Goal: Task Accomplishment & Management: Manage account settings

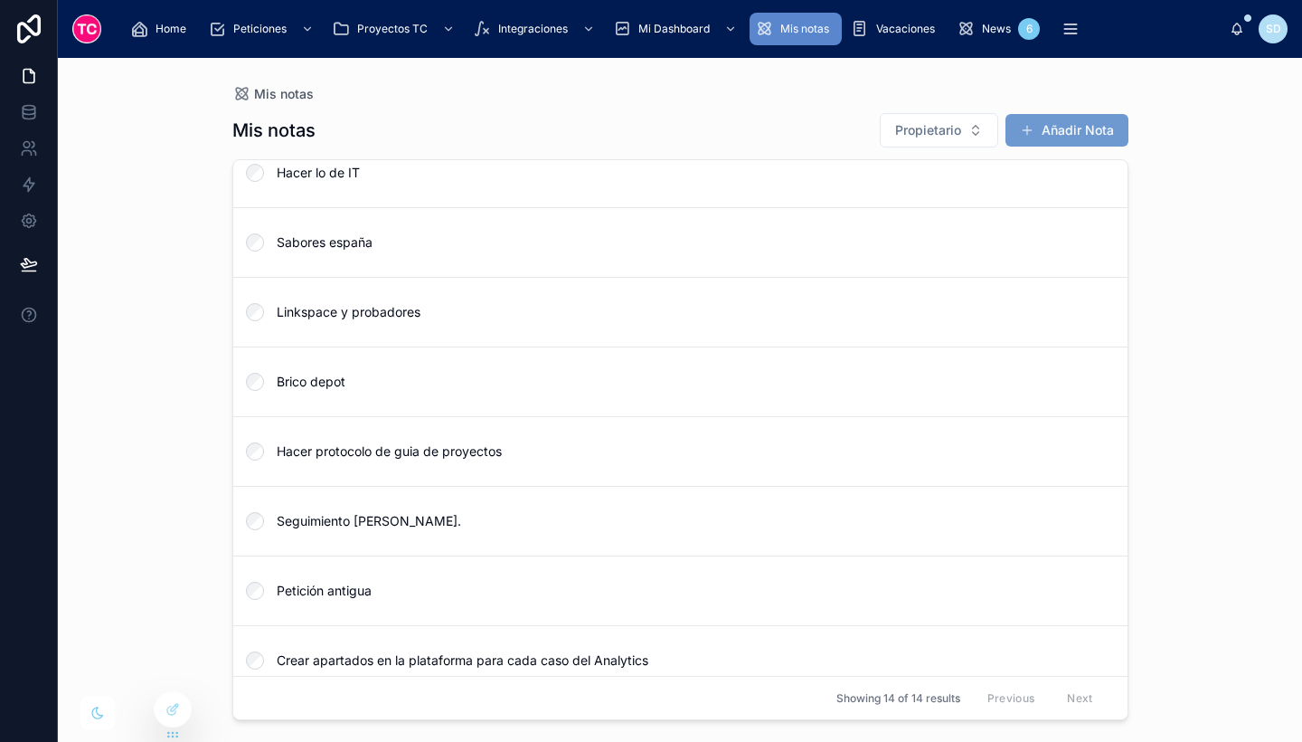
scroll to position [299, 0]
click at [622, 597] on span "Petición antigua" at bounding box center [691, 591] width 829 height 18
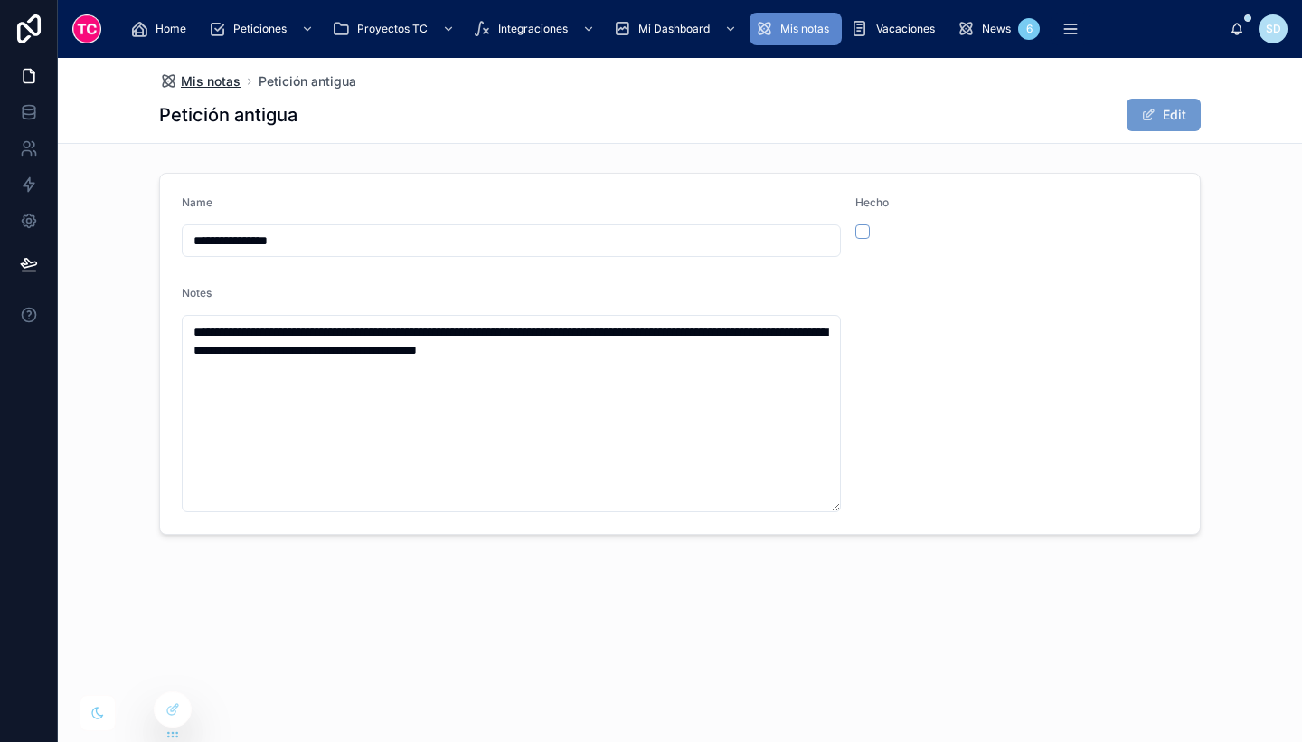
click at [219, 79] on span "Mis notas" at bounding box center [211, 81] width 60 height 18
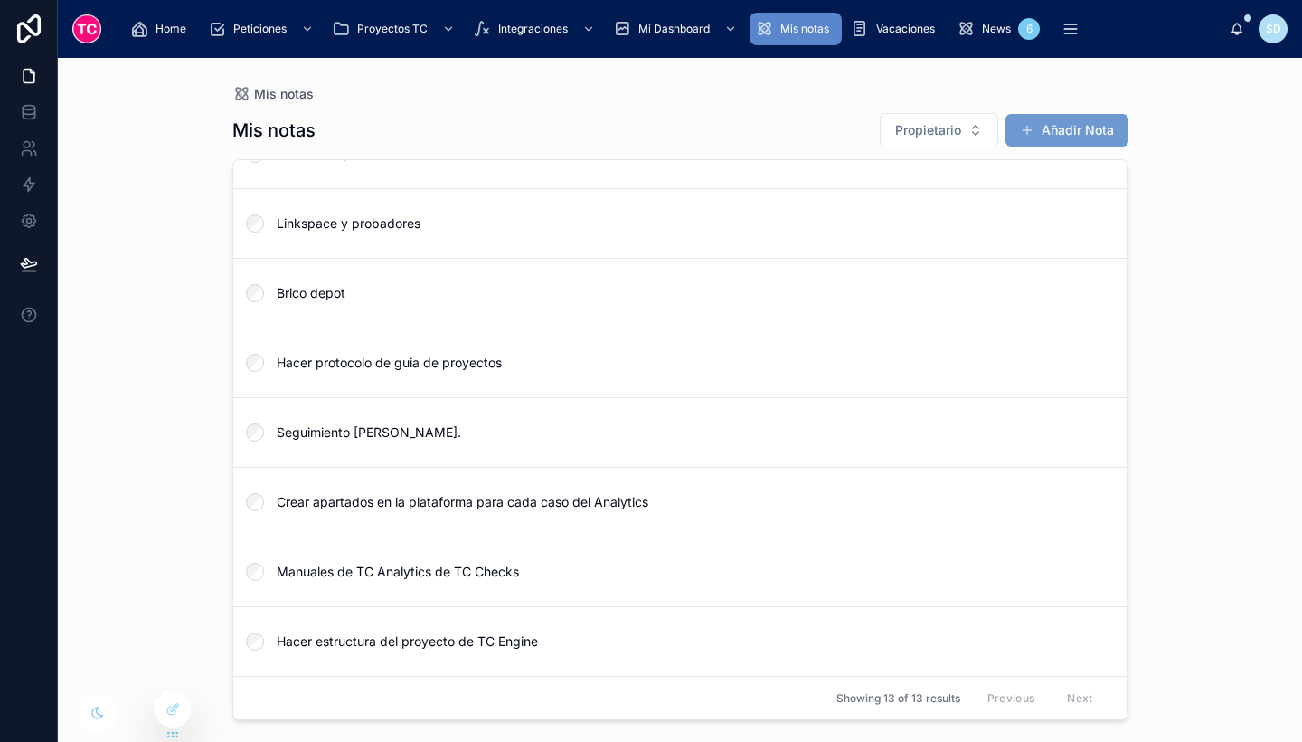
scroll to position [389, 0]
click at [472, 437] on span "Seguimiento [PERSON_NAME]." at bounding box center [691, 432] width 829 height 18
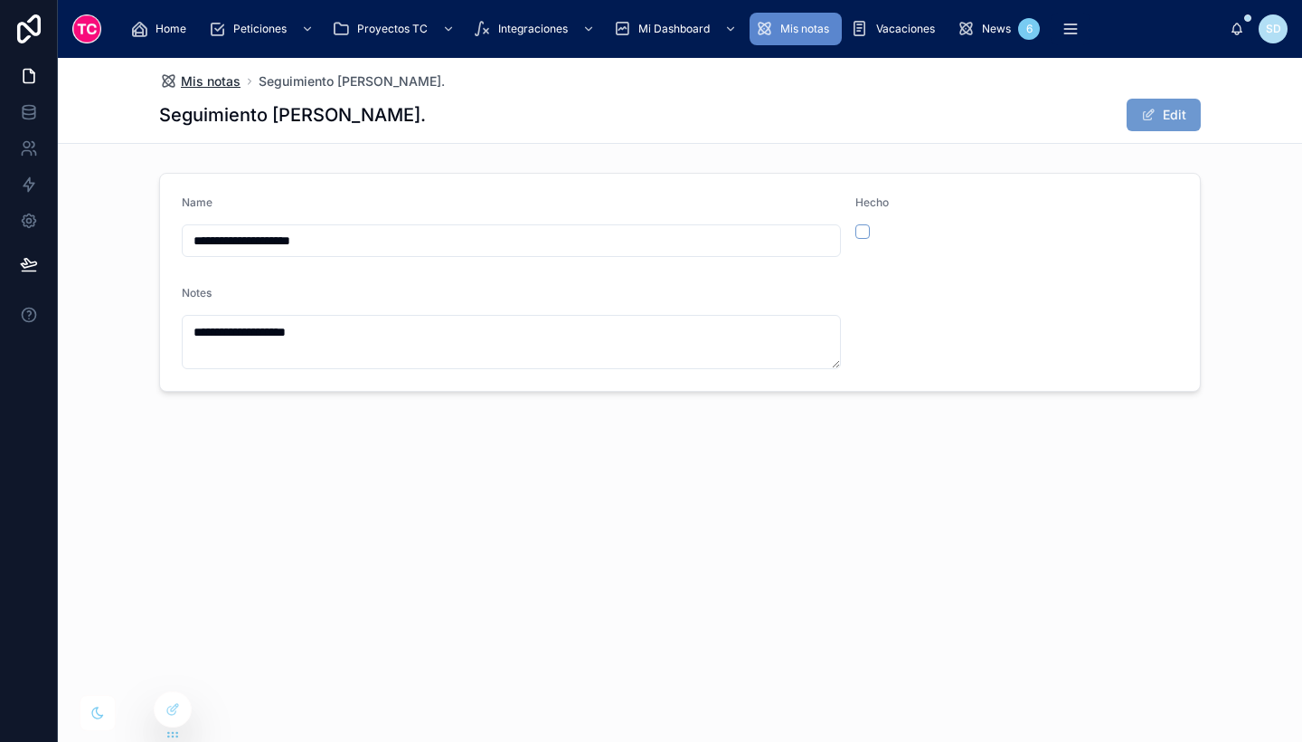
click at [220, 78] on span "Mis notas" at bounding box center [211, 81] width 60 height 18
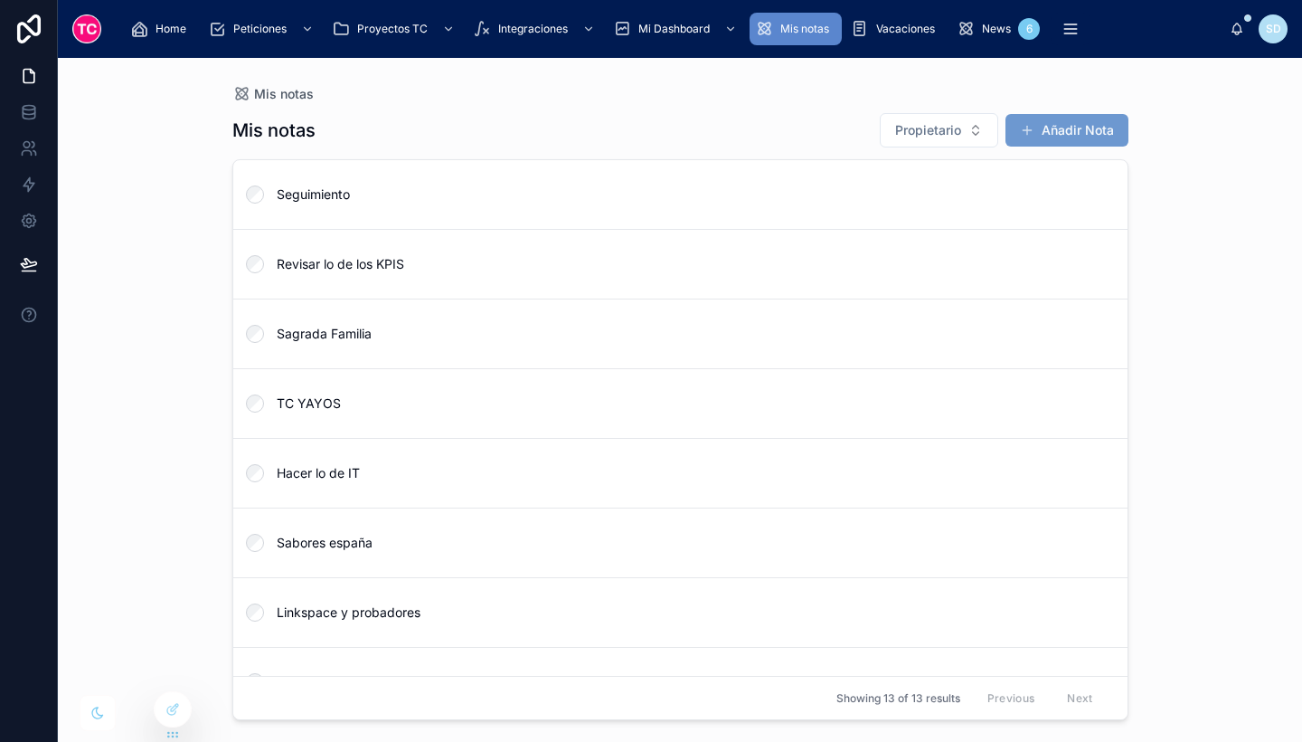
click at [175, 508] on div "Mis notas Mis notas Propietario Añadir Nota Seguimiento Revisar lo de los KPIS …" at bounding box center [680, 400] width 1245 height 684
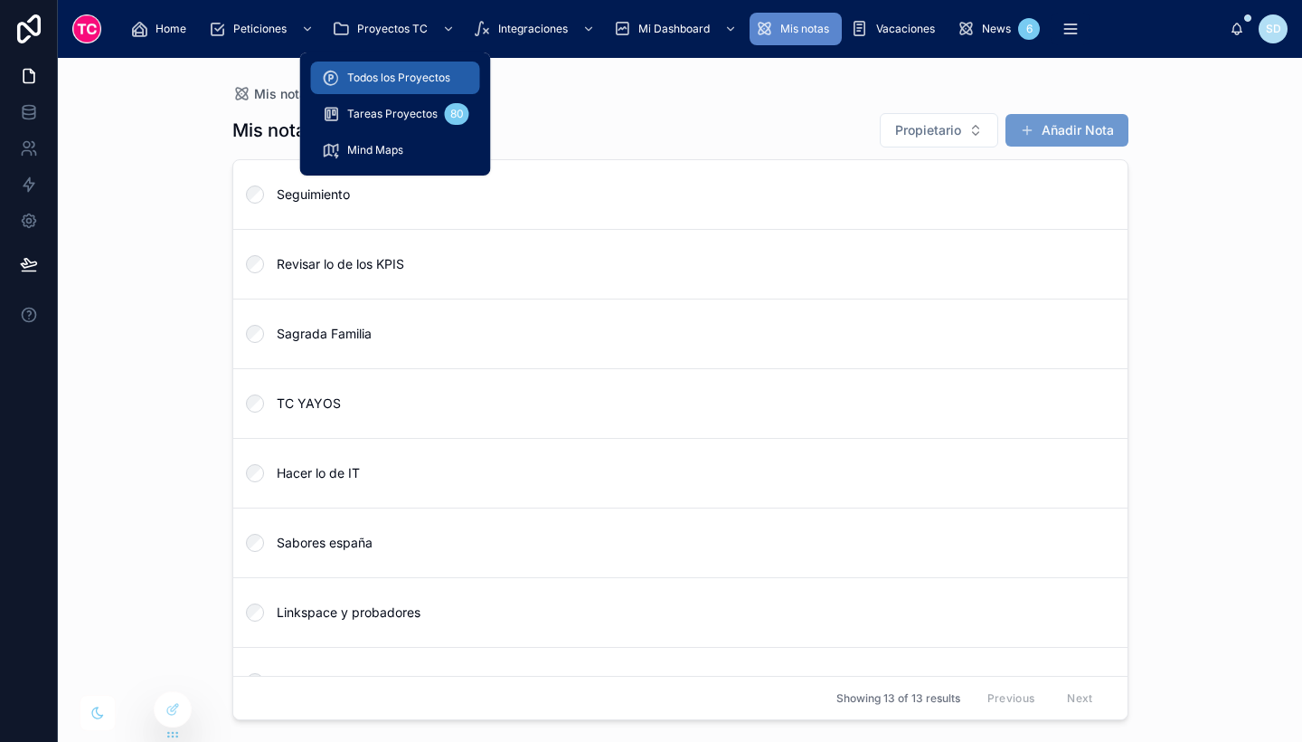
click at [374, 89] on div "Todos los Proyectos" at bounding box center [395, 77] width 147 height 29
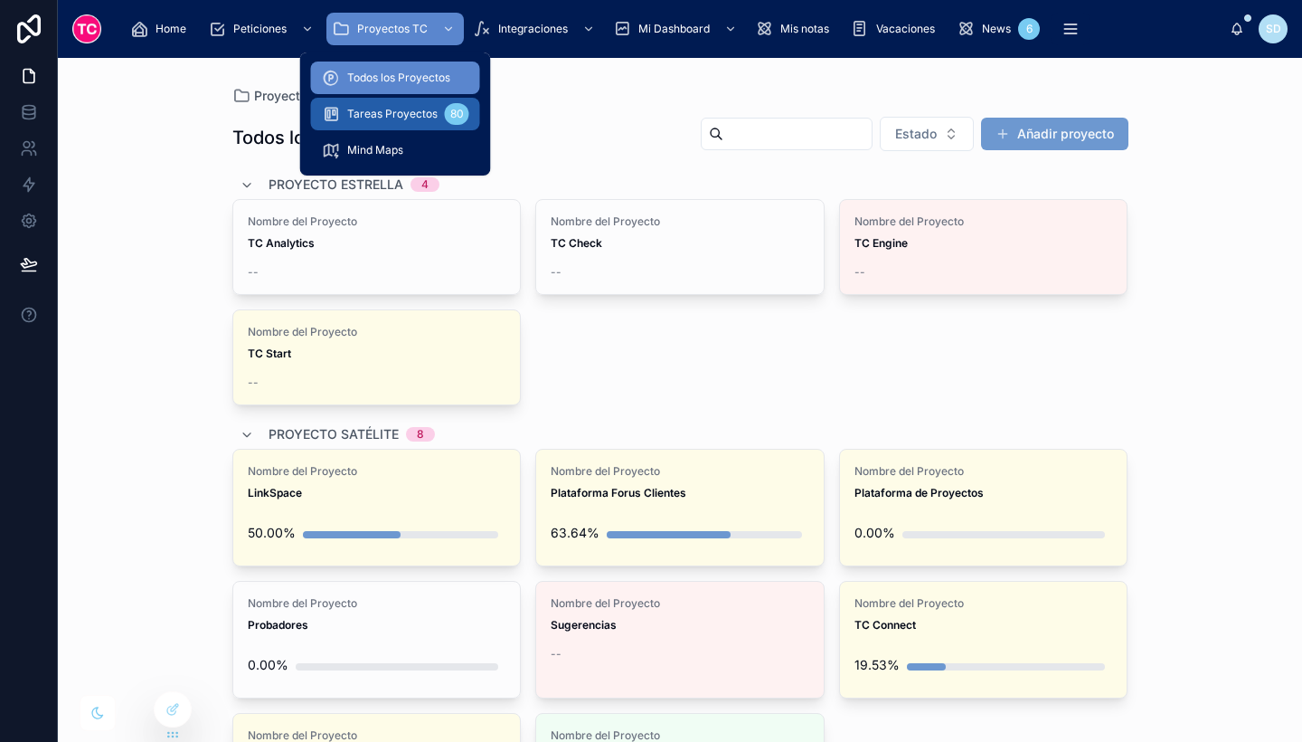
click at [387, 119] on span "Tareas Proyectos" at bounding box center [392, 114] width 90 height 14
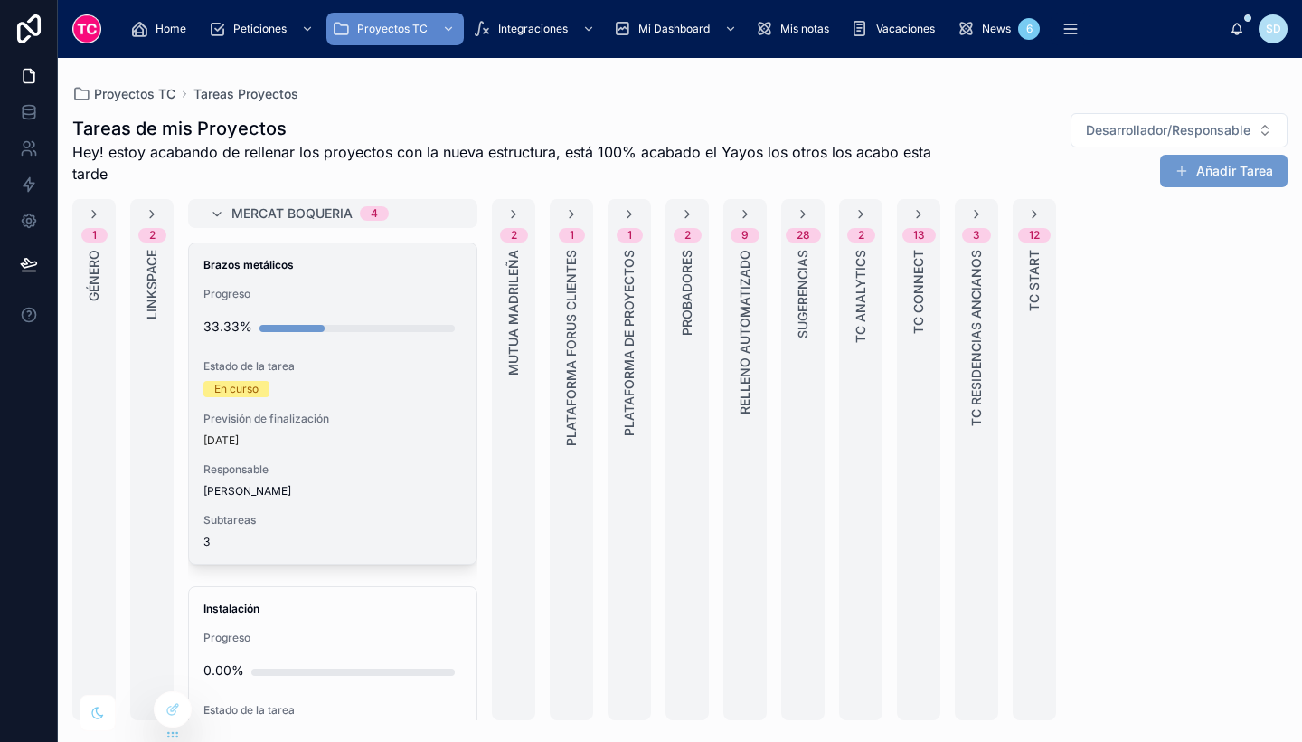
click at [408, 441] on div "[DATE]" at bounding box center [333, 440] width 259 height 14
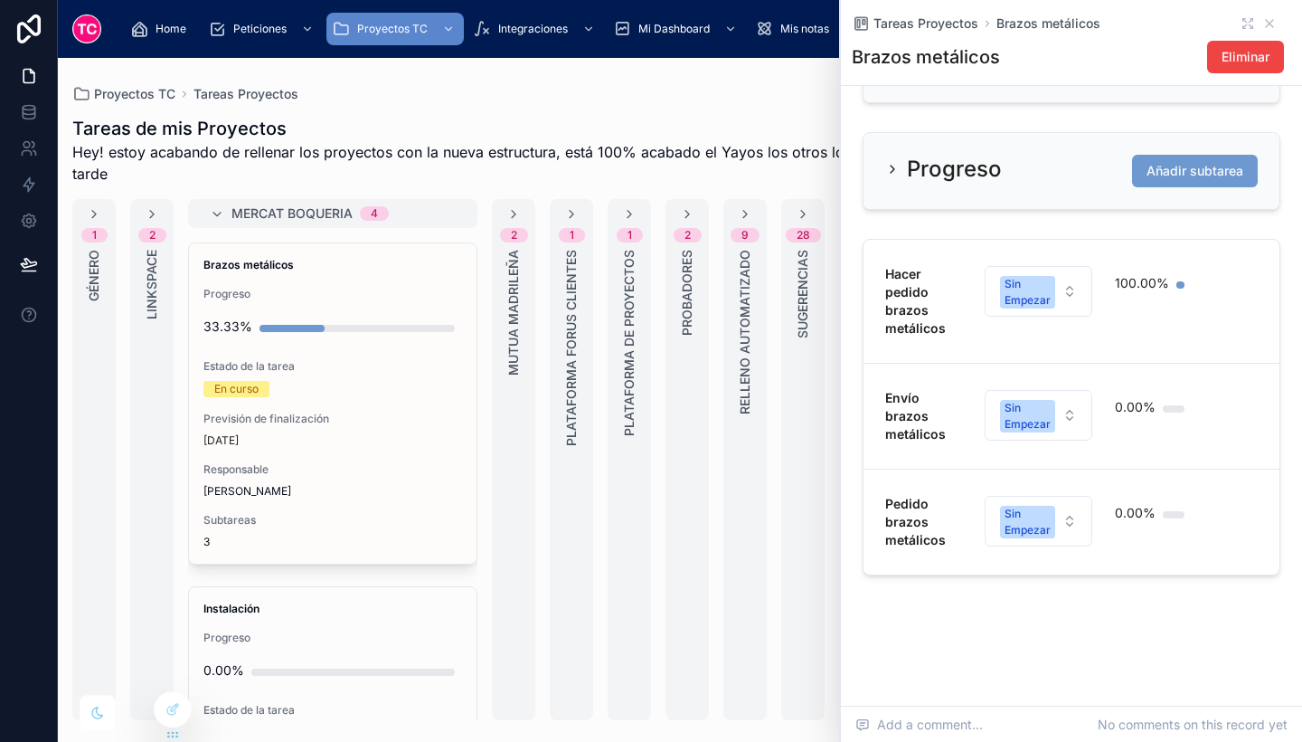
scroll to position [832, 0]
click at [934, 507] on span "Pedido brazos metálicos" at bounding box center [924, 522] width 77 height 54
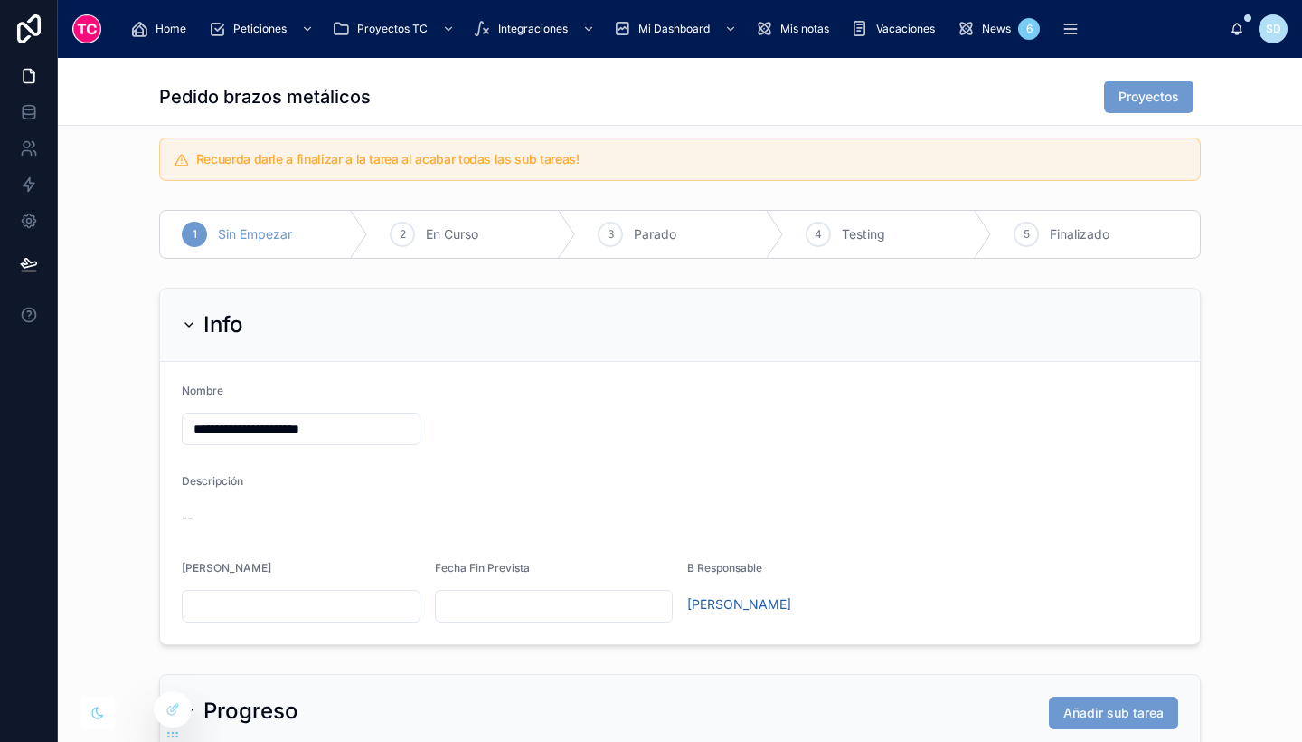
scroll to position [417, 0]
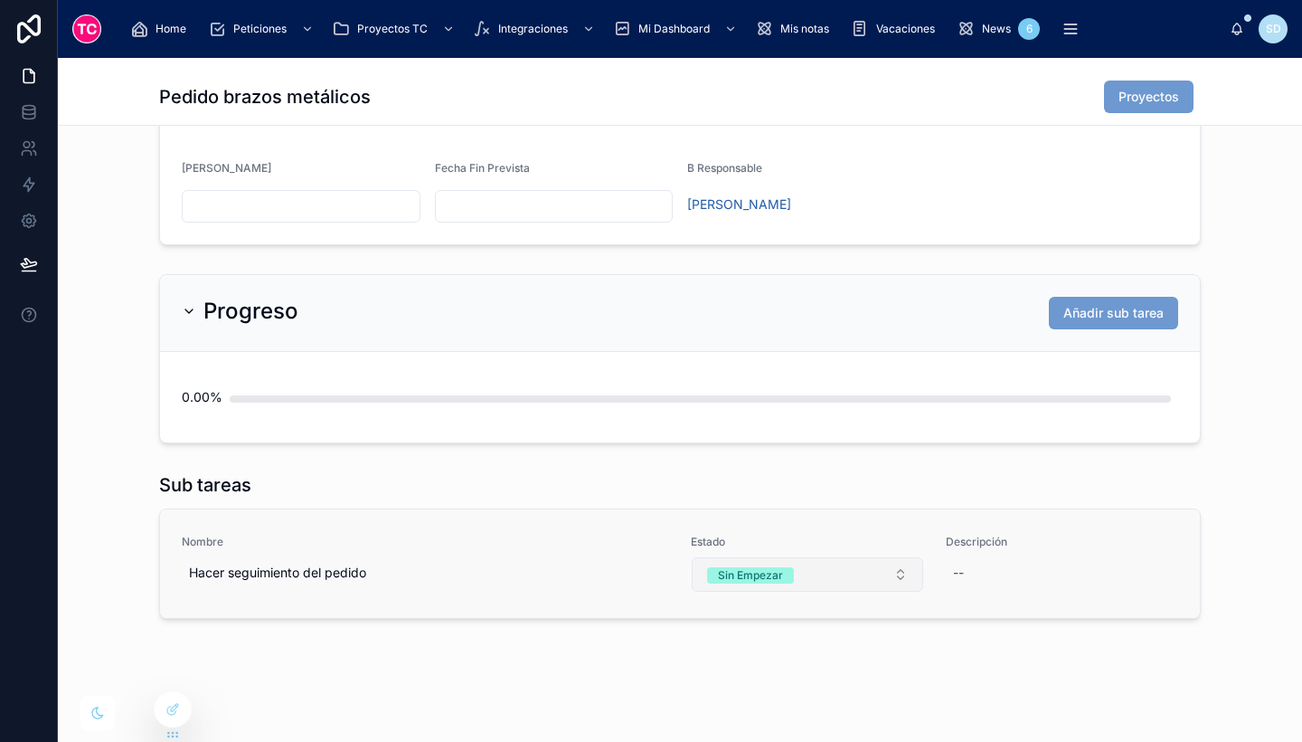
click at [770, 573] on div "Sin Empezar" at bounding box center [750, 575] width 65 height 16
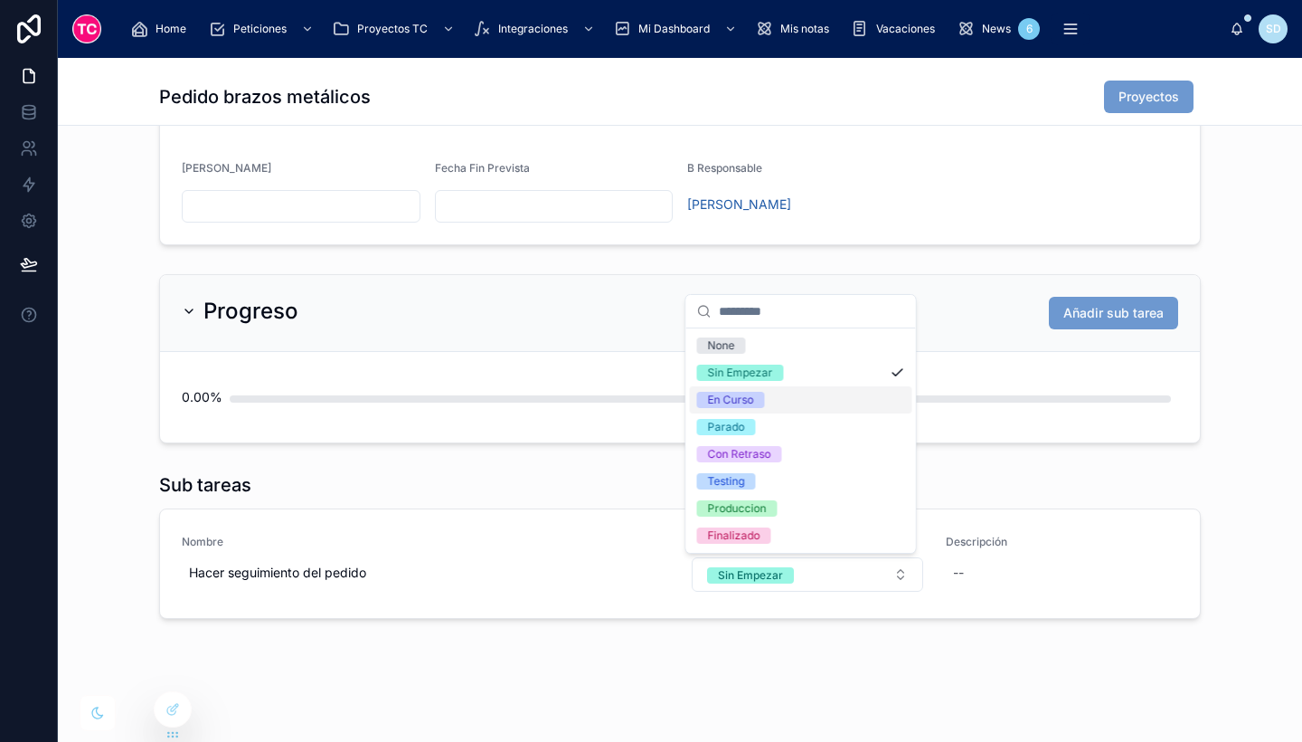
click at [750, 391] on div "En Curso" at bounding box center [801, 399] width 223 height 27
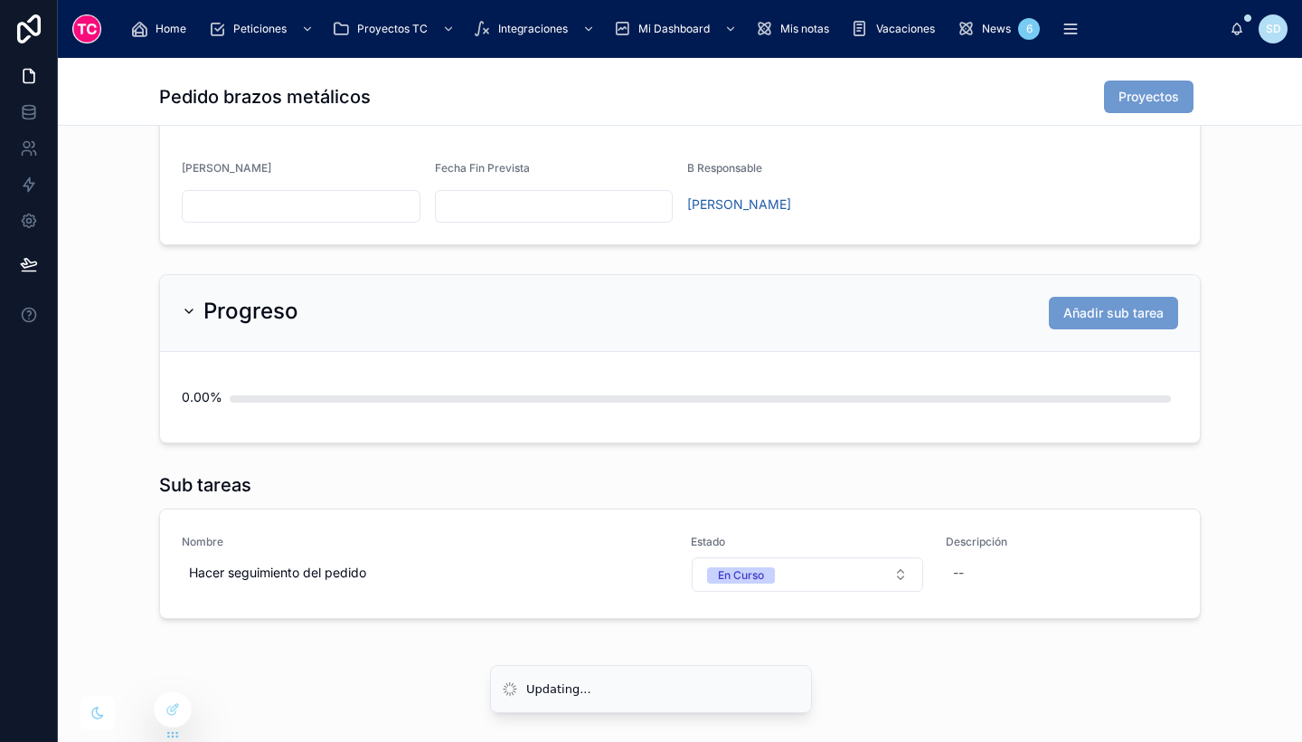
scroll to position [0, 0]
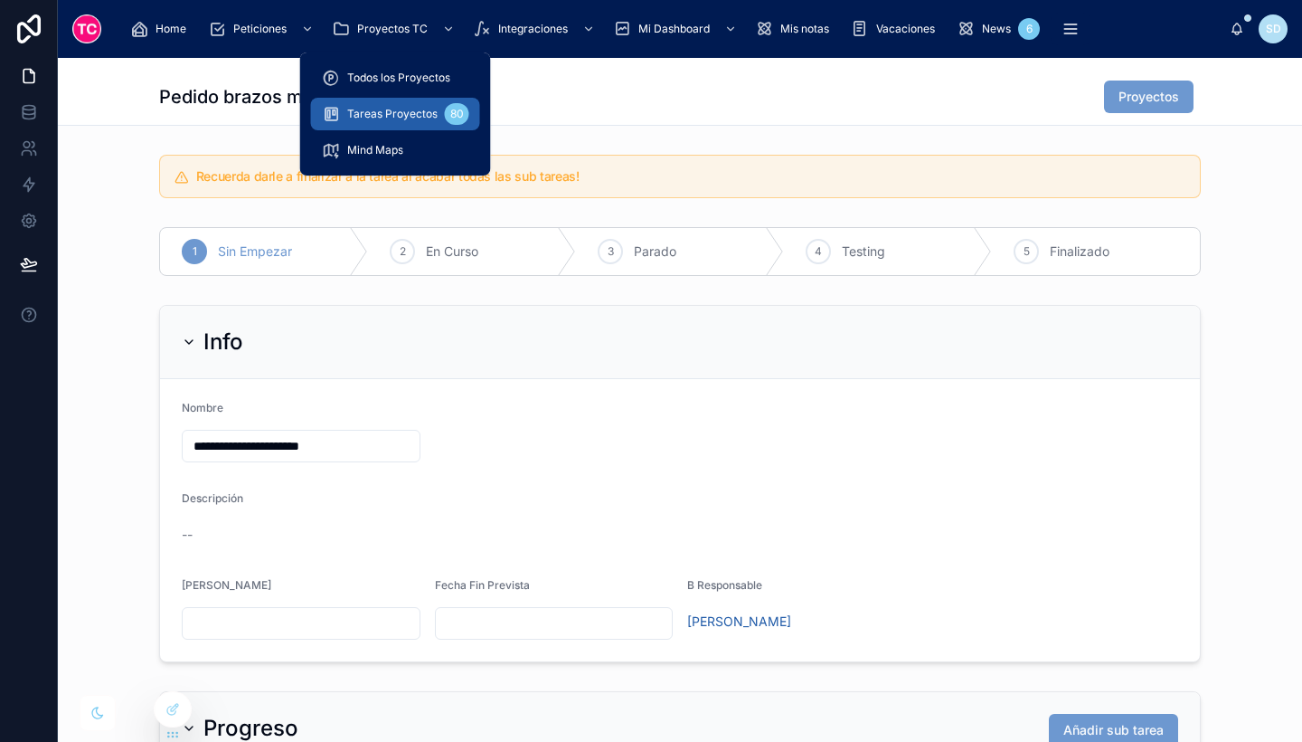
click at [410, 109] on span "Tareas Proyectos" at bounding box center [392, 114] width 90 height 14
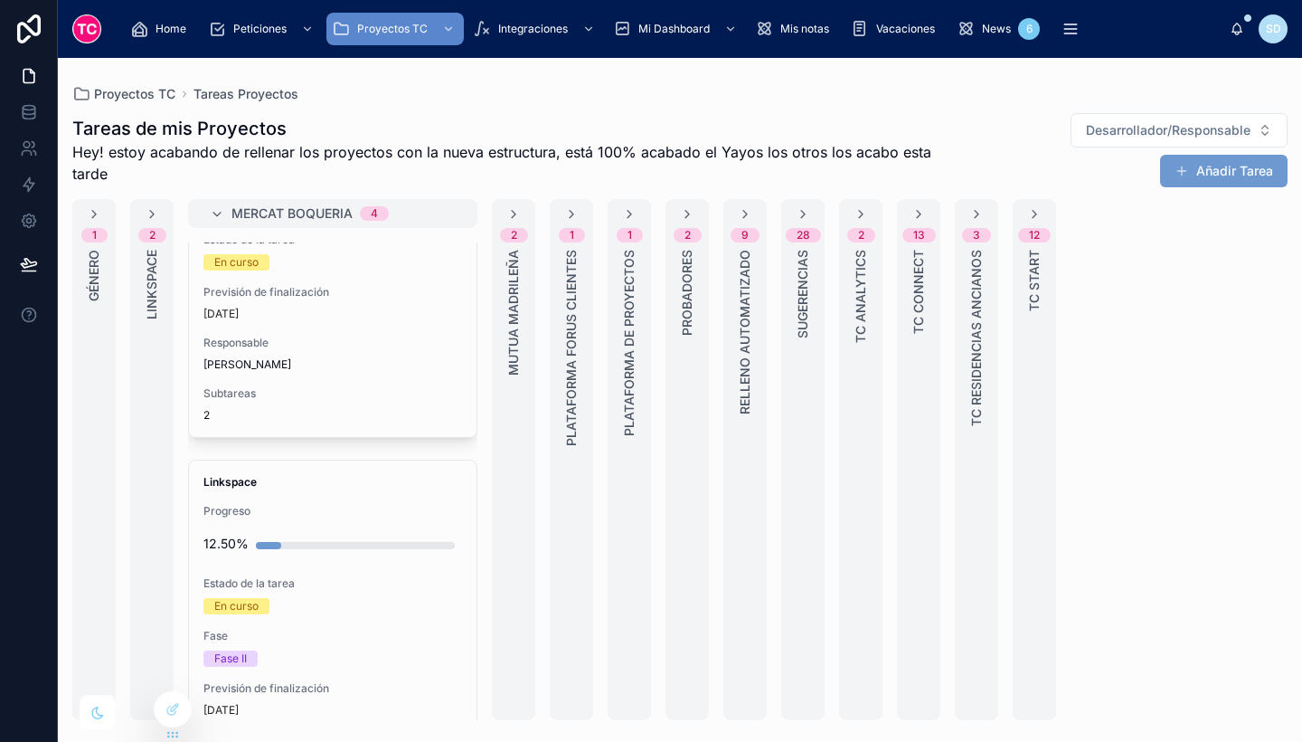
scroll to position [942, 0]
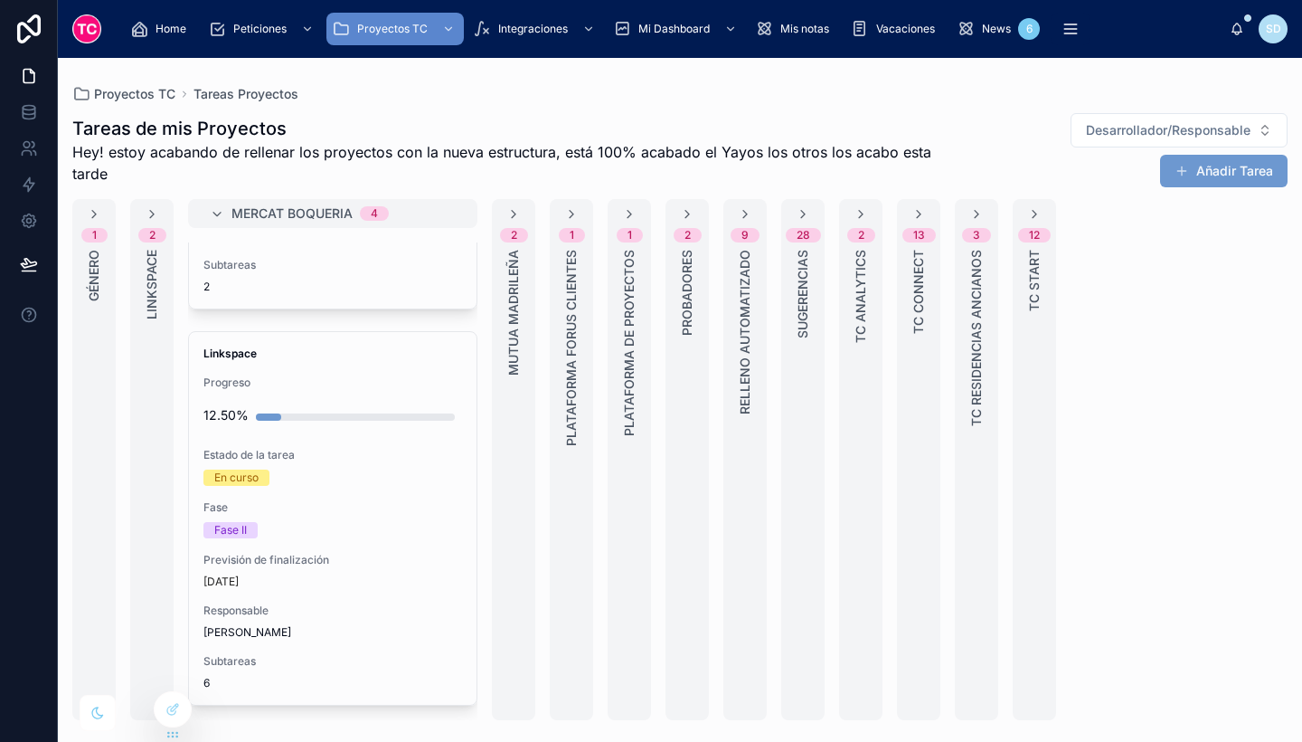
click at [355, 212] on div "Mercat Boqueria 4" at bounding box center [344, 213] width 224 height 29
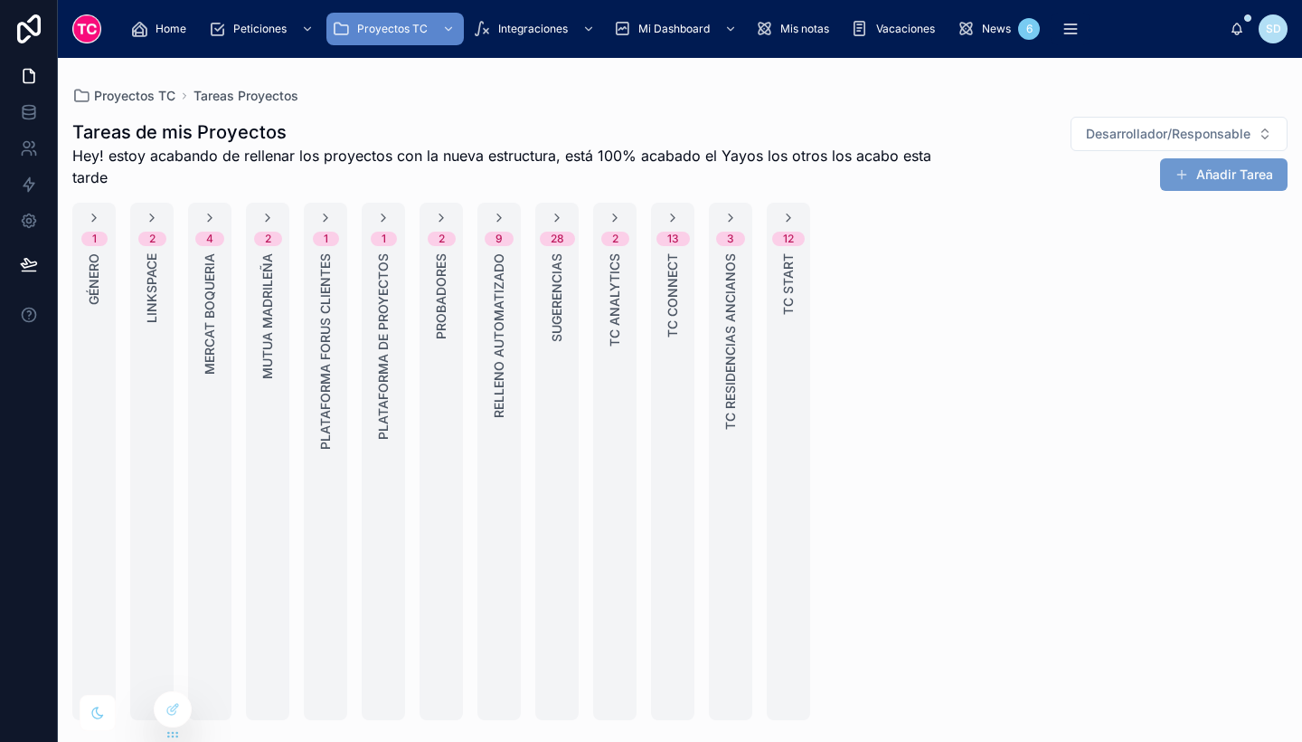
click at [208, 390] on div "4 Mercat Boqueria" at bounding box center [209, 461] width 43 height 517
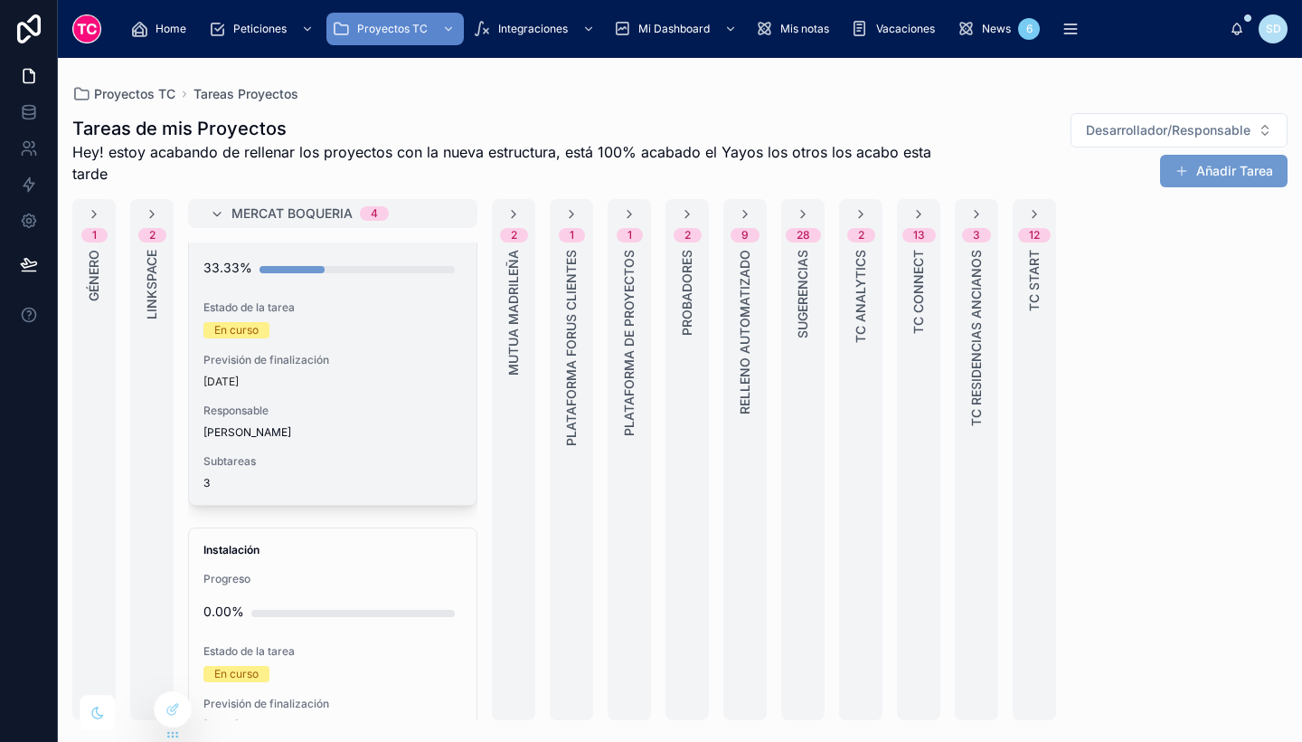
scroll to position [0, 0]
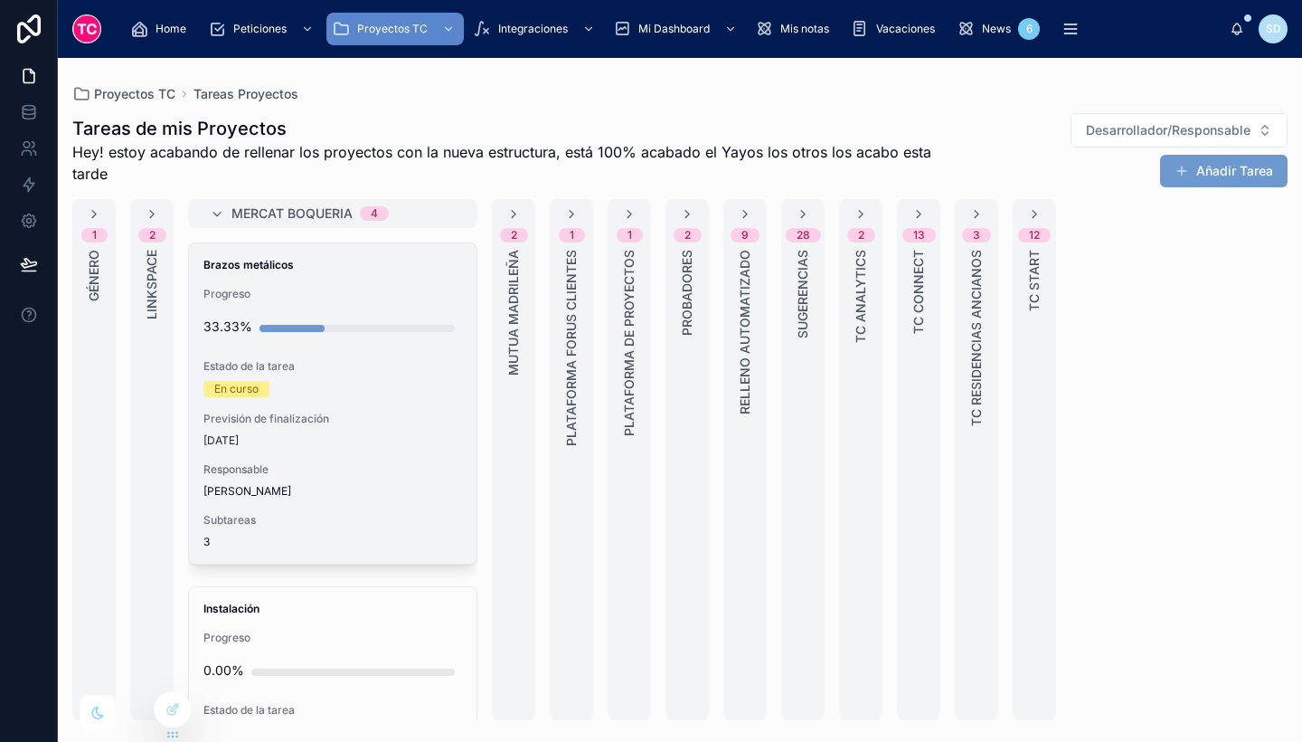
click at [397, 433] on div "[DATE]" at bounding box center [333, 440] width 259 height 14
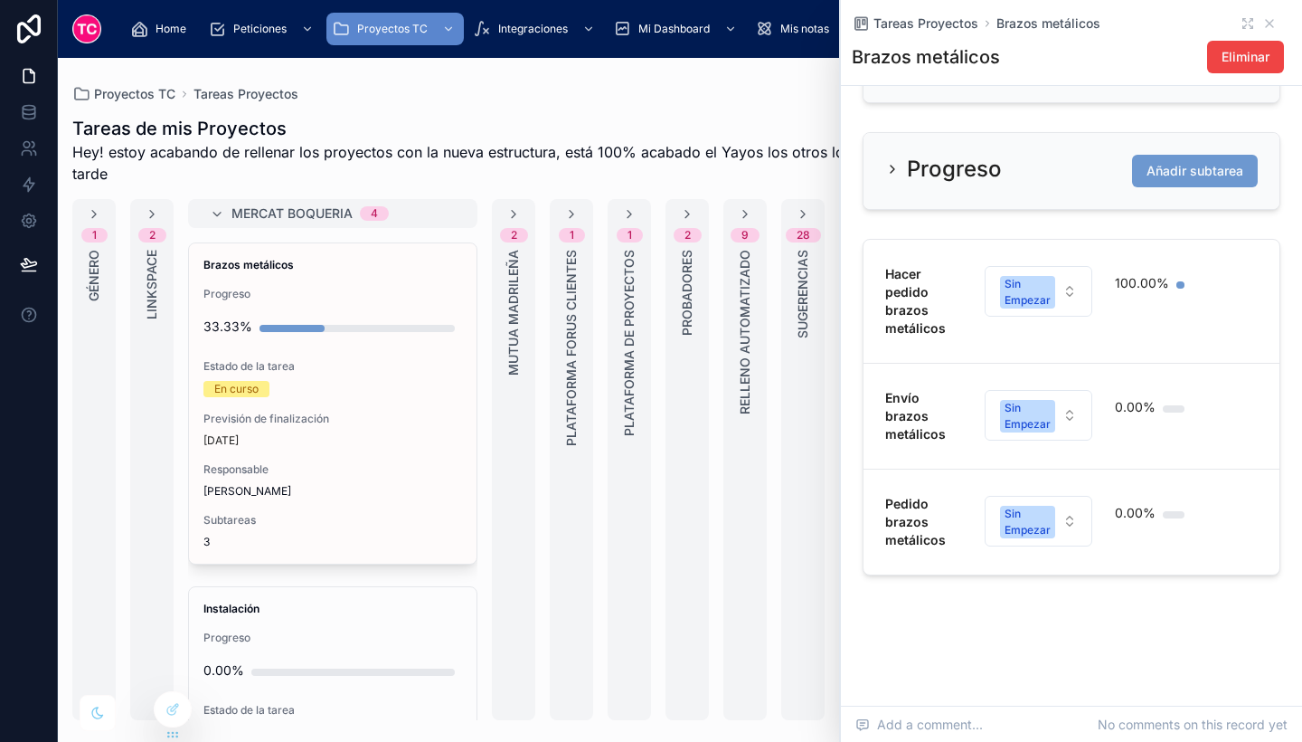
scroll to position [802, 0]
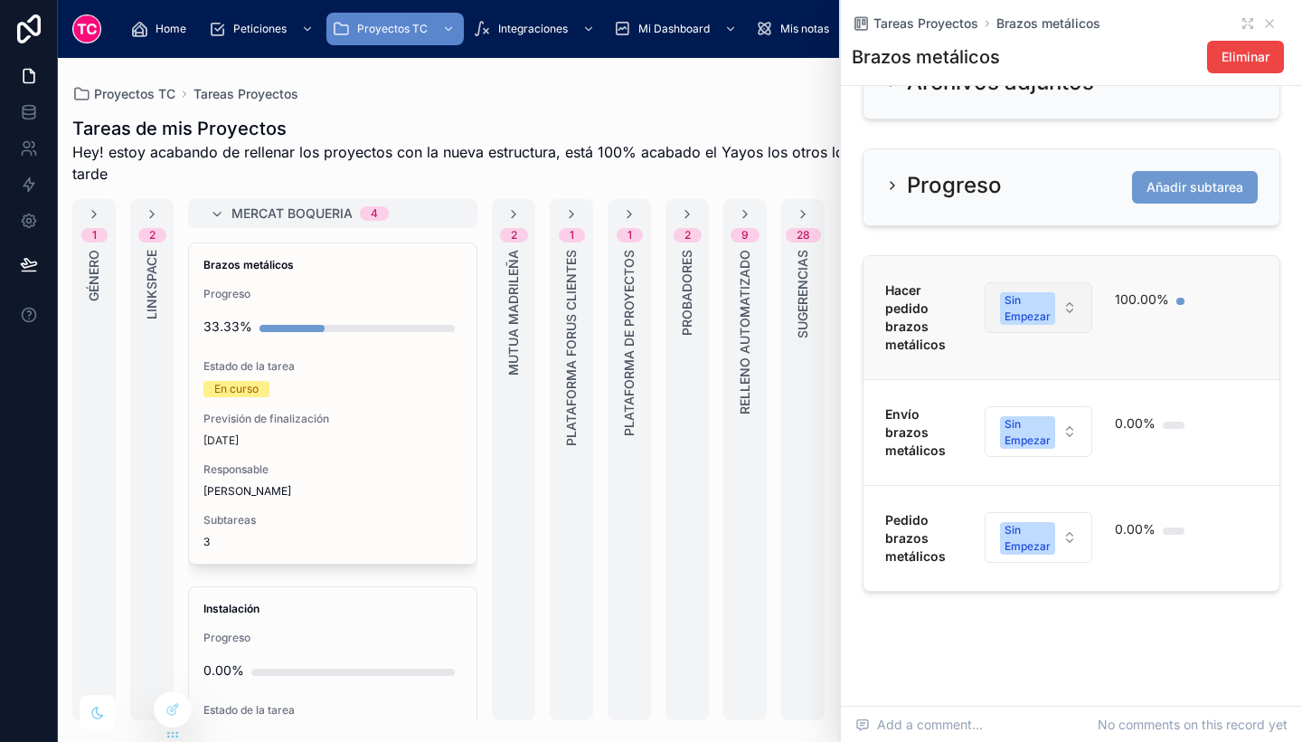
click at [1008, 325] on div "Sin Empezar" at bounding box center [1028, 308] width 46 height 33
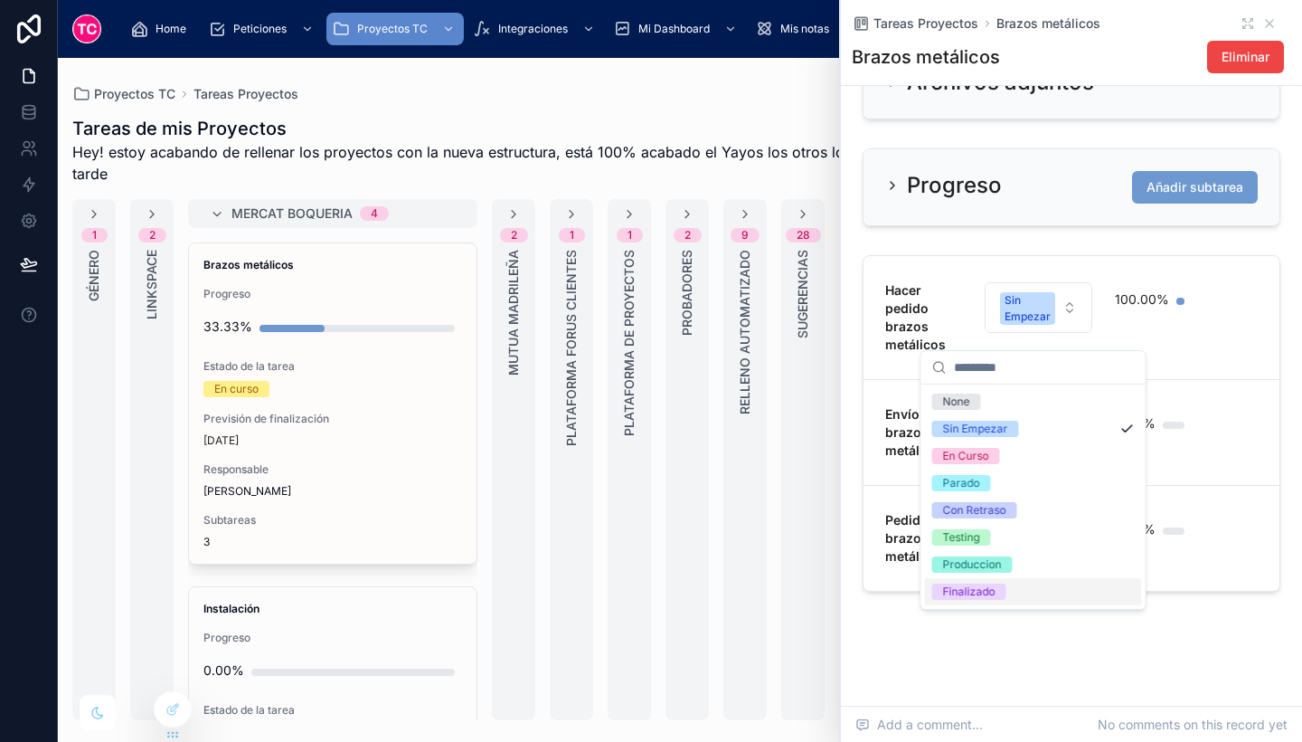
click at [982, 586] on div "Finalizado" at bounding box center [969, 591] width 52 height 16
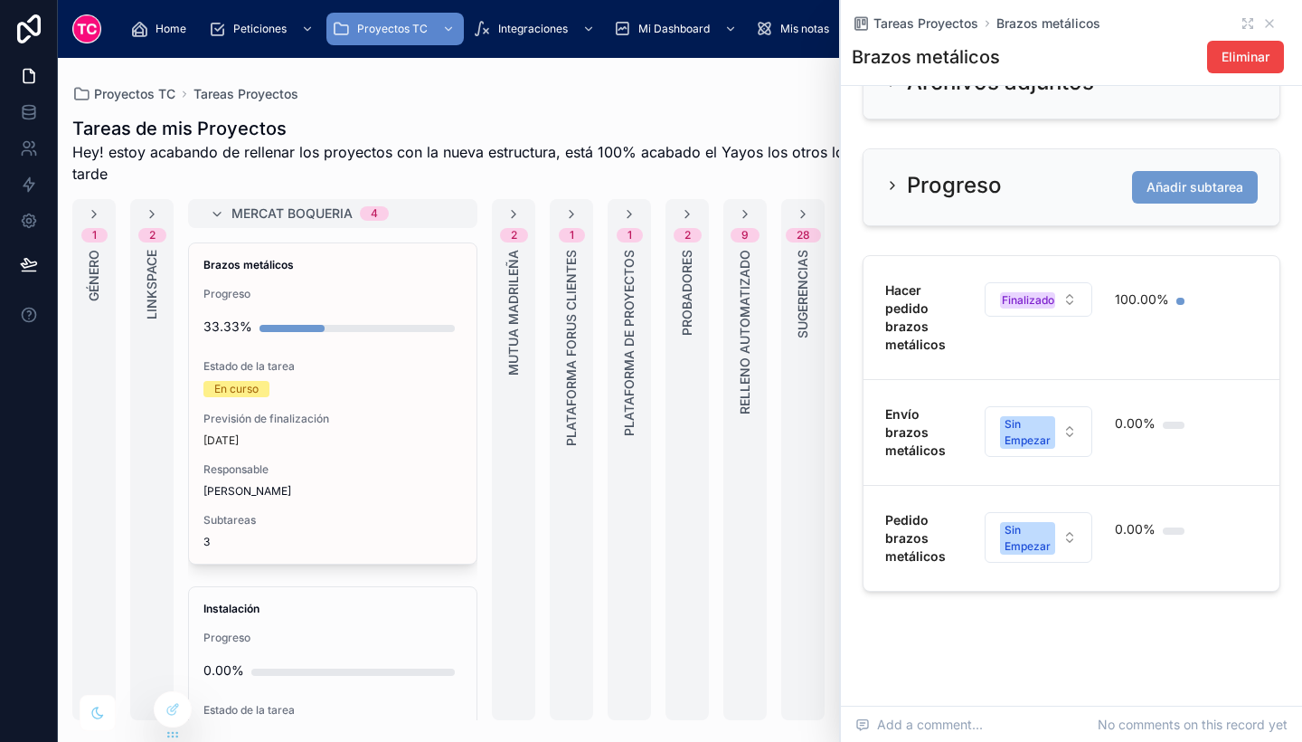
click at [1195, 459] on div "Envío brazos metálicos Sin Empezar 0.00%" at bounding box center [1072, 432] width 373 height 54
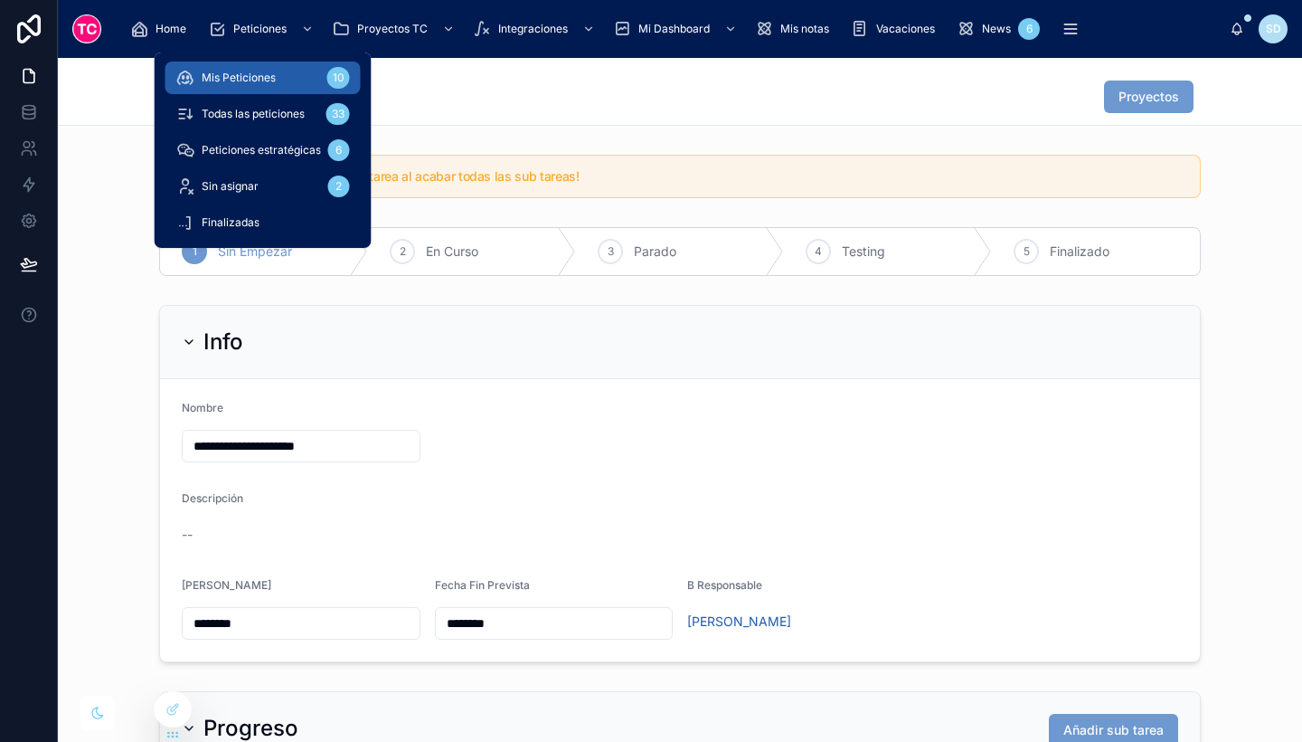
click at [278, 80] on div "Mis Peticiones 10" at bounding box center [263, 77] width 174 height 29
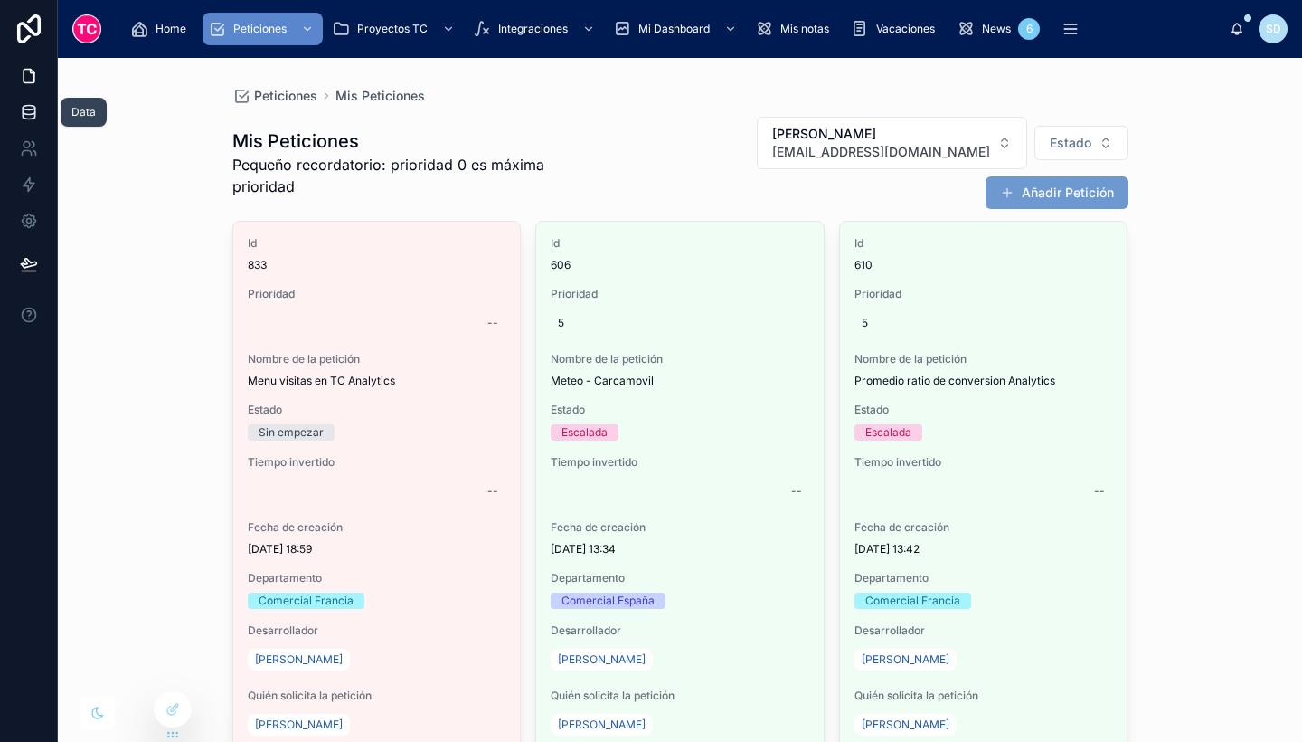
click at [24, 109] on icon at bounding box center [29, 108] width 12 height 5
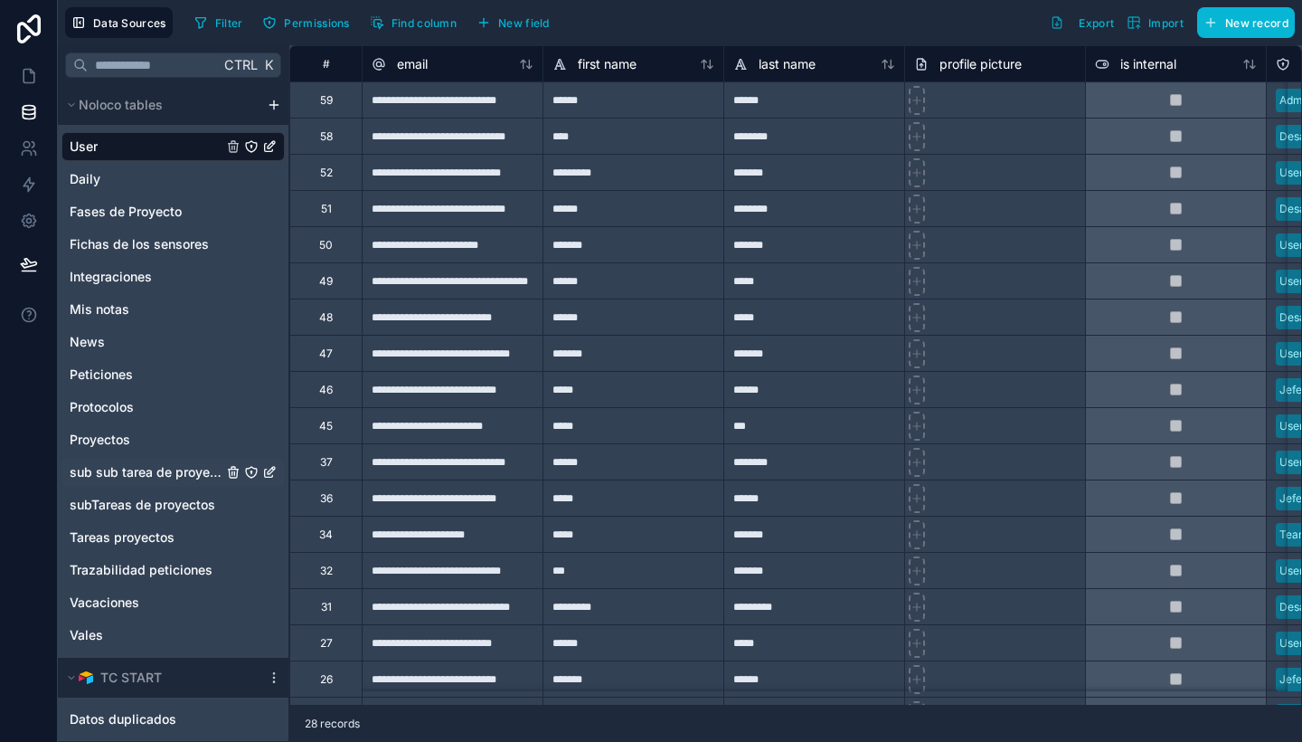
click at [163, 476] on span "sub sub tarea de proyectos" at bounding box center [146, 472] width 153 height 18
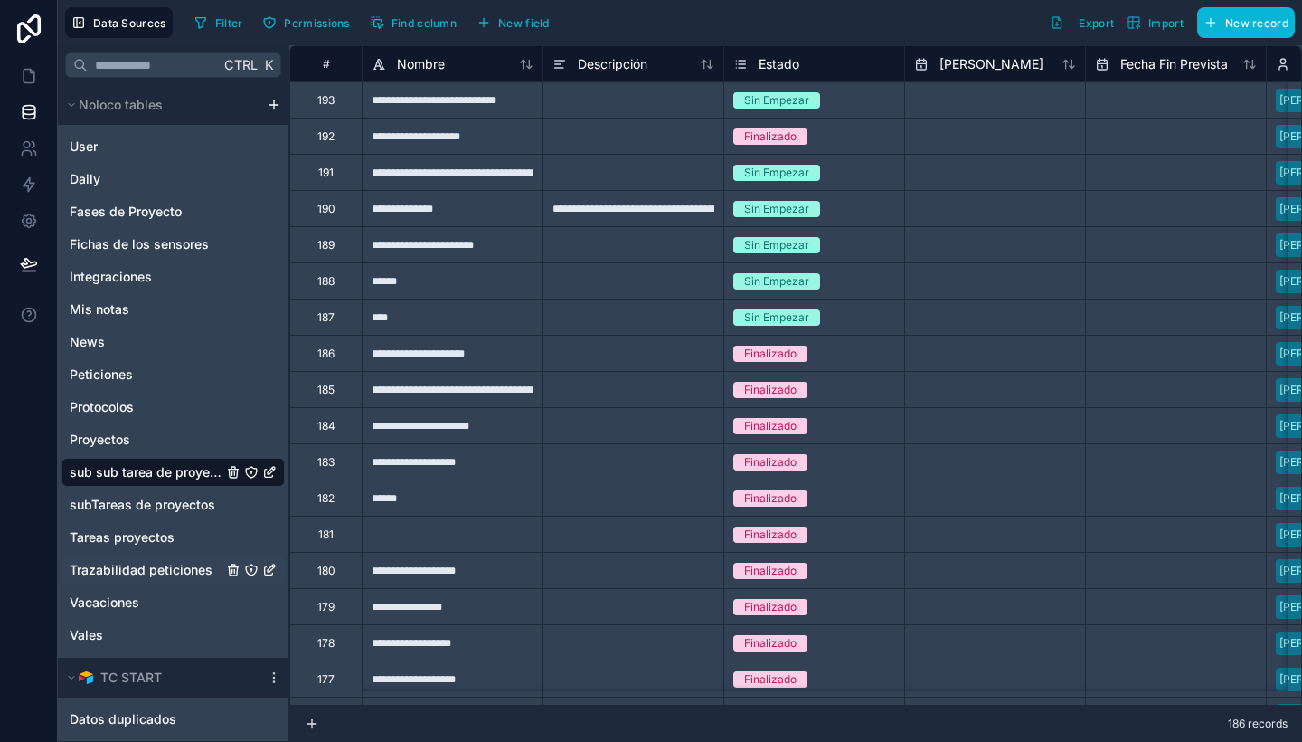
click at [151, 564] on span "Trazabilidad peticiones" at bounding box center [141, 570] width 143 height 18
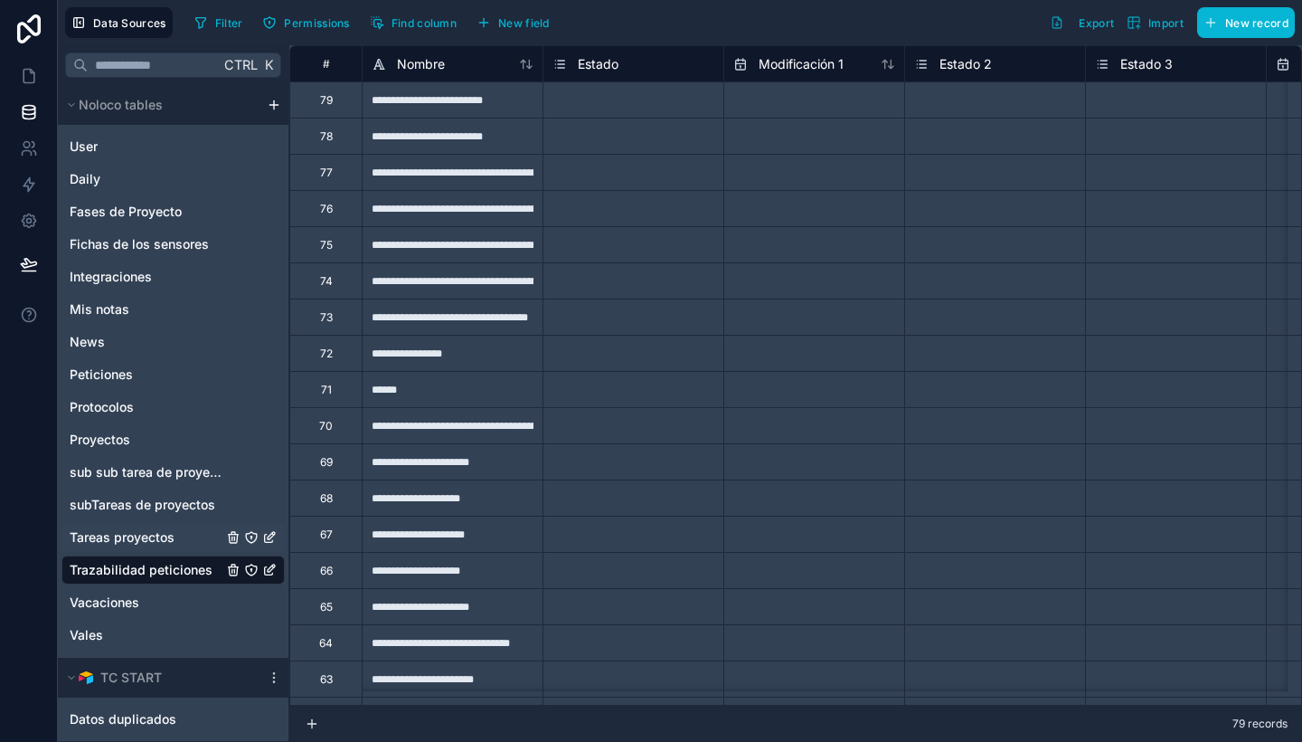
click at [152, 529] on span "Tareas proyectos" at bounding box center [122, 537] width 105 height 18
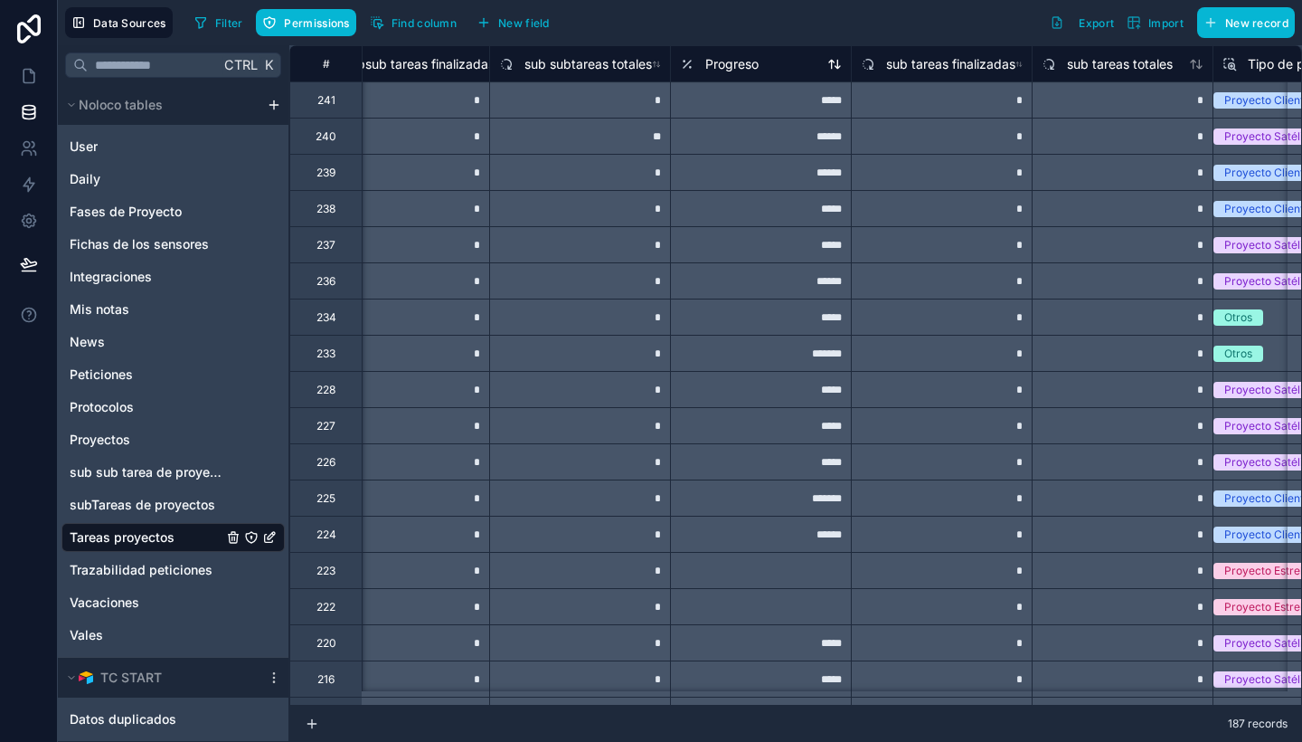
scroll to position [0, 3130]
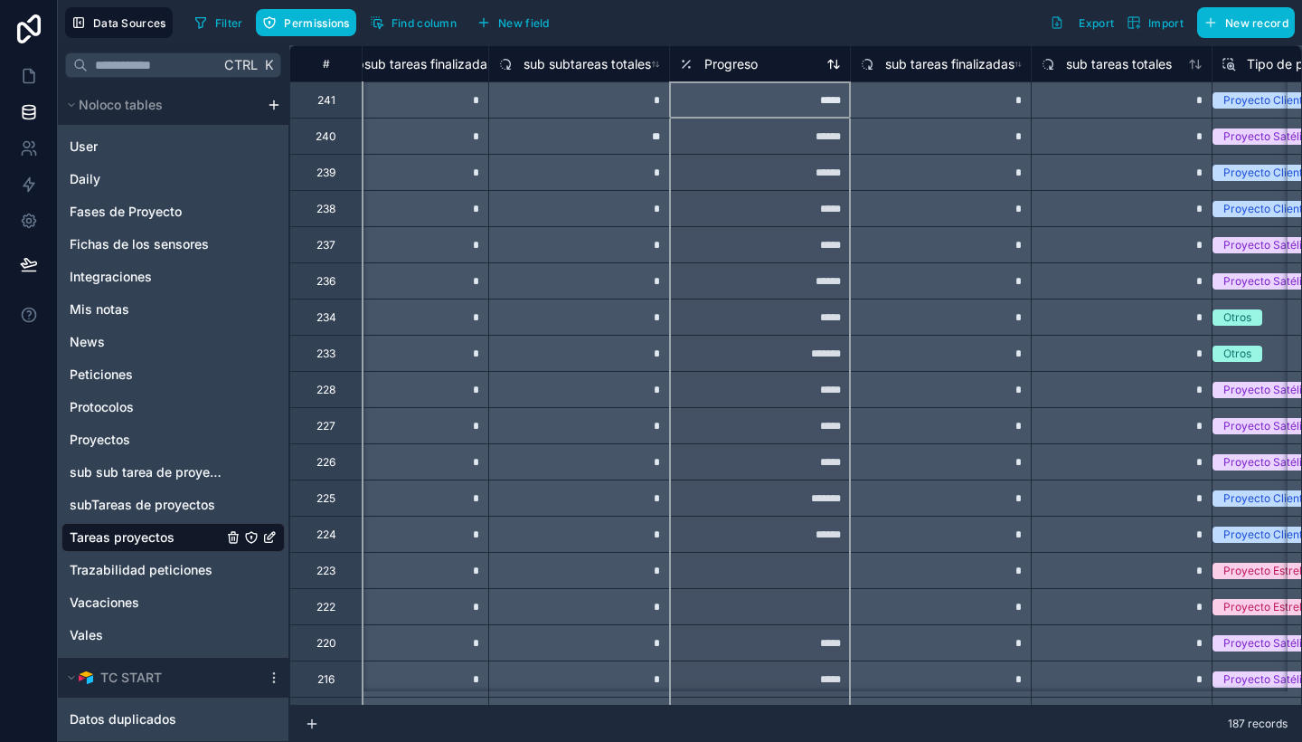
click at [718, 59] on span "Progreso" at bounding box center [731, 64] width 53 height 18
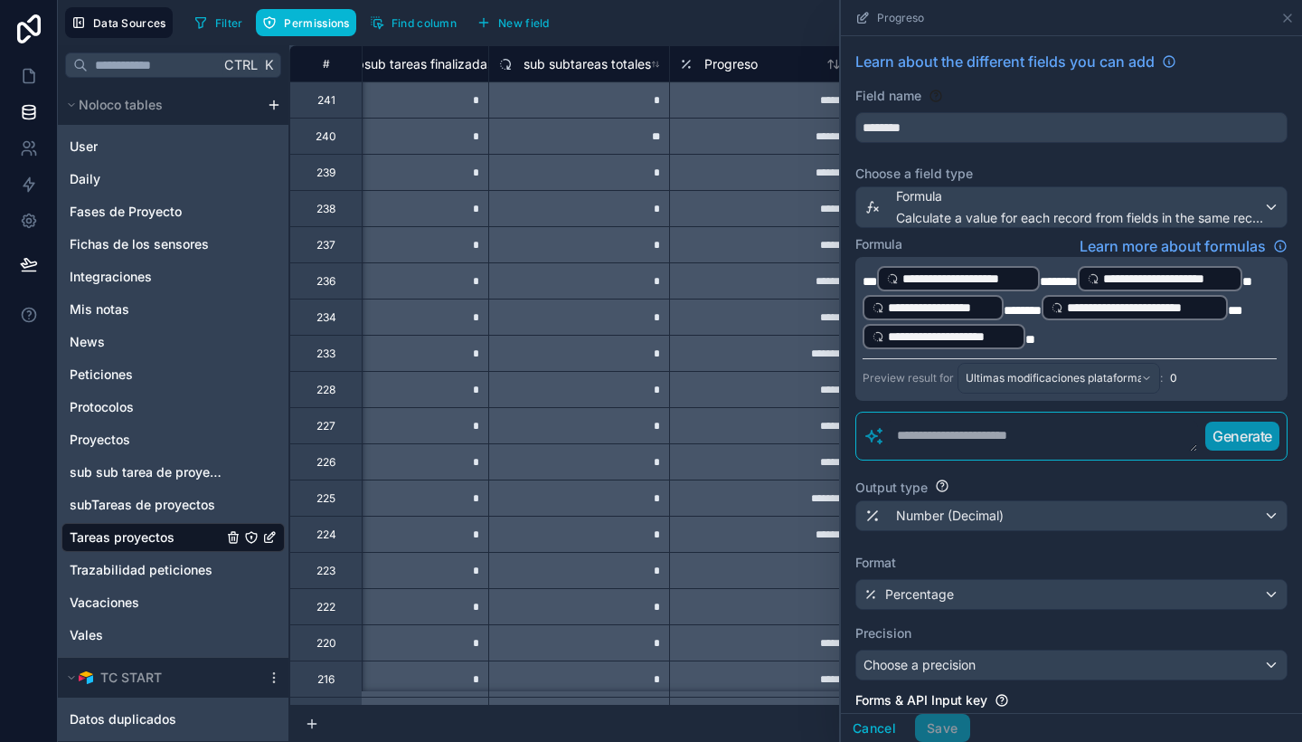
click at [978, 274] on span "**********" at bounding box center [967, 279] width 128 height 18
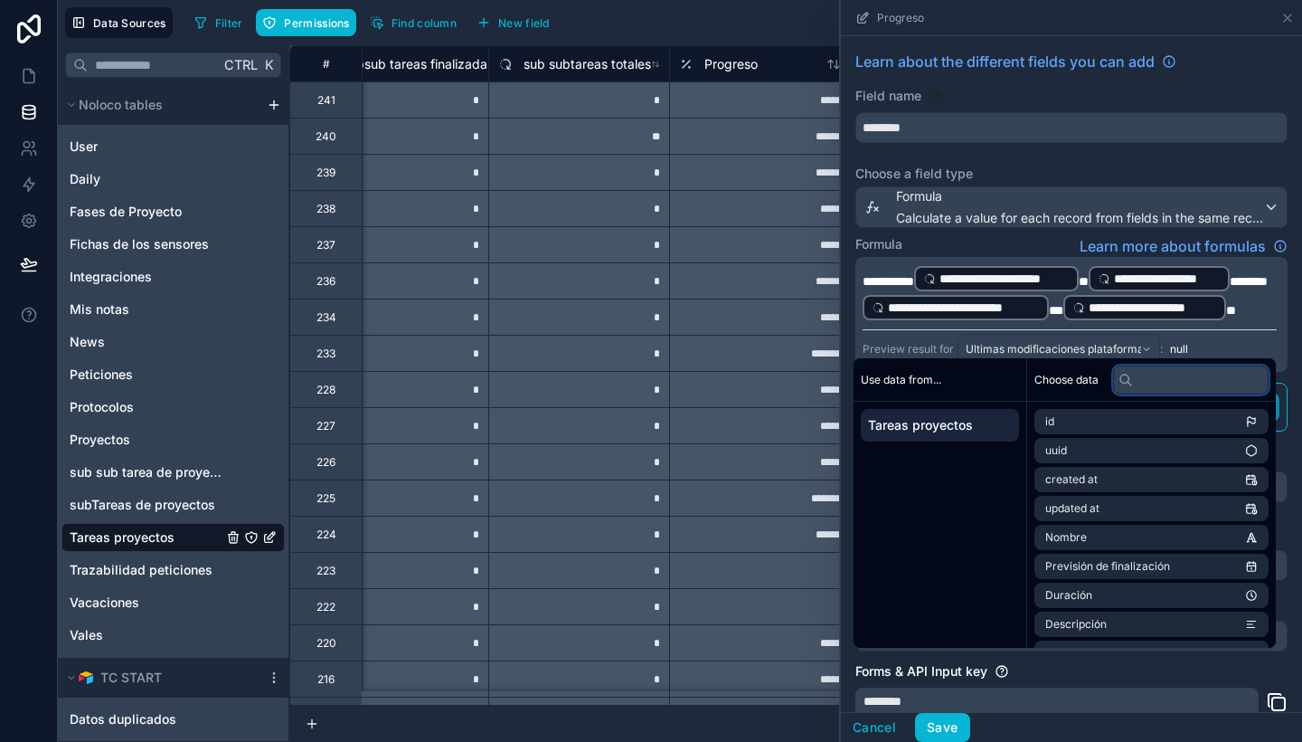
click at [1195, 384] on input "text" at bounding box center [1191, 379] width 156 height 29
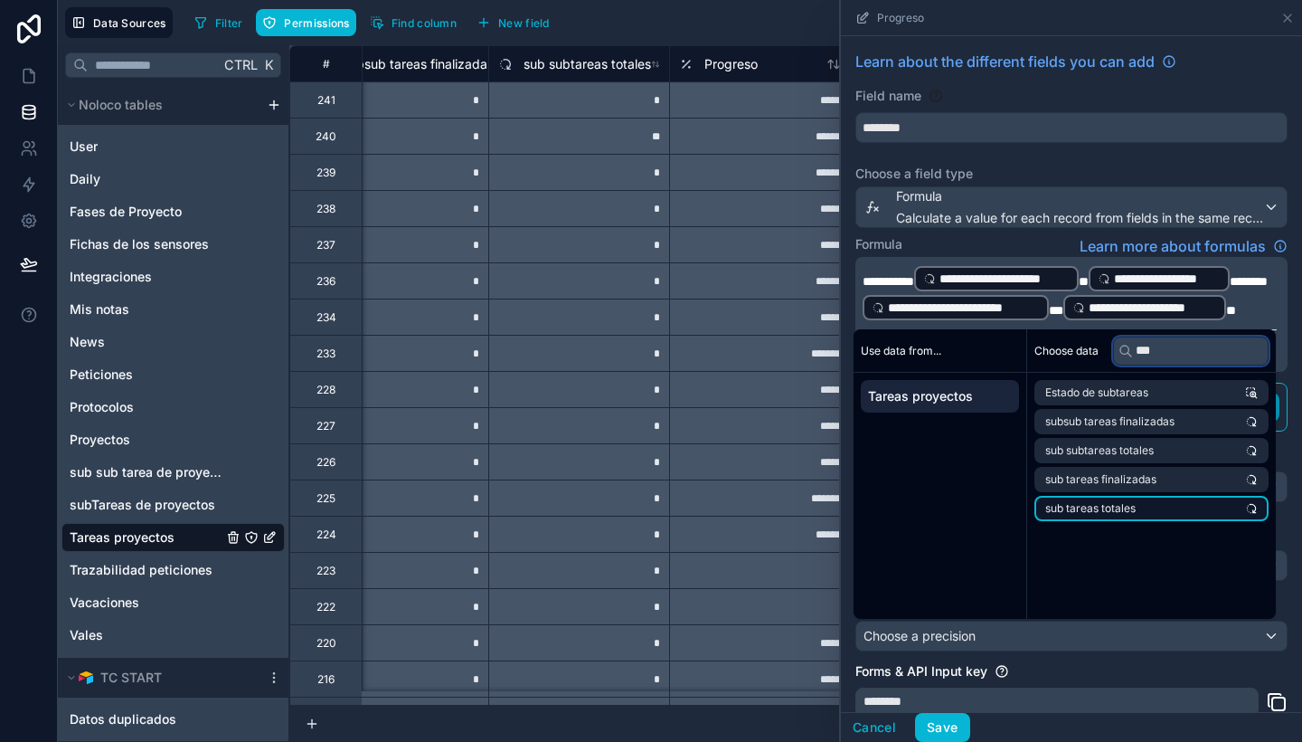
type input "***"
click at [1190, 507] on li "sub tareas totales" at bounding box center [1152, 508] width 234 height 25
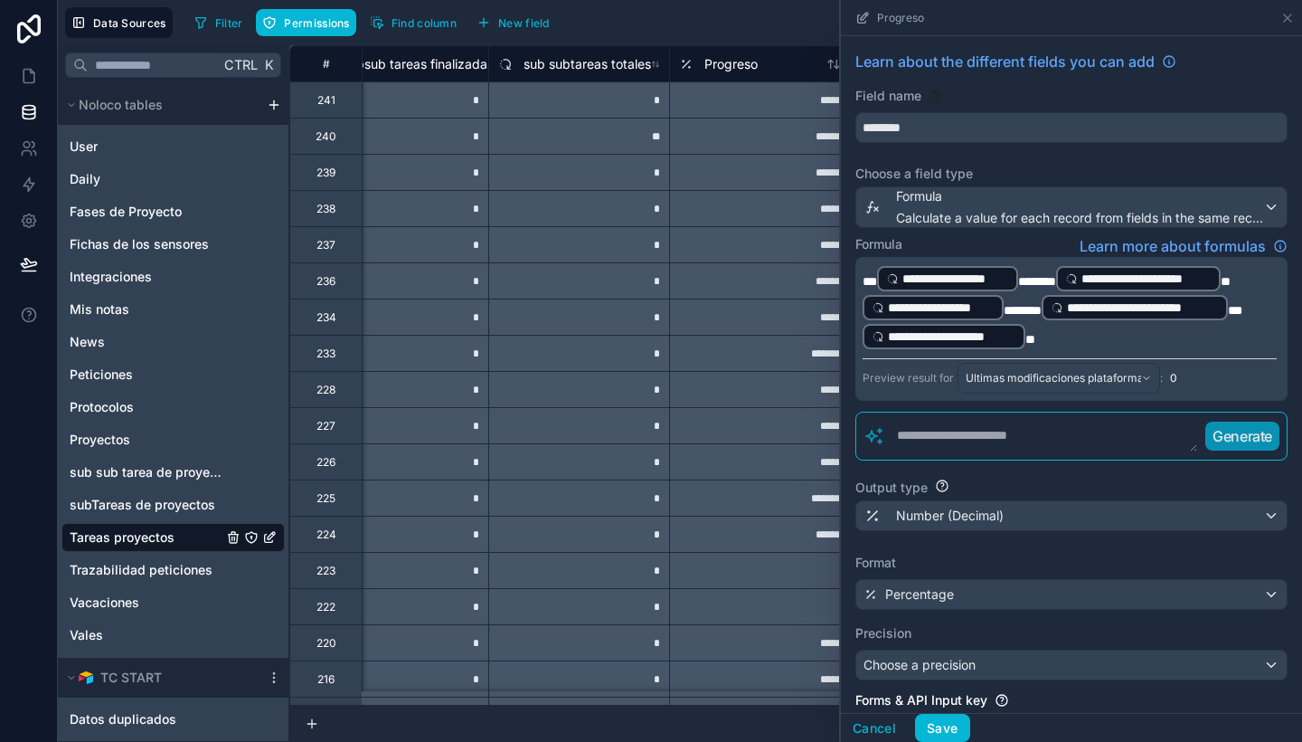
click at [1138, 280] on span "**********" at bounding box center [1147, 279] width 130 height 18
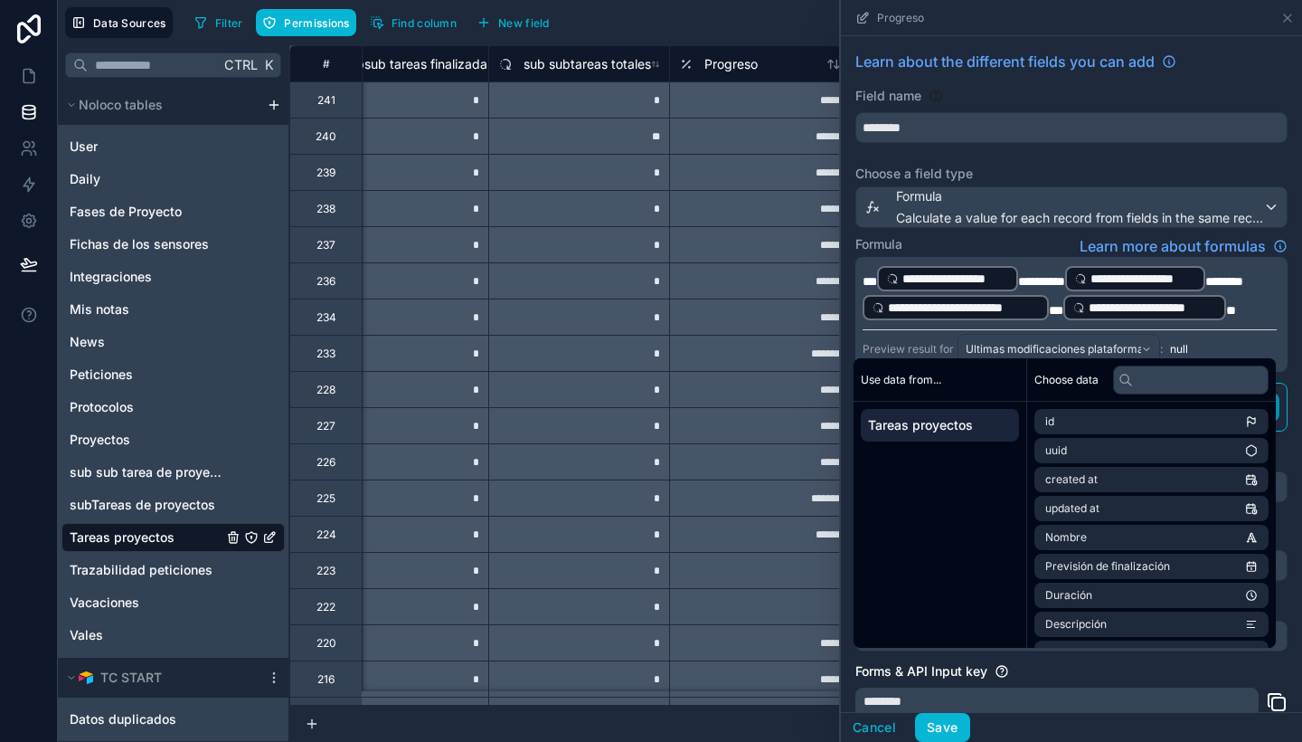
click at [1156, 365] on div "Choose data" at bounding box center [1152, 379] width 249 height 43
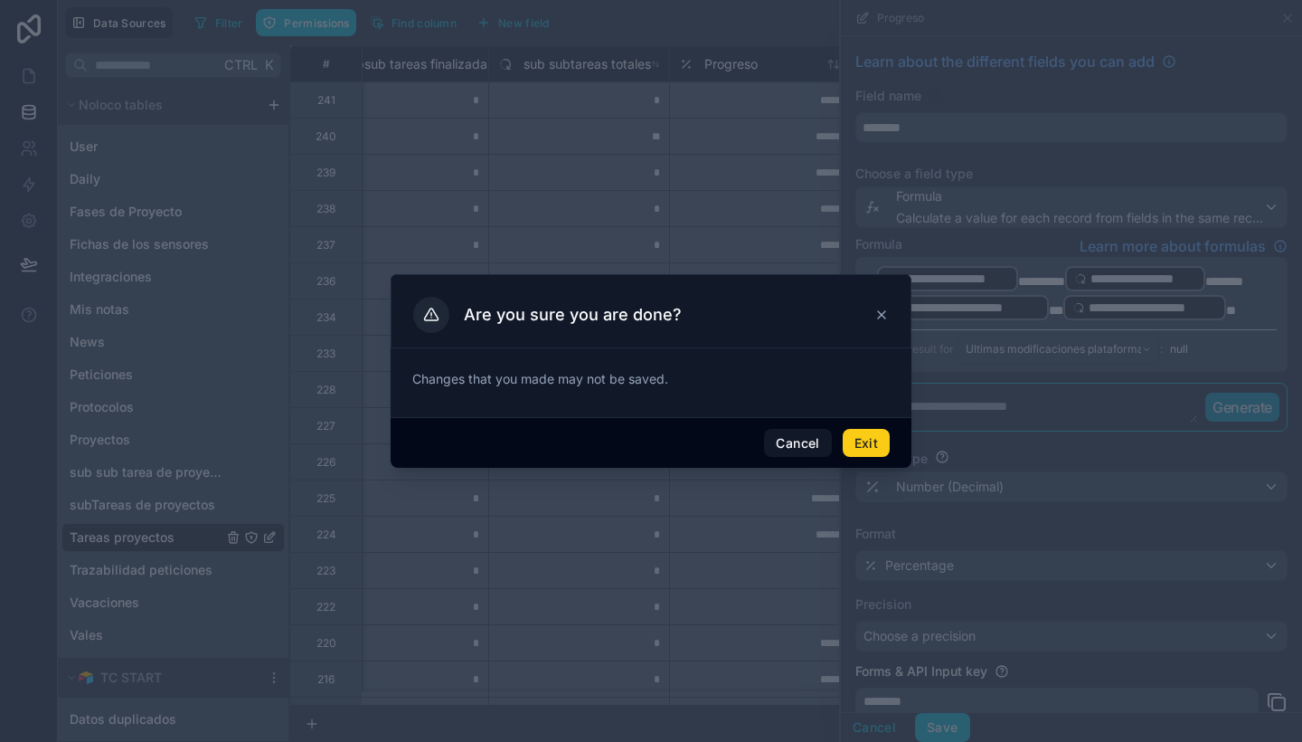
click at [857, 439] on button "Exit" at bounding box center [866, 443] width 47 height 29
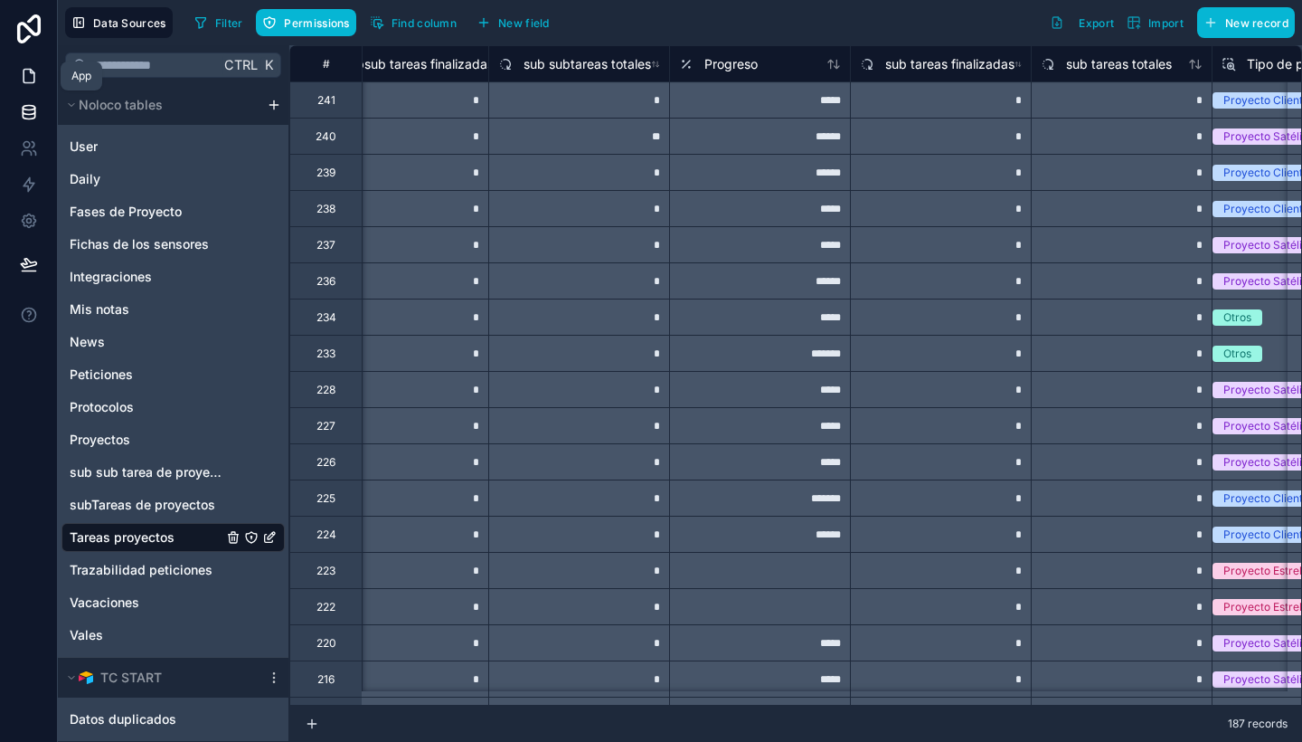
click at [30, 70] on icon at bounding box center [29, 77] width 11 height 14
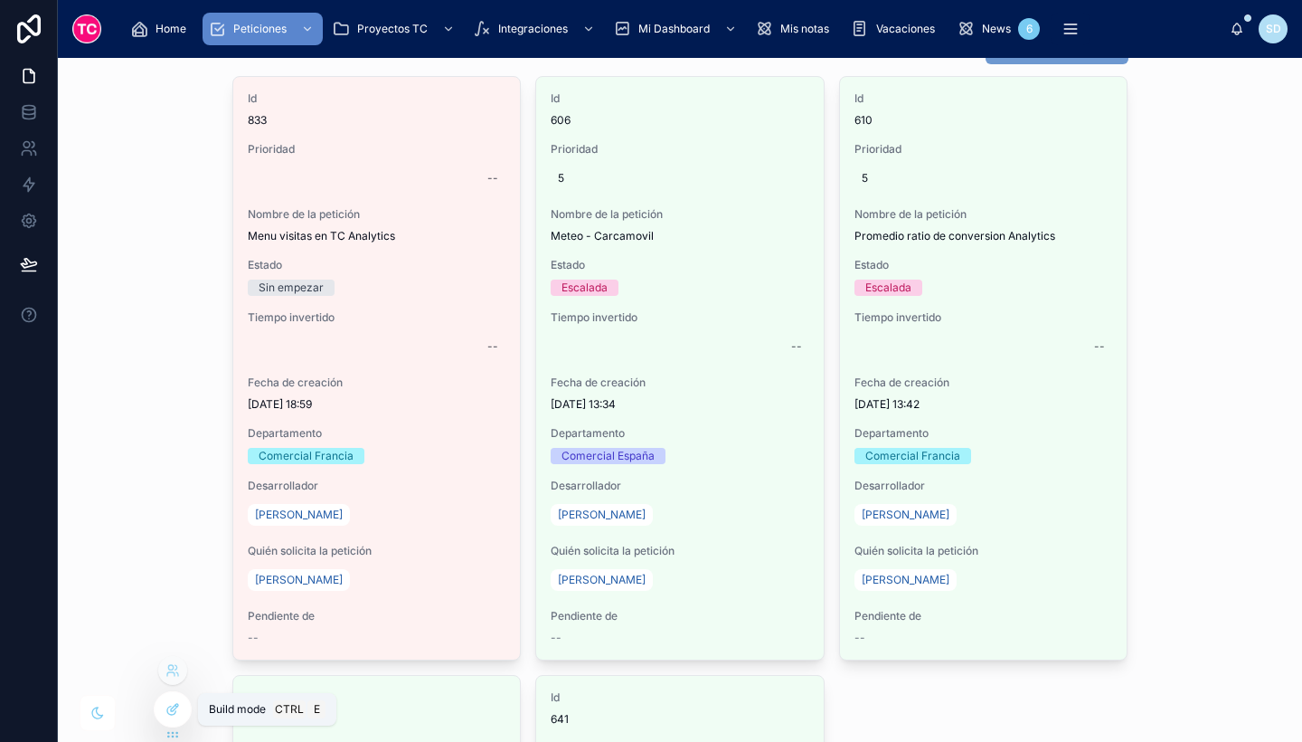
click at [177, 706] on icon at bounding box center [176, 706] width 2 height 2
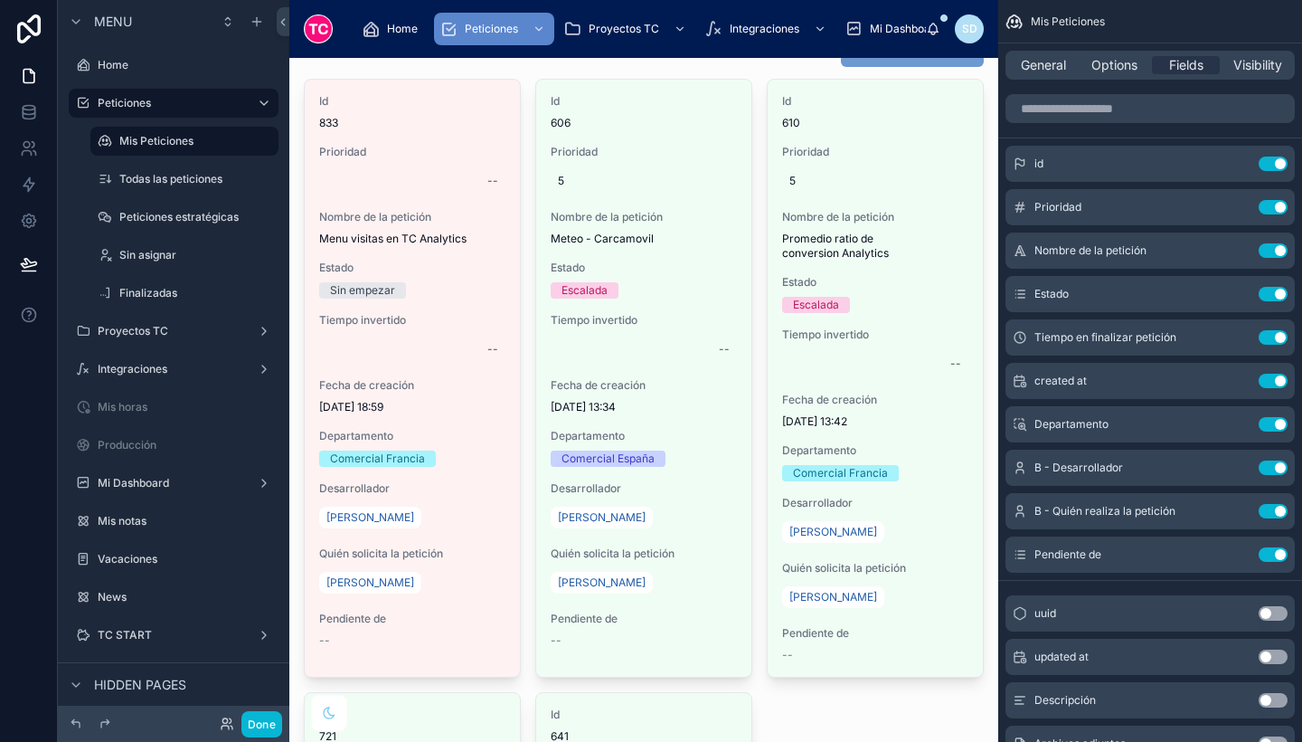
scroll to position [139, 0]
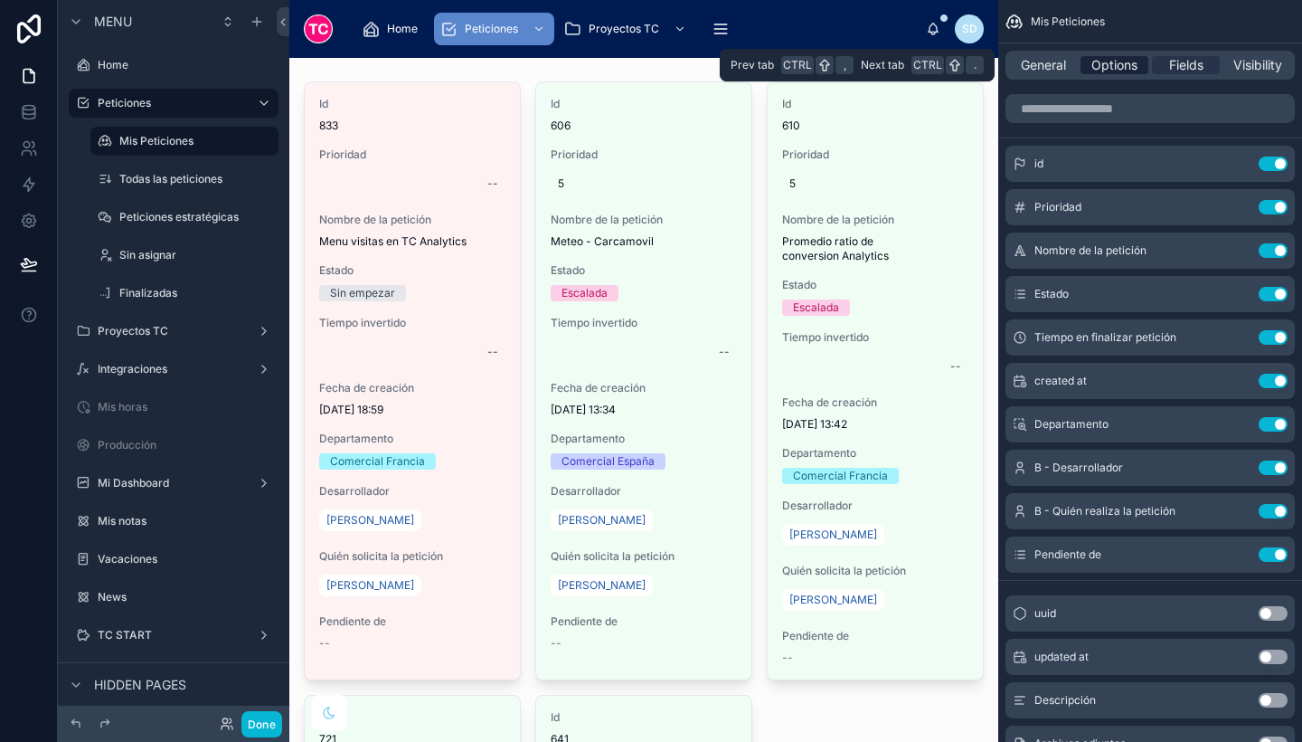
click at [1121, 69] on span "Options" at bounding box center [1115, 65] width 46 height 18
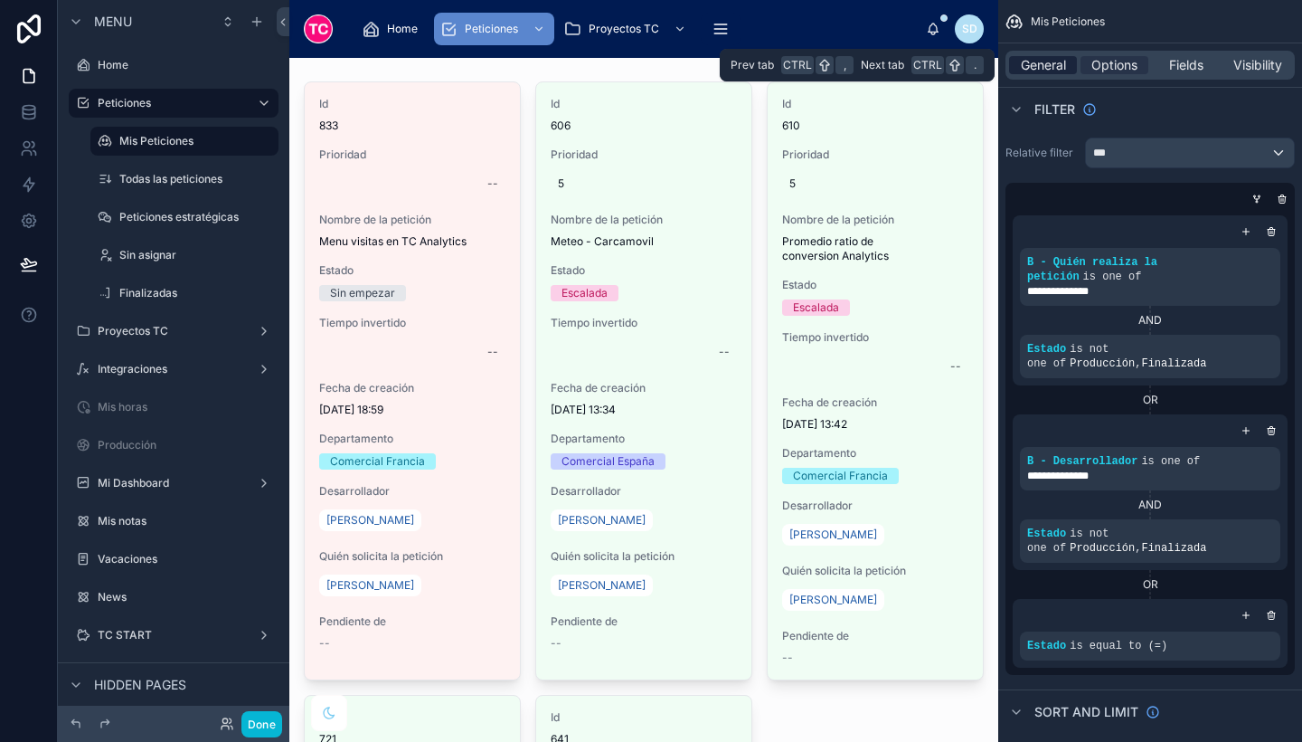
click at [1036, 67] on span "General" at bounding box center [1043, 65] width 45 height 18
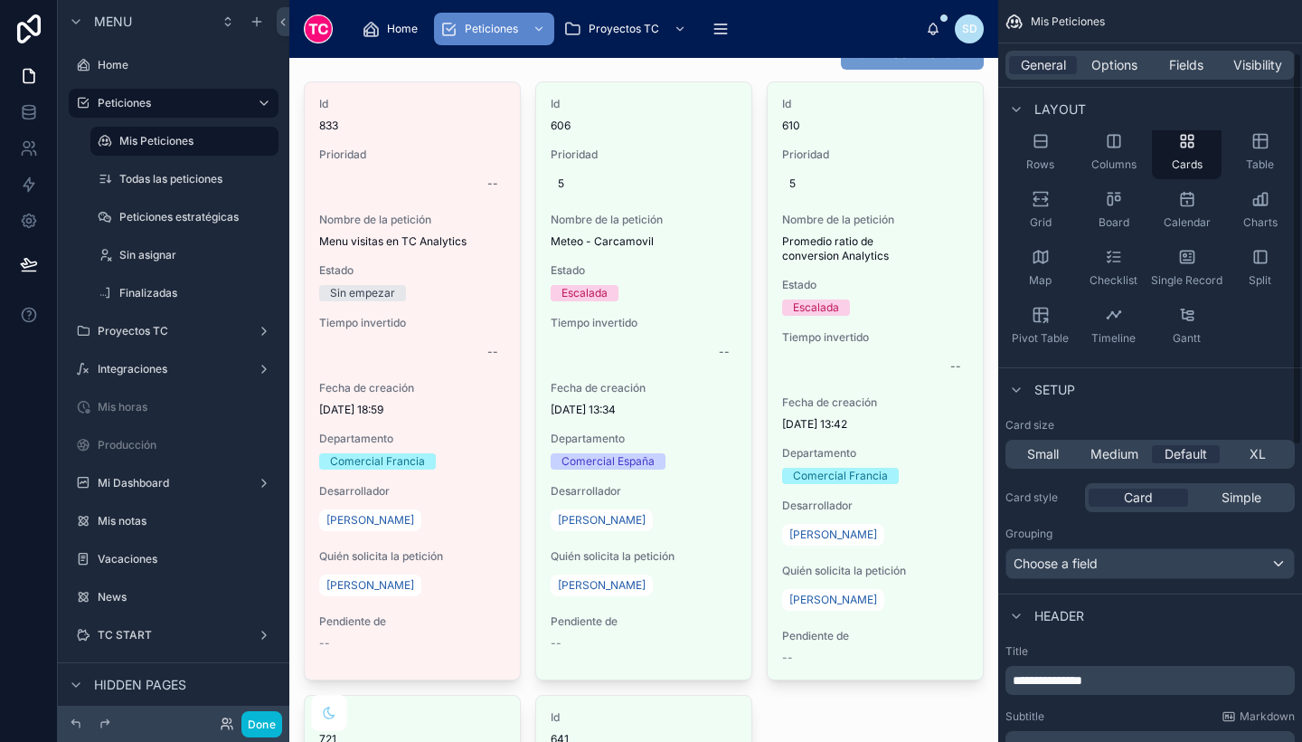
scroll to position [100, 0]
click at [1094, 454] on span "Medium" at bounding box center [1115, 453] width 48 height 18
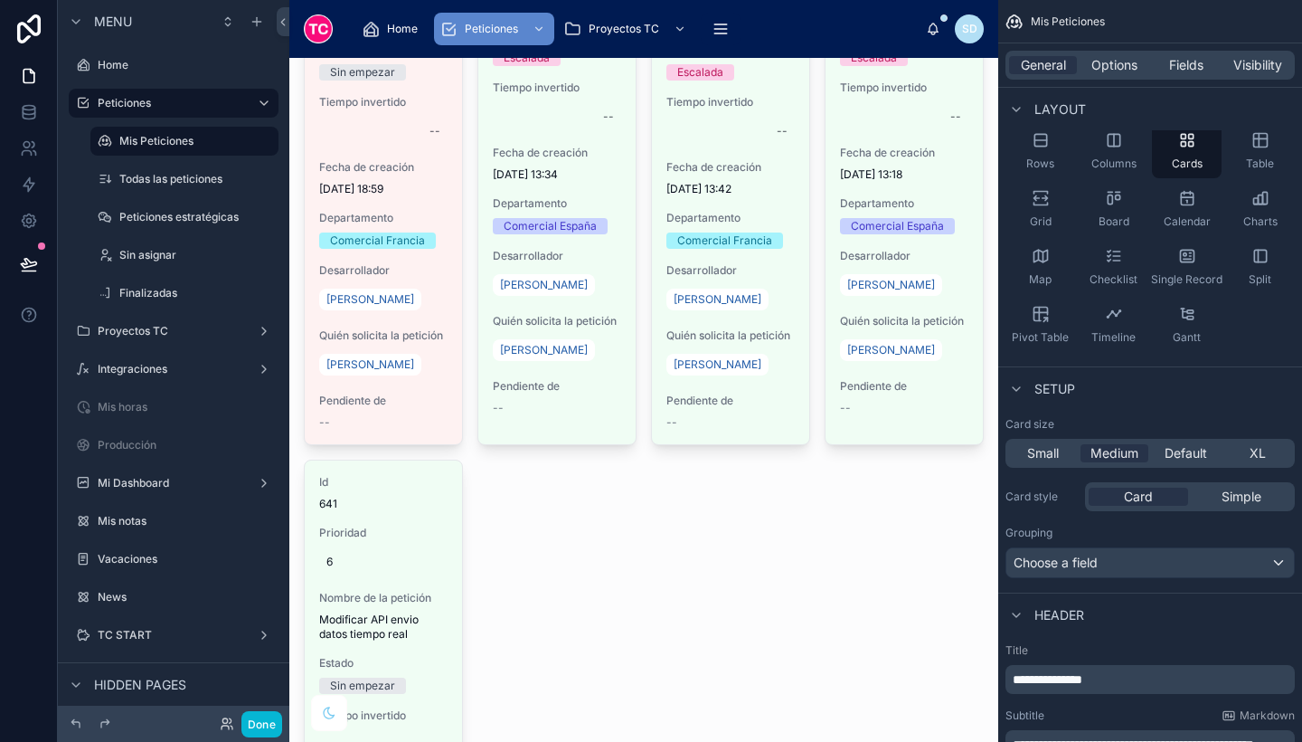
scroll to position [0, 0]
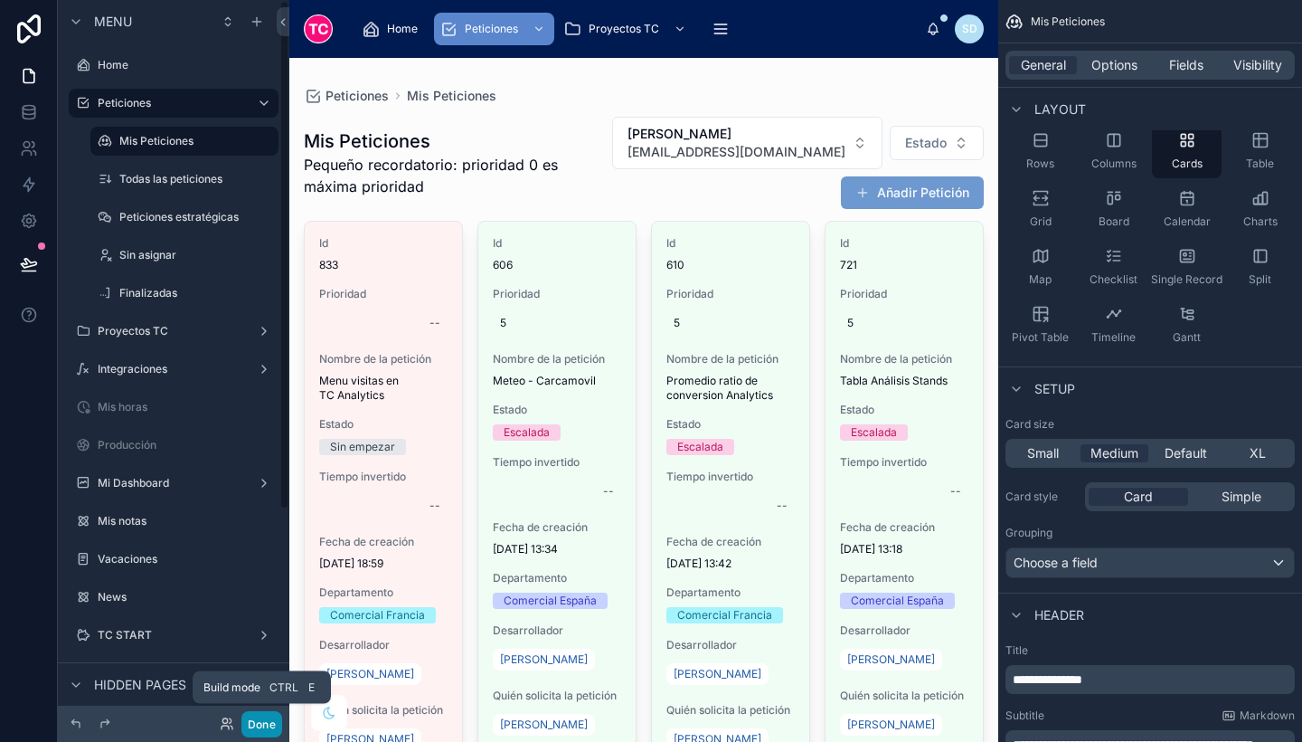
click at [259, 715] on button "Done" at bounding box center [262, 724] width 41 height 26
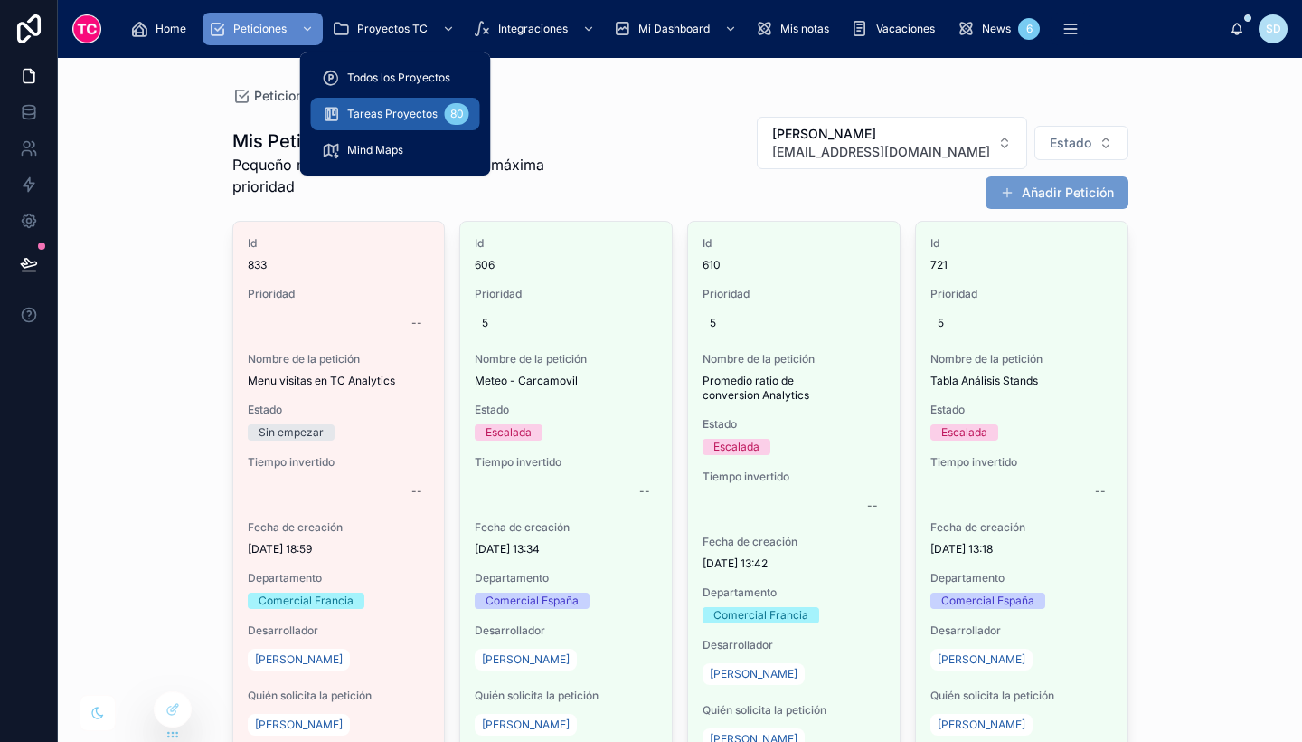
click at [412, 115] on span "Tareas Proyectos" at bounding box center [392, 114] width 90 height 14
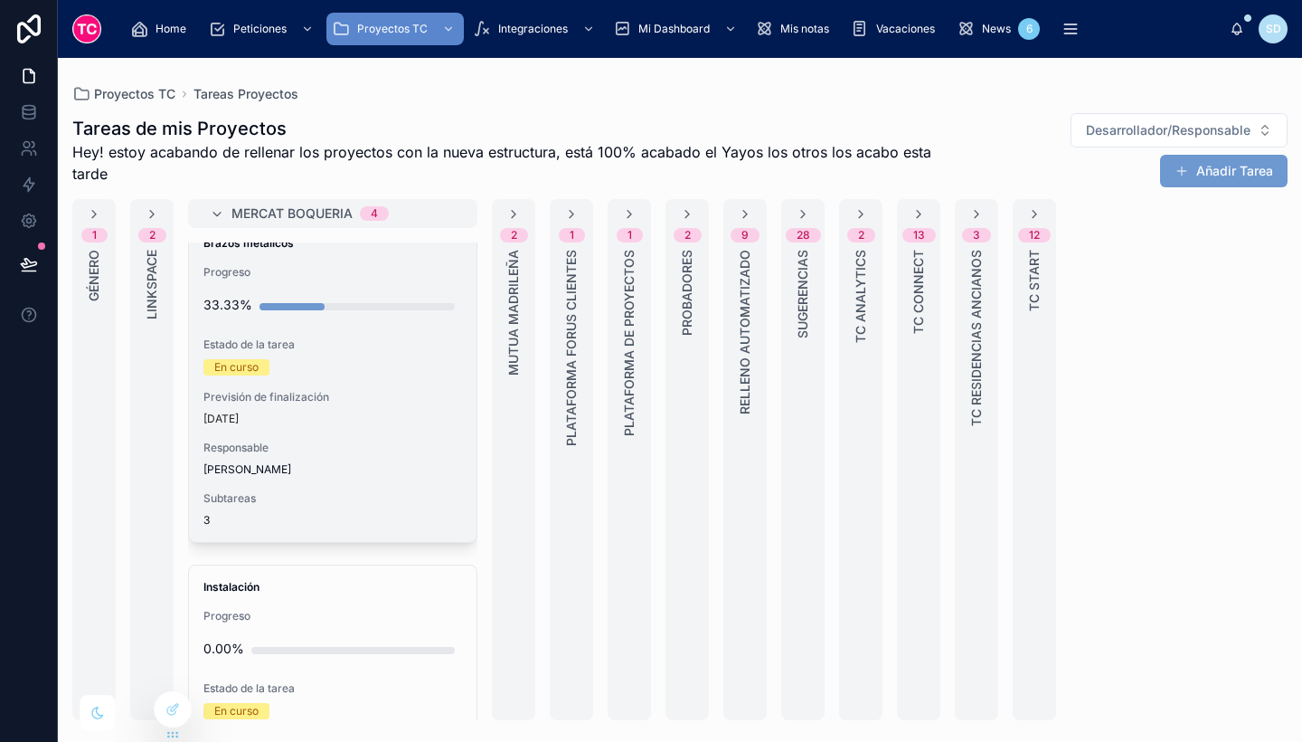
scroll to position [23, 0]
click at [431, 373] on div "En curso" at bounding box center [333, 366] width 259 height 16
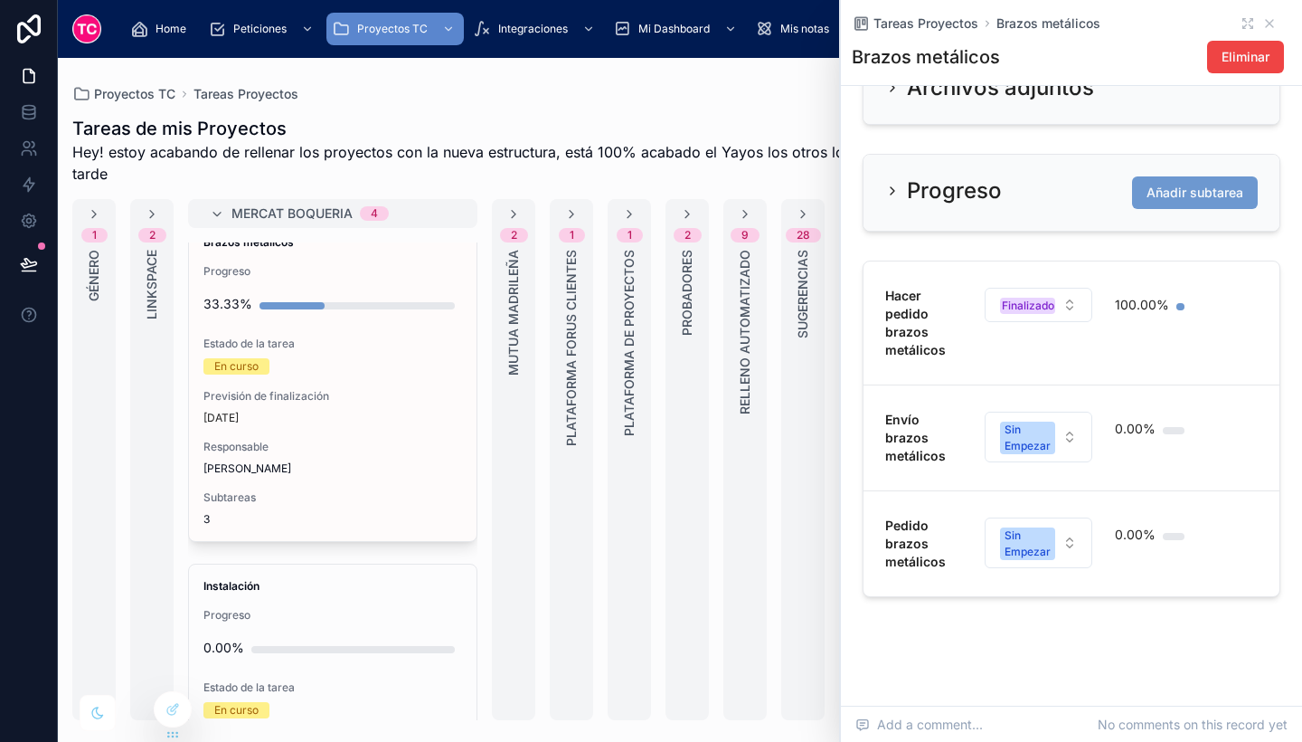
scroll to position [832, 0]
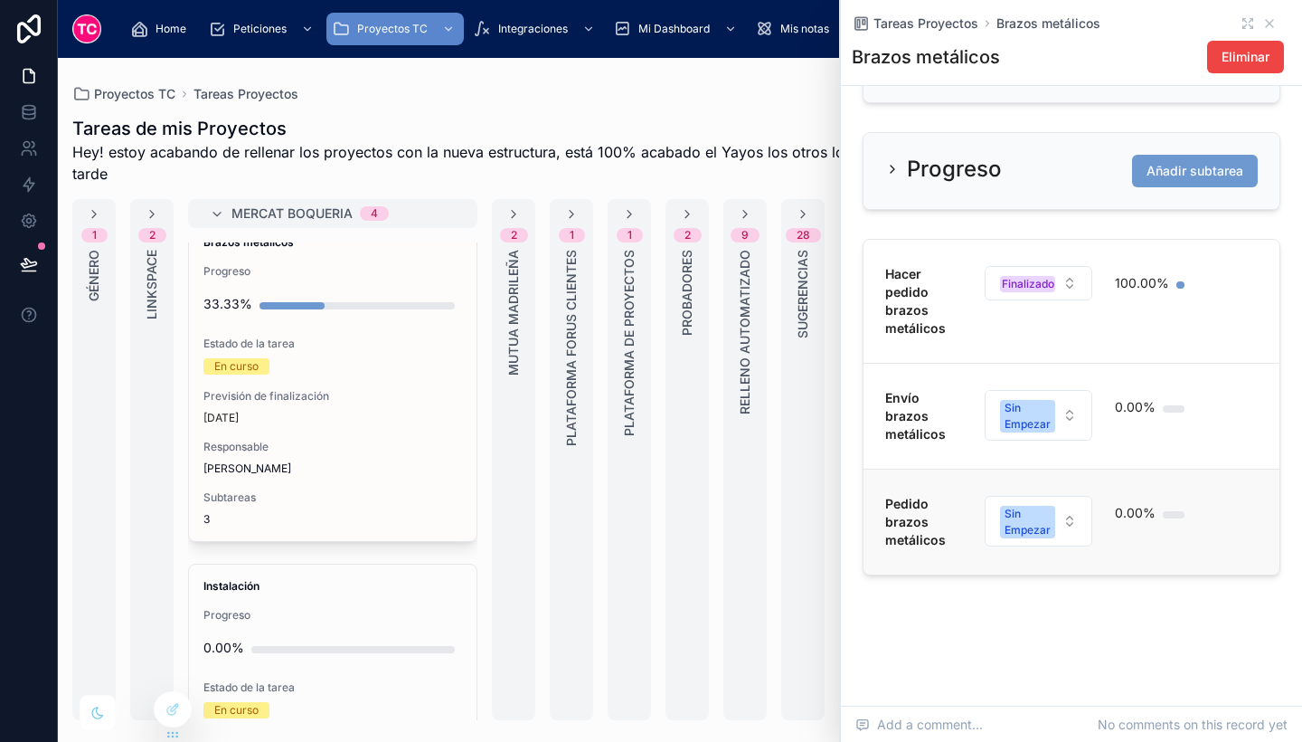
click at [1120, 557] on link "Pedido brazos metálicos Sin Empezar 0.00%" at bounding box center [1072, 522] width 416 height 106
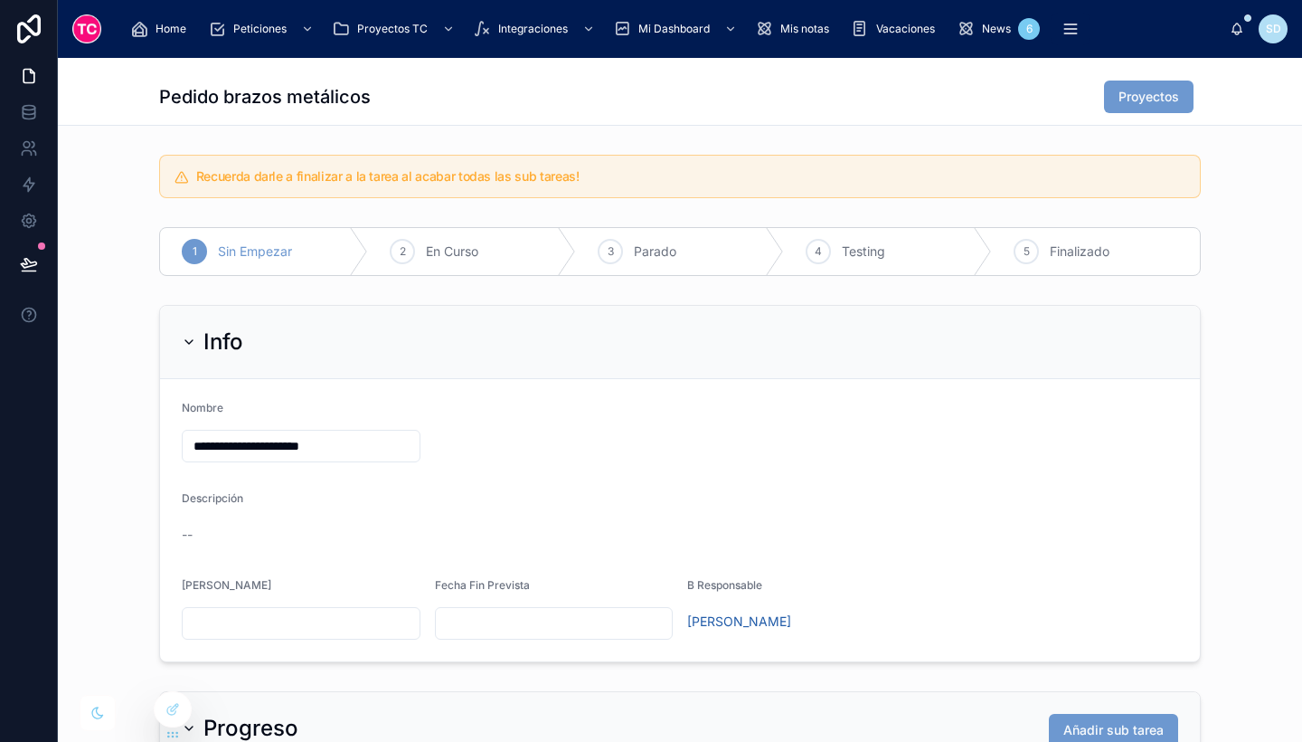
scroll to position [417, 0]
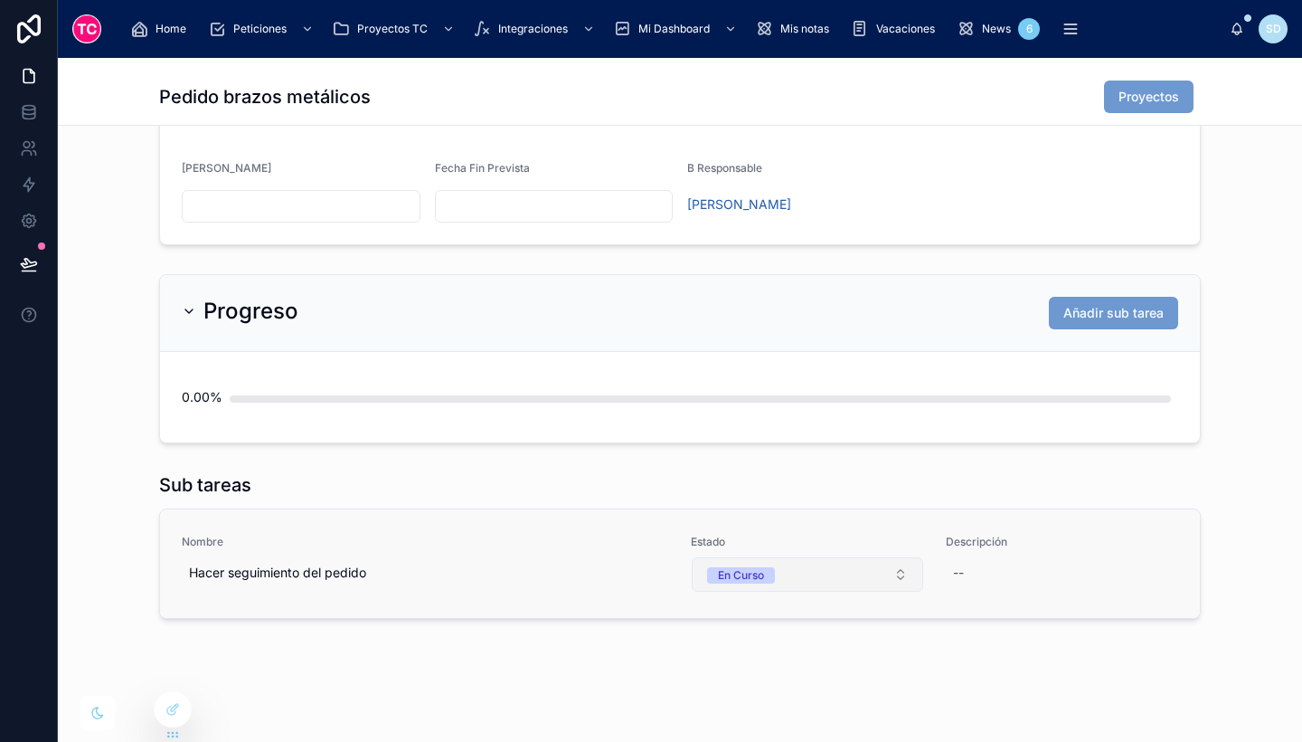
click at [800, 576] on button "En Curso" at bounding box center [808, 574] width 232 height 34
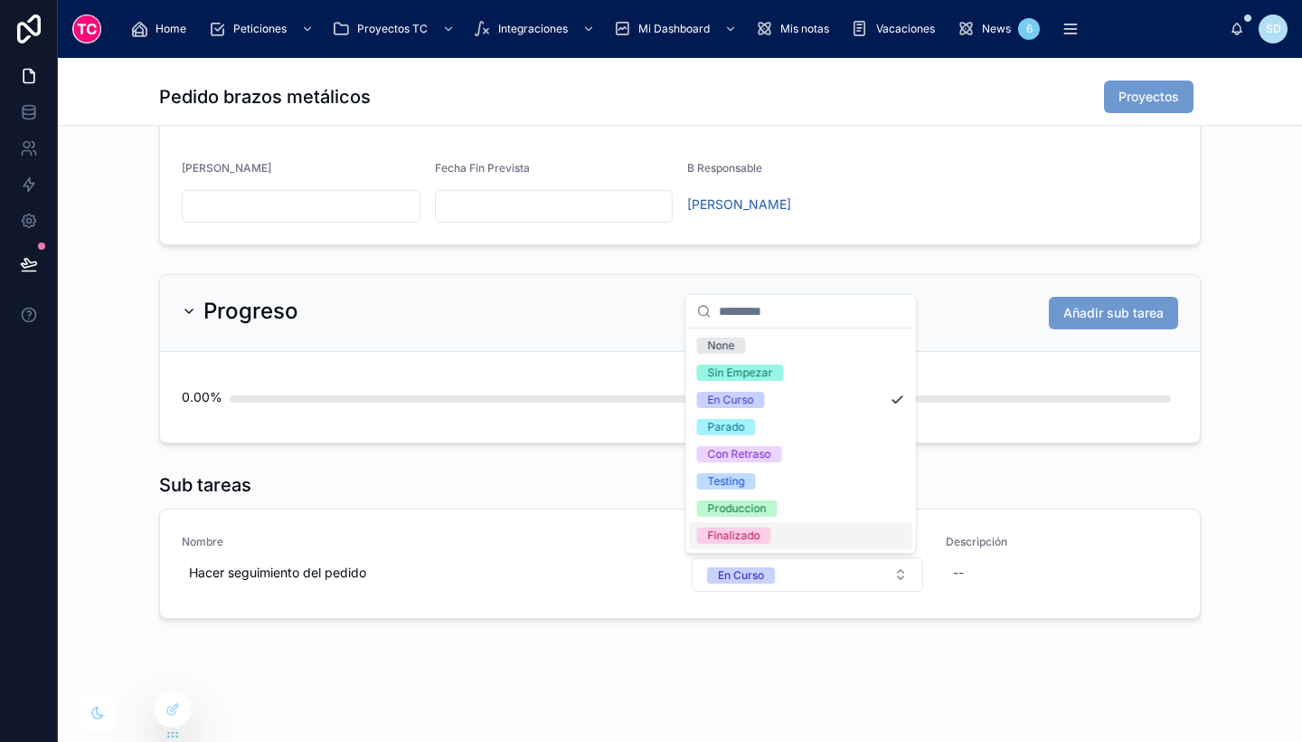
click at [797, 523] on div "Finalizado" at bounding box center [801, 535] width 223 height 27
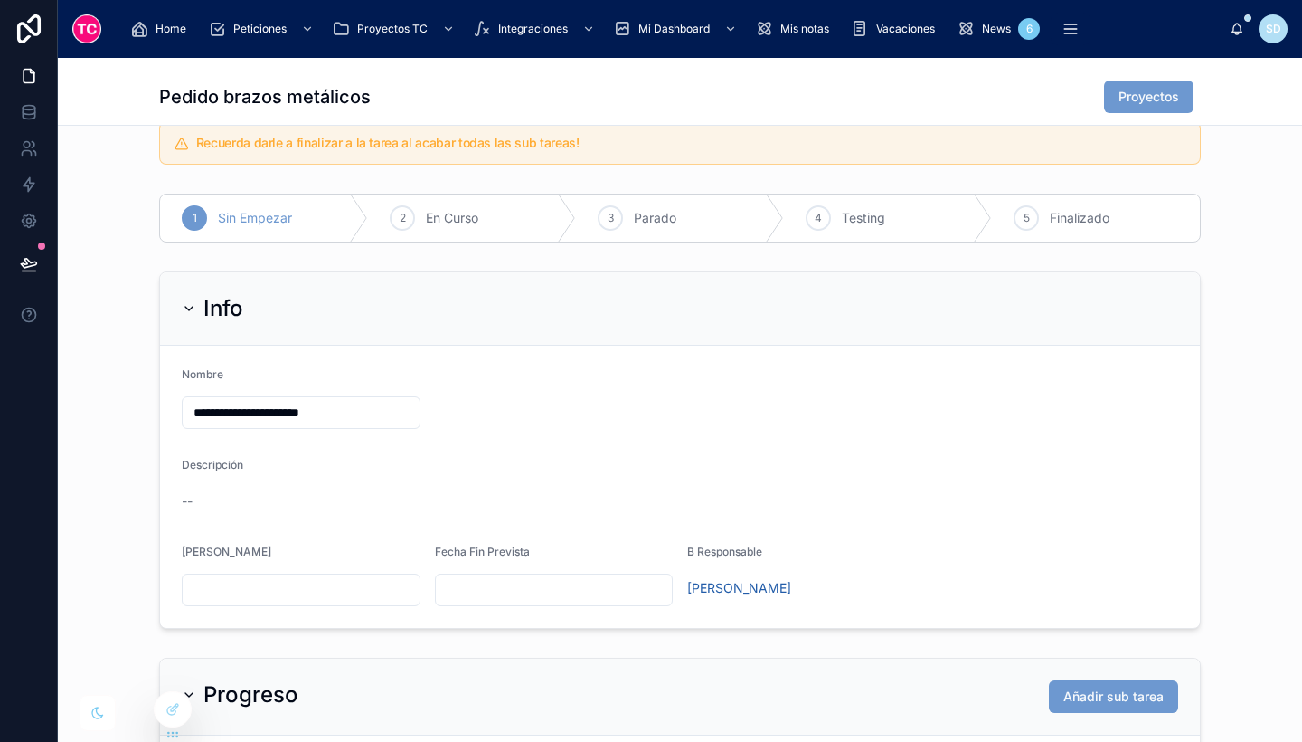
scroll to position [57, 0]
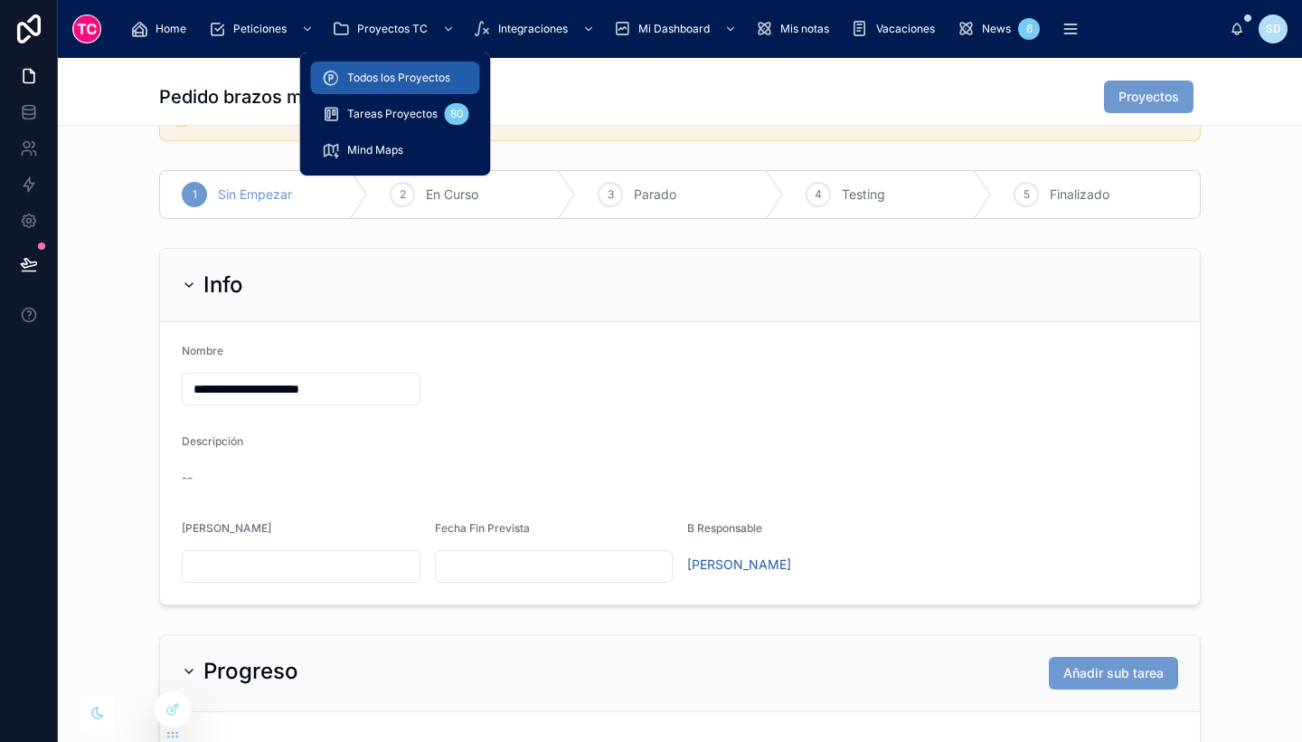
click at [403, 76] on span "Todos los Proyectos" at bounding box center [398, 78] width 103 height 14
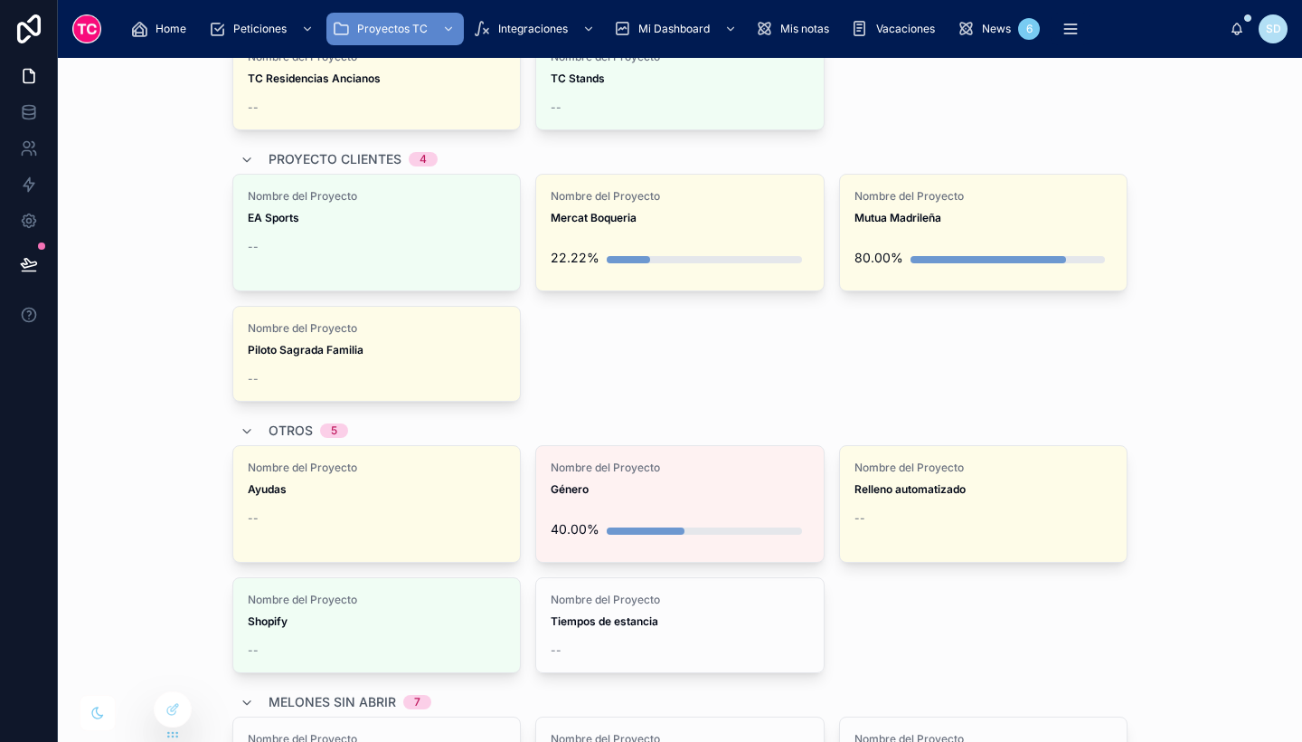
scroll to position [680, 0]
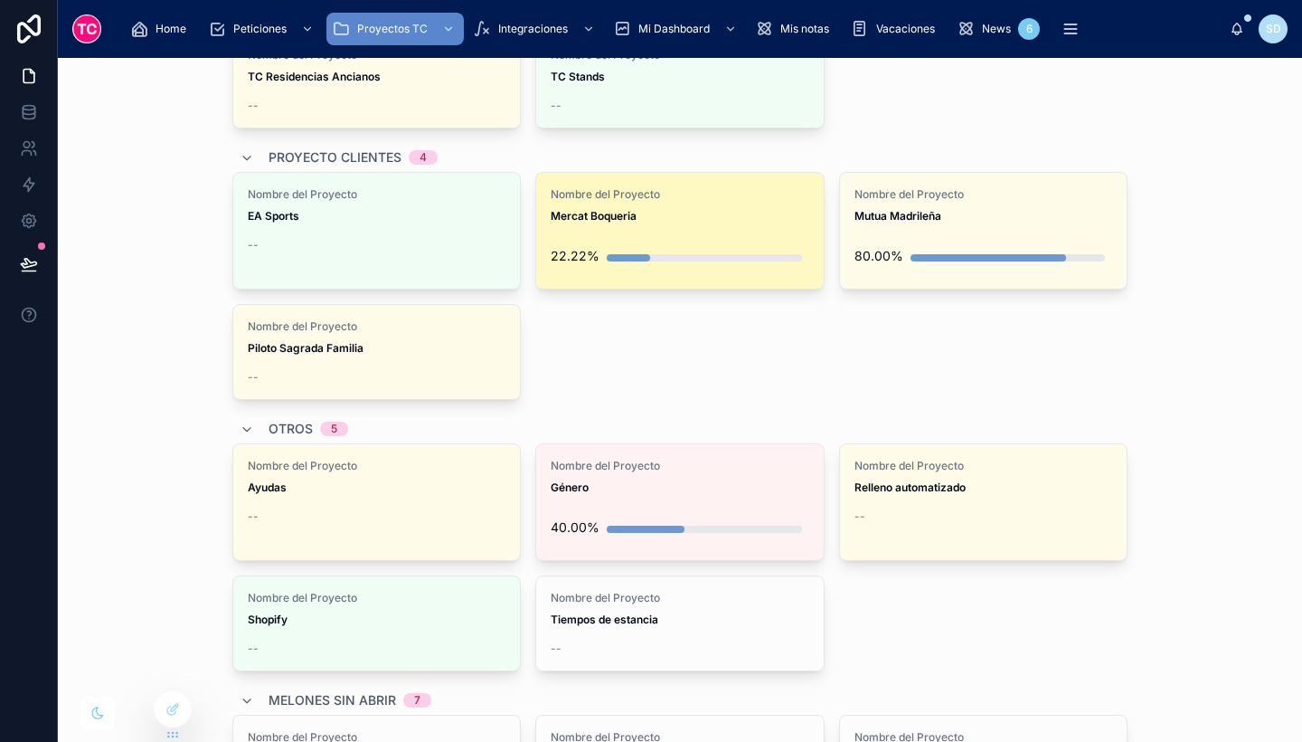
click at [668, 232] on div "Nombre del Proyecto Mercat Boqueria 22.22%" at bounding box center [680, 231] width 288 height 116
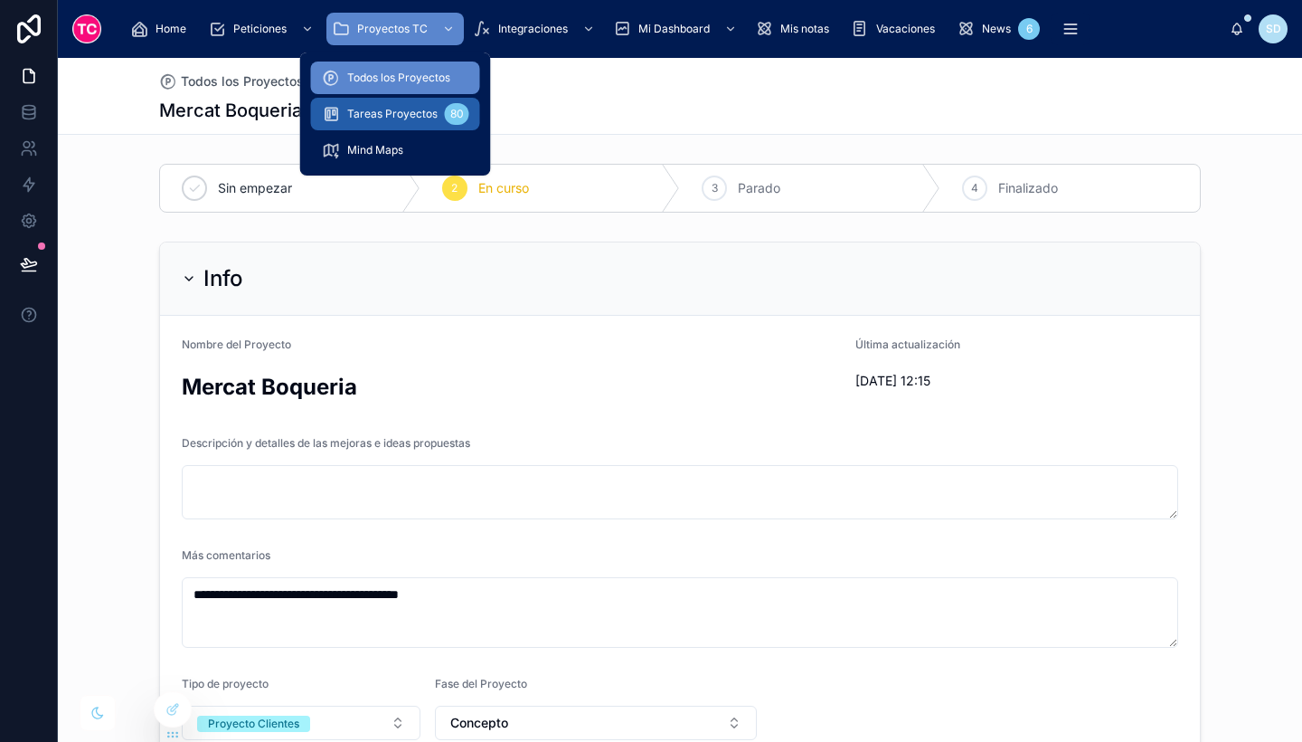
click at [390, 118] on span "Tareas Proyectos" at bounding box center [392, 114] width 90 height 14
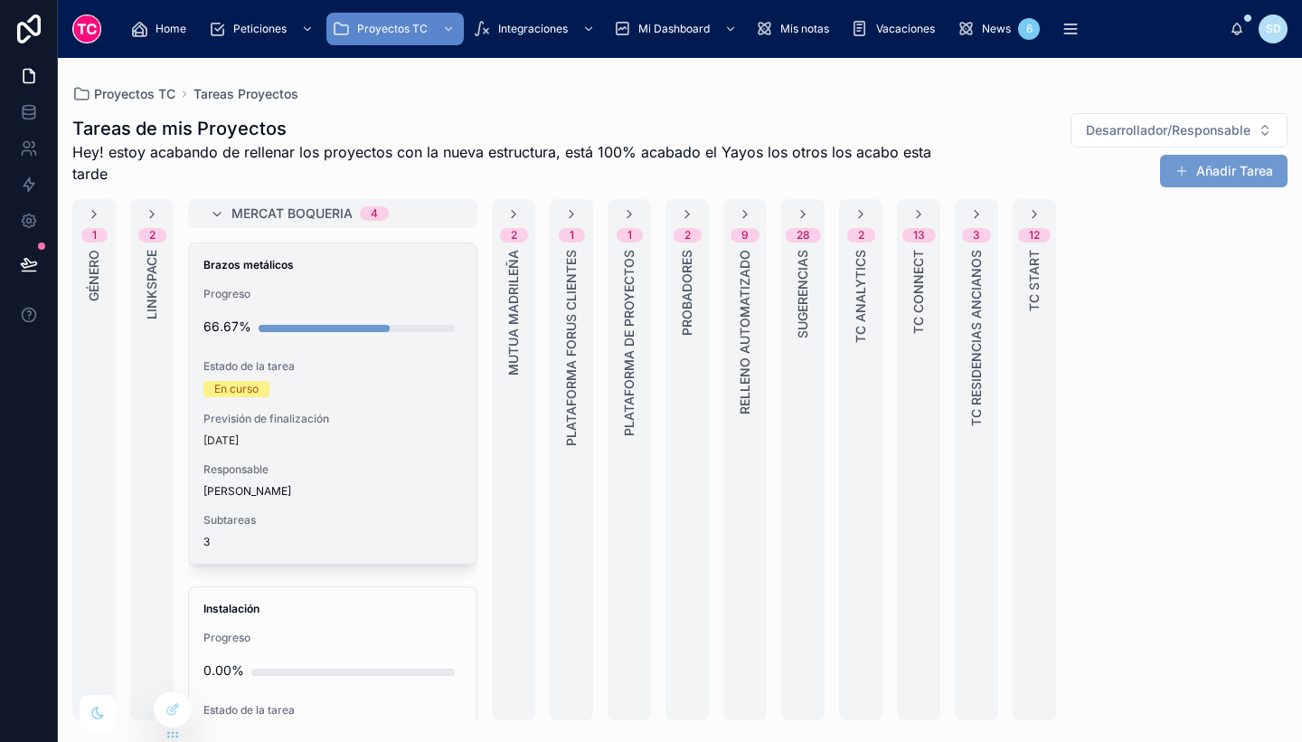
click at [336, 456] on div "Brazos metálicos Progreso 66.67% Estado de la tarea En curso Previsión de final…" at bounding box center [333, 403] width 288 height 320
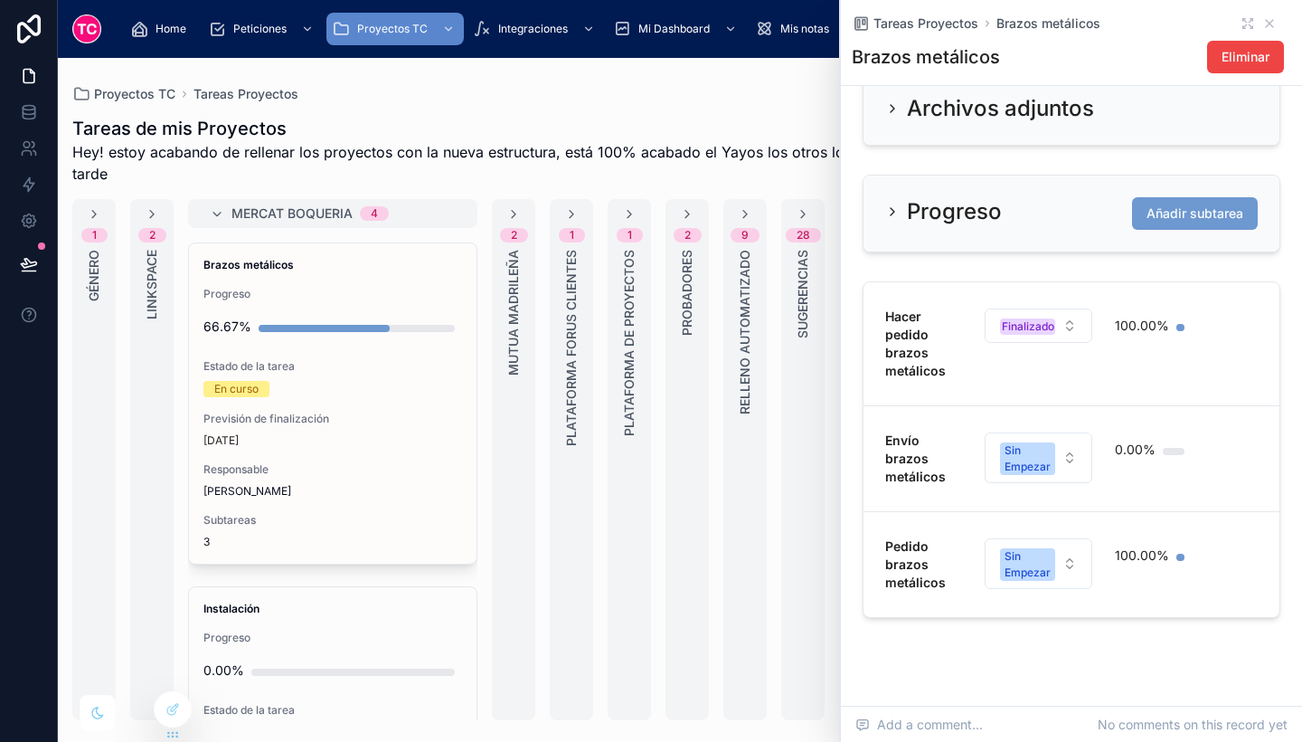
scroll to position [786, 0]
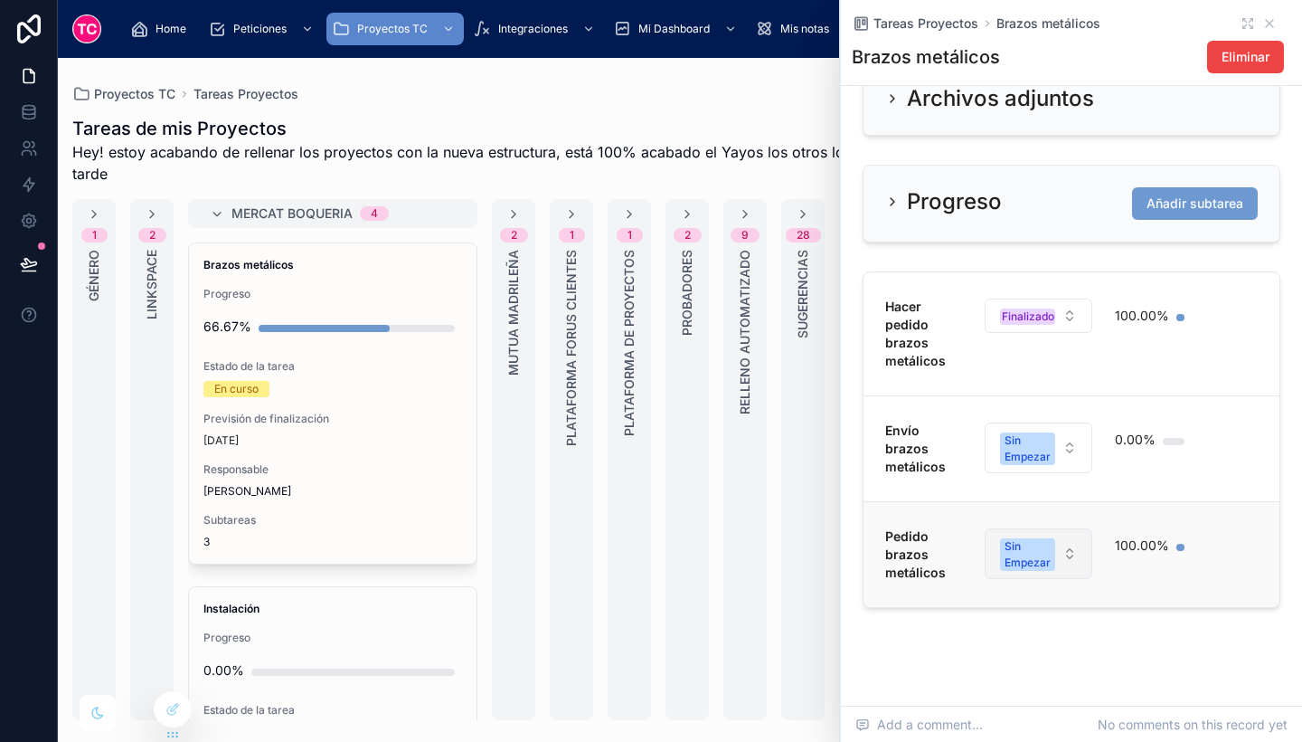
click at [1045, 567] on div "Sin Empezar" at bounding box center [1028, 554] width 46 height 33
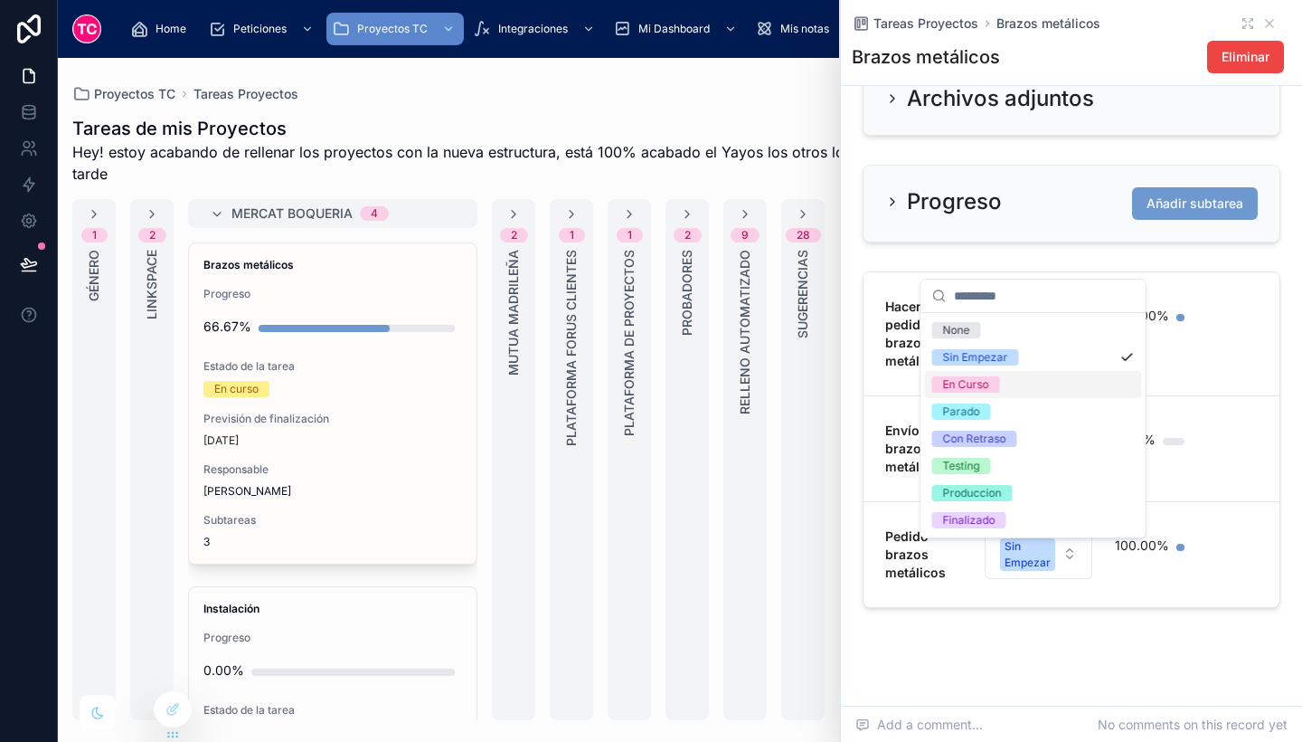
click at [1004, 393] on div "En Curso" at bounding box center [1033, 384] width 217 height 27
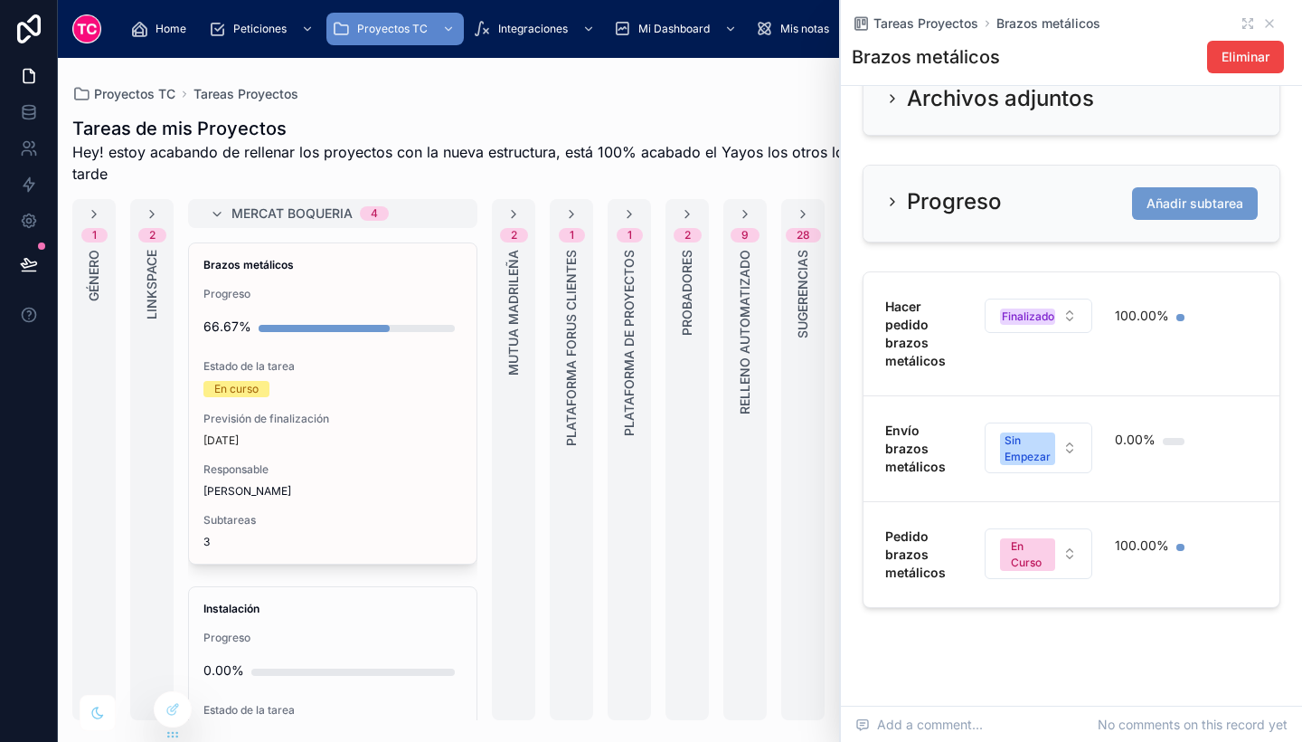
click at [1183, 559] on div "Pedido brazos metálicos En Curso 100.00%" at bounding box center [1072, 554] width 373 height 54
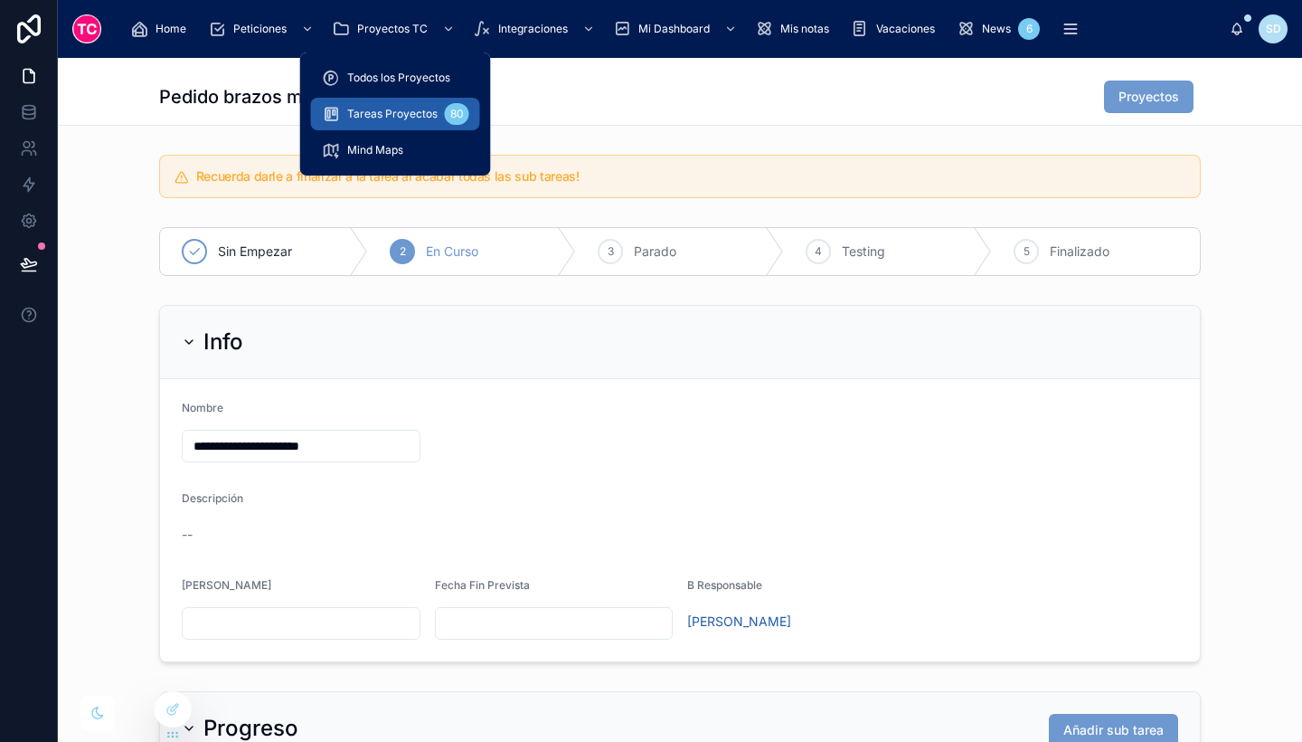
click at [417, 107] on span "Tareas Proyectos" at bounding box center [392, 114] width 90 height 14
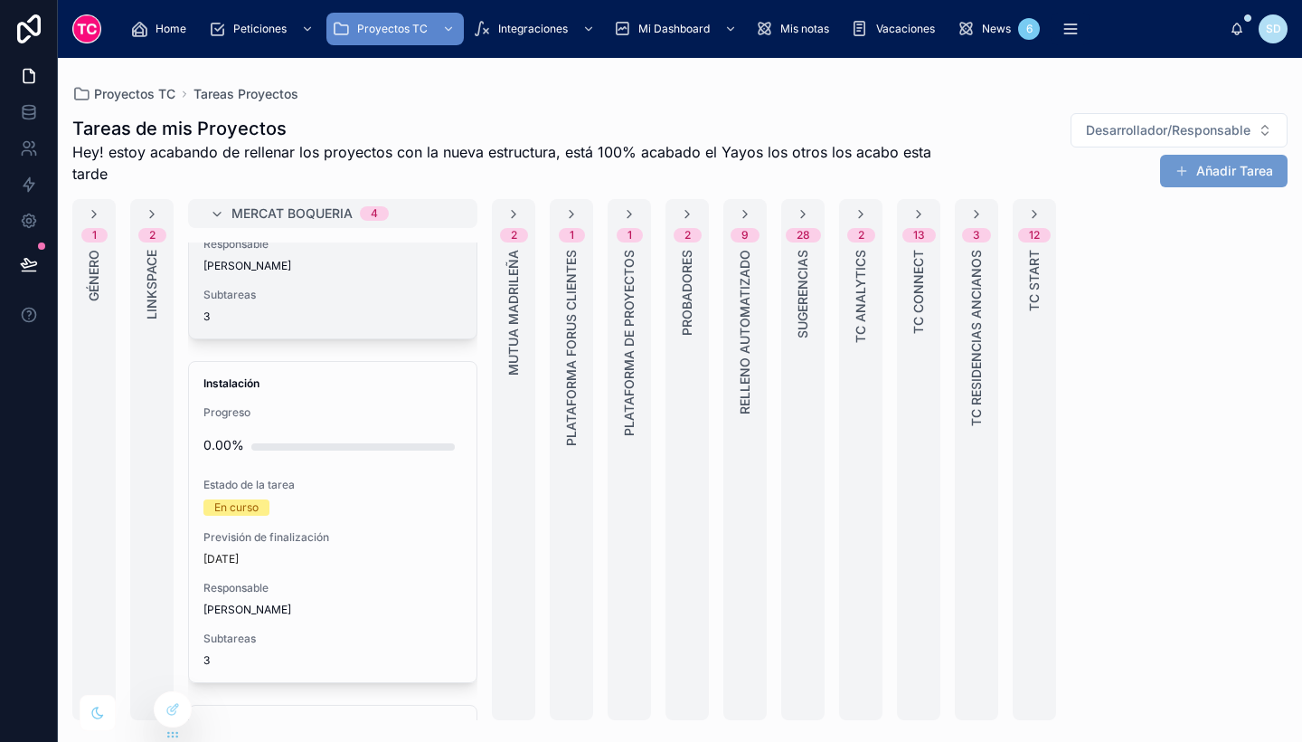
scroll to position [226, 0]
click at [402, 511] on div "En curso" at bounding box center [333, 506] width 259 height 16
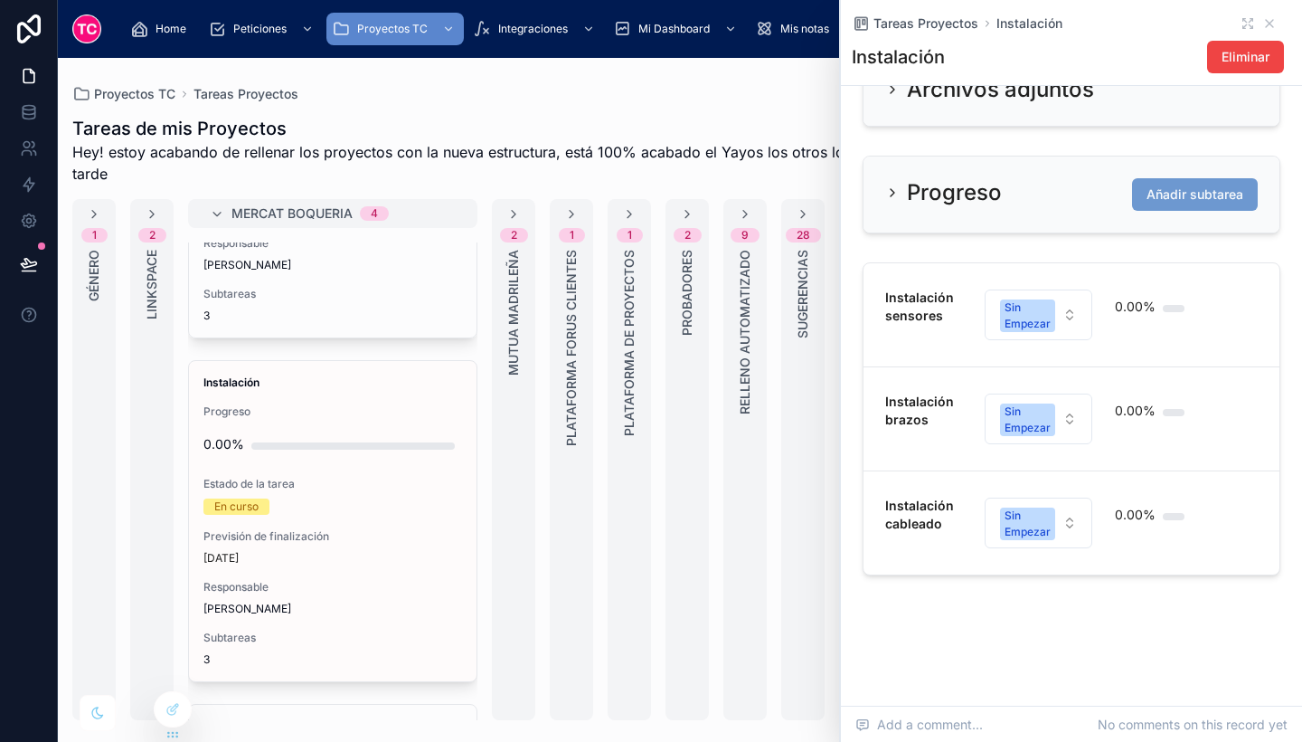
scroll to position [825, 0]
click at [923, 524] on strong "Instalación cableado" at bounding box center [922, 513] width 72 height 33
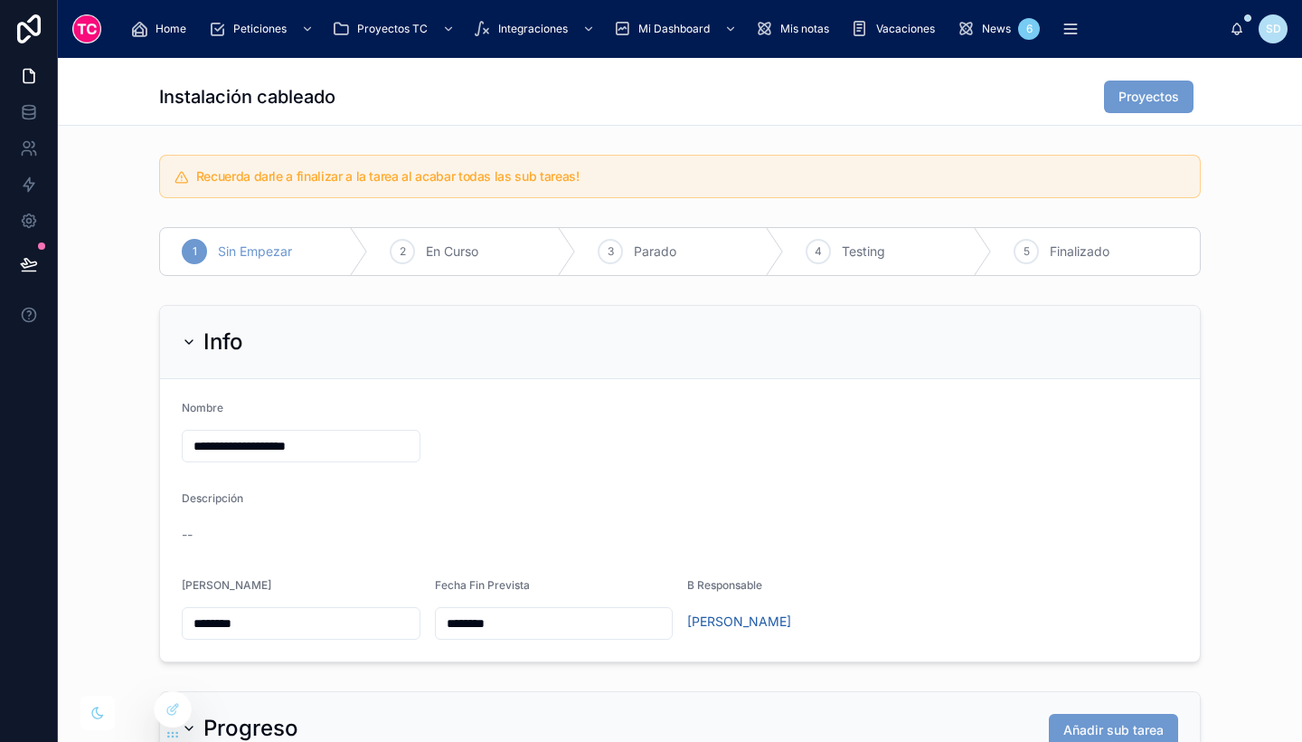
scroll to position [526, 0]
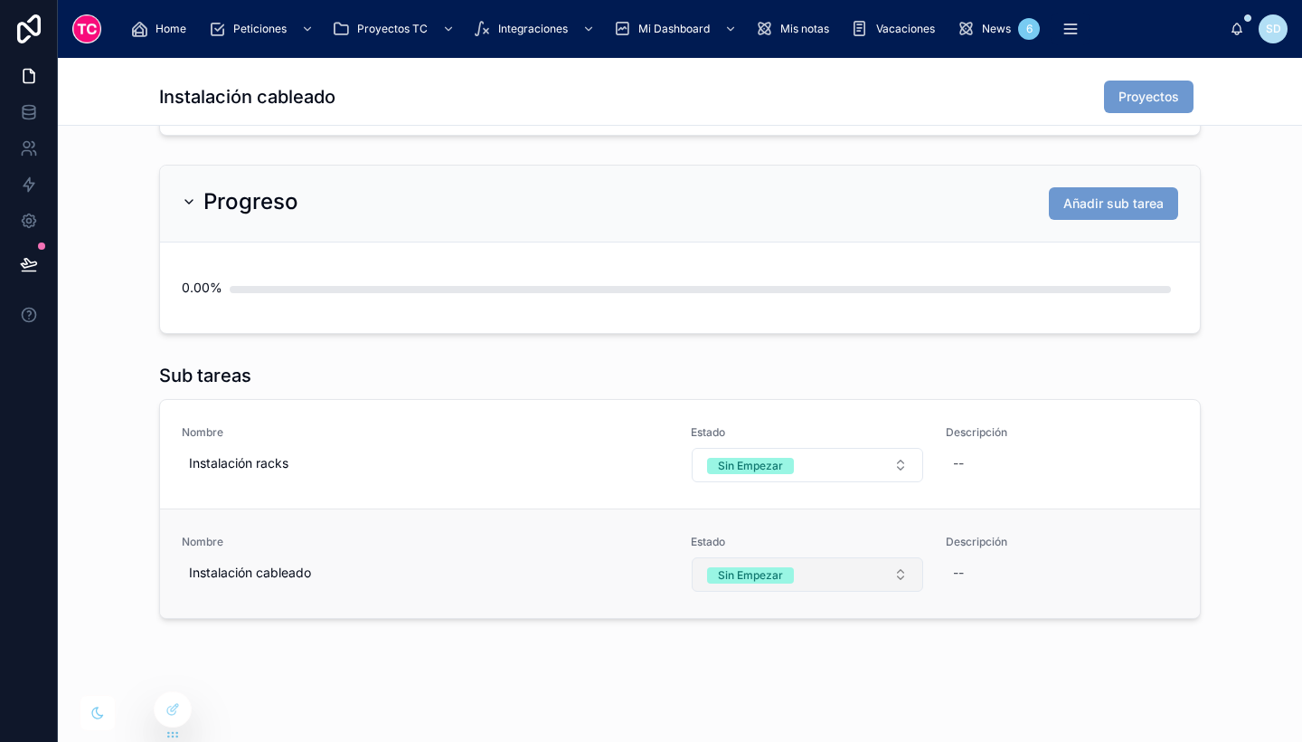
click at [831, 577] on button "Sin Empezar" at bounding box center [808, 574] width 232 height 34
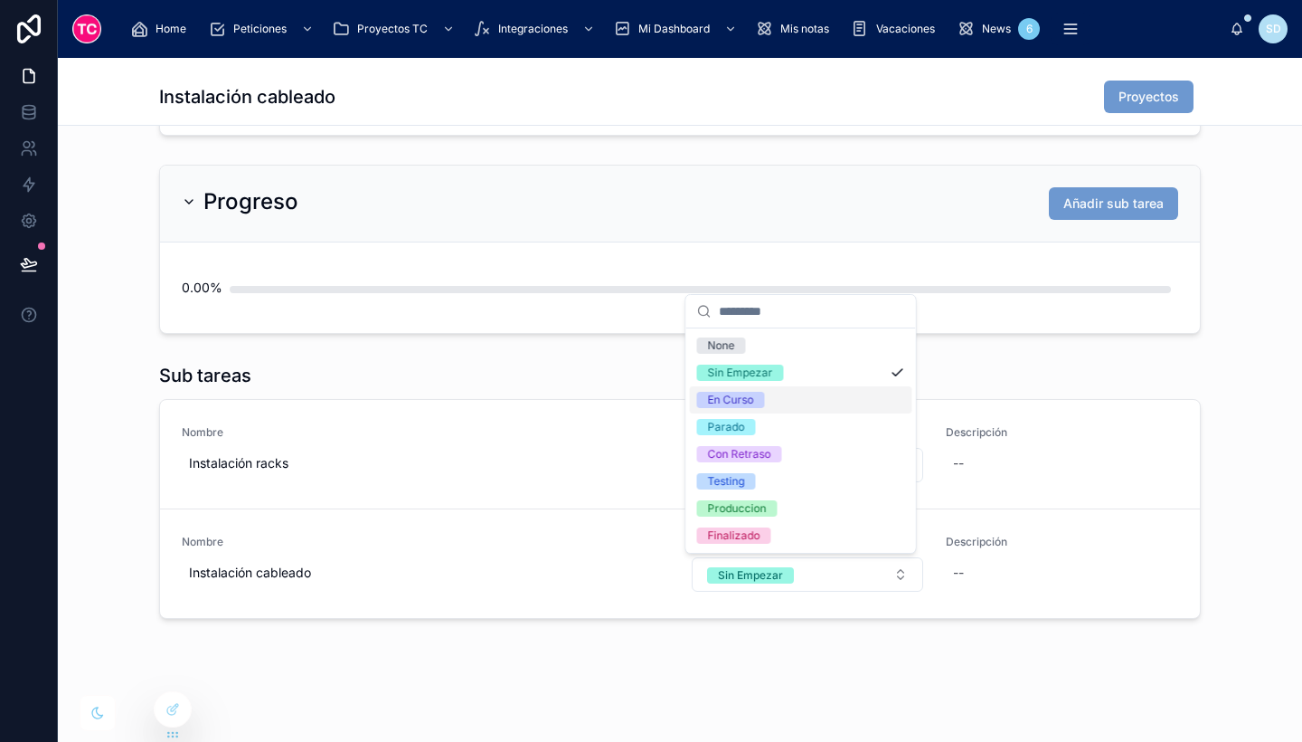
click at [768, 405] on div "En Curso" at bounding box center [801, 399] width 223 height 27
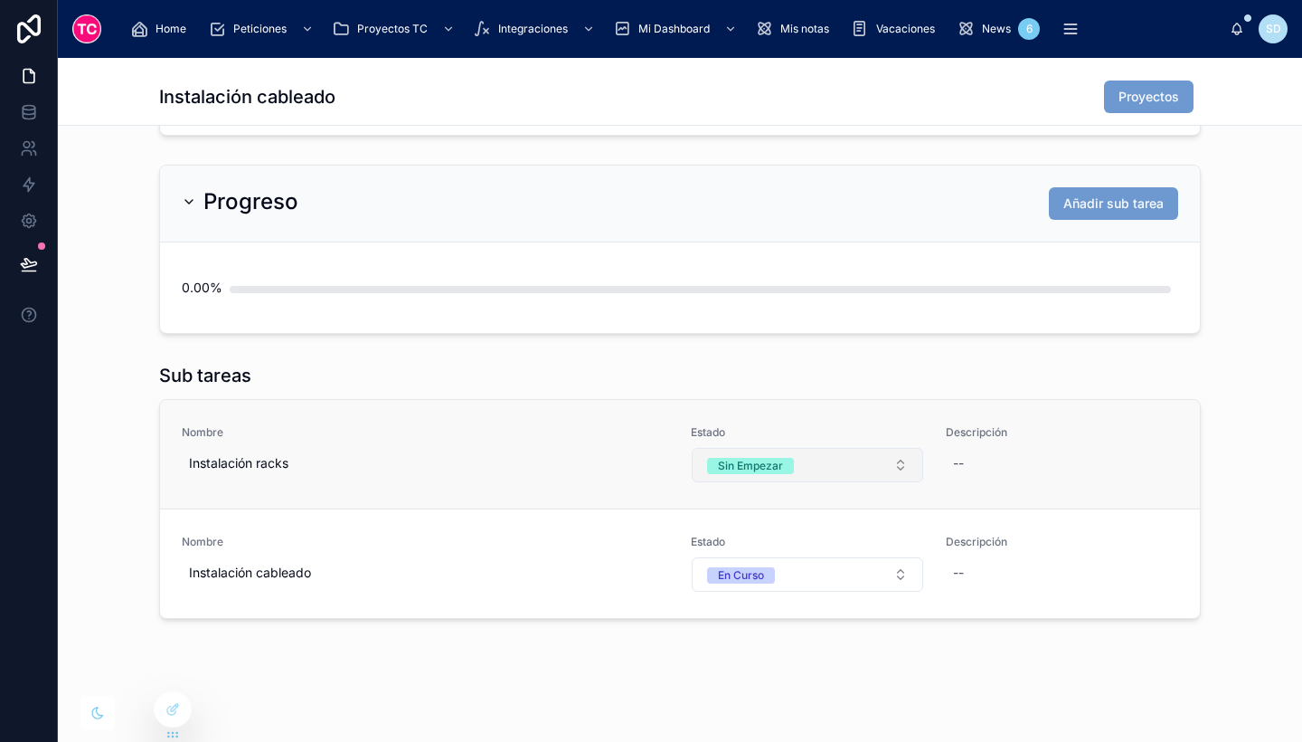
click at [795, 468] on button "Sin Empezar" at bounding box center [808, 465] width 232 height 34
click at [788, 464] on button "Sin Empezar" at bounding box center [808, 465] width 232 height 34
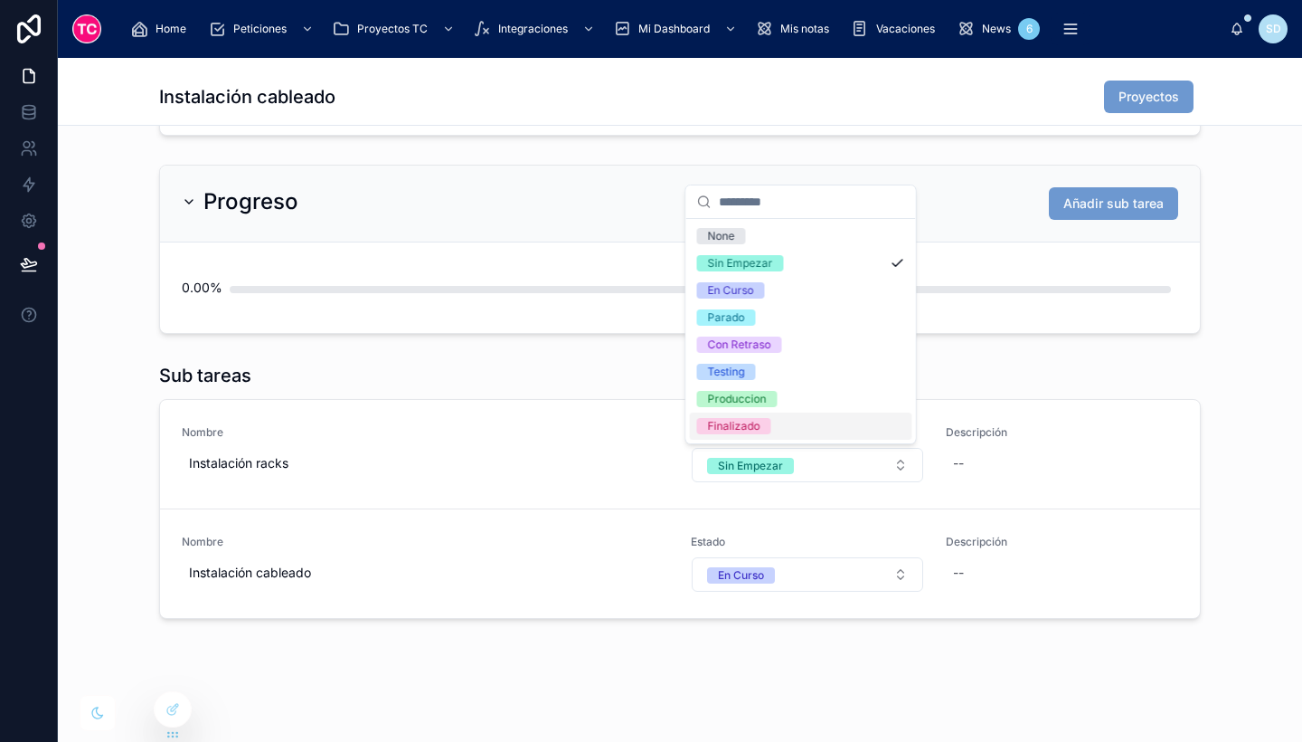
click at [781, 427] on div "Finalizado" at bounding box center [801, 425] width 223 height 27
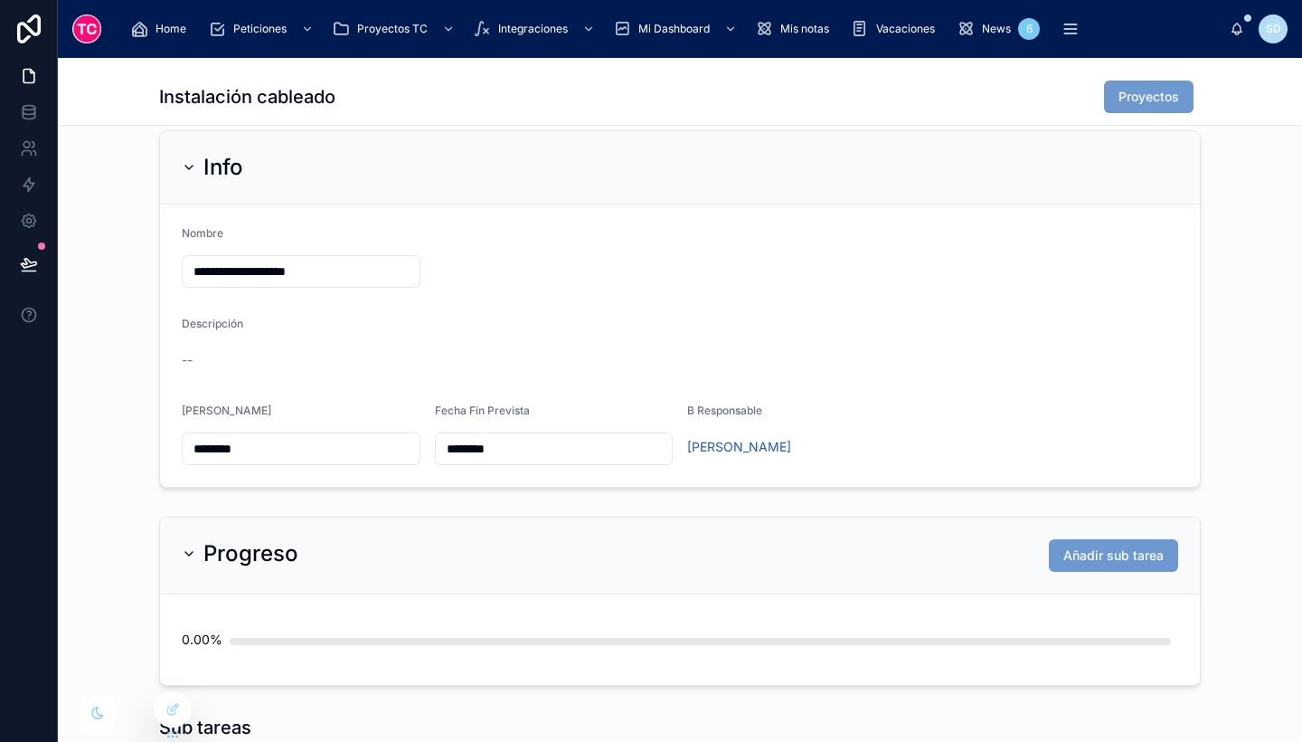
scroll to position [0, 0]
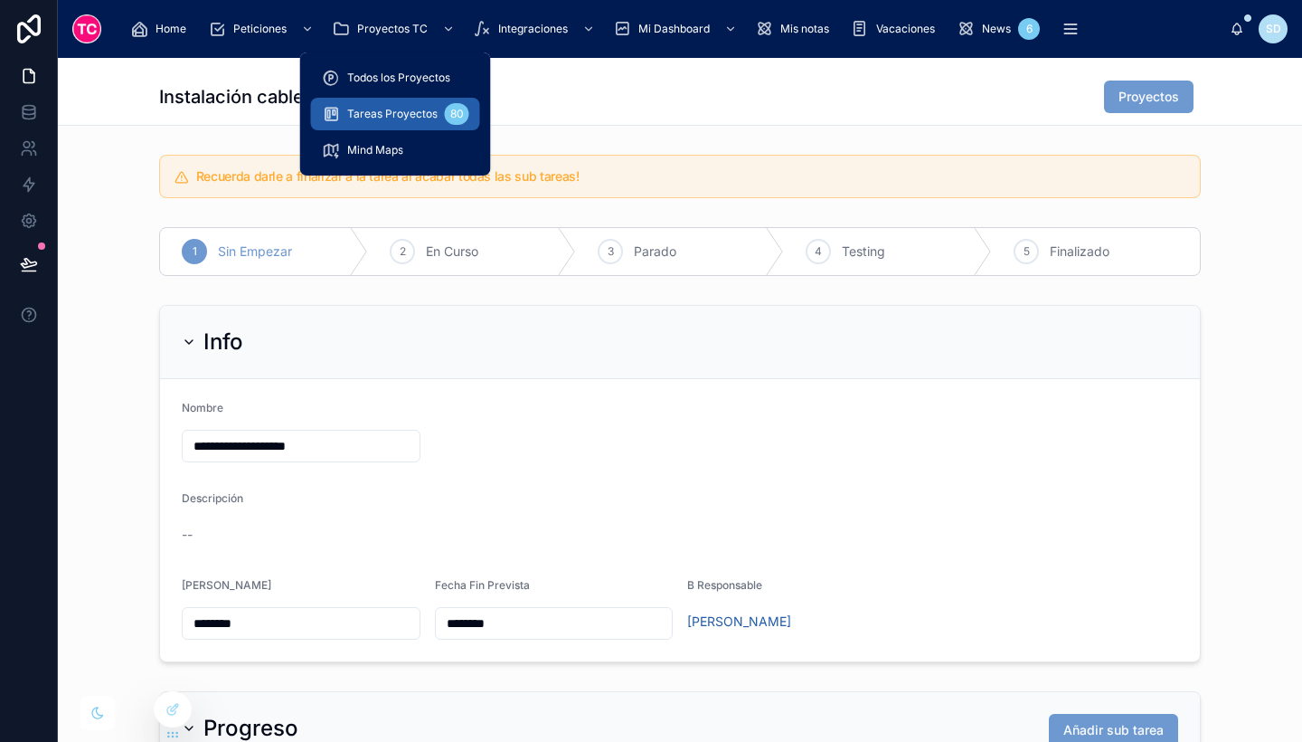
click at [375, 118] on span "Tareas Proyectos" at bounding box center [392, 114] width 90 height 14
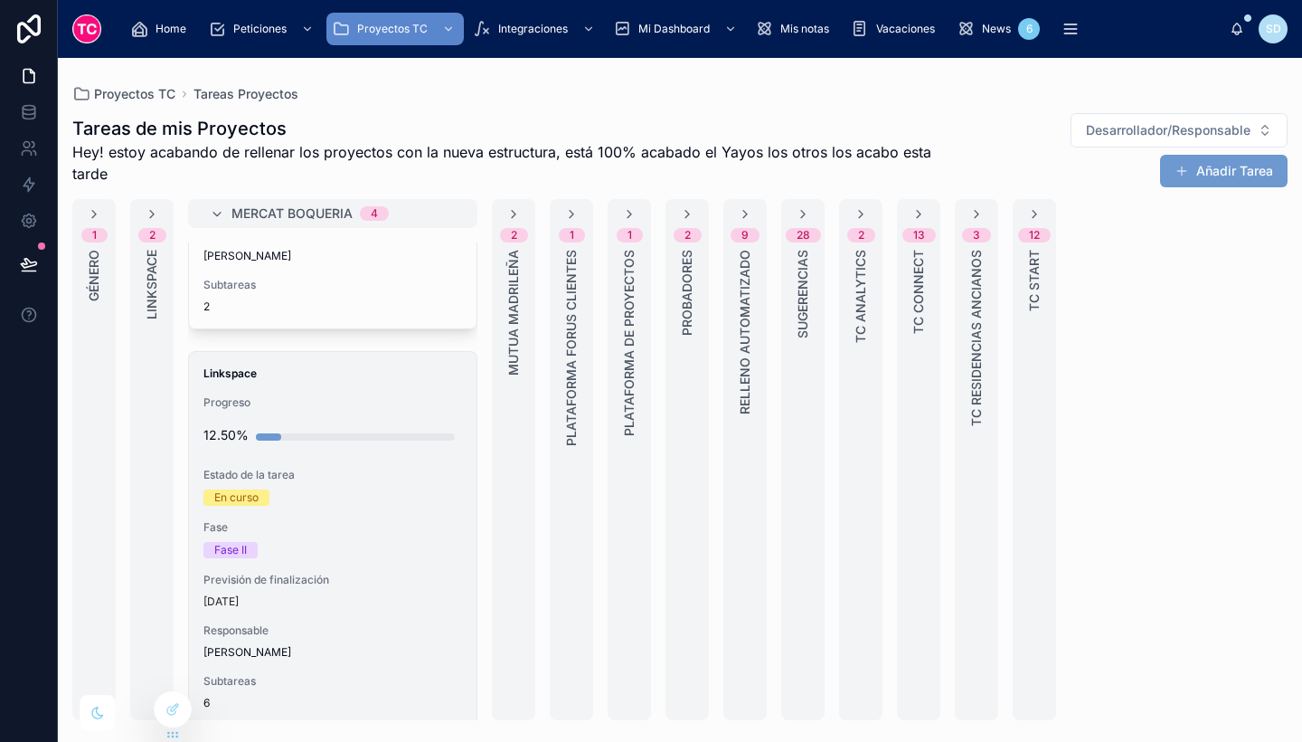
scroll to position [942, 0]
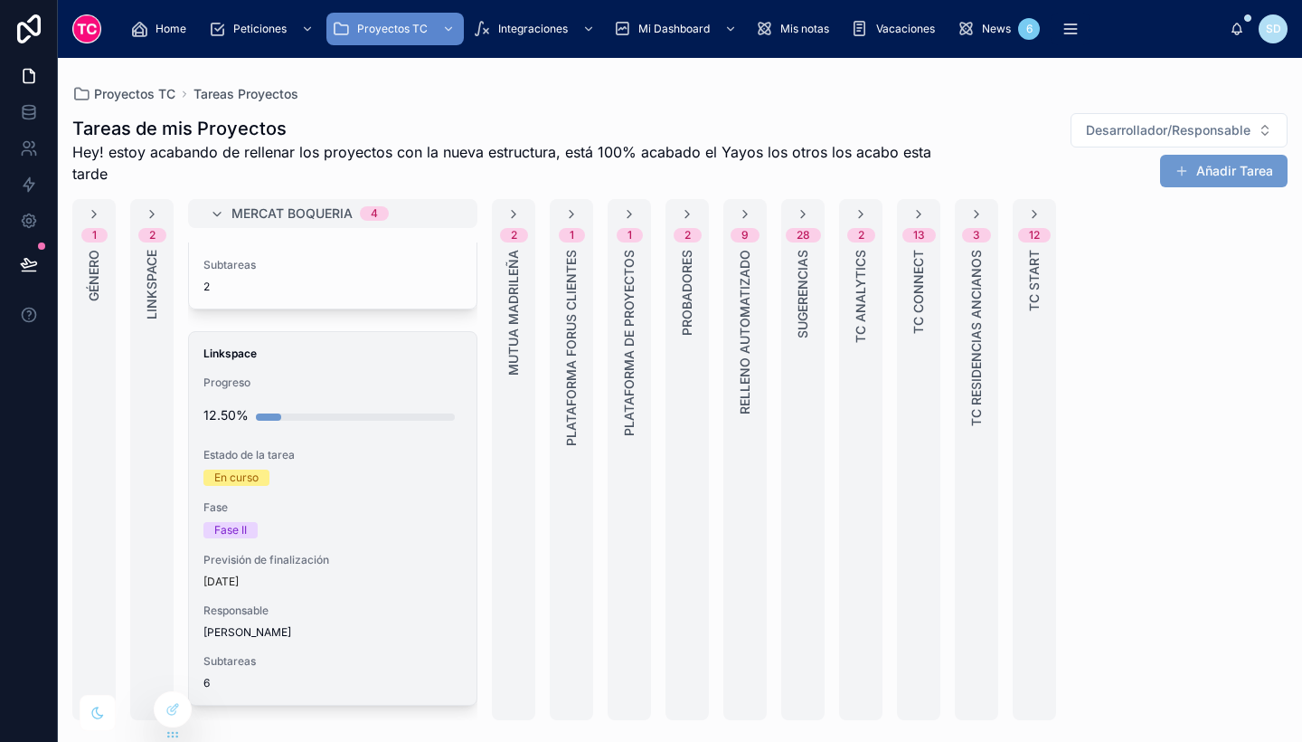
click at [363, 525] on div "Fase II" at bounding box center [333, 530] width 259 height 16
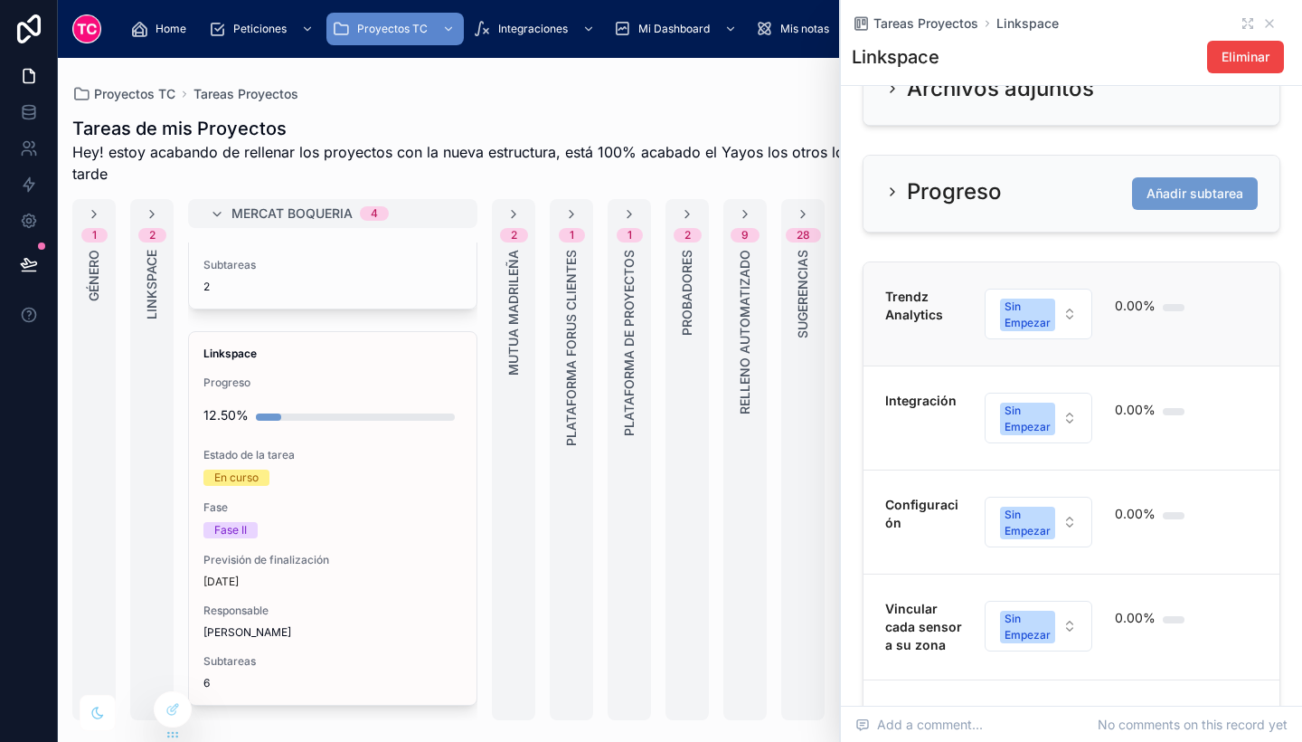
click at [1208, 340] on div "Trendz Analytics Sin Empezar 0.00%" at bounding box center [1072, 314] width 373 height 52
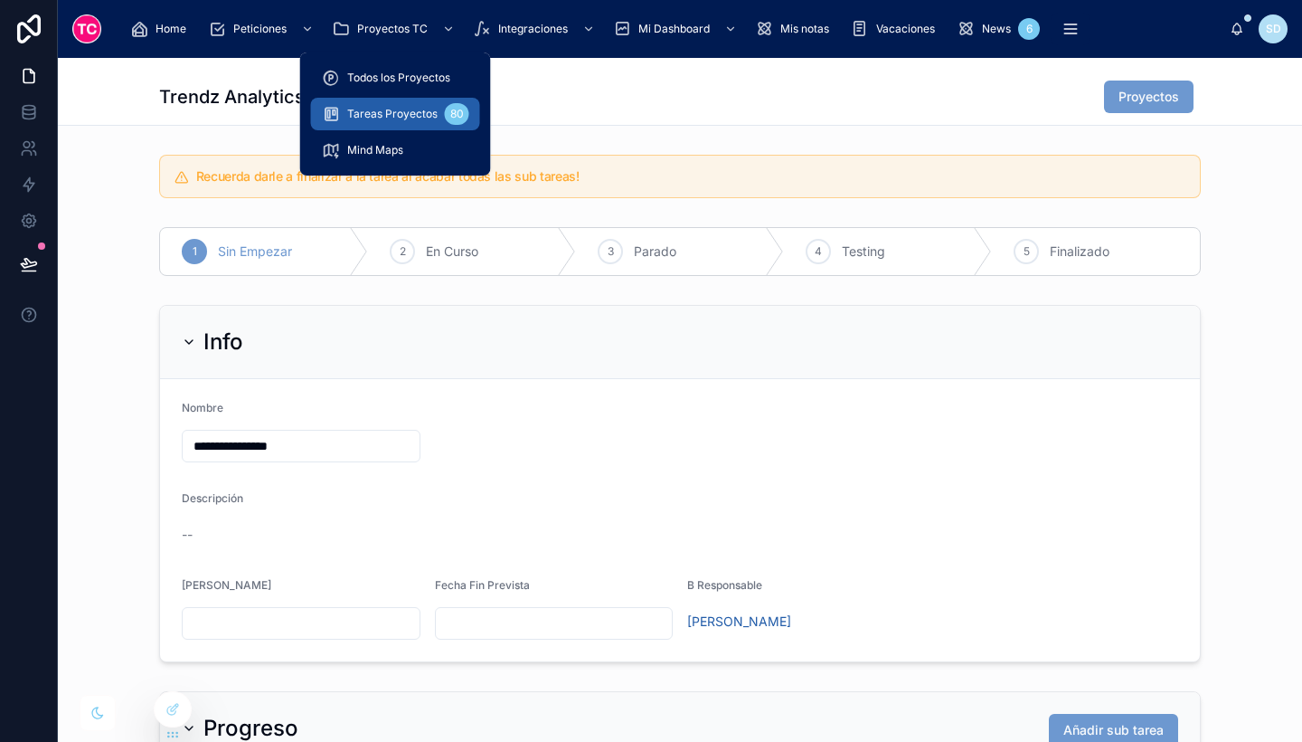
click at [392, 115] on span "Tareas Proyectos" at bounding box center [392, 114] width 90 height 14
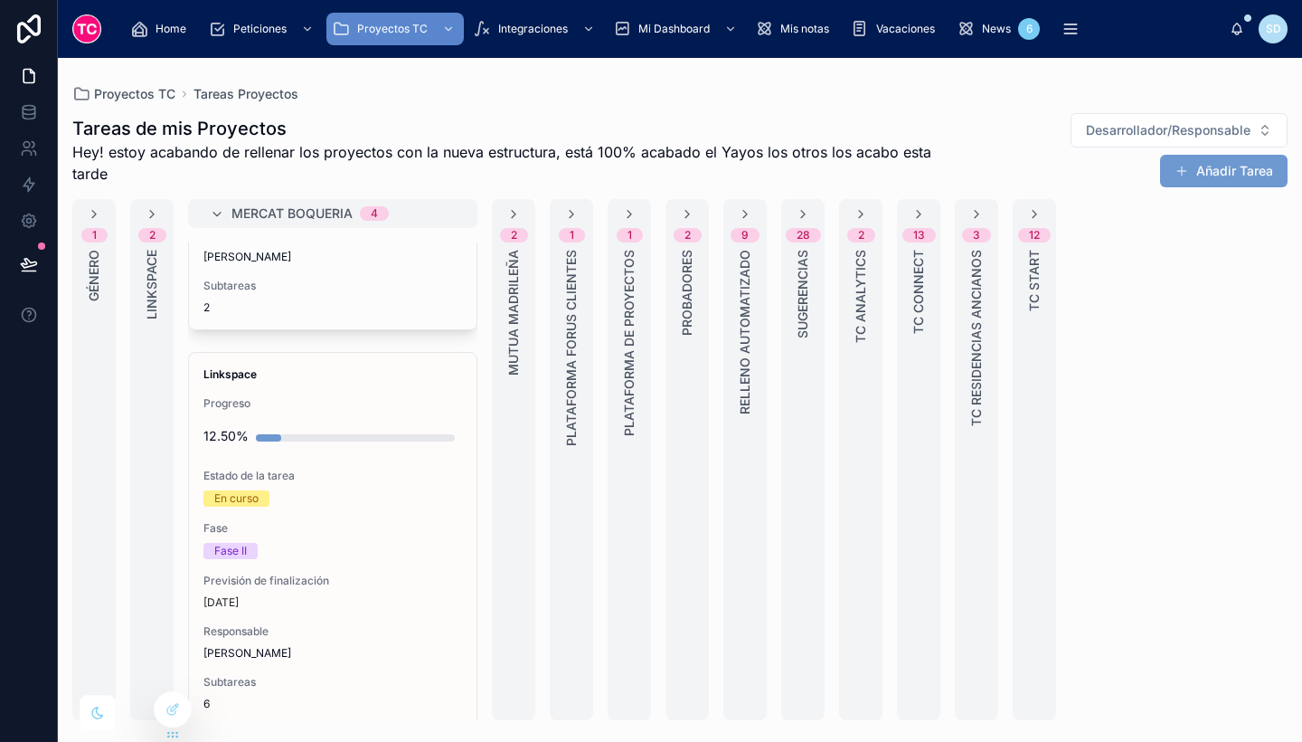
scroll to position [921, 0]
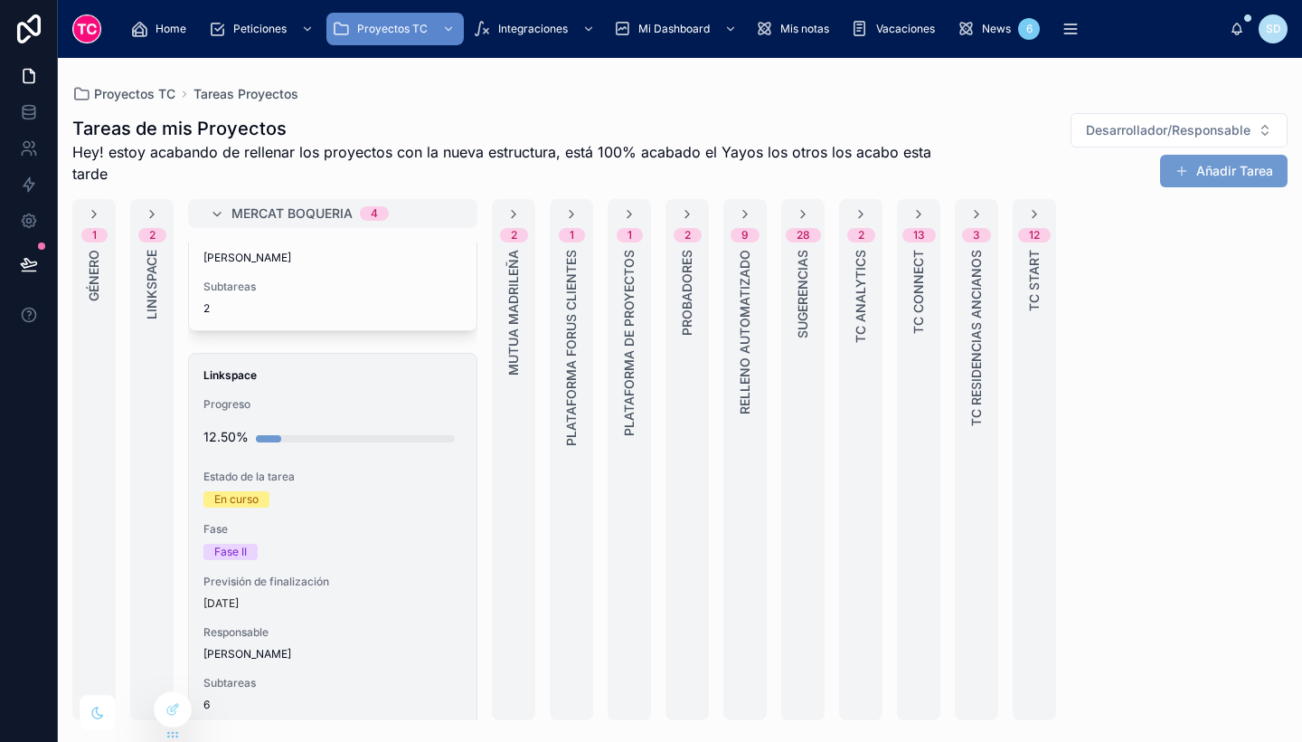
click at [401, 504] on div "En curso" at bounding box center [333, 499] width 259 height 16
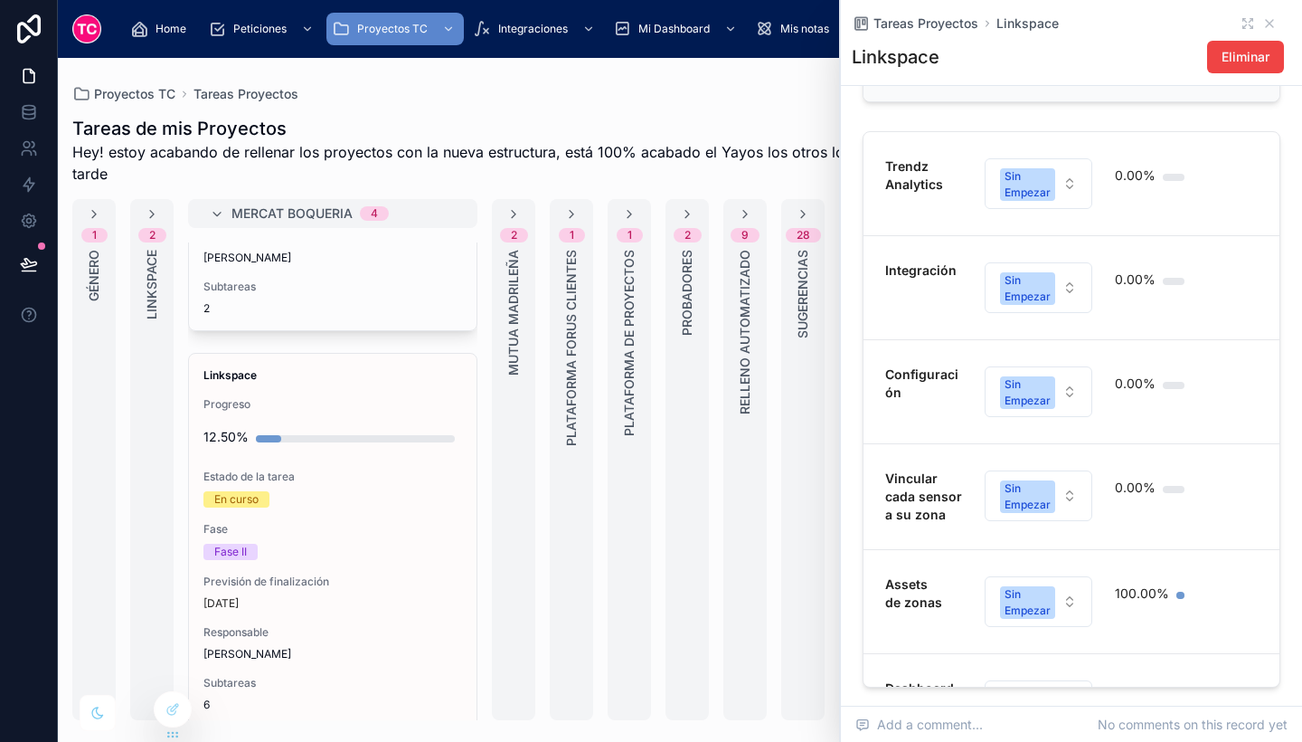
scroll to position [944, 0]
click at [942, 294] on div "Integración" at bounding box center [924, 286] width 77 height 52
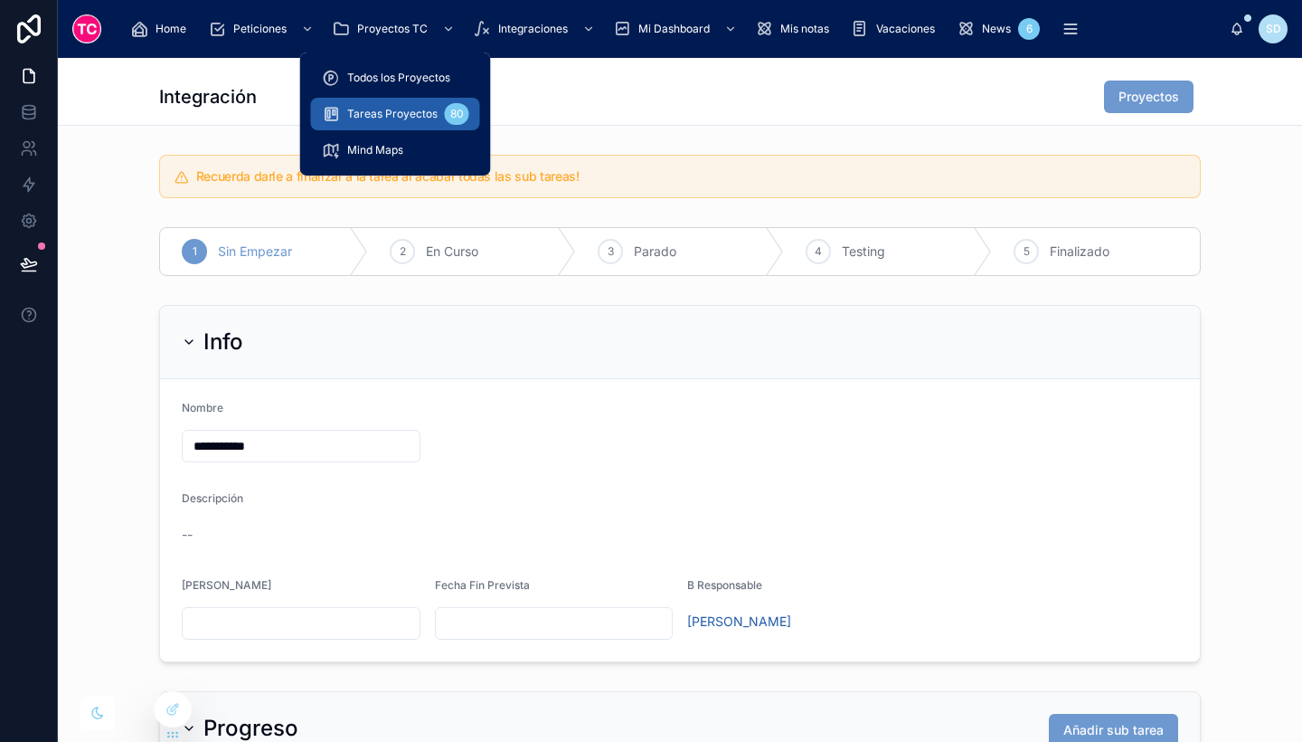
click at [420, 128] on link "Tareas Proyectos 80" at bounding box center [395, 114] width 169 height 33
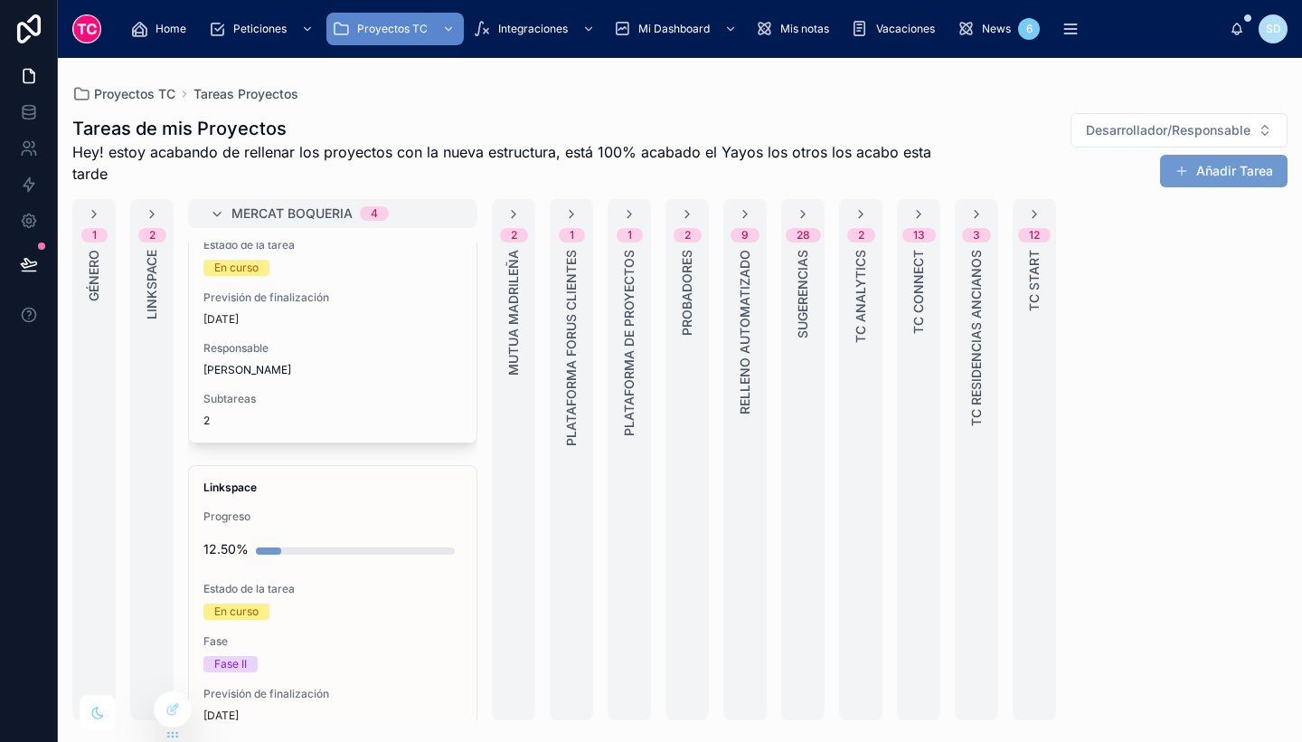
scroll to position [942, 0]
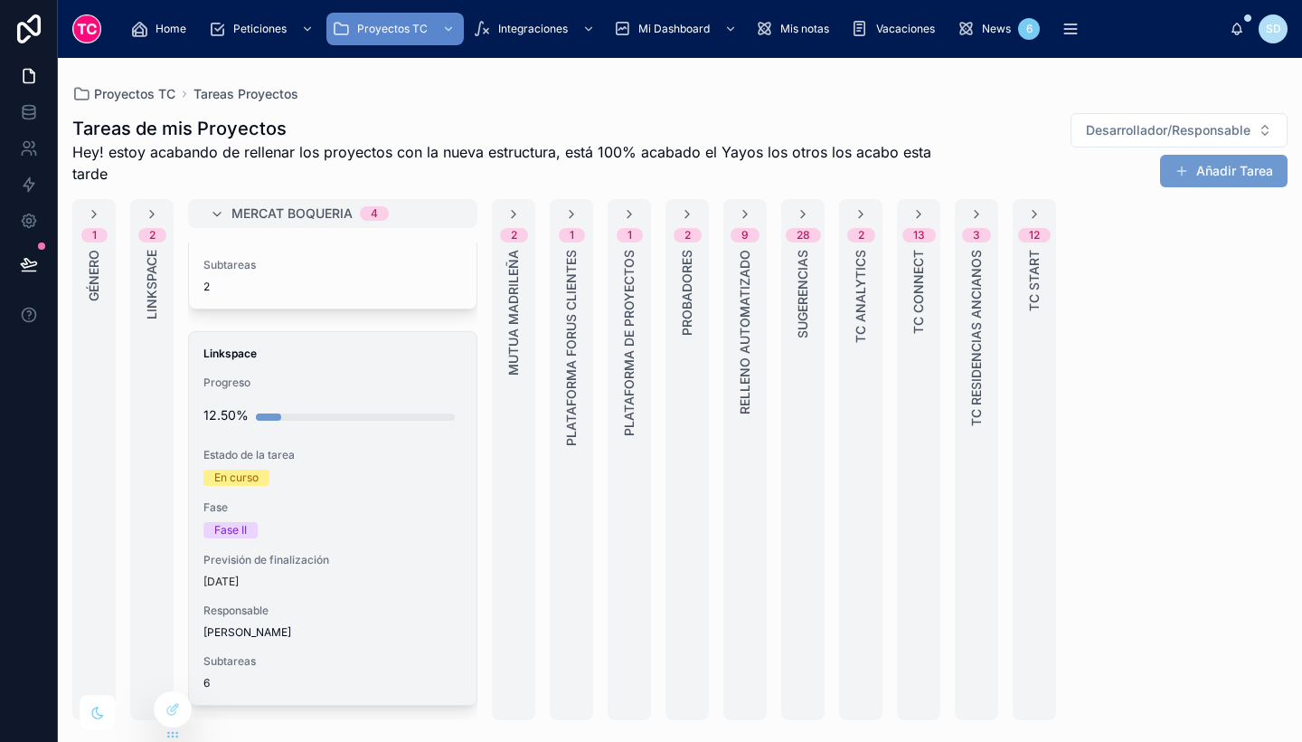
click at [393, 588] on div "[DATE]" at bounding box center [333, 581] width 259 height 14
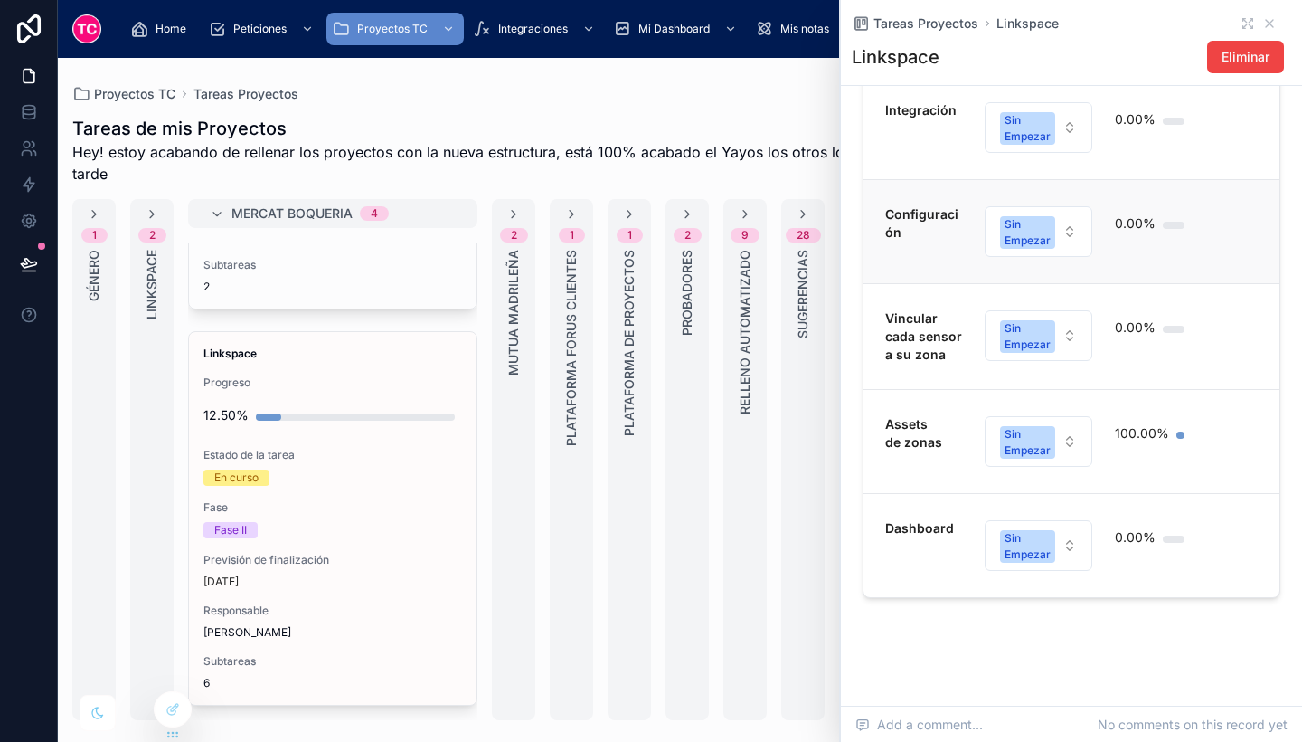
scroll to position [1036, 0]
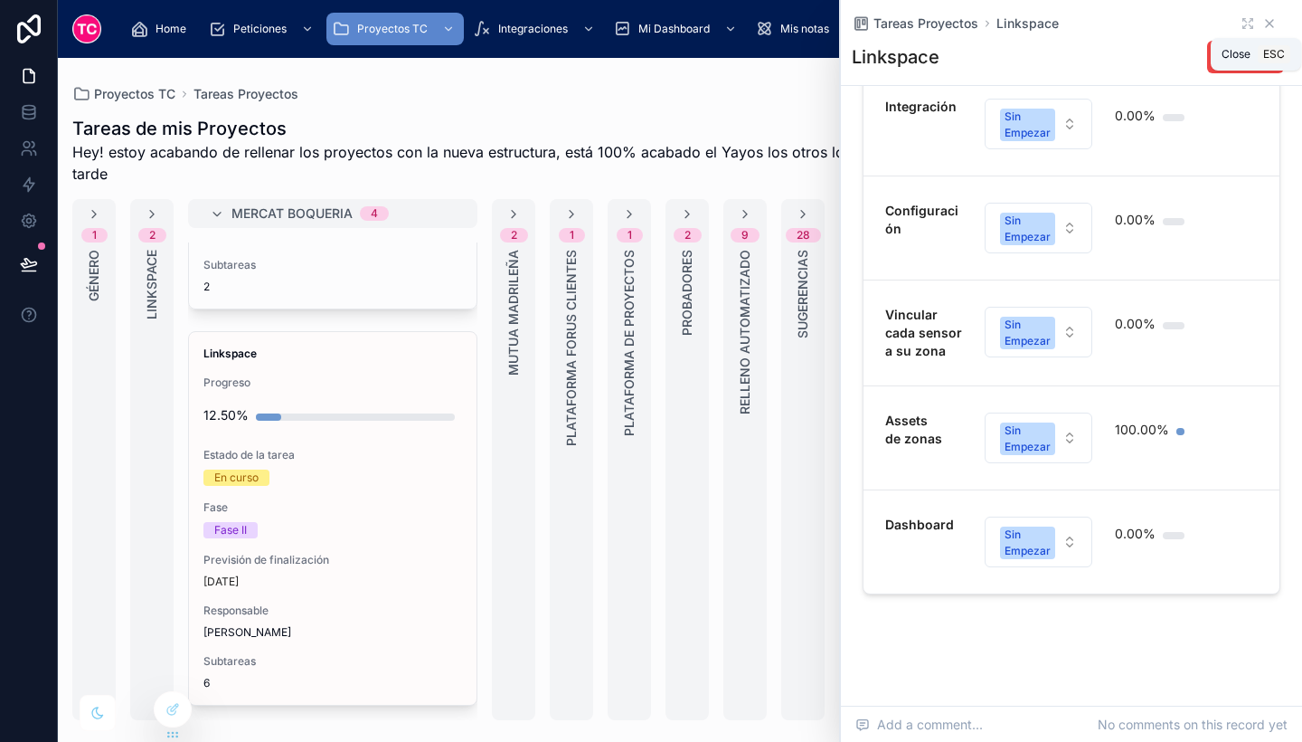
click at [1258, 17] on div "Tareas Proyectos Linkspace" at bounding box center [1072, 23] width 440 height 18
click at [1263, 17] on icon at bounding box center [1270, 23] width 14 height 14
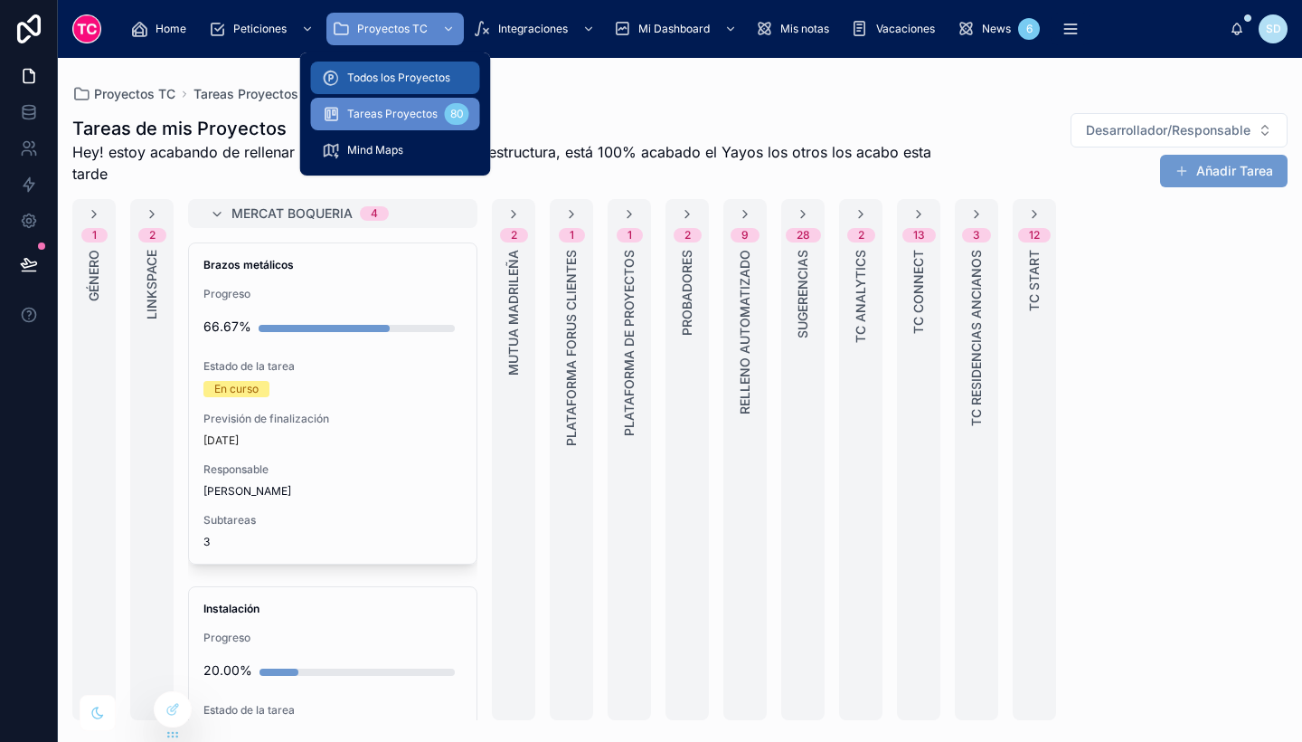
click at [394, 81] on span "Todos los Proyectos" at bounding box center [398, 78] width 103 height 14
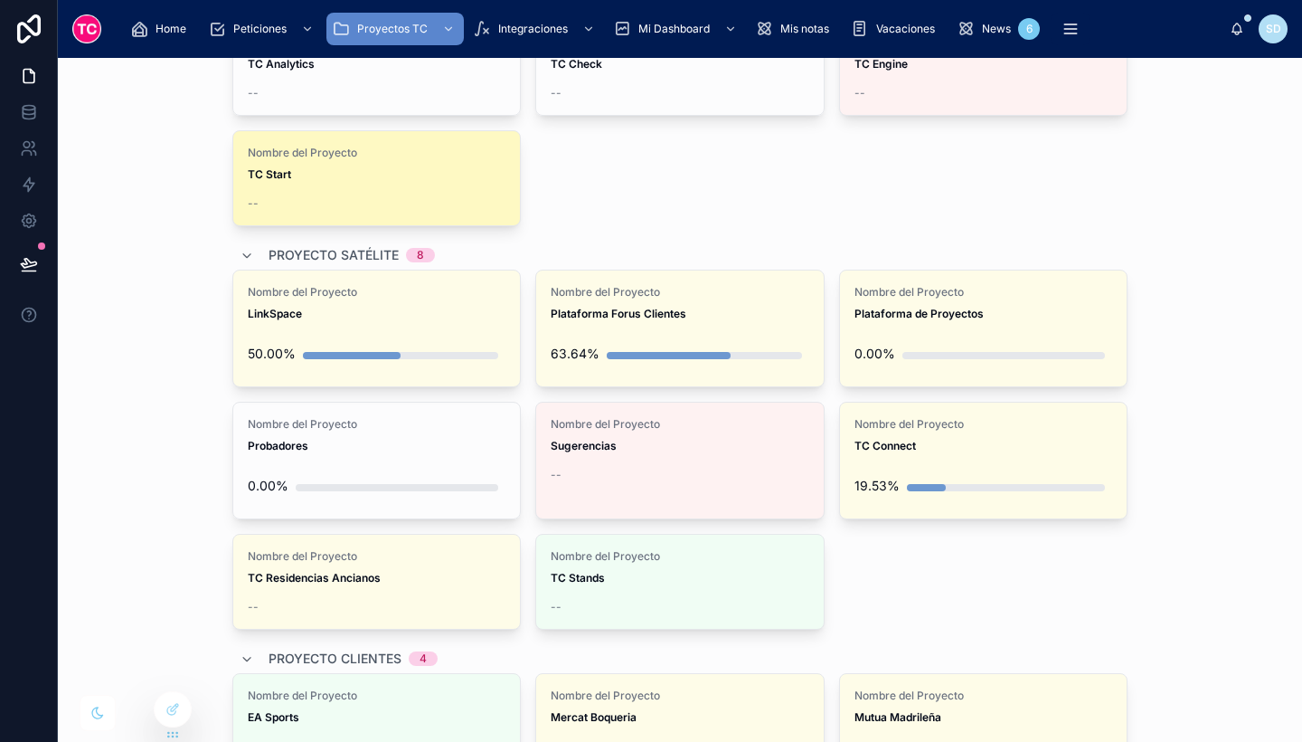
scroll to position [182, 0]
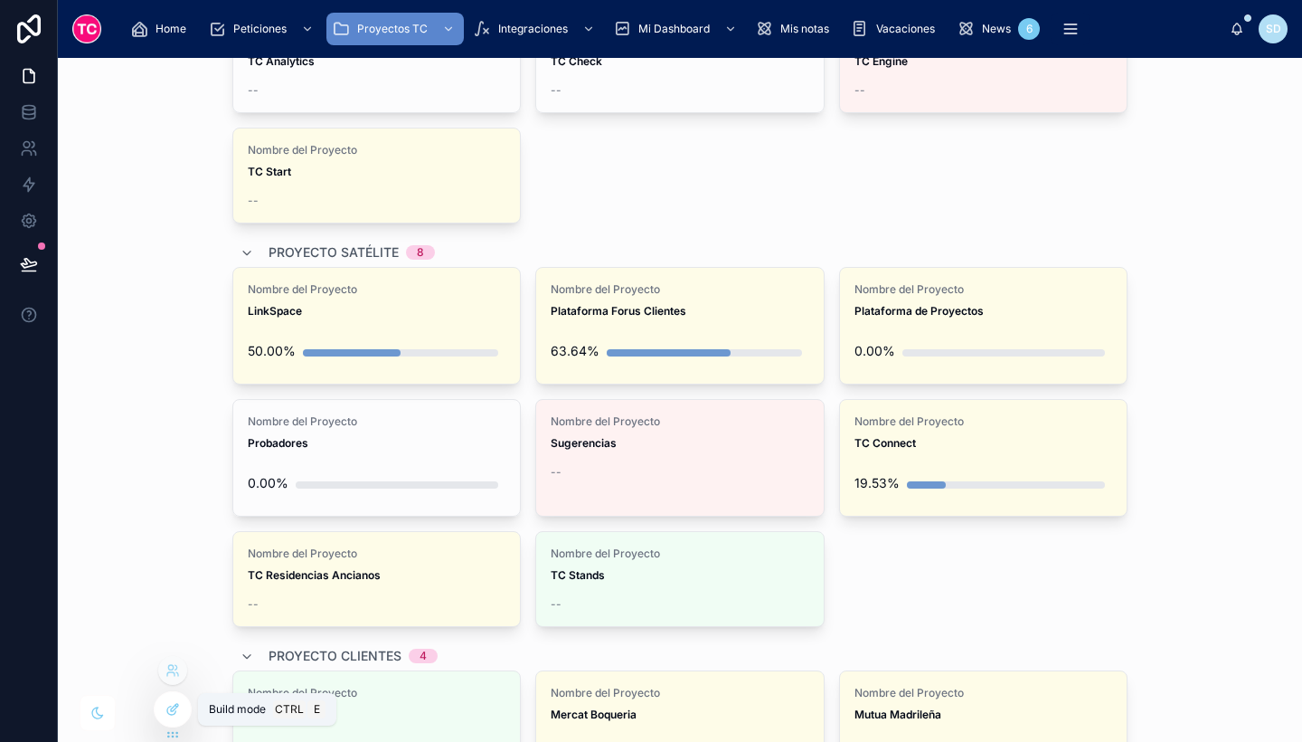
click at [174, 709] on icon at bounding box center [174, 707] width 7 height 7
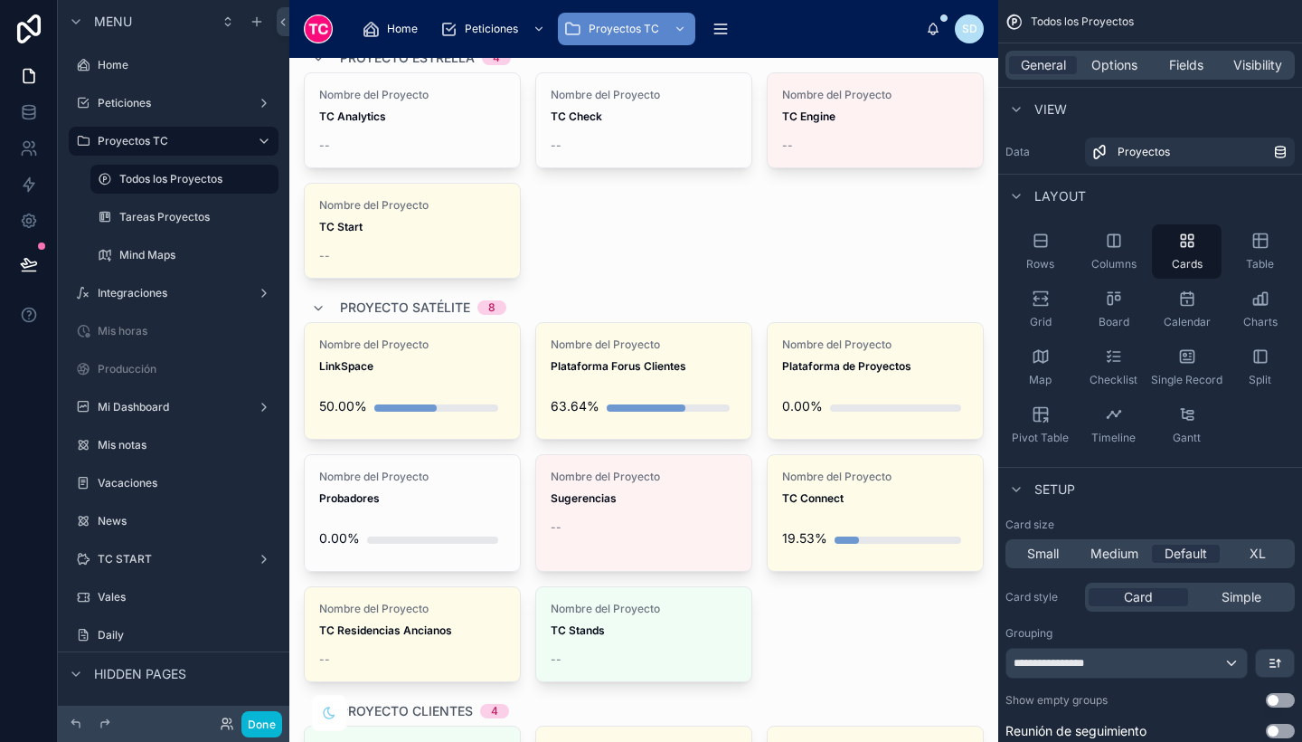
scroll to position [0, 0]
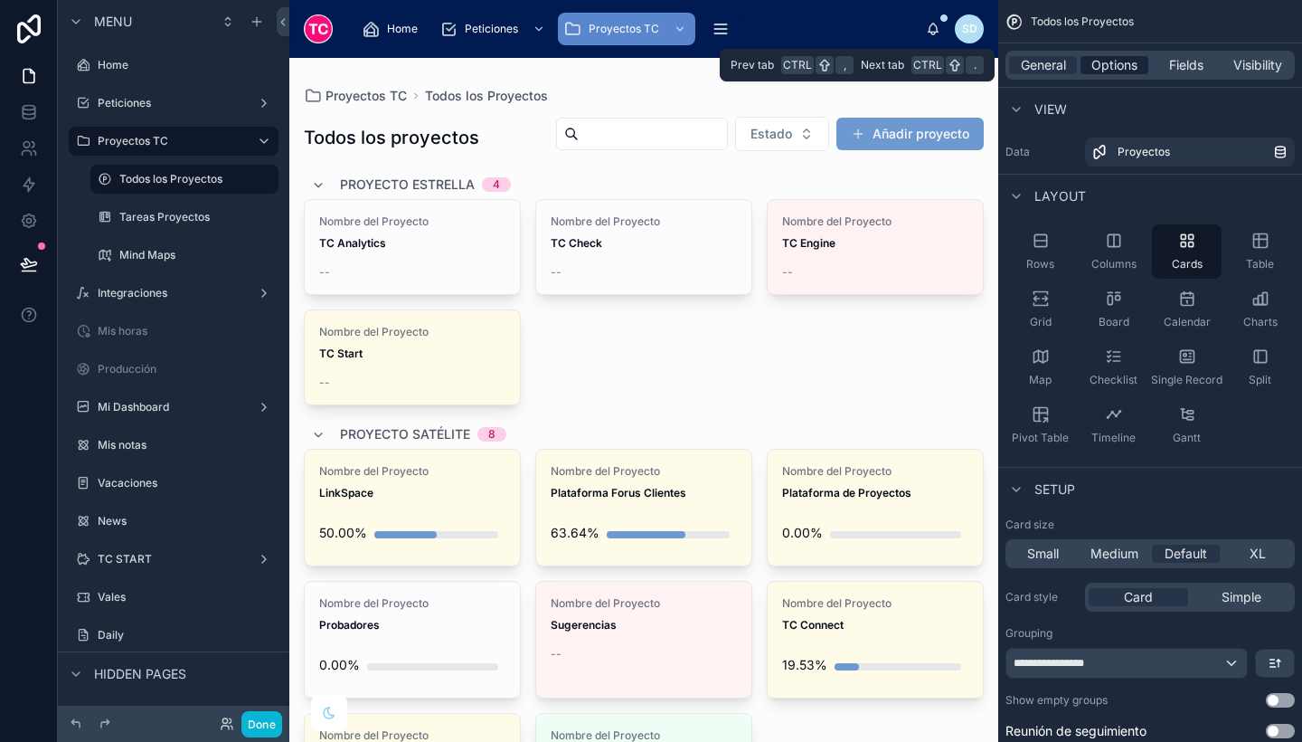
click at [1101, 66] on span "Options" at bounding box center [1115, 65] width 46 height 18
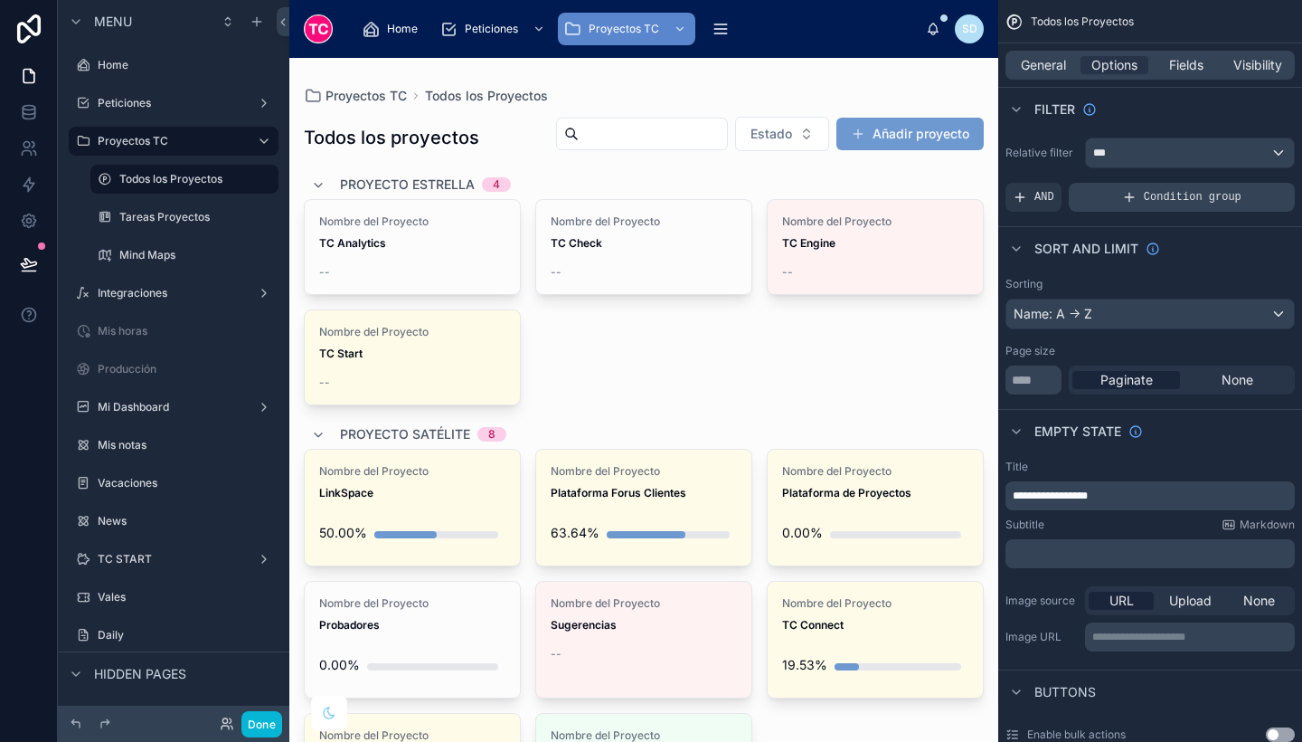
click at [1170, 198] on span "Condition group" at bounding box center [1193, 197] width 98 height 14
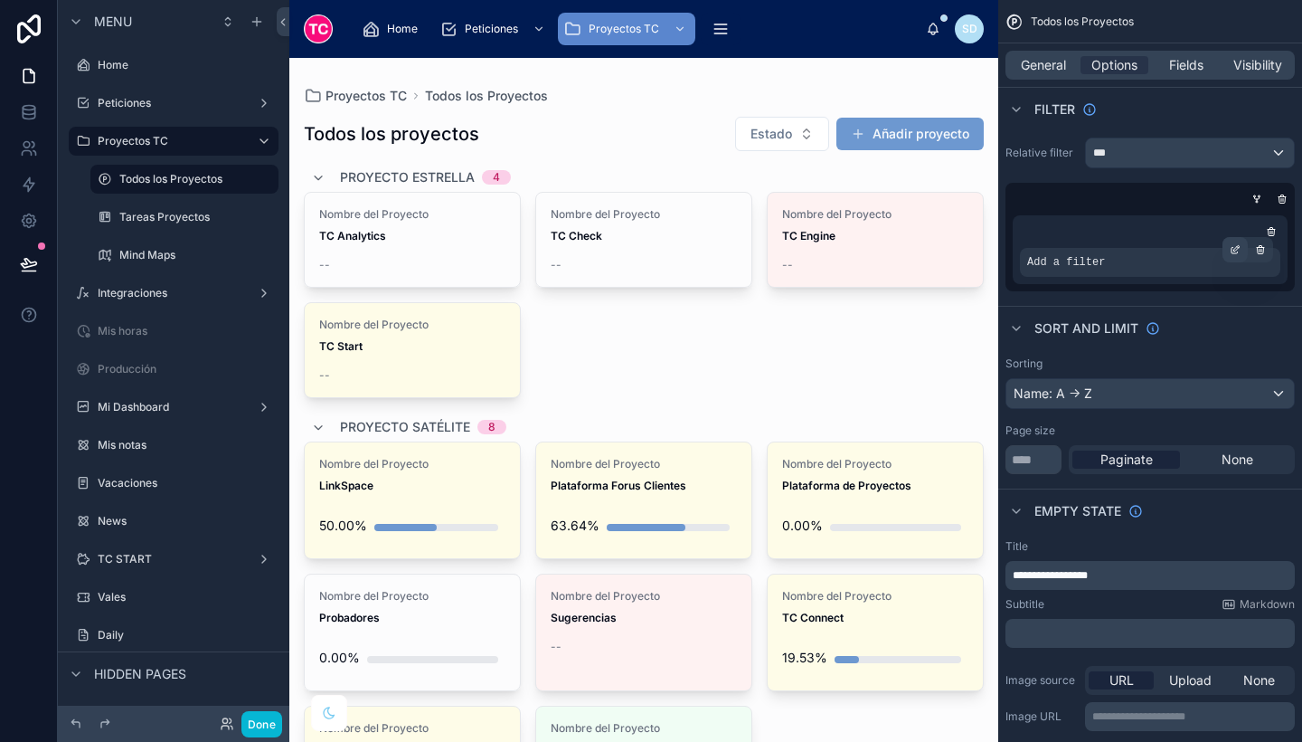
click at [1242, 245] on div "scrollable content" at bounding box center [1235, 249] width 25 height 25
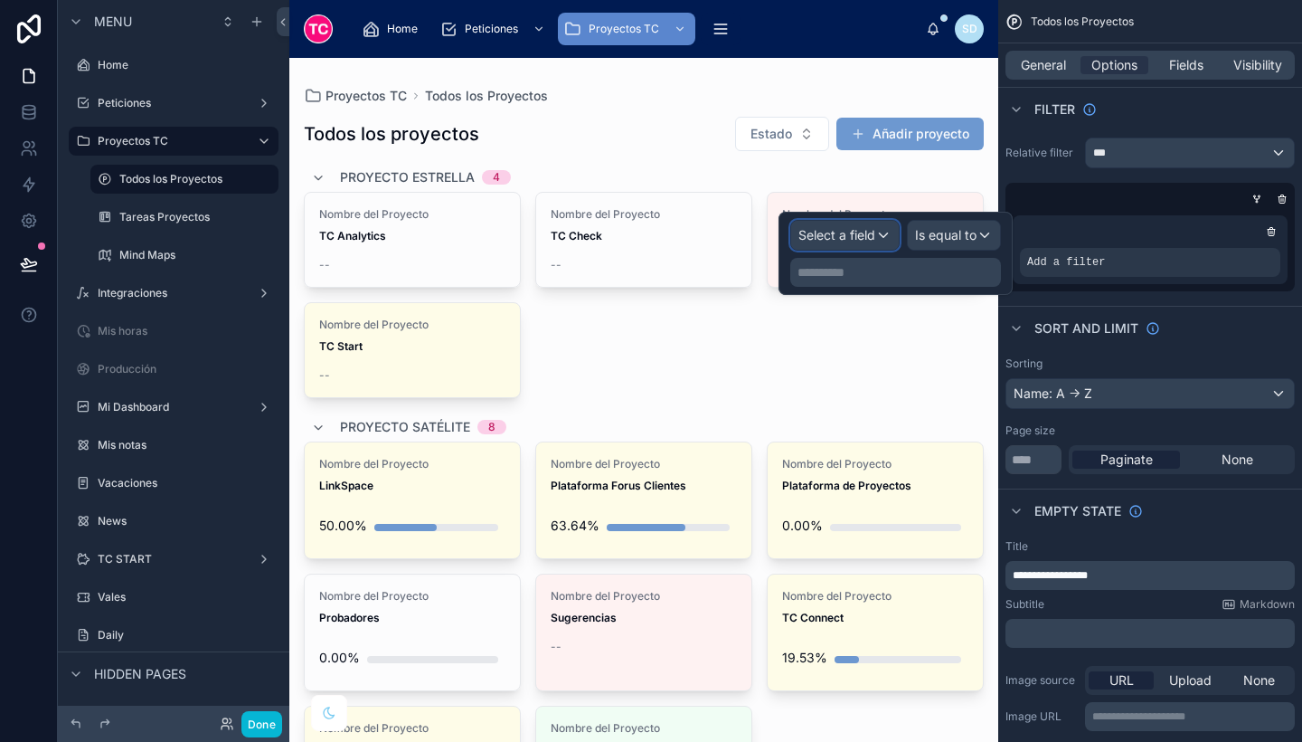
click at [837, 242] on span "Select a field" at bounding box center [837, 235] width 77 height 18
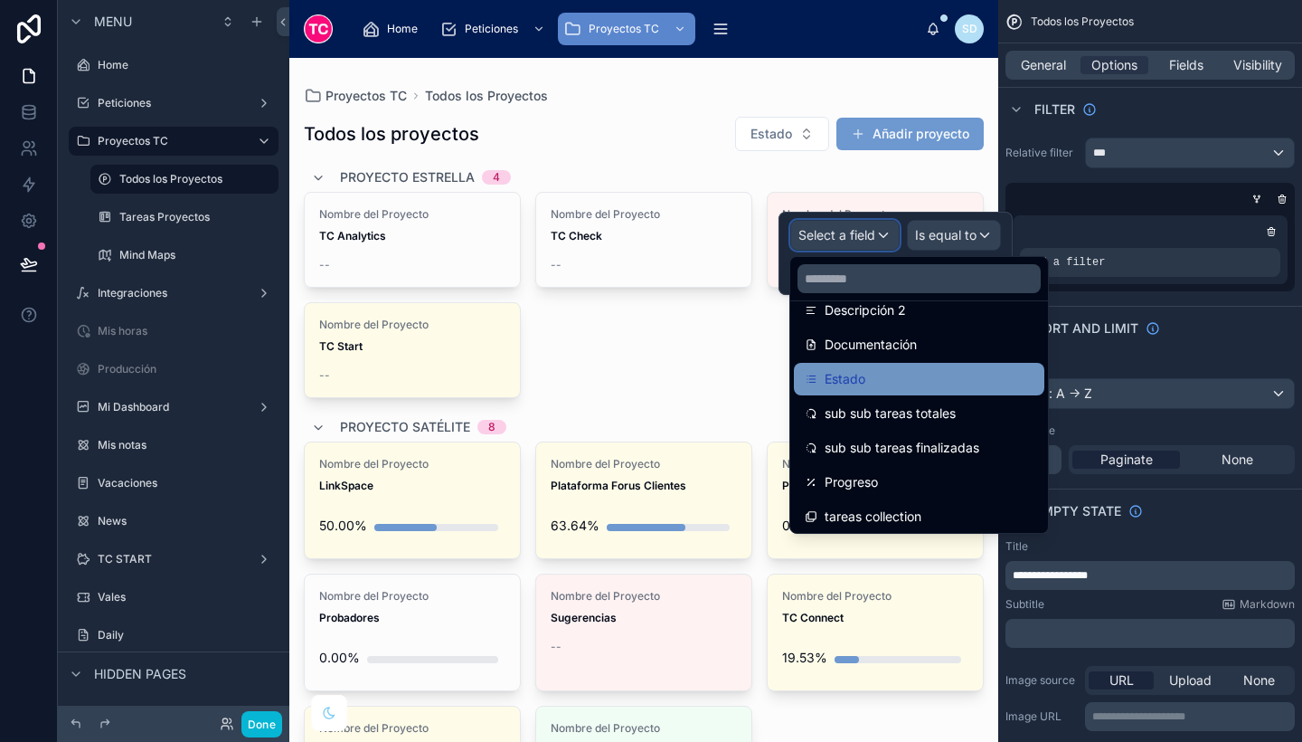
scroll to position [332, 0]
click at [859, 381] on span "Estado" at bounding box center [845, 378] width 41 height 22
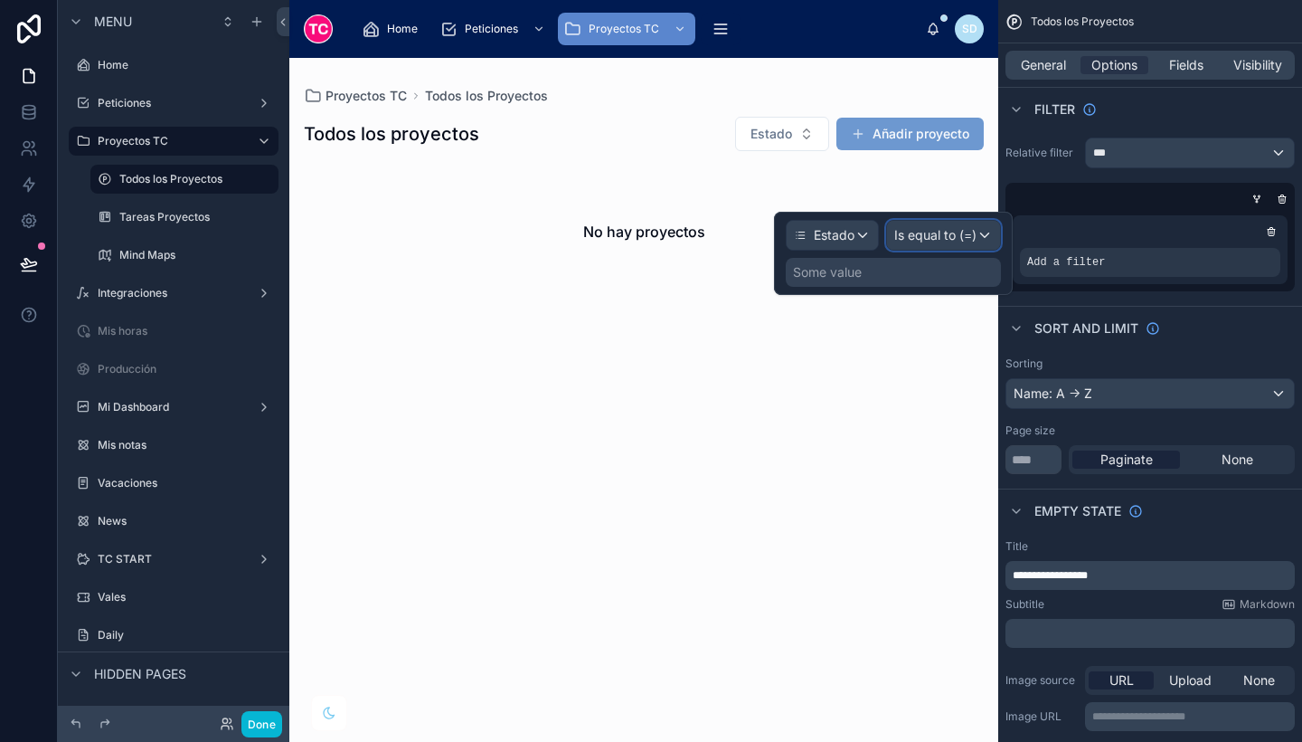
click at [936, 233] on span "Is equal to (=)" at bounding box center [936, 235] width 82 height 18
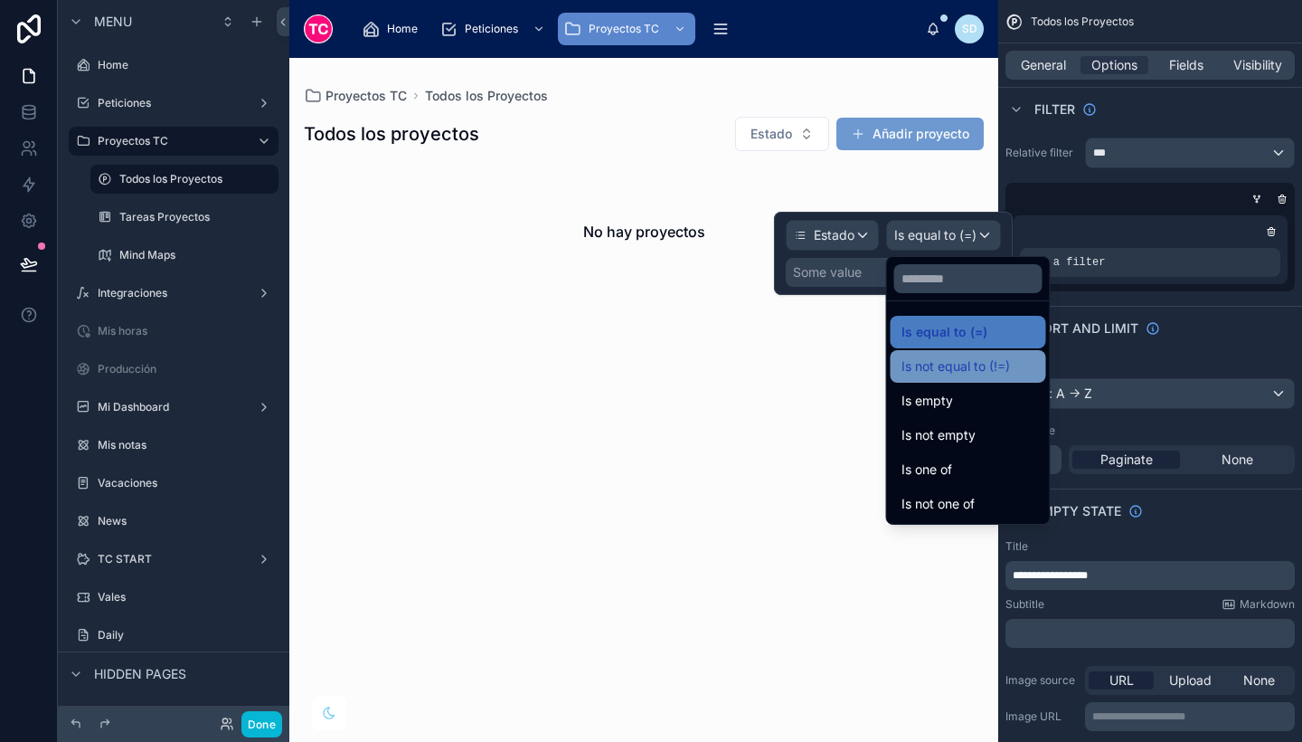
click at [944, 358] on span "Is not equal to (!=)" at bounding box center [956, 366] width 109 height 22
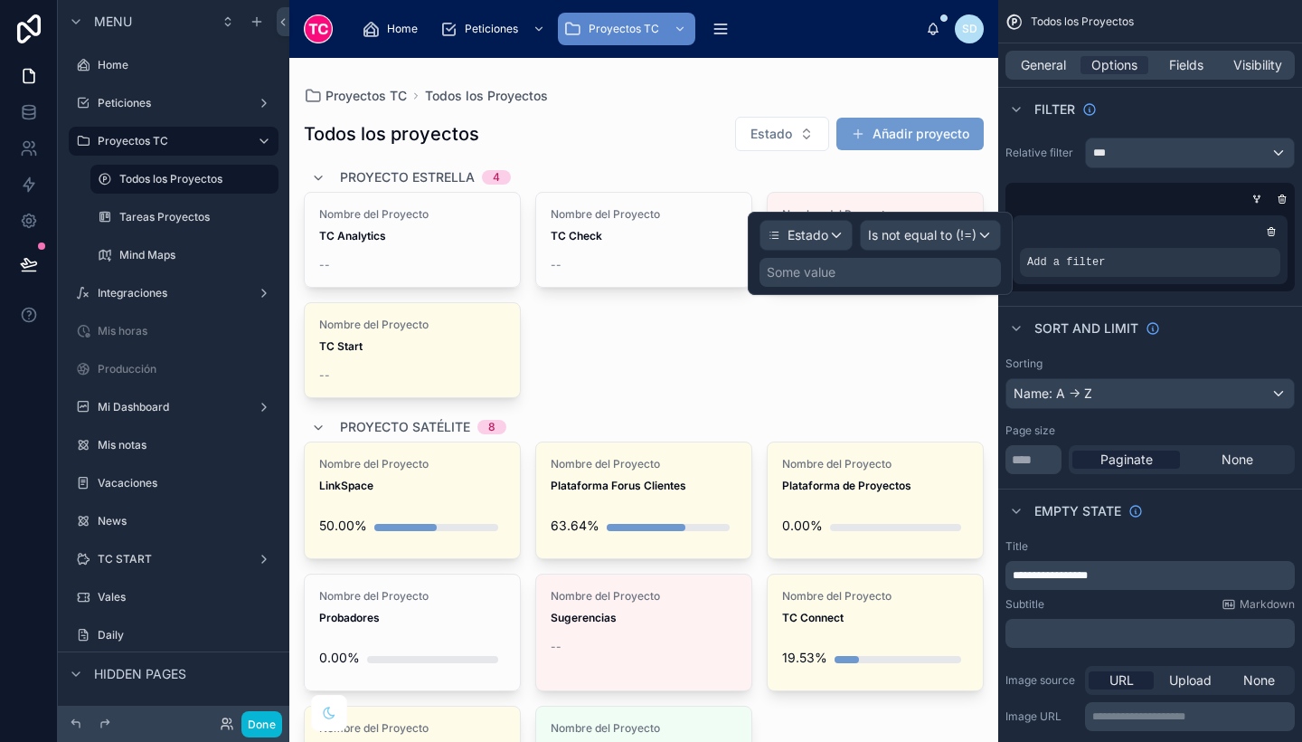
click at [868, 279] on div "Some value" at bounding box center [881, 272] width 242 height 29
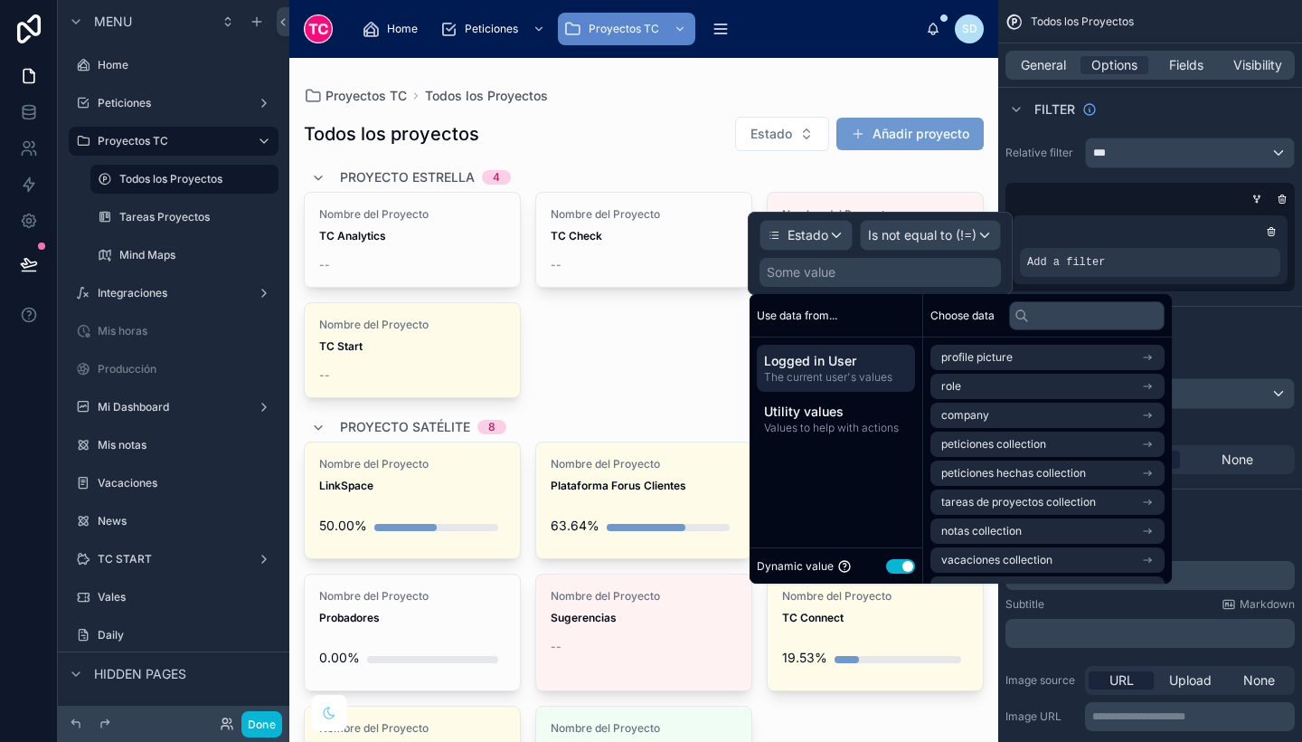
click at [896, 560] on button "Use setting" at bounding box center [900, 566] width 29 height 14
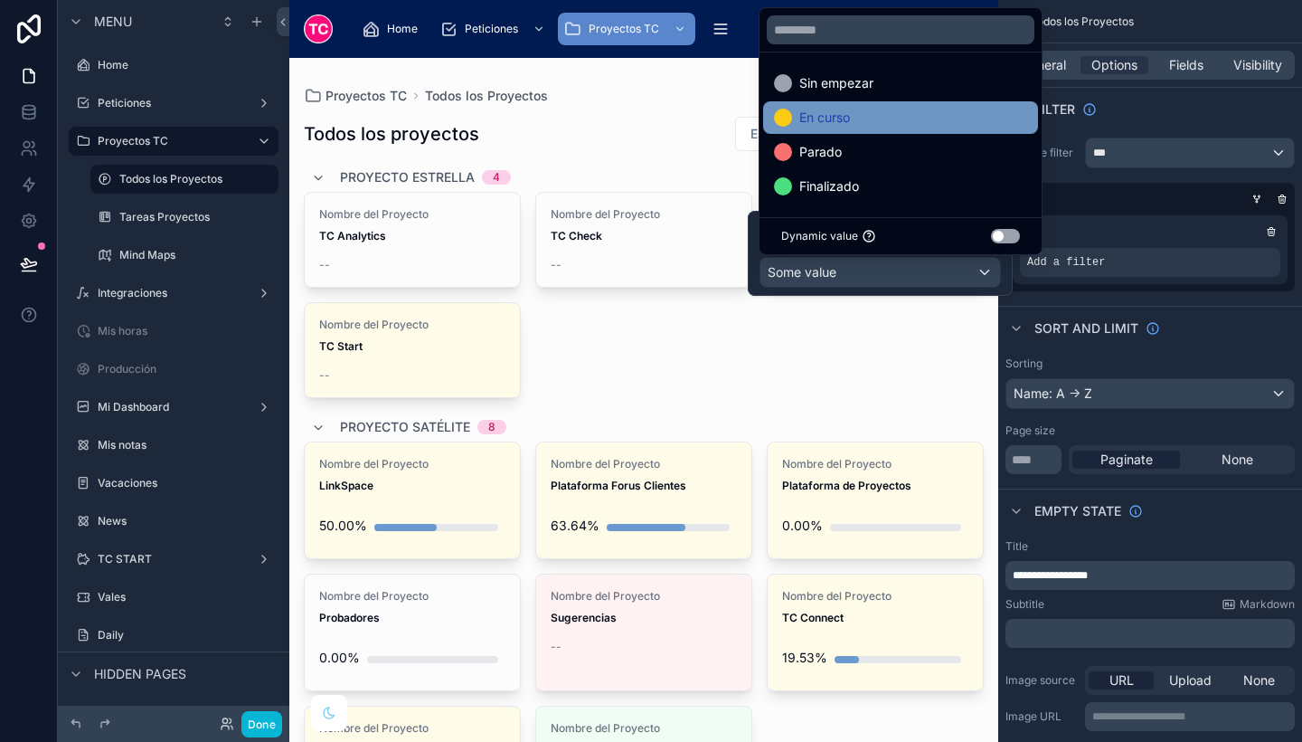
click at [870, 112] on div "En curso" at bounding box center [900, 118] width 253 height 22
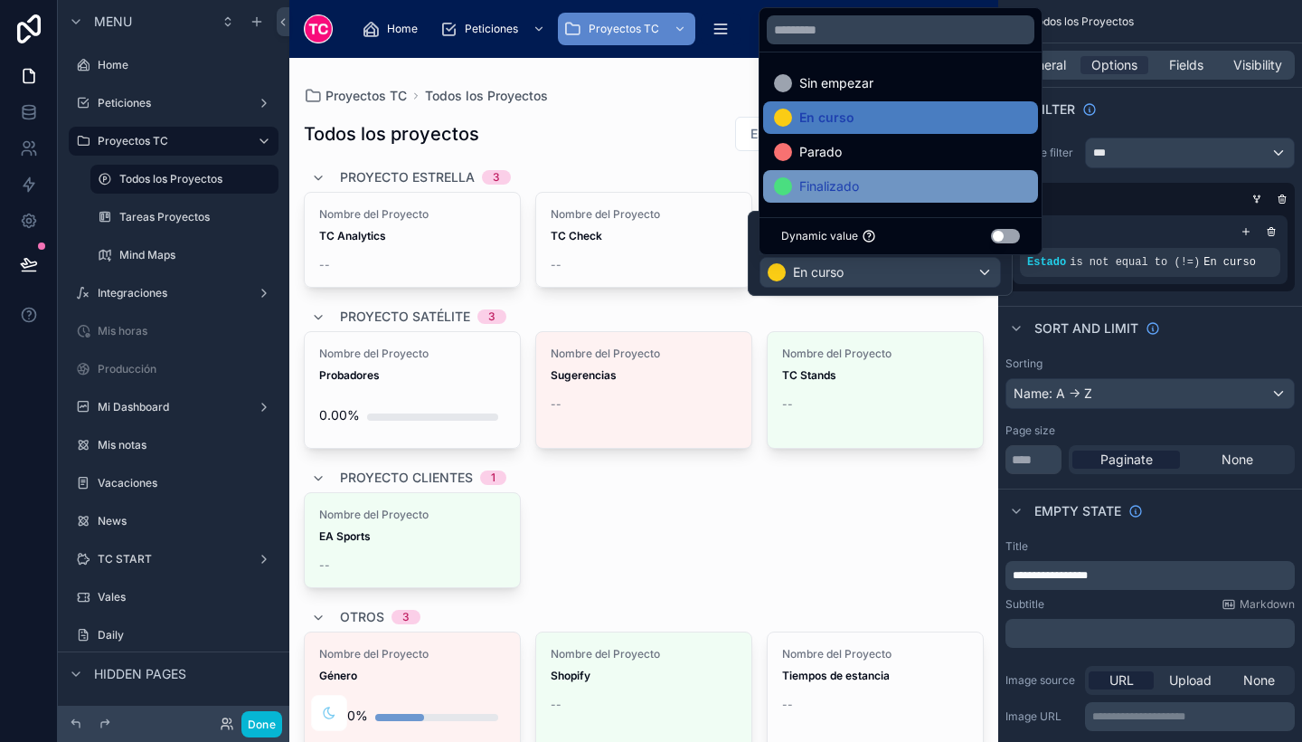
click at [865, 180] on div "Finalizado" at bounding box center [900, 186] width 253 height 22
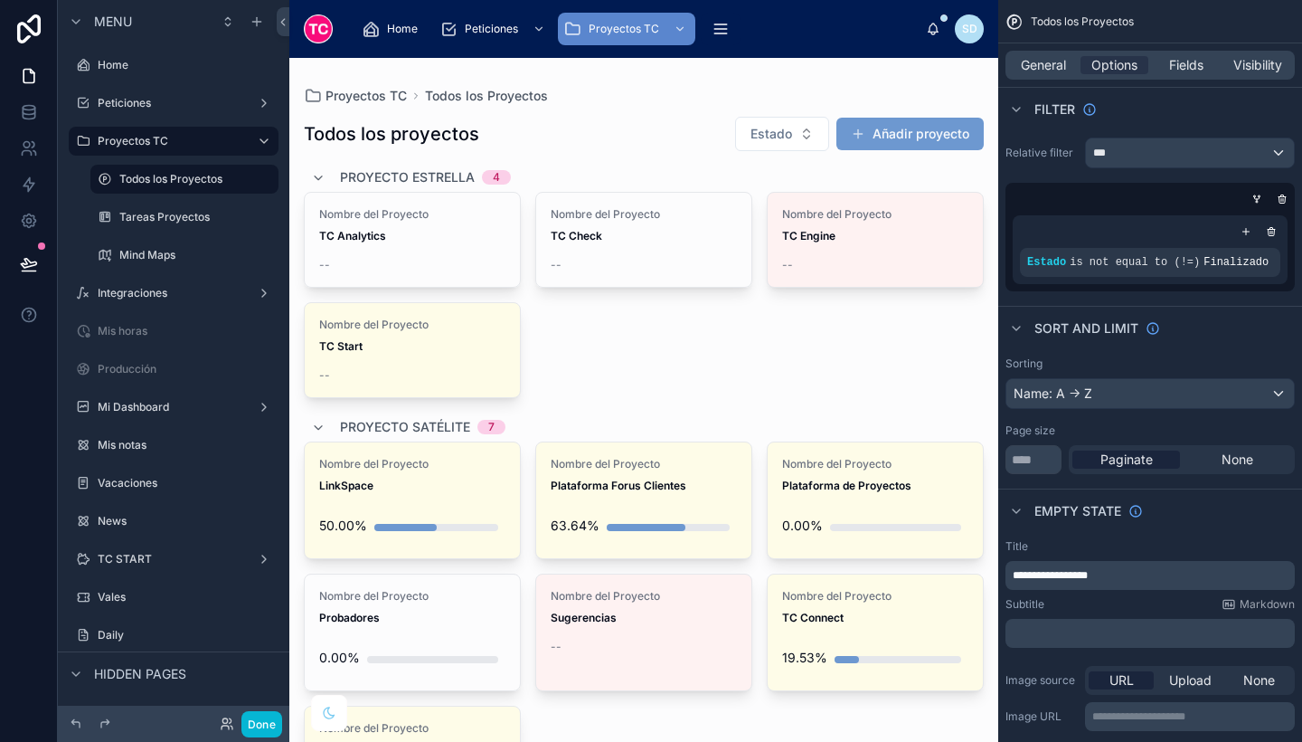
click at [269, 733] on button "Done" at bounding box center [262, 724] width 41 height 26
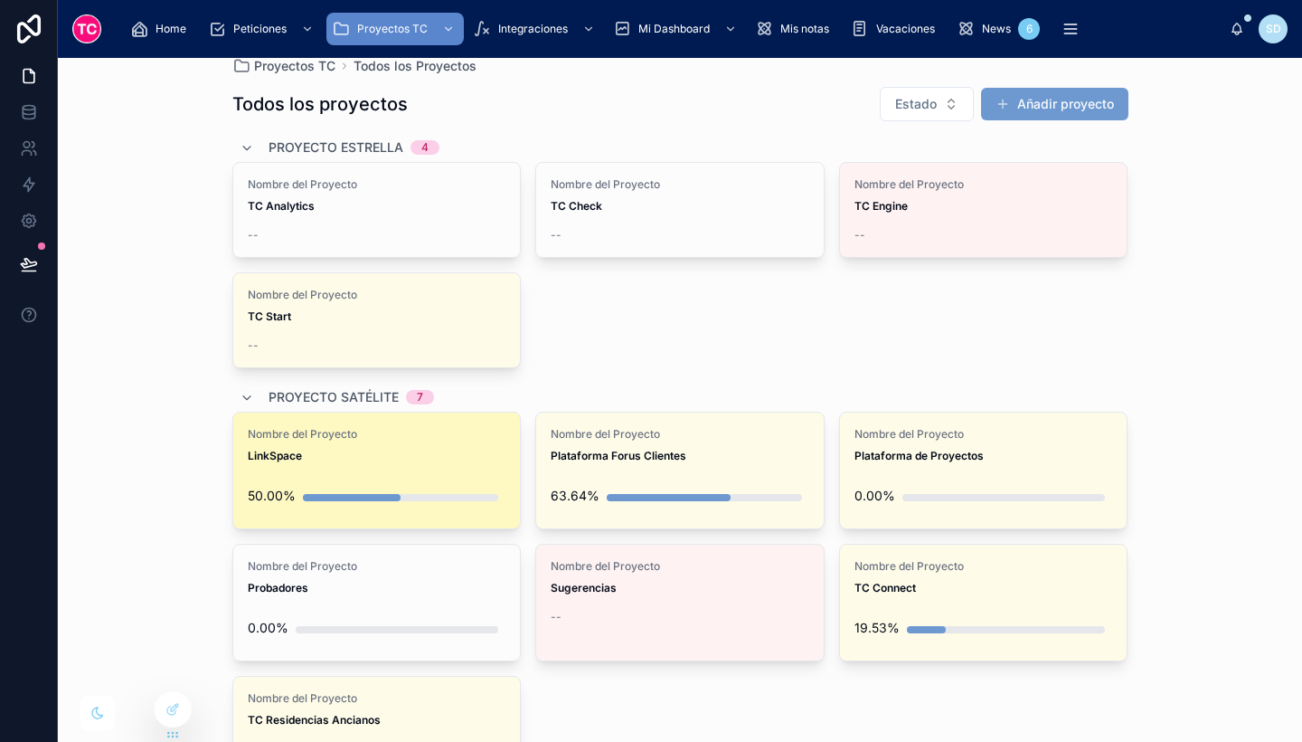
scroll to position [24, 0]
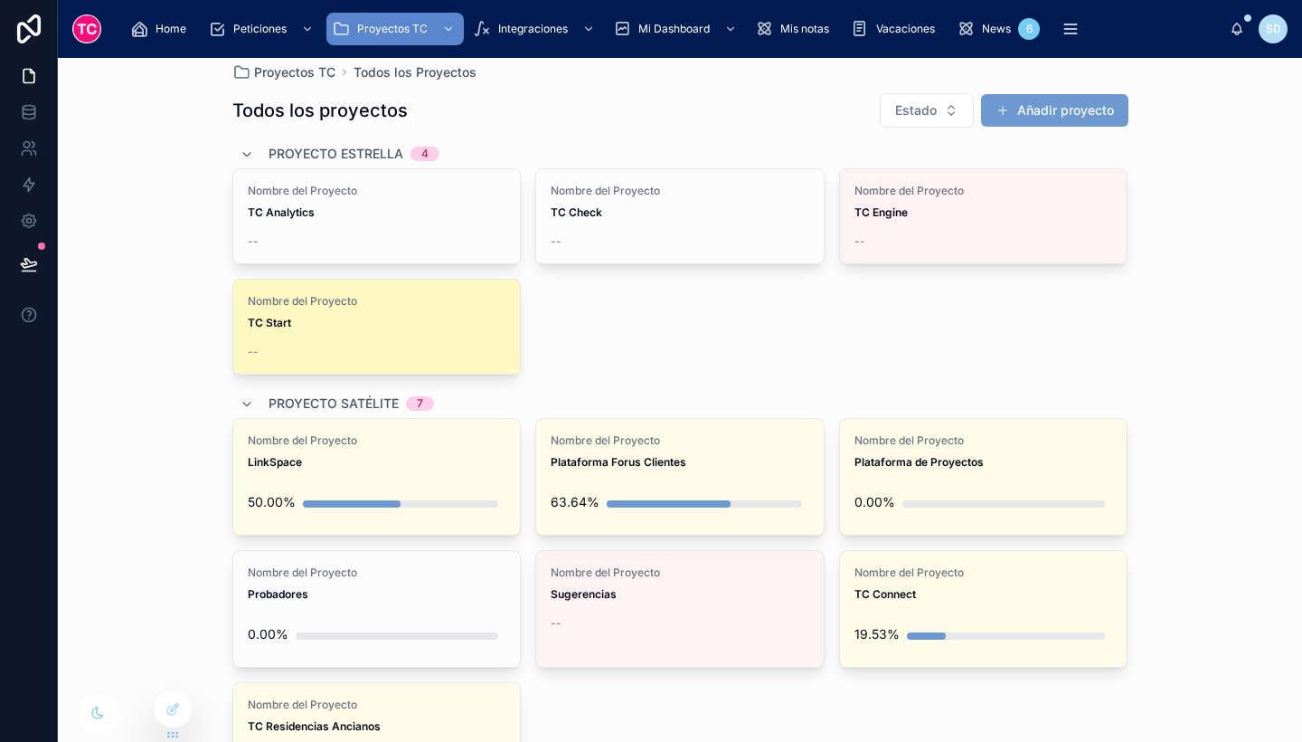
click at [494, 344] on div "Nombre del Proyecto TC Start --" at bounding box center [377, 326] width 288 height 94
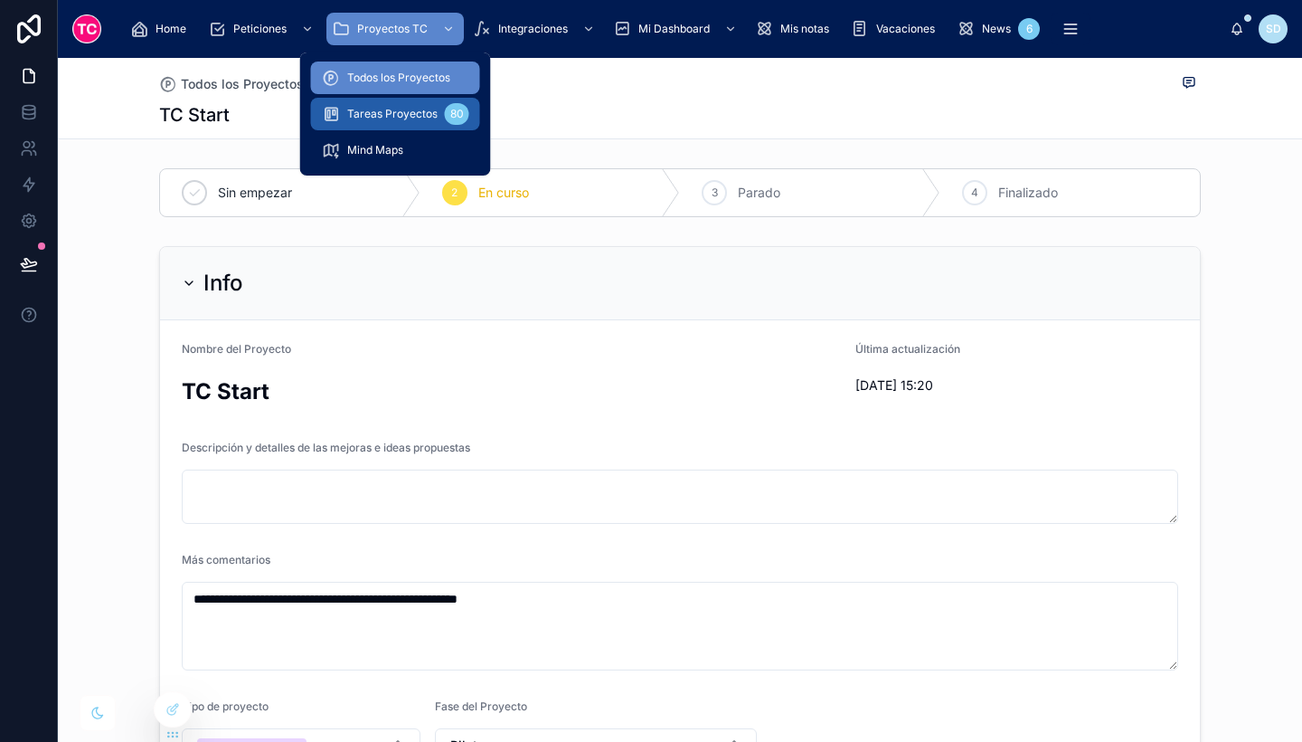
click at [418, 107] on span "Tareas Proyectos" at bounding box center [392, 114] width 90 height 14
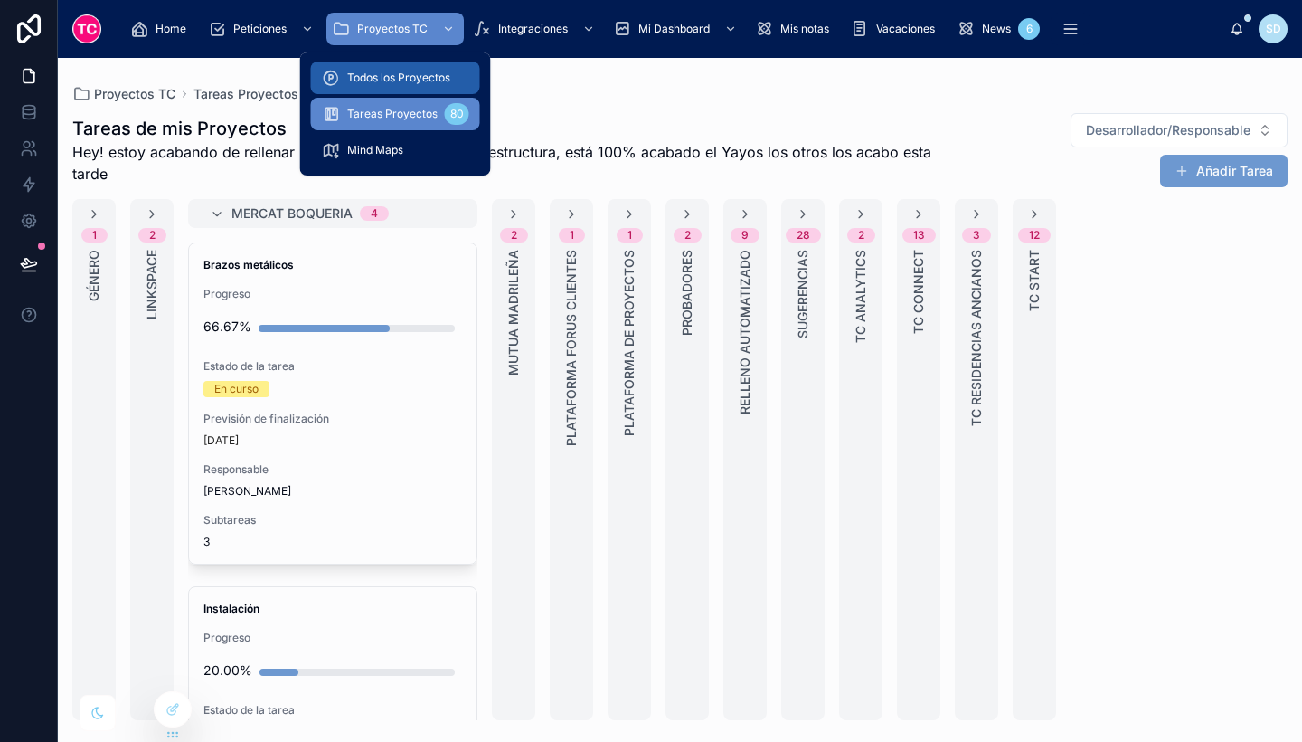
click at [402, 83] on span "Todos los Proyectos" at bounding box center [398, 78] width 103 height 14
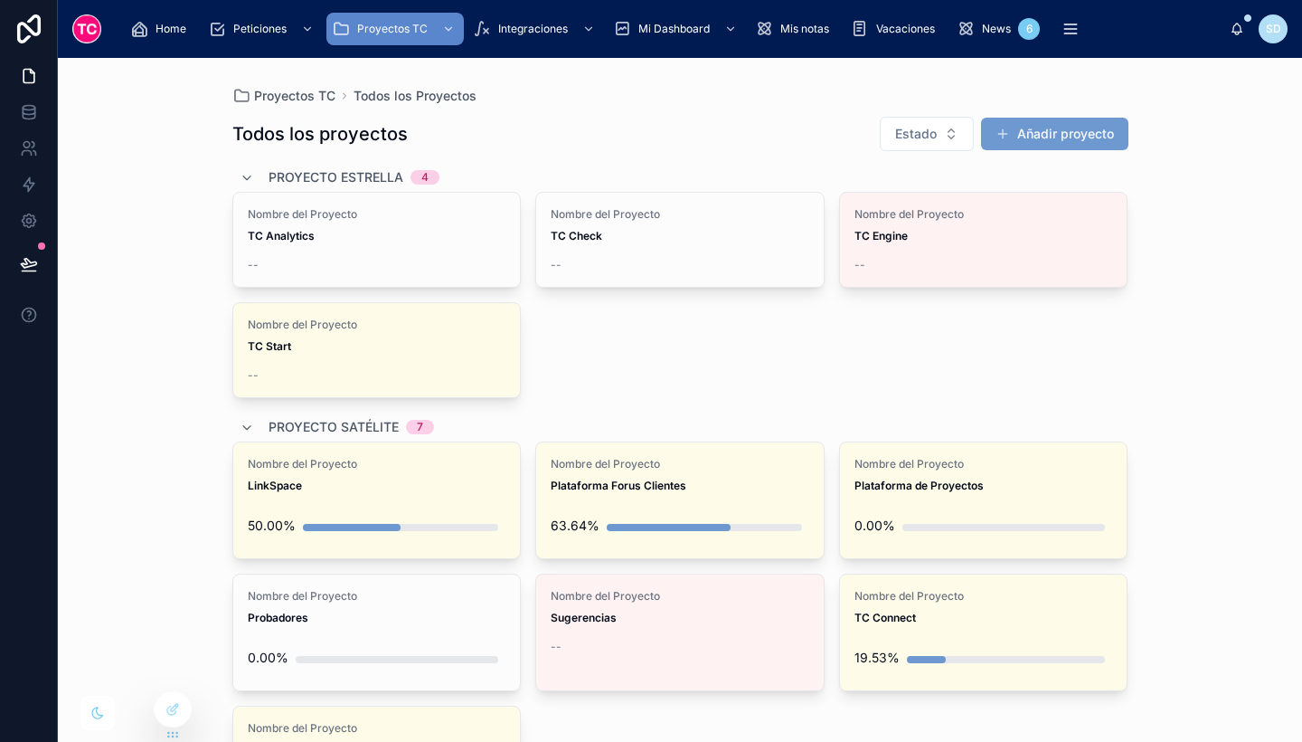
click at [630, 313] on div "Nombre del Proyecto TC Analytics -- Nombre del Proyecto TC Check -- Nombre del …" at bounding box center [680, 295] width 896 height 206
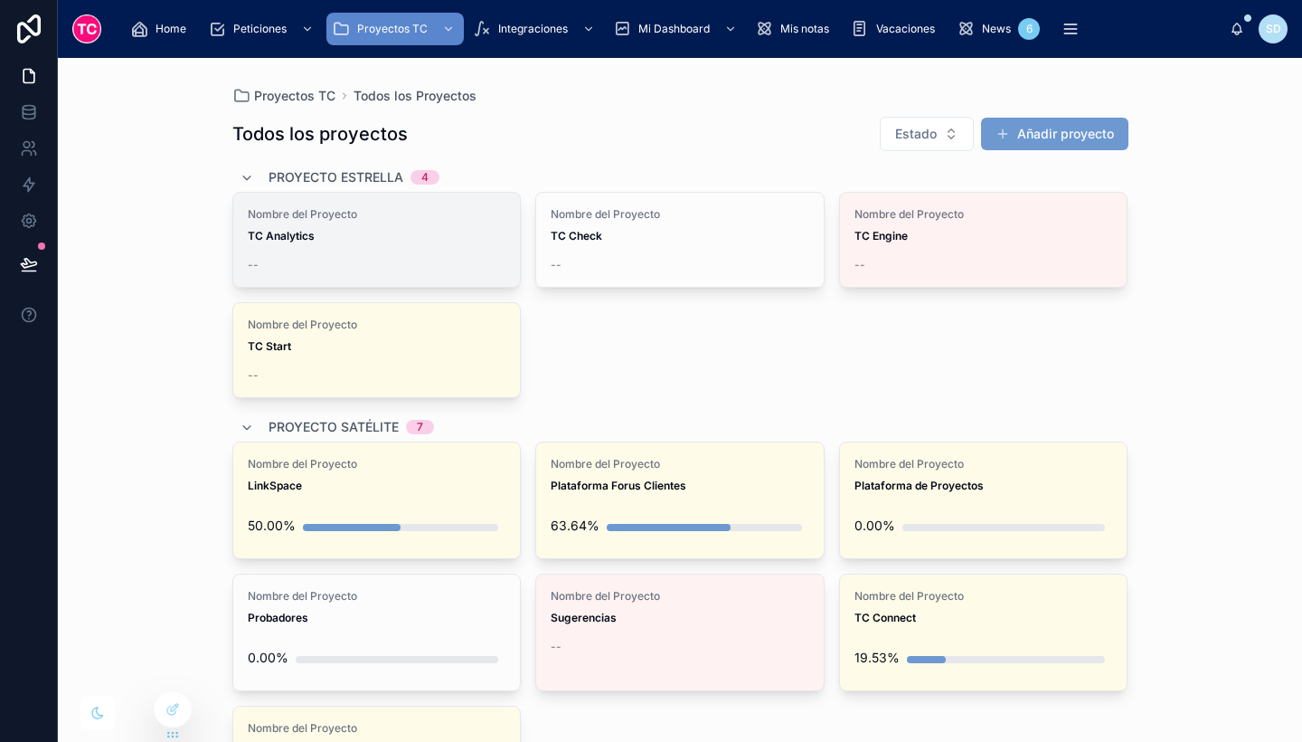
click at [460, 246] on div "Nombre del Proyecto TC Analytics --" at bounding box center [377, 240] width 288 height 94
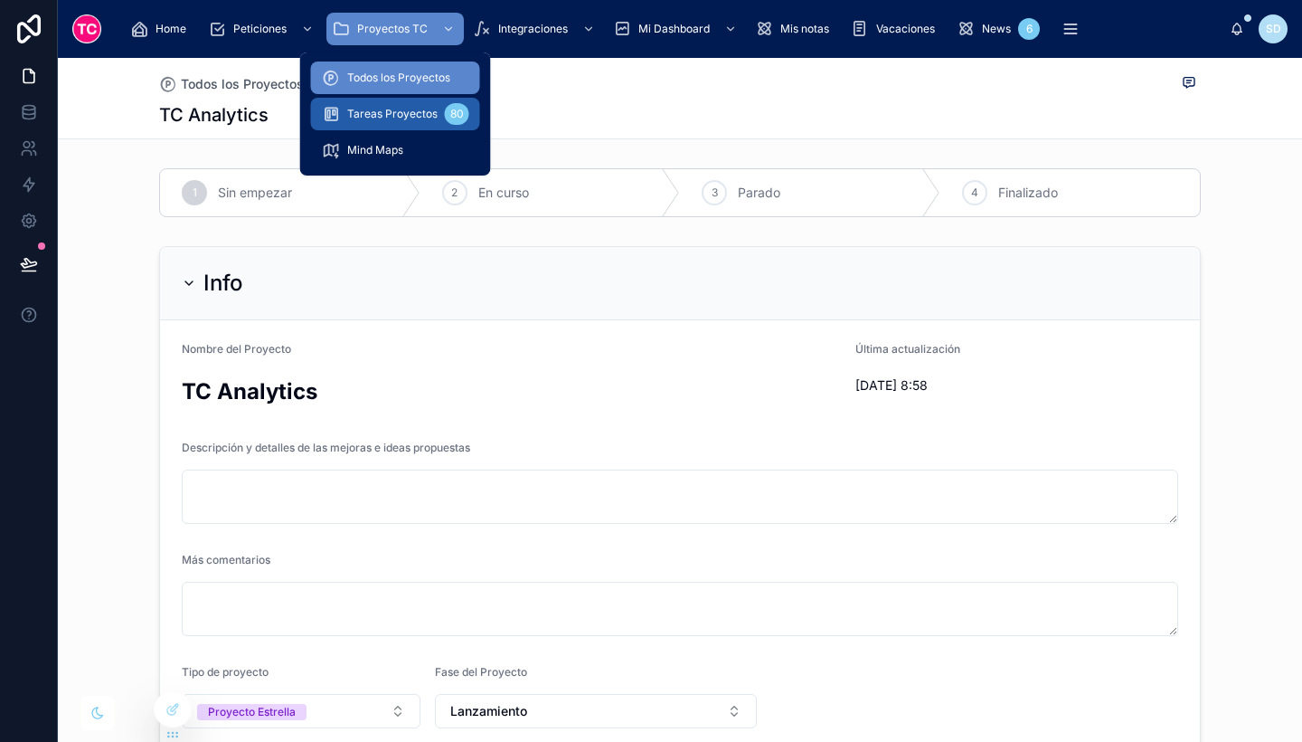
click at [422, 128] on link "Tareas Proyectos 80" at bounding box center [395, 114] width 169 height 33
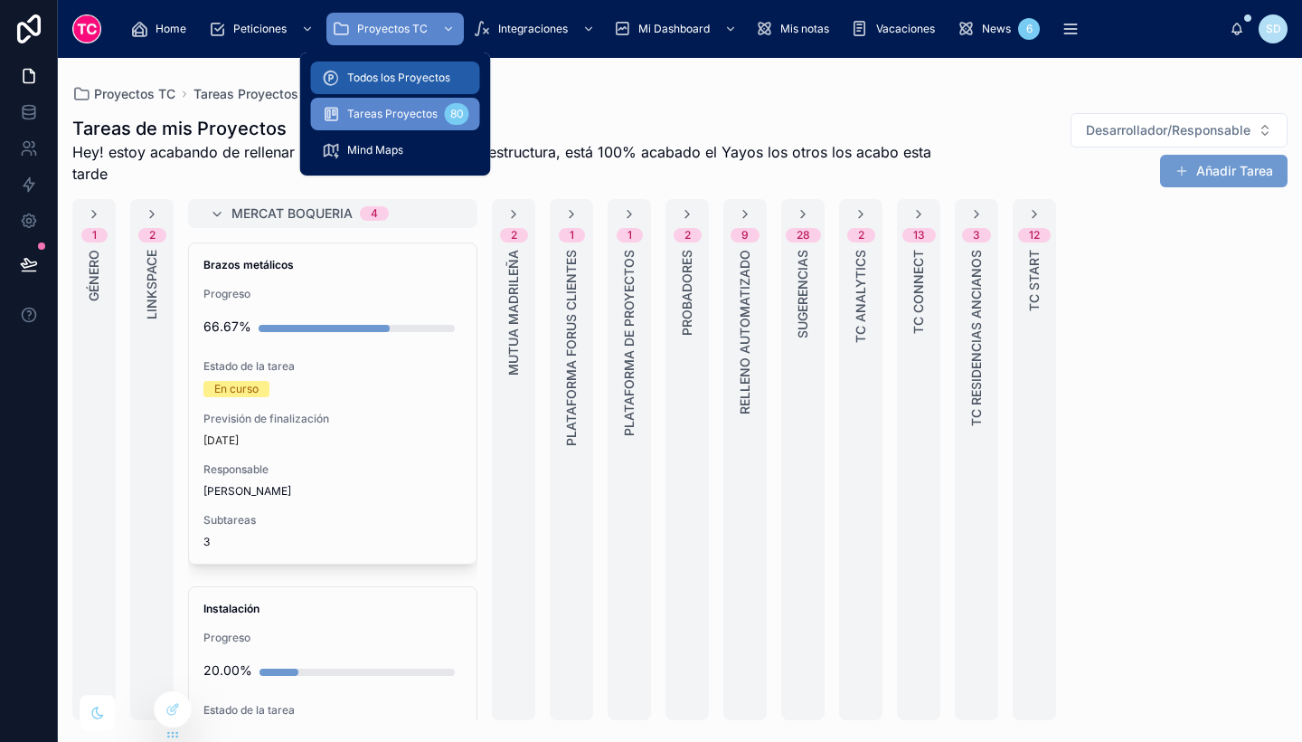
click at [408, 79] on span "Todos los Proyectos" at bounding box center [398, 78] width 103 height 14
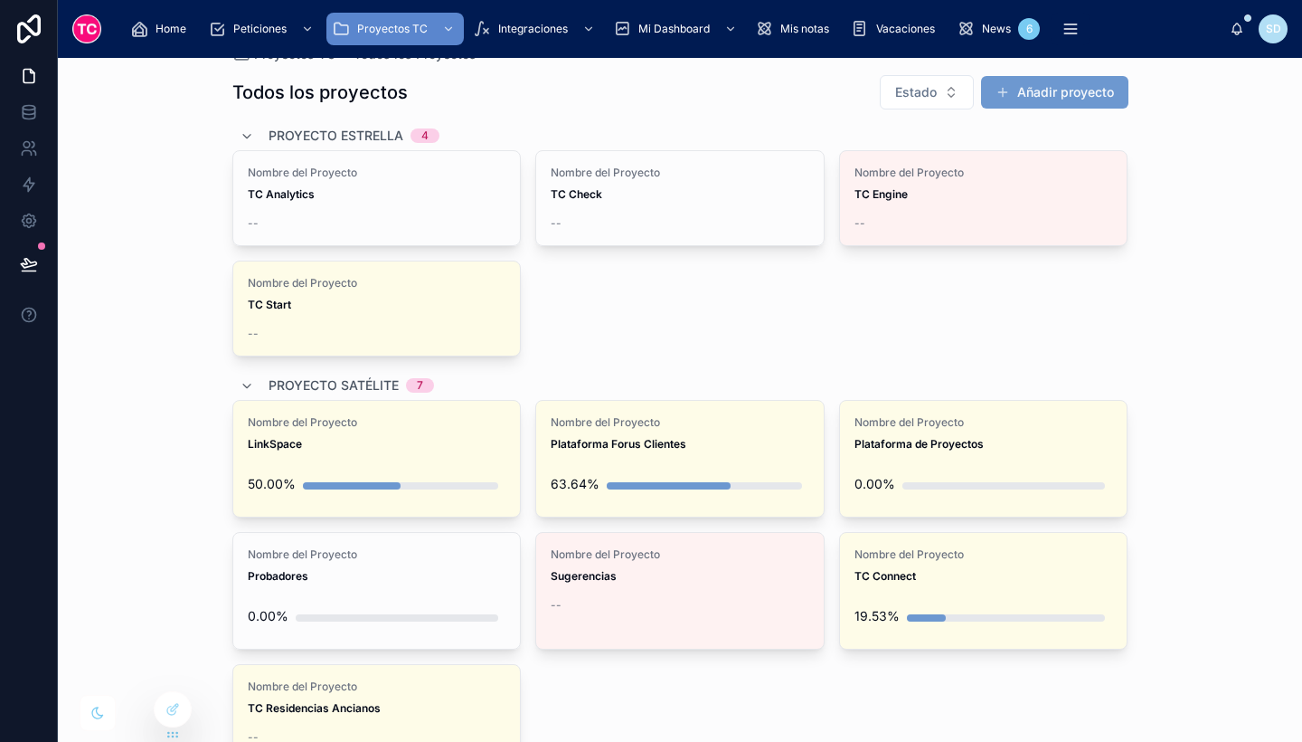
scroll to position [43, 0]
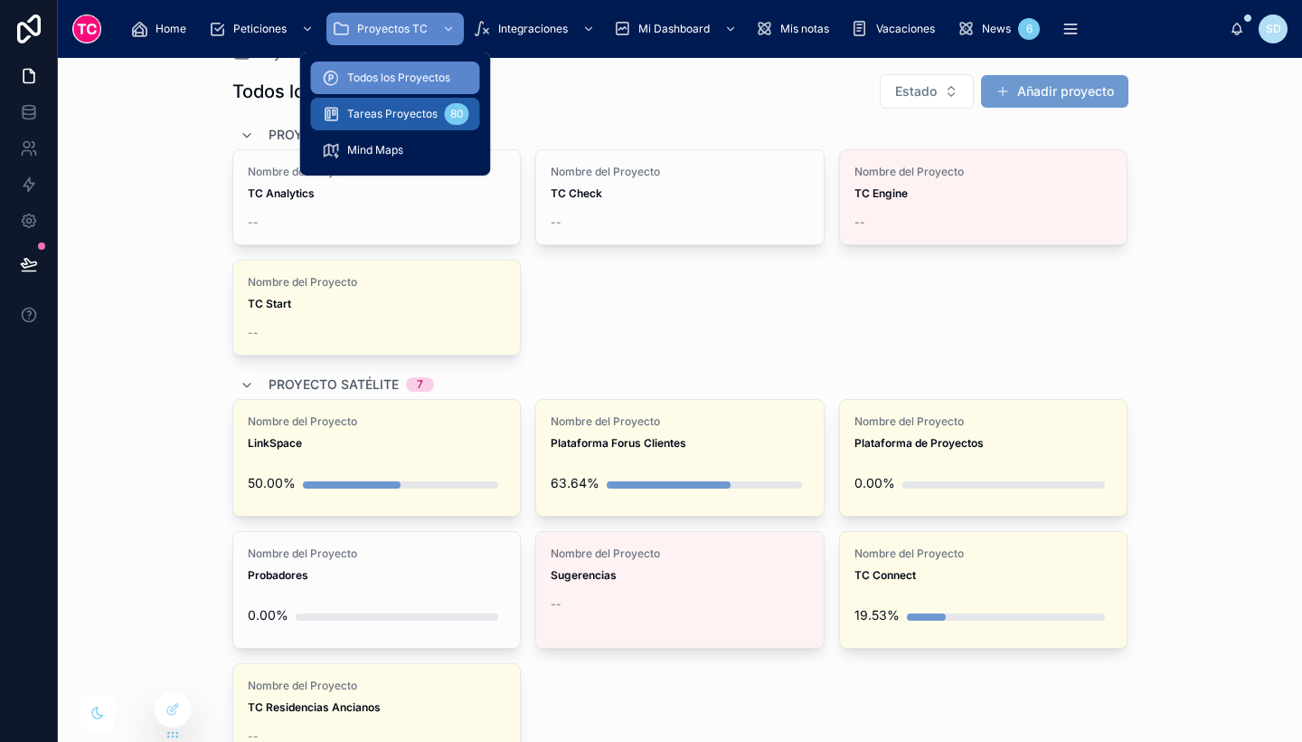
click at [410, 115] on span "Tareas Proyectos" at bounding box center [392, 114] width 90 height 14
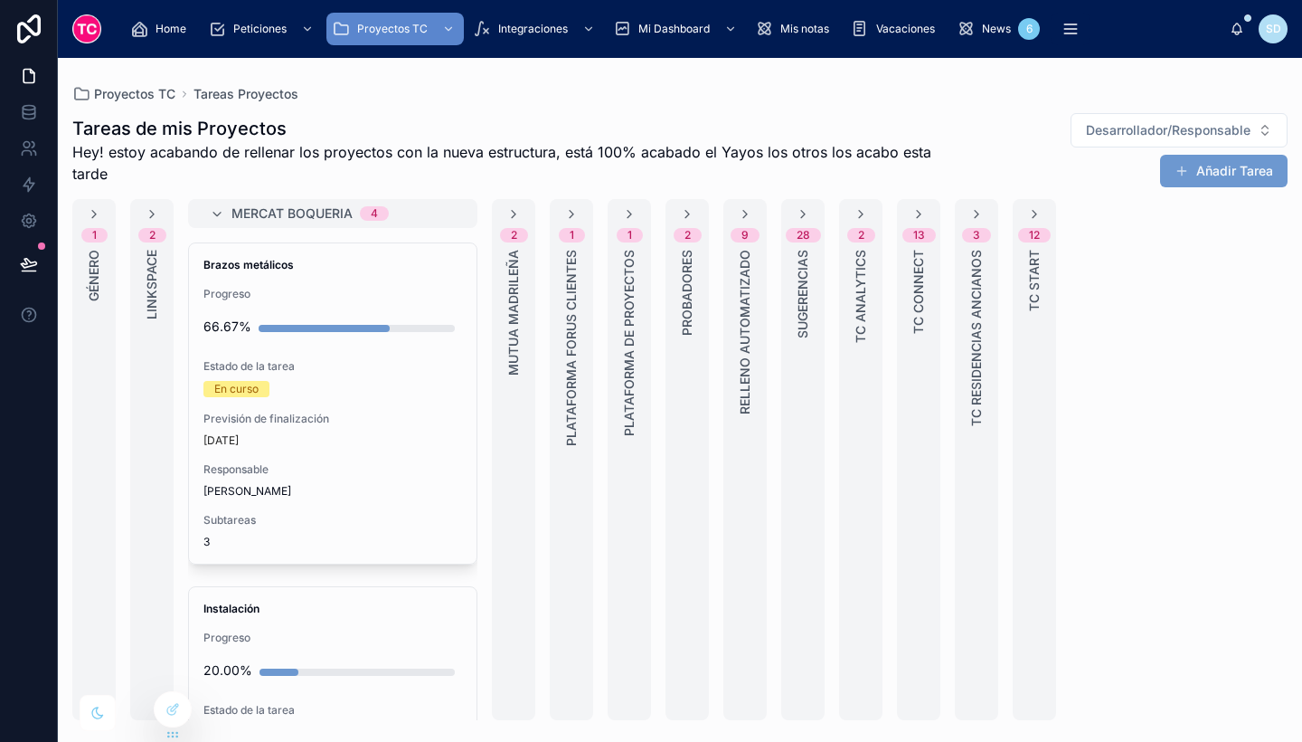
click at [114, 275] on div "1 Género" at bounding box center [93, 459] width 43 height 521
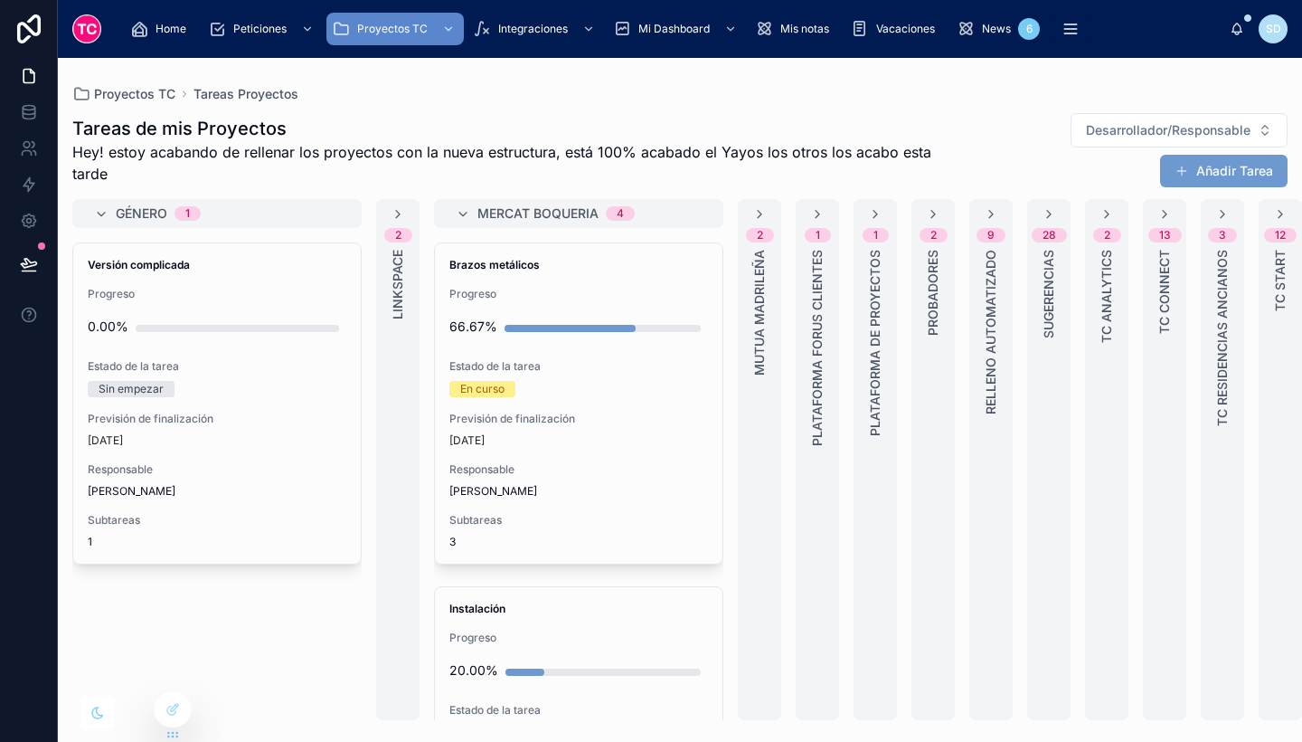
click at [247, 211] on div "Género 1" at bounding box center [228, 213] width 224 height 29
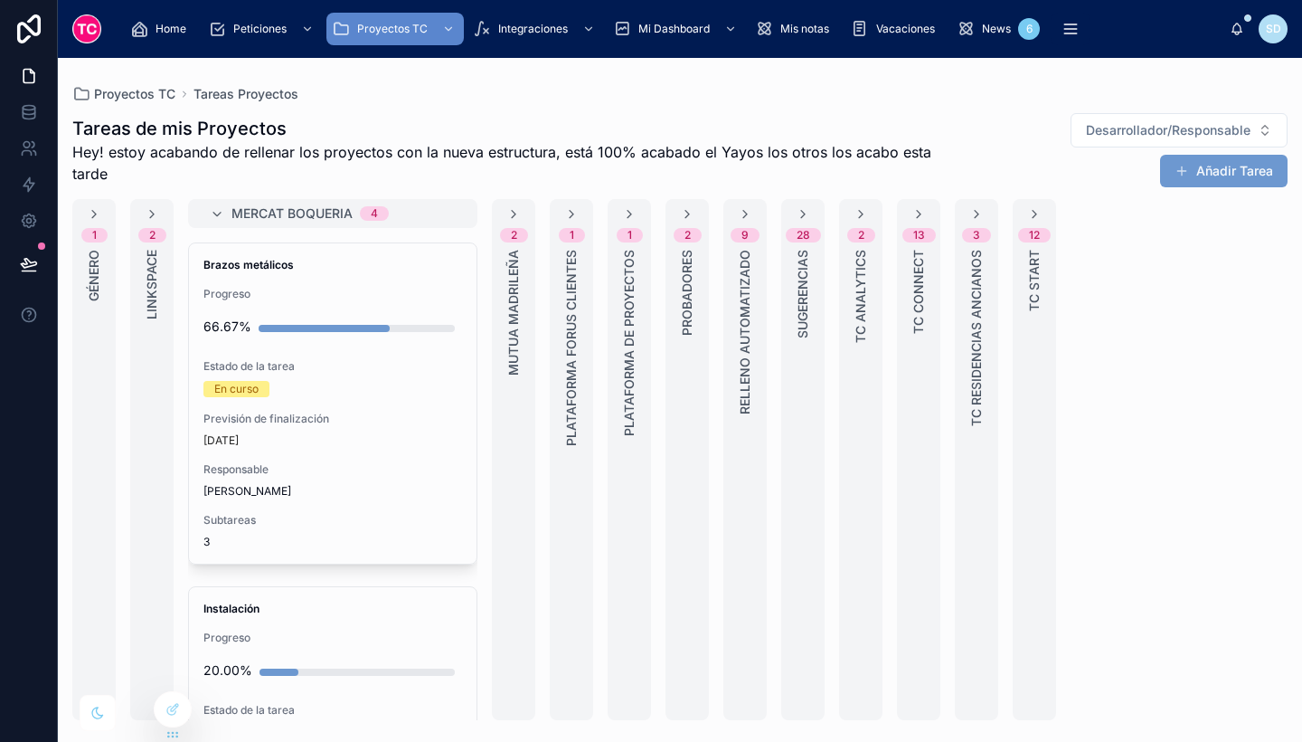
click at [1043, 294] on span "TC Start" at bounding box center [1035, 281] width 18 height 62
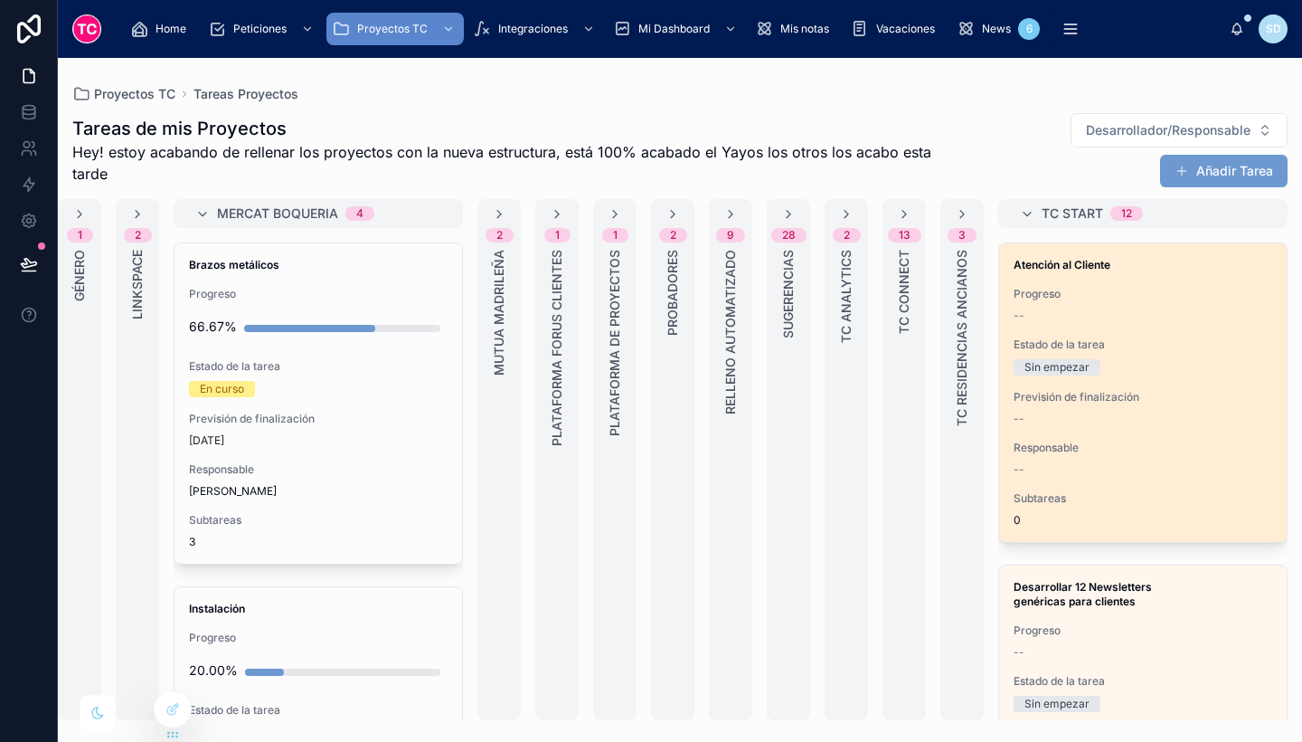
click at [1183, 289] on span "Progreso" at bounding box center [1143, 294] width 259 height 14
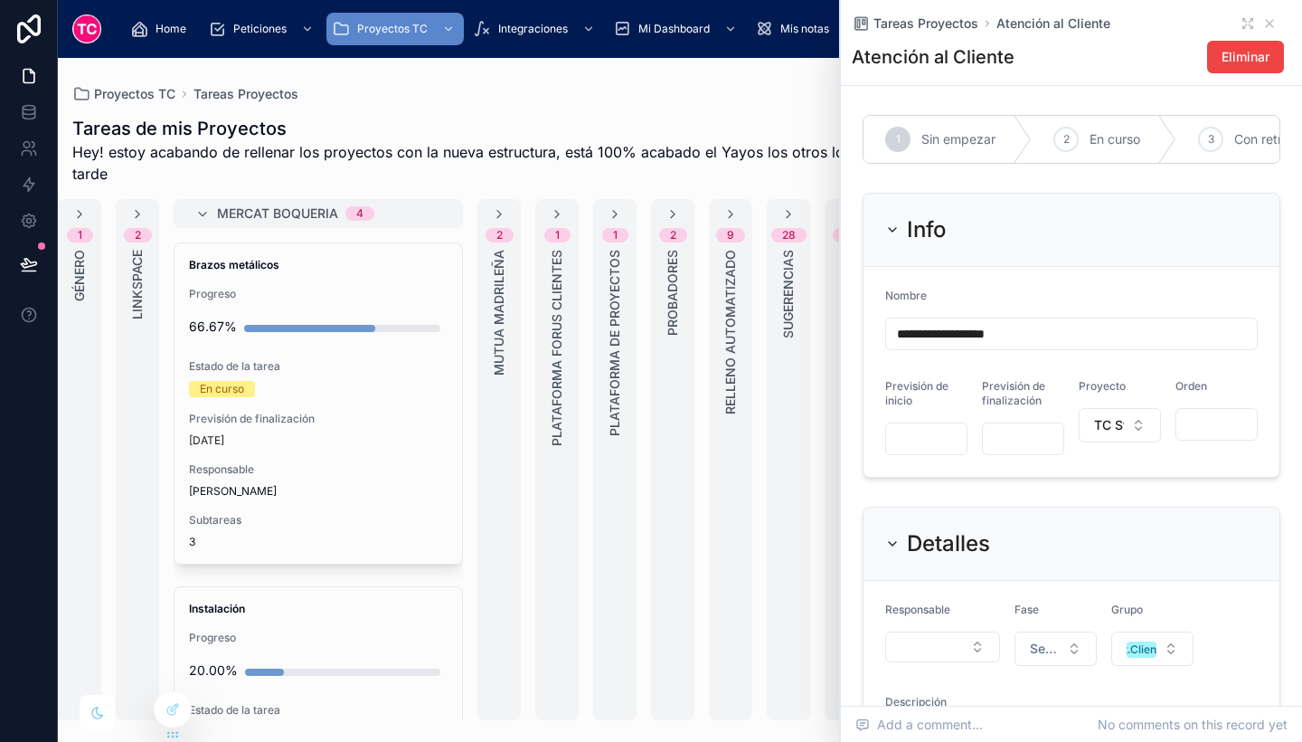
scroll to position [559, 0]
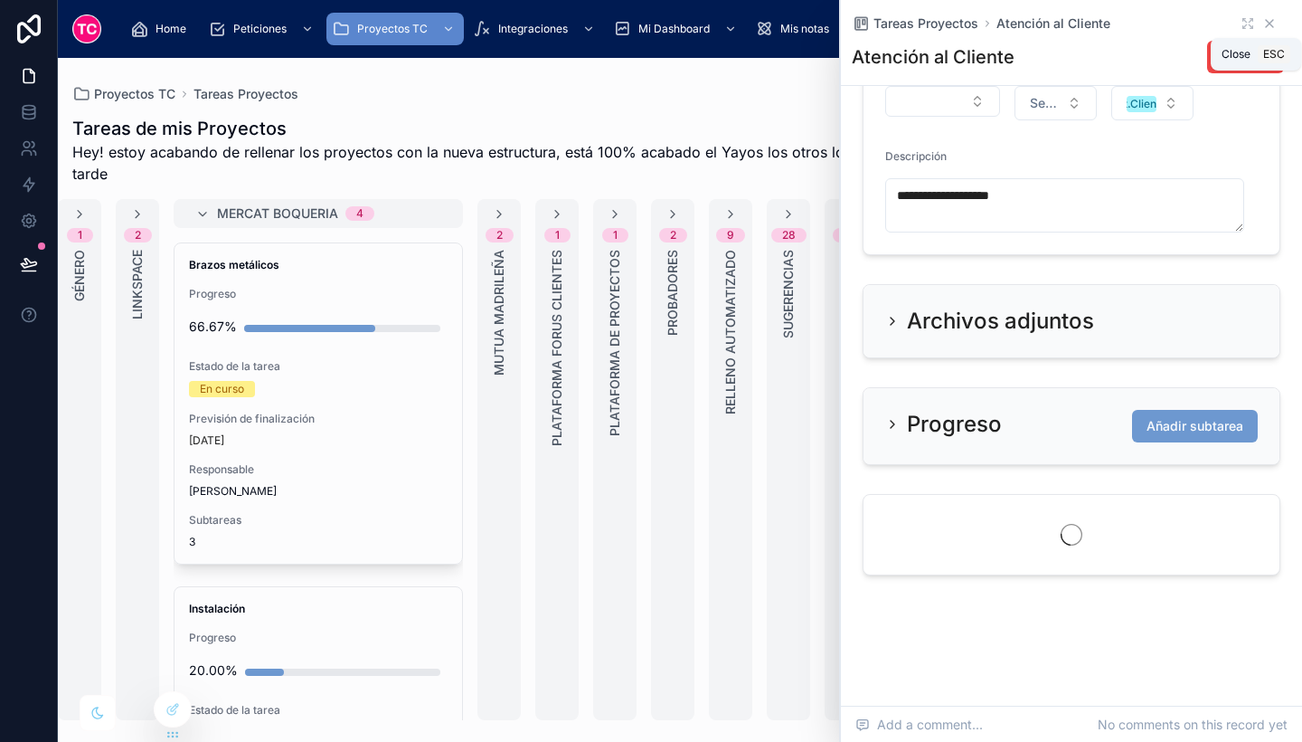
click at [1263, 19] on icon at bounding box center [1270, 23] width 14 height 14
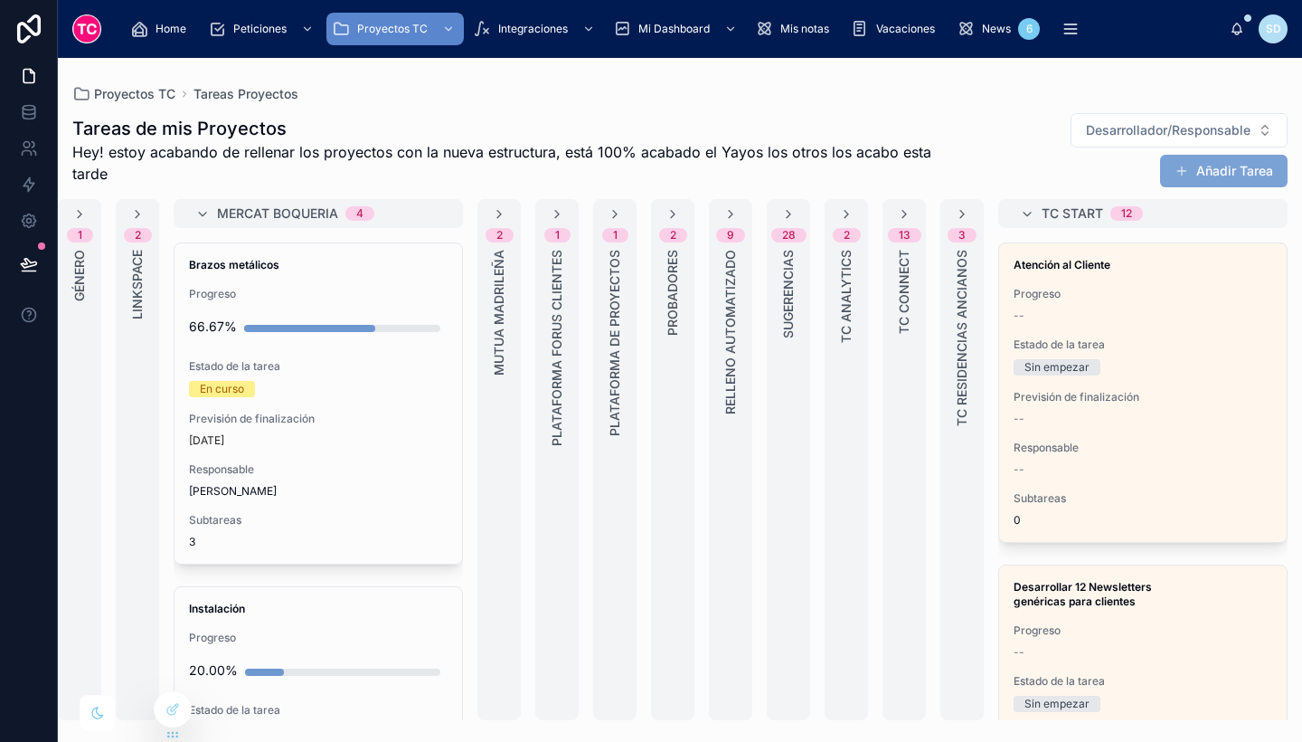
click at [1261, 166] on button "Añadir Tarea" at bounding box center [1224, 171] width 128 height 33
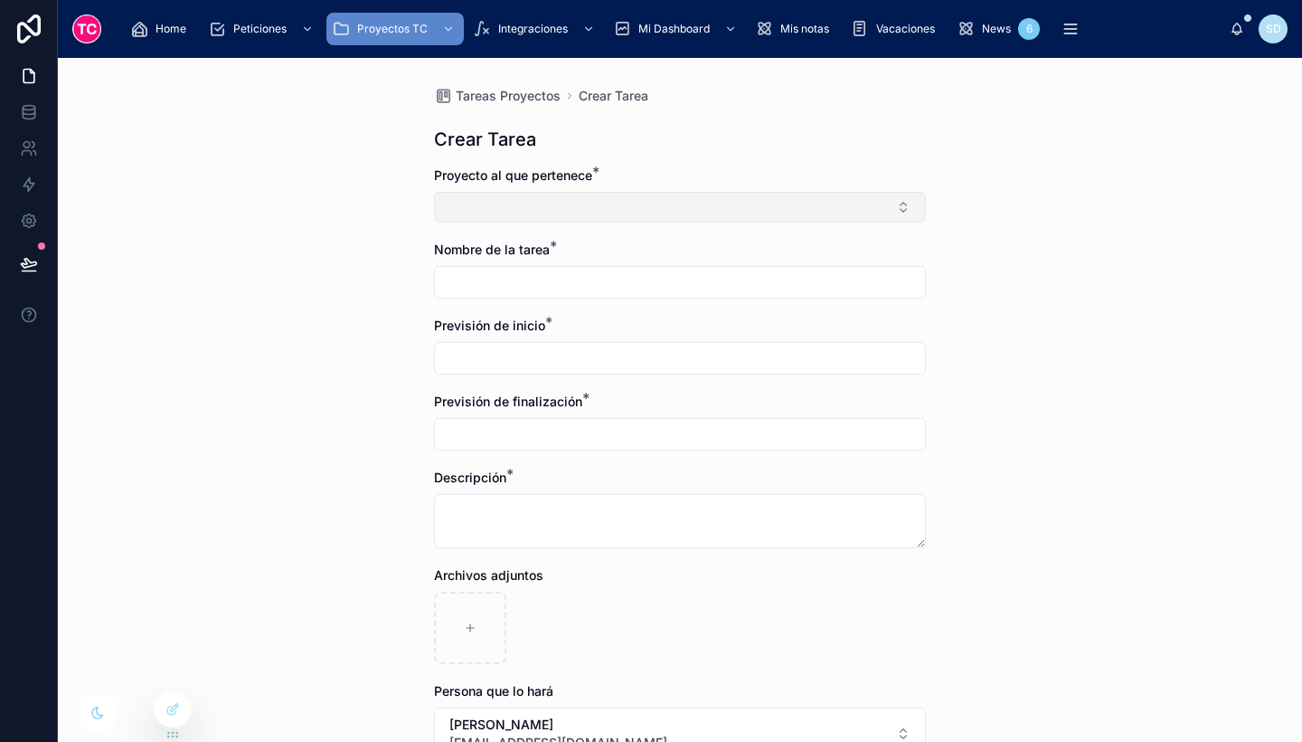
click at [709, 213] on button "Select Button" at bounding box center [680, 207] width 492 height 31
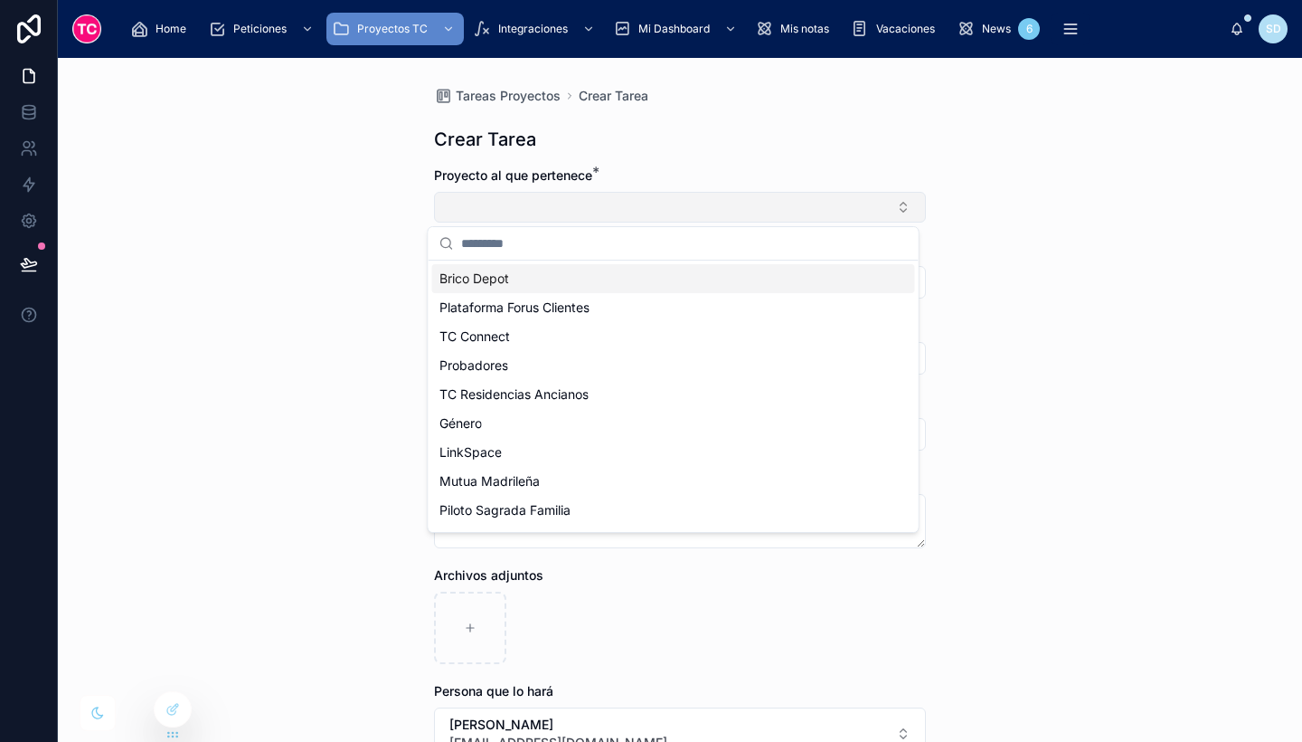
type input "*"
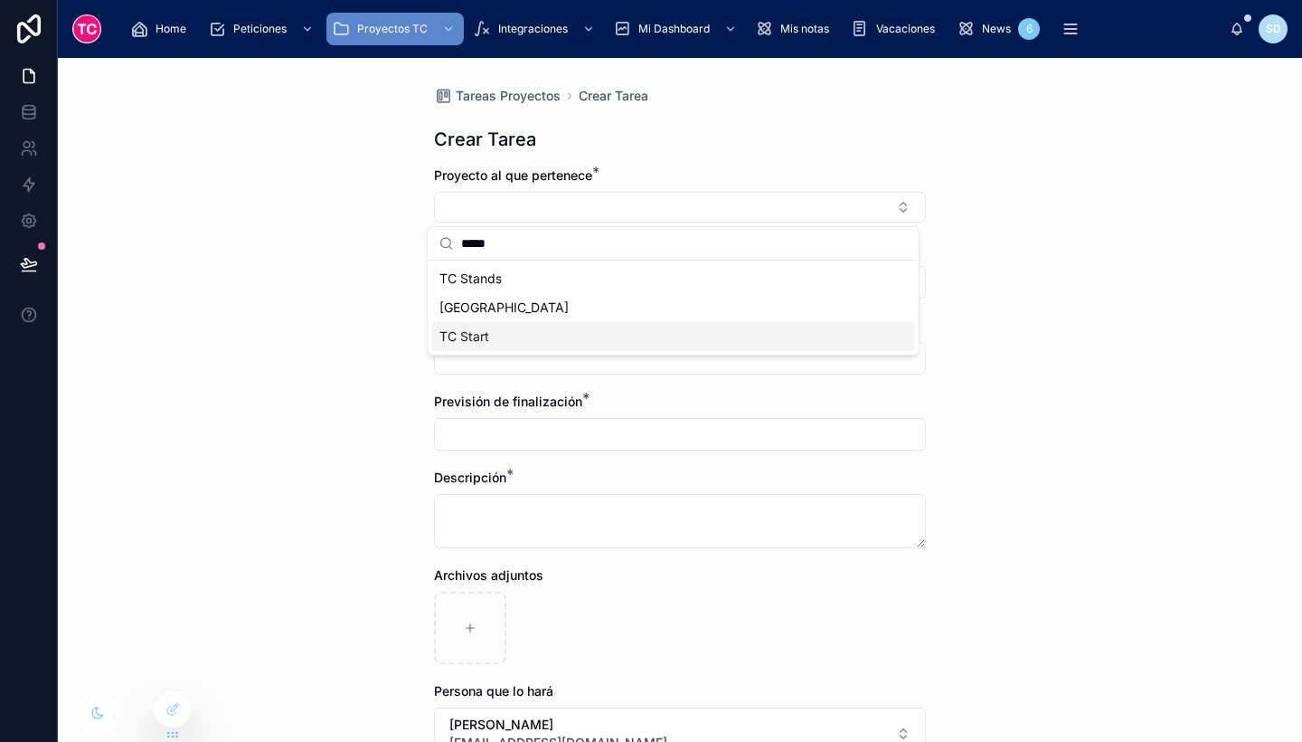
type input "*****"
click at [618, 336] on div "TC Start" at bounding box center [673, 336] width 483 height 29
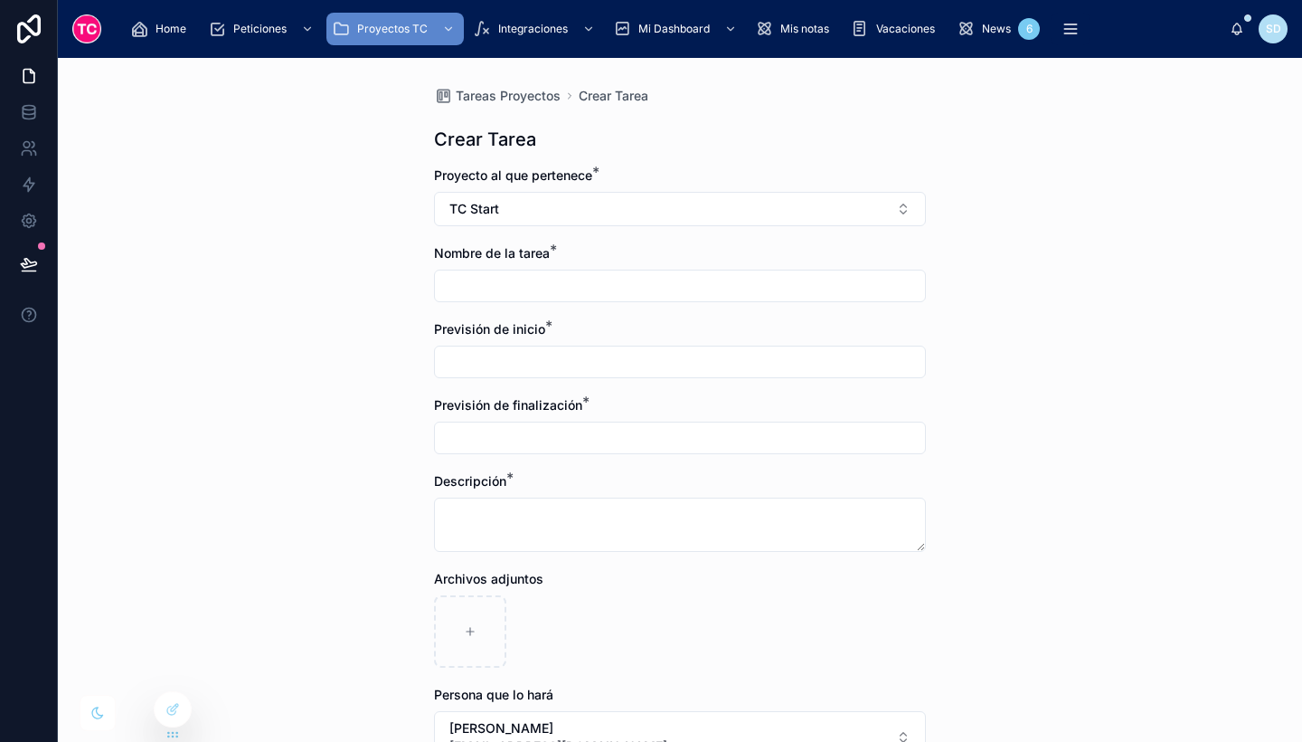
click at [569, 279] on input "text" at bounding box center [680, 285] width 490 height 25
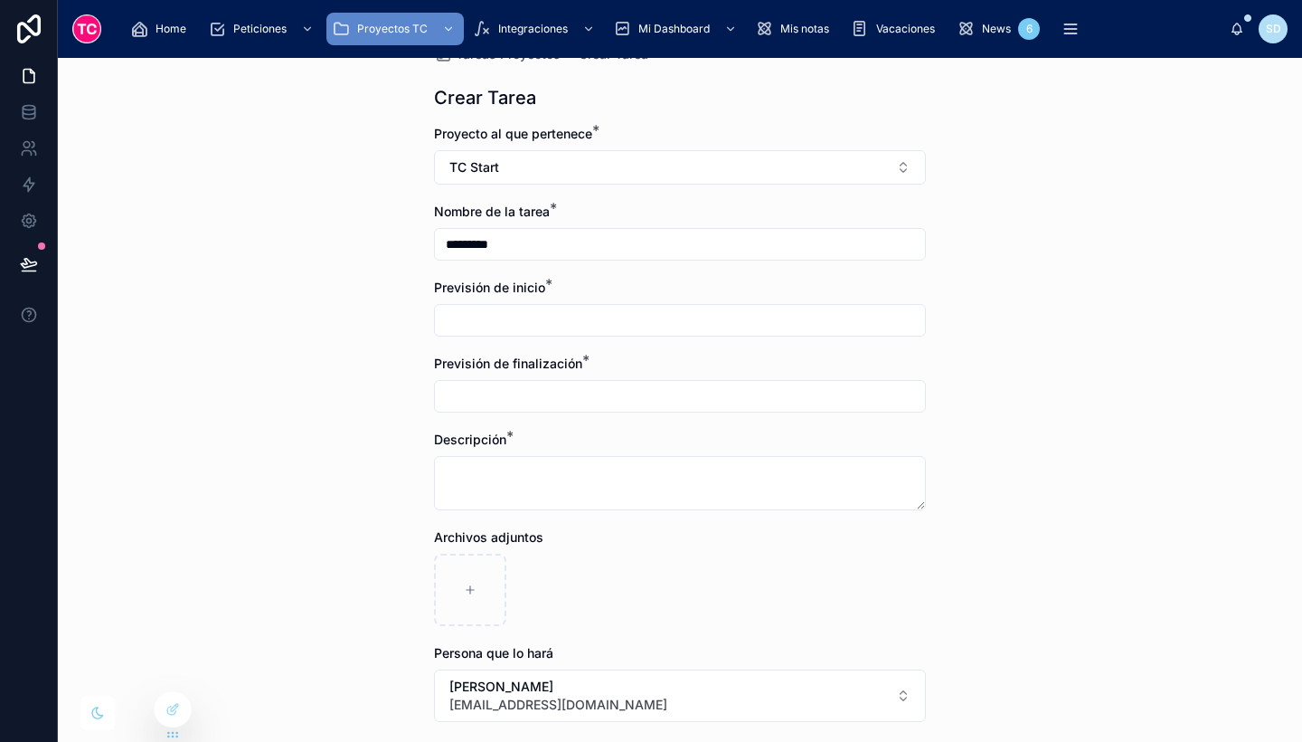
scroll to position [43, 0]
type input "*********"
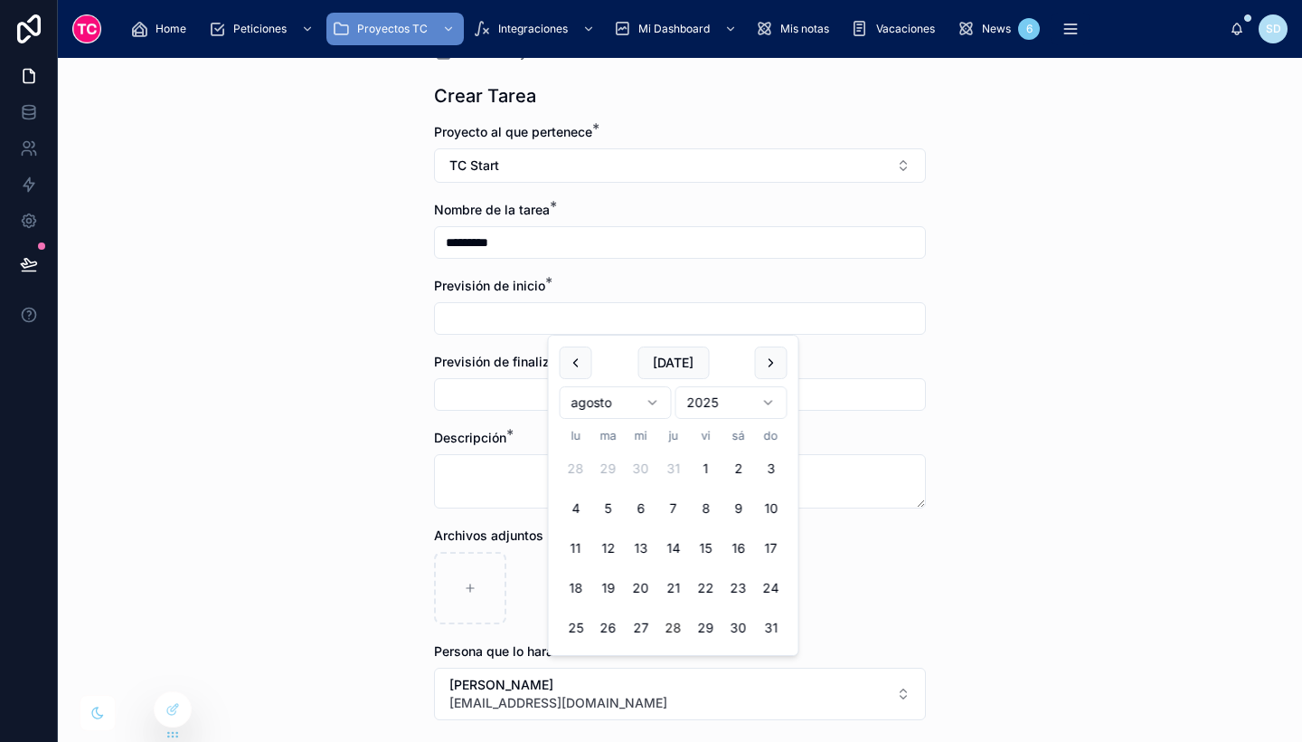
click at [514, 327] on input "text" at bounding box center [680, 318] width 490 height 25
click at [675, 585] on button "21" at bounding box center [674, 588] width 33 height 33
type input "*********"
click at [486, 393] on input "text" at bounding box center [680, 394] width 490 height 25
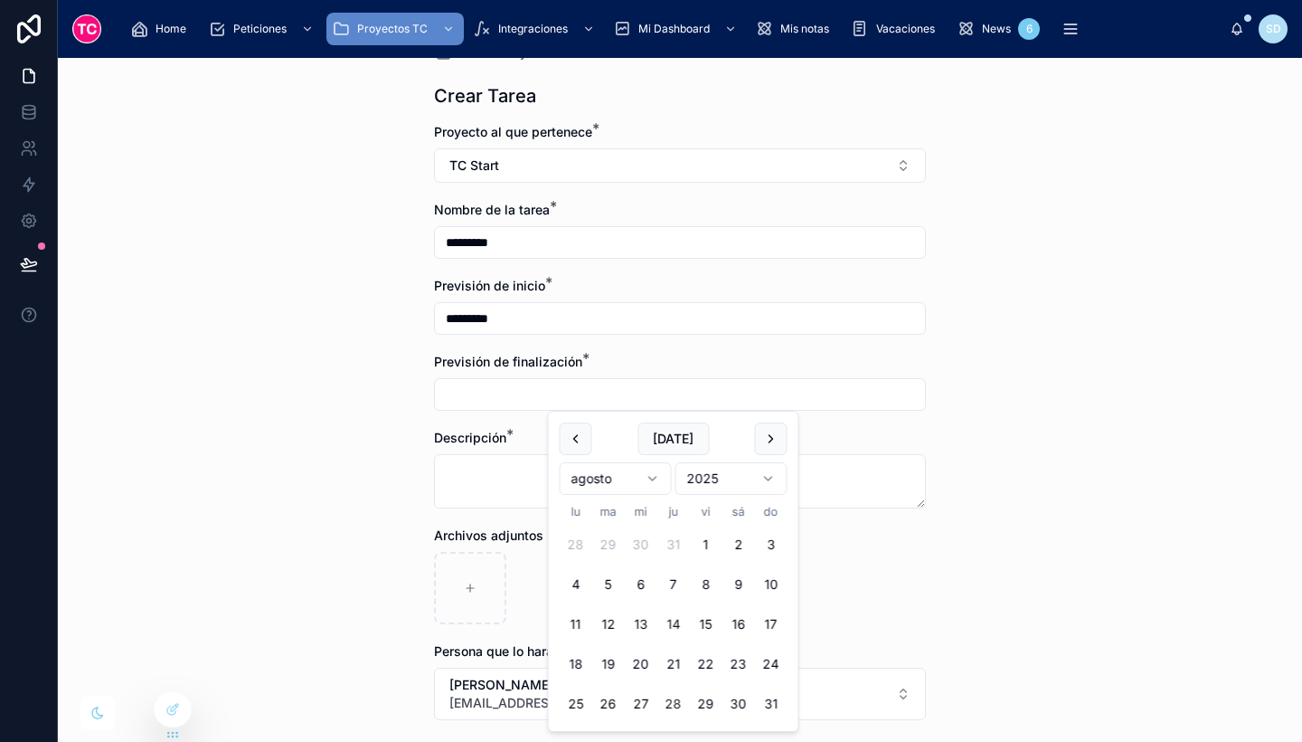
click at [682, 616] on button "14" at bounding box center [674, 624] width 33 height 33
click at [509, 384] on input "*********" at bounding box center [680, 394] width 490 height 25
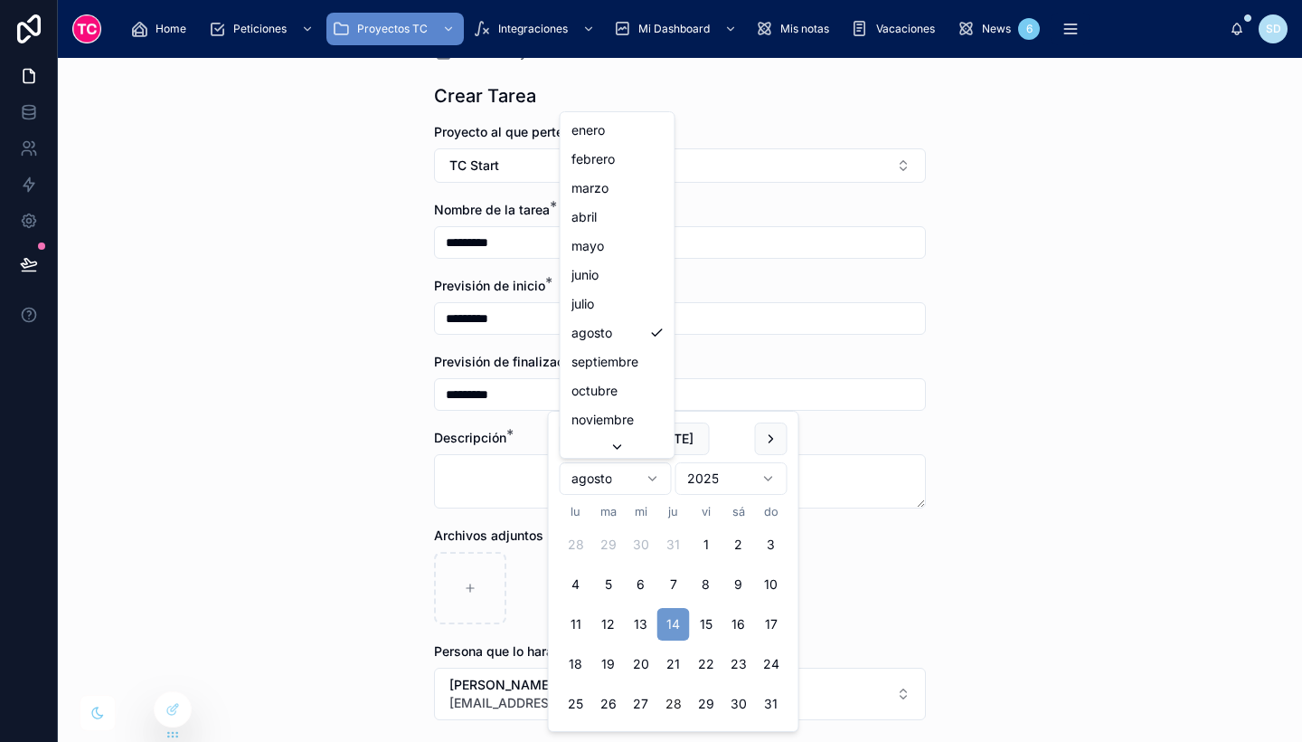
click at [658, 478] on html "Home Peticiones Proyectos TC Integraciones Mi Dashboard Mis notas Vacaciones Ne…" at bounding box center [651, 371] width 1302 height 742
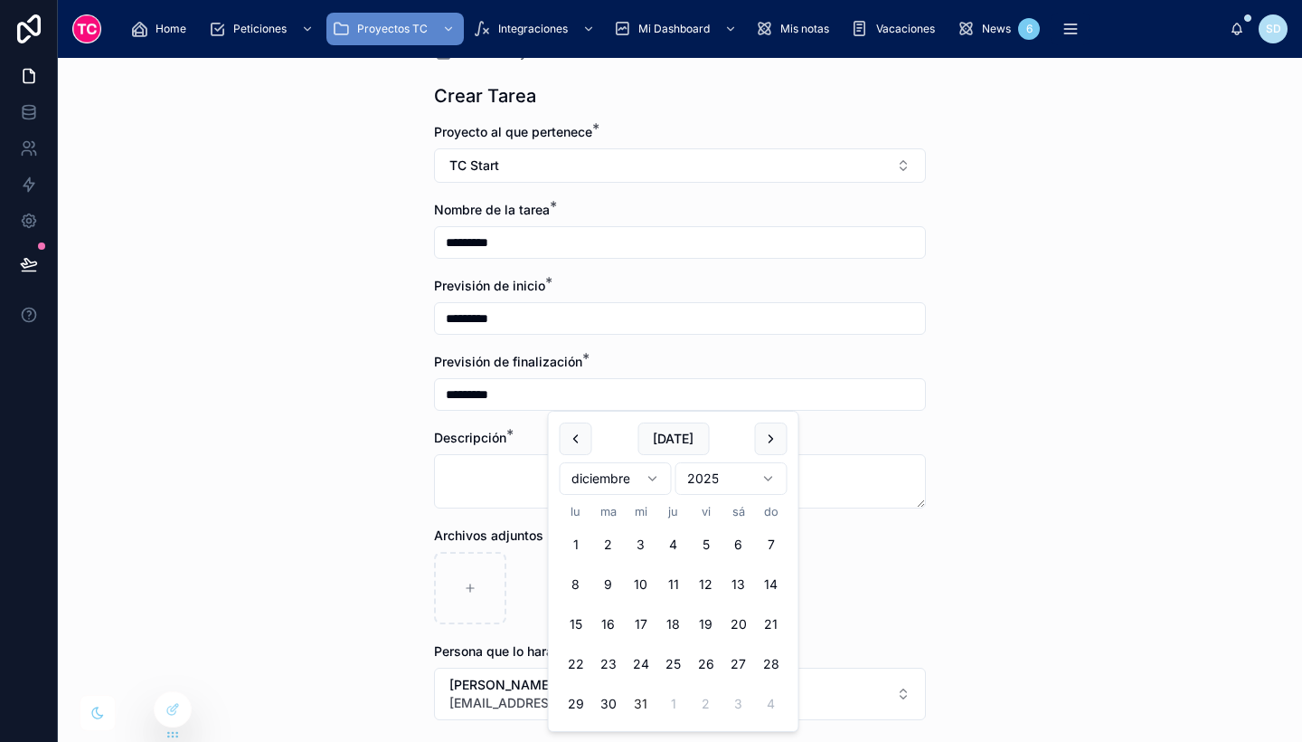
click at [639, 701] on button "31" at bounding box center [641, 703] width 33 height 33
type input "**********"
drag, startPoint x: 522, startPoint y: 399, endPoint x: 393, endPoint y: 382, distance: 130.5
click at [393, 382] on div "**********" at bounding box center [680, 400] width 1245 height 684
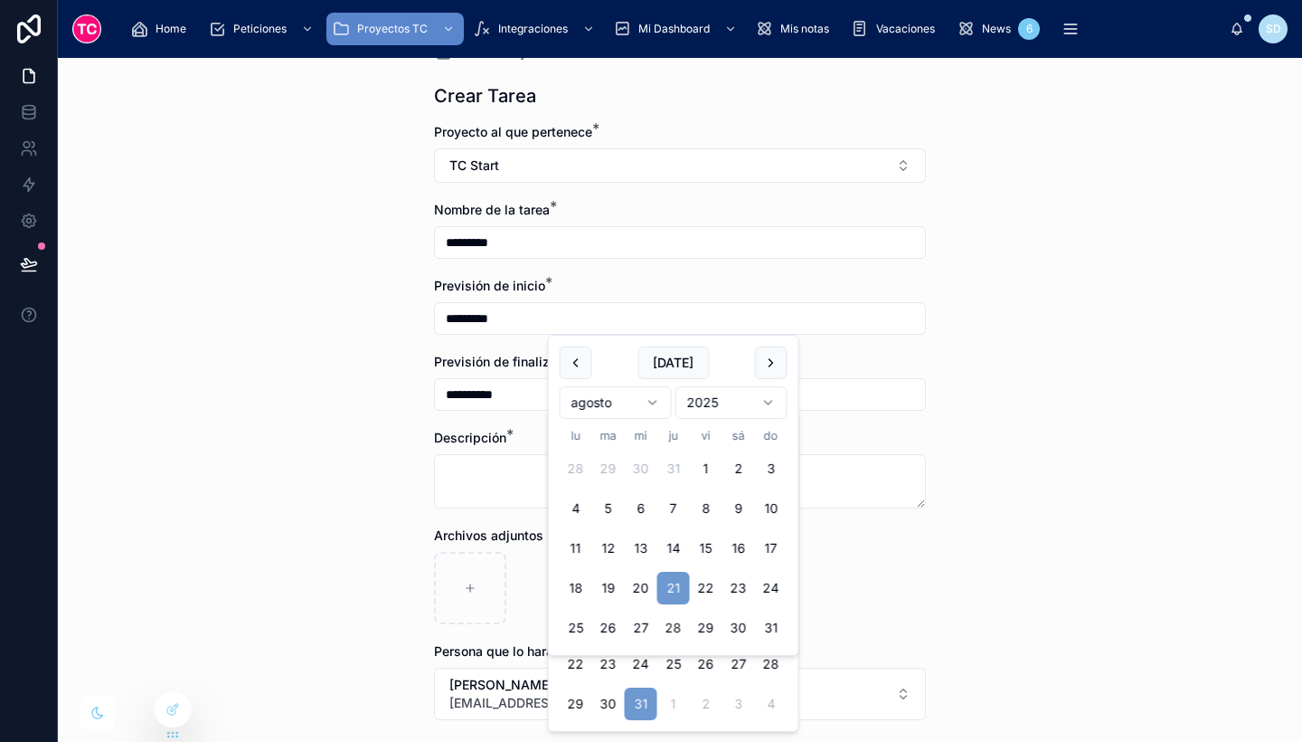
drag, startPoint x: 535, startPoint y: 321, endPoint x: 391, endPoint y: 295, distance: 146.2
click at [391, 295] on div "**********" at bounding box center [680, 400] width 1245 height 684
paste input "*"
type input "**********"
click at [374, 404] on div "**********" at bounding box center [680, 400] width 1245 height 684
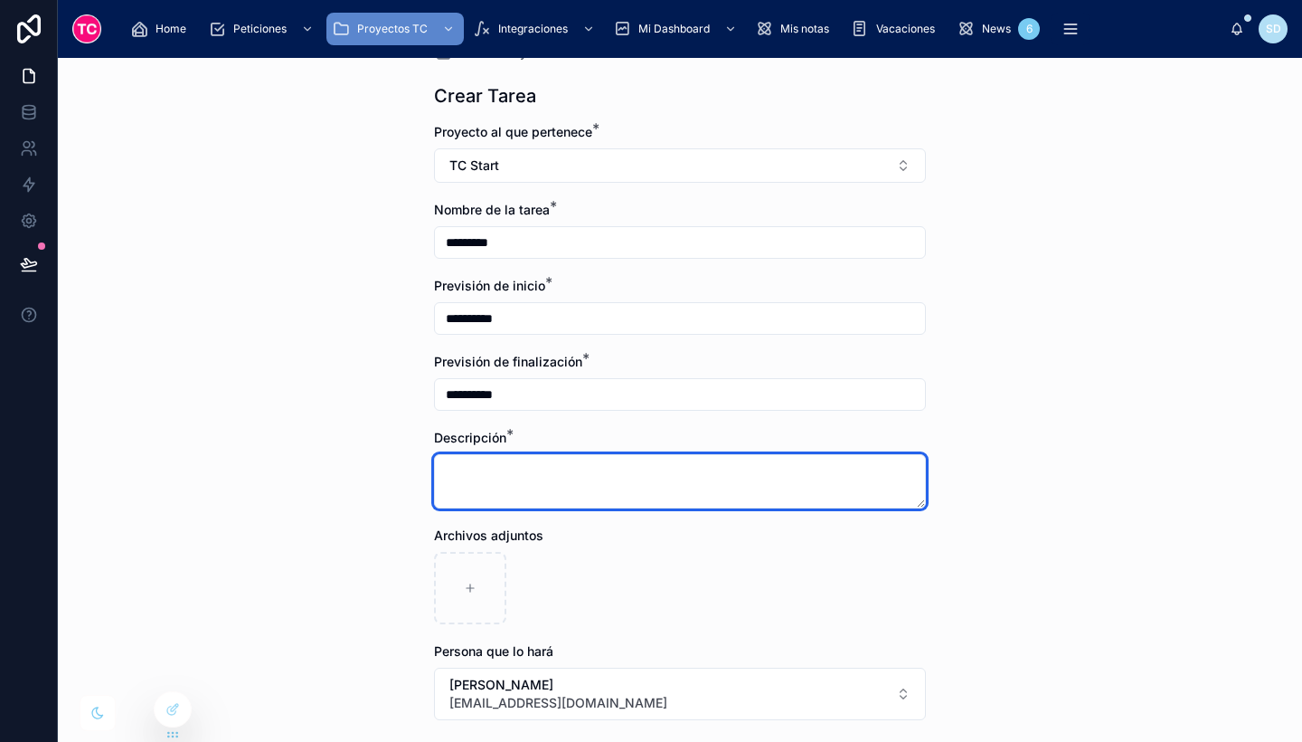
click at [533, 476] on textarea at bounding box center [680, 481] width 492 height 54
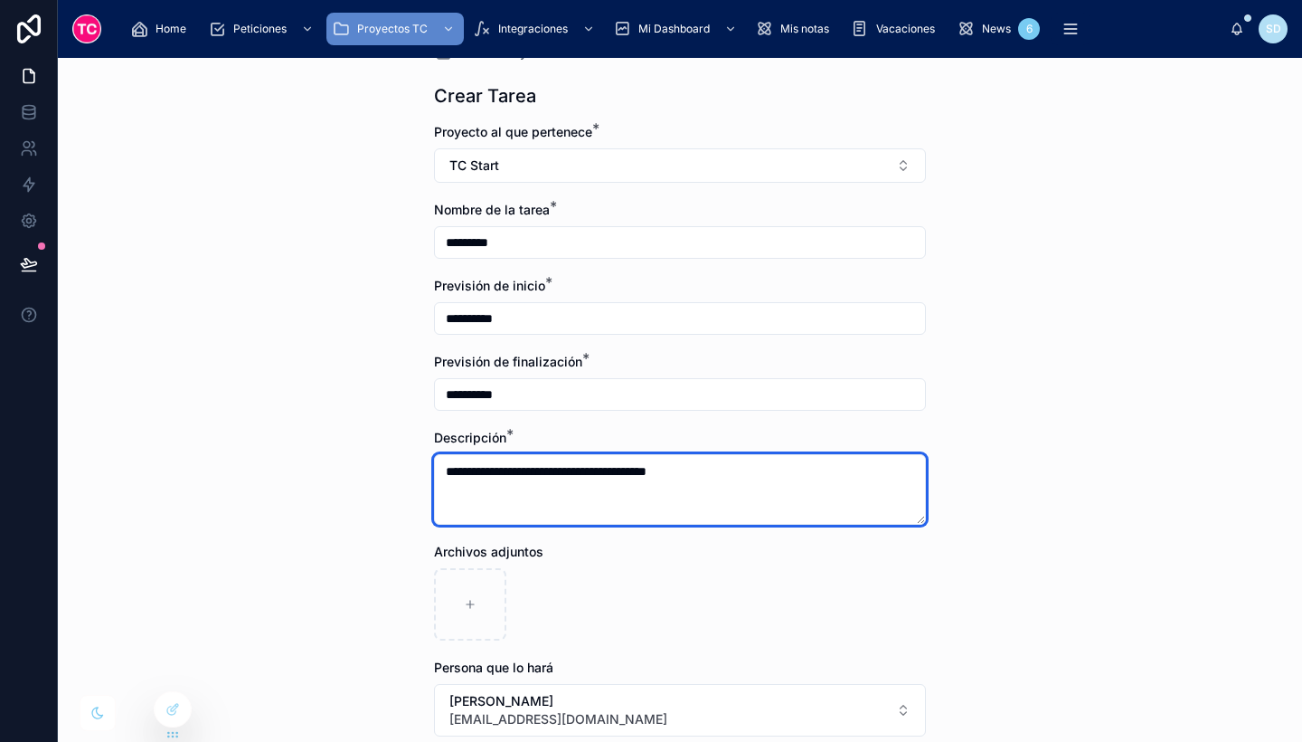
click at [583, 470] on textarea "**********" at bounding box center [680, 489] width 492 height 71
click at [595, 478] on textarea "**********" at bounding box center [680, 489] width 492 height 71
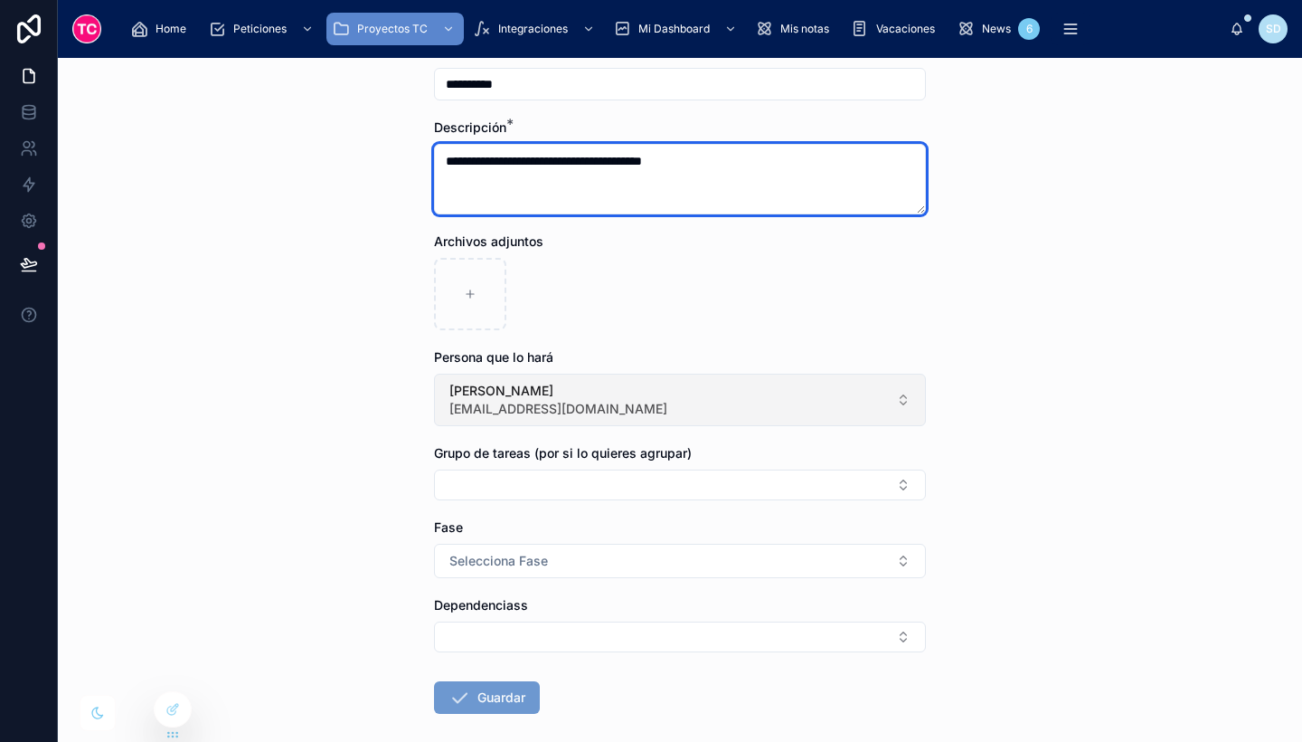
scroll to position [355, 0]
type textarea "**********"
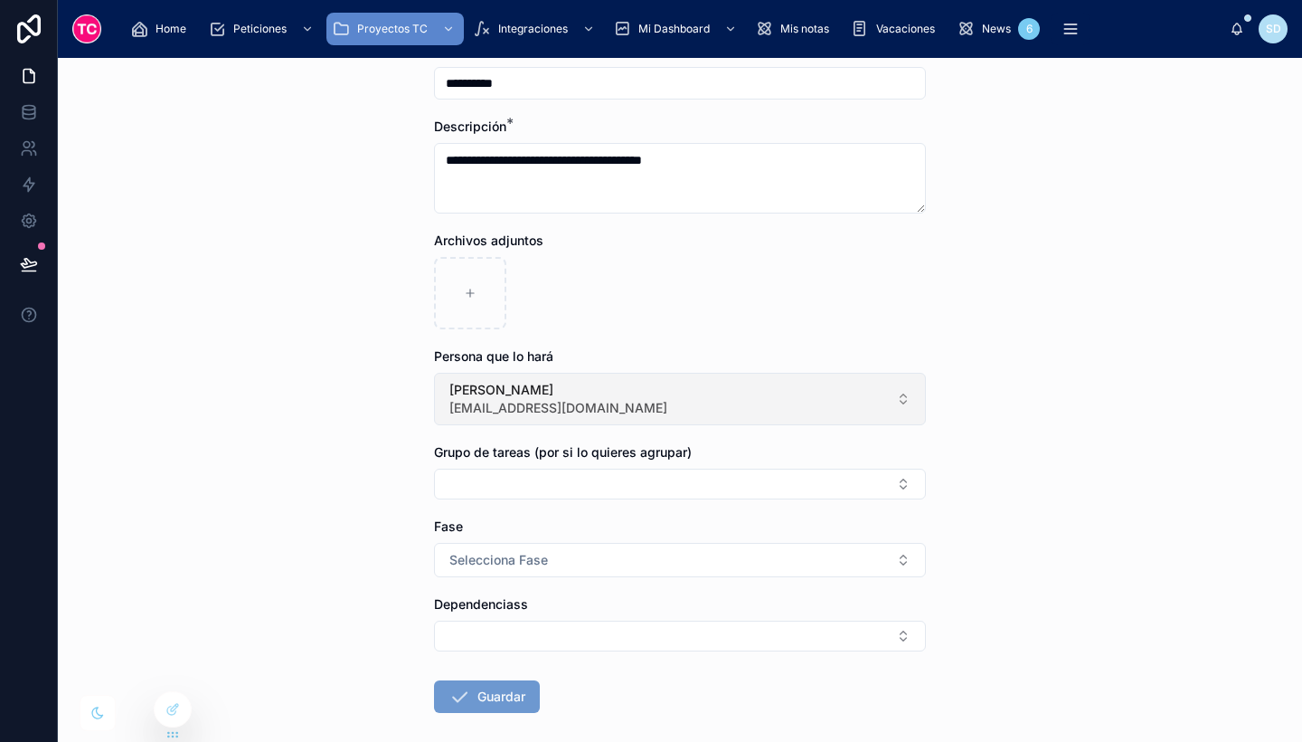
click at [669, 406] on button "[PERSON_NAME] [EMAIL_ADDRESS][DOMAIN_NAME]" at bounding box center [680, 399] width 492 height 52
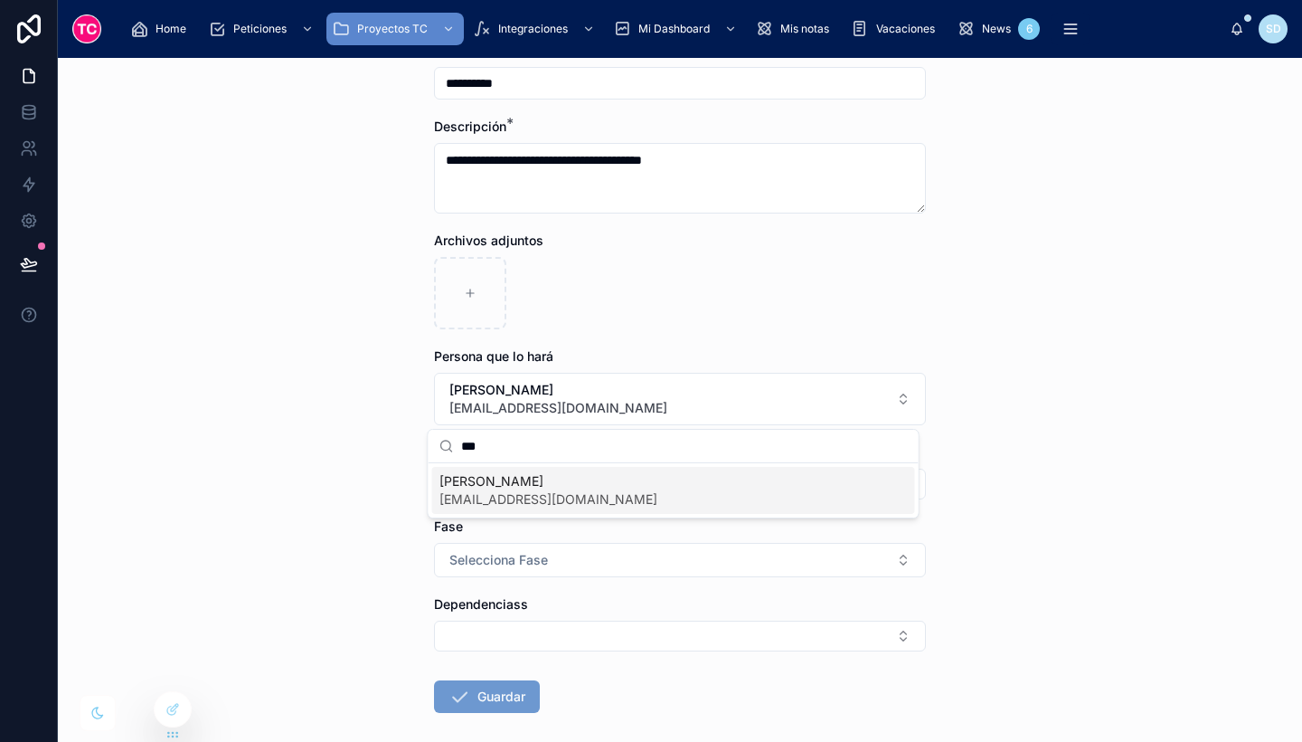
type input "***"
click at [596, 485] on span "[PERSON_NAME]" at bounding box center [549, 481] width 218 height 18
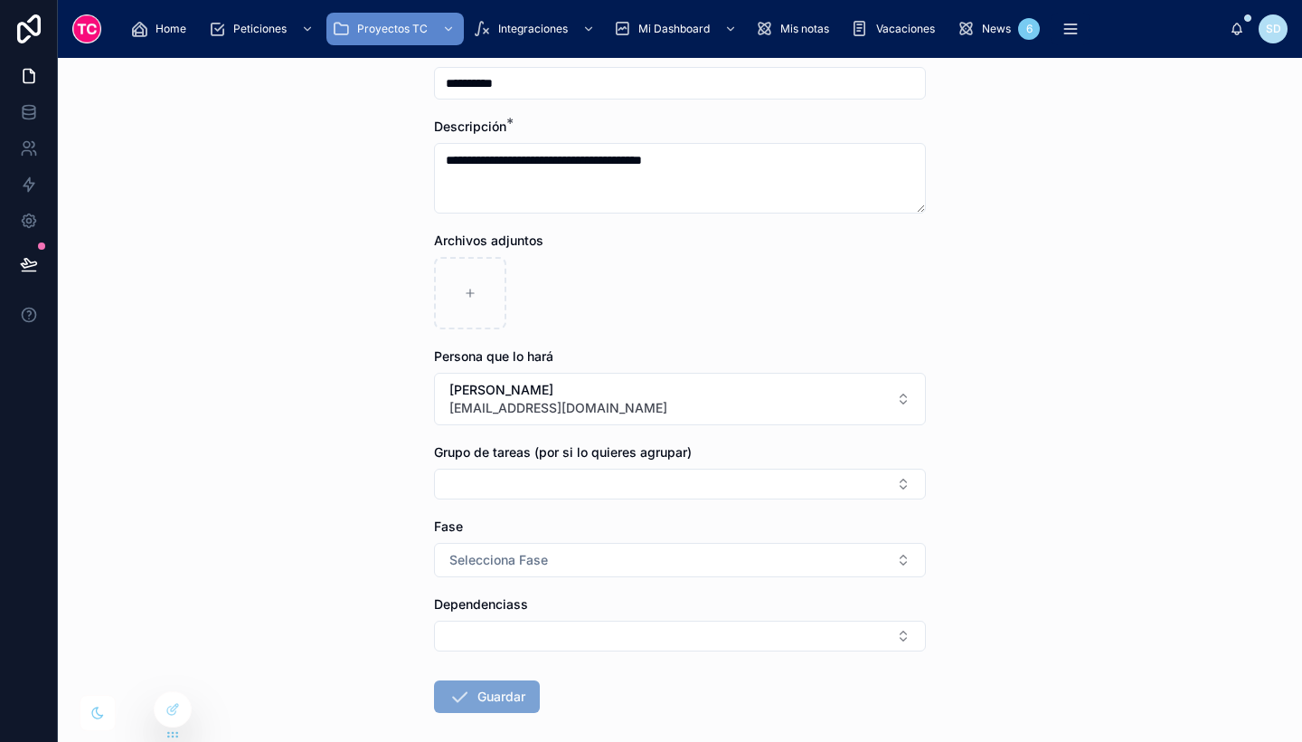
click at [483, 690] on button "Guardar" at bounding box center [487, 696] width 106 height 33
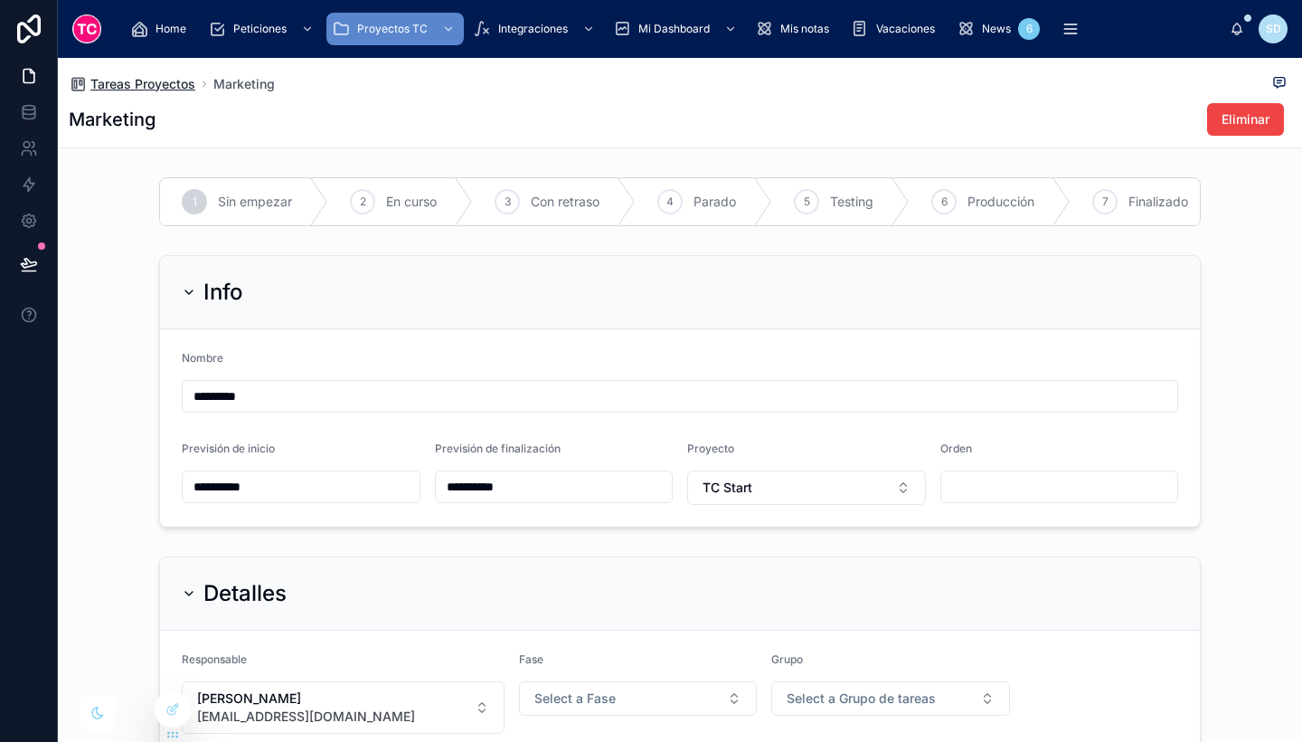
click at [184, 83] on span "Tareas Proyectos" at bounding box center [142, 84] width 105 height 18
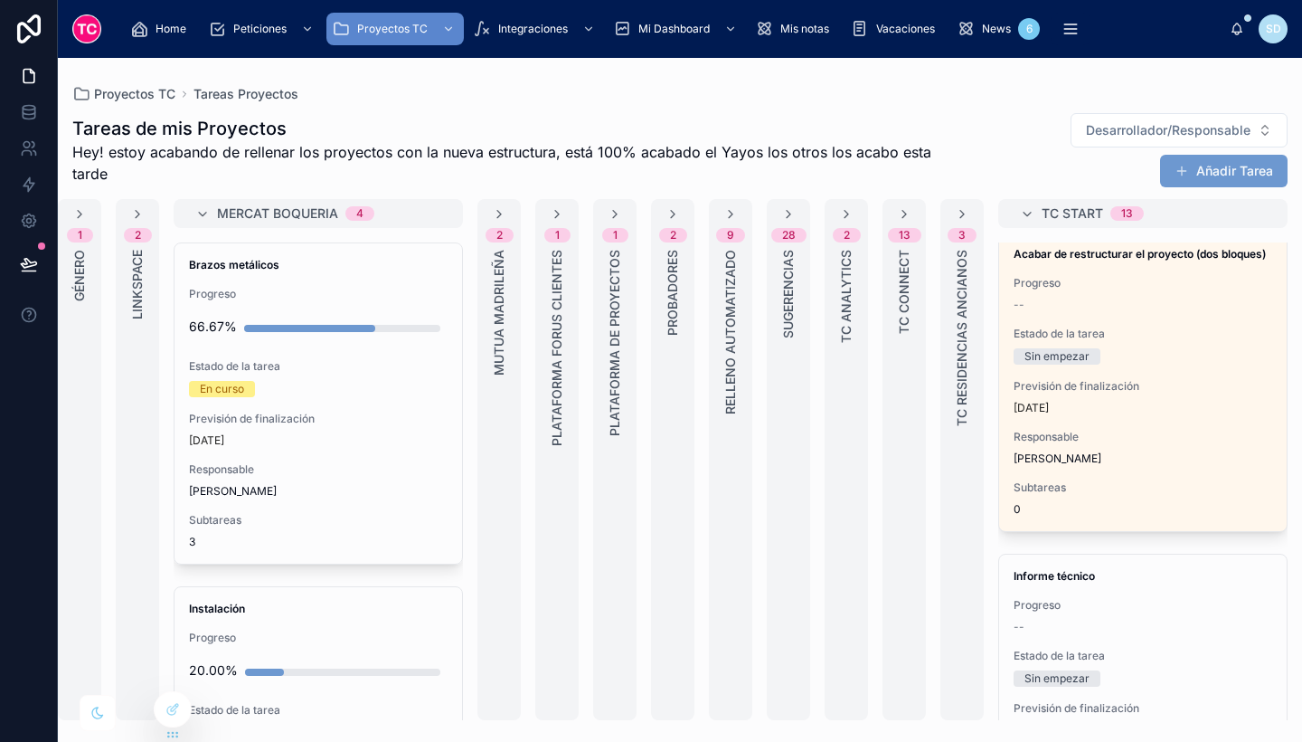
scroll to position [3432, 0]
click at [1248, 180] on button "Añadir Tarea" at bounding box center [1224, 171] width 128 height 33
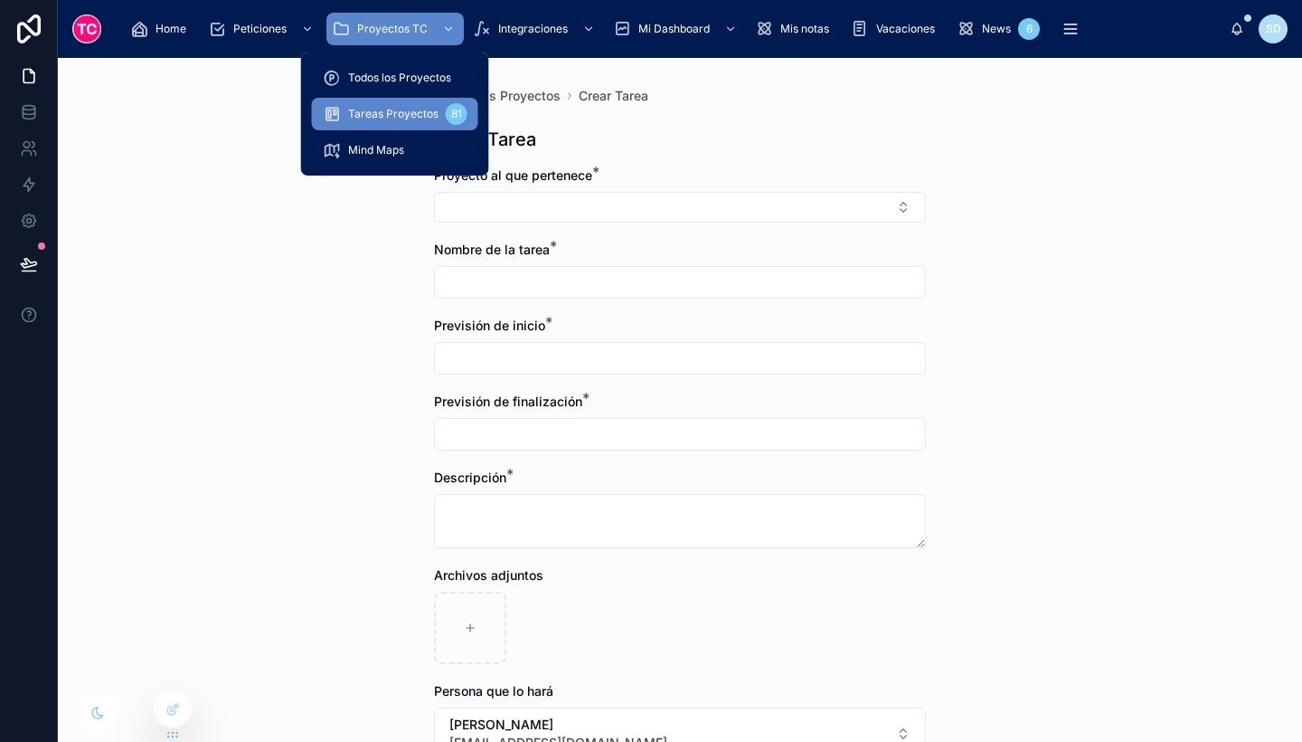
click at [393, 106] on div "Tareas Proyectos 81" at bounding box center [395, 113] width 145 height 29
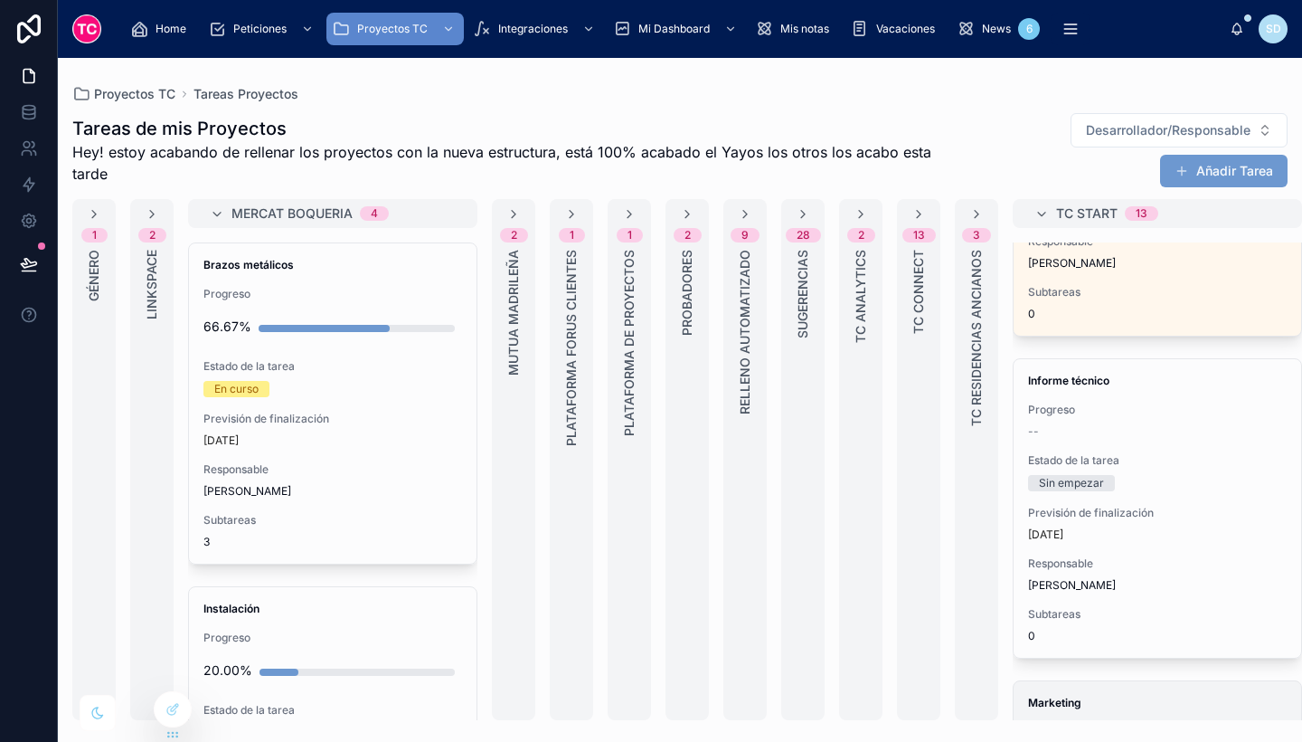
scroll to position [3624, 0]
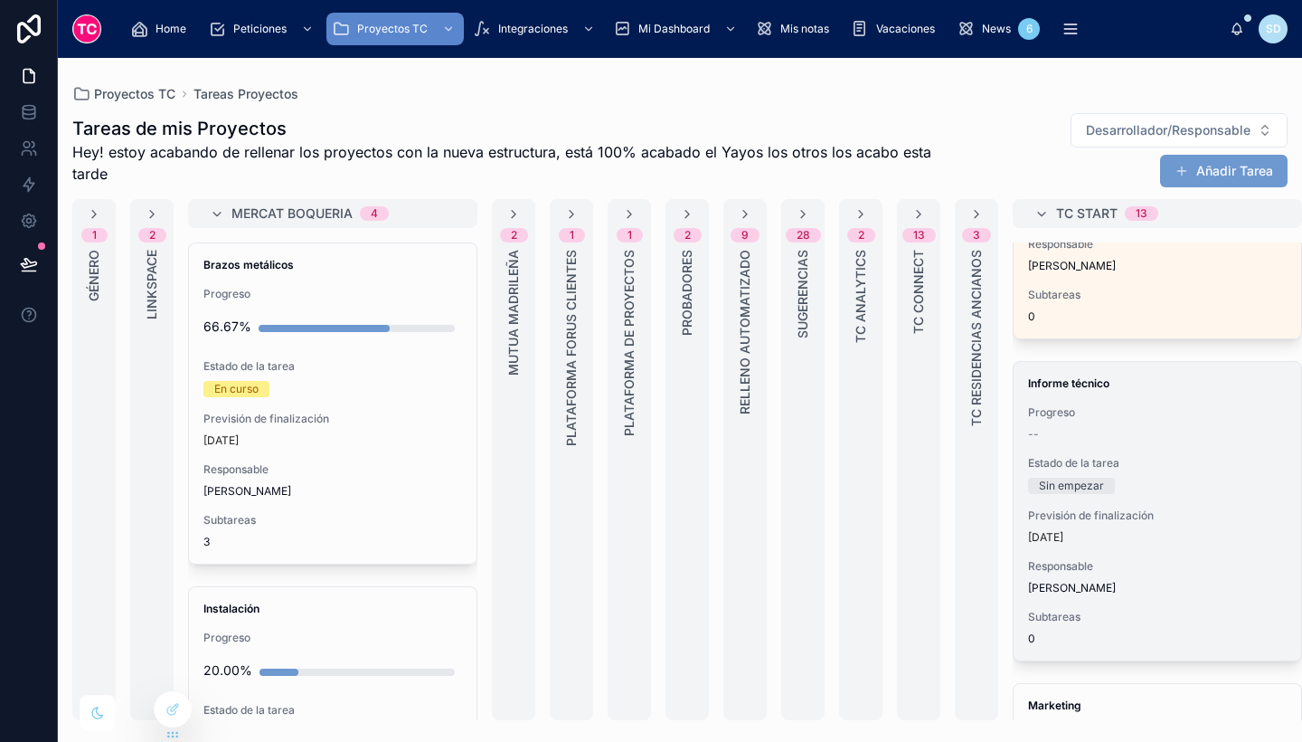
click at [1210, 450] on div "Informe técnico Progreso -- Estado de la tarea Sin empezar Previsión de finaliz…" at bounding box center [1158, 511] width 288 height 298
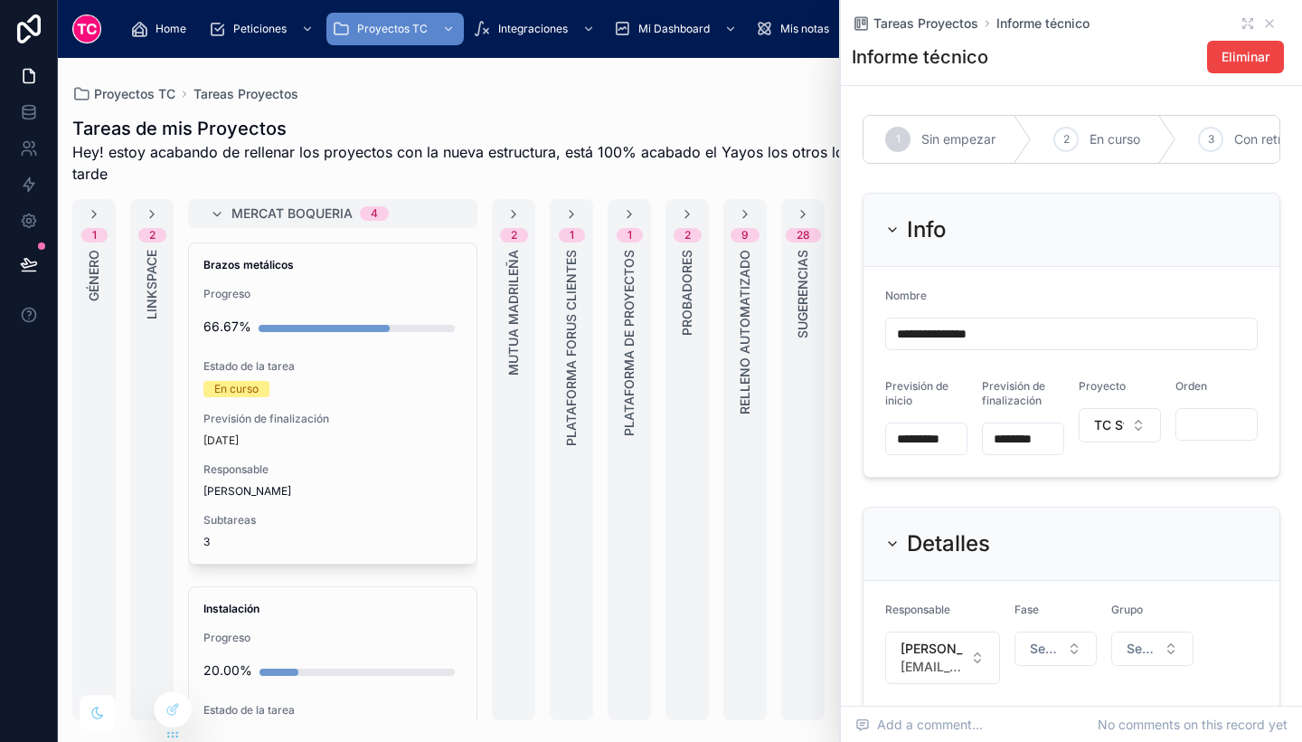
drag, startPoint x: 952, startPoint y: 345, endPoint x: 828, endPoint y: 346, distance: 124.8
click at [828, 346] on div "Home Peticiones Proyectos TC Integraciones Mi Dashboard Mis notas Vacaciones Ne…" at bounding box center [680, 371] width 1245 height 742
type input "**********"
click at [1263, 24] on icon at bounding box center [1270, 23] width 14 height 14
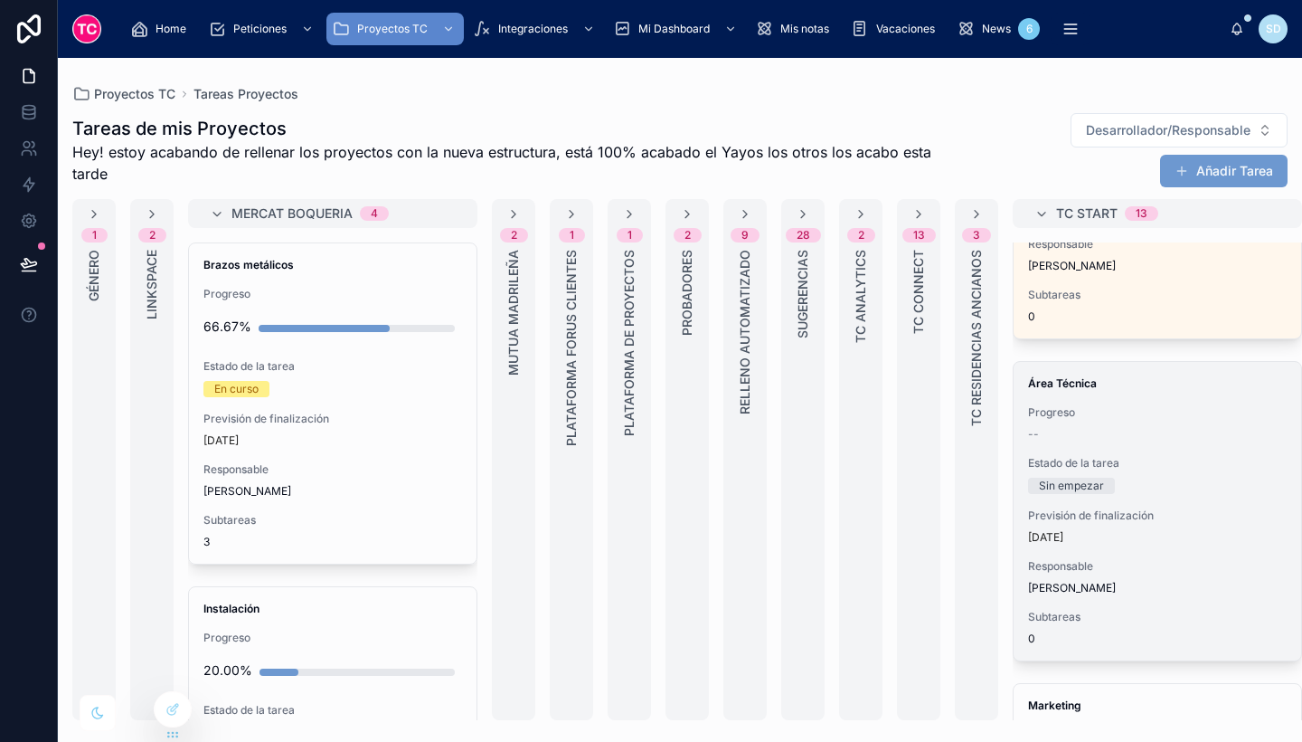
click at [1138, 459] on span "Estado de la tarea" at bounding box center [1157, 463] width 259 height 14
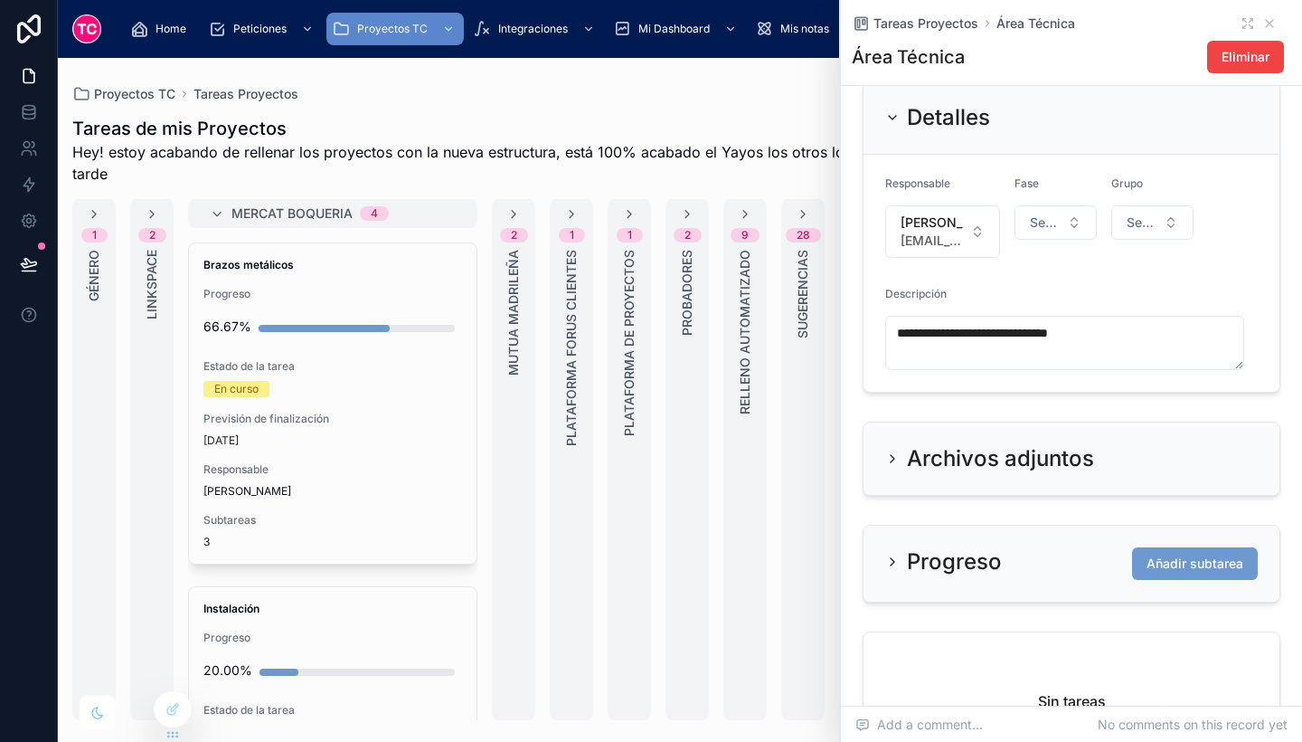
scroll to position [635, 0]
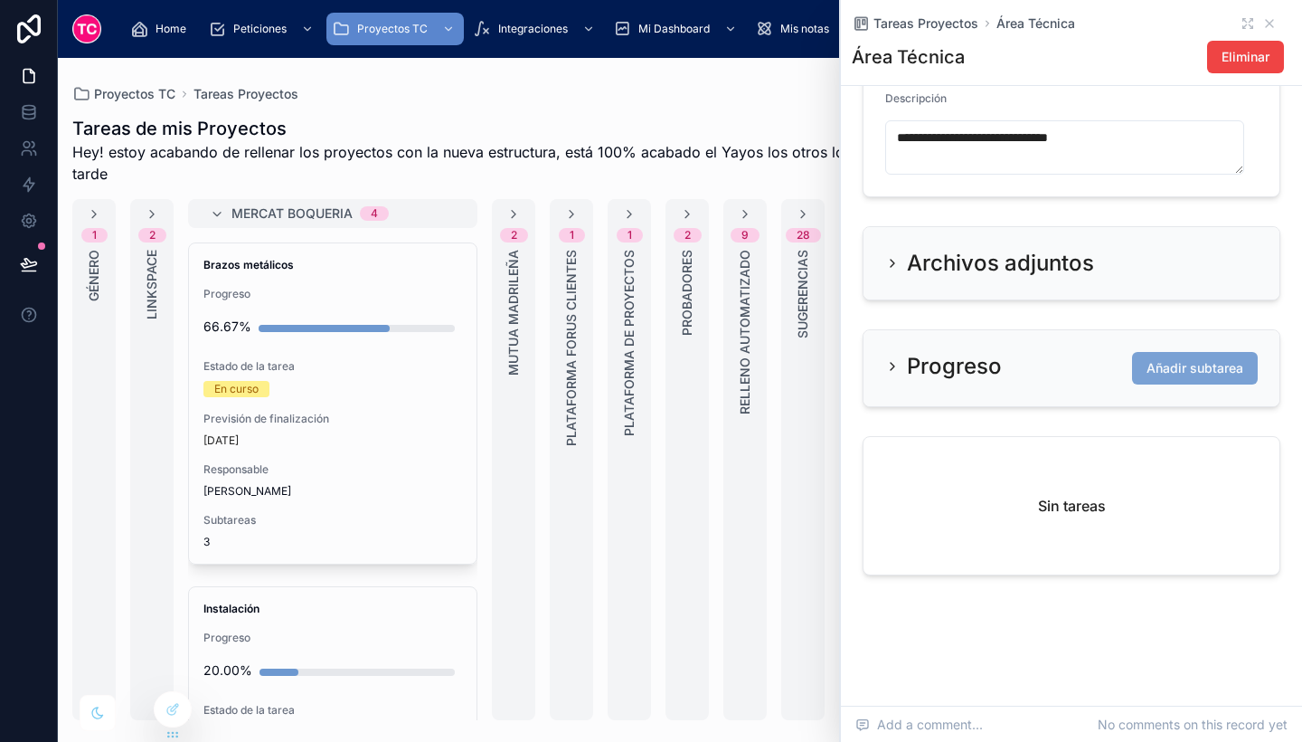
click at [1156, 362] on span "Añadir subtarea" at bounding box center [1195, 368] width 97 height 18
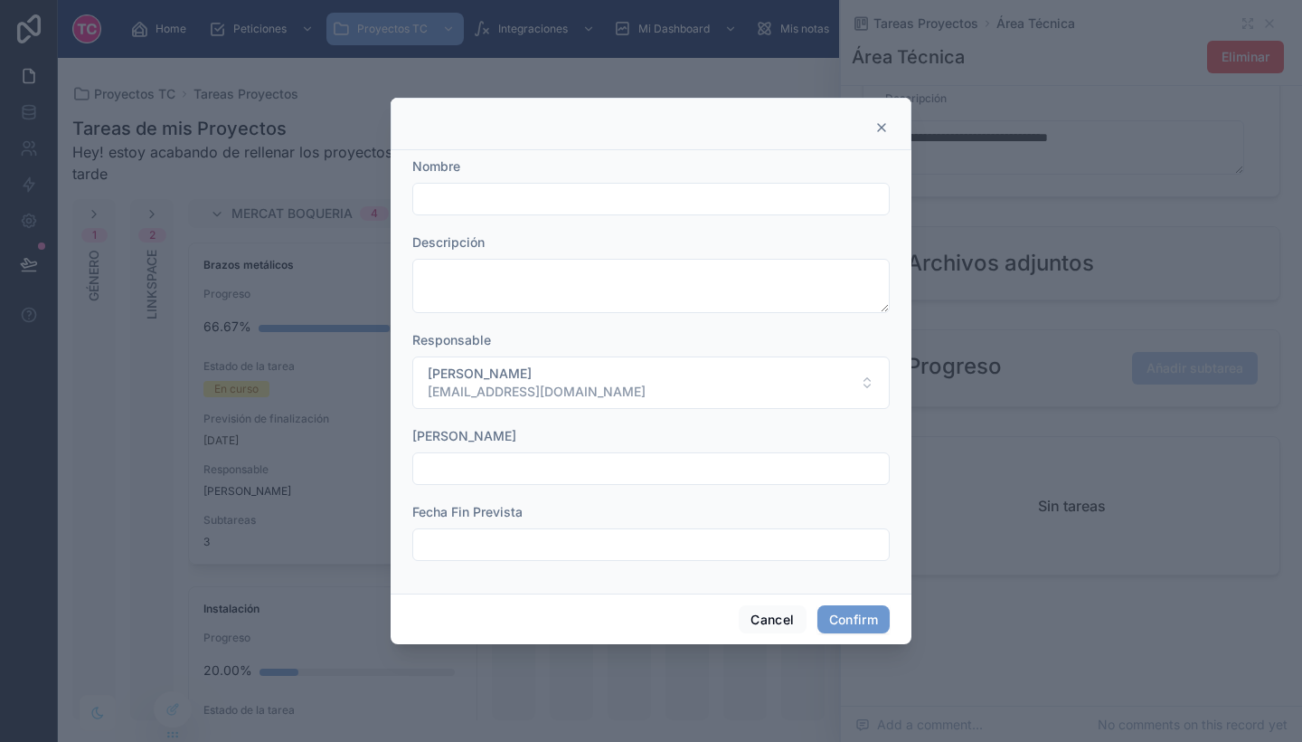
click at [497, 185] on div at bounding box center [651, 199] width 478 height 33
click at [525, 195] on input "text" at bounding box center [651, 198] width 476 height 25
type input "**********"
click at [840, 615] on button "Confirm" at bounding box center [854, 619] width 72 height 29
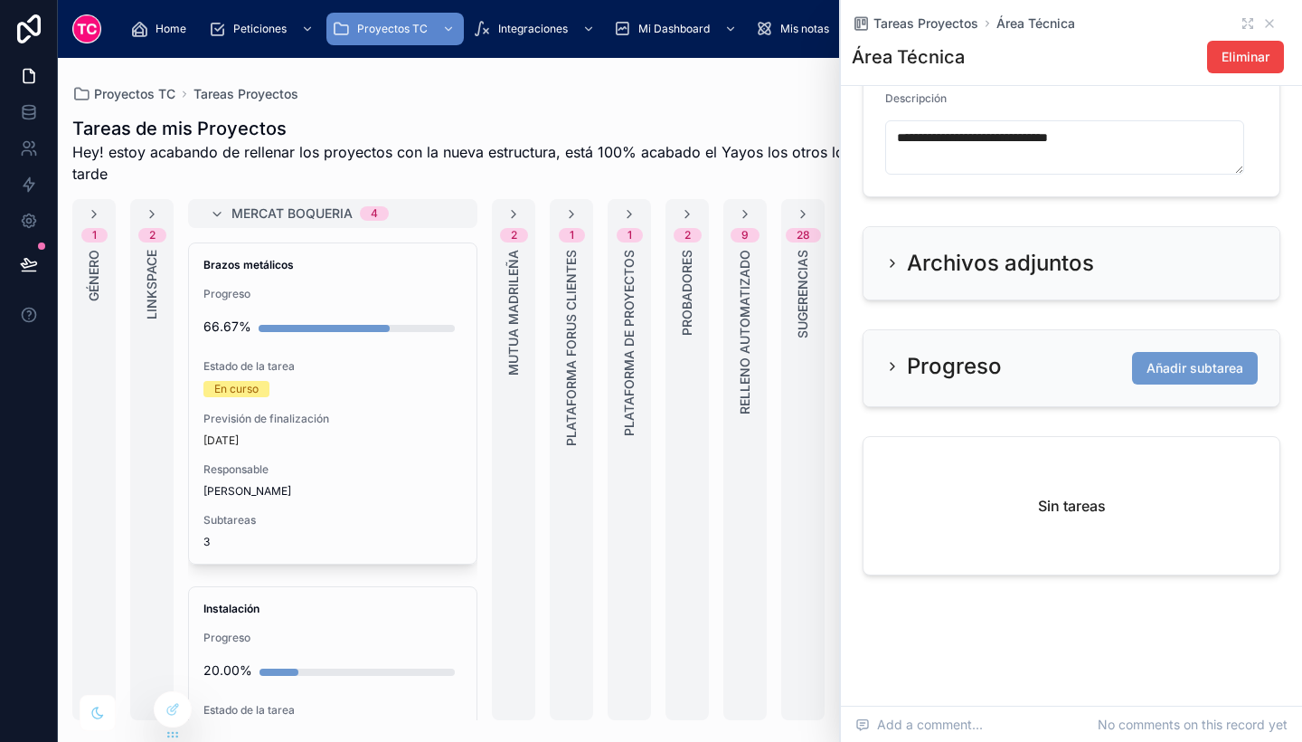
click at [1174, 369] on span "Añadir subtarea" at bounding box center [1195, 368] width 97 height 18
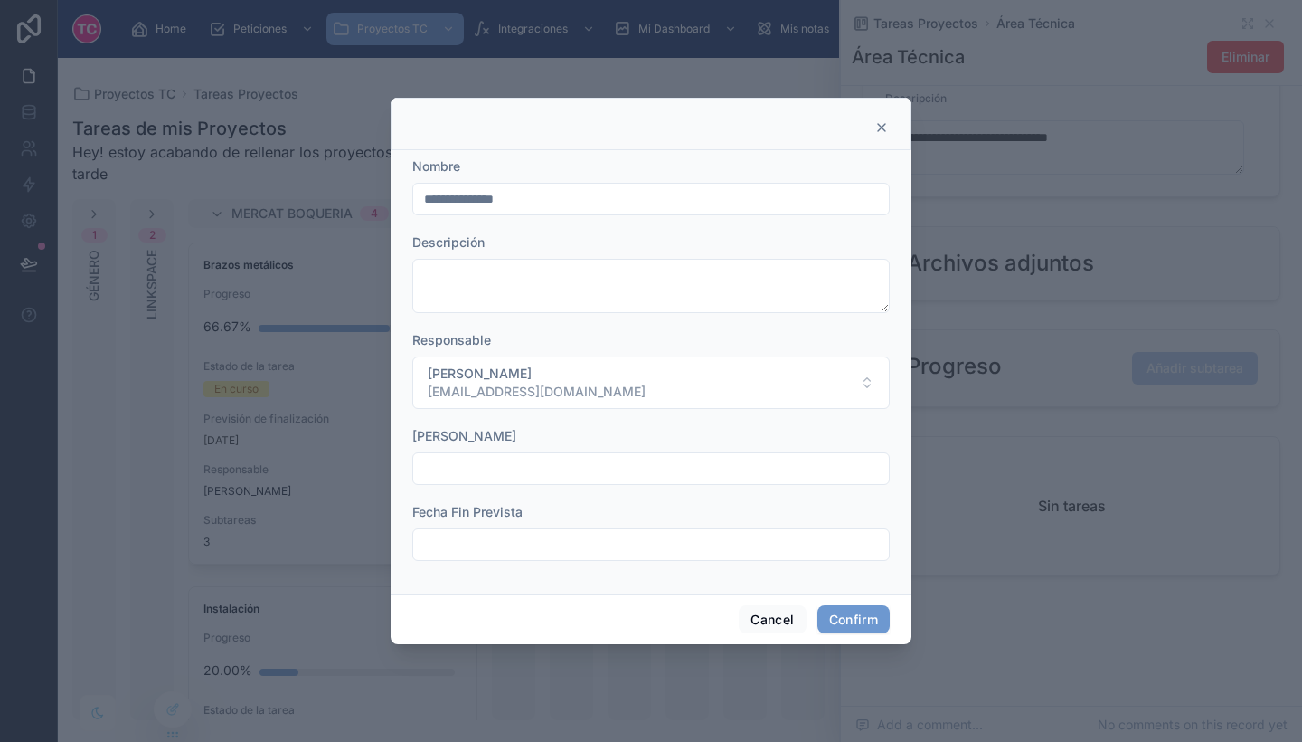
scroll to position [601, 0]
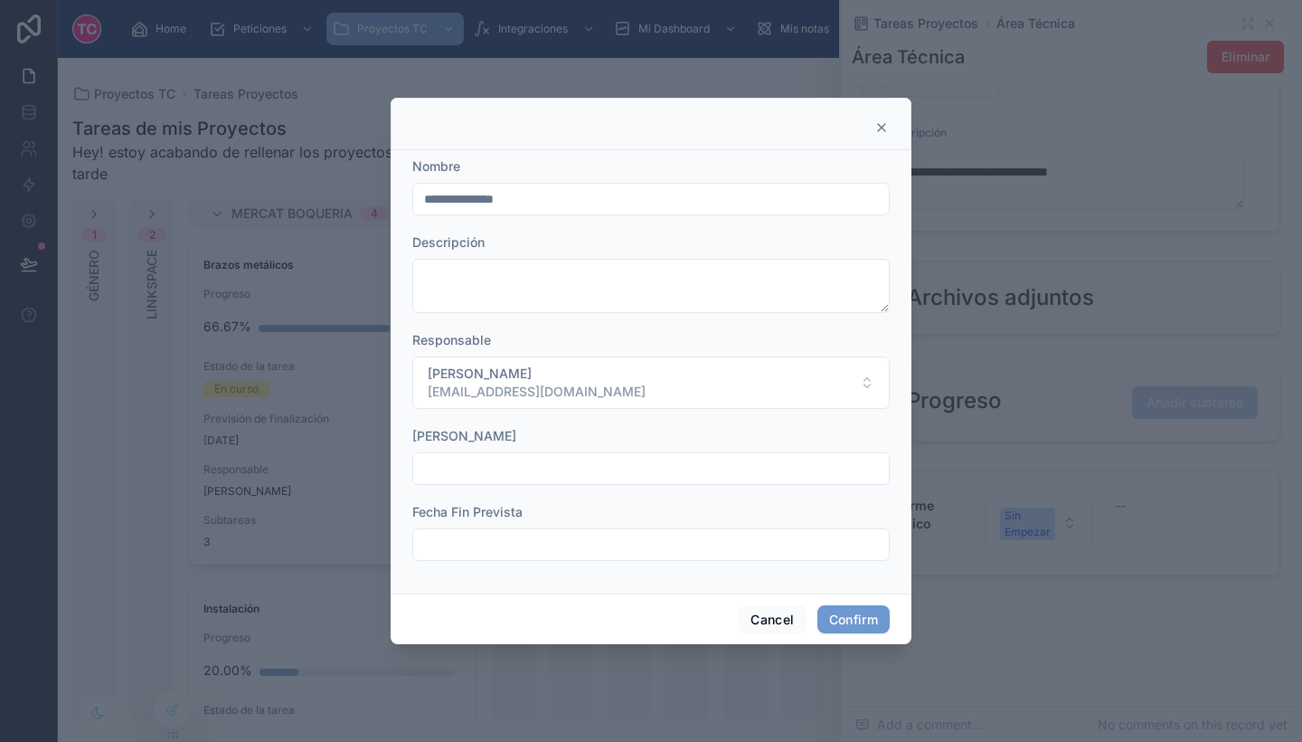
click at [681, 198] on input "**********" at bounding box center [651, 198] width 476 height 25
type input "*"
type input "**********"
click at [865, 618] on button "Confirm" at bounding box center [854, 619] width 72 height 29
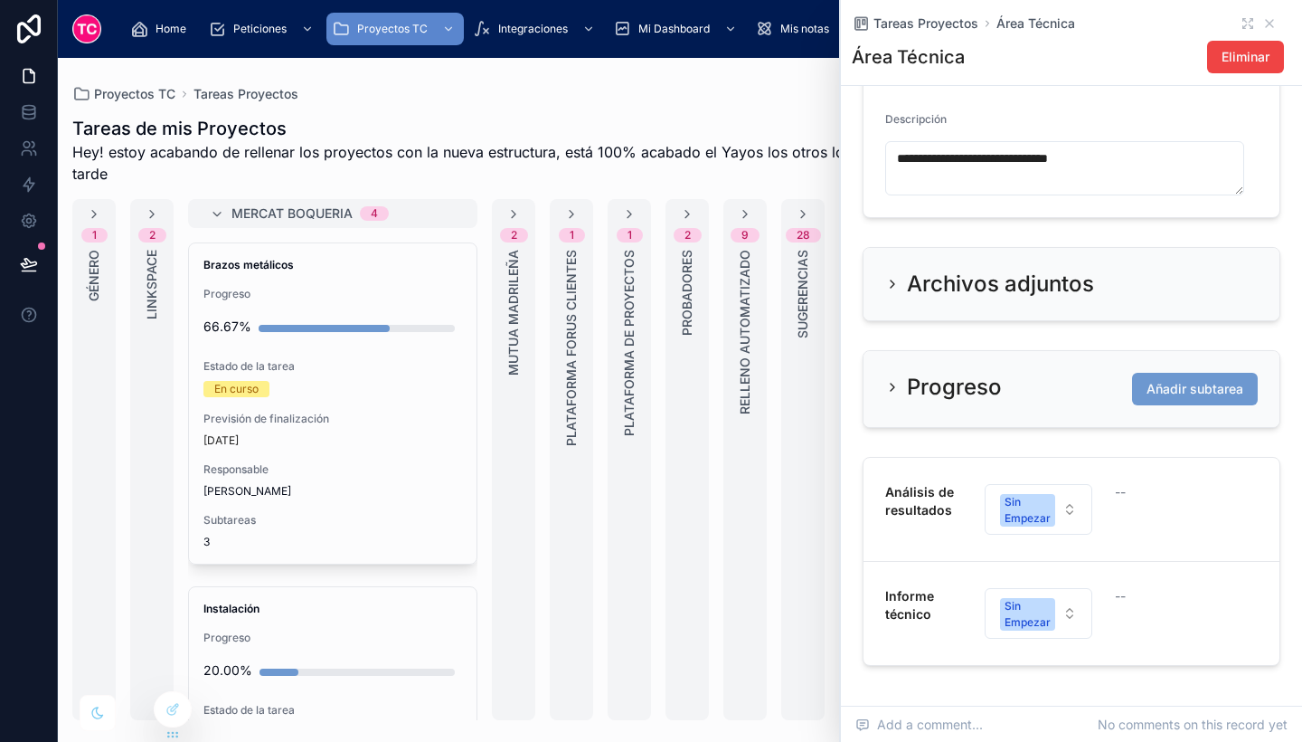
scroll to position [635, 0]
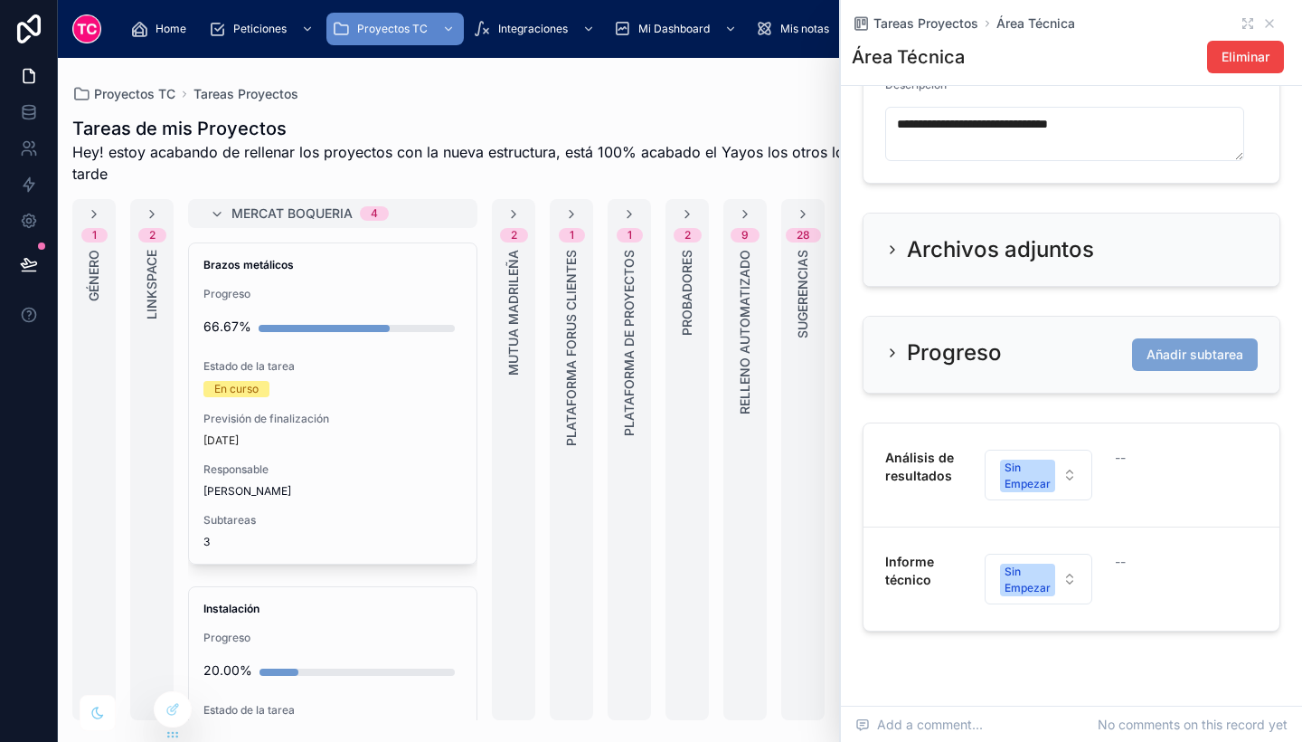
click at [1176, 364] on span "Añadir subtarea" at bounding box center [1195, 355] width 97 height 18
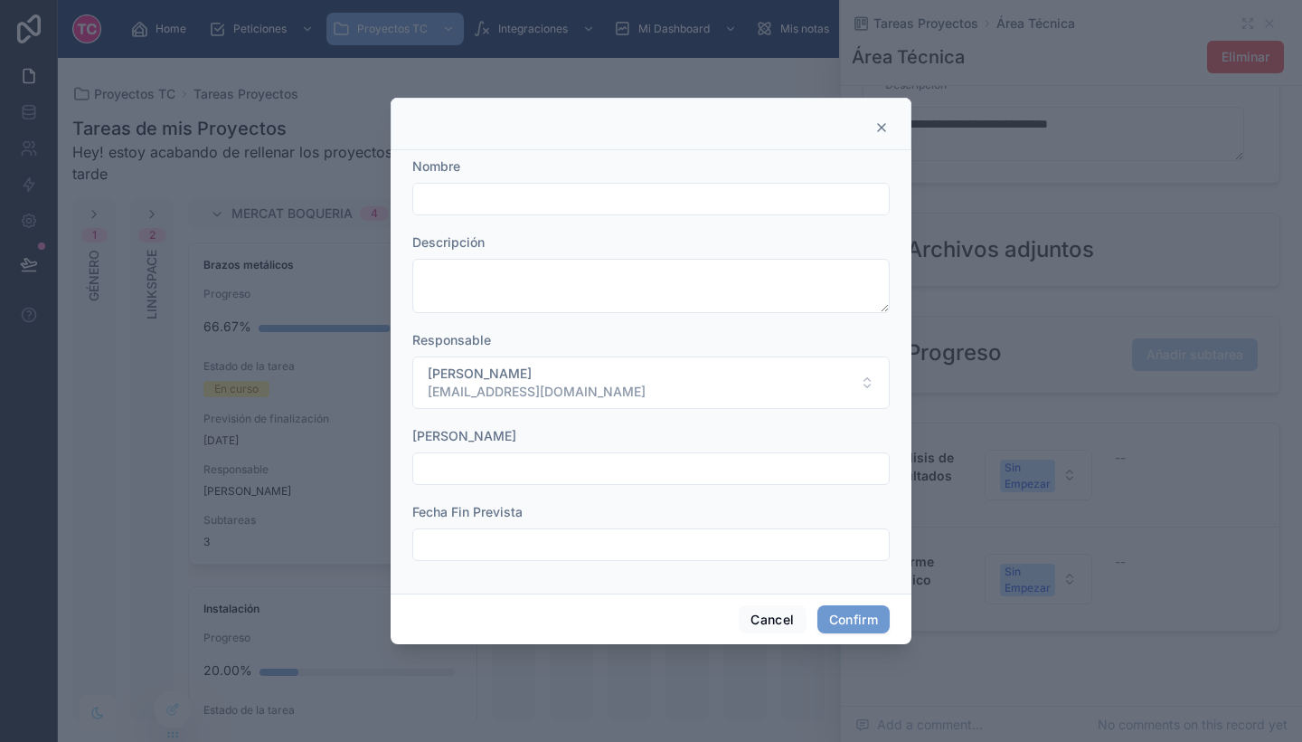
click at [546, 213] on div at bounding box center [651, 199] width 478 height 33
click at [527, 201] on input "text" at bounding box center [651, 198] width 476 height 25
type input "*"
type input "**********"
click at [855, 617] on button "Confirm" at bounding box center [854, 619] width 72 height 29
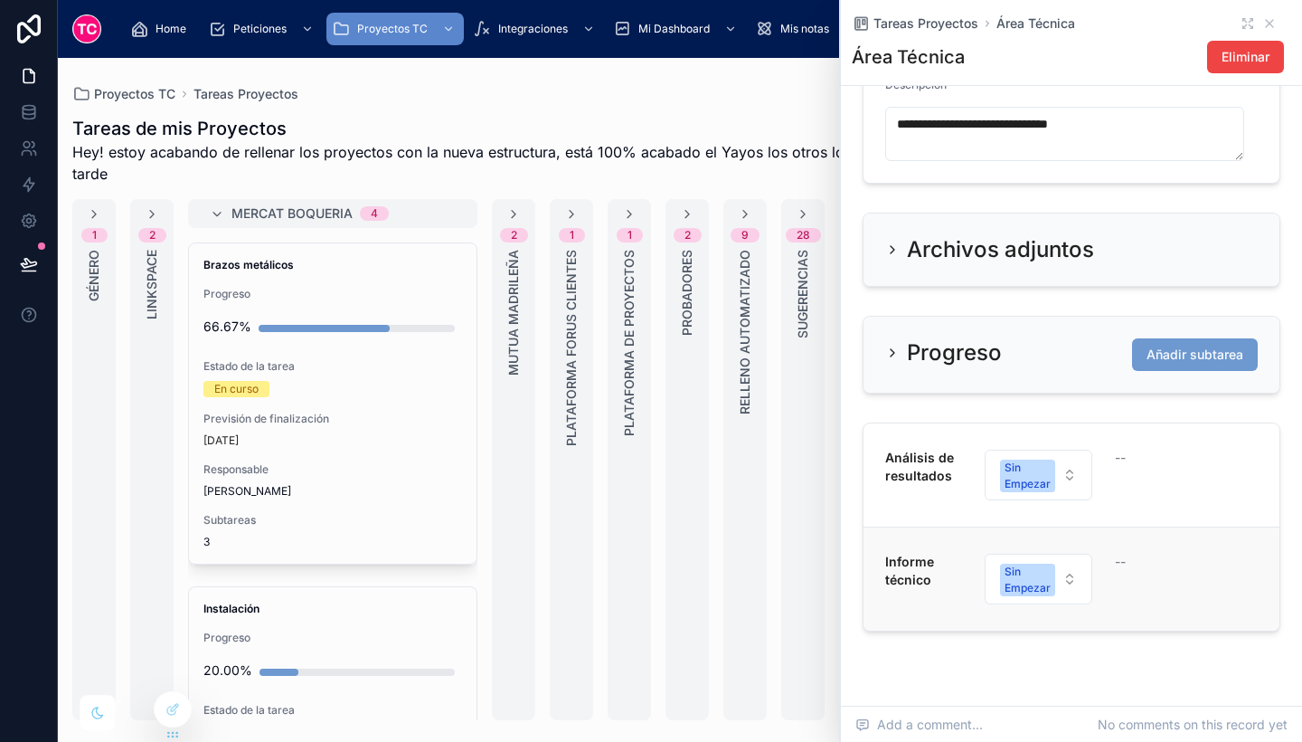
scroll to position [705, 0]
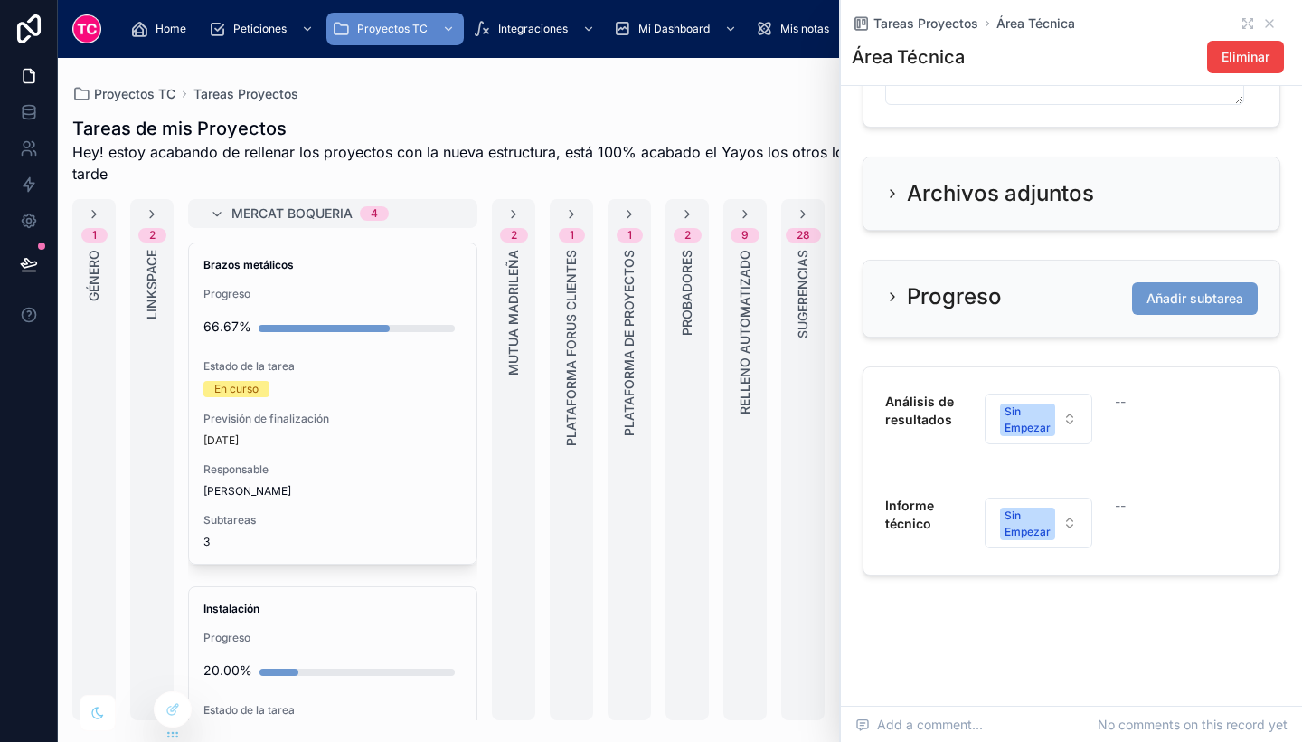
click at [1093, 607] on div "**********" at bounding box center [1071, 7] width 461 height 1397
click at [1182, 424] on div "Análisis de resultados Sin Empezar --" at bounding box center [1072, 419] width 373 height 52
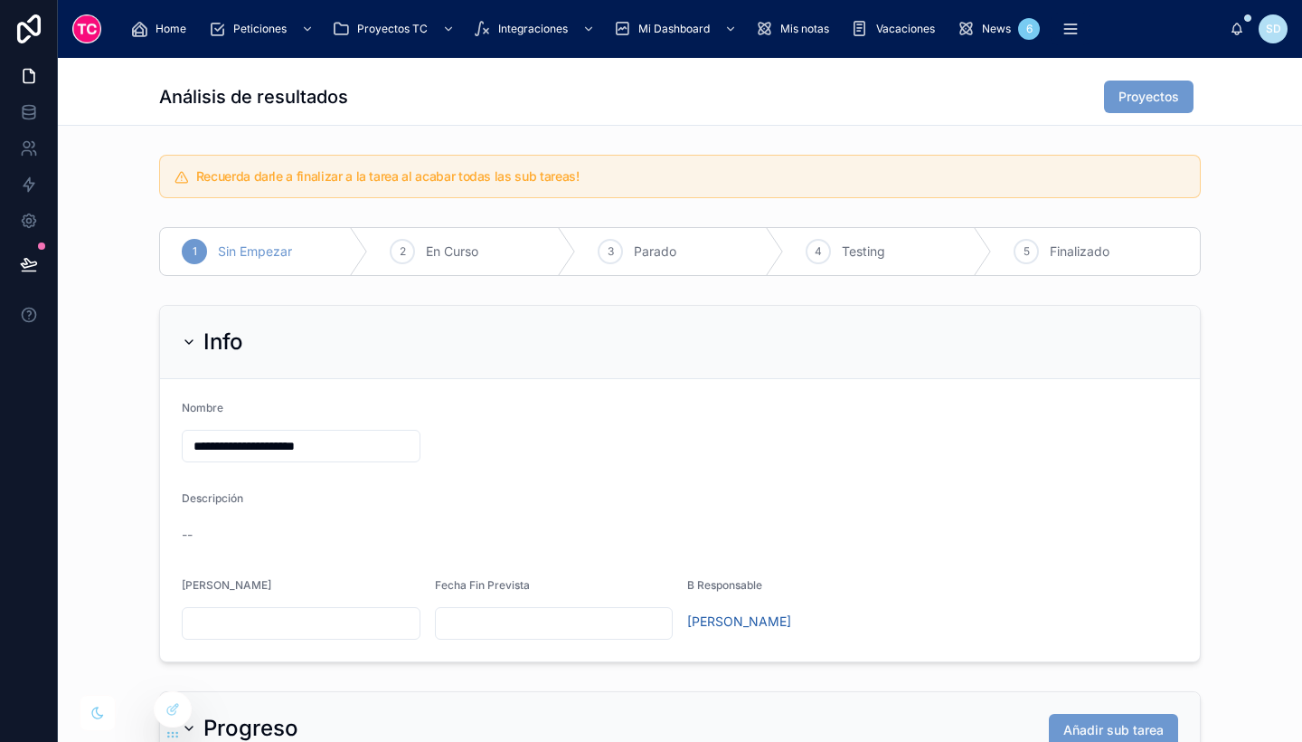
scroll to position [252, 0]
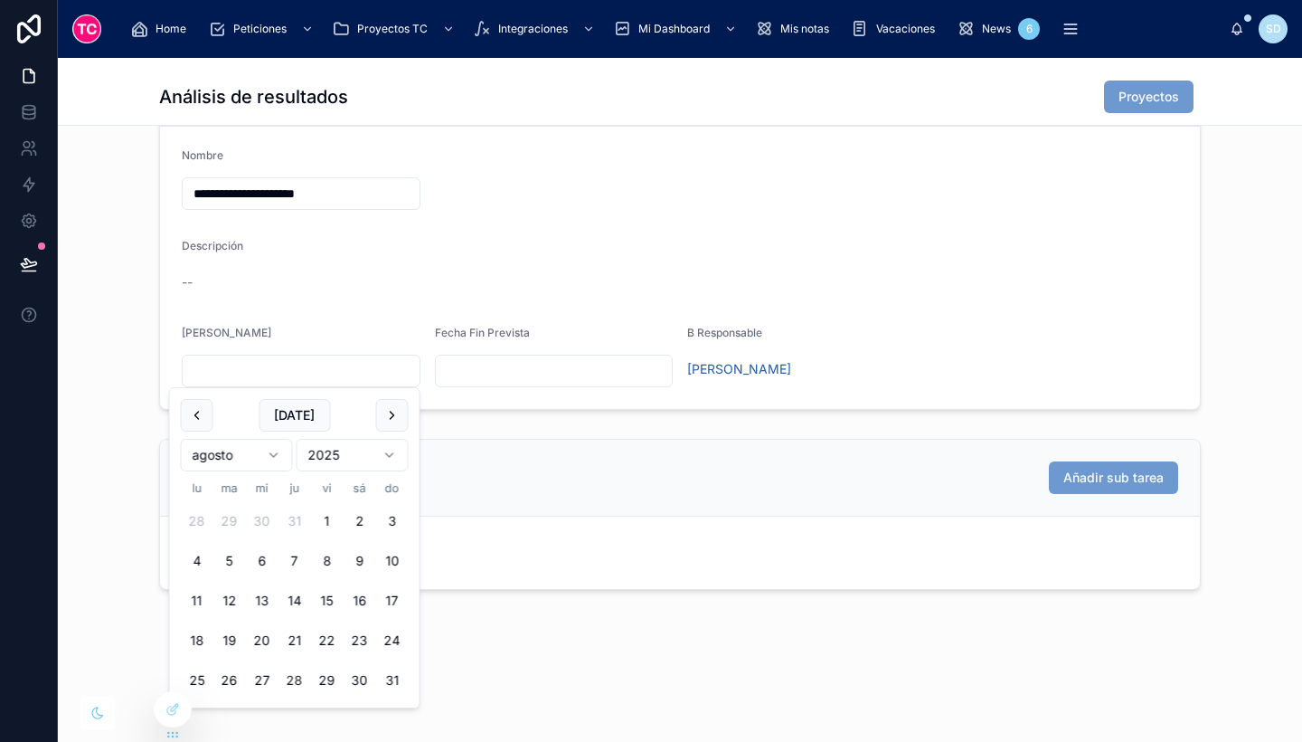
click at [386, 360] on input "text" at bounding box center [301, 370] width 237 height 25
click at [196, 601] on button "11" at bounding box center [197, 600] width 33 height 33
type input "*********"
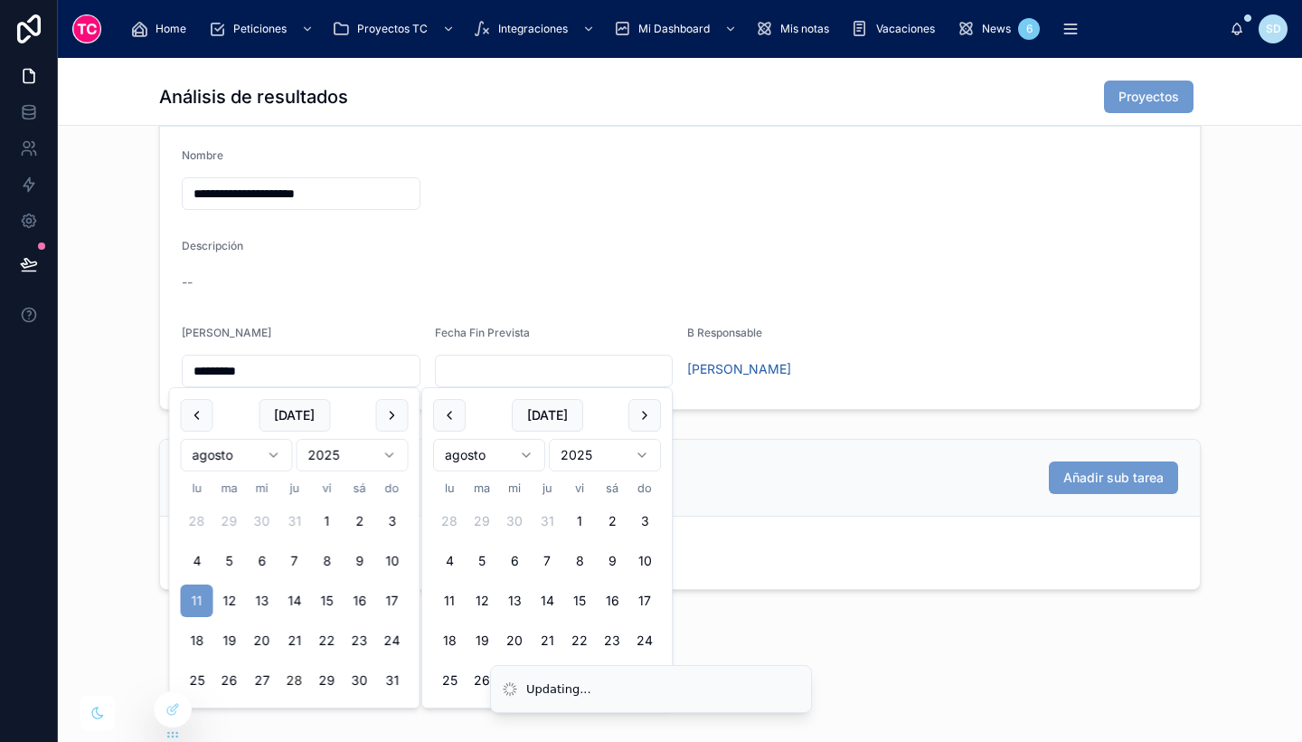
click at [514, 368] on input "text" at bounding box center [554, 370] width 237 height 25
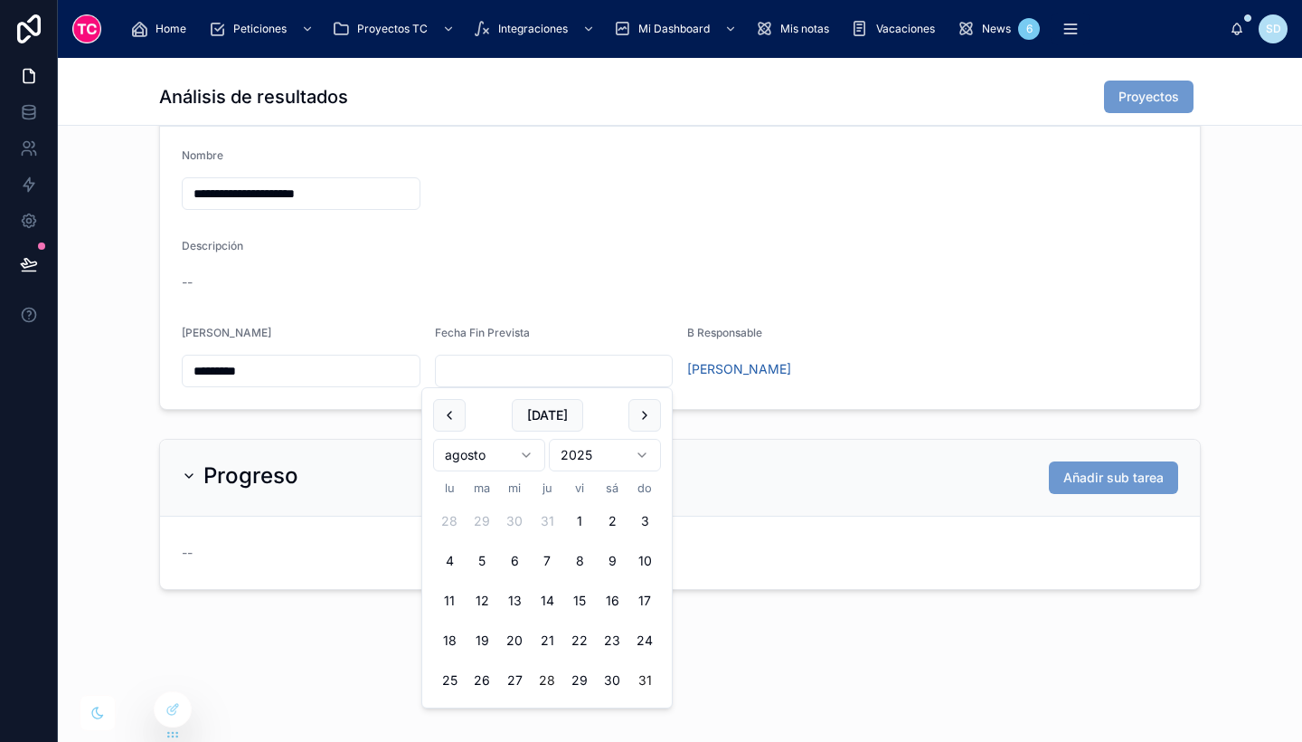
click at [649, 674] on button "31" at bounding box center [645, 680] width 33 height 33
type input "*********"
click at [951, 332] on form "**********" at bounding box center [680, 268] width 1040 height 282
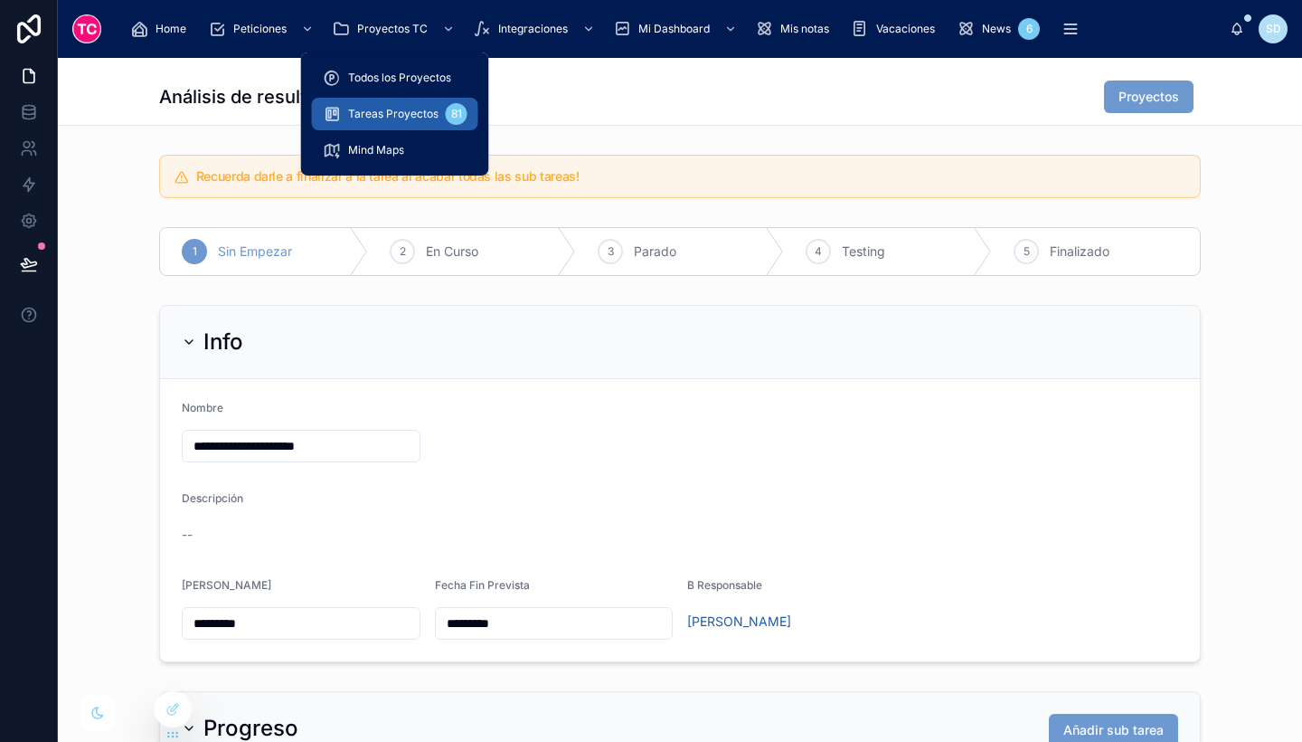
click at [384, 115] on span "Tareas Proyectos" at bounding box center [393, 114] width 90 height 14
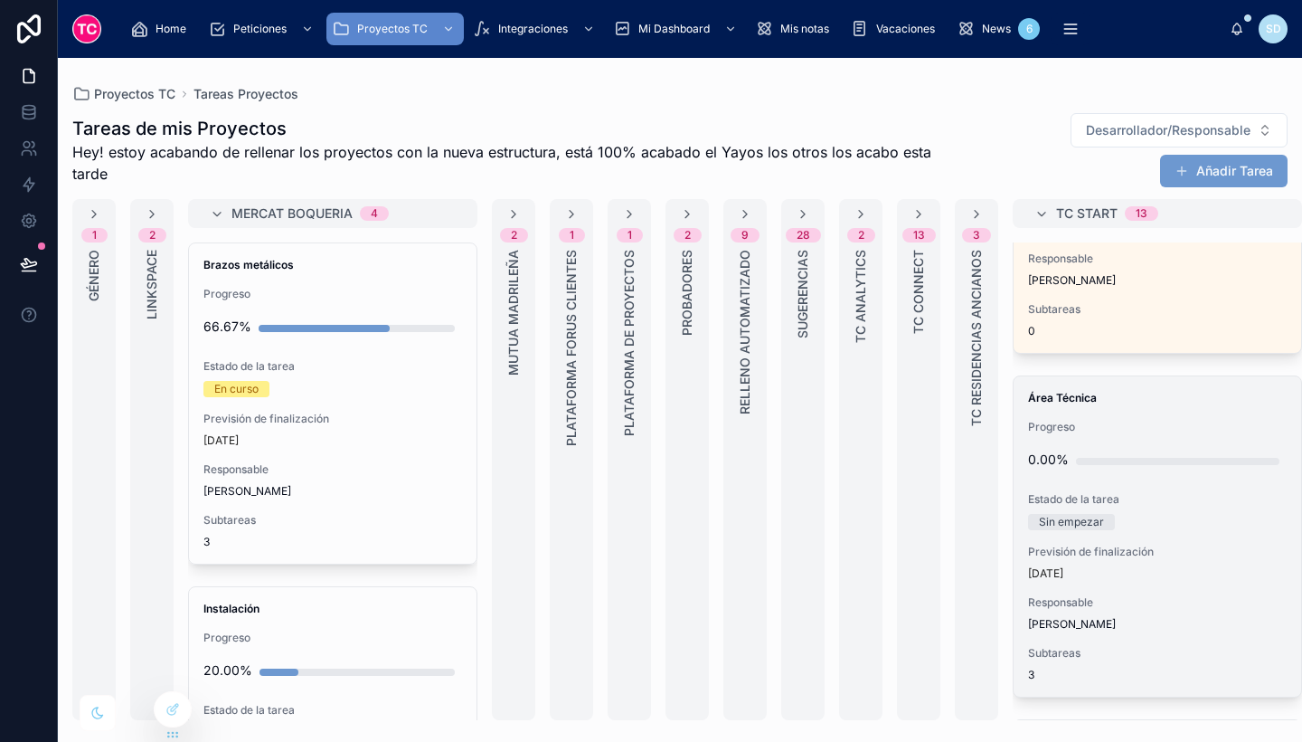
scroll to position [3608, 0]
click at [1213, 517] on div "Sin empezar" at bounding box center [1157, 524] width 259 height 16
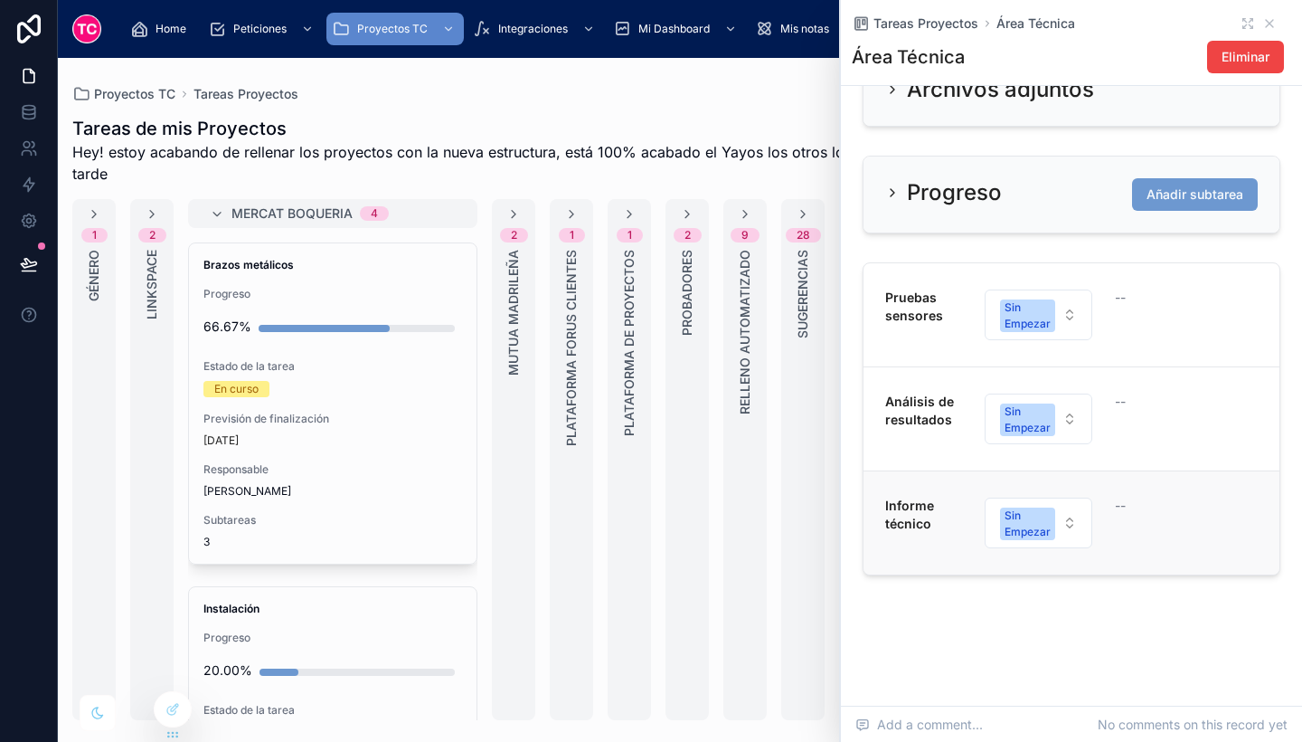
scroll to position [801, 0]
click at [1148, 324] on div "--" at bounding box center [1153, 315] width 77 height 52
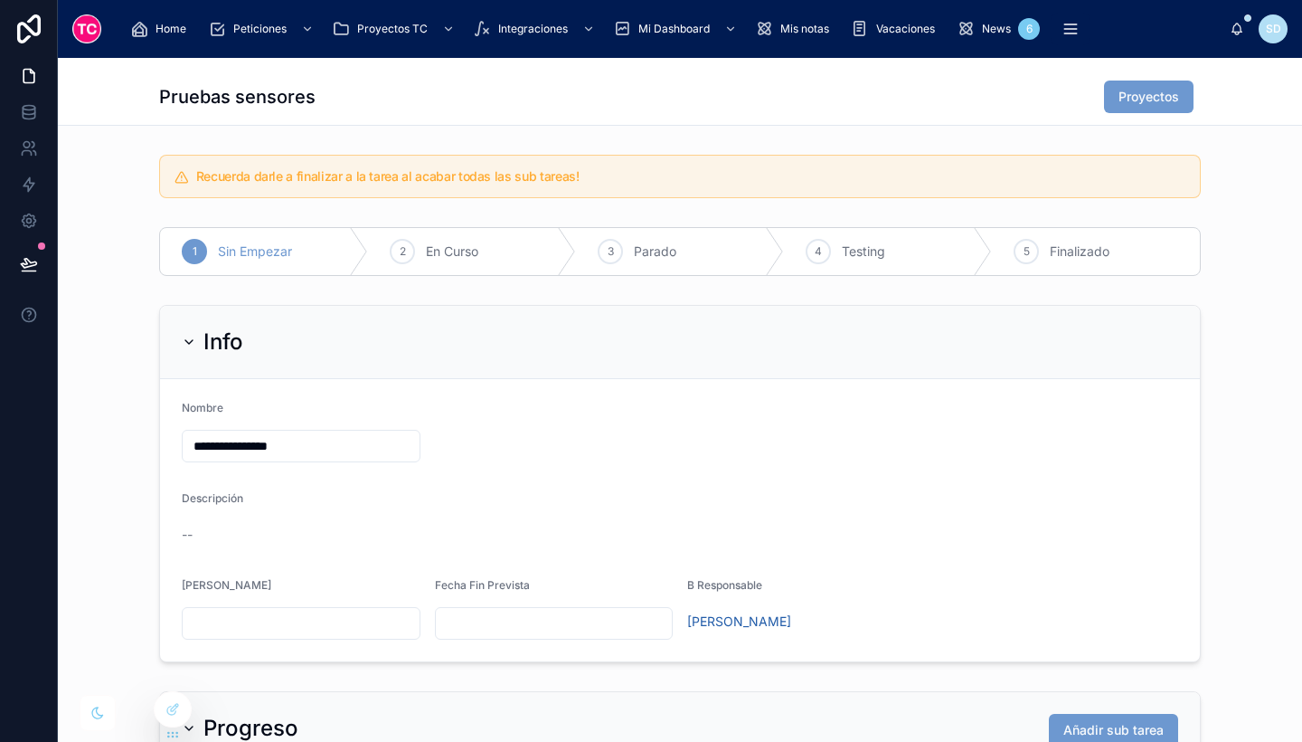
scroll to position [252, 0]
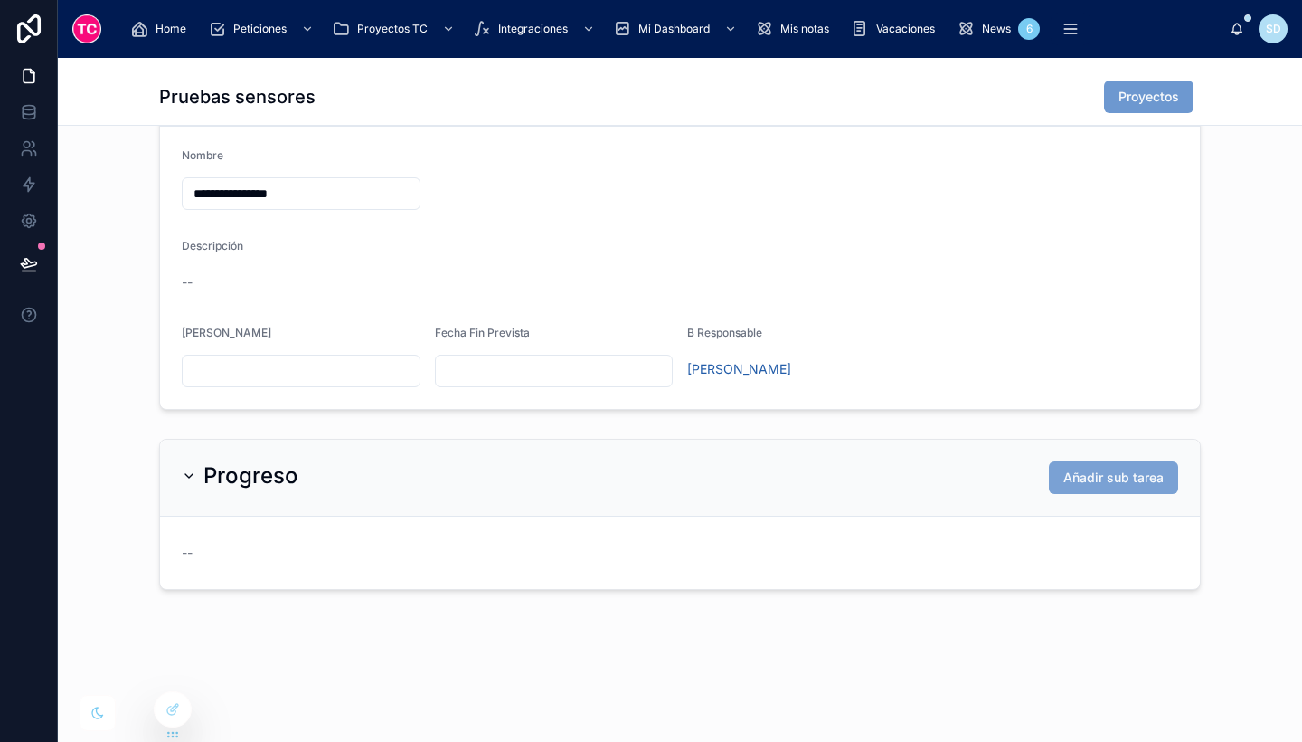
click at [1096, 487] on button "Añadir sub tarea" at bounding box center [1113, 477] width 129 height 33
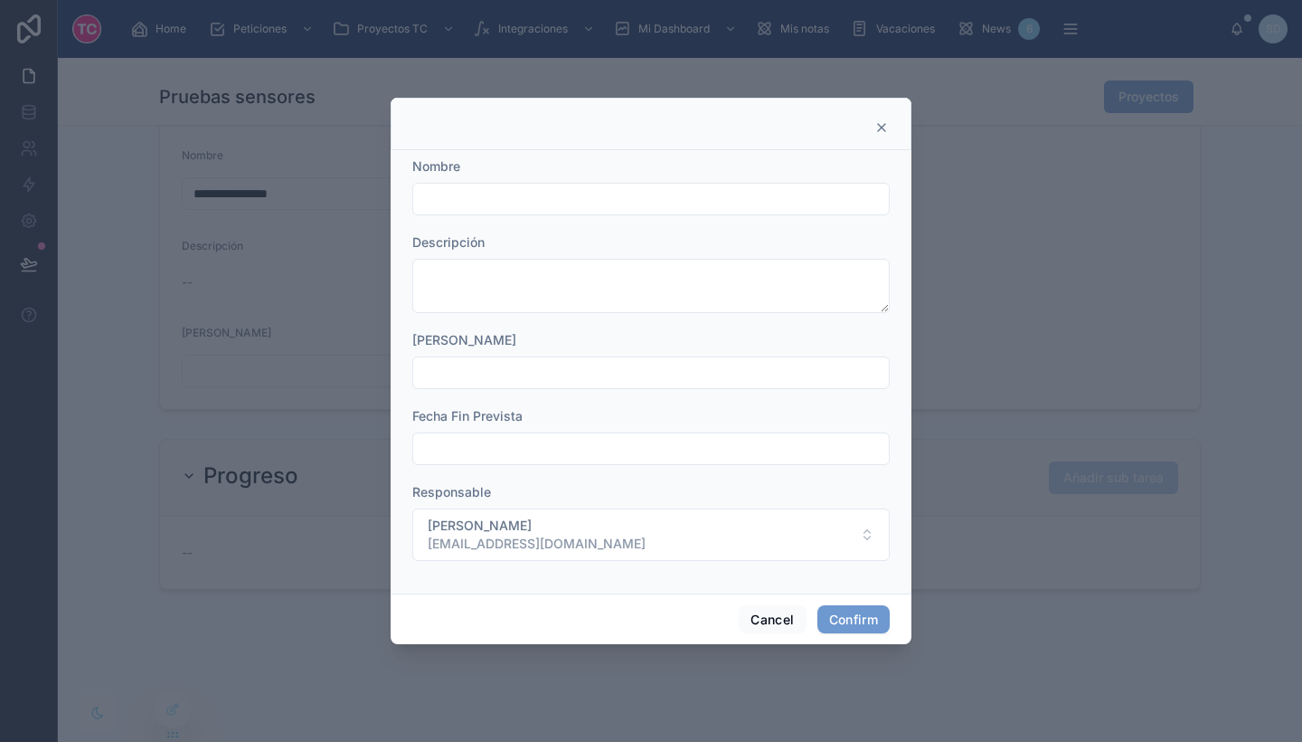
click at [611, 195] on input "text" at bounding box center [651, 198] width 476 height 25
type input "**********"
click at [869, 631] on button "Confirm" at bounding box center [854, 619] width 72 height 29
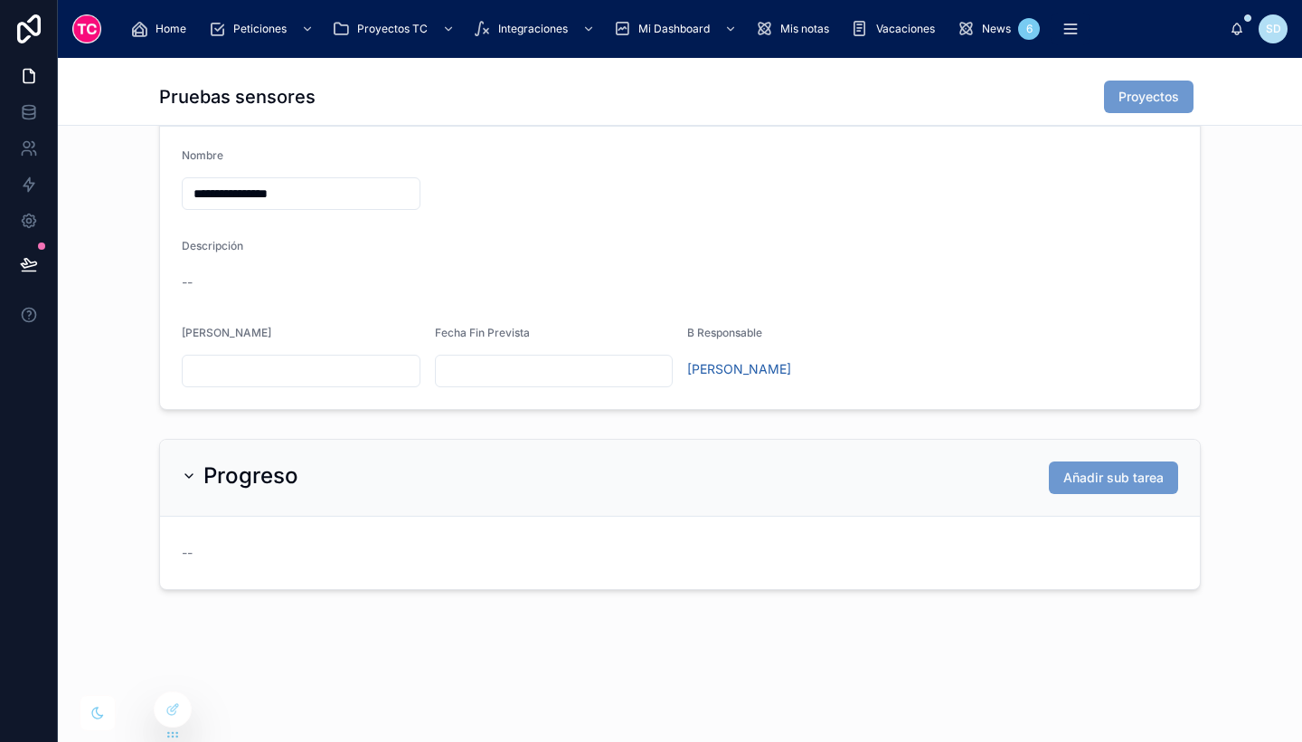
click at [1111, 485] on span "Añadir sub tarea" at bounding box center [1114, 478] width 100 height 18
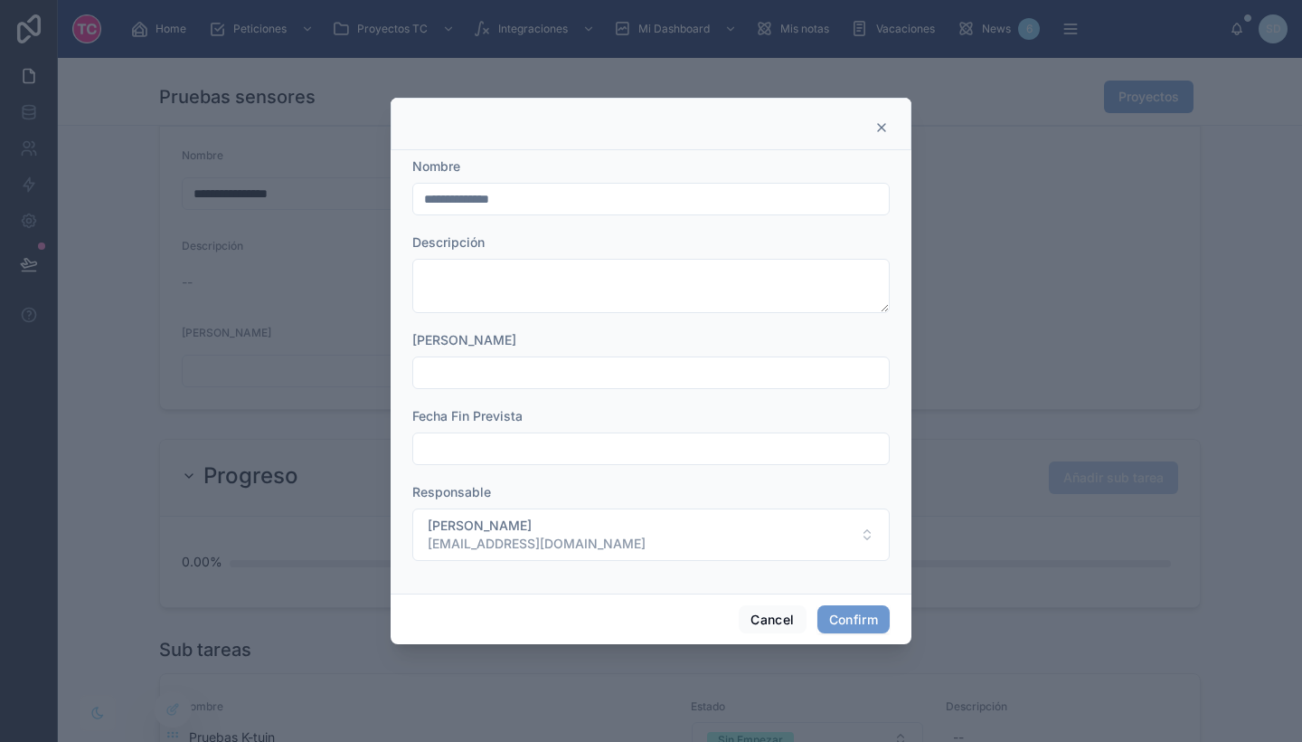
click at [679, 190] on input "**********" at bounding box center [651, 198] width 476 height 25
type input "**********"
click at [853, 619] on button "Confirm" at bounding box center [854, 619] width 72 height 29
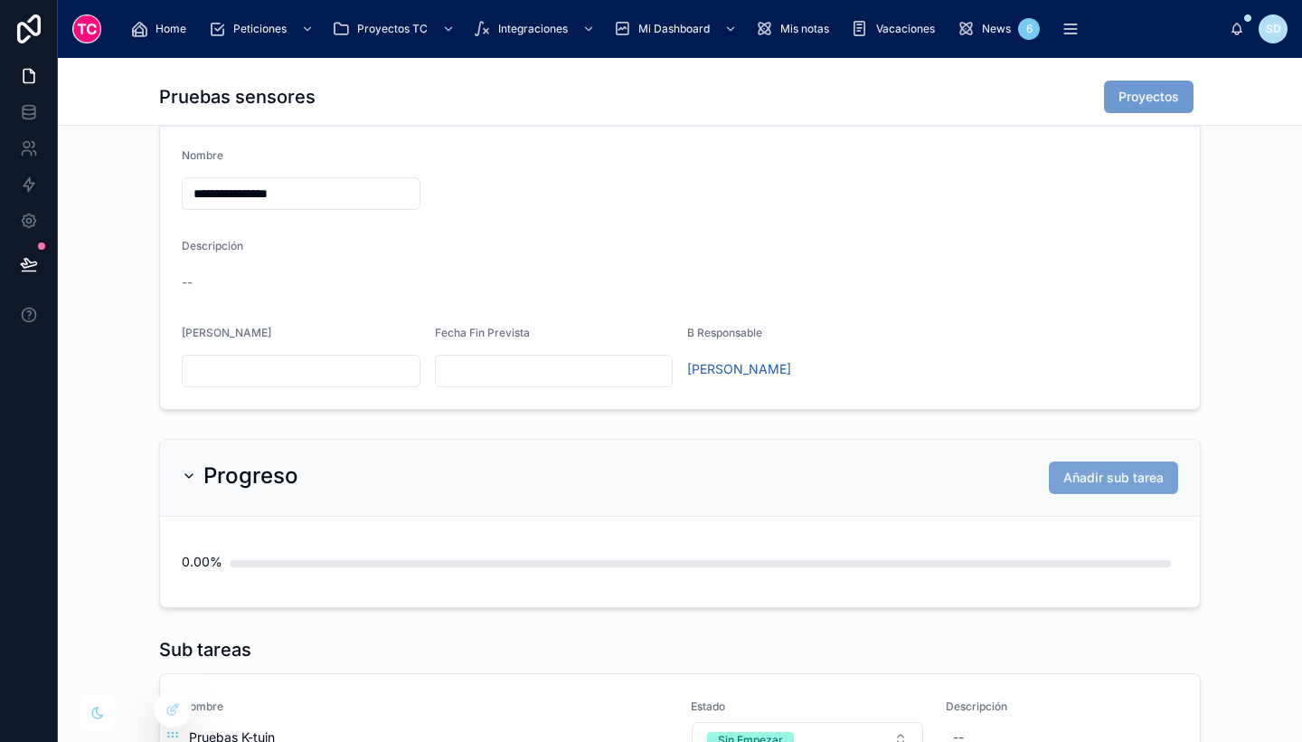
click at [1127, 488] on button "Añadir sub tarea" at bounding box center [1113, 477] width 129 height 33
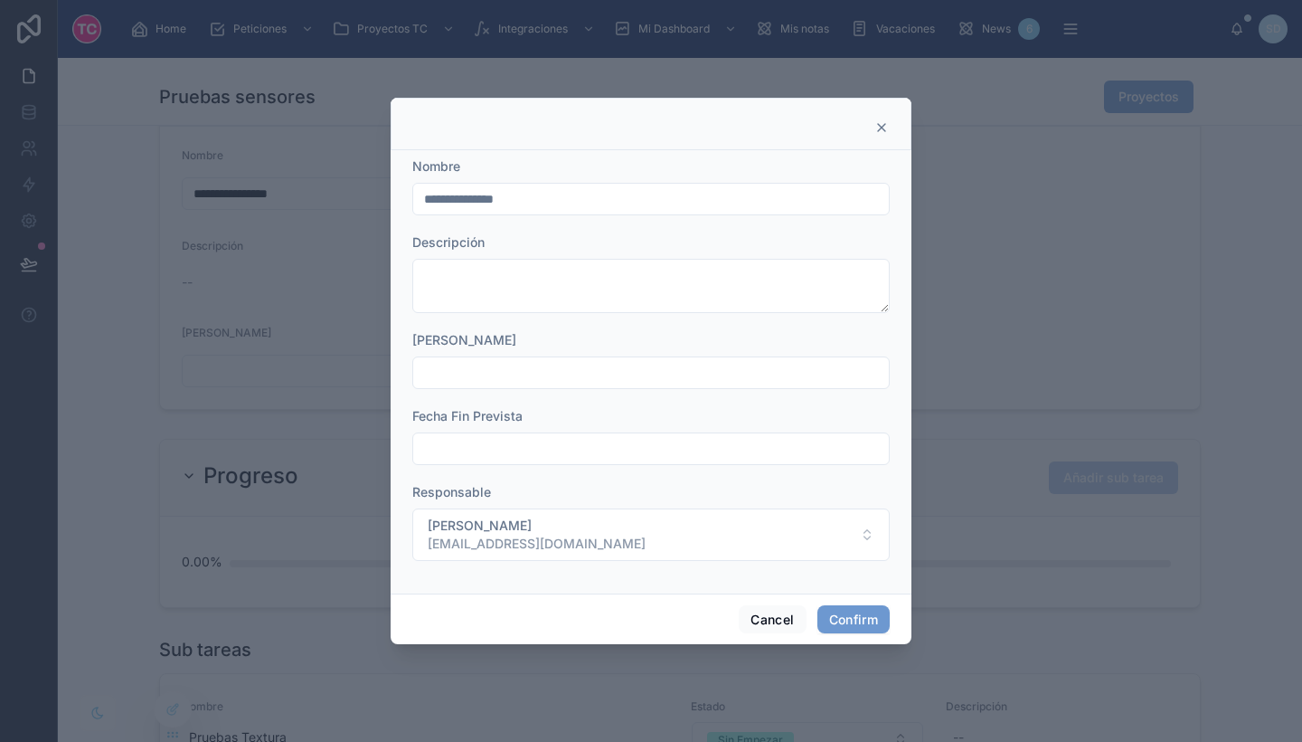
drag, startPoint x: 563, startPoint y: 191, endPoint x: 478, endPoint y: 179, distance: 84.9
click at [478, 179] on div "**********" at bounding box center [651, 186] width 478 height 58
type input "**********"
click at [871, 617] on button "Confirm" at bounding box center [854, 619] width 72 height 29
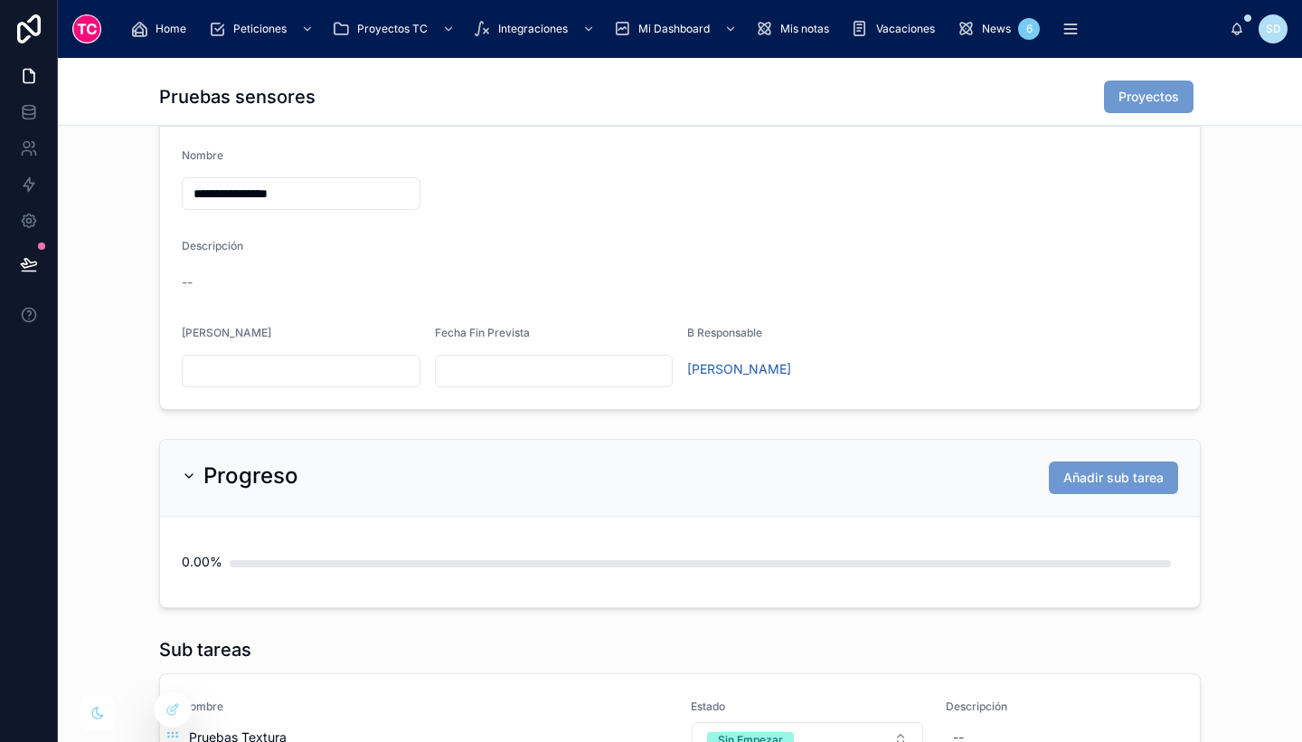
click at [1123, 468] on button "Añadir sub tarea" at bounding box center [1113, 477] width 129 height 33
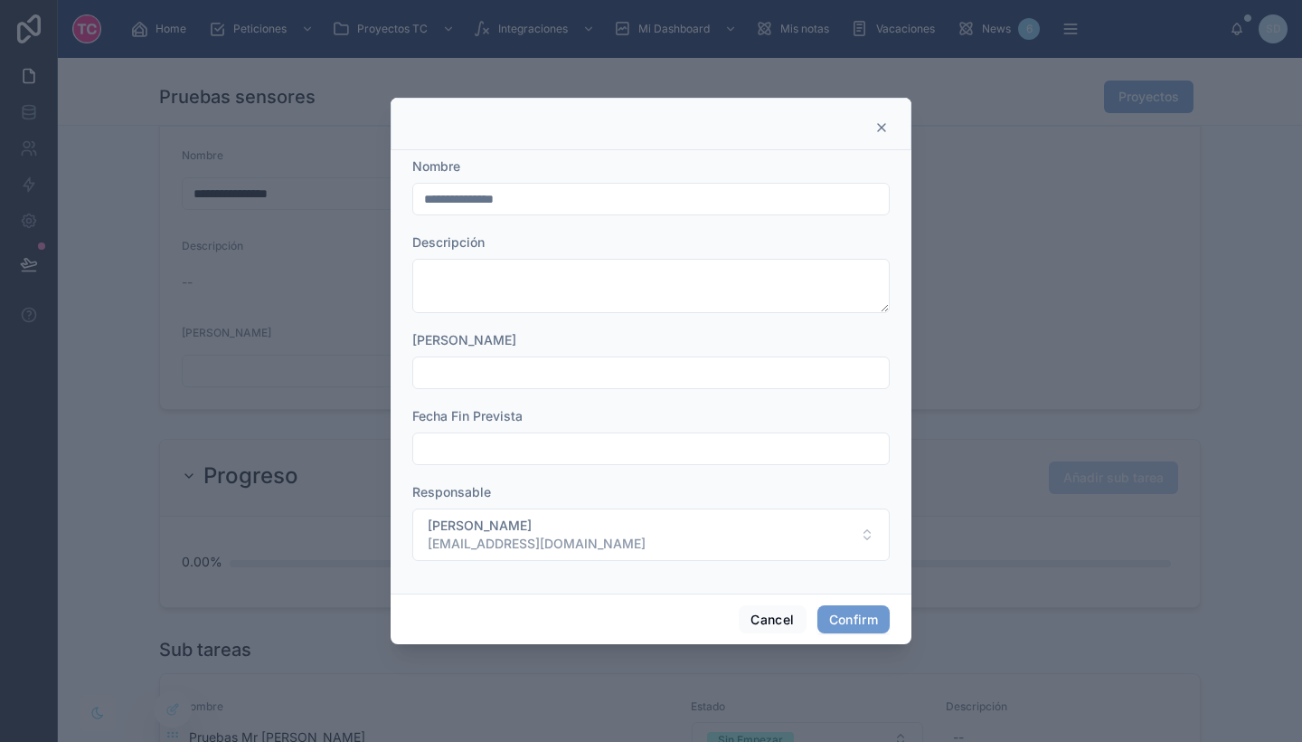
drag, startPoint x: 558, startPoint y: 196, endPoint x: 478, endPoint y: 185, distance: 80.3
click at [478, 186] on input "**********" at bounding box center [651, 198] width 476 height 25
type input "**********"
click at [867, 620] on button "Confirm" at bounding box center [854, 619] width 72 height 29
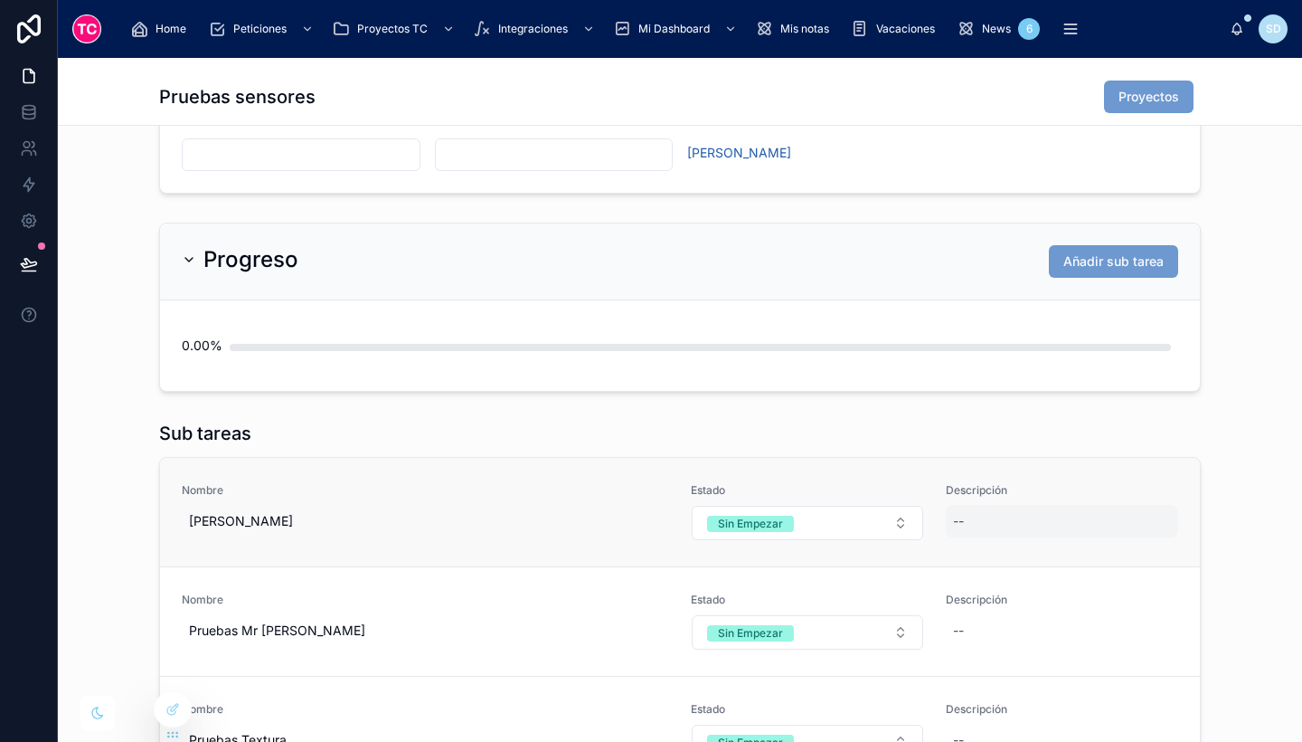
scroll to position [474, 0]
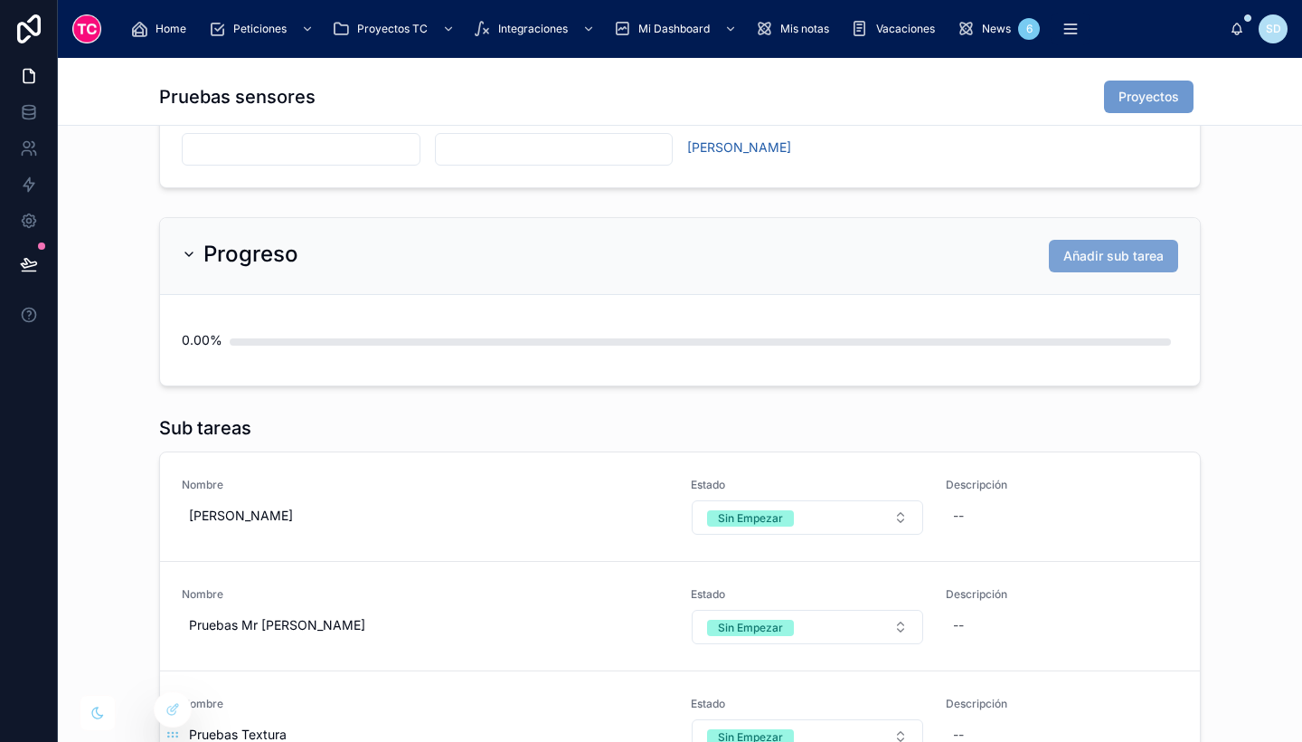
click at [1096, 249] on span "Añadir sub tarea" at bounding box center [1114, 256] width 100 height 18
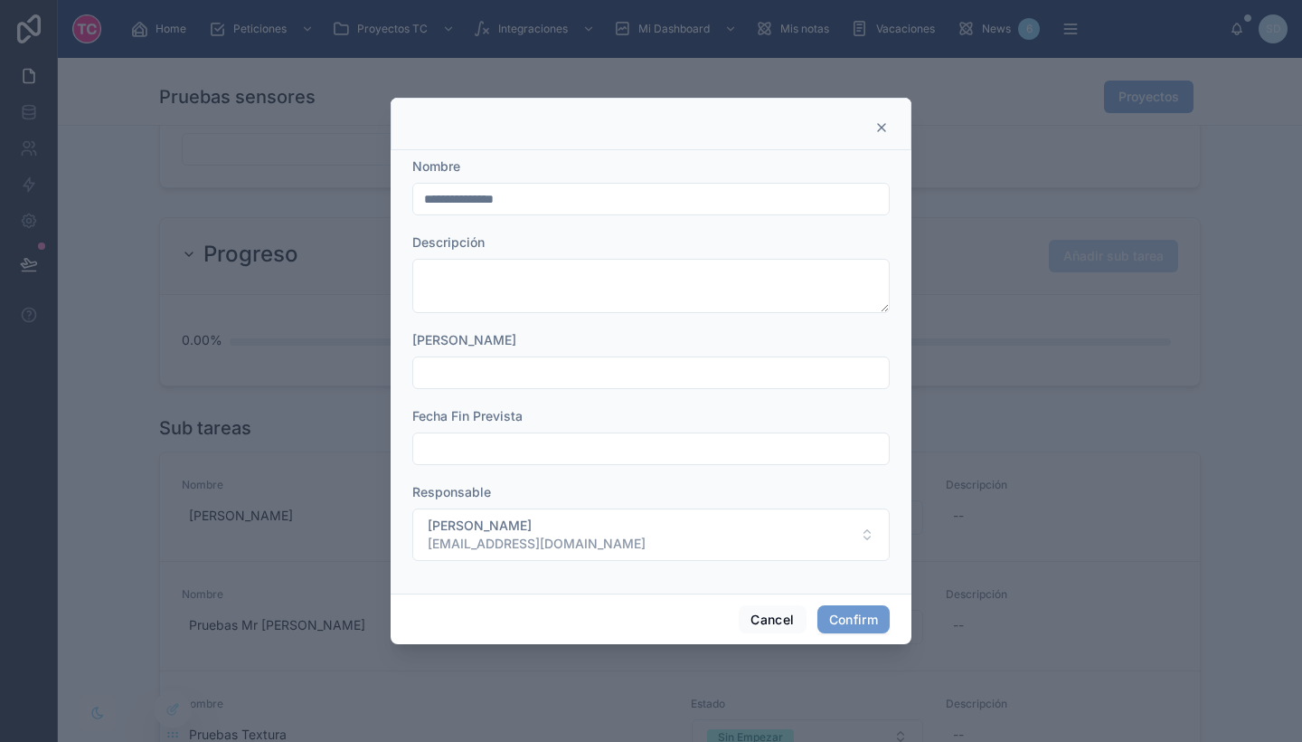
drag, startPoint x: 555, startPoint y: 197, endPoint x: 478, endPoint y: 185, distance: 77.9
click at [478, 185] on div "**********" at bounding box center [651, 199] width 478 height 33
type input "**********"
click at [839, 610] on button "Confirm" at bounding box center [854, 619] width 72 height 29
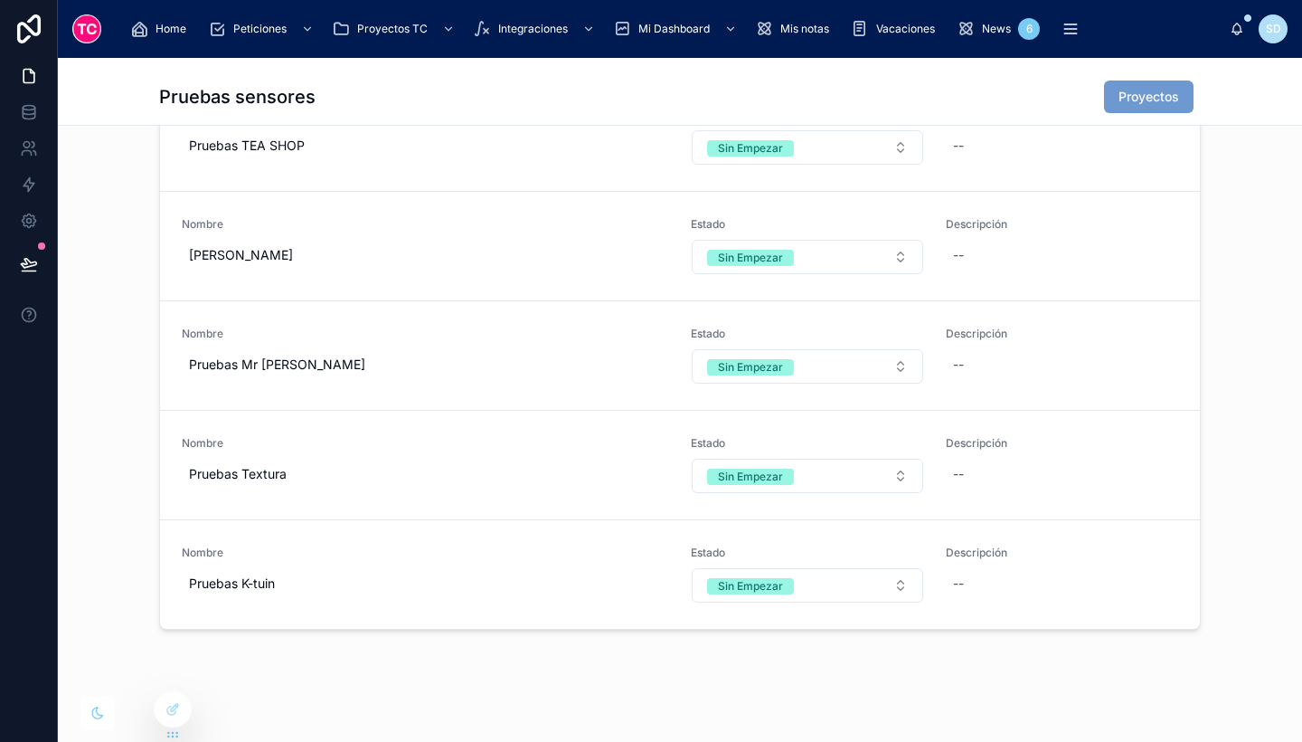
scroll to position [845, 0]
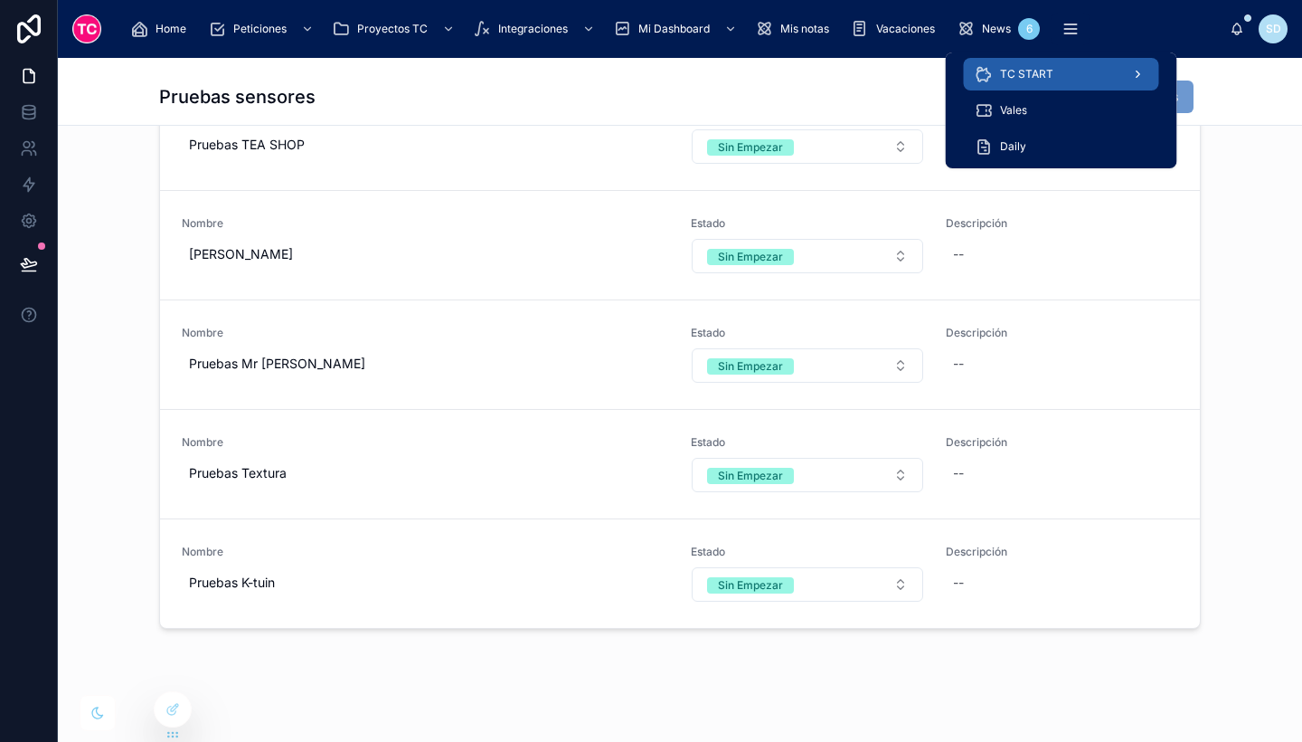
click at [1055, 73] on div "TC START" at bounding box center [1062, 74] width 174 height 29
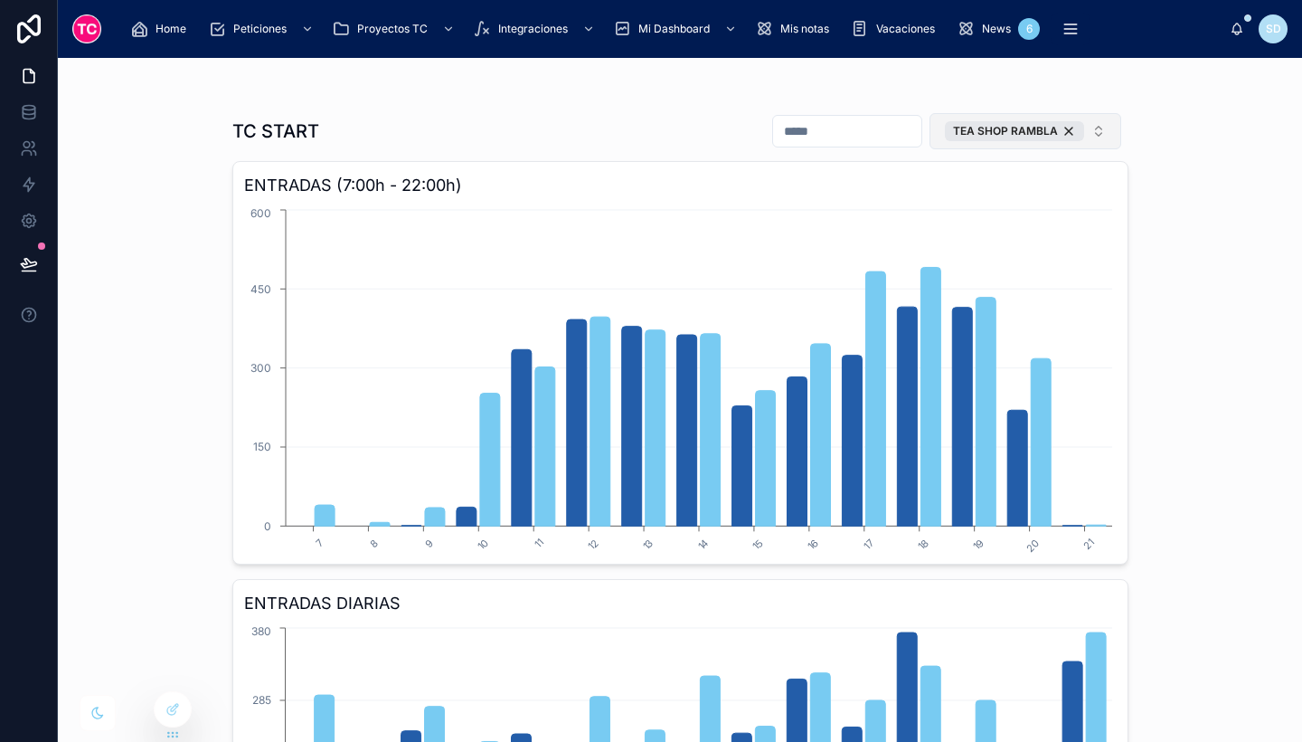
click at [1002, 143] on button "TEA SHOP RAMBLA" at bounding box center [1026, 131] width 192 height 36
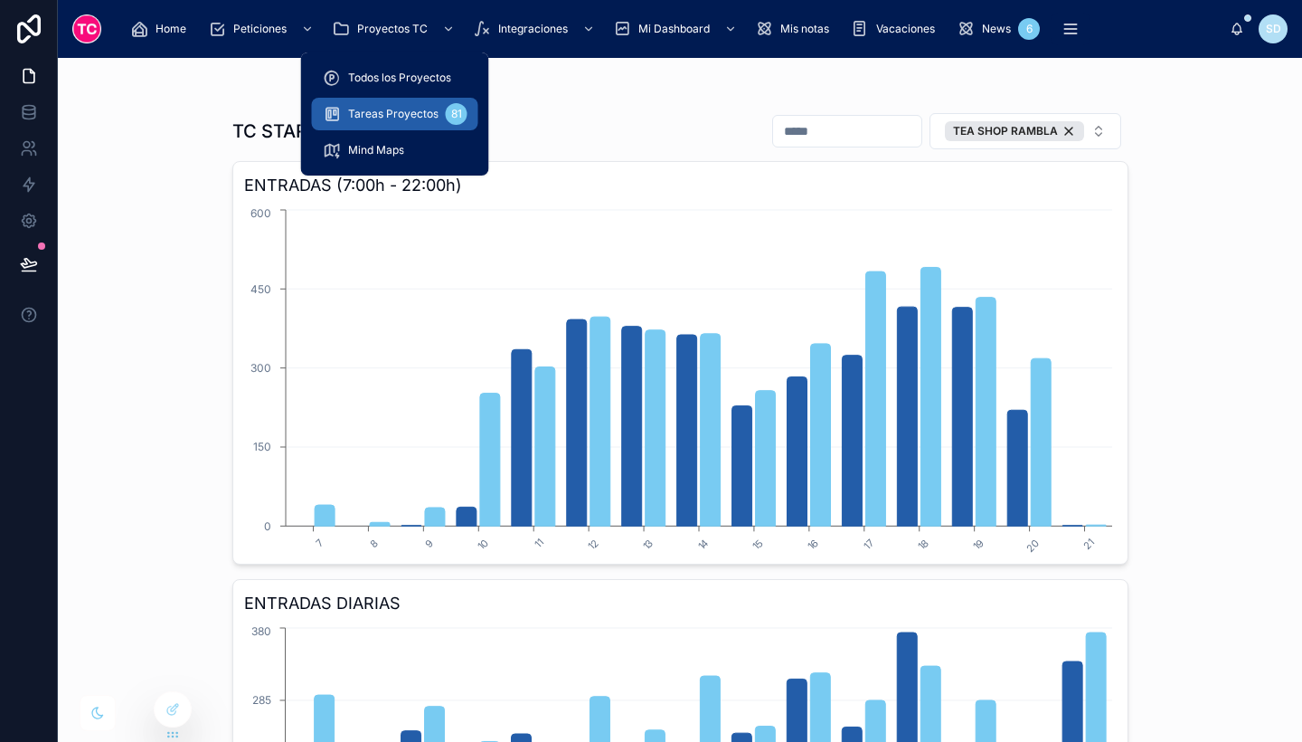
click at [405, 118] on span "Tareas Proyectos" at bounding box center [393, 114] width 90 height 14
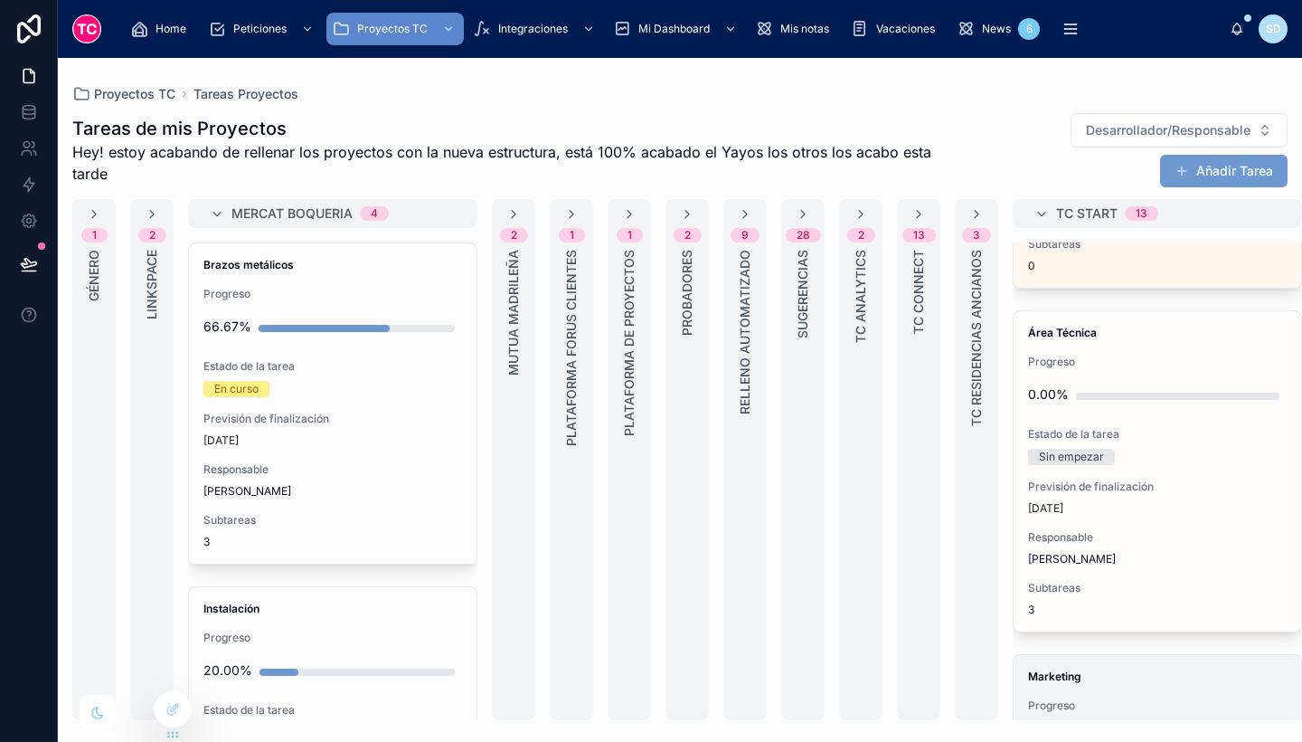
scroll to position [3676, 0]
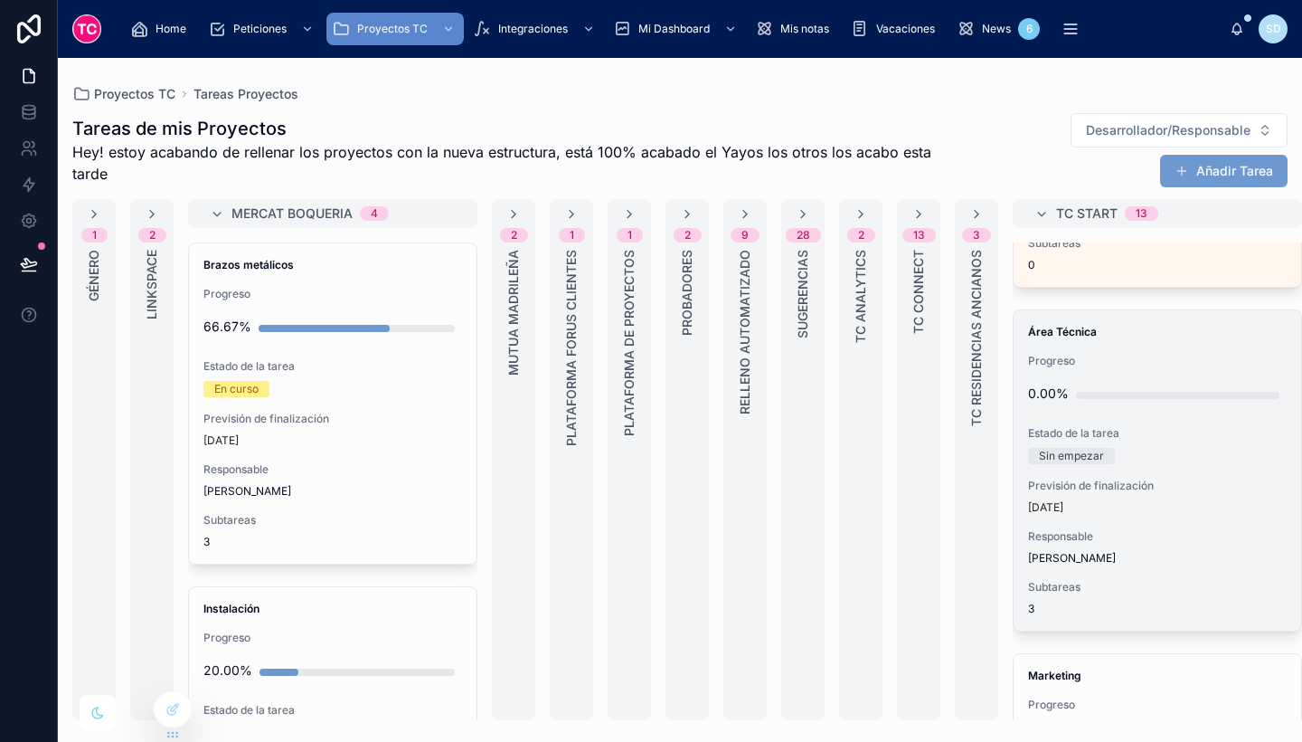
click at [1187, 488] on span "Previsión de finalización" at bounding box center [1157, 485] width 259 height 14
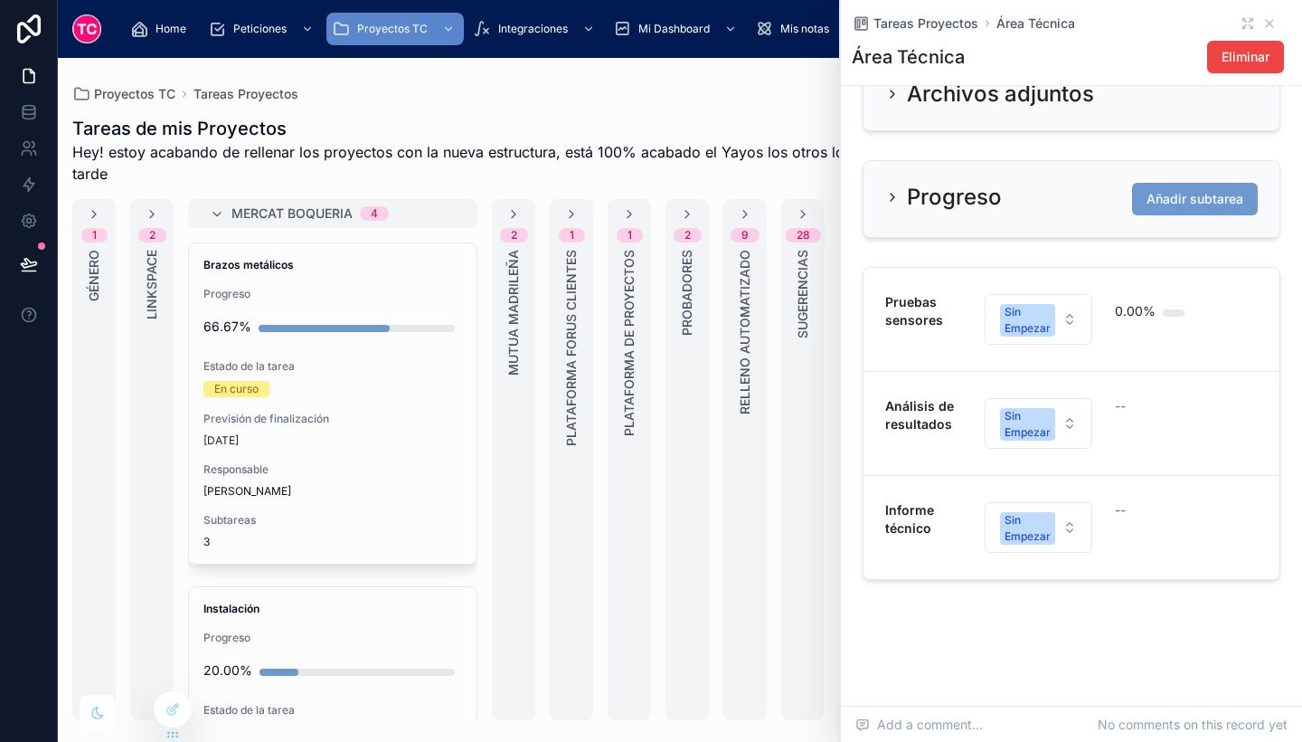
scroll to position [793, 0]
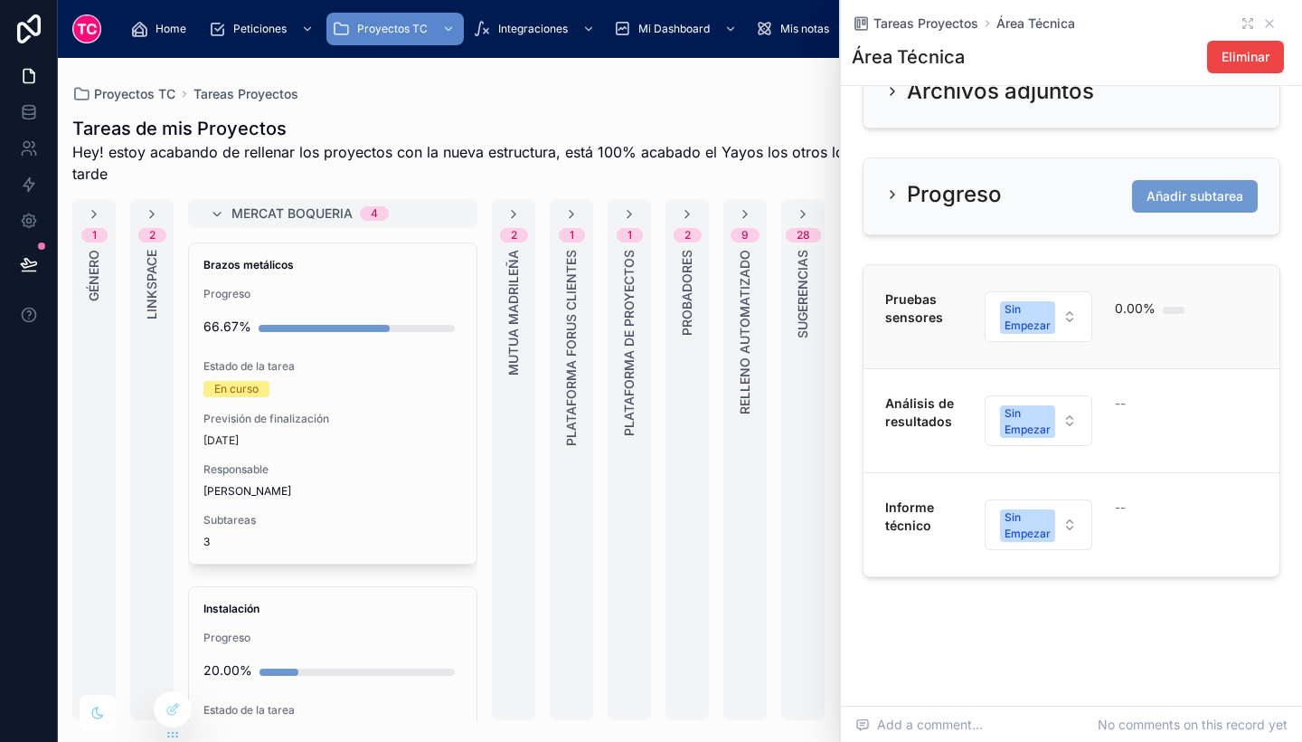
click at [1202, 343] on div "Pruebas sensores Sin Empezar 0.00%" at bounding box center [1072, 316] width 373 height 52
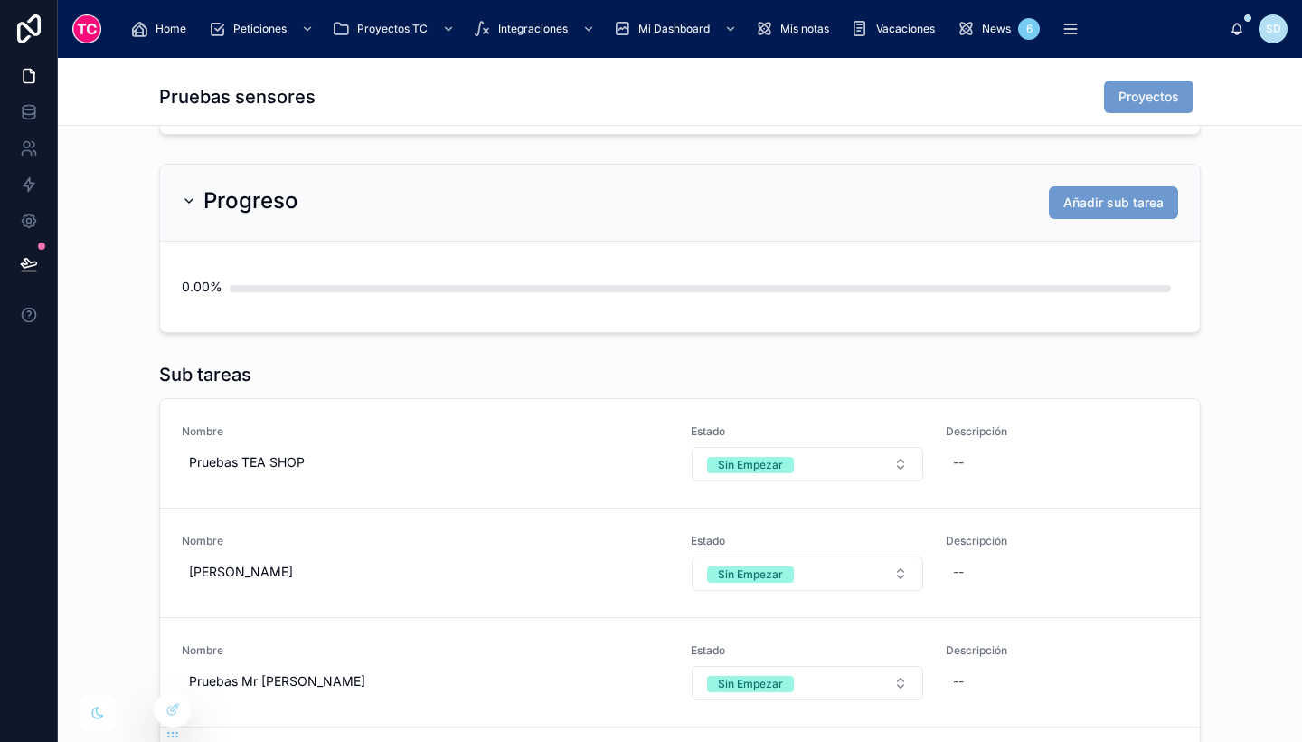
scroll to position [514, 0]
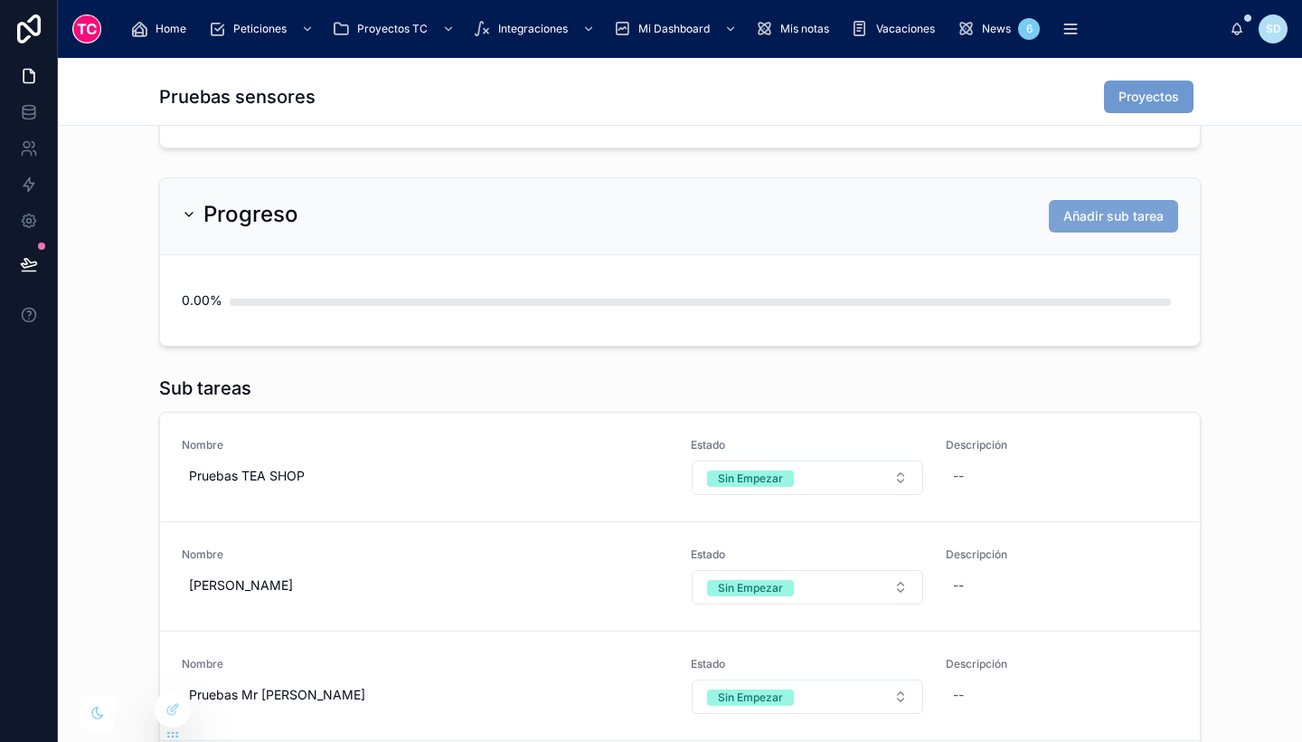
click at [1096, 223] on span "Añadir sub tarea" at bounding box center [1114, 216] width 100 height 18
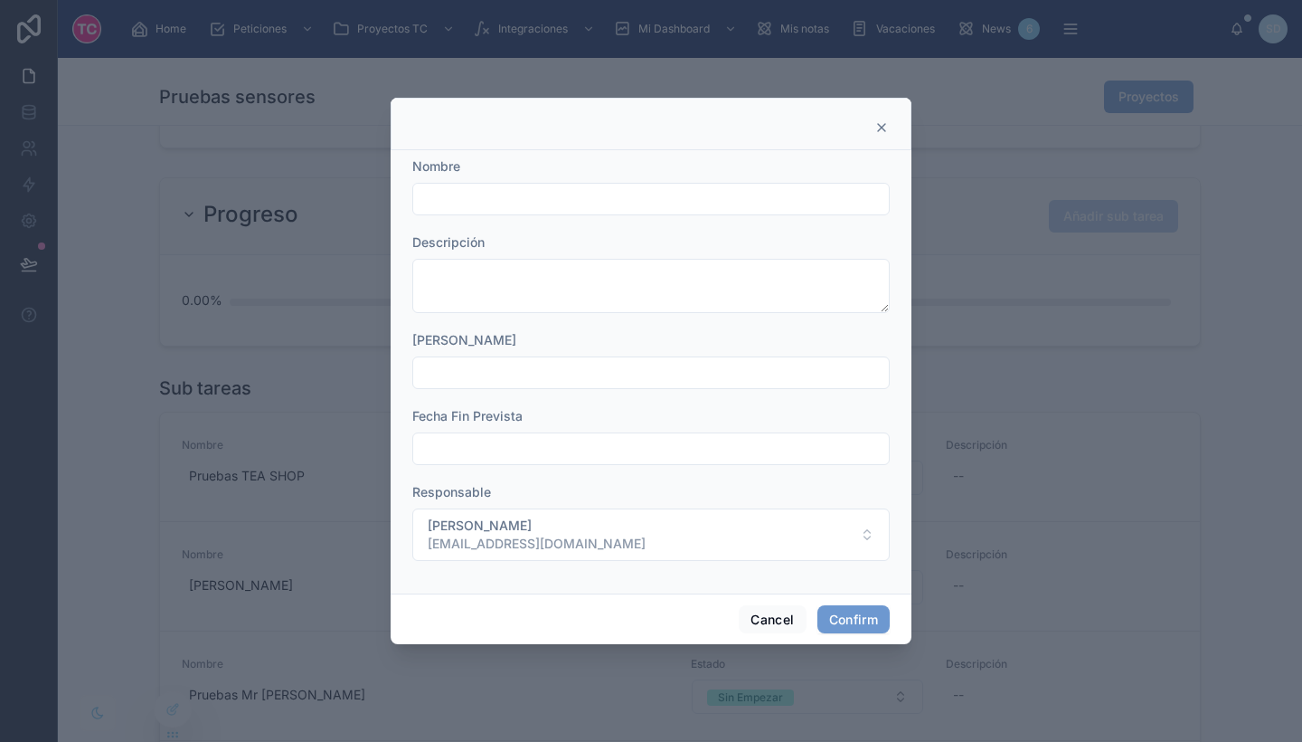
click at [527, 194] on input "text" at bounding box center [651, 198] width 476 height 25
type input "****"
click at [854, 613] on button "Confirm" at bounding box center [854, 619] width 72 height 29
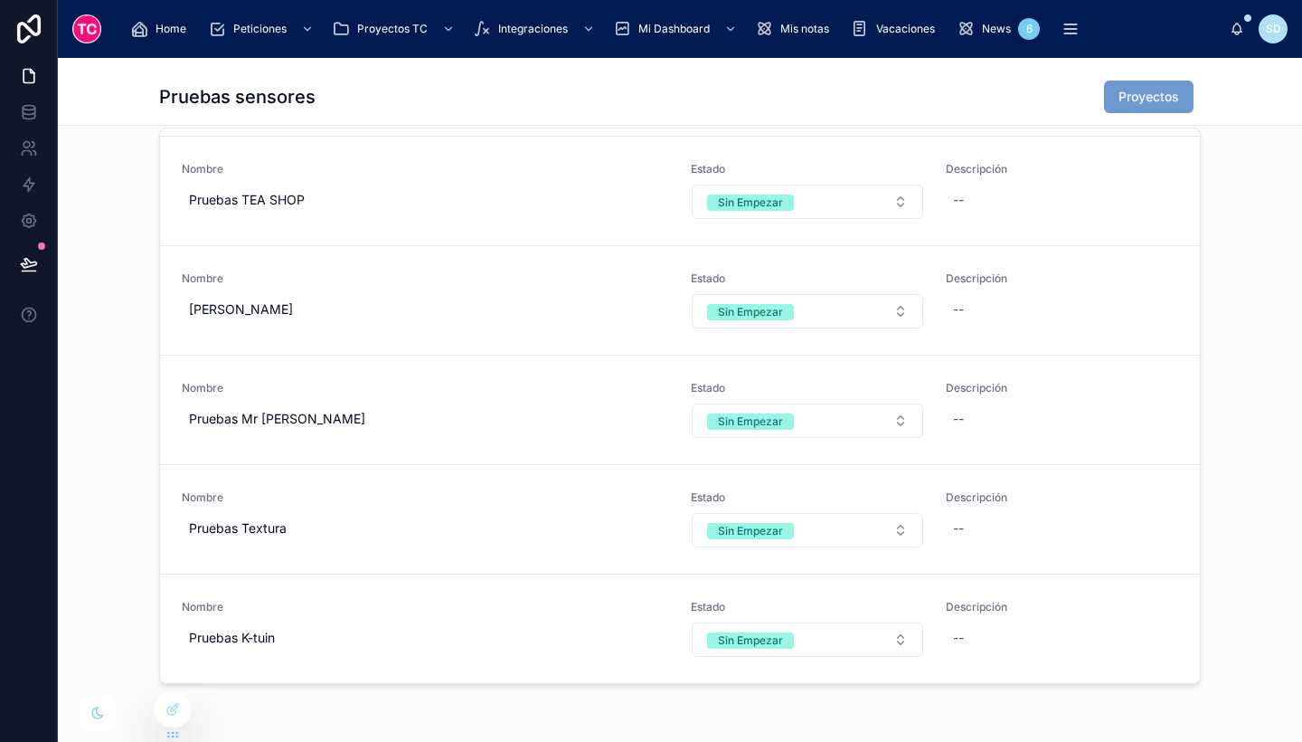
scroll to position [799, 0]
click at [811, 640] on button "Sin Empezar" at bounding box center [808, 638] width 232 height 34
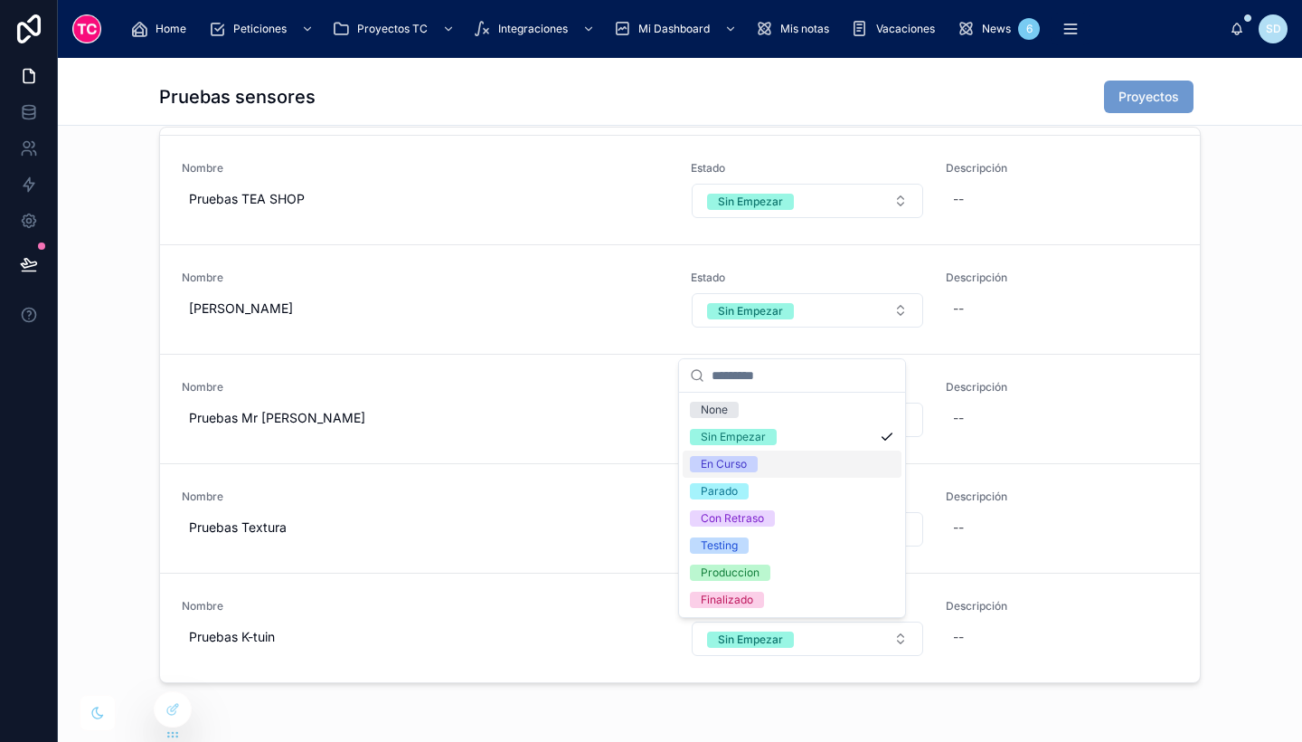
click at [751, 468] on span "En Curso" at bounding box center [724, 464] width 68 height 16
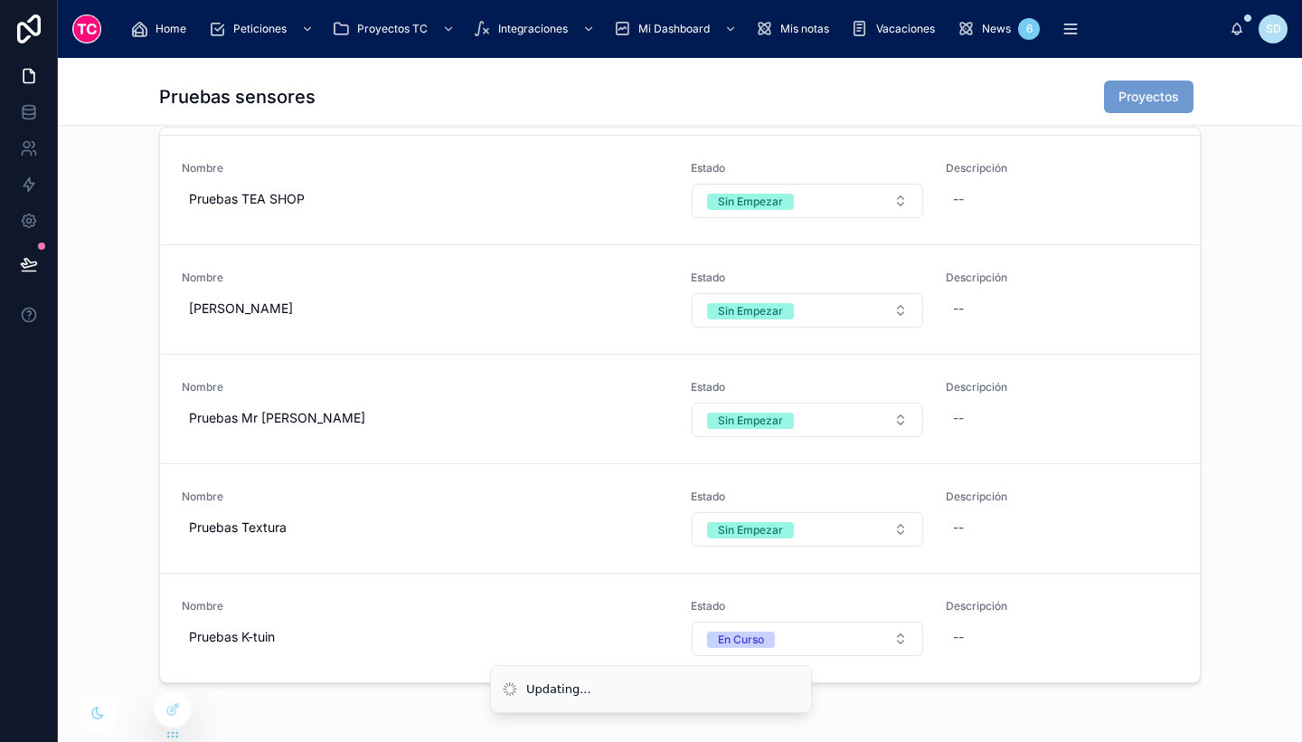
scroll to position [0, 0]
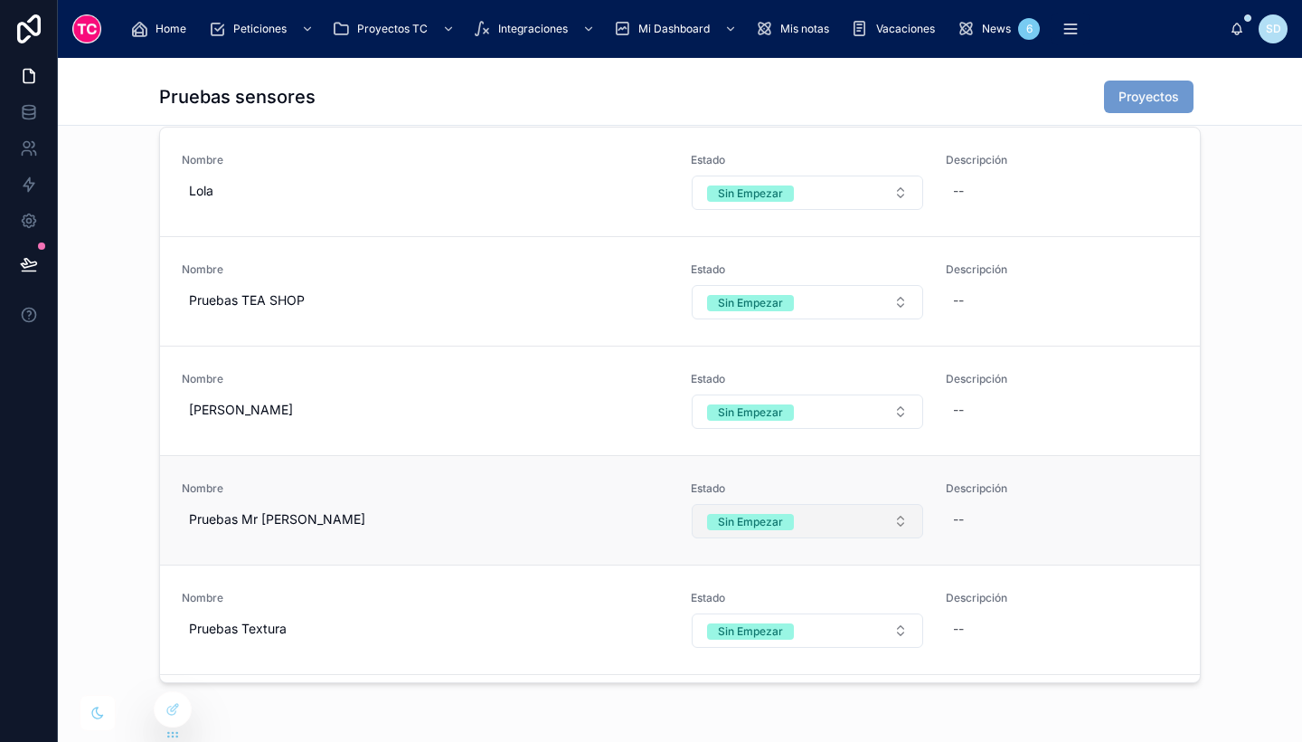
click at [762, 519] on div "Sin Empezar" at bounding box center [750, 522] width 65 height 16
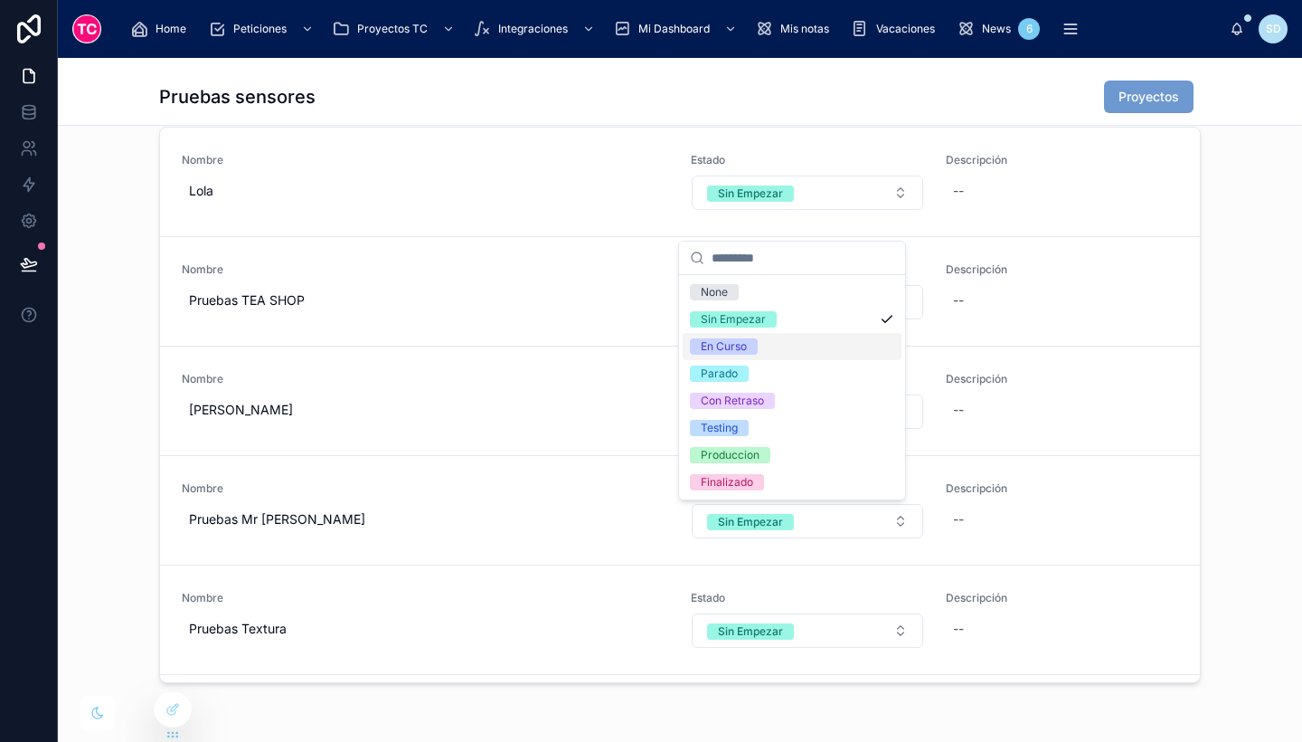
click at [759, 348] on div "En Curso" at bounding box center [792, 346] width 219 height 27
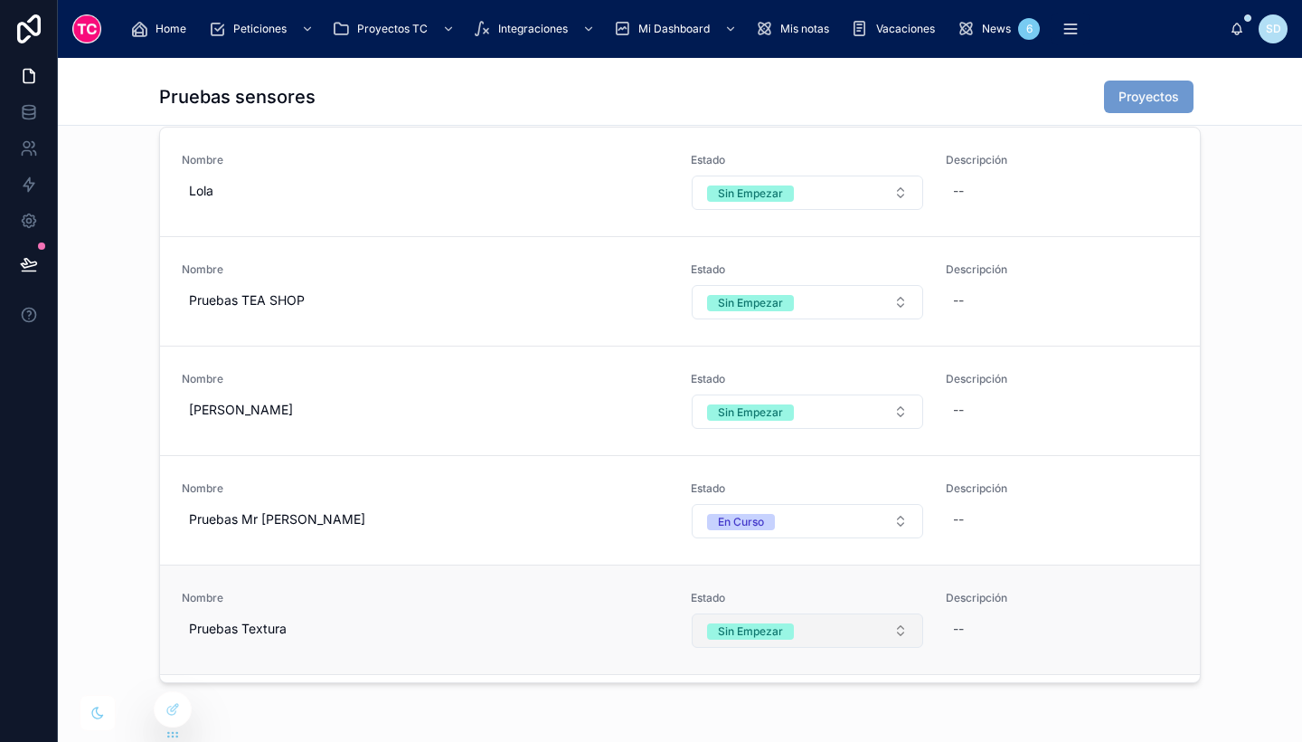
click at [802, 641] on button "Sin Empezar" at bounding box center [808, 630] width 232 height 34
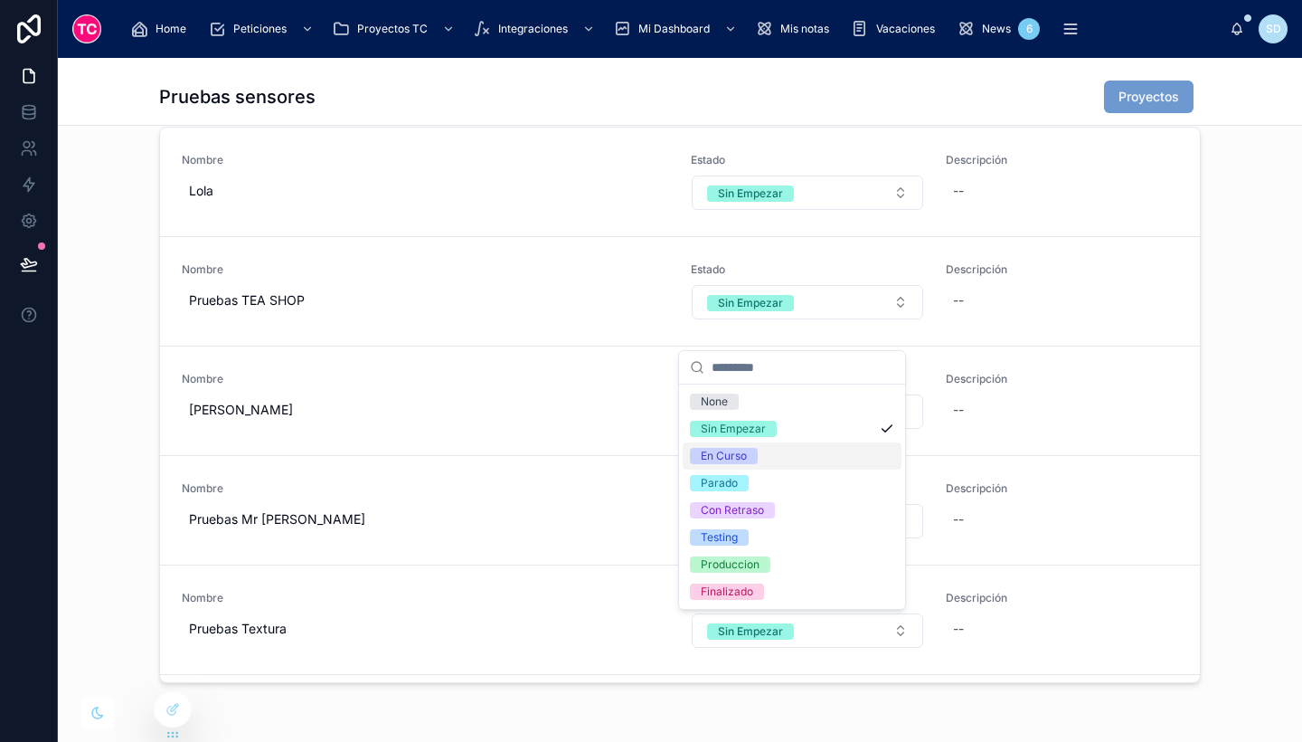
click at [774, 451] on div "En Curso" at bounding box center [792, 455] width 219 height 27
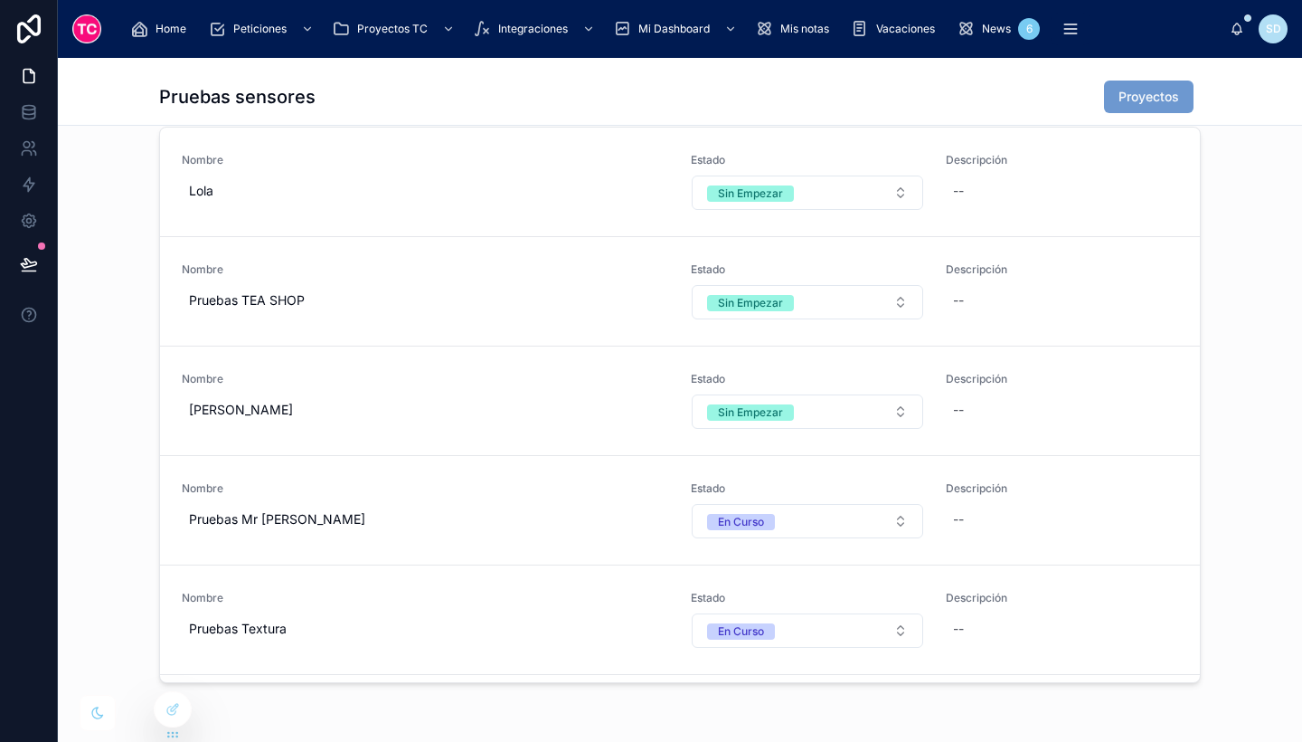
click at [822, 418] on button "Sin Empezar" at bounding box center [808, 411] width 232 height 34
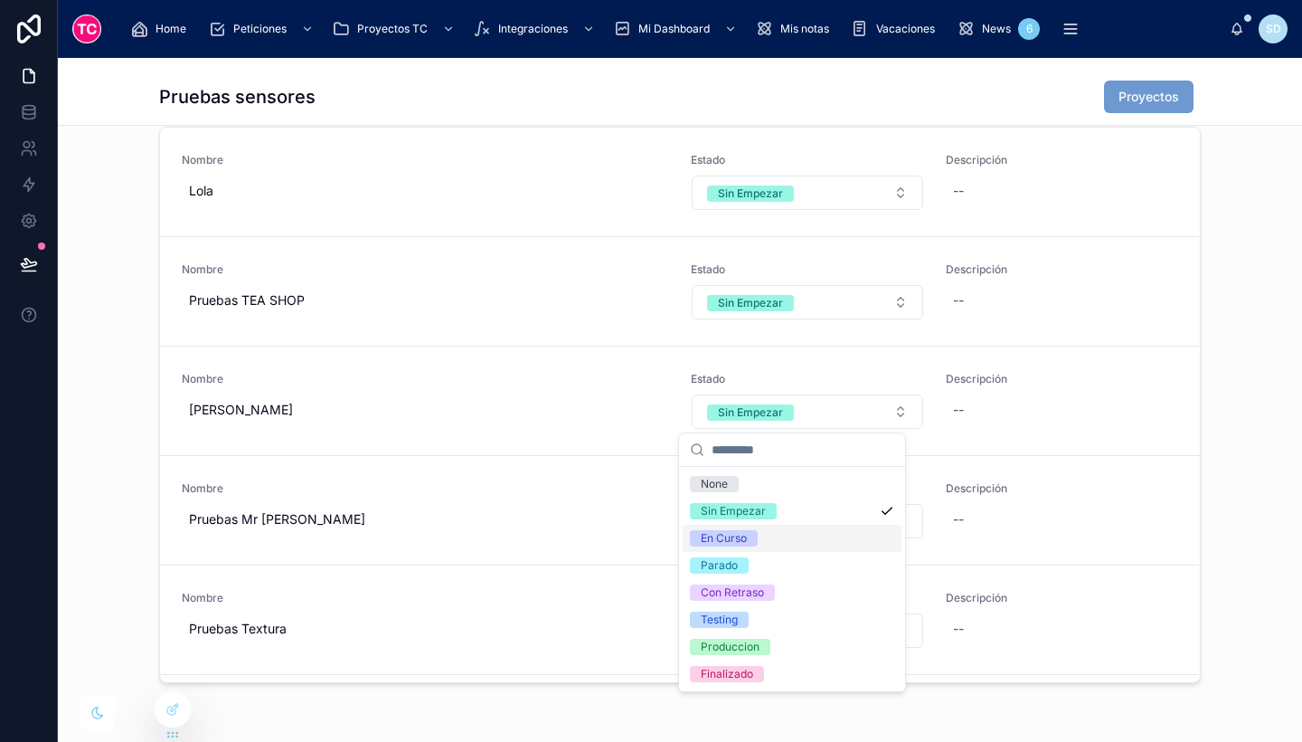
click at [772, 539] on div "En Curso" at bounding box center [792, 538] width 219 height 27
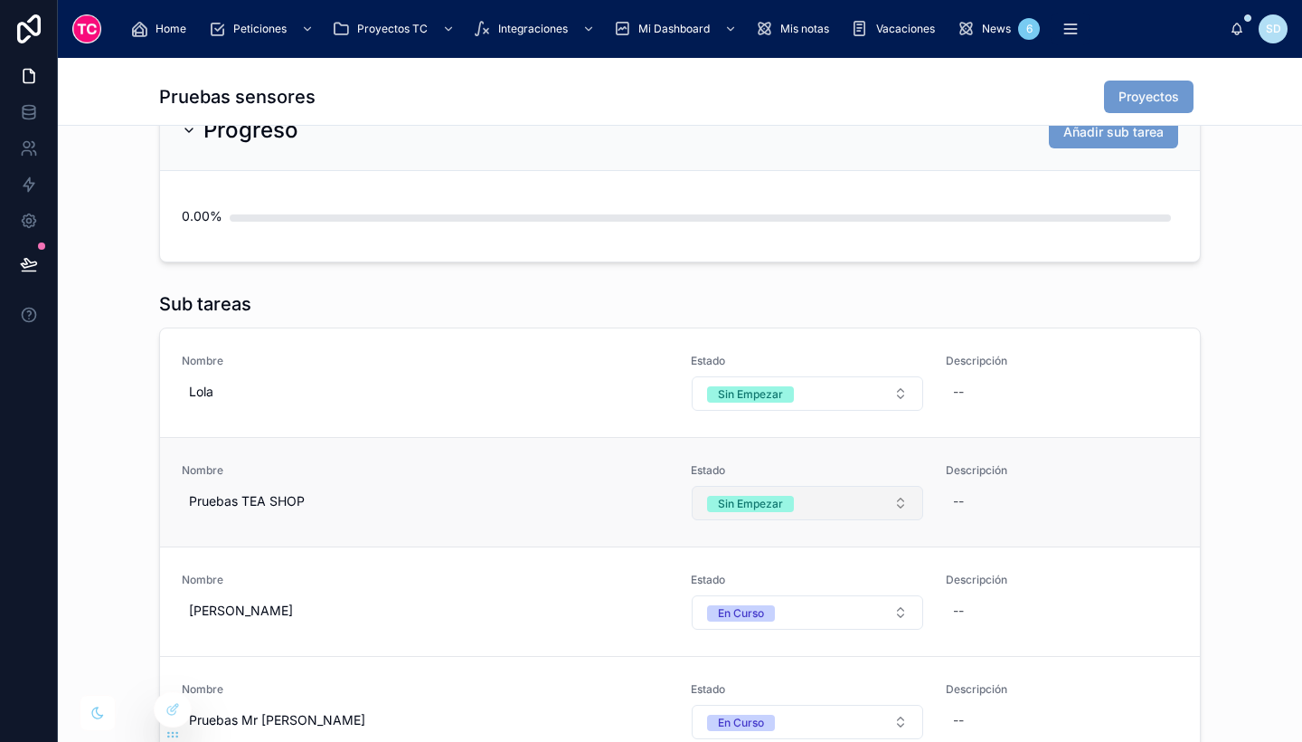
scroll to position [597, 0]
click at [828, 490] on button "Sin Empezar" at bounding box center [808, 504] width 232 height 34
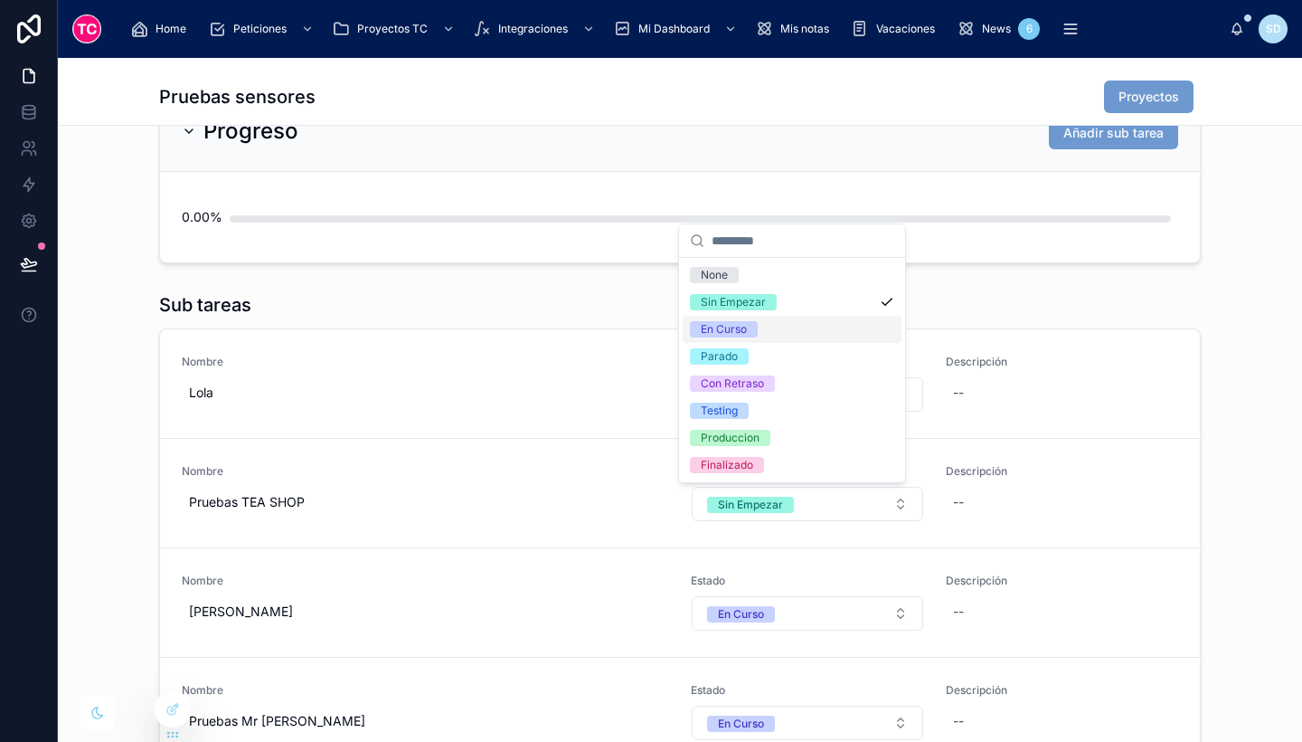
click at [819, 325] on div "En Curso" at bounding box center [792, 329] width 219 height 27
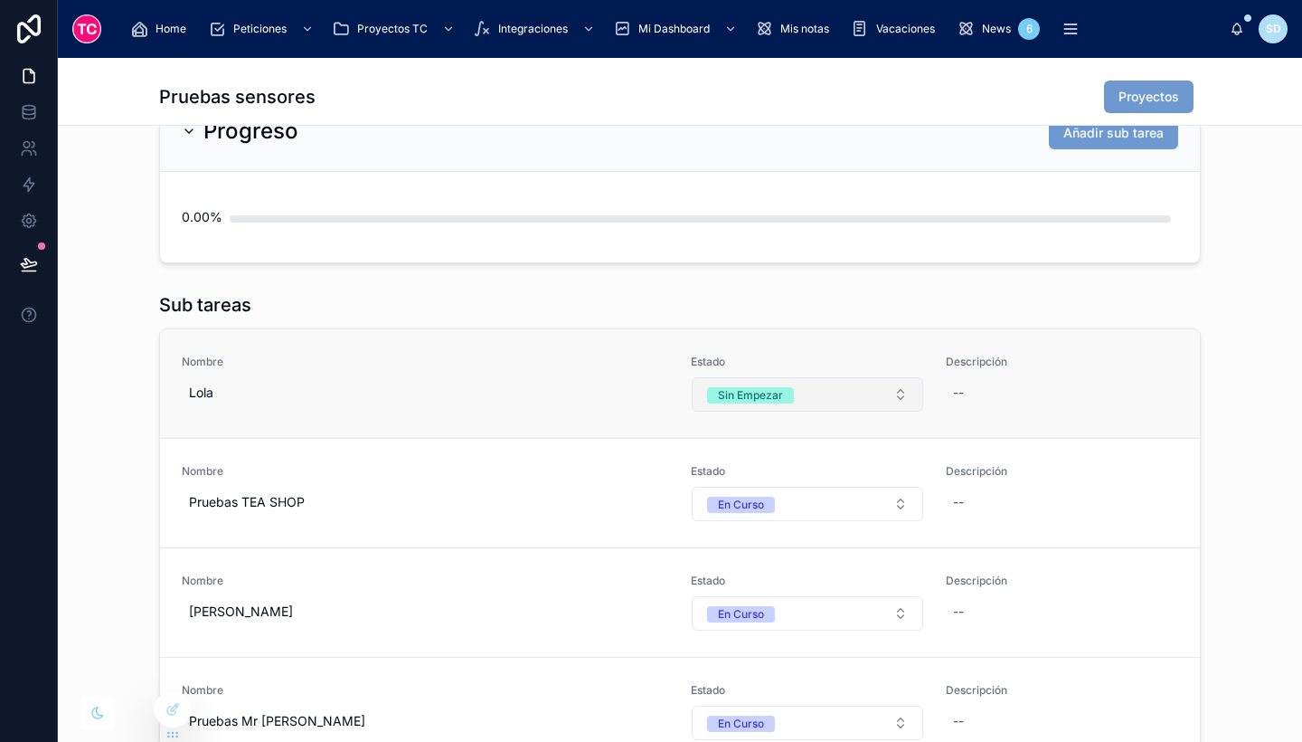
click at [801, 396] on button "Sin Empezar" at bounding box center [808, 394] width 232 height 34
click at [808, 389] on button "Sin Empezar" at bounding box center [808, 394] width 232 height 34
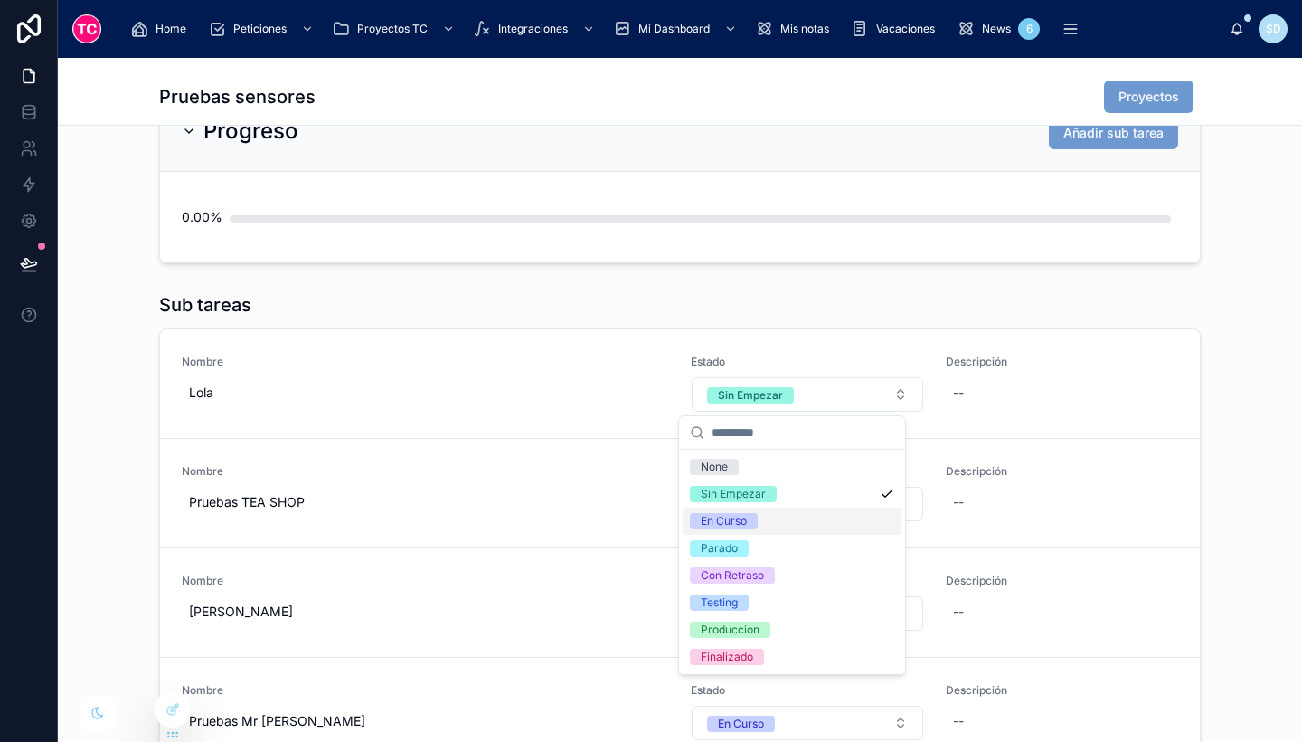
click at [793, 529] on div "En Curso" at bounding box center [792, 520] width 219 height 27
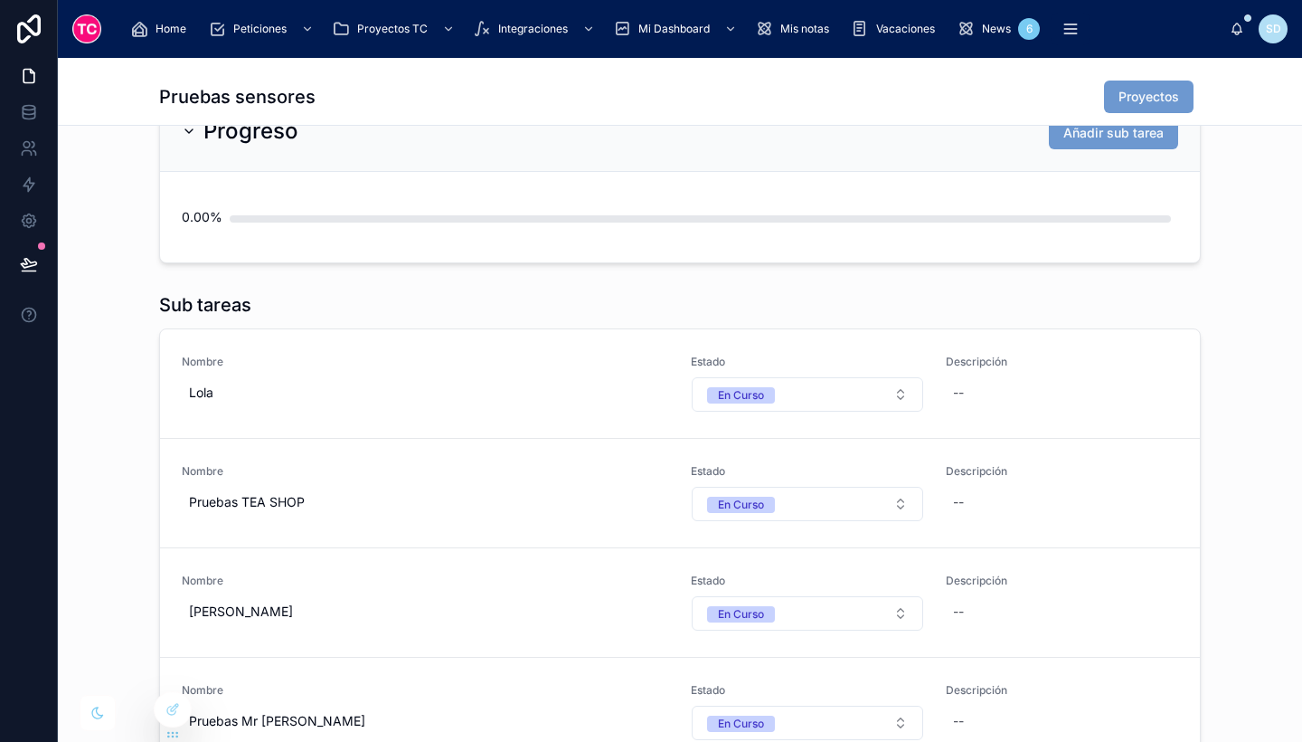
click at [1236, 452] on div "Sub tareas Nombre [PERSON_NAME] Estado En Curso Descripción -- Nombre Pruebas T…" at bounding box center [680, 588] width 1245 height 607
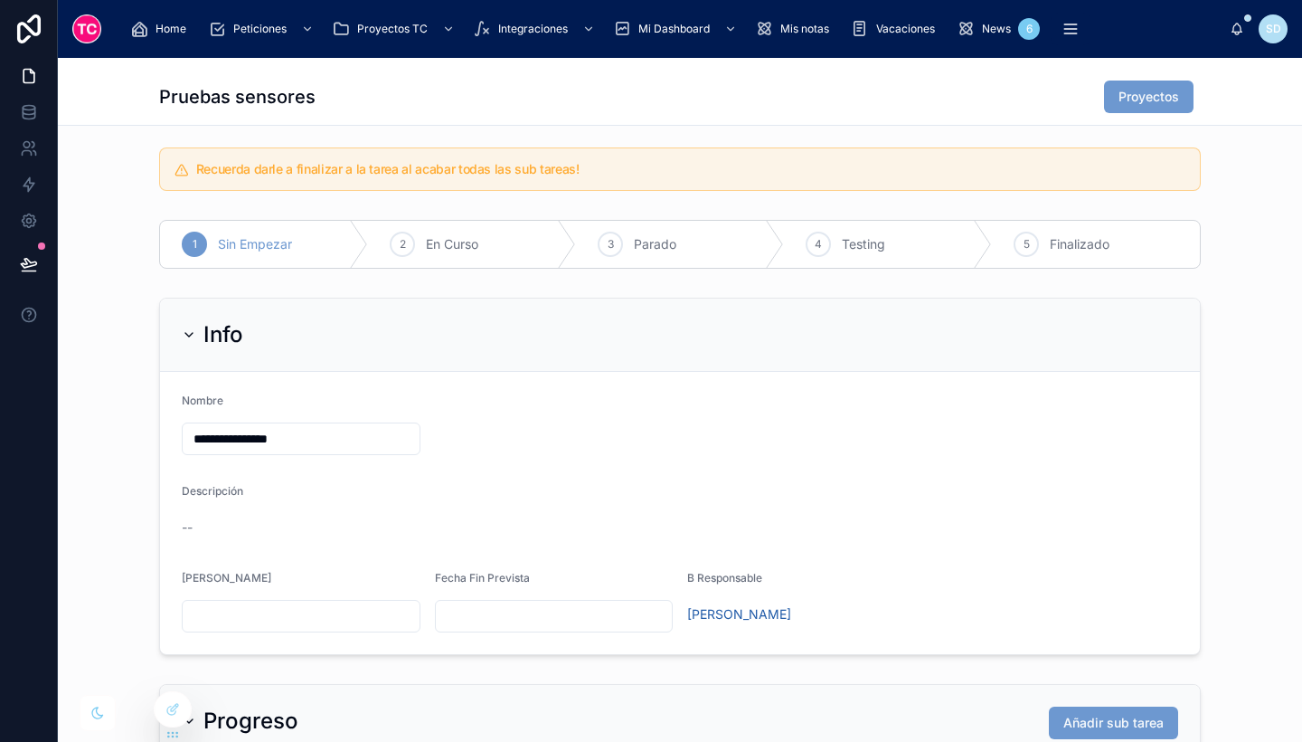
scroll to position [0, 0]
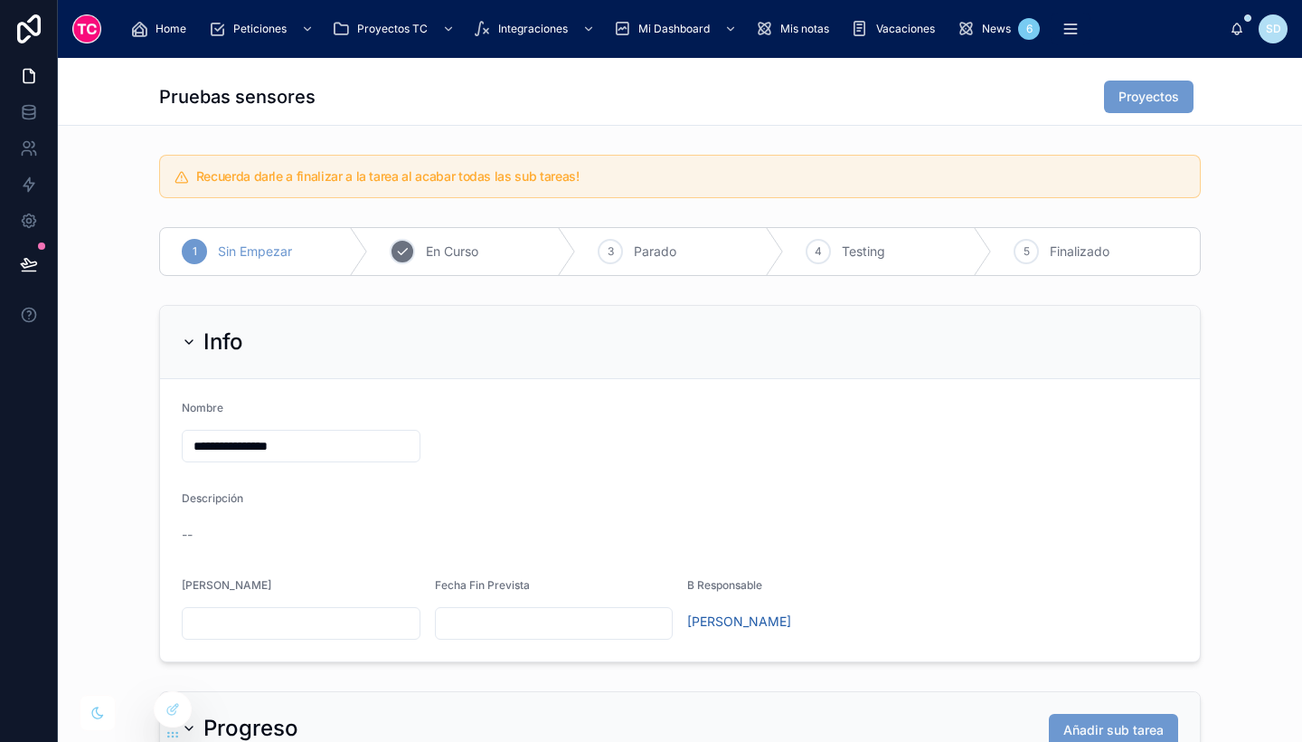
click at [469, 243] on span "En Curso" at bounding box center [452, 251] width 52 height 18
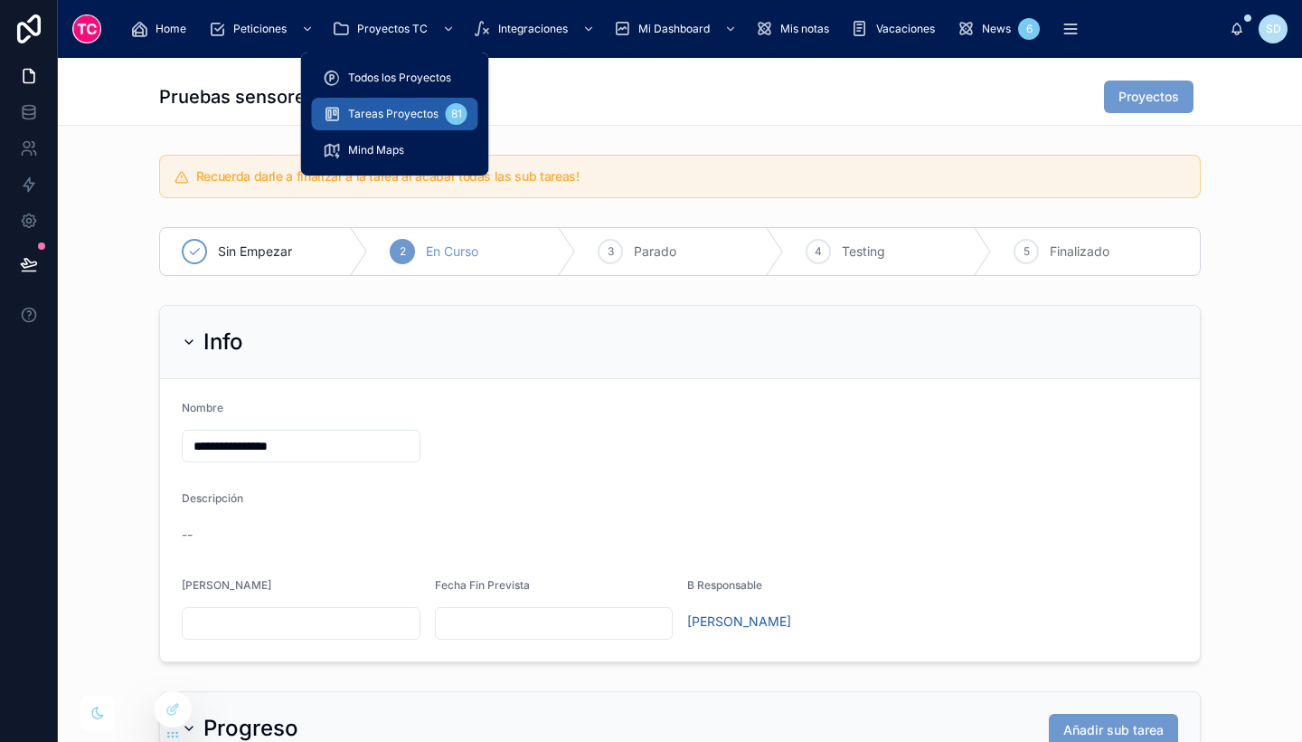
click at [425, 115] on span "Tareas Proyectos" at bounding box center [393, 114] width 90 height 14
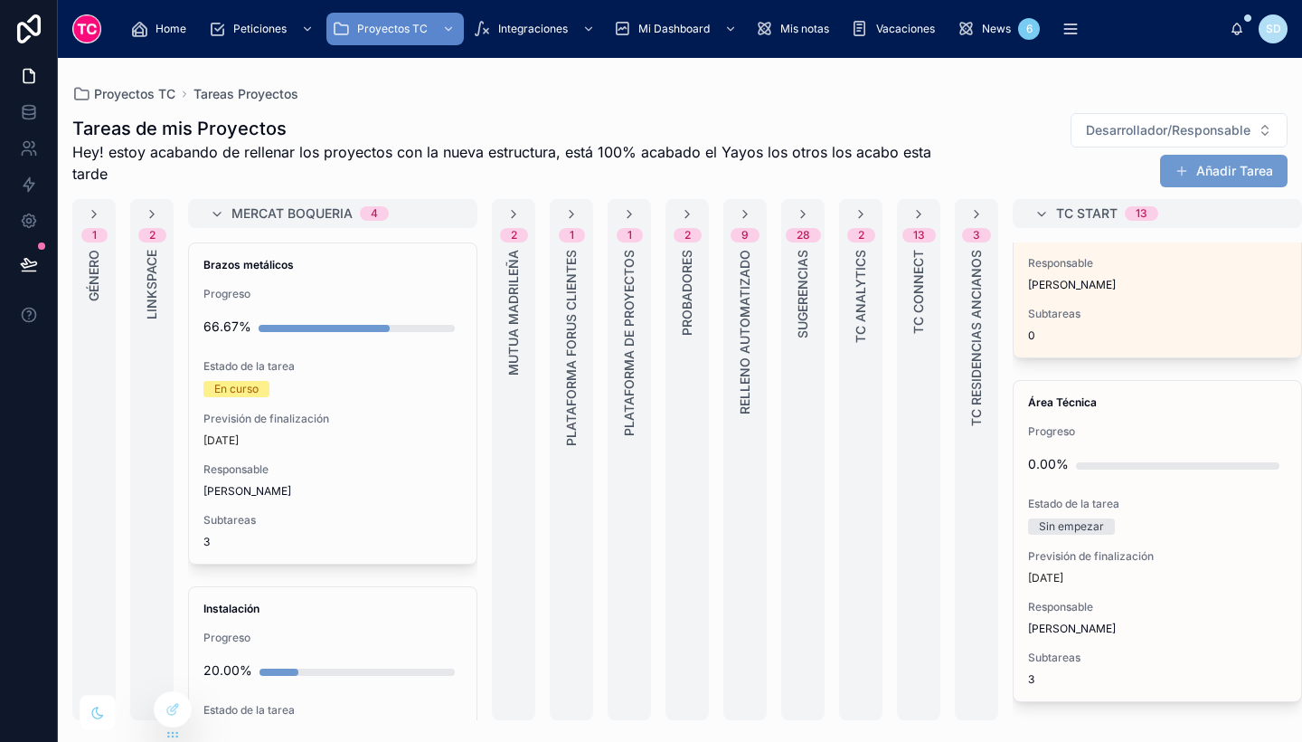
scroll to position [3581, 0]
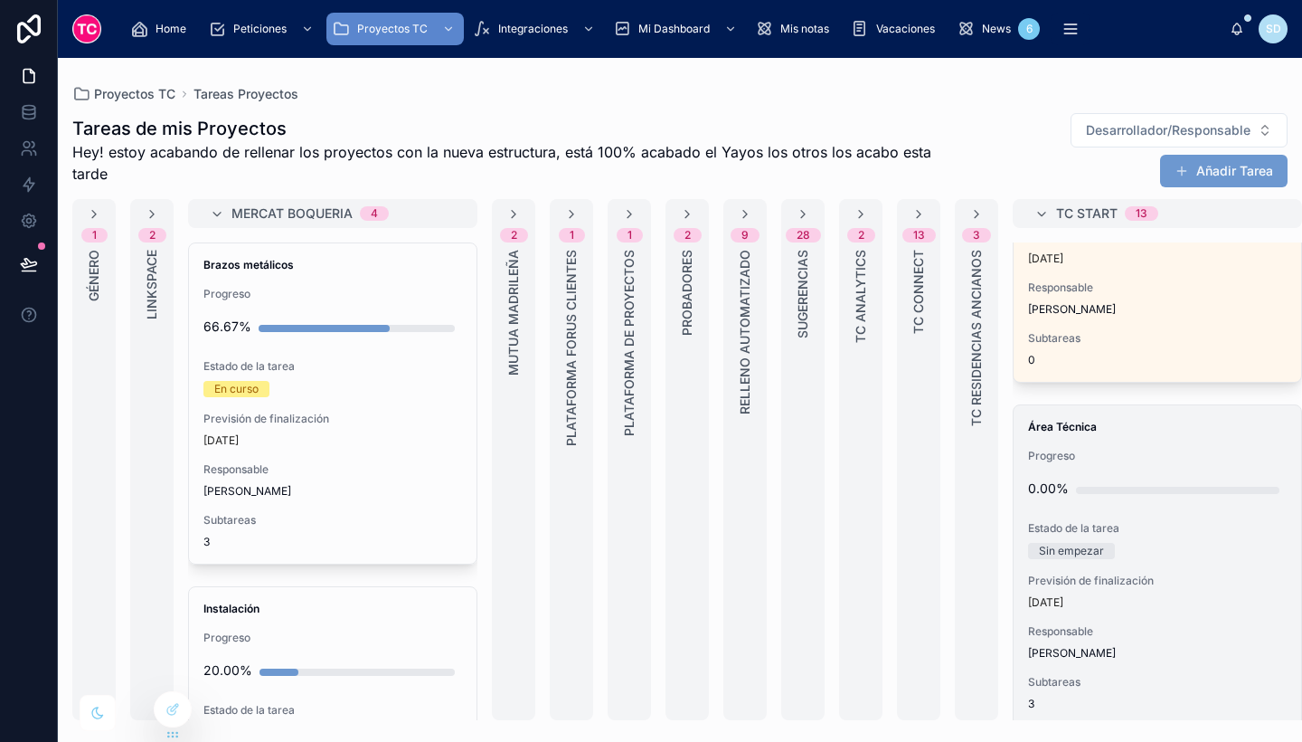
click at [1221, 562] on div "Área Técnica Progreso 0.00% Estado de la tarea Sin empezar Previsión de finaliz…" at bounding box center [1158, 565] width 288 height 320
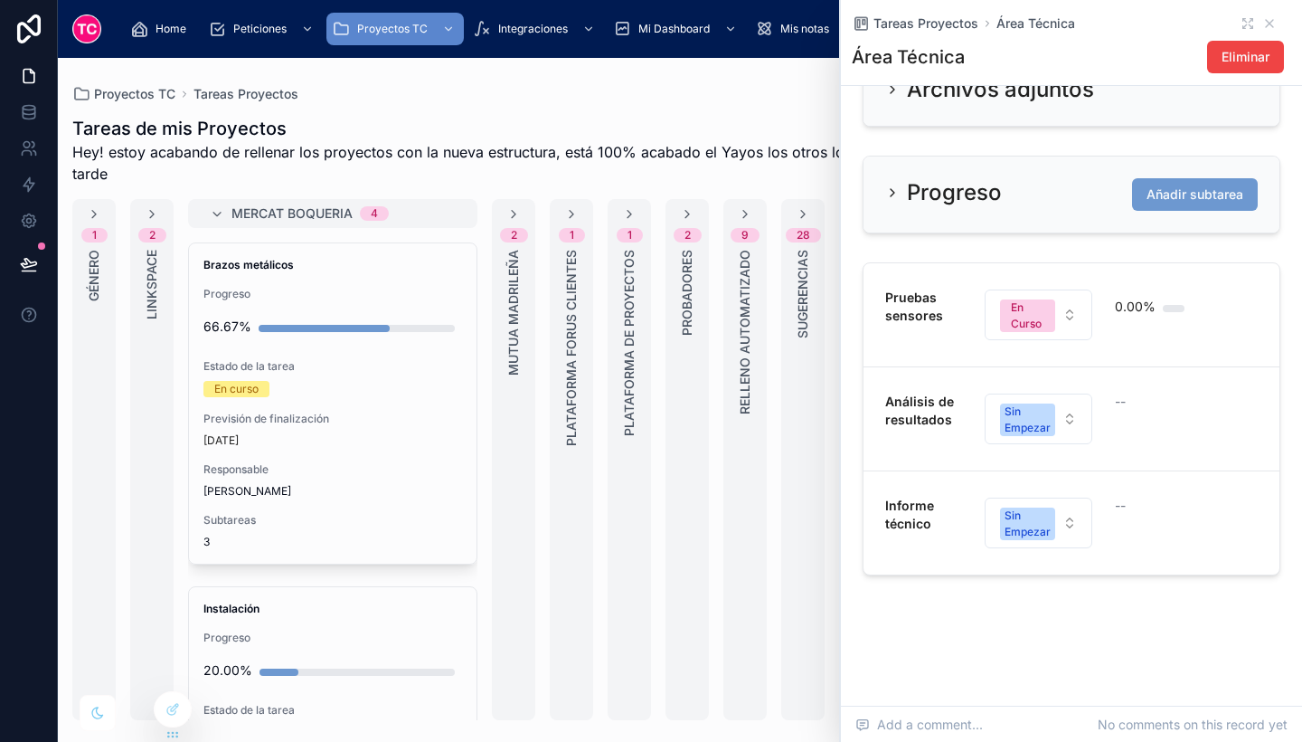
scroll to position [805, 0]
click at [1028, 430] on div "Sin Empezar" at bounding box center [1028, 419] width 46 height 33
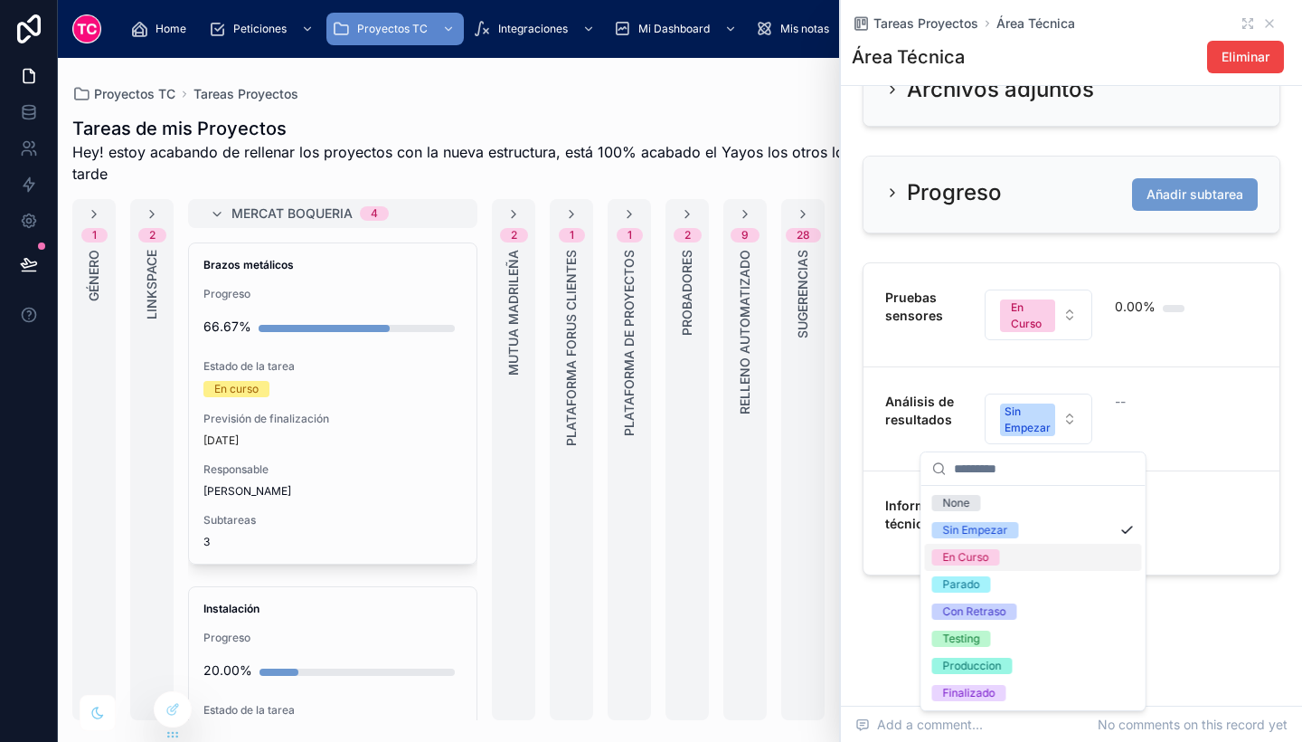
click at [1017, 558] on div "En Curso" at bounding box center [1033, 557] width 217 height 27
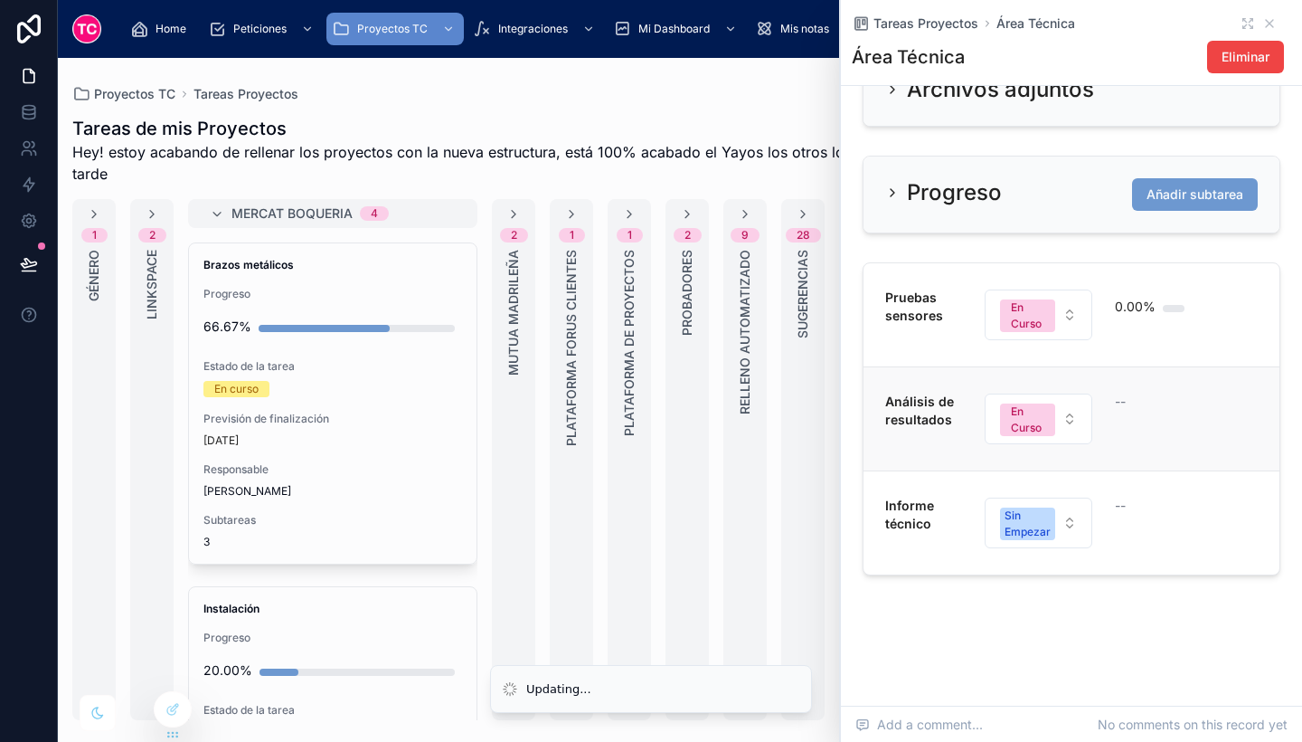
click at [1170, 445] on div "--" at bounding box center [1153, 419] width 77 height 52
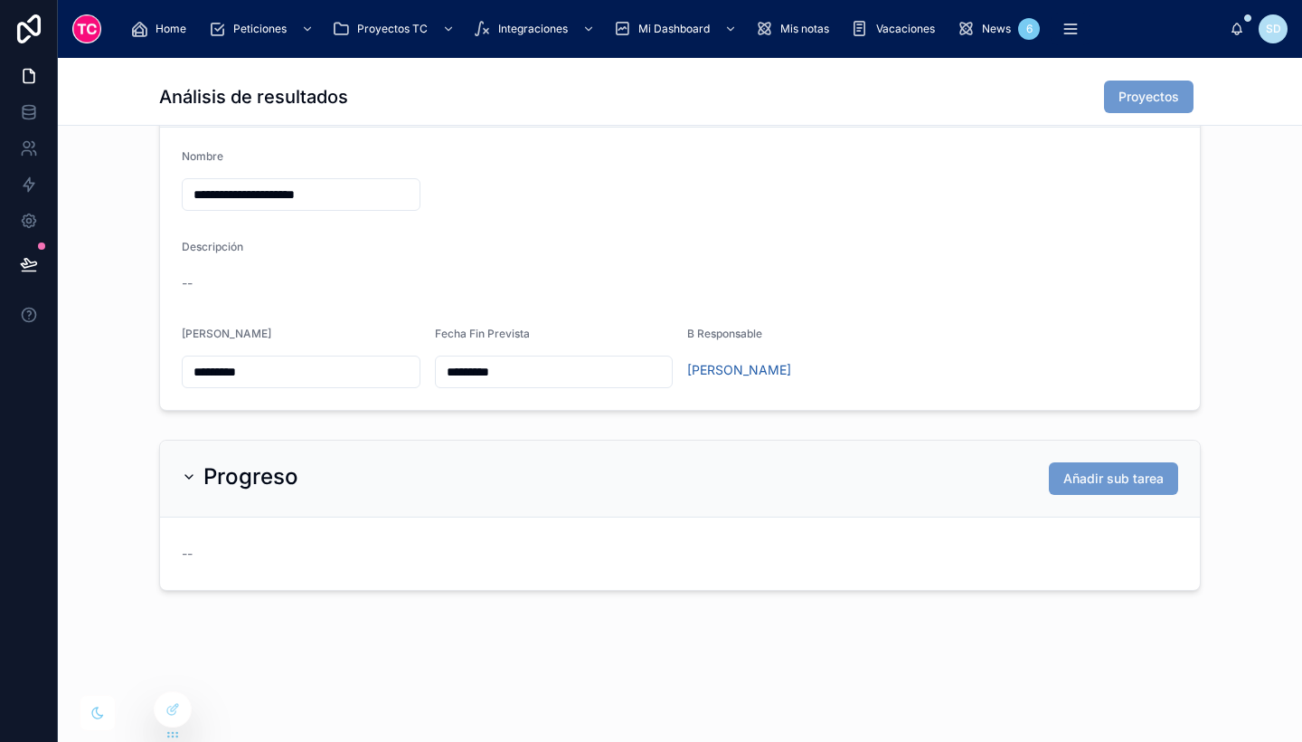
scroll to position [252, 0]
click at [1075, 472] on span "Añadir sub tarea" at bounding box center [1114, 478] width 100 height 18
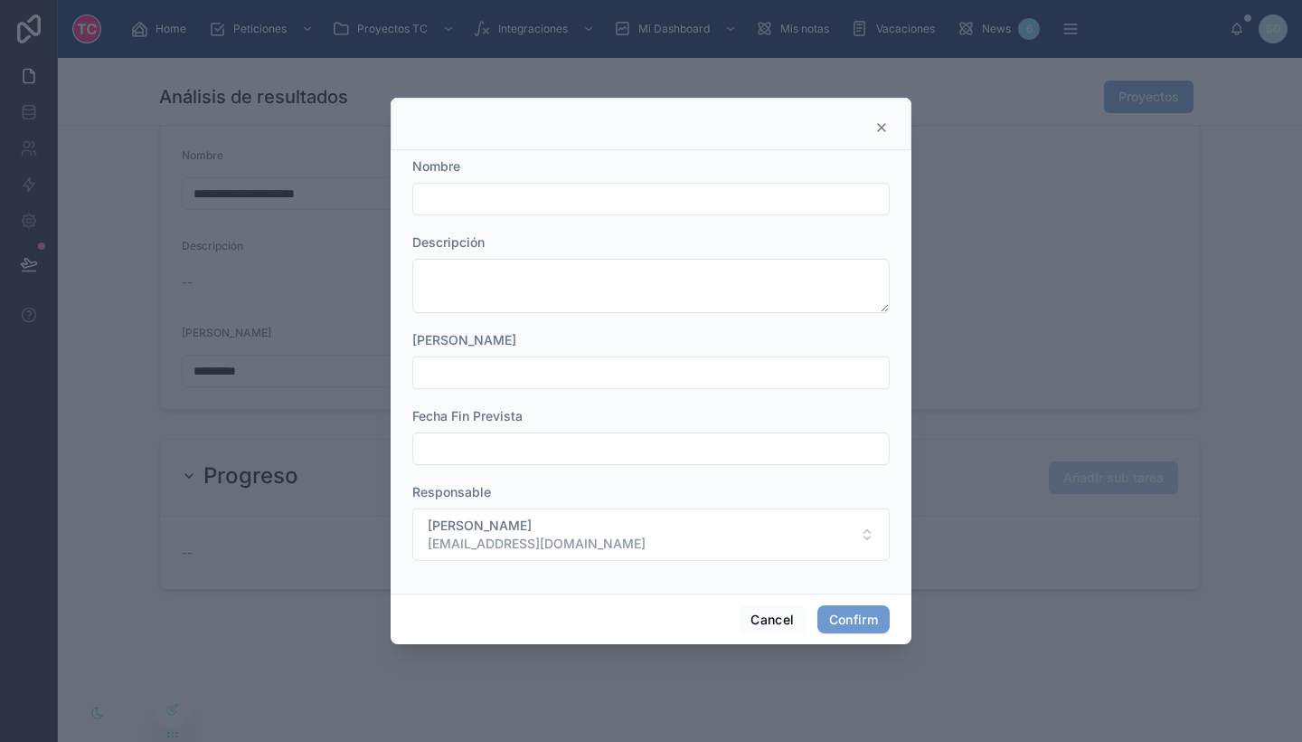
click at [639, 191] on input "text" at bounding box center [651, 198] width 476 height 25
click at [576, 193] on input "text" at bounding box center [651, 198] width 476 height 25
type input "*"
drag, startPoint x: 706, startPoint y: 198, endPoint x: 611, endPoint y: 193, distance: 95.1
click at [611, 193] on input "**********" at bounding box center [651, 198] width 476 height 25
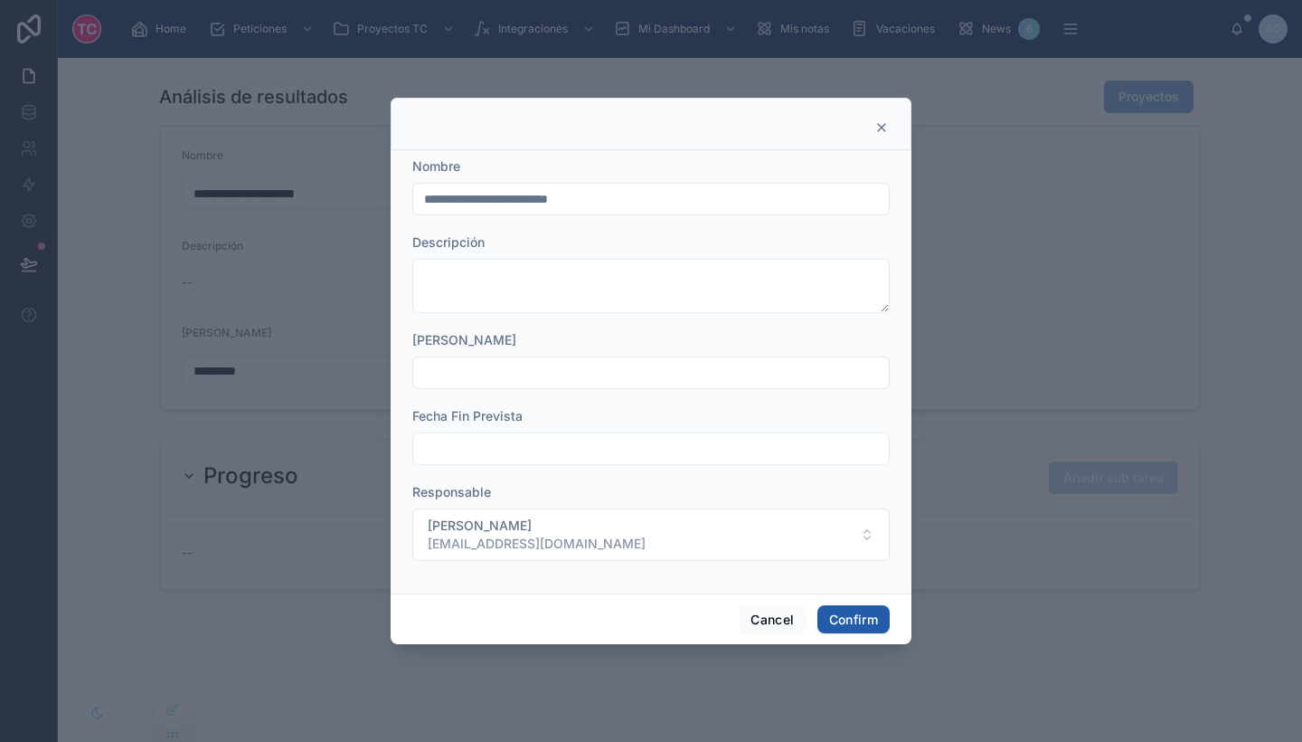
type input "**********"
click at [834, 620] on button "Confirm" at bounding box center [854, 619] width 72 height 29
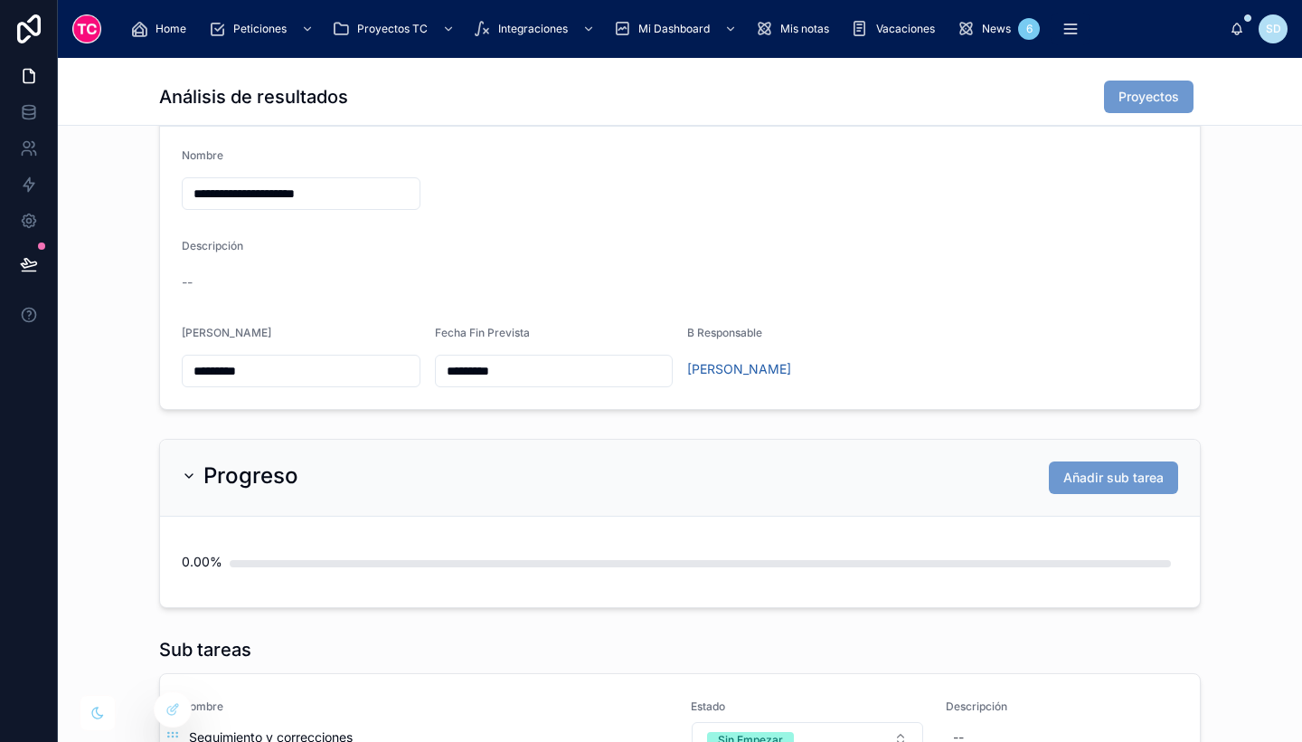
scroll to position [417, 0]
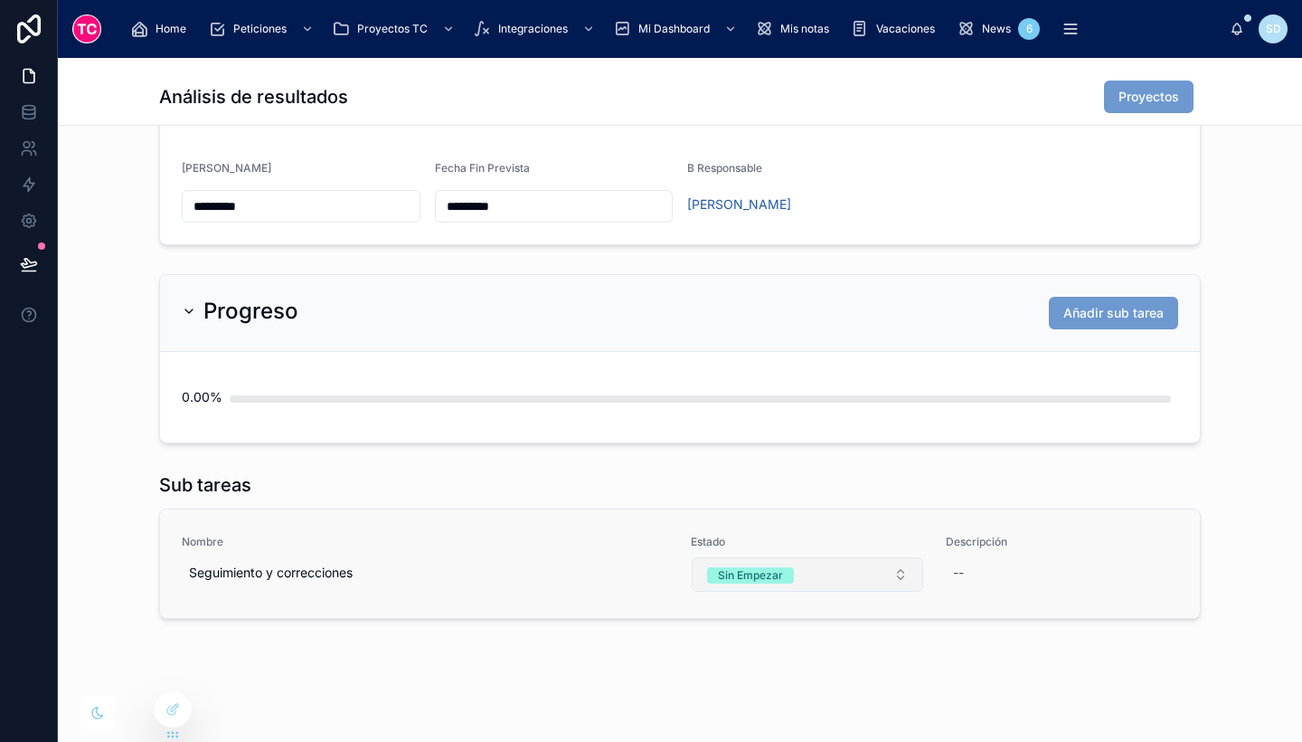
click at [770, 569] on div "Sin Empezar" at bounding box center [750, 575] width 65 height 16
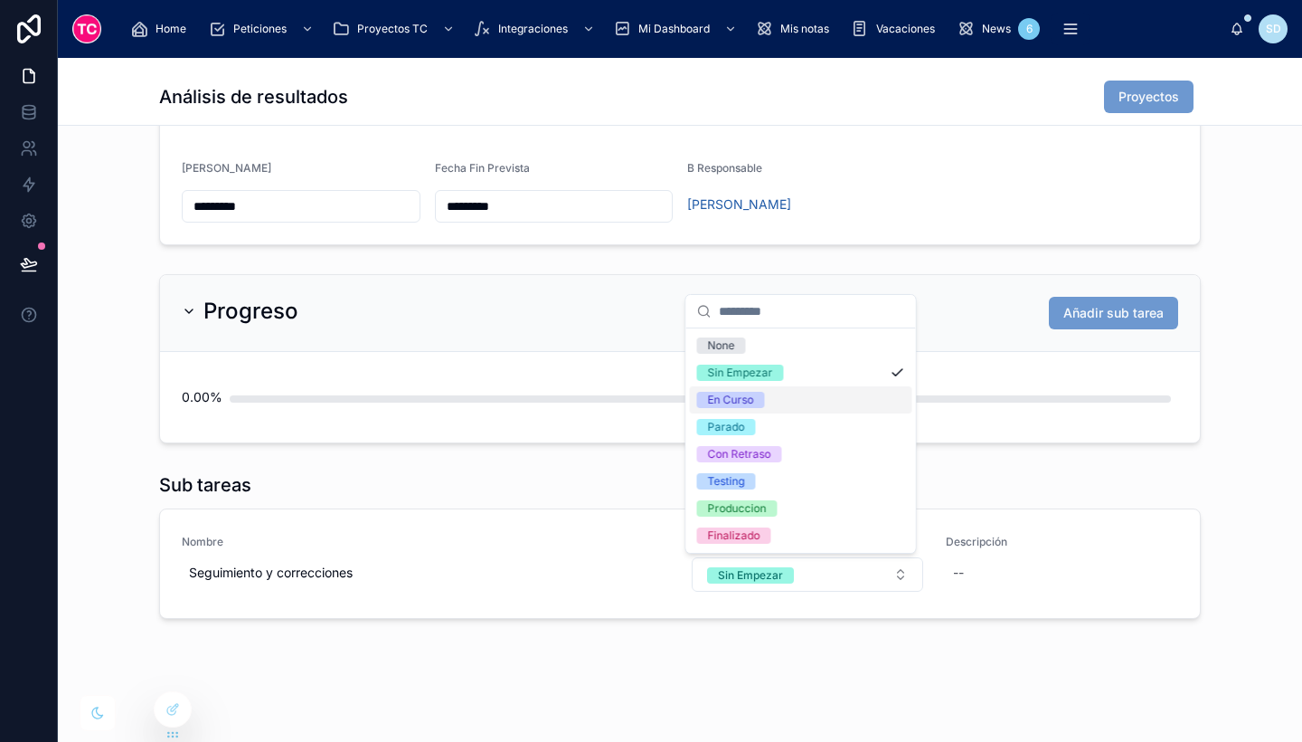
click at [767, 405] on div "En Curso" at bounding box center [801, 399] width 223 height 27
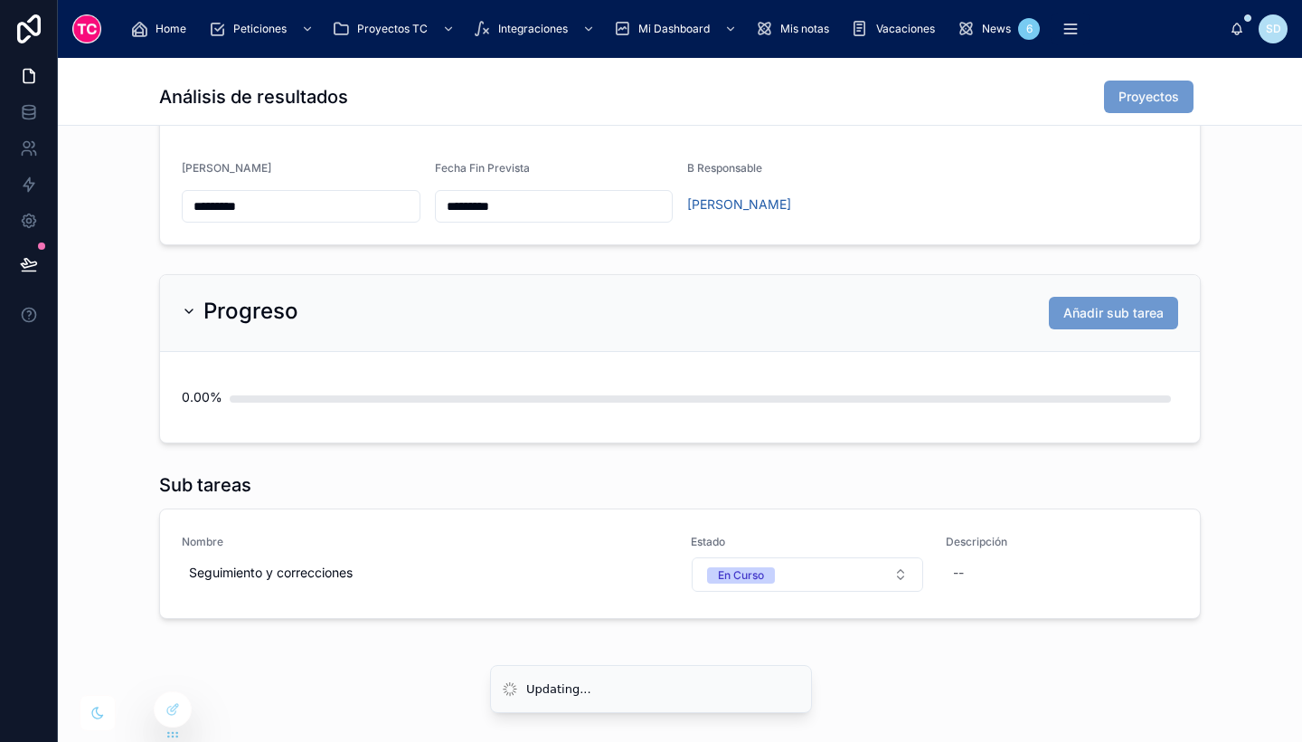
scroll to position [0, 0]
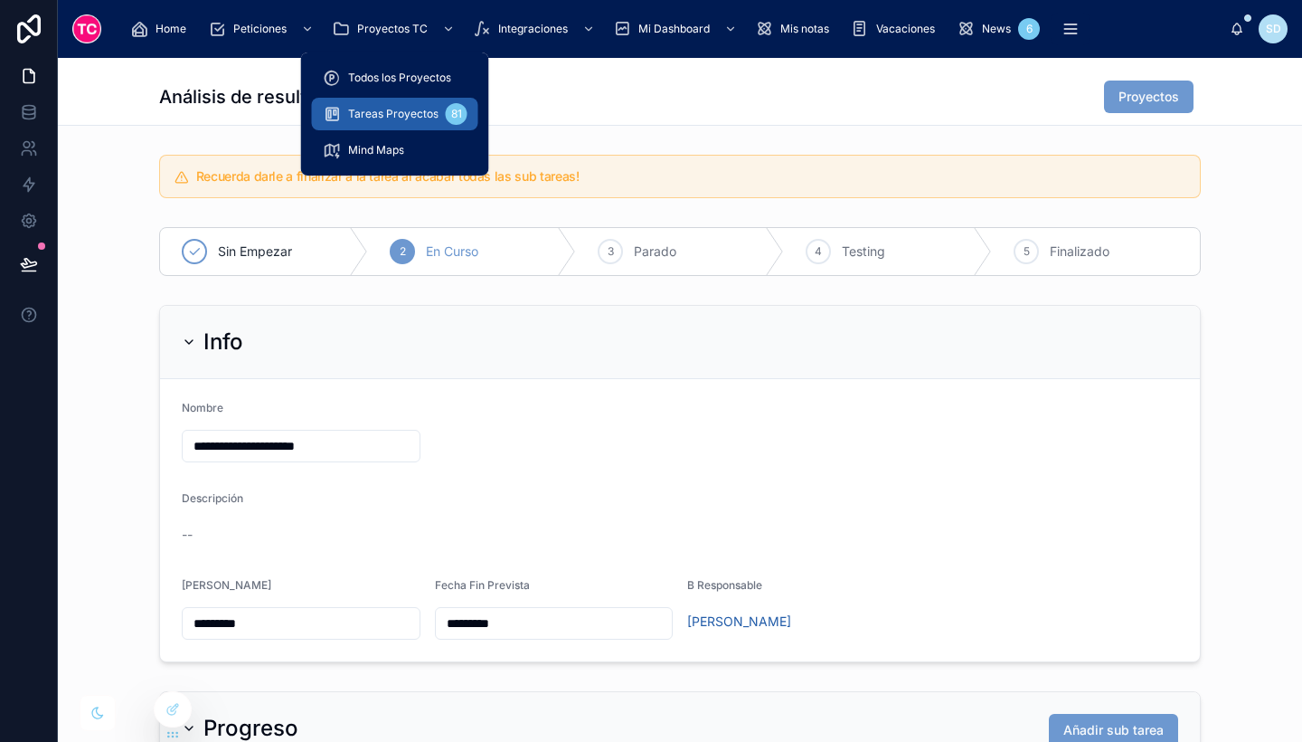
click at [403, 118] on span "Tareas Proyectos" at bounding box center [393, 114] width 90 height 14
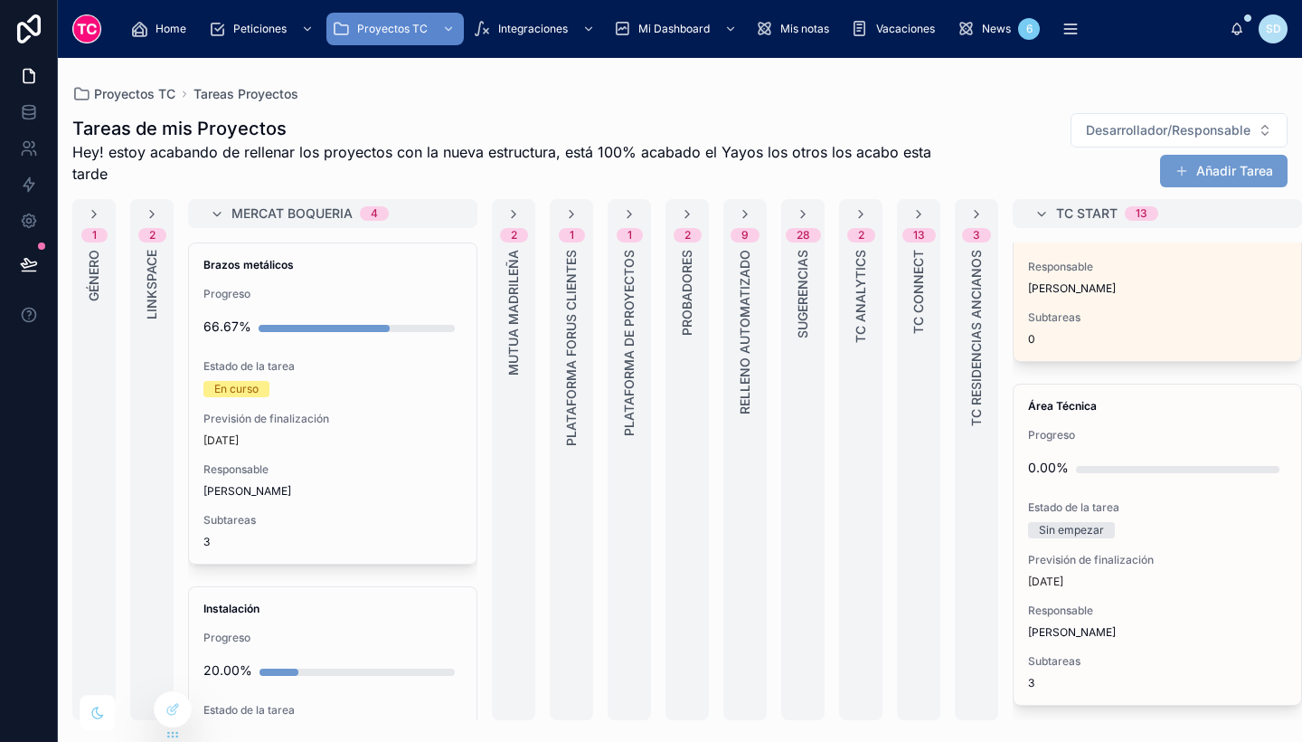
scroll to position [3603, 0]
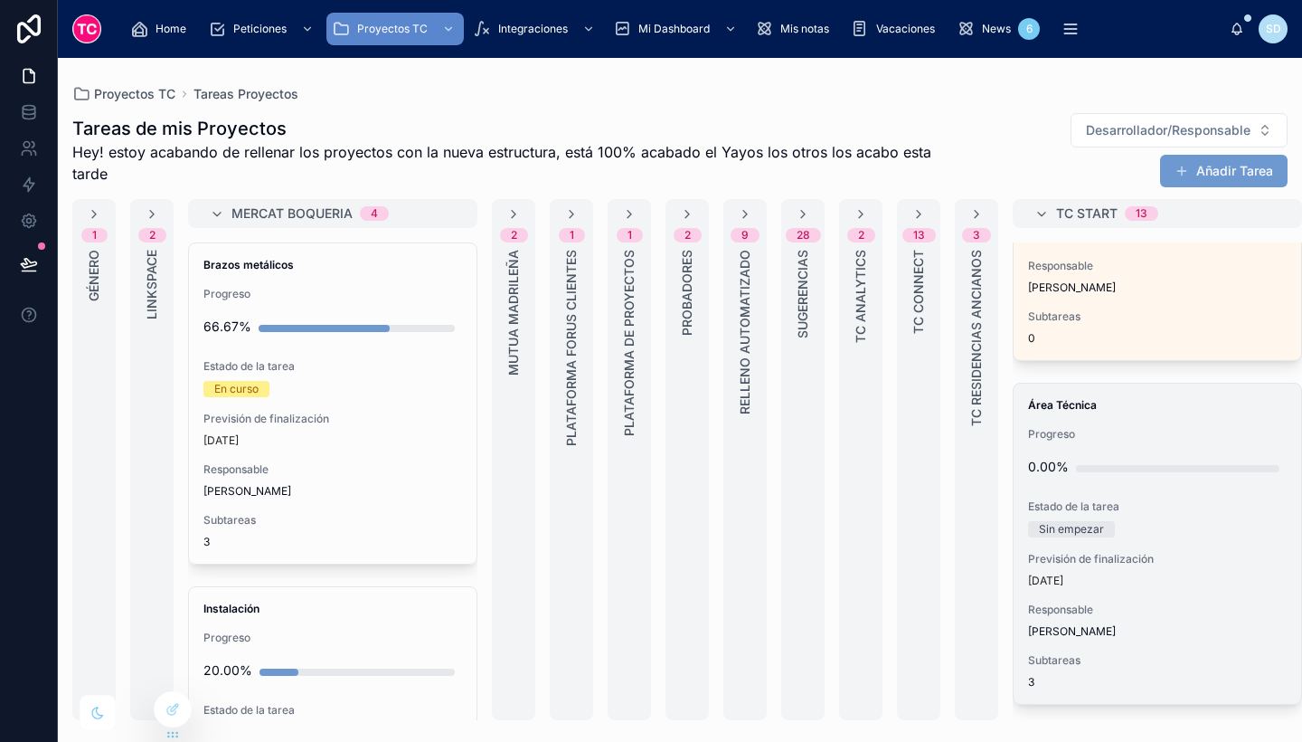
click at [1197, 576] on div "[DATE]" at bounding box center [1157, 580] width 259 height 14
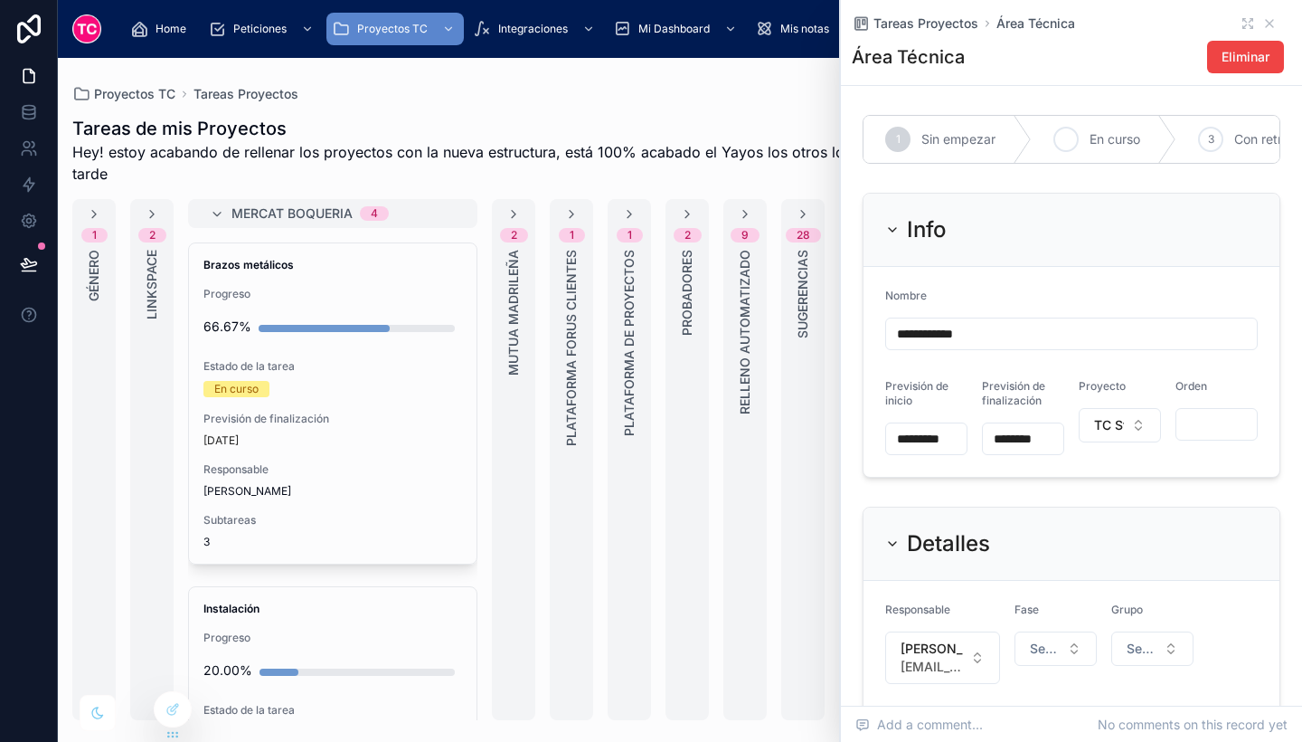
click at [1108, 136] on span "En curso" at bounding box center [1115, 139] width 51 height 18
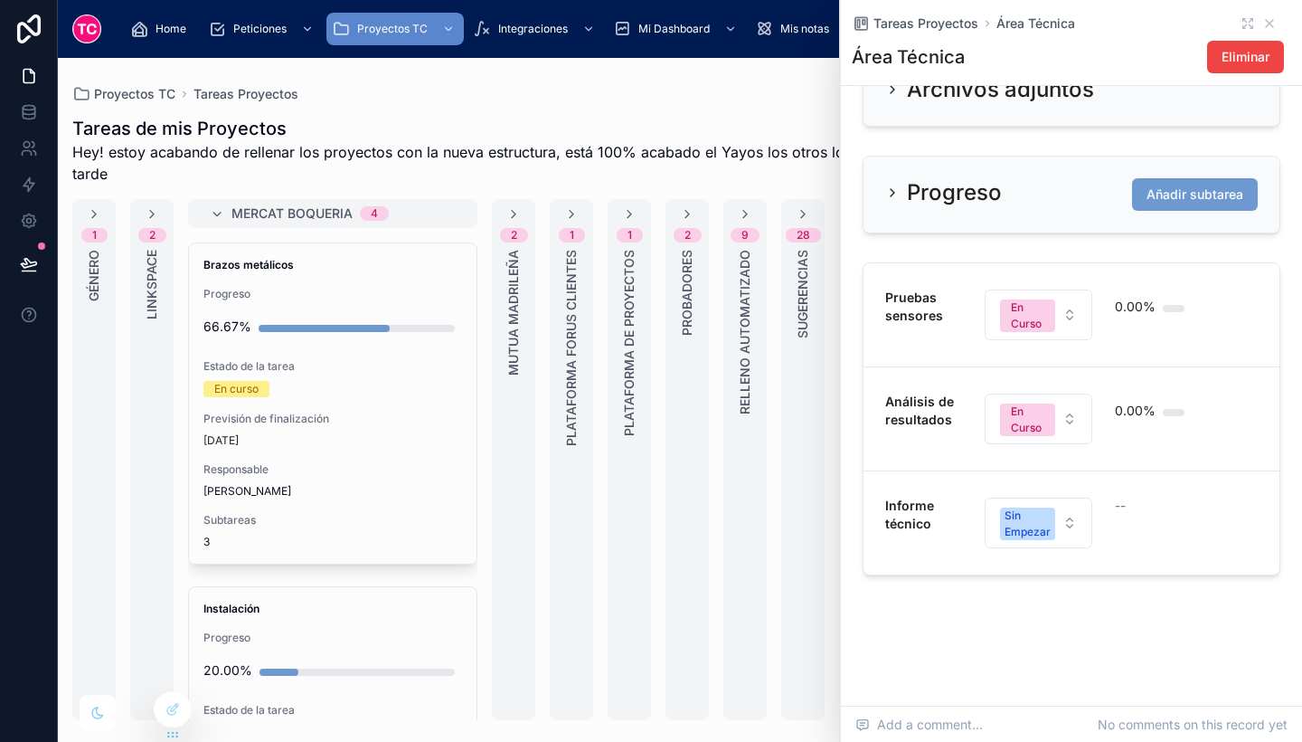
scroll to position [0, 14]
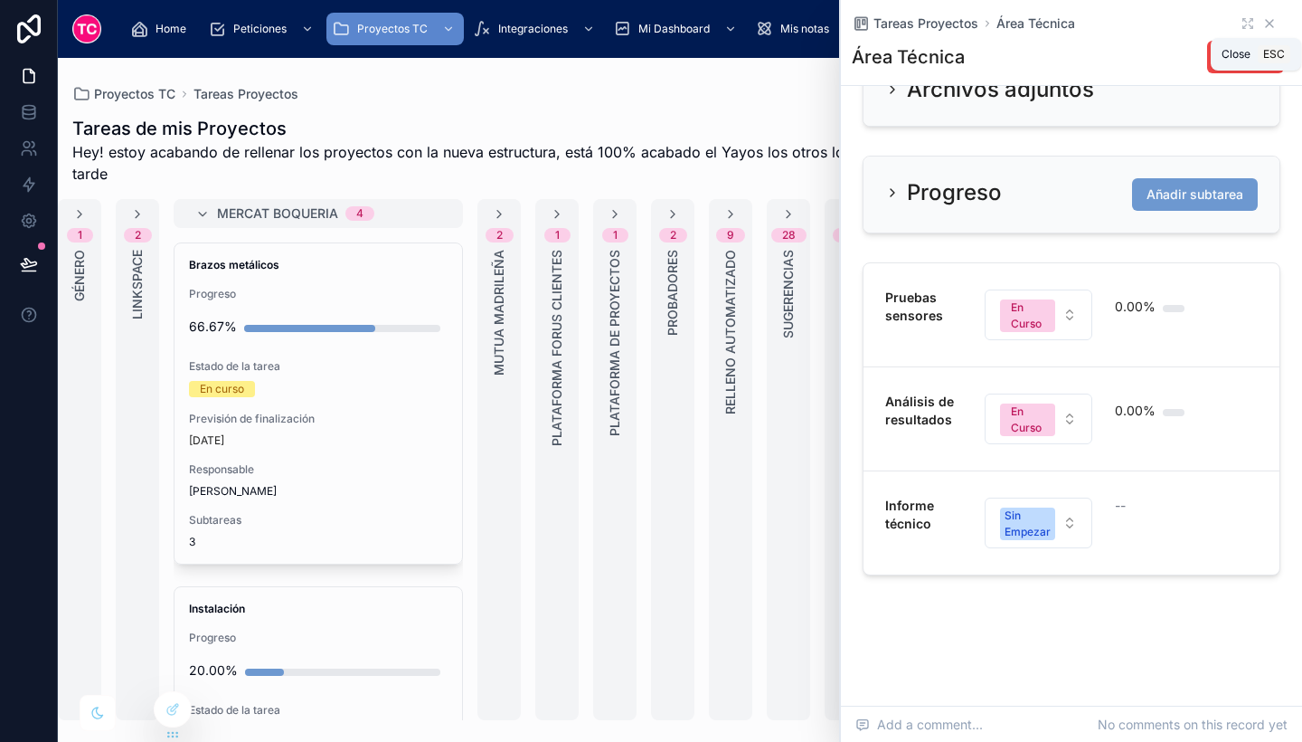
click at [1263, 23] on icon at bounding box center [1270, 23] width 14 height 14
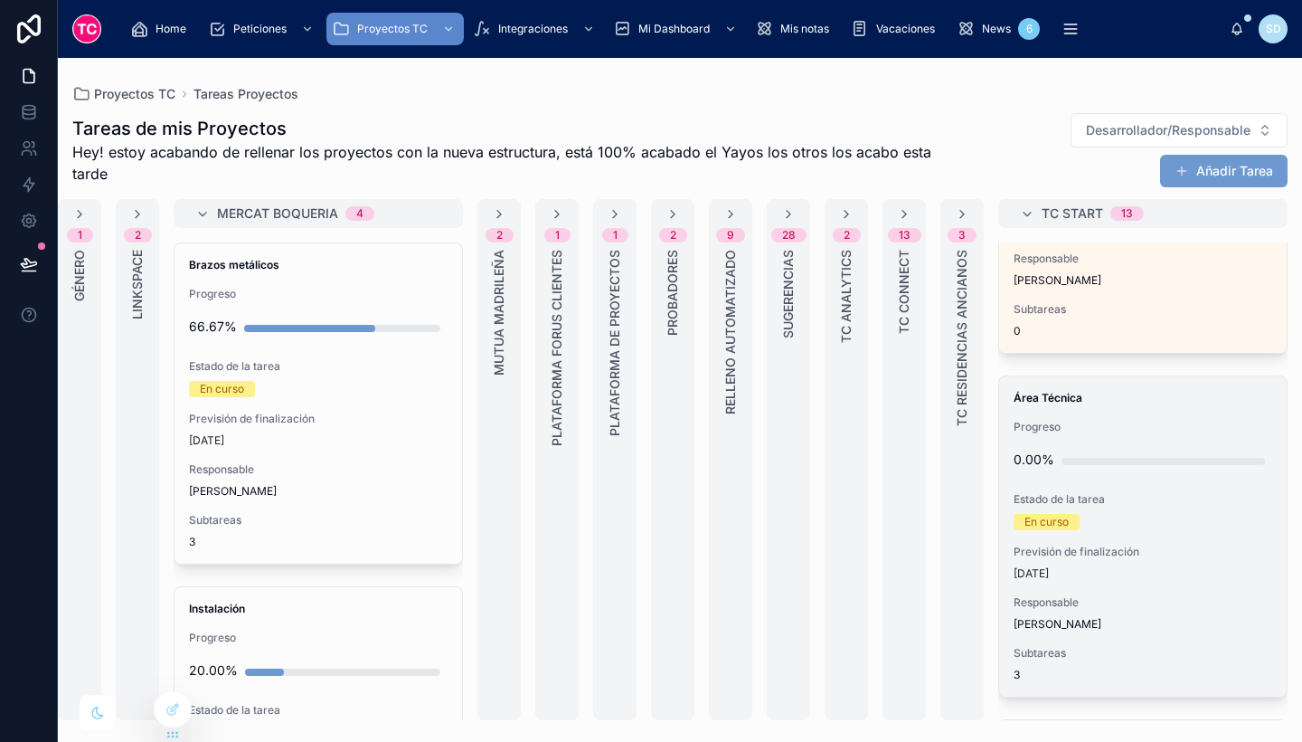
scroll to position [3604, 0]
click at [1164, 579] on div "[DATE]" at bounding box center [1143, 579] width 259 height 14
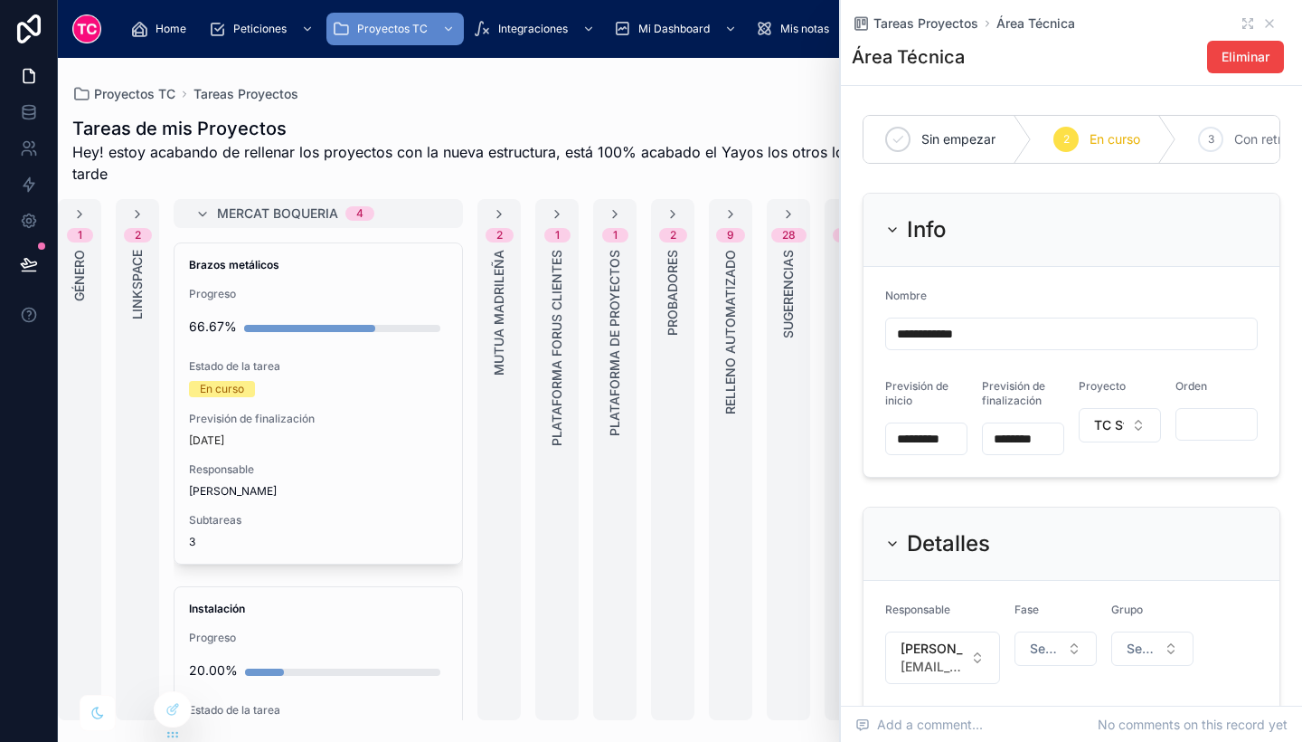
scroll to position [809, 0]
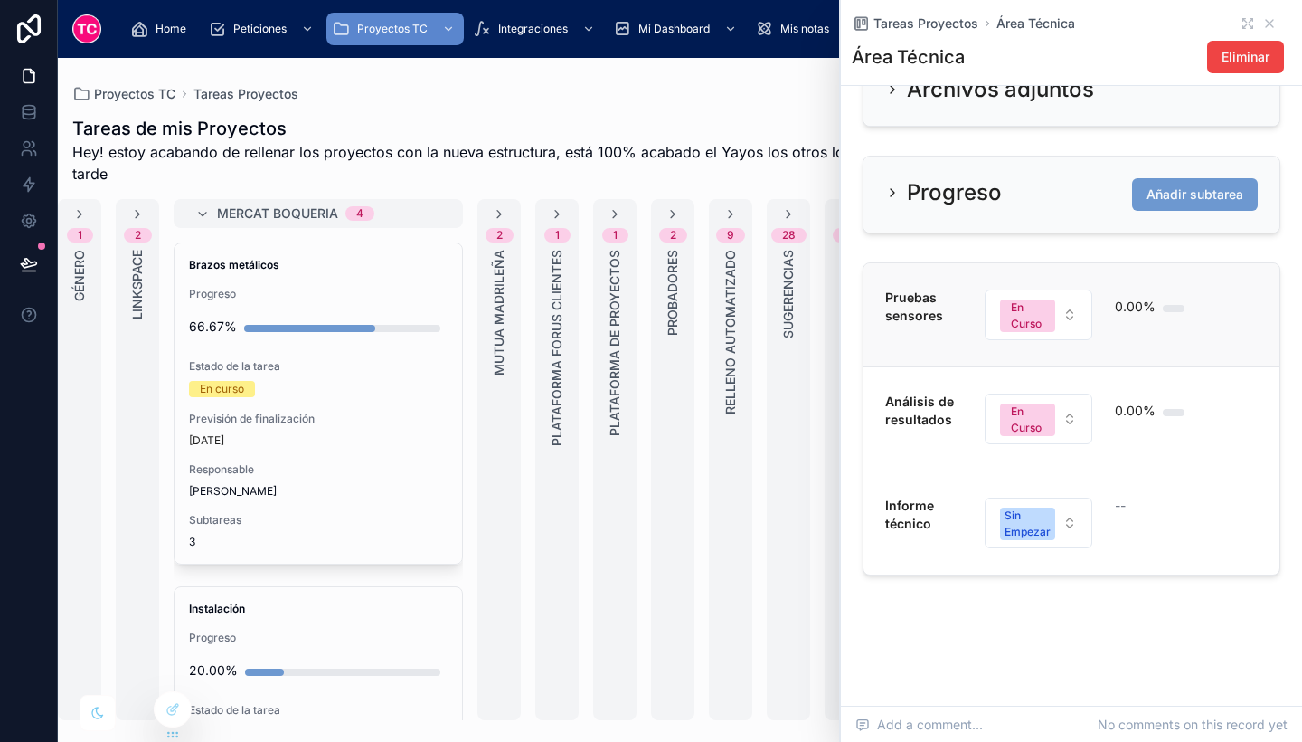
click at [1209, 289] on div "Pruebas sensores En Curso 0.00%" at bounding box center [1072, 315] width 373 height 52
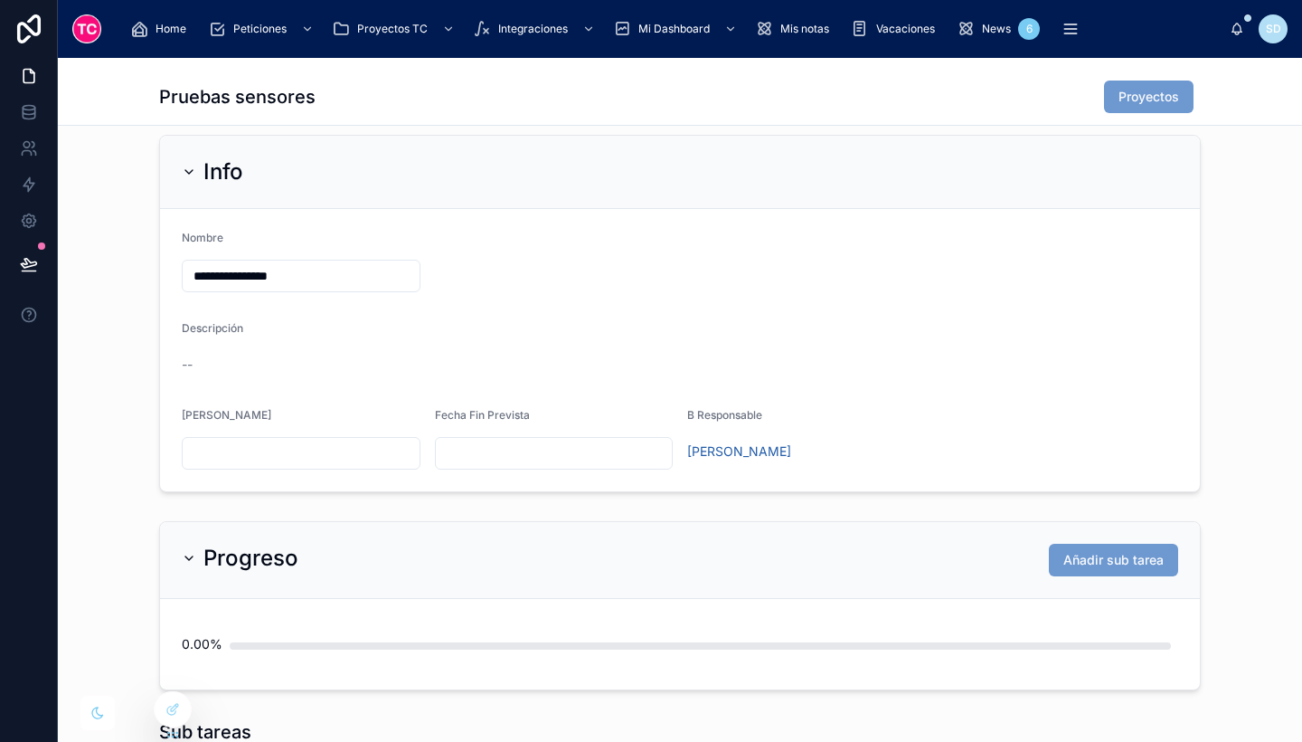
scroll to position [204, 0]
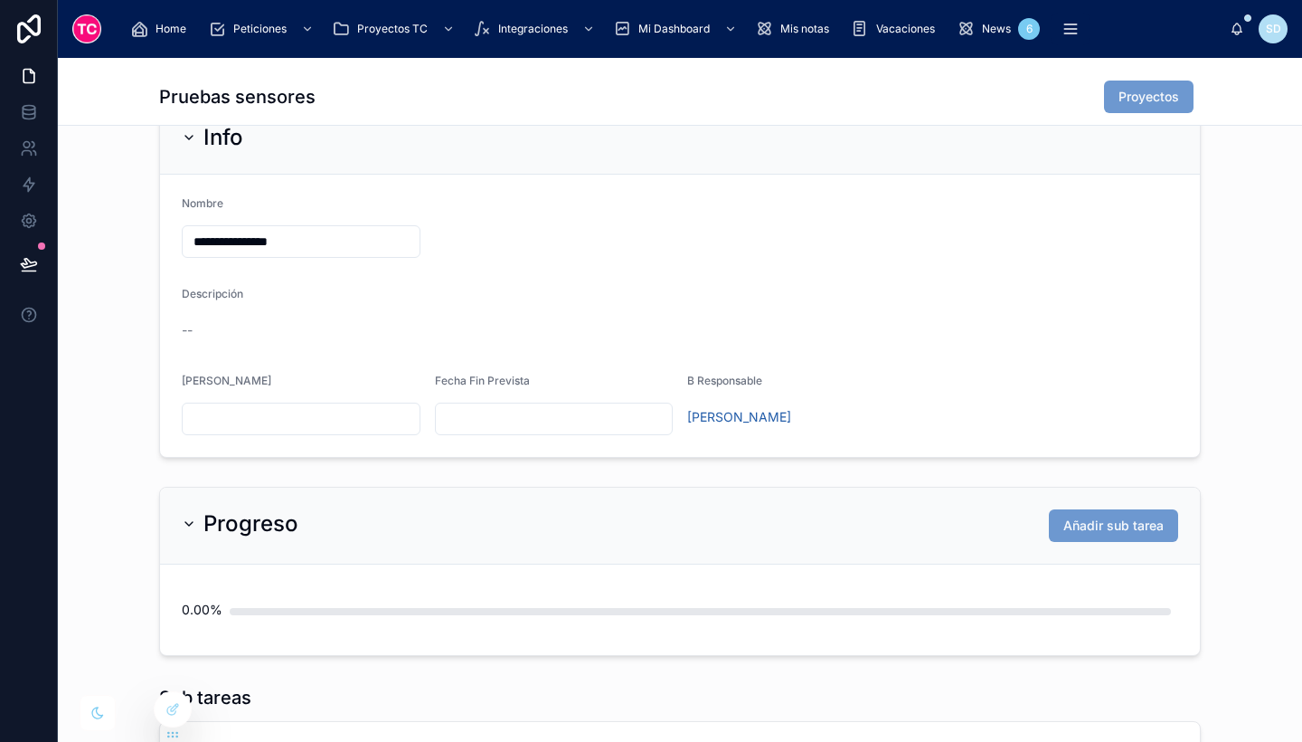
drag, startPoint x: 237, startPoint y: 239, endPoint x: 115, endPoint y: 235, distance: 122.2
click at [115, 235] on div "**********" at bounding box center [680, 279] width 1245 height 372
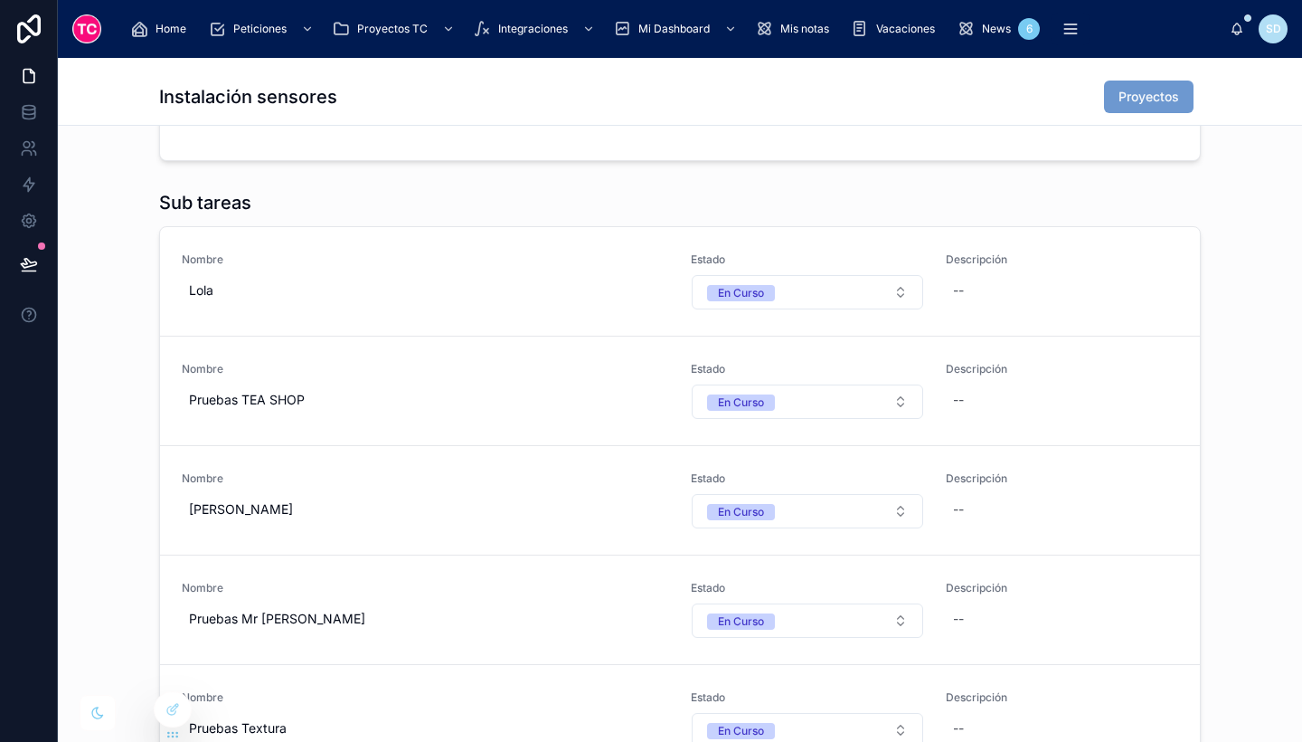
scroll to position [730, 0]
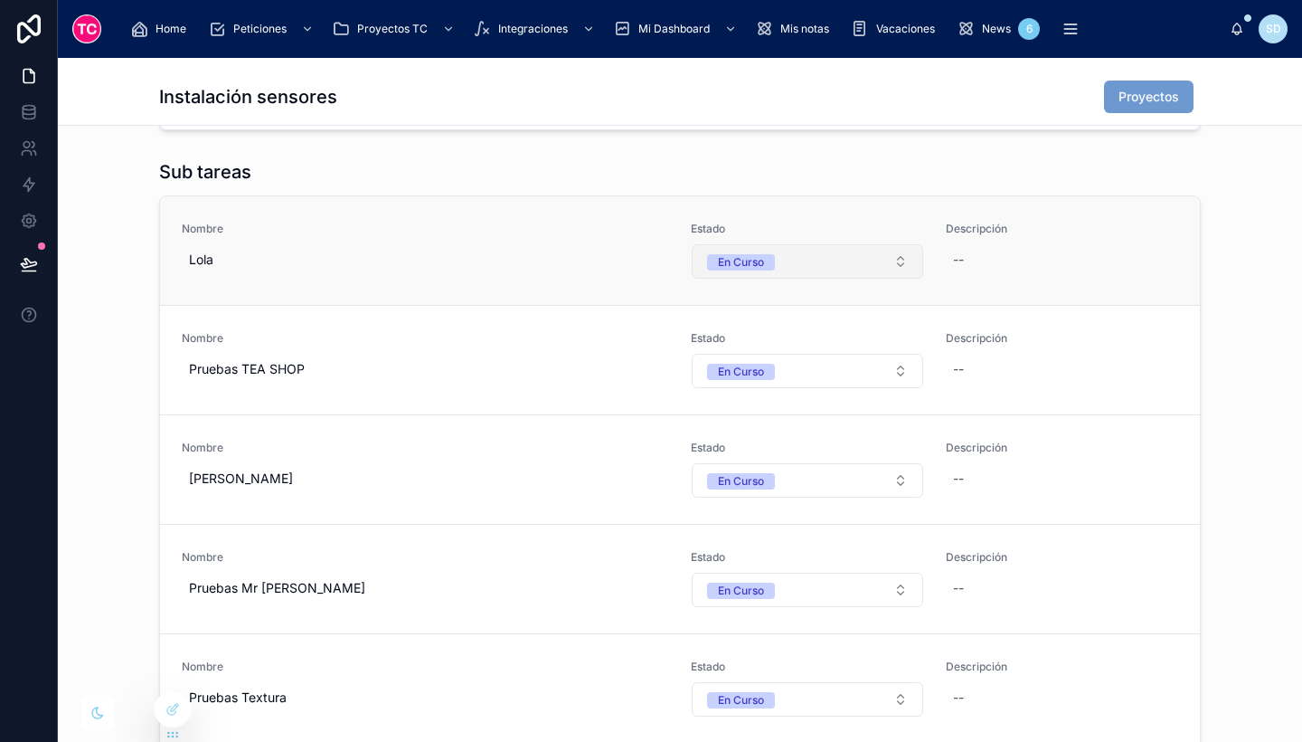
type input "**********"
click at [761, 257] on span "En Curso" at bounding box center [741, 262] width 68 height 16
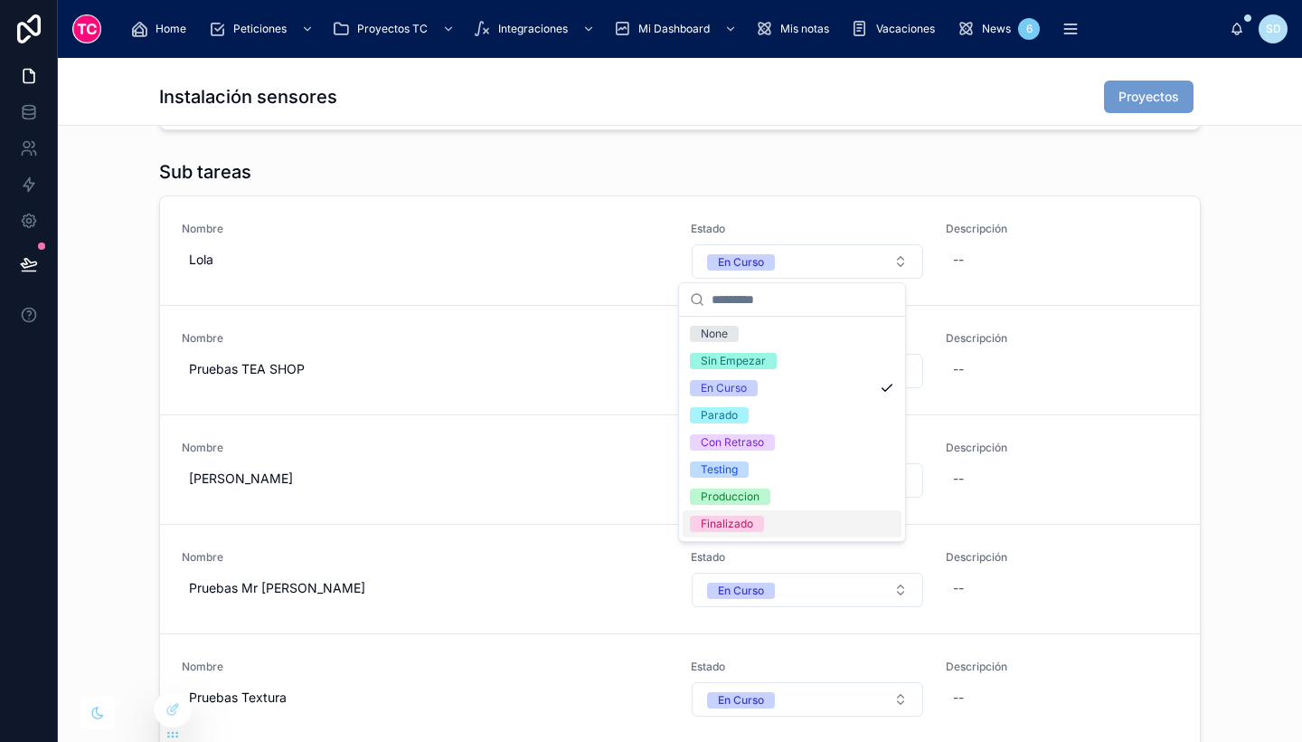
click at [771, 520] on div "Finalizado" at bounding box center [792, 523] width 219 height 27
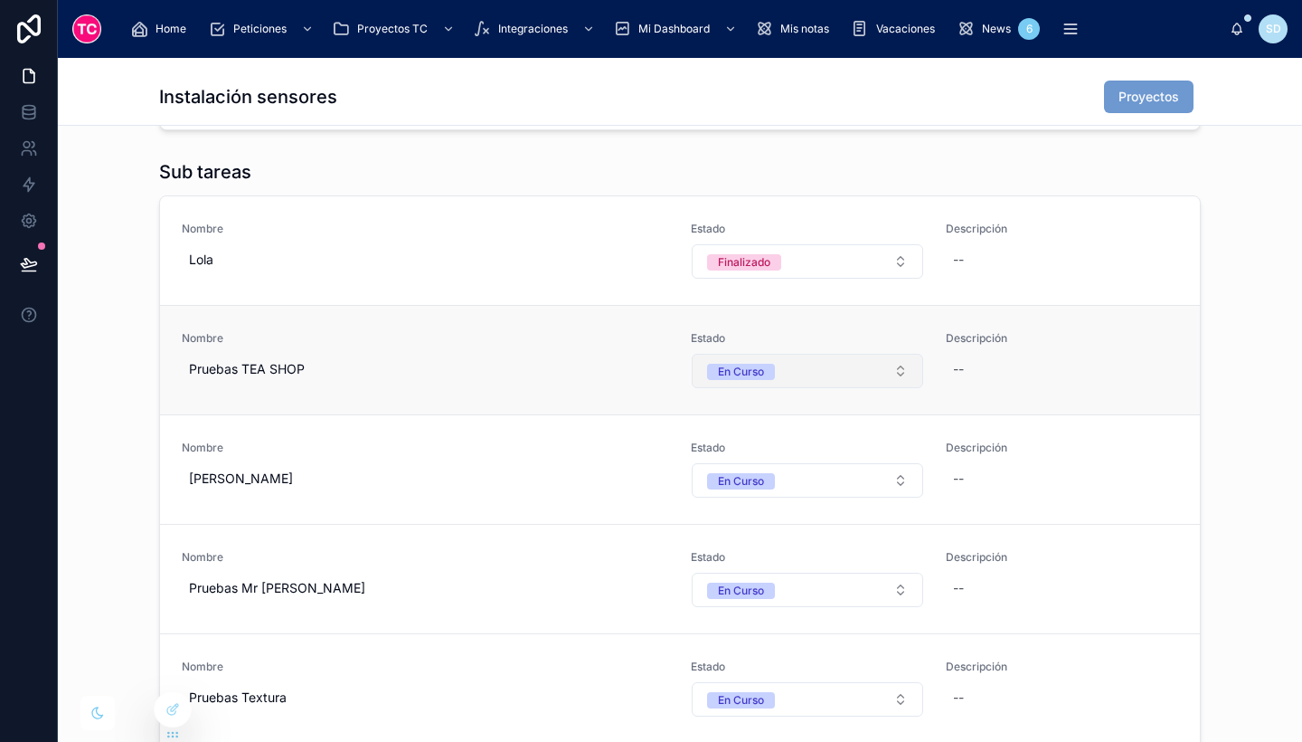
click at [760, 368] on span "En Curso" at bounding box center [741, 372] width 68 height 16
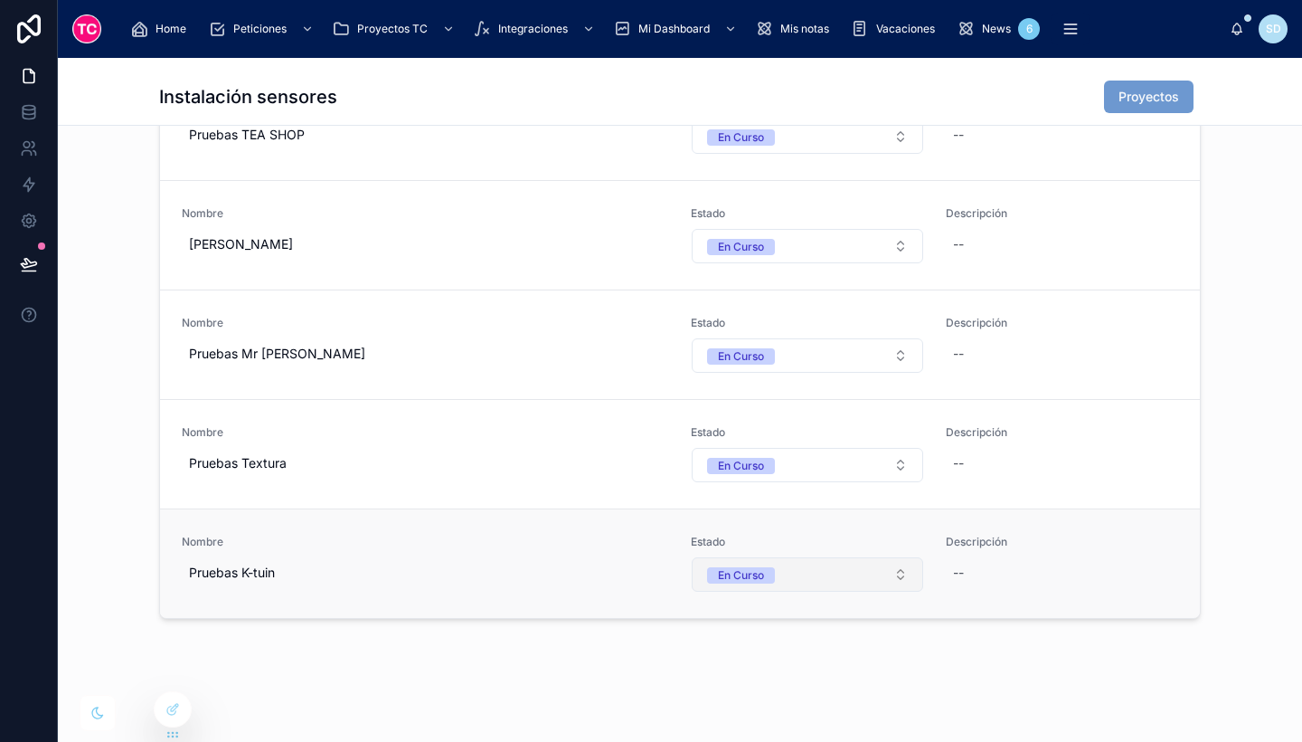
click at [772, 571] on button "En Curso" at bounding box center [808, 574] width 232 height 34
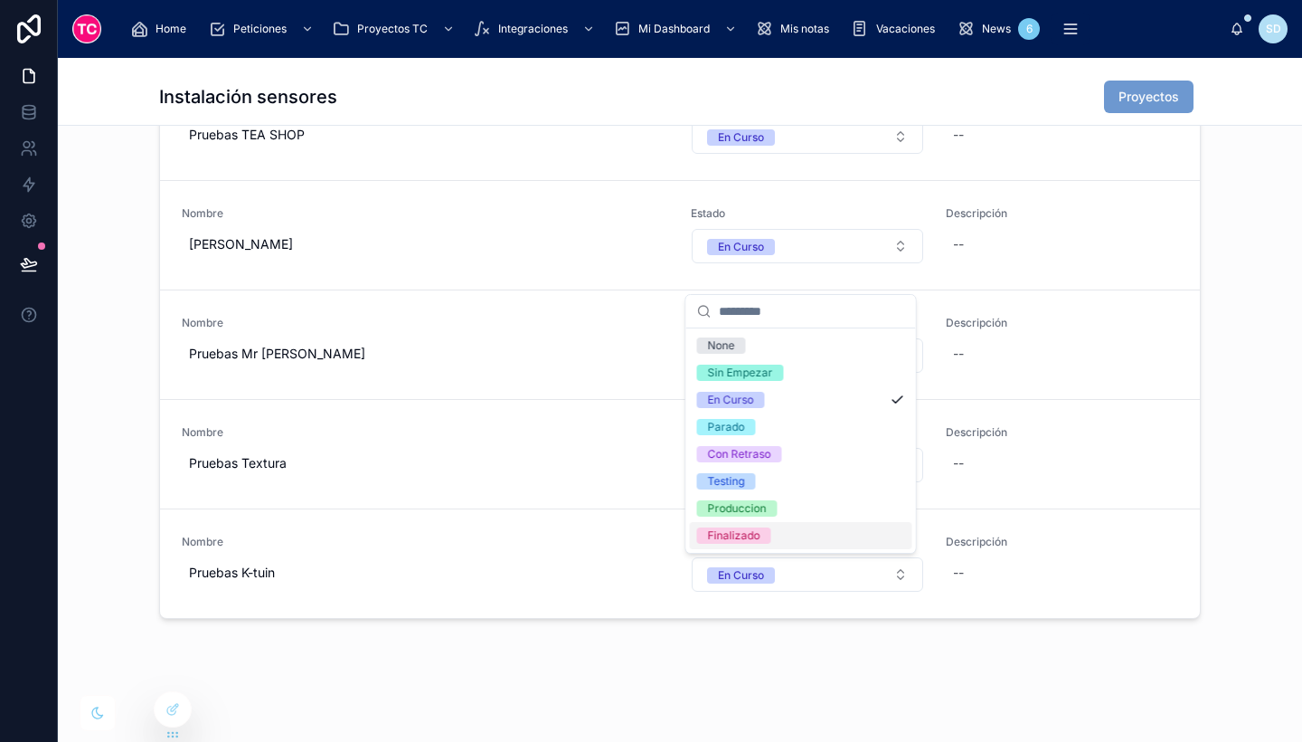
click at [768, 525] on div "Finalizado" at bounding box center [801, 535] width 223 height 27
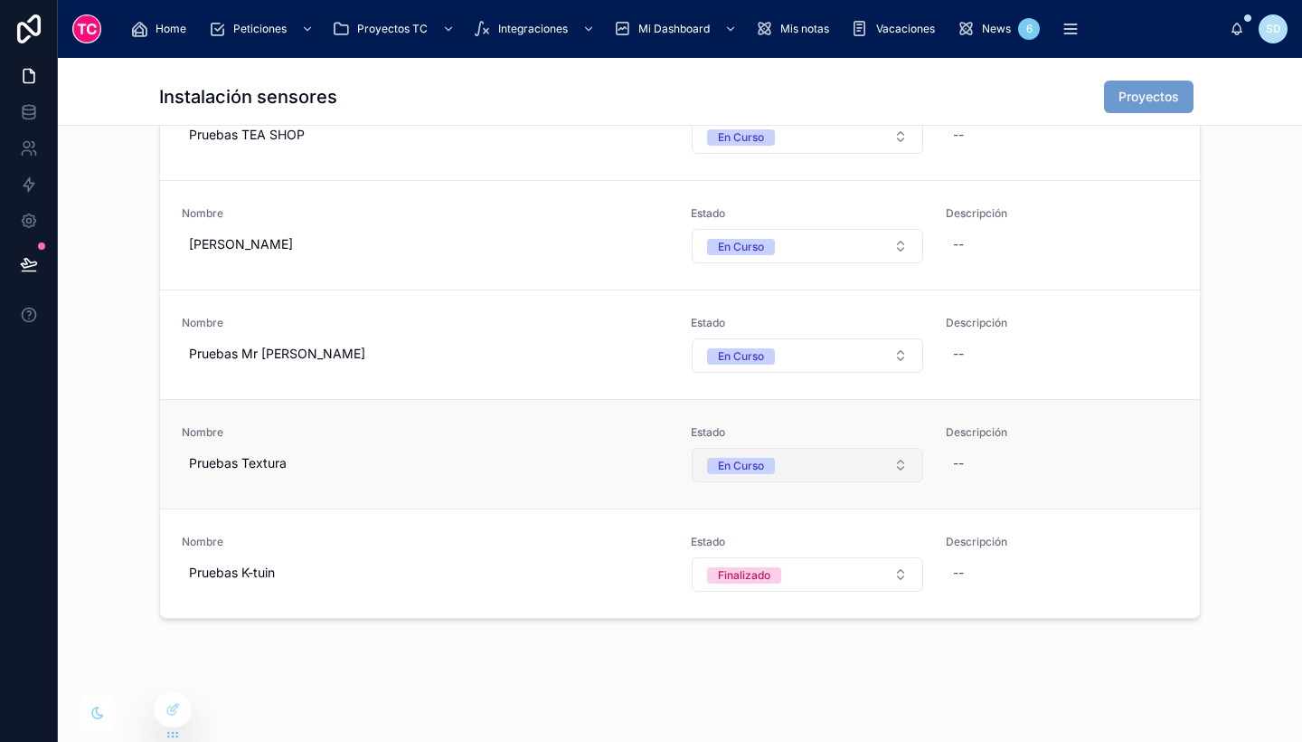
click at [761, 464] on span "En Curso" at bounding box center [741, 466] width 68 height 16
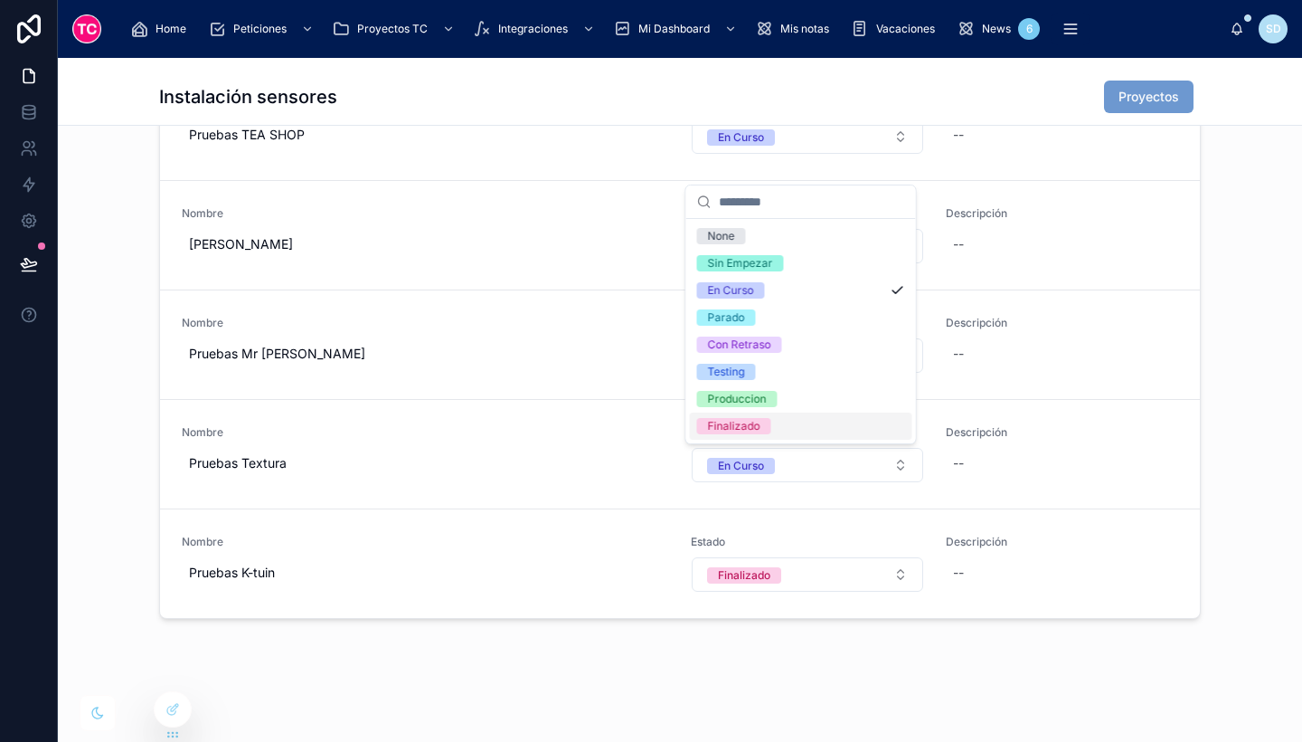
scroll to position [745, 0]
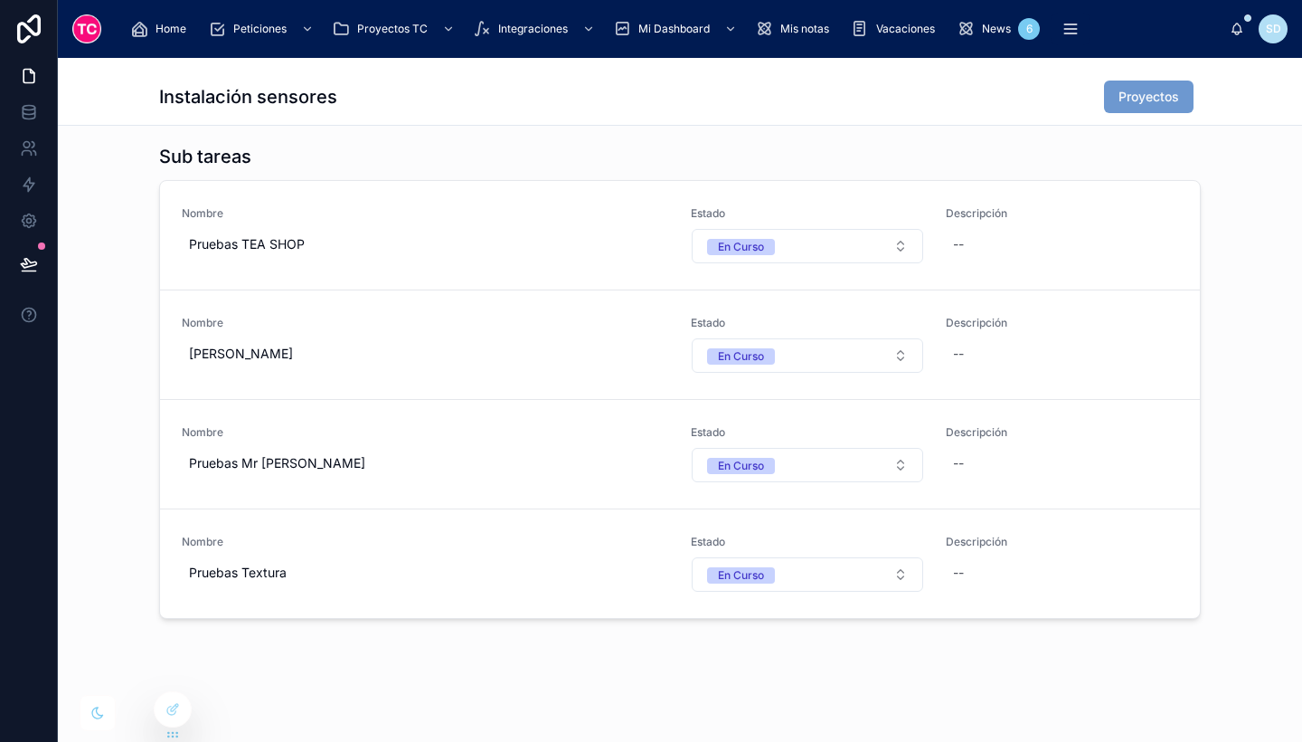
click at [762, 427] on span "Estado" at bounding box center [807, 432] width 233 height 14
click at [770, 465] on button "En Curso" at bounding box center [808, 465] width 232 height 34
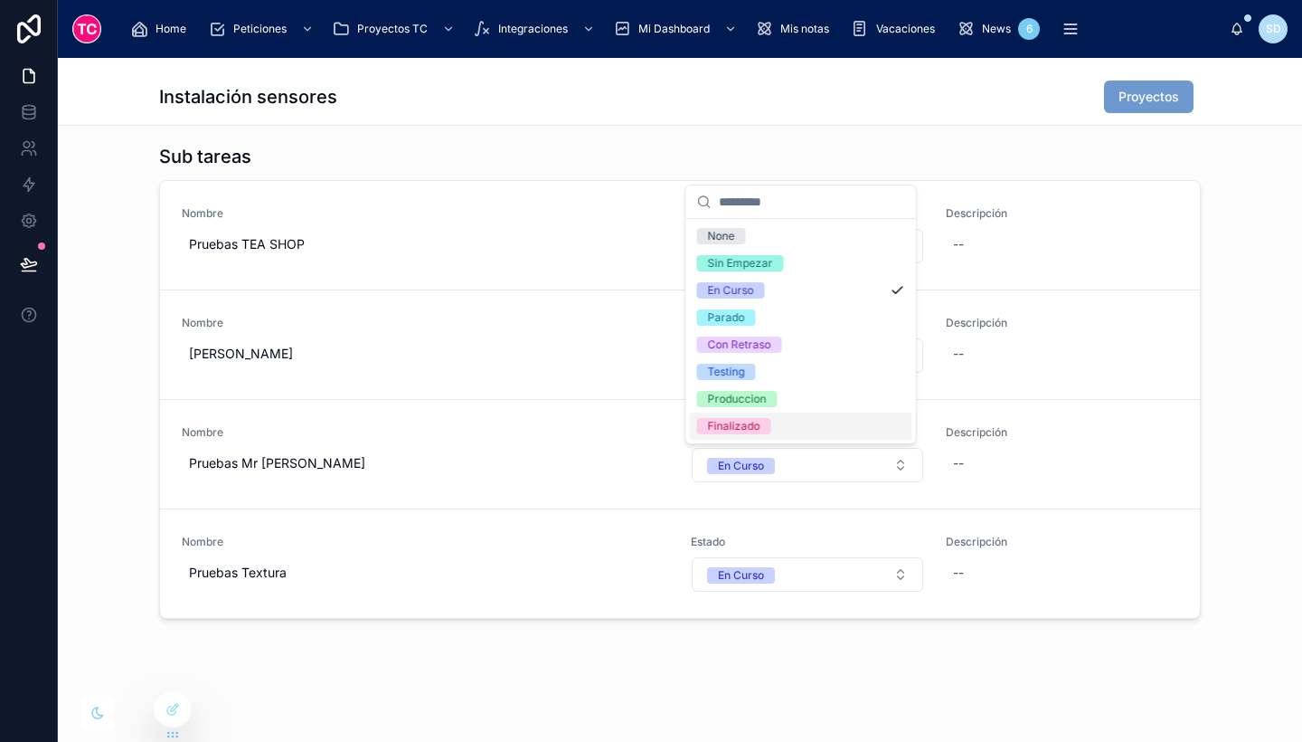
click at [772, 423] on div "Finalizado" at bounding box center [801, 425] width 223 height 27
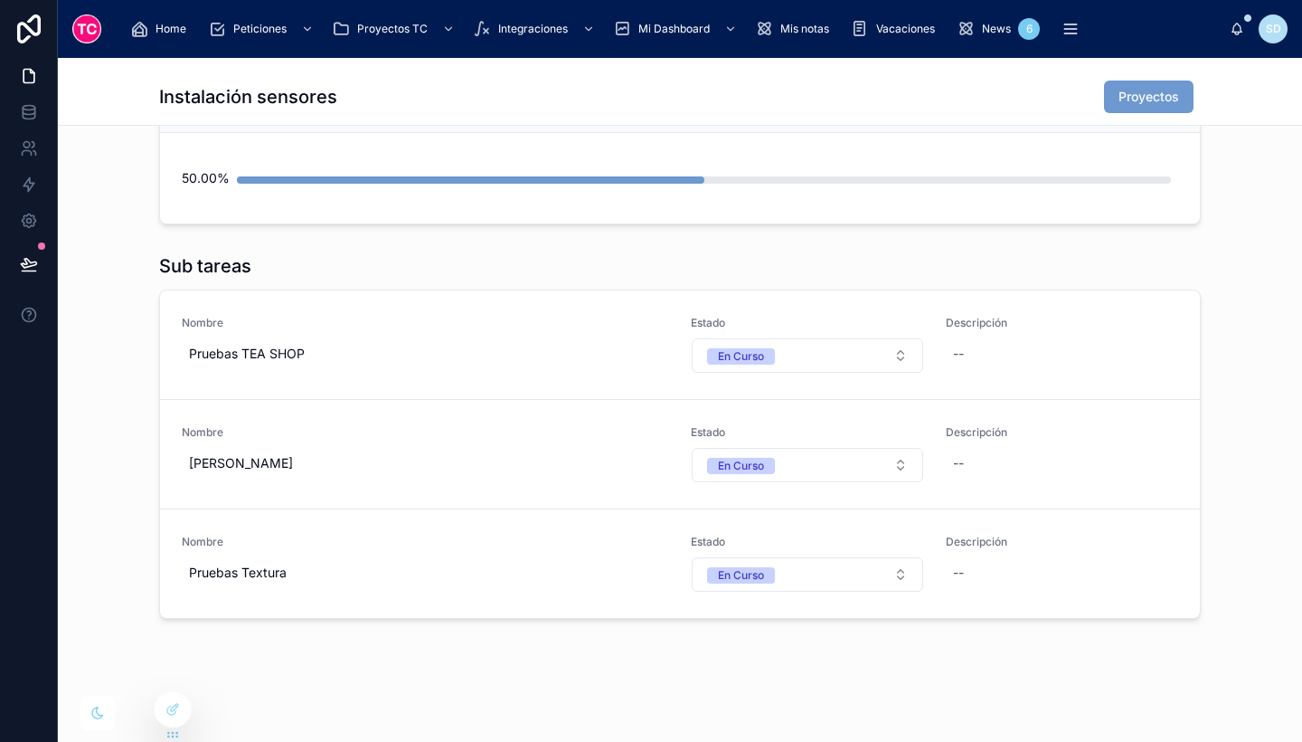
scroll to position [636, 0]
click at [773, 352] on button "En Curso" at bounding box center [808, 355] width 232 height 34
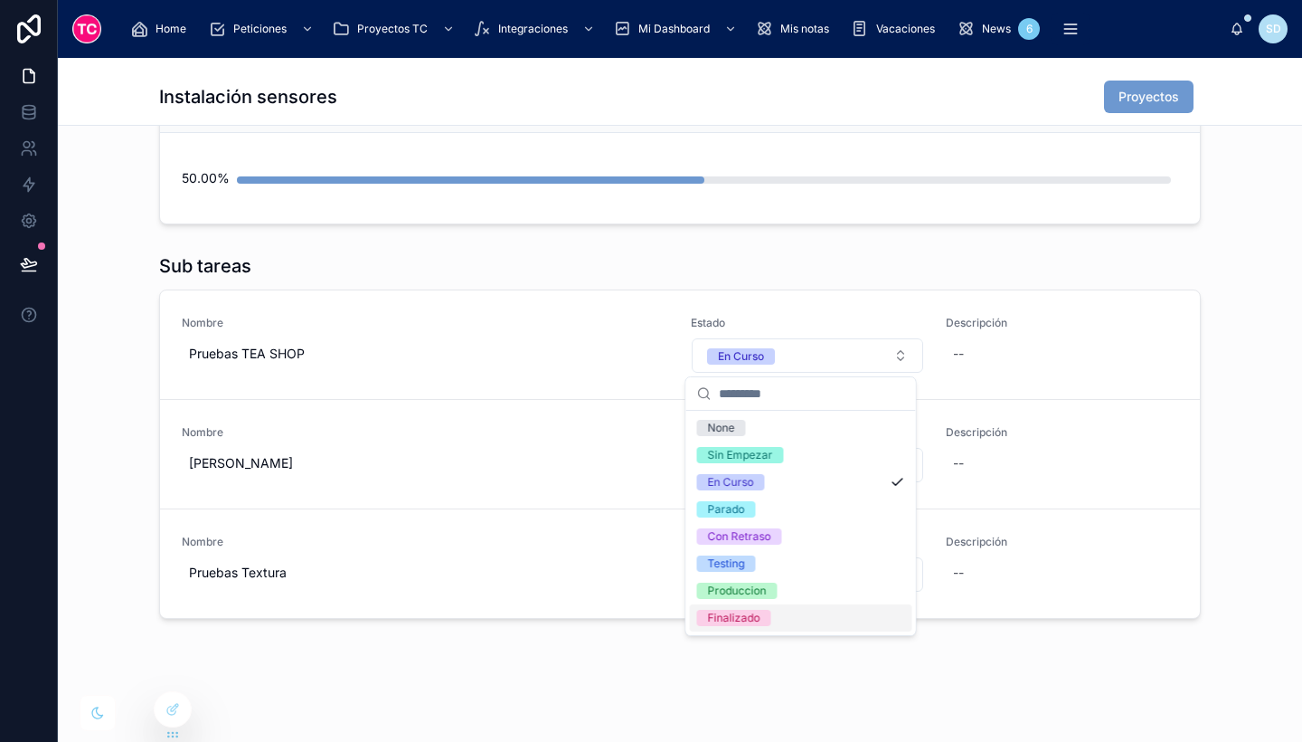
click at [768, 616] on span "Finalizado" at bounding box center [734, 618] width 74 height 16
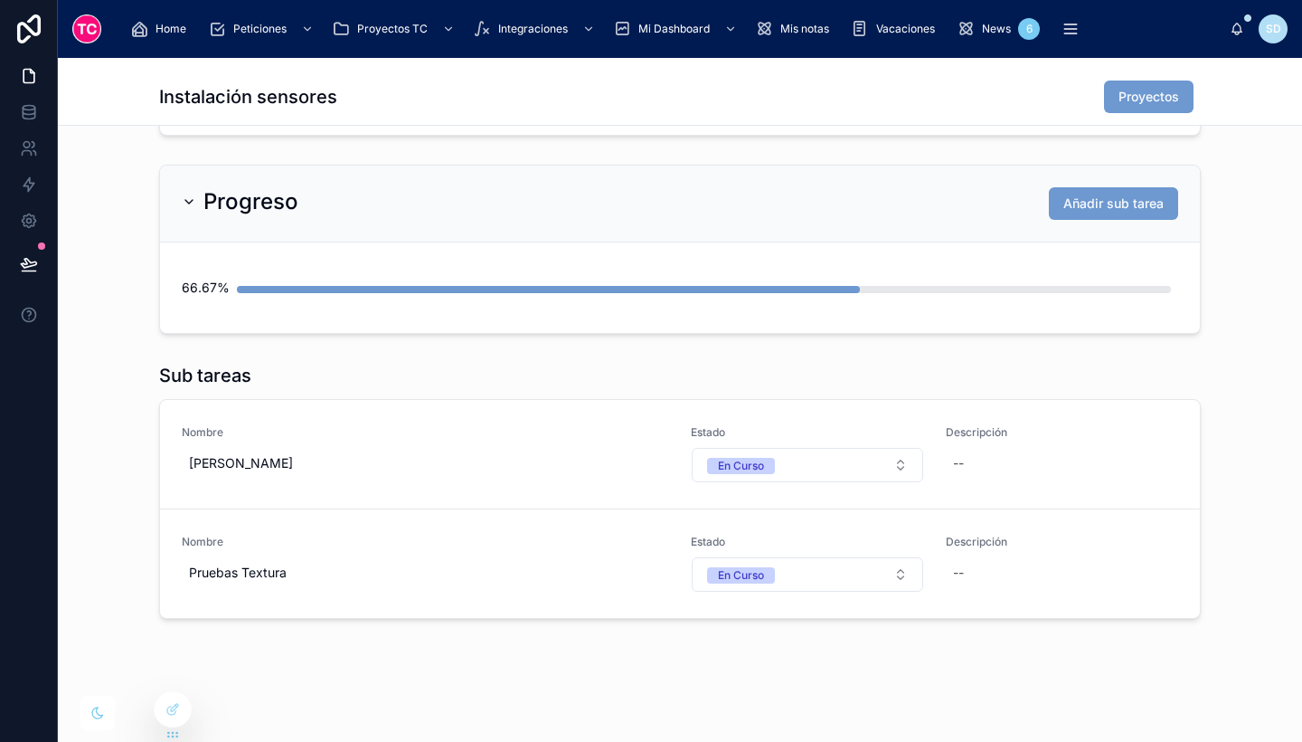
scroll to position [526, 0]
click at [780, 461] on button "En Curso" at bounding box center [808, 465] width 232 height 34
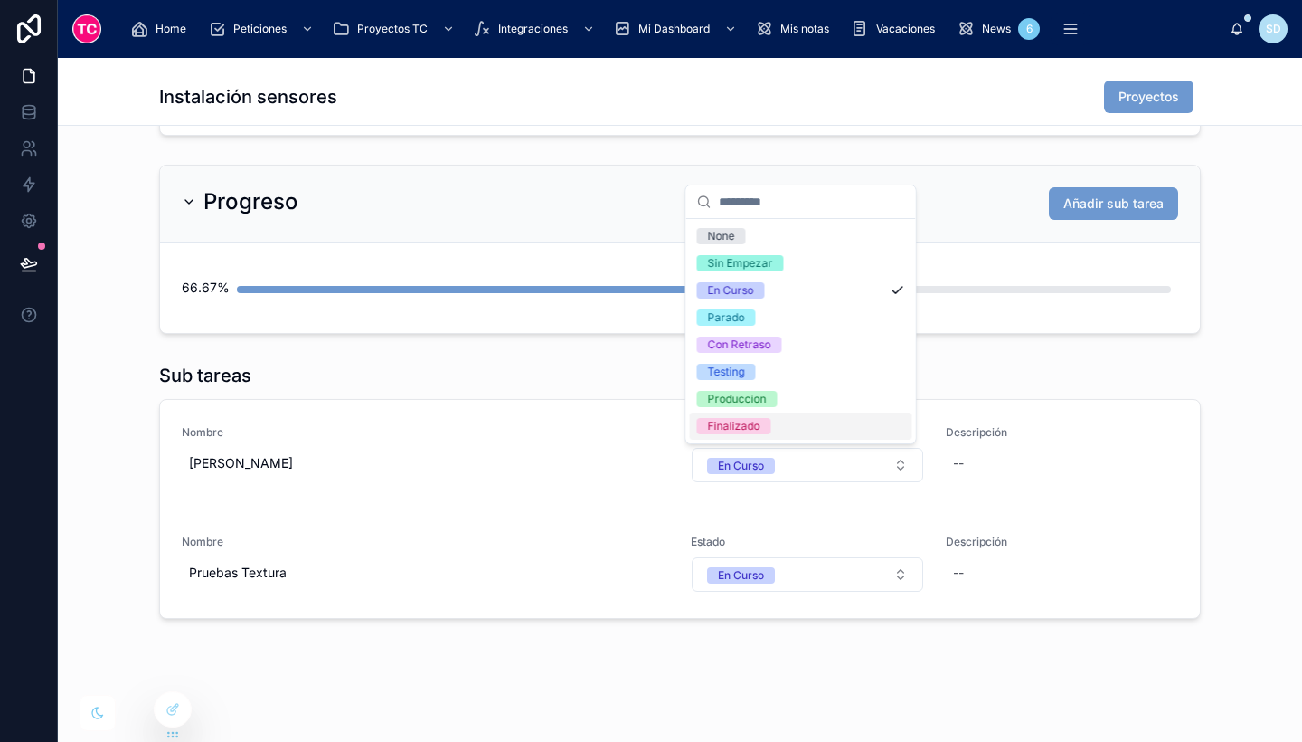
click at [773, 431] on div "Finalizado" at bounding box center [801, 425] width 223 height 27
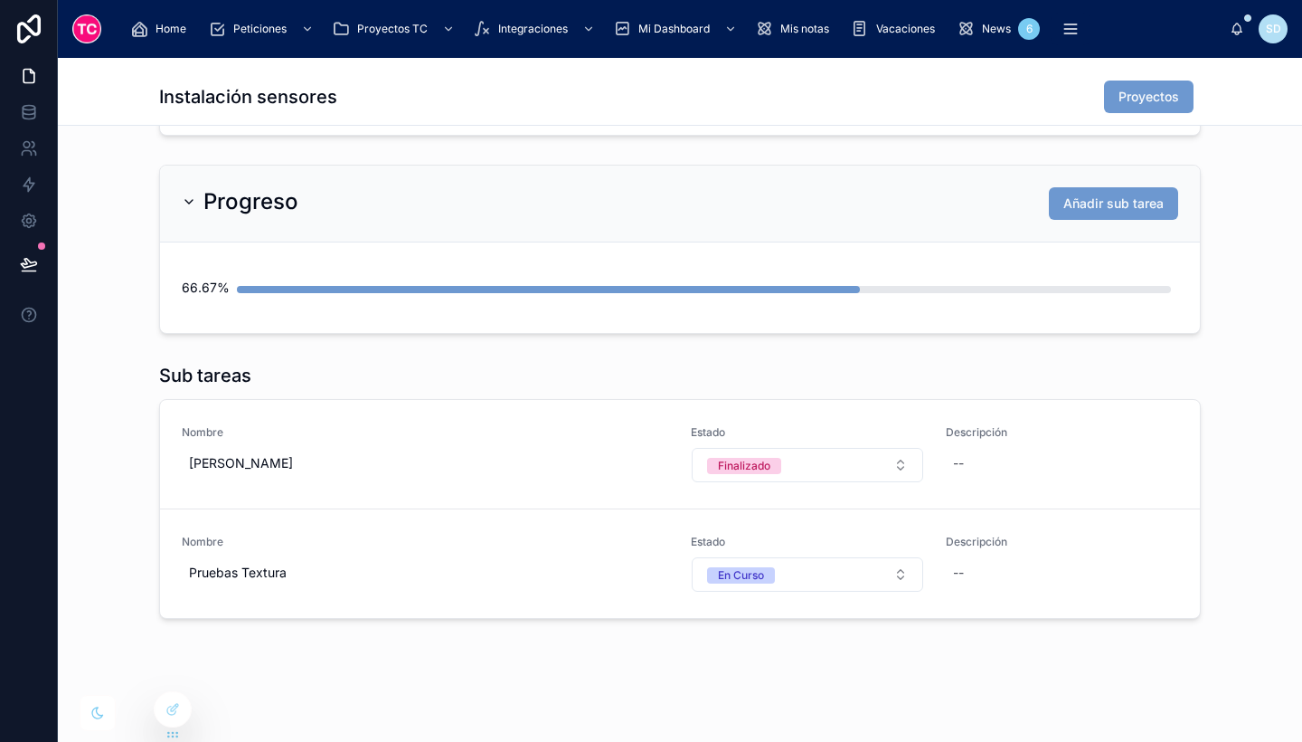
scroll to position [417, 0]
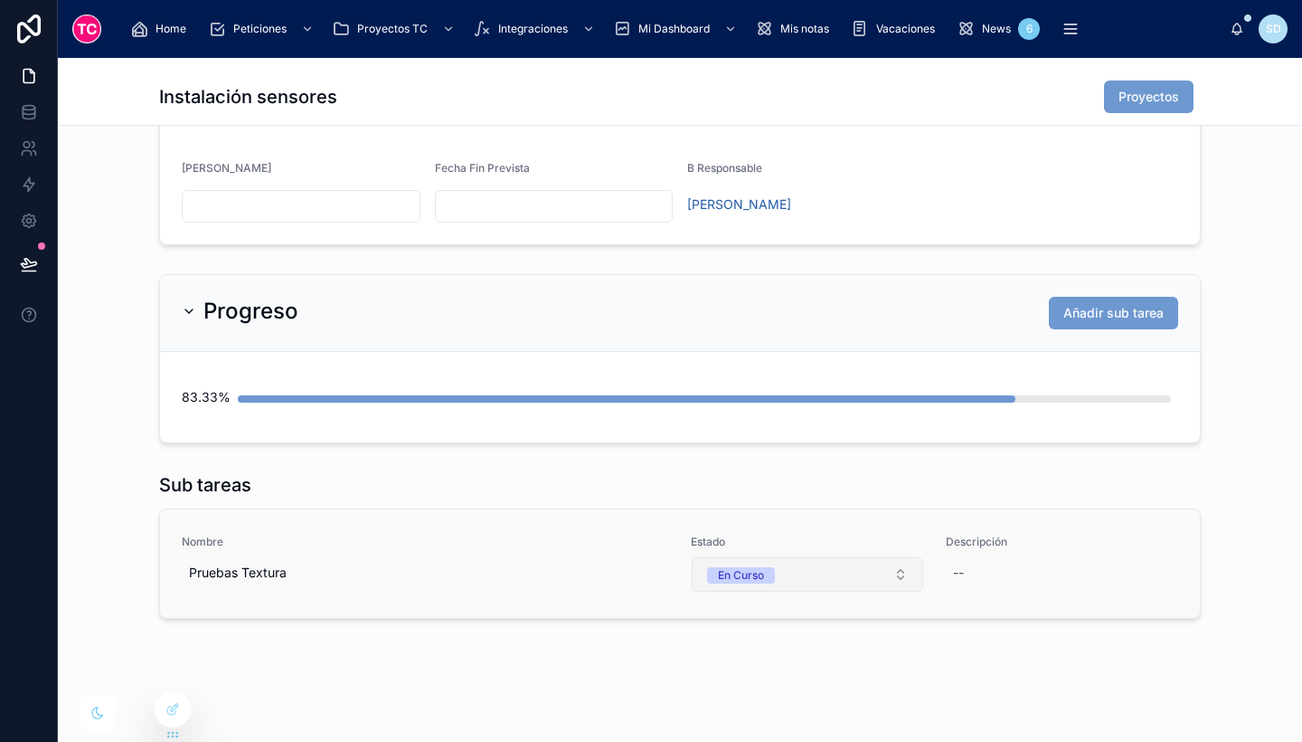
click at [766, 572] on span "En Curso" at bounding box center [741, 575] width 68 height 16
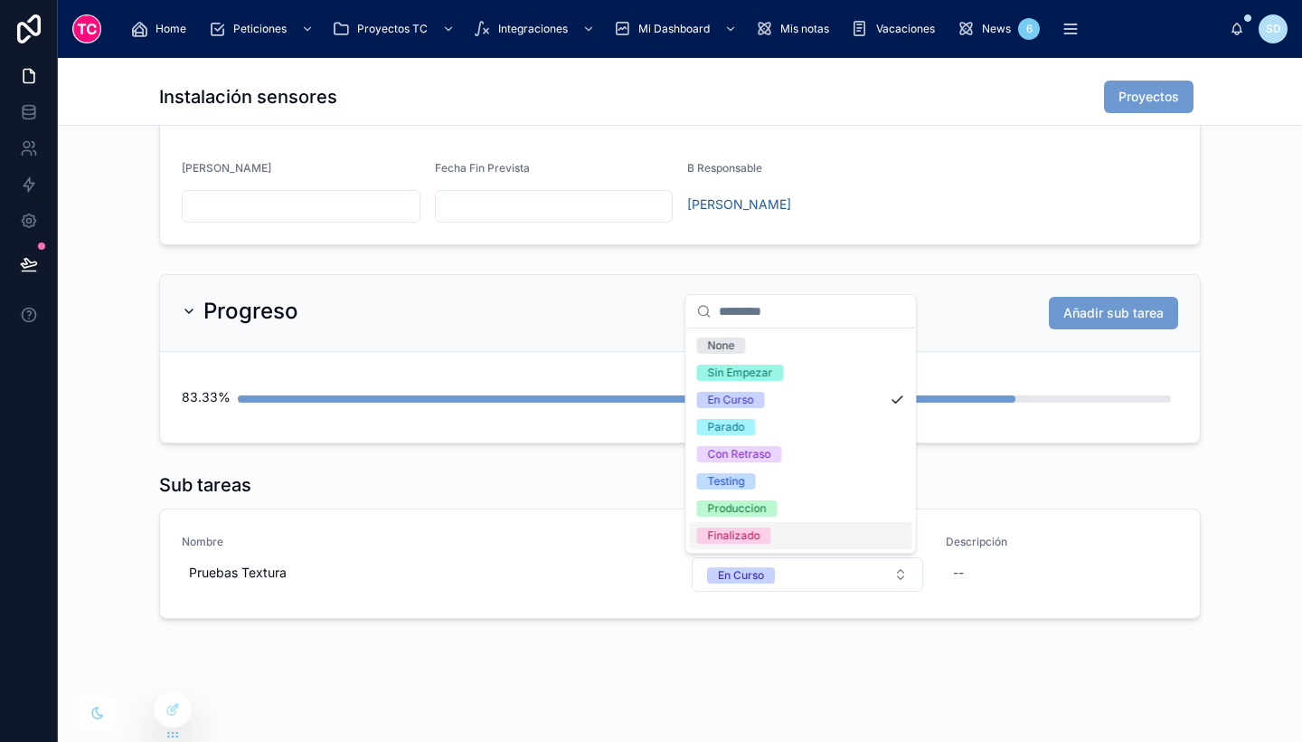
click at [774, 541] on div "Finalizado" at bounding box center [801, 535] width 223 height 27
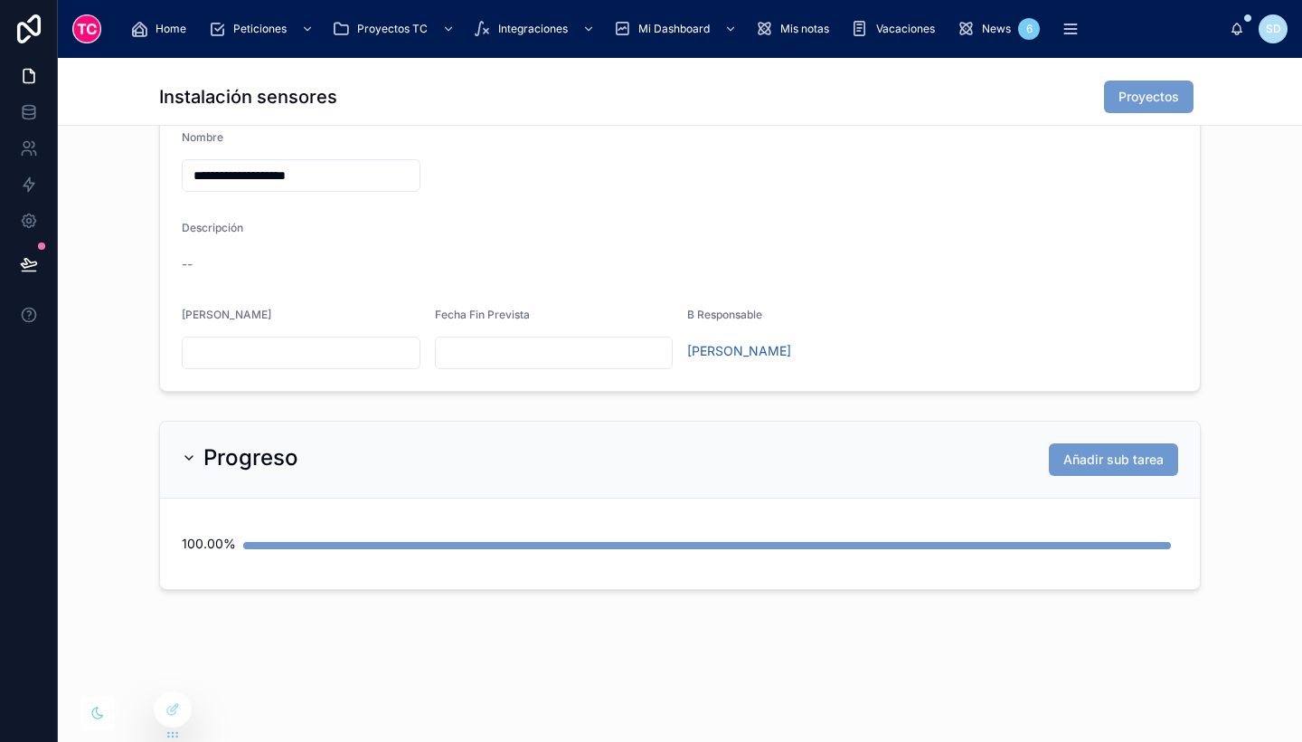
scroll to position [0, 0]
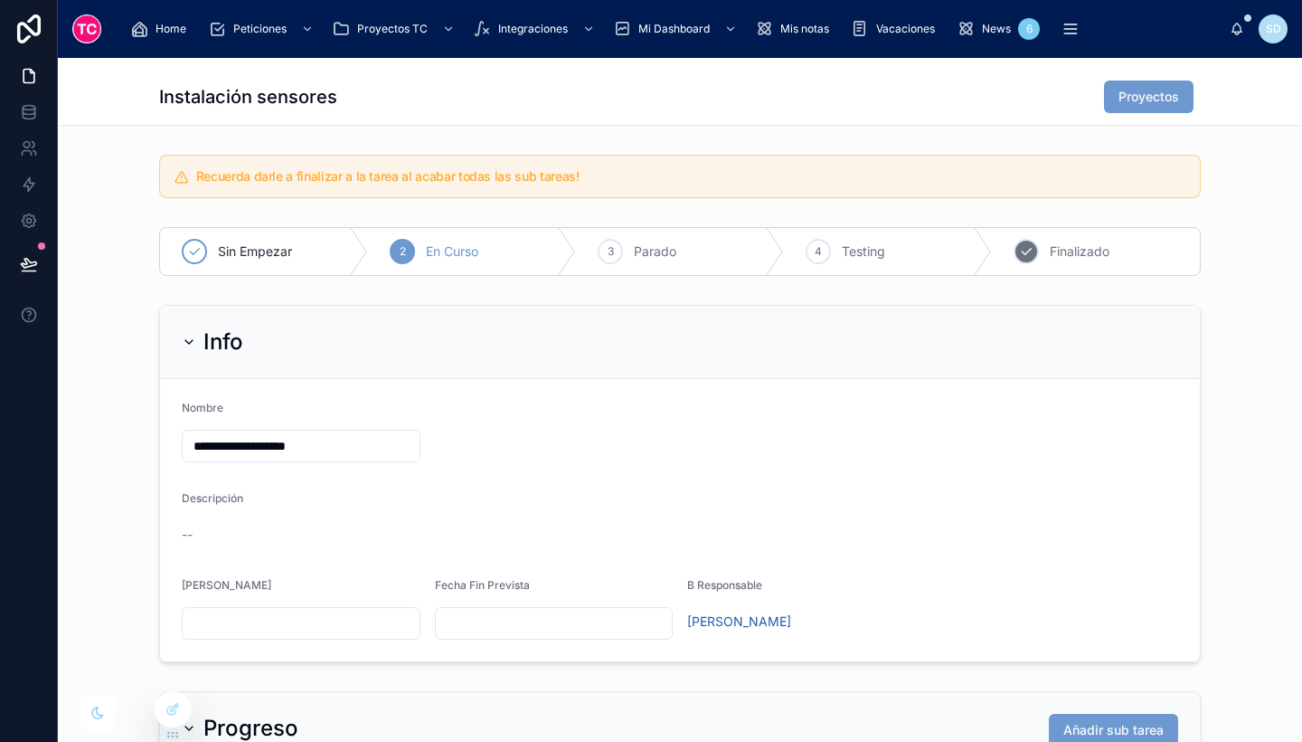
click at [1032, 254] on div "5 Finalizado" at bounding box center [1096, 251] width 208 height 47
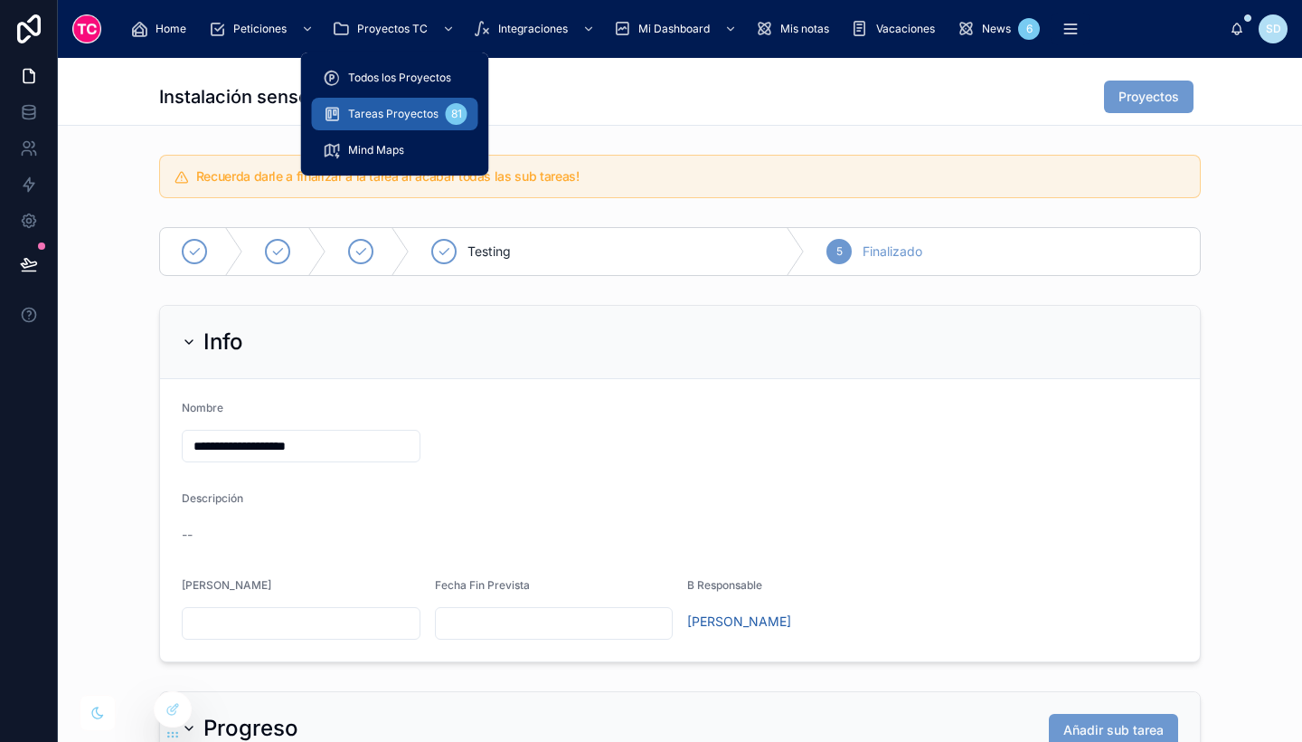
click at [394, 111] on span "Tareas Proyectos" at bounding box center [393, 114] width 90 height 14
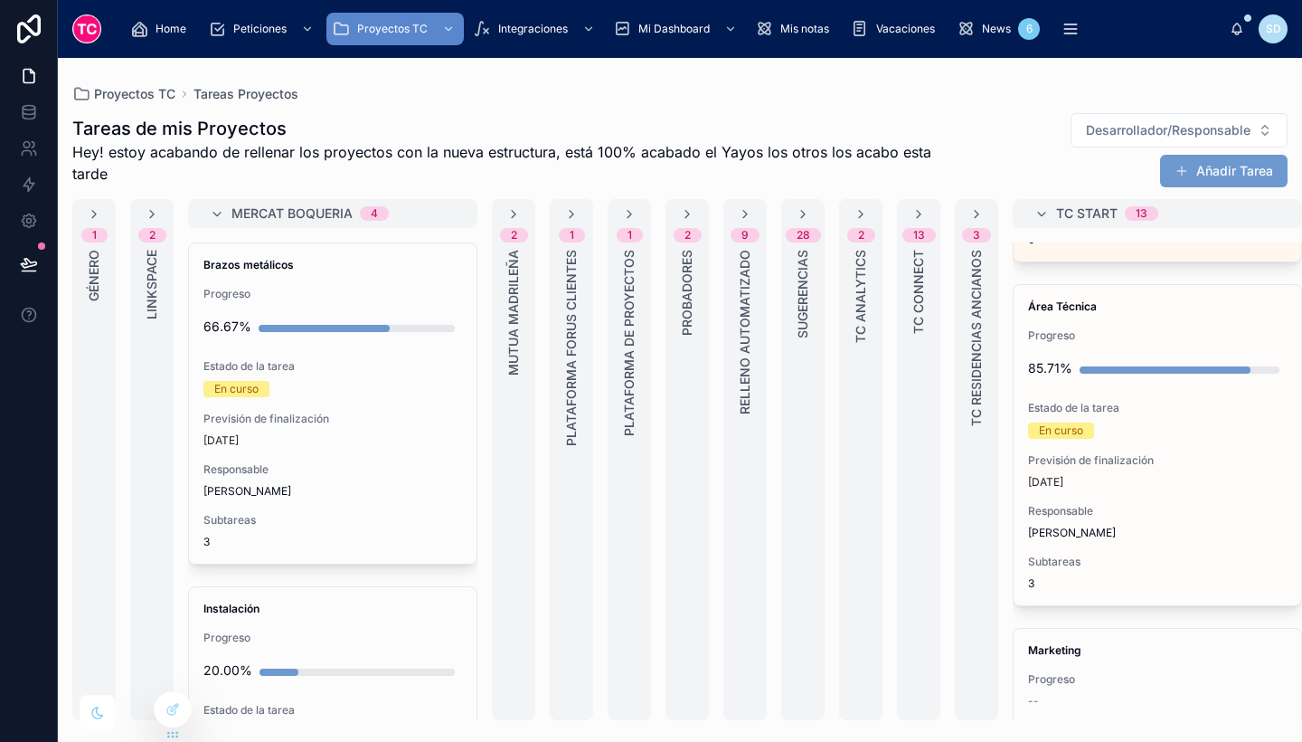
scroll to position [3702, 0]
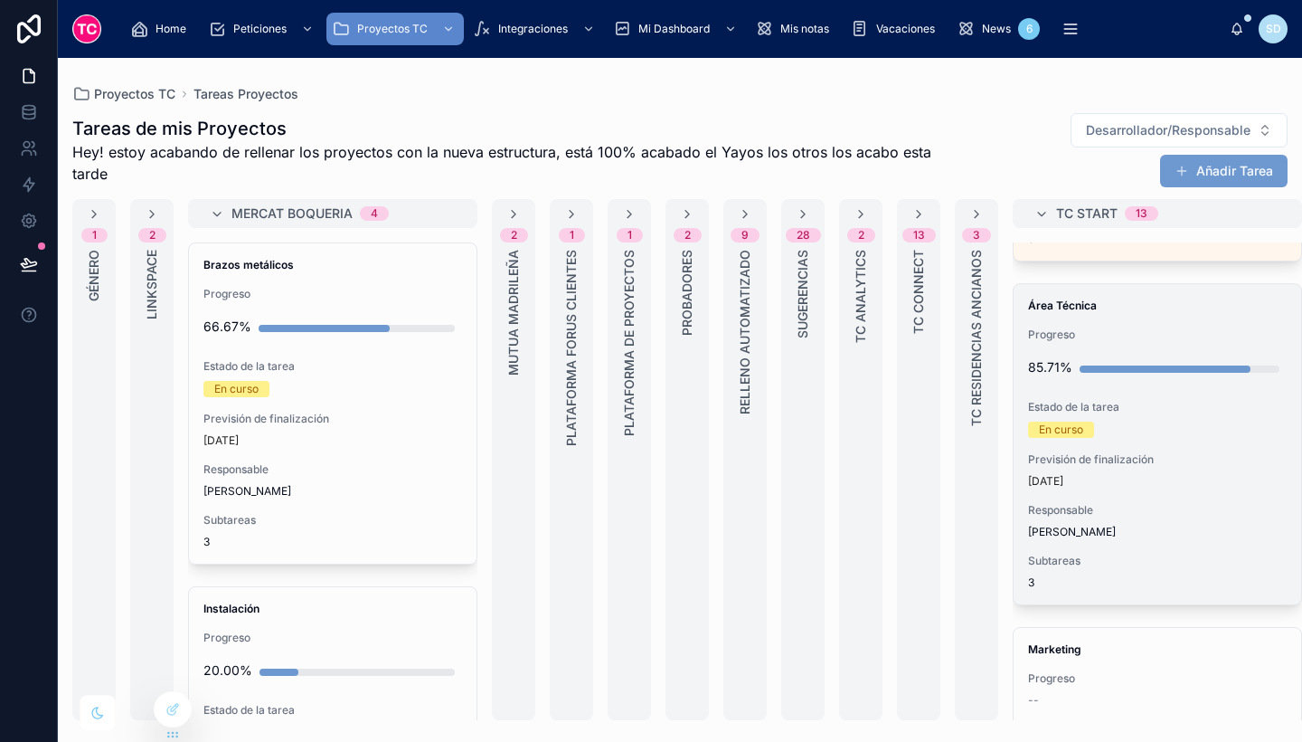
click at [1261, 460] on span "Previsión de finalización" at bounding box center [1157, 459] width 259 height 14
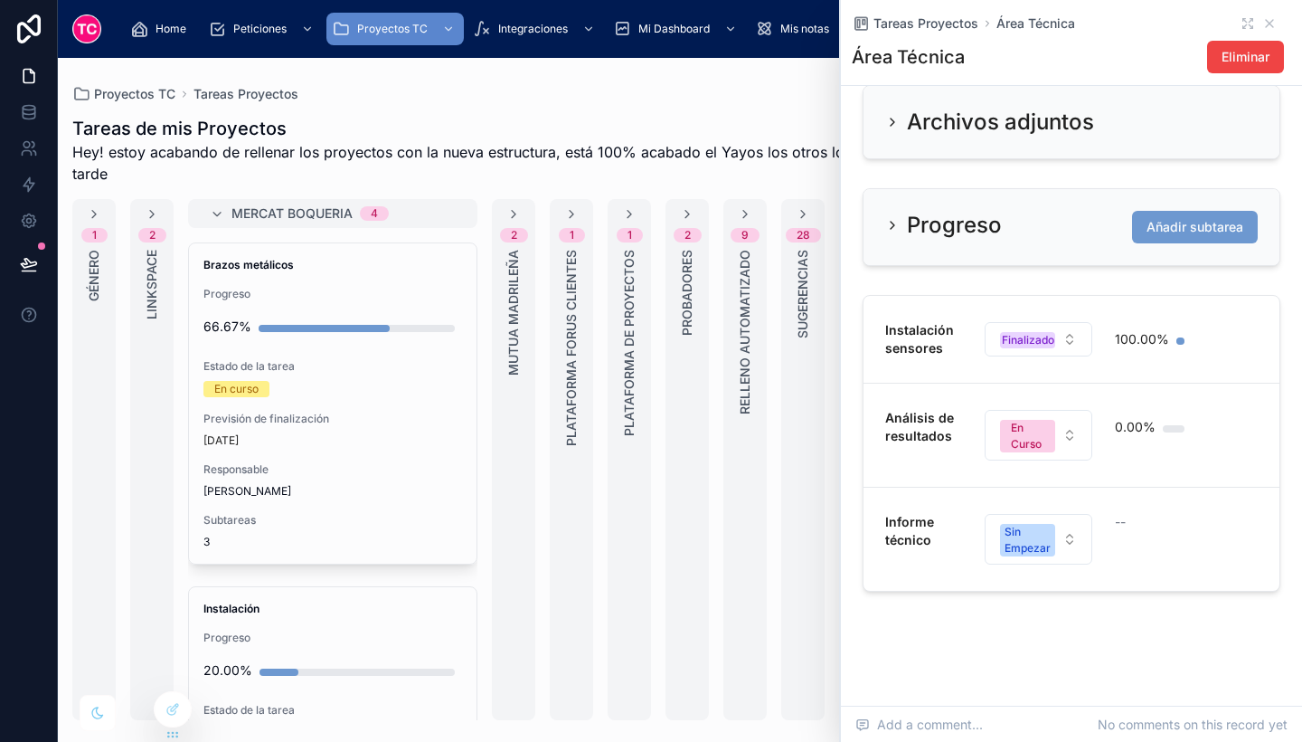
scroll to position [763, 0]
click at [1161, 582] on link "Informe técnico [PERSON_NAME] --" at bounding box center [1072, 538] width 416 height 104
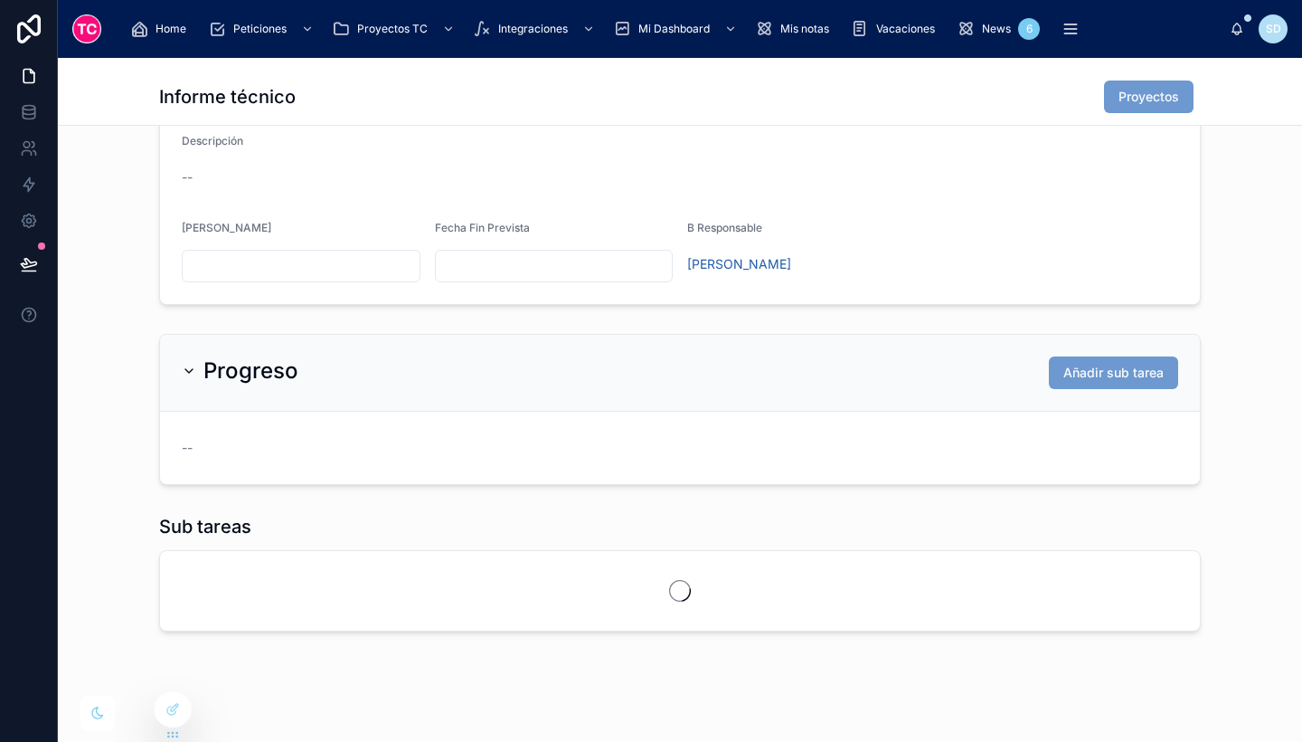
scroll to position [252, 0]
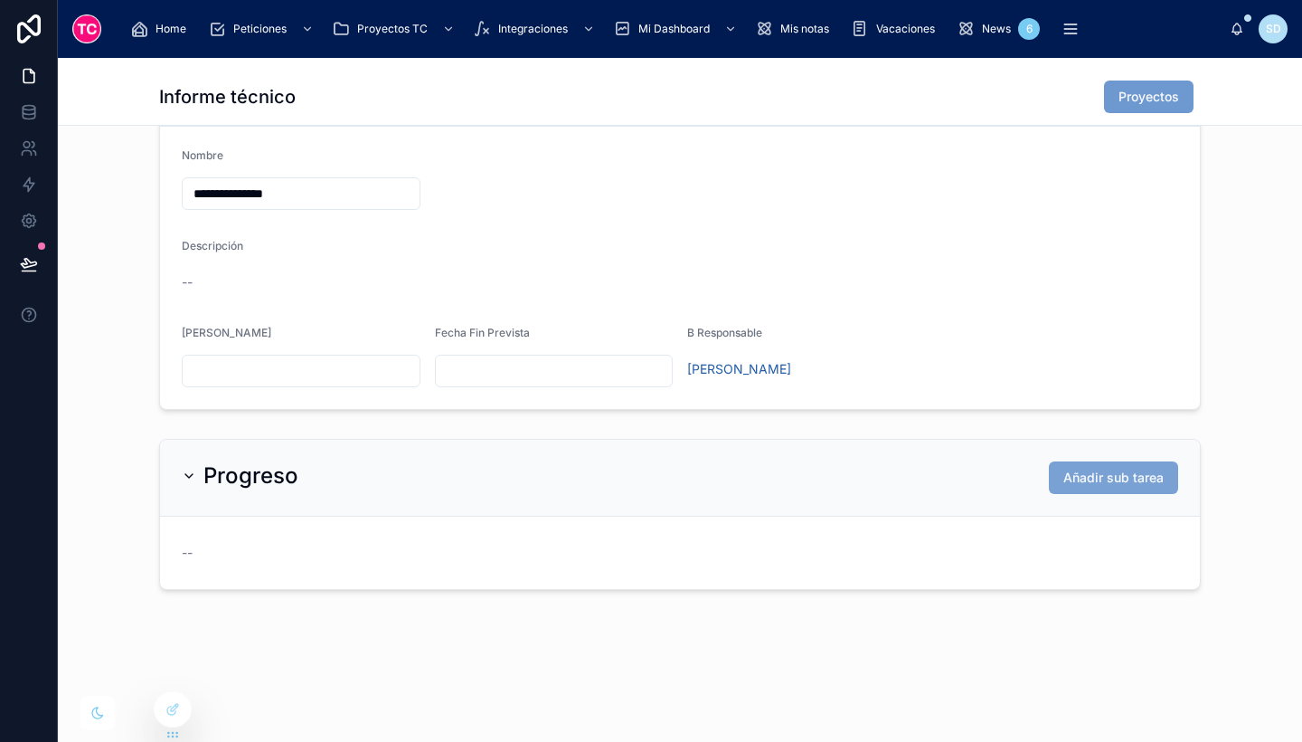
click at [1066, 476] on span "Añadir sub tarea" at bounding box center [1114, 478] width 100 height 18
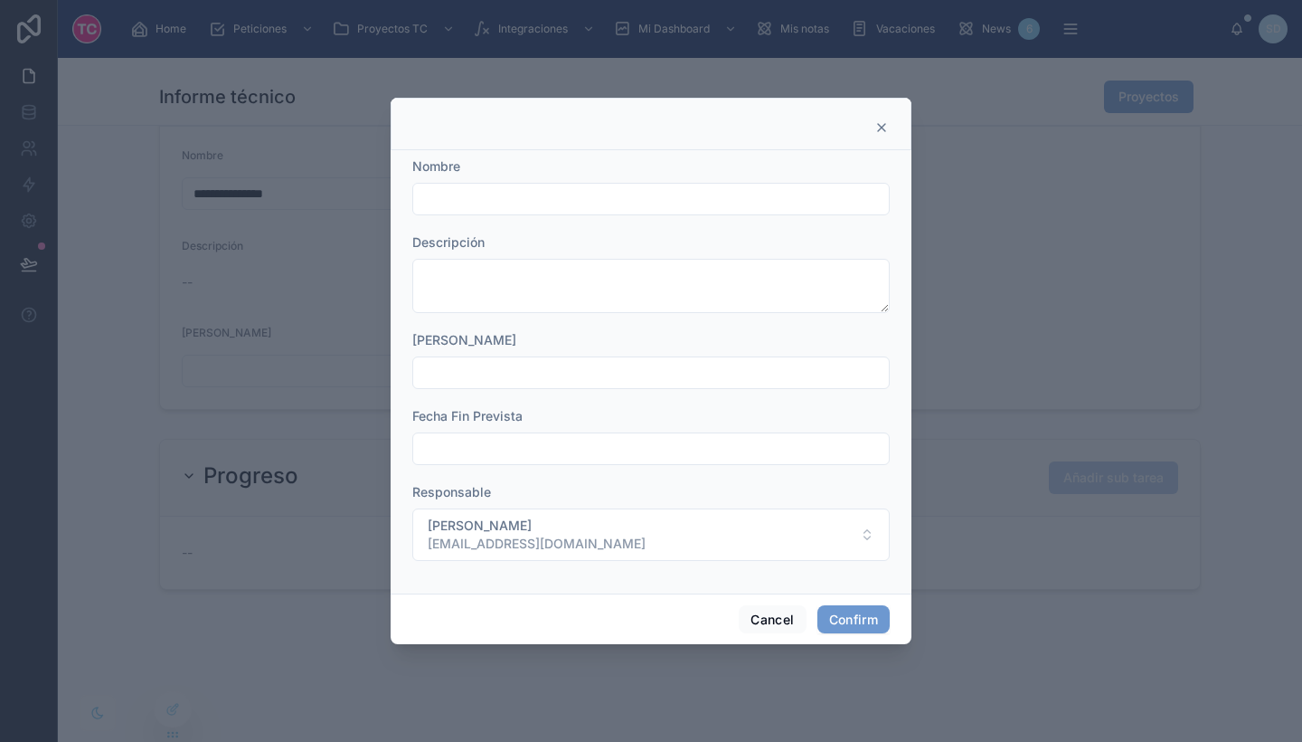
click at [522, 191] on input "text" at bounding box center [651, 198] width 476 height 25
type input "**********"
click at [848, 620] on button "Confirm" at bounding box center [854, 619] width 72 height 29
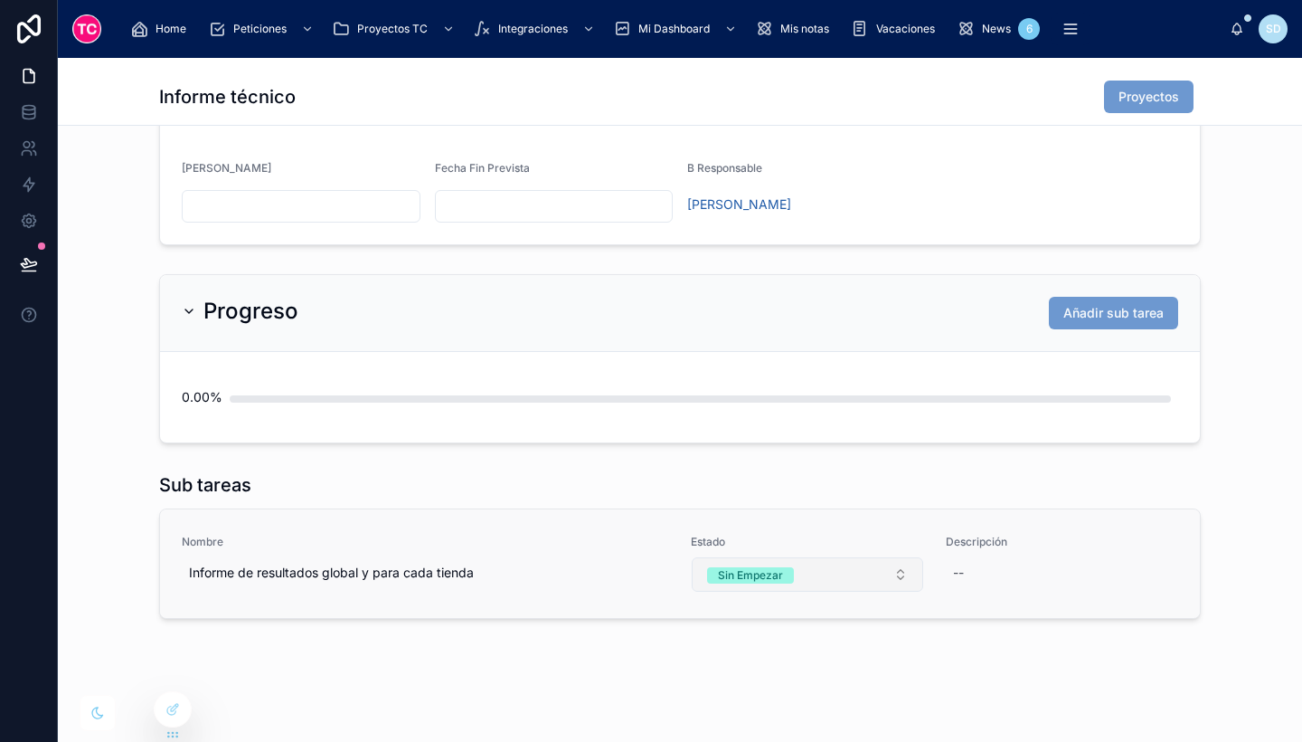
scroll to position [0, 0]
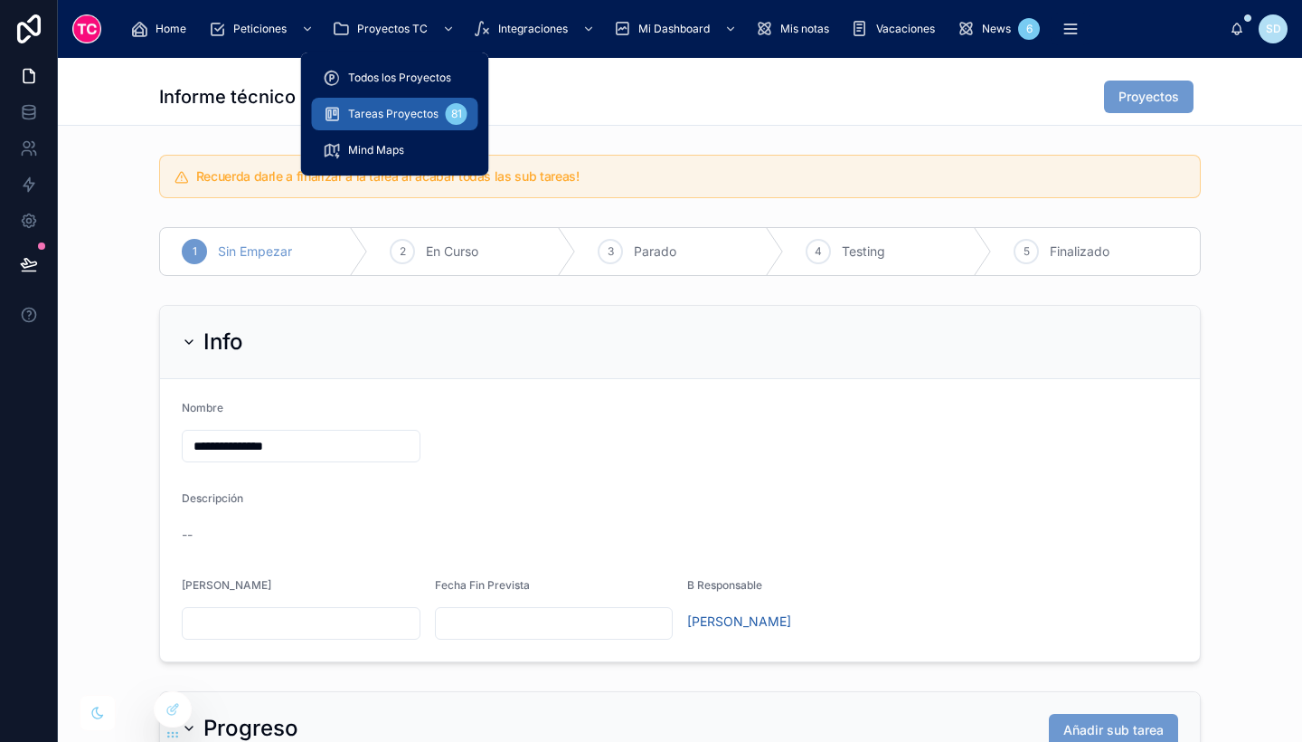
click at [395, 119] on span "Tareas Proyectos" at bounding box center [393, 114] width 90 height 14
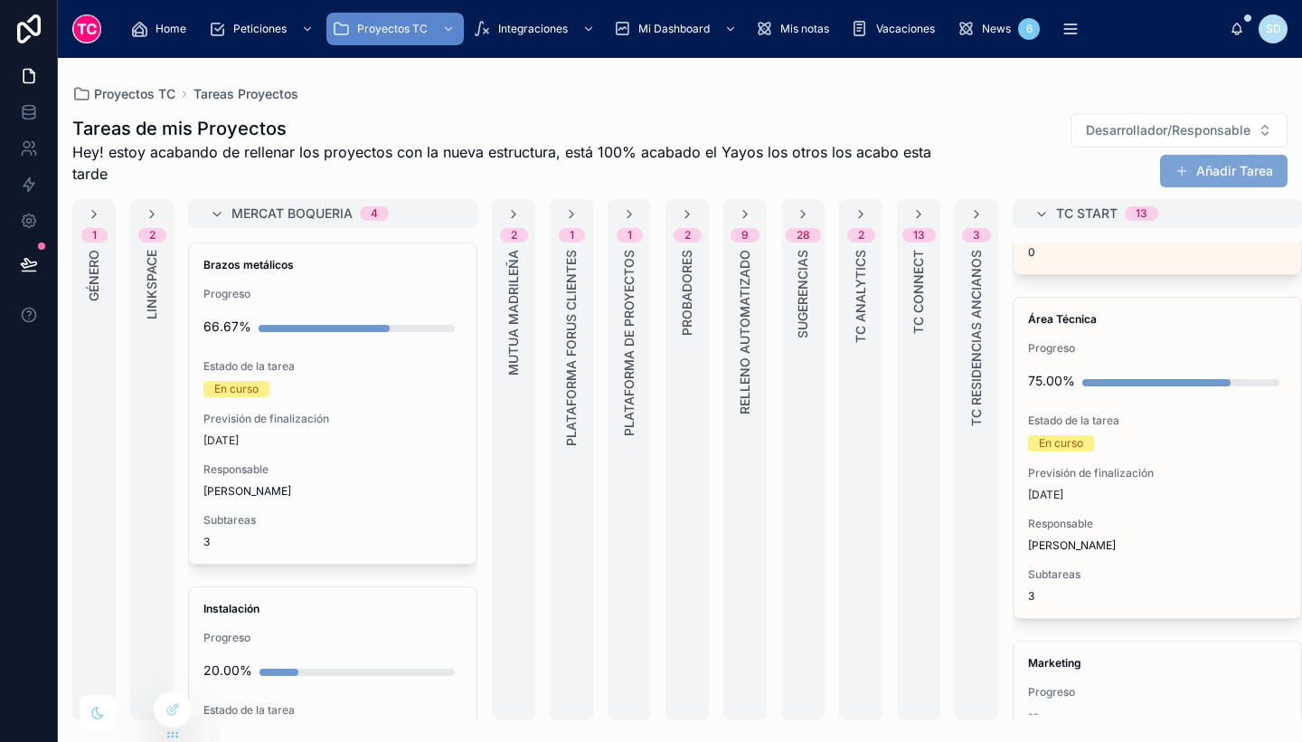
click at [1226, 175] on button "Añadir Tarea" at bounding box center [1224, 171] width 128 height 33
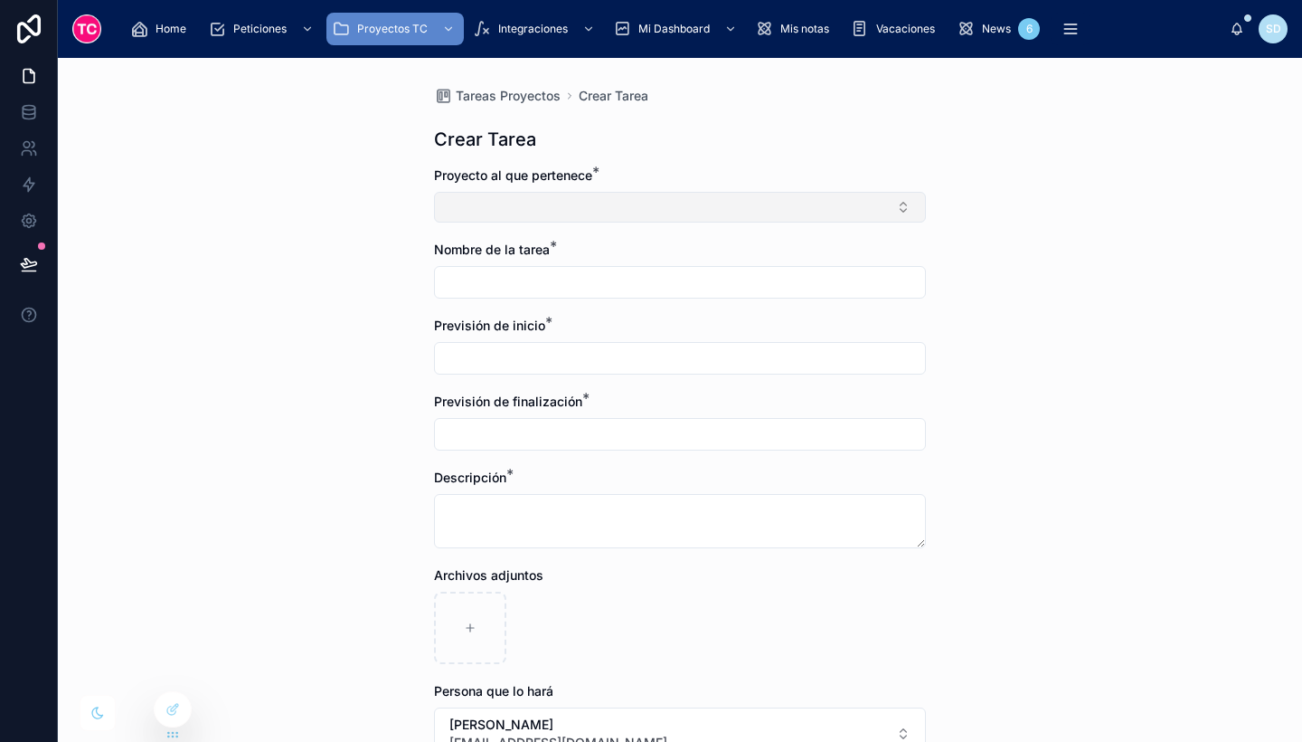
click at [634, 203] on button "Select Button" at bounding box center [680, 207] width 492 height 31
type input "****"
click at [589, 301] on div "Mercat Boqueria" at bounding box center [673, 307] width 483 height 29
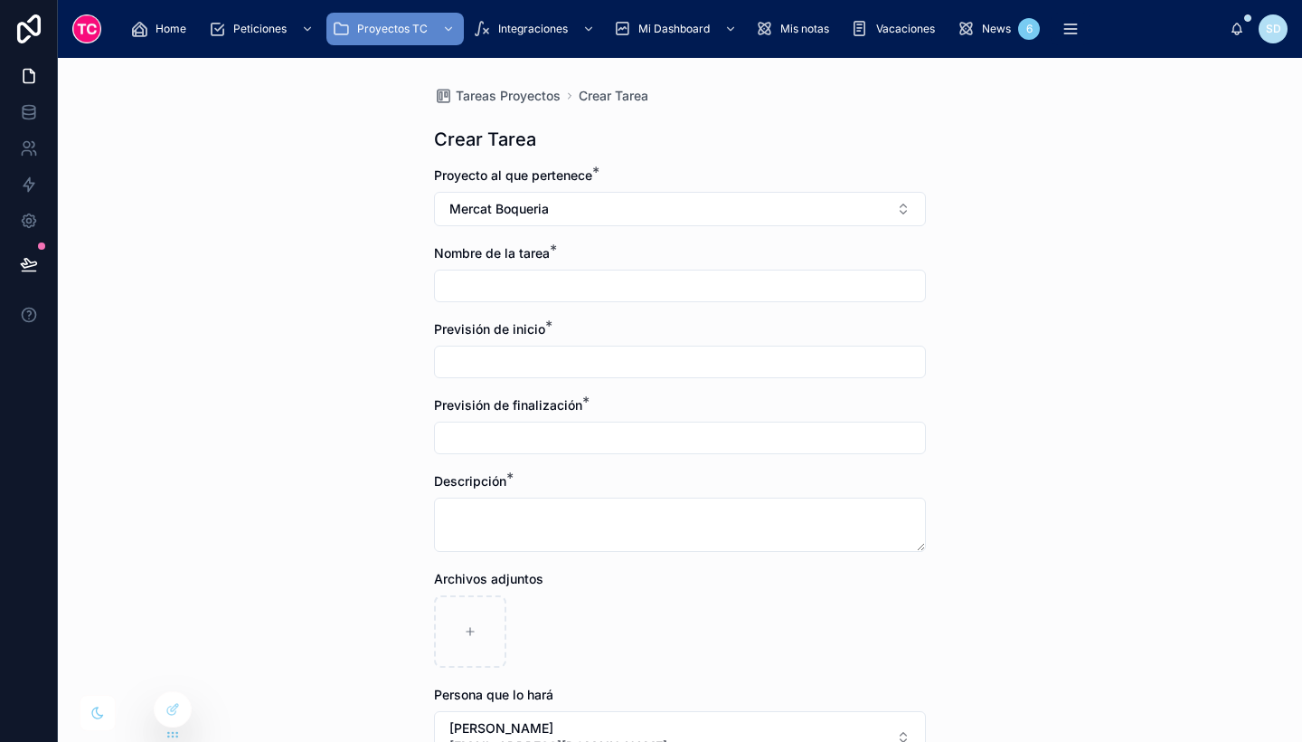
click at [568, 284] on input "text" at bounding box center [680, 285] width 490 height 25
type input "**********"
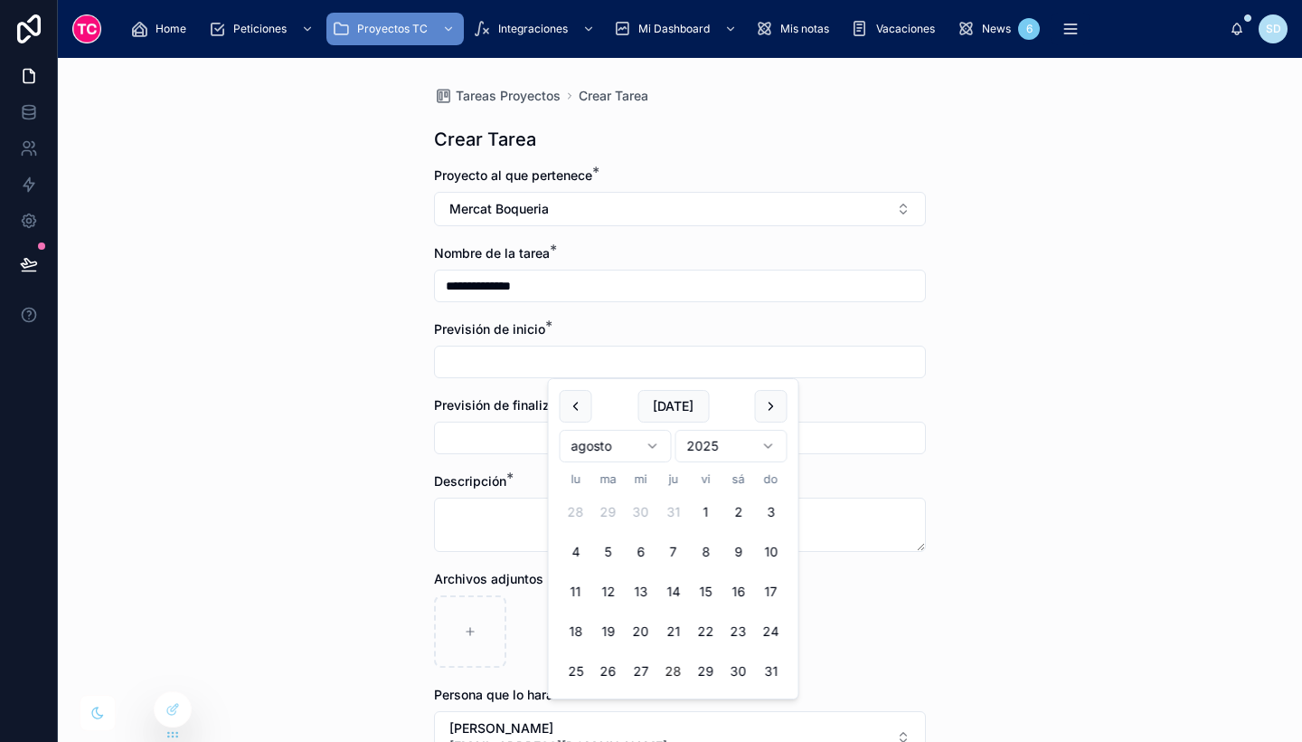
click at [575, 370] on input "text" at bounding box center [680, 361] width 490 height 25
click at [665, 673] on button "28" at bounding box center [674, 671] width 33 height 33
type input "*********"
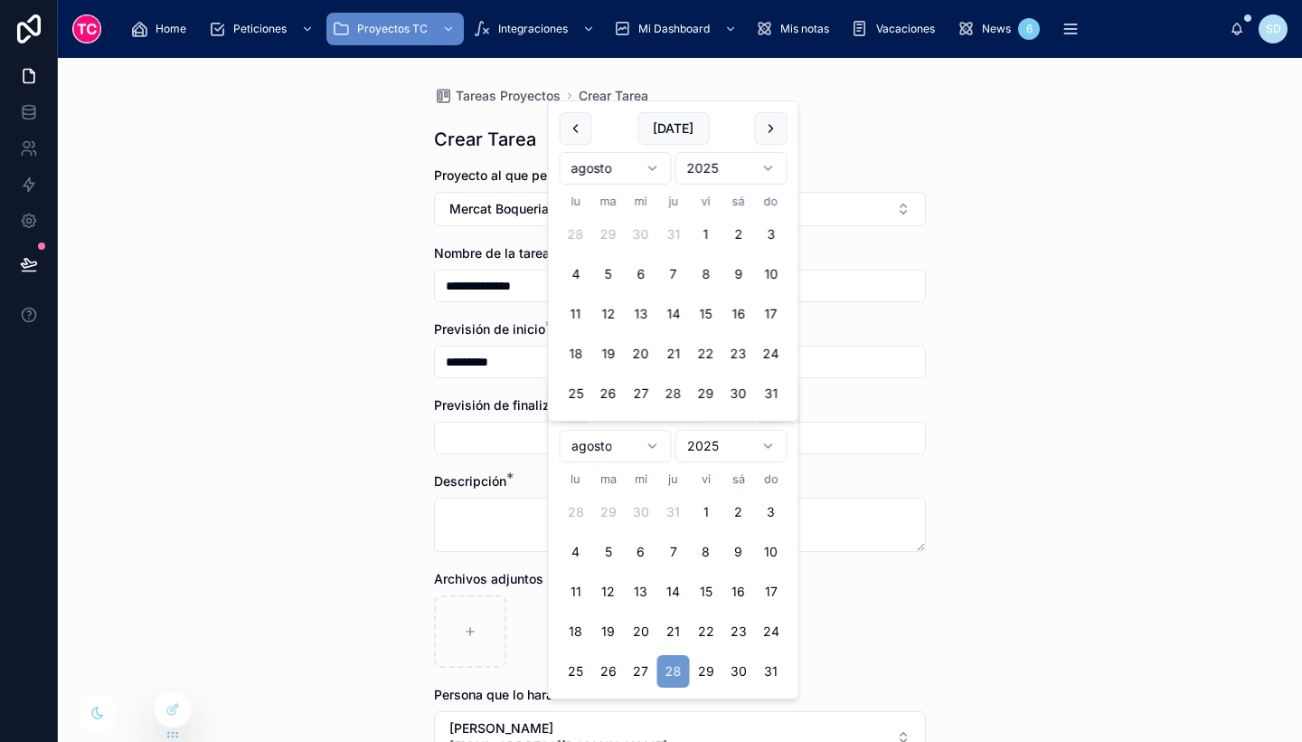
click at [482, 448] on input "text" at bounding box center [680, 437] width 490 height 25
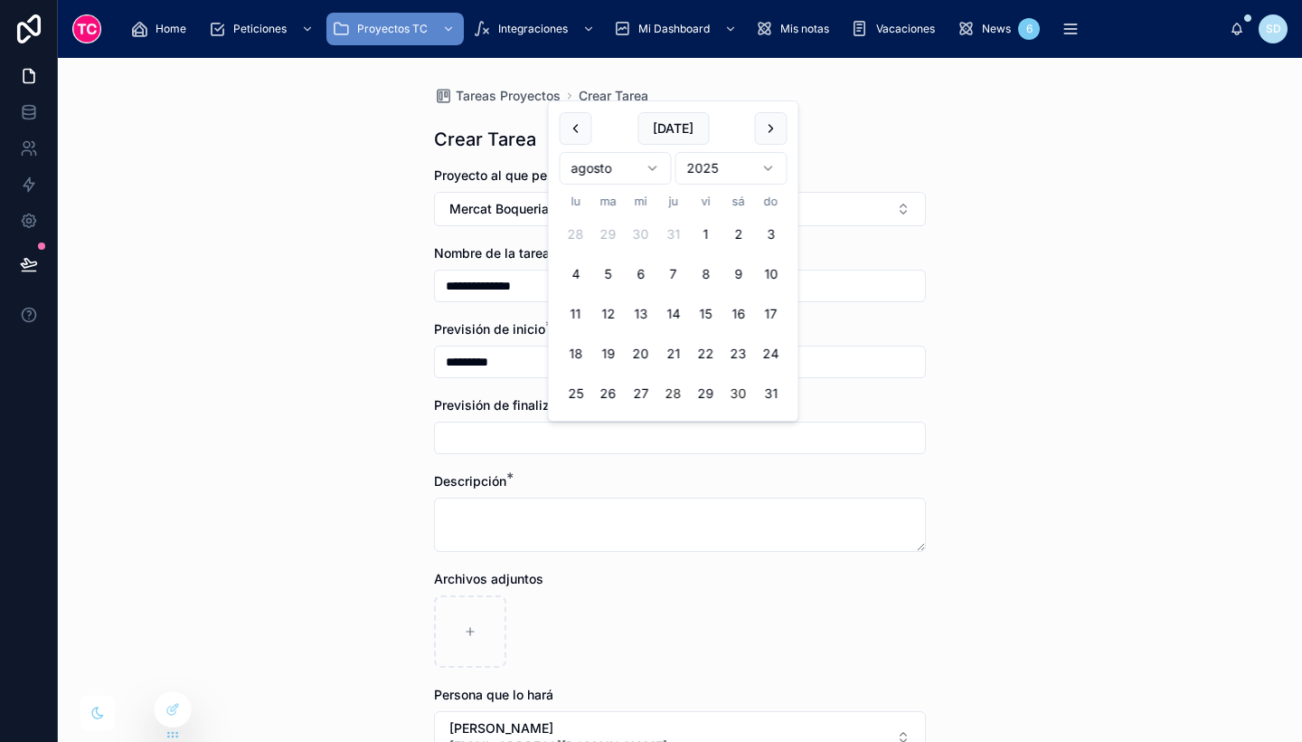
click at [739, 390] on button "30" at bounding box center [739, 393] width 33 height 33
click at [711, 389] on button "29" at bounding box center [706, 393] width 33 height 33
type input "*********"
click at [1066, 458] on div "**********" at bounding box center [680, 400] width 1245 height 684
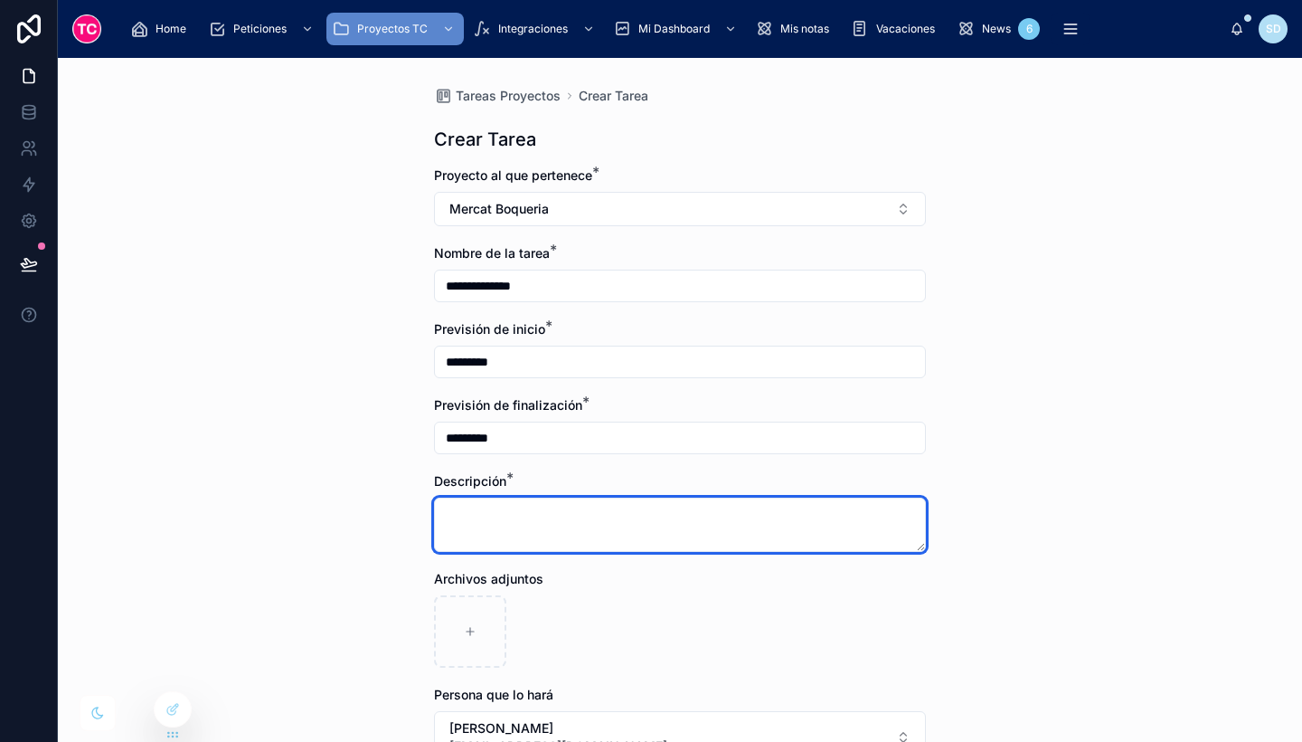
click at [791, 505] on textarea at bounding box center [680, 524] width 492 height 54
type textarea "**********"
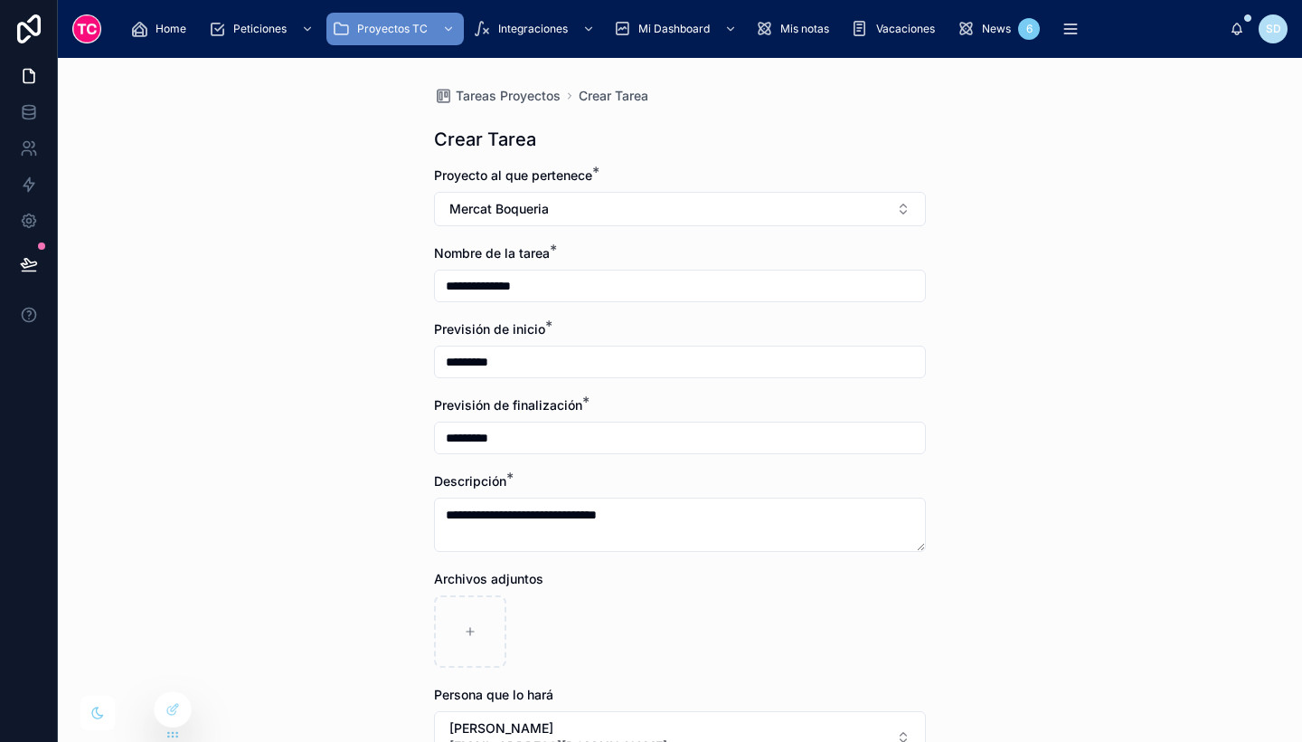
click at [800, 592] on div "Archivos adjuntos" at bounding box center [680, 619] width 492 height 98
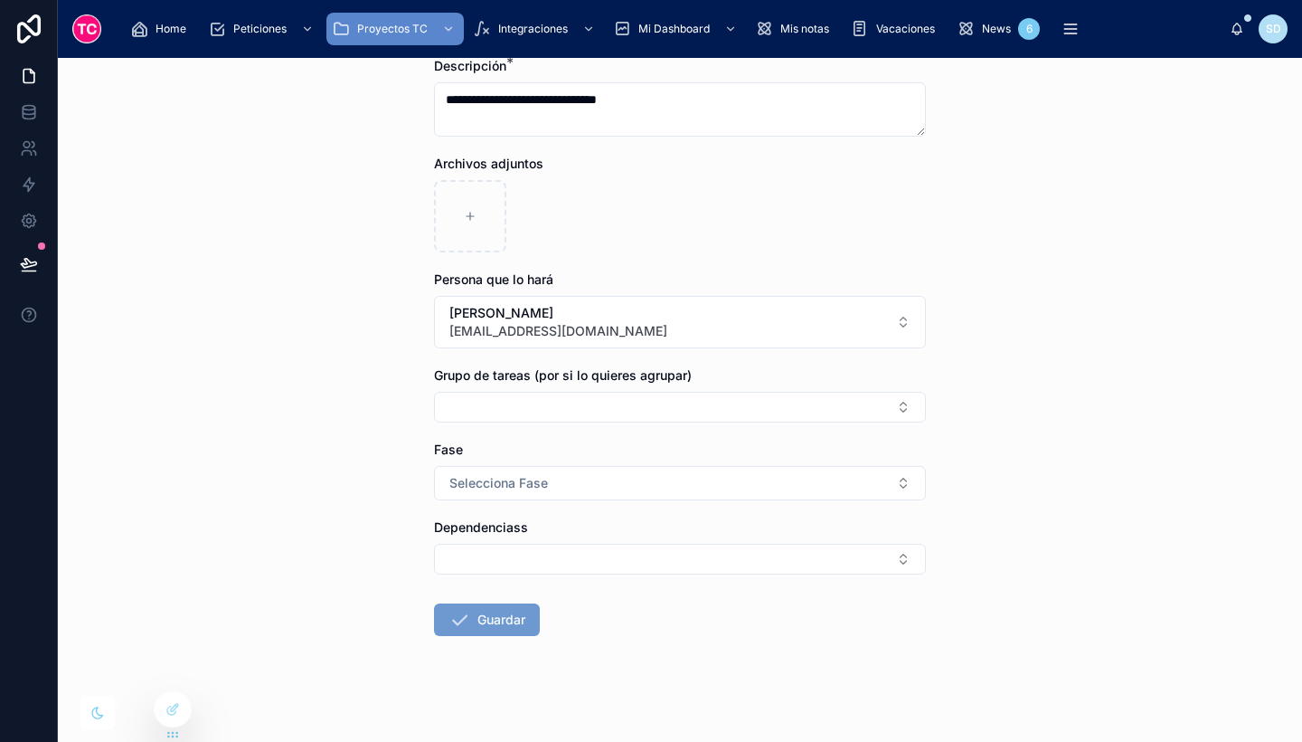
scroll to position [425, 0]
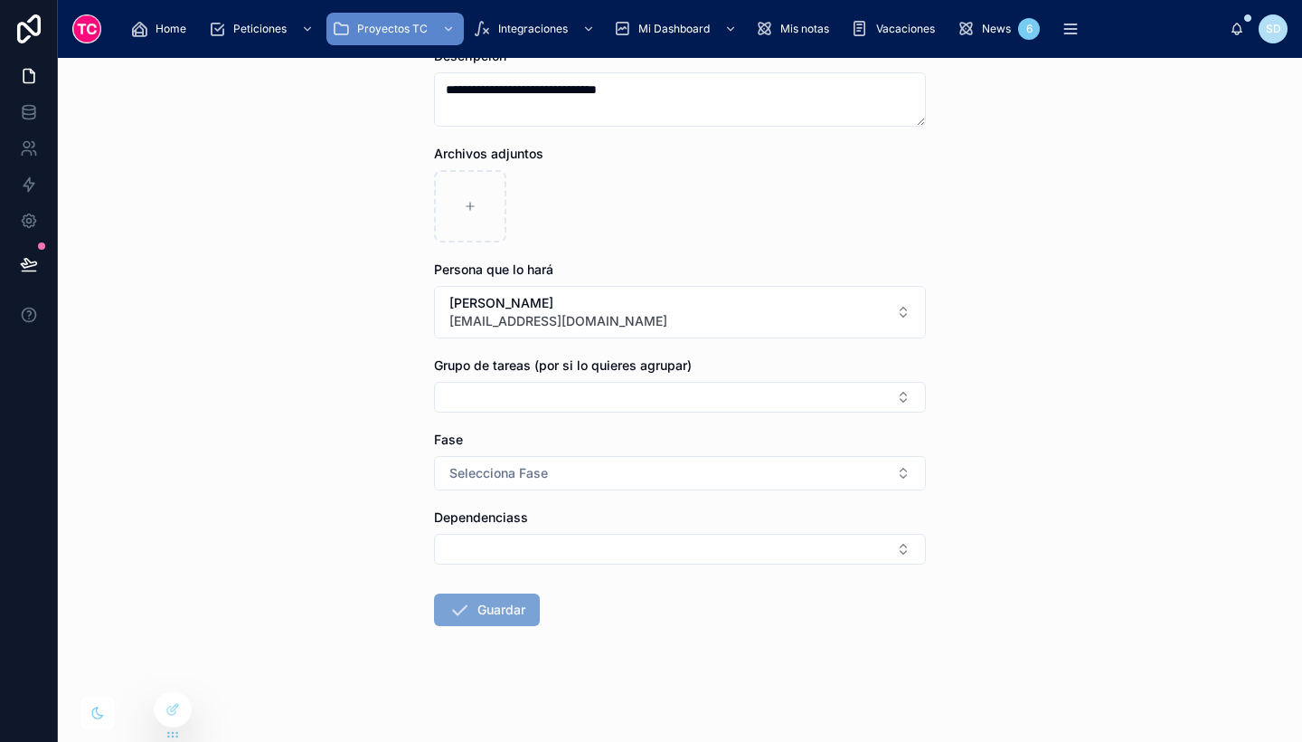
click at [500, 614] on button "Guardar" at bounding box center [487, 609] width 106 height 33
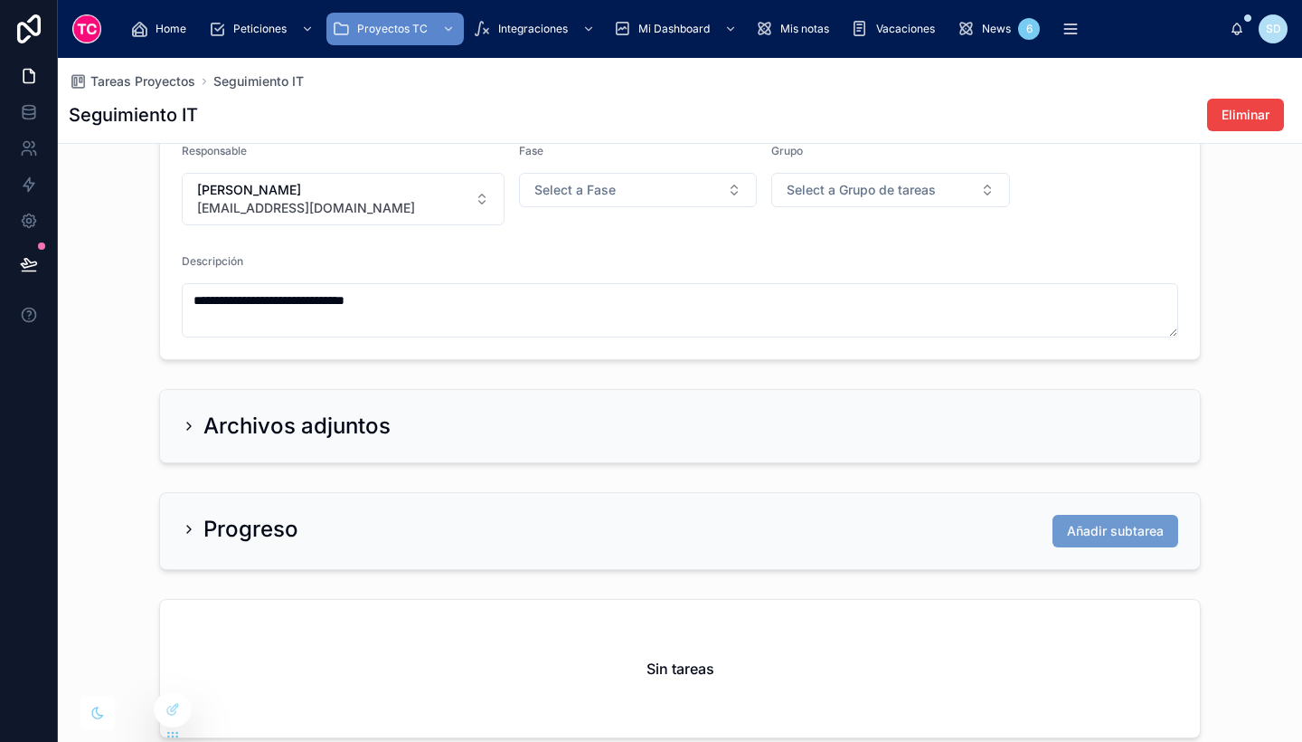
scroll to position [644, 0]
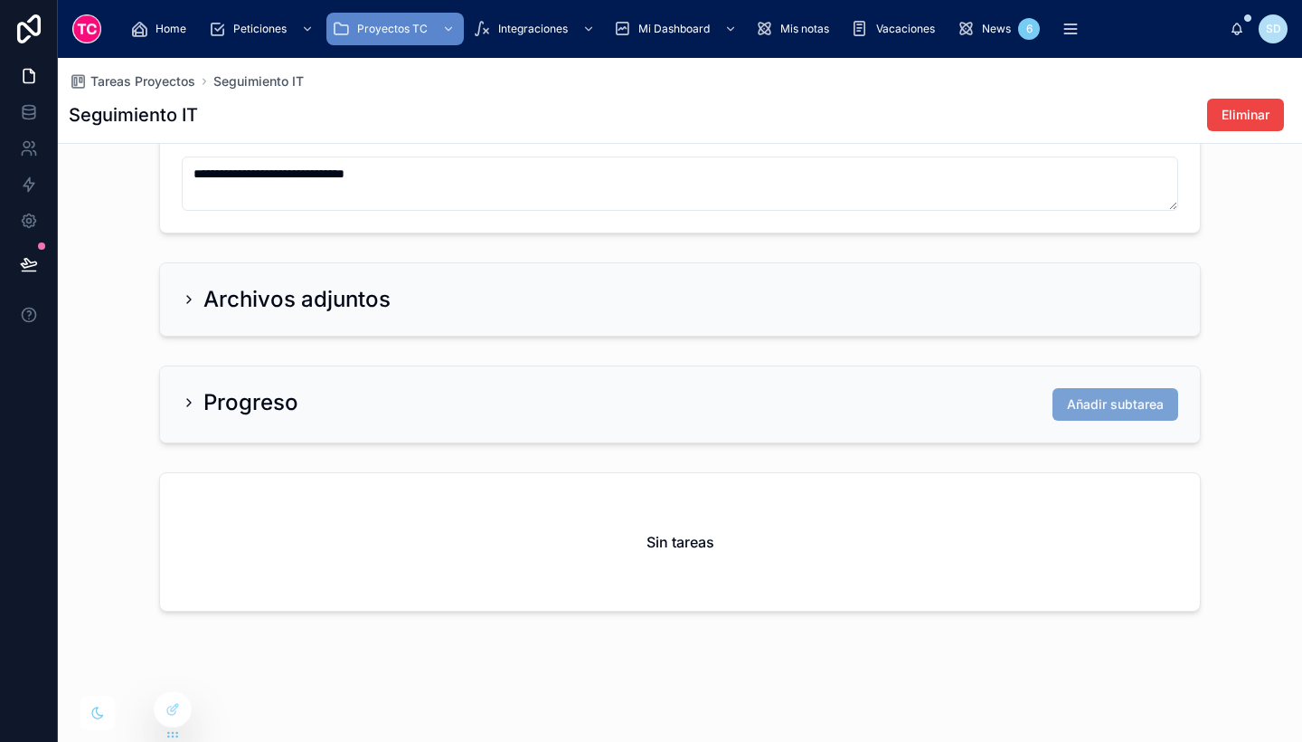
click at [1109, 403] on span "Añadir subtarea" at bounding box center [1115, 404] width 97 height 18
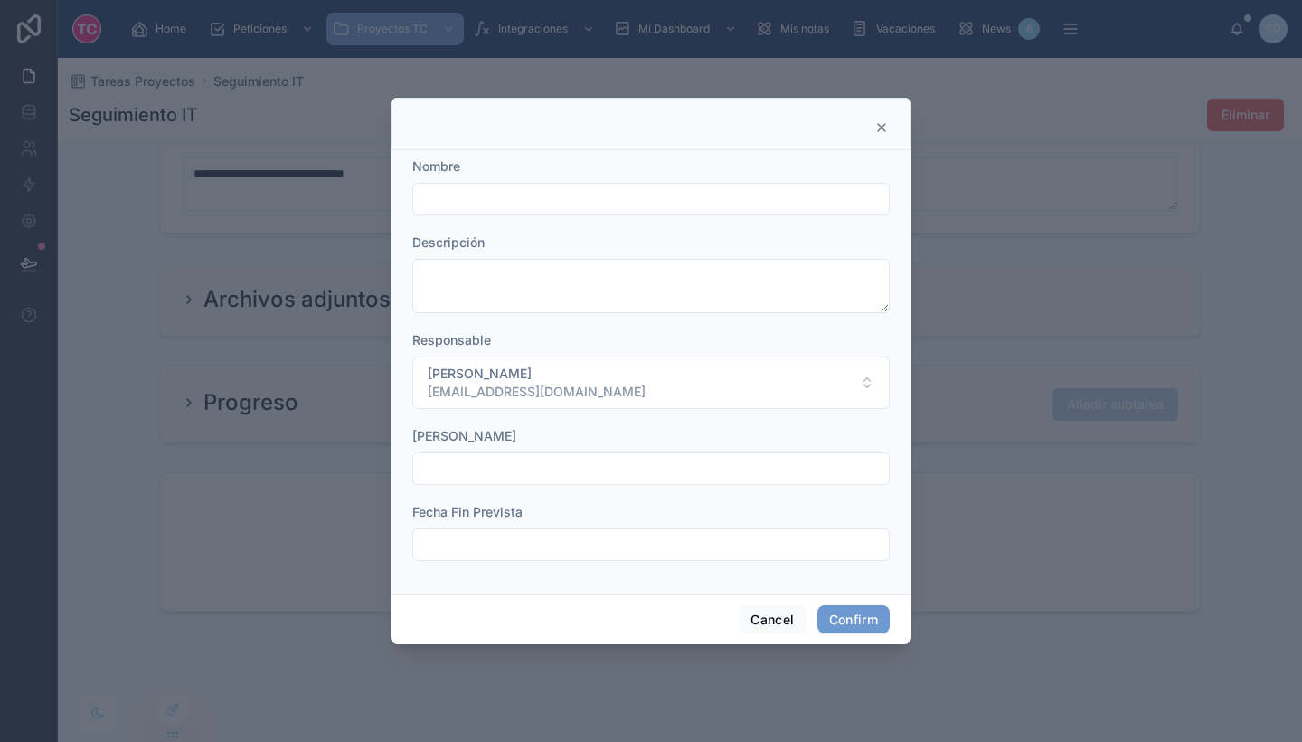
click at [538, 199] on input "text" at bounding box center [651, 198] width 476 height 25
type input "**********"
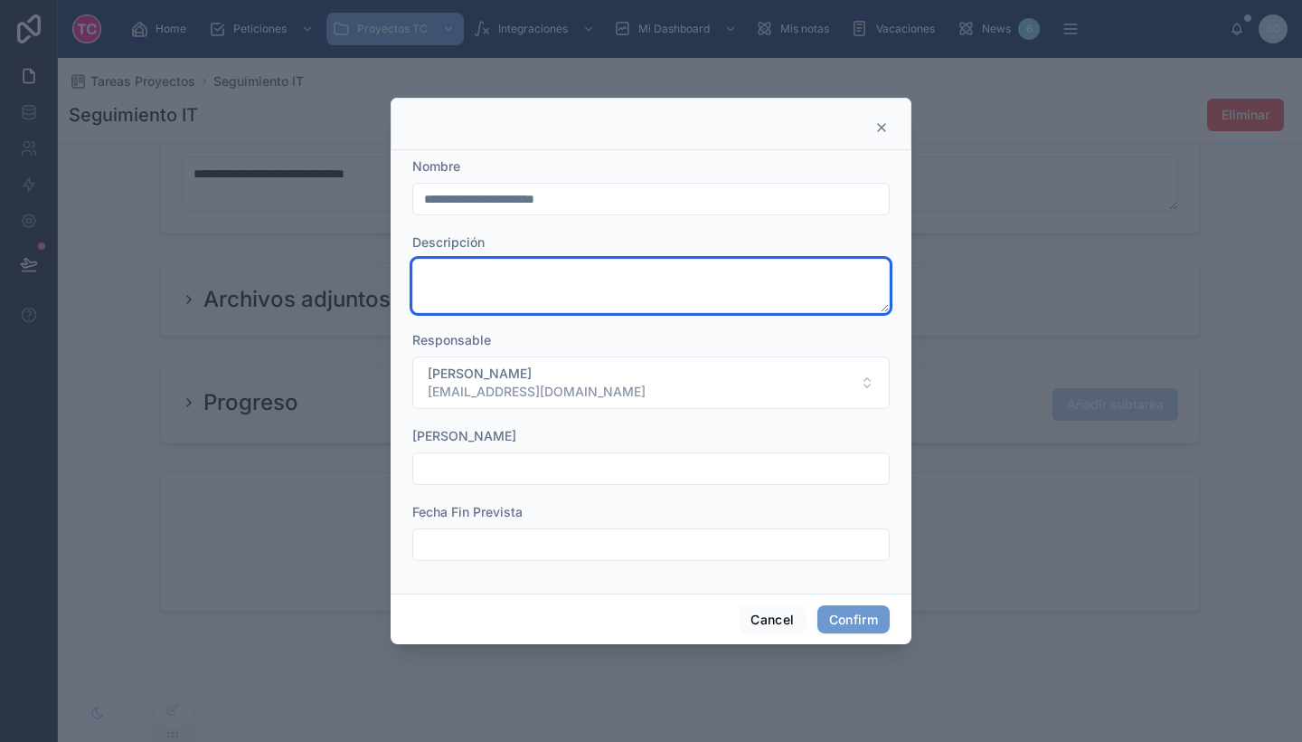
paste textarea "**********"
click at [490, 270] on textarea "**********" at bounding box center [651, 286] width 478 height 54
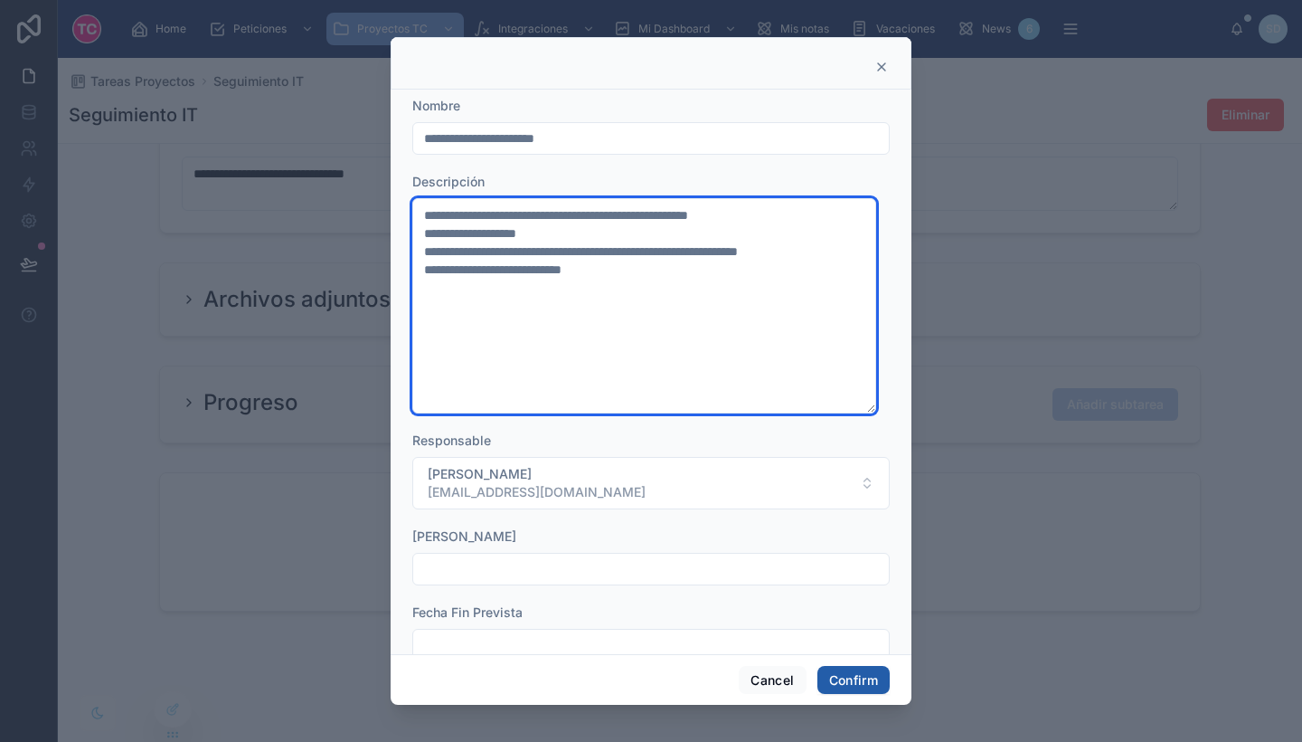
type textarea "**********"
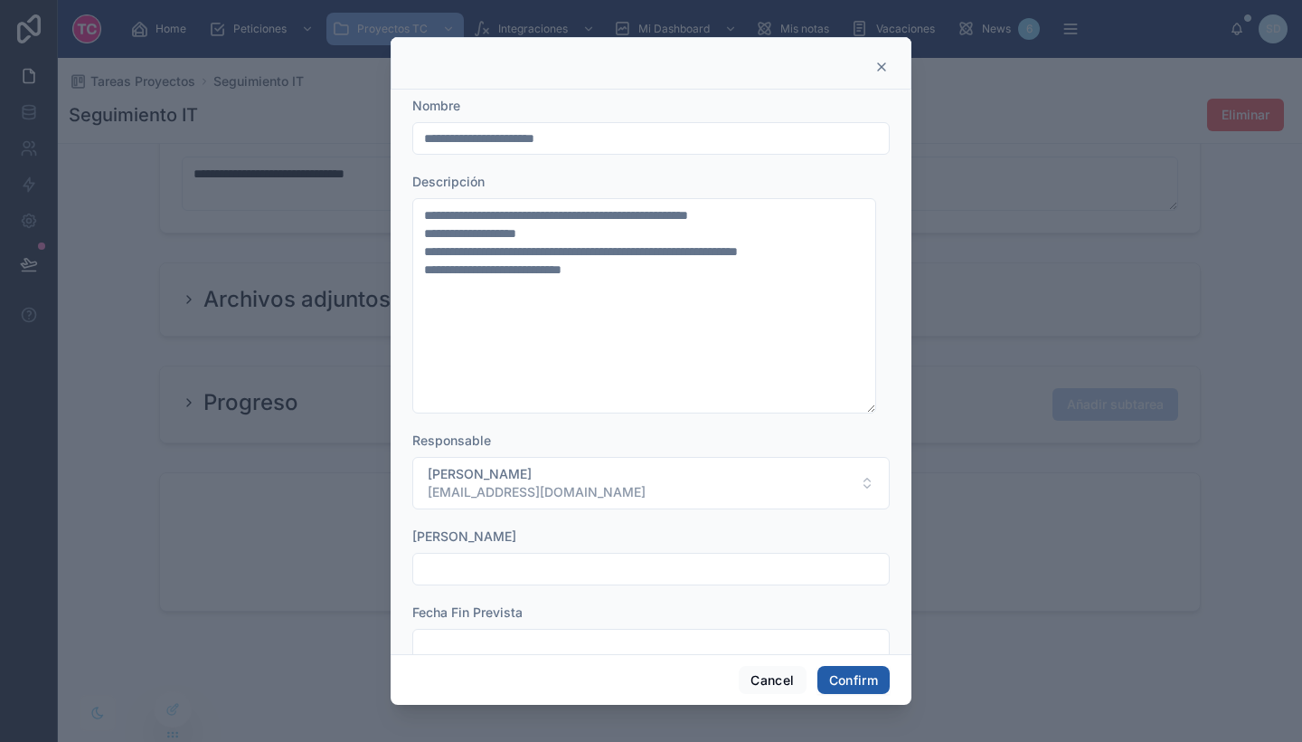
click at [842, 673] on button "Confirm" at bounding box center [854, 680] width 72 height 29
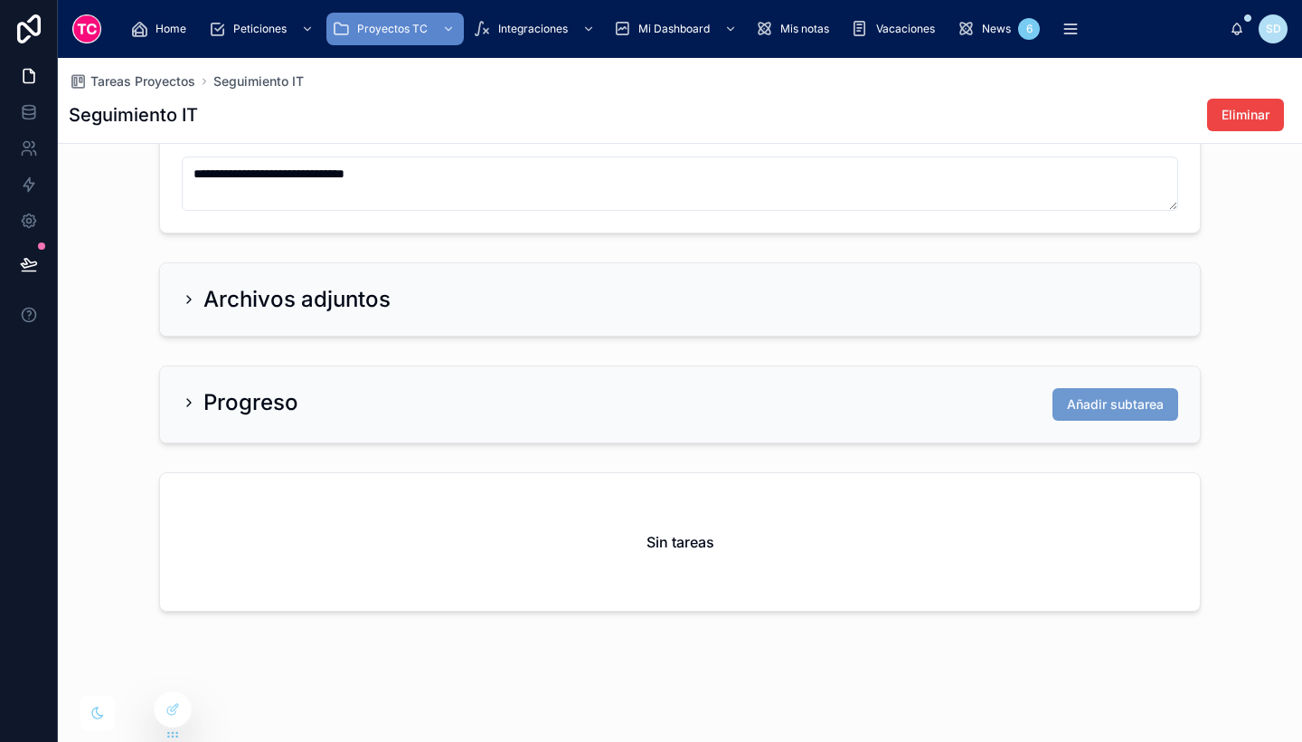
scroll to position [642, 0]
click at [1122, 394] on button "Añadir subtarea" at bounding box center [1116, 404] width 126 height 33
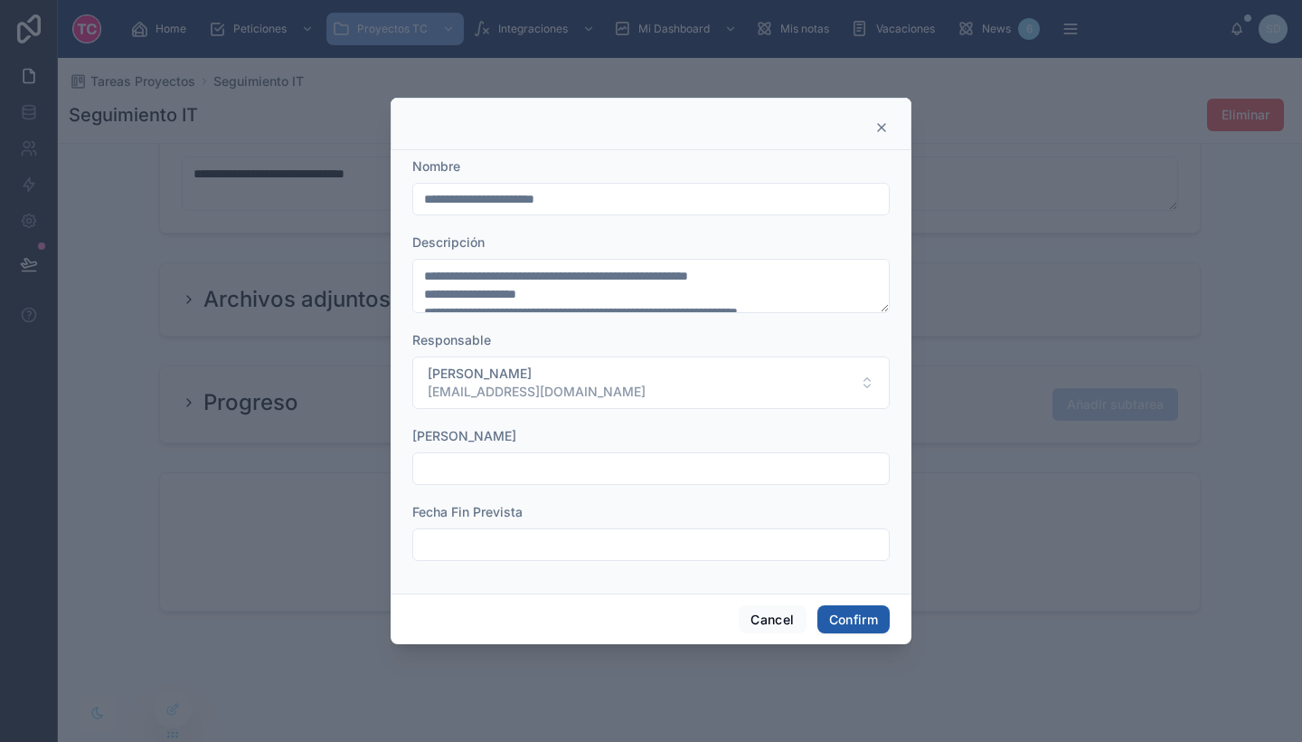
click at [848, 675] on div at bounding box center [651, 371] width 1302 height 742
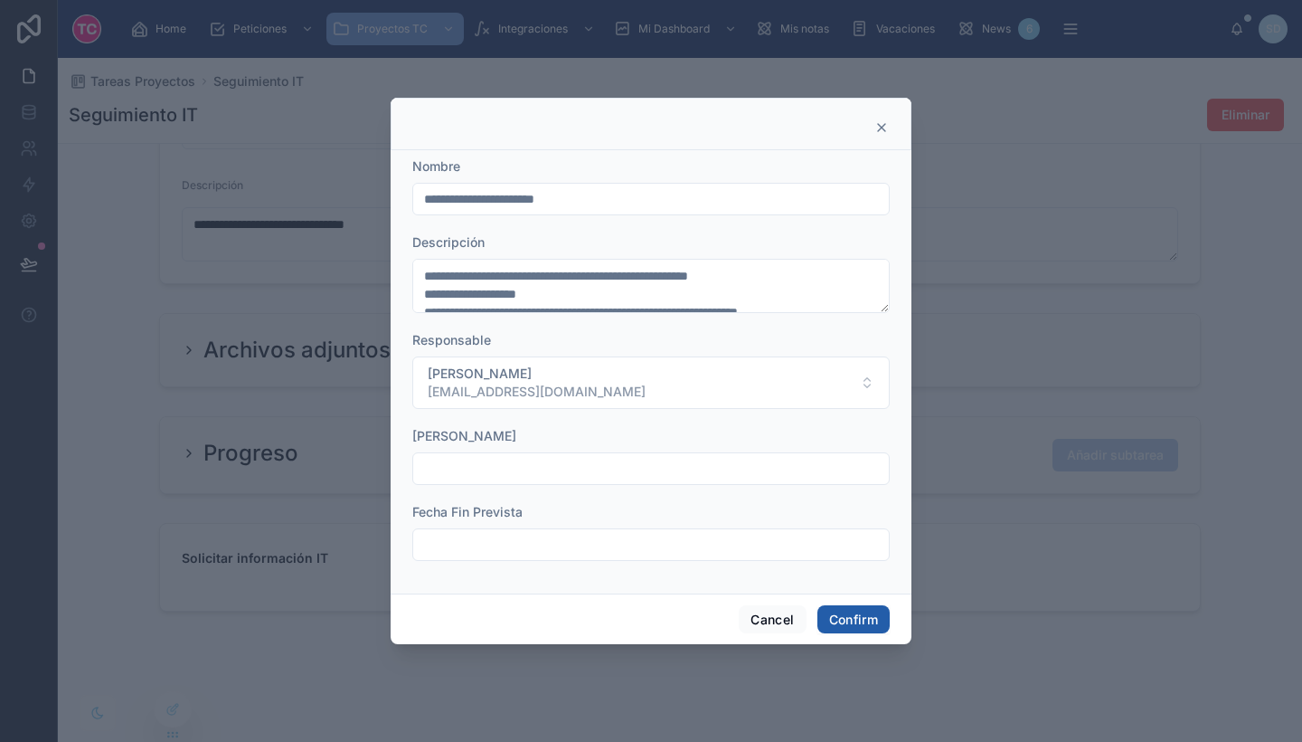
click at [847, 617] on button "Confirm" at bounding box center [854, 619] width 72 height 29
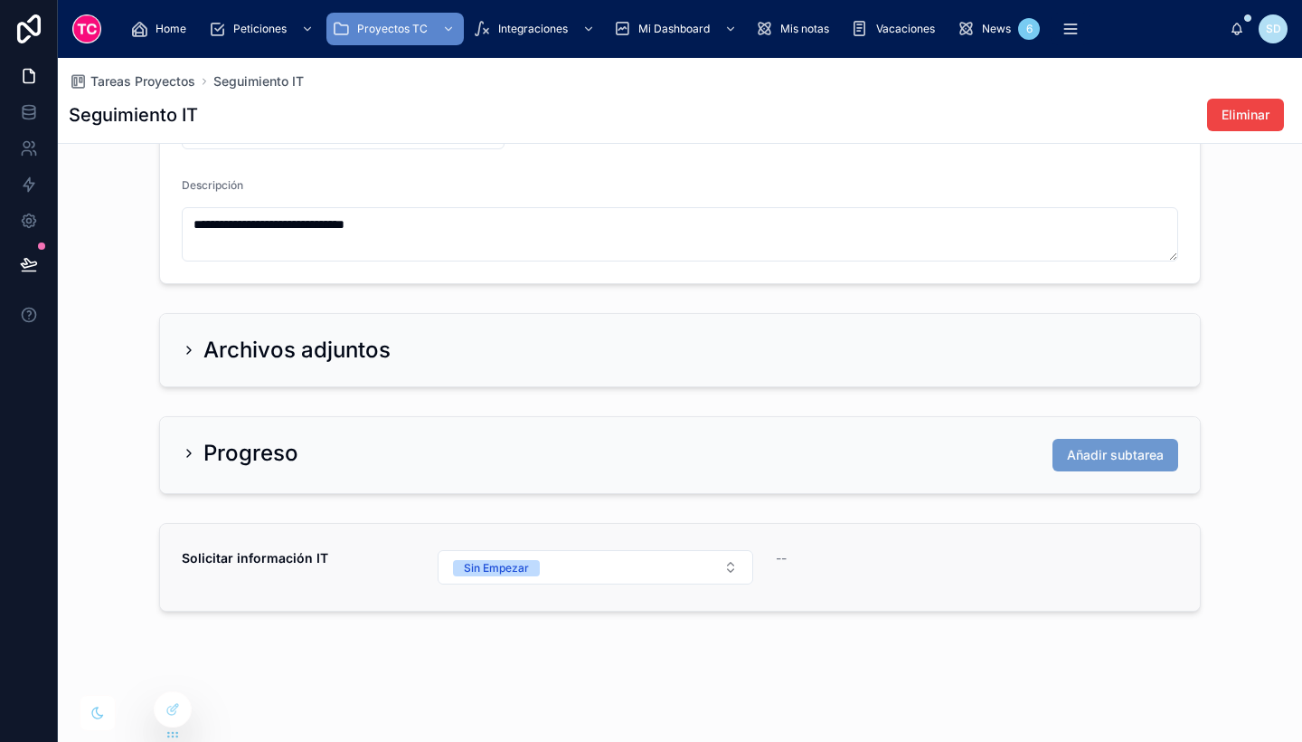
click at [845, 588] on link "Solicitar información IT Sin Empezar --" at bounding box center [680, 567] width 1040 height 87
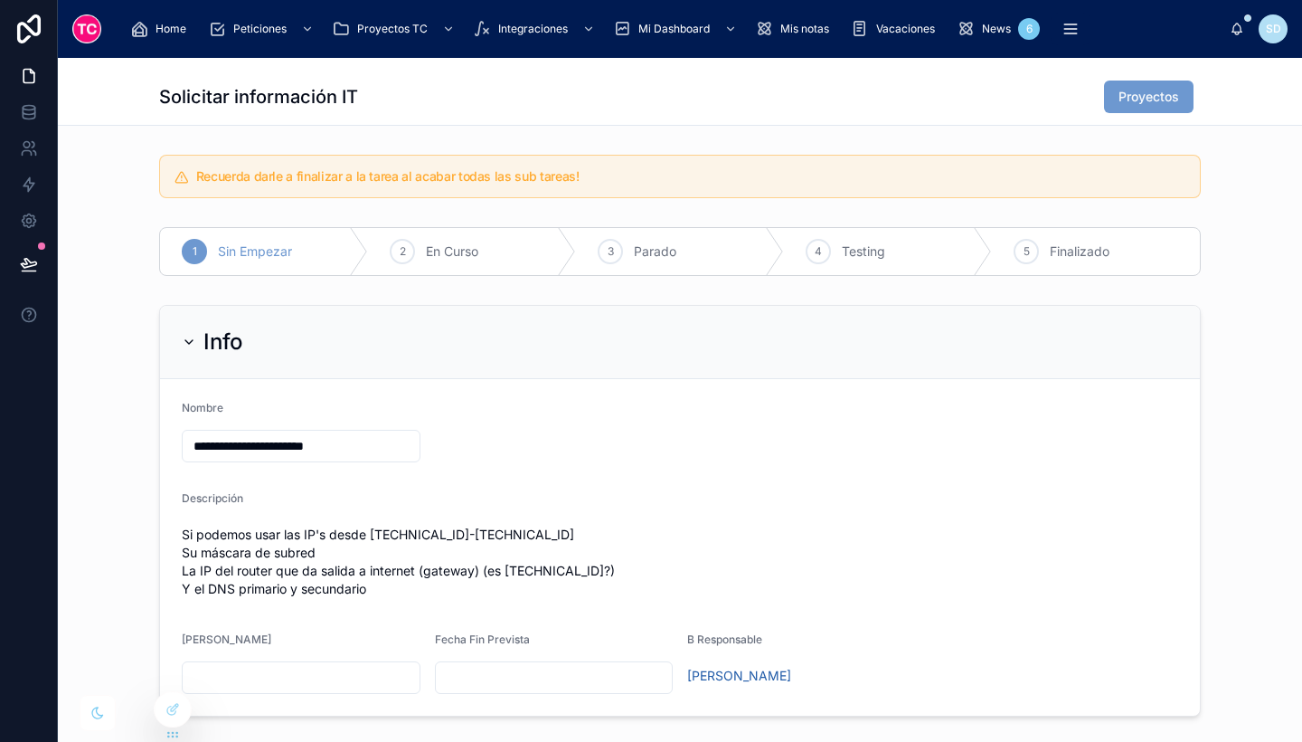
scroll to position [307, 0]
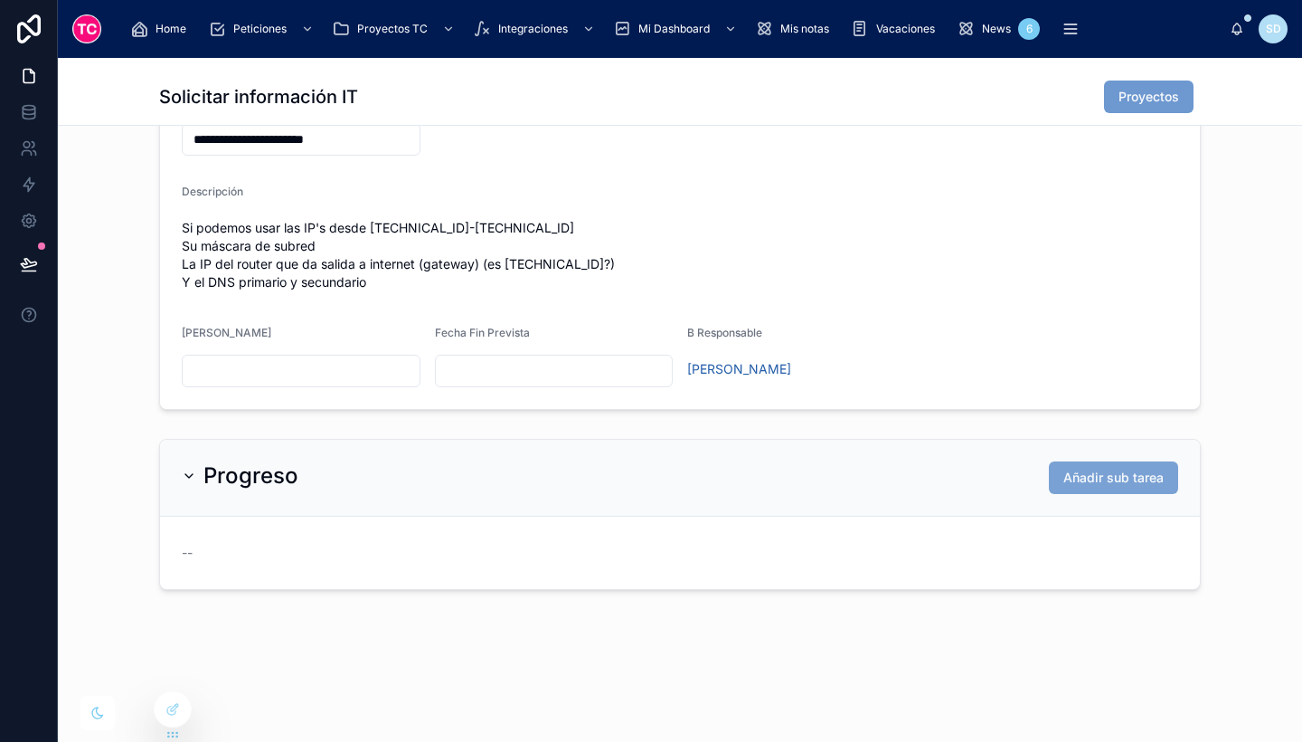
click at [1070, 488] on button "Añadir sub tarea" at bounding box center [1113, 477] width 129 height 33
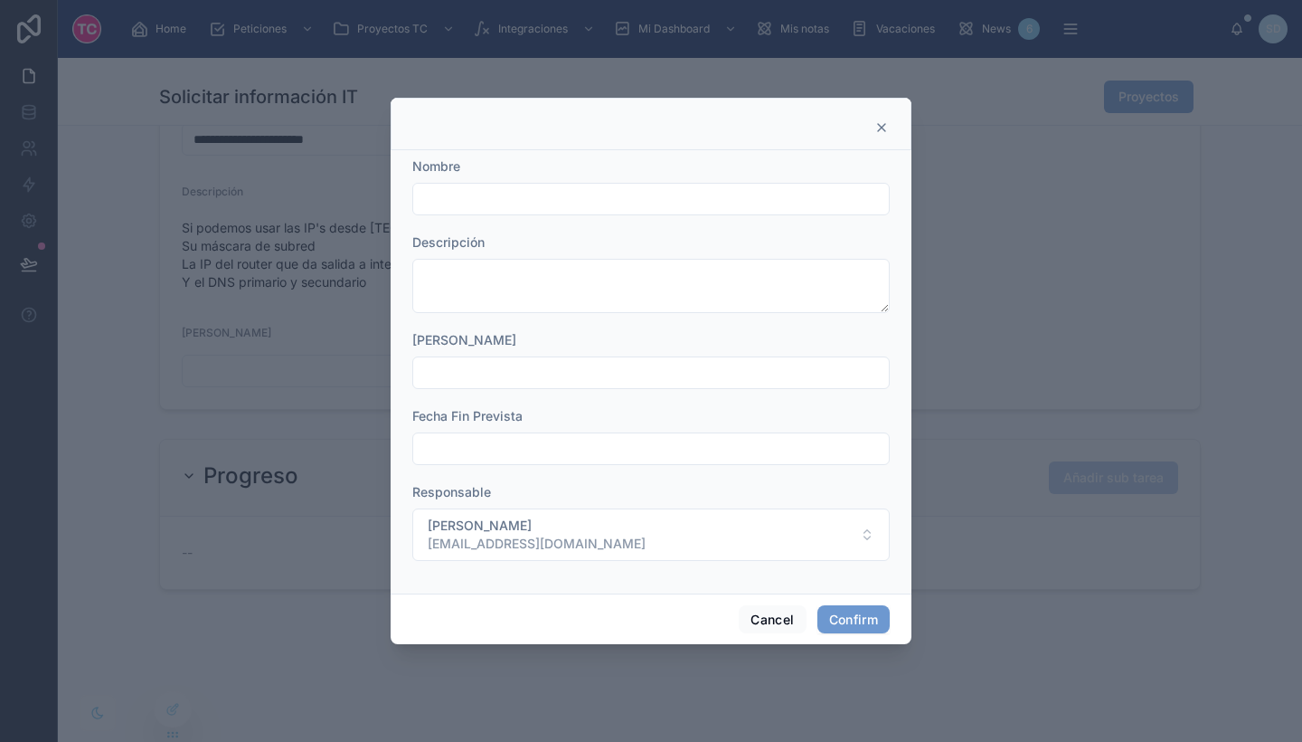
click at [592, 207] on input "text" at bounding box center [651, 198] width 476 height 25
type input "**********"
click at [854, 633] on button "Confirm" at bounding box center [854, 619] width 72 height 29
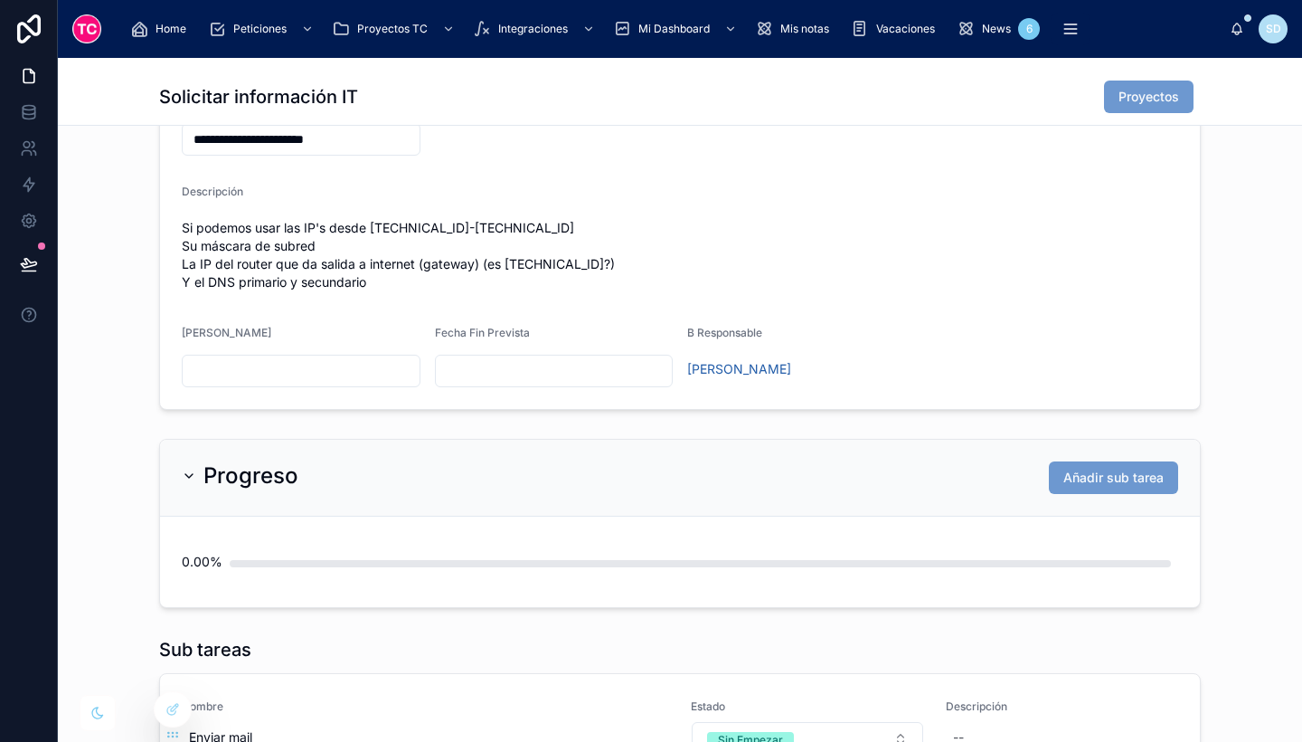
click at [1129, 478] on span "Añadir sub tarea" at bounding box center [1114, 478] width 100 height 18
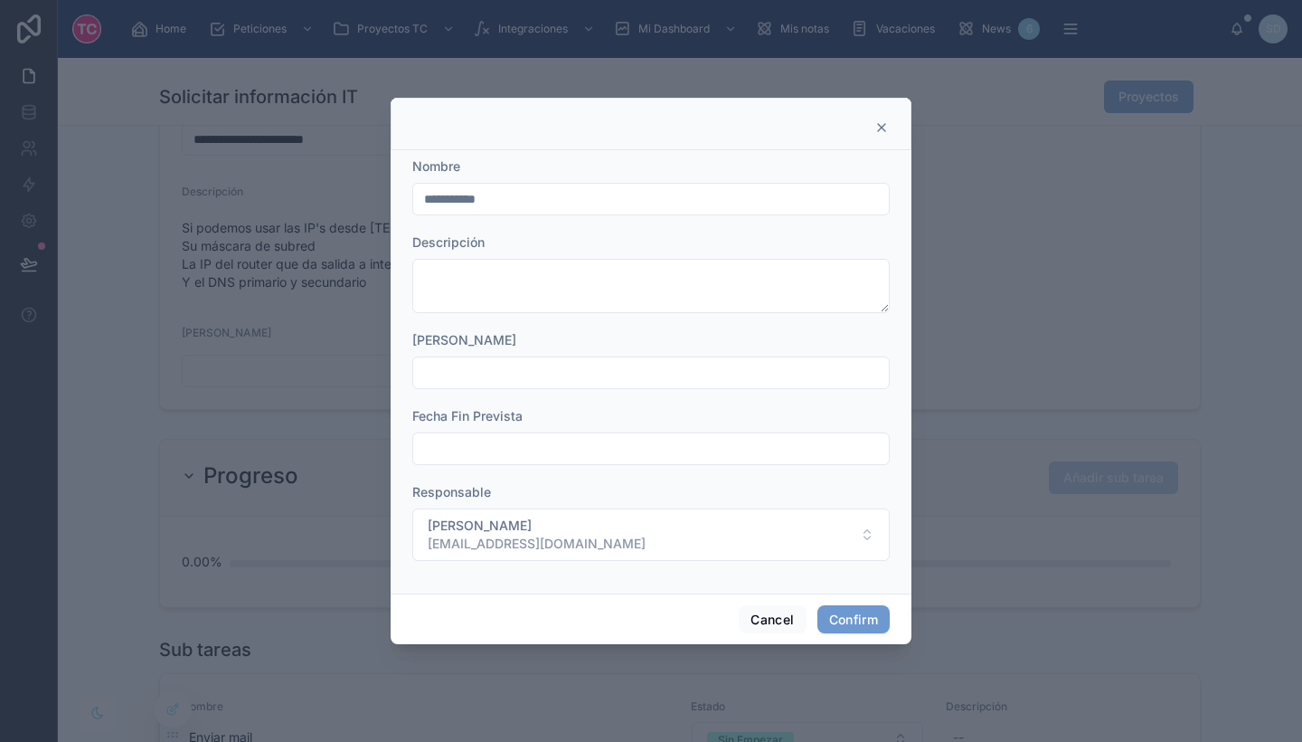
drag, startPoint x: 618, startPoint y: 201, endPoint x: 379, endPoint y: 180, distance: 239.7
click at [379, 180] on div "**********" at bounding box center [651, 371] width 1302 height 742
type input "**********"
click at [840, 630] on button "Confirm" at bounding box center [854, 619] width 72 height 29
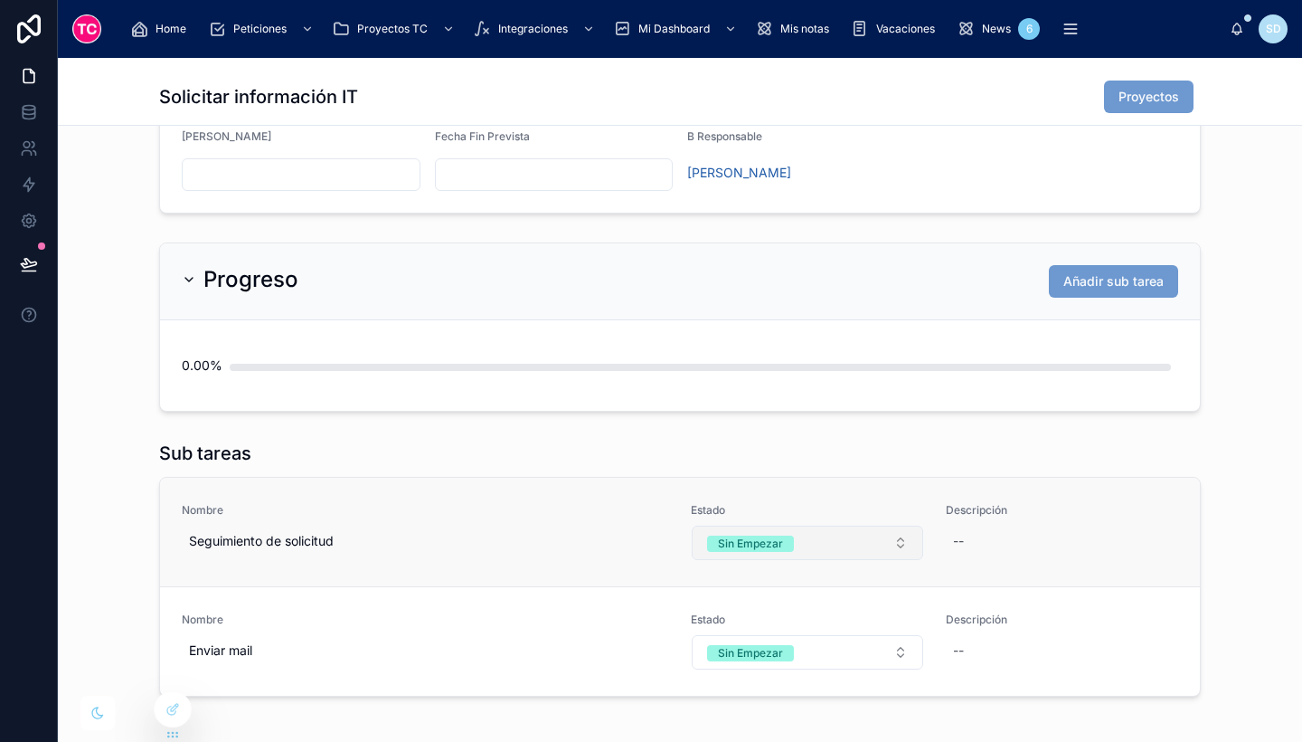
scroll to position [512, 0]
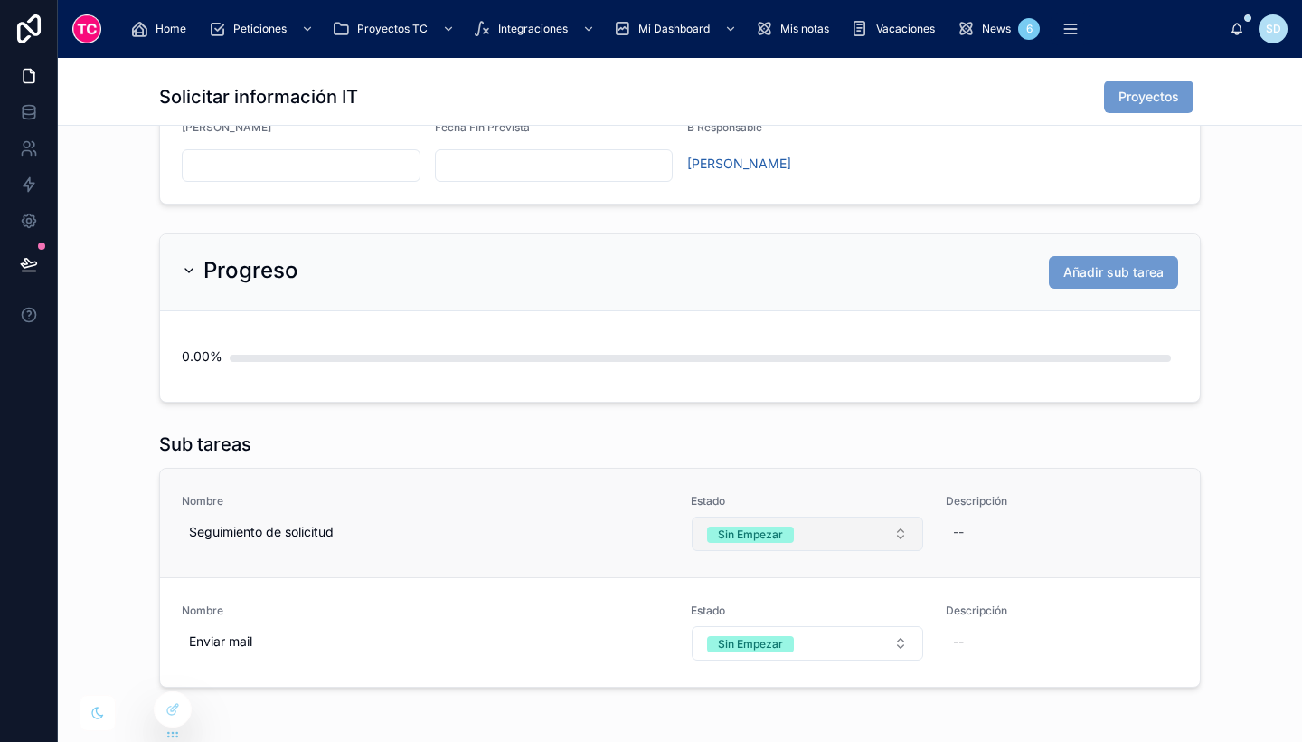
click at [793, 533] on button "Sin Empezar" at bounding box center [808, 533] width 232 height 34
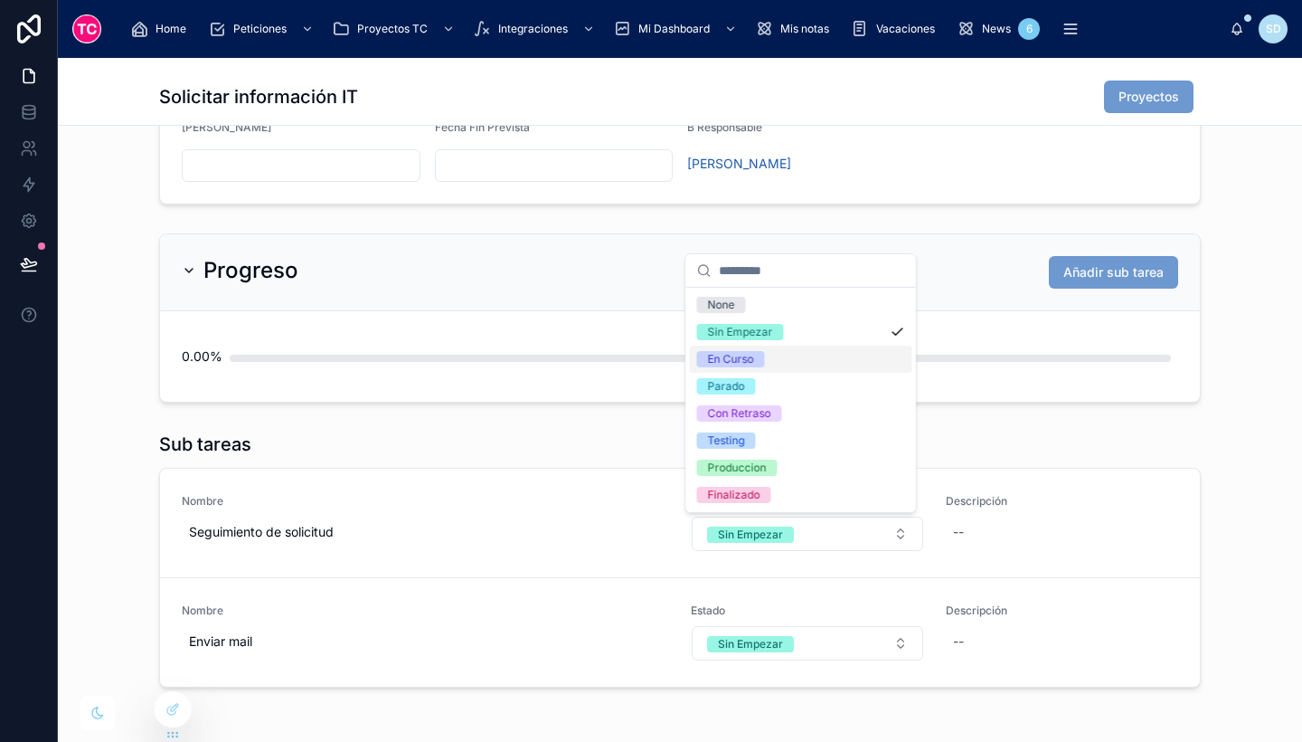
click at [800, 357] on div "En Curso" at bounding box center [801, 359] width 223 height 27
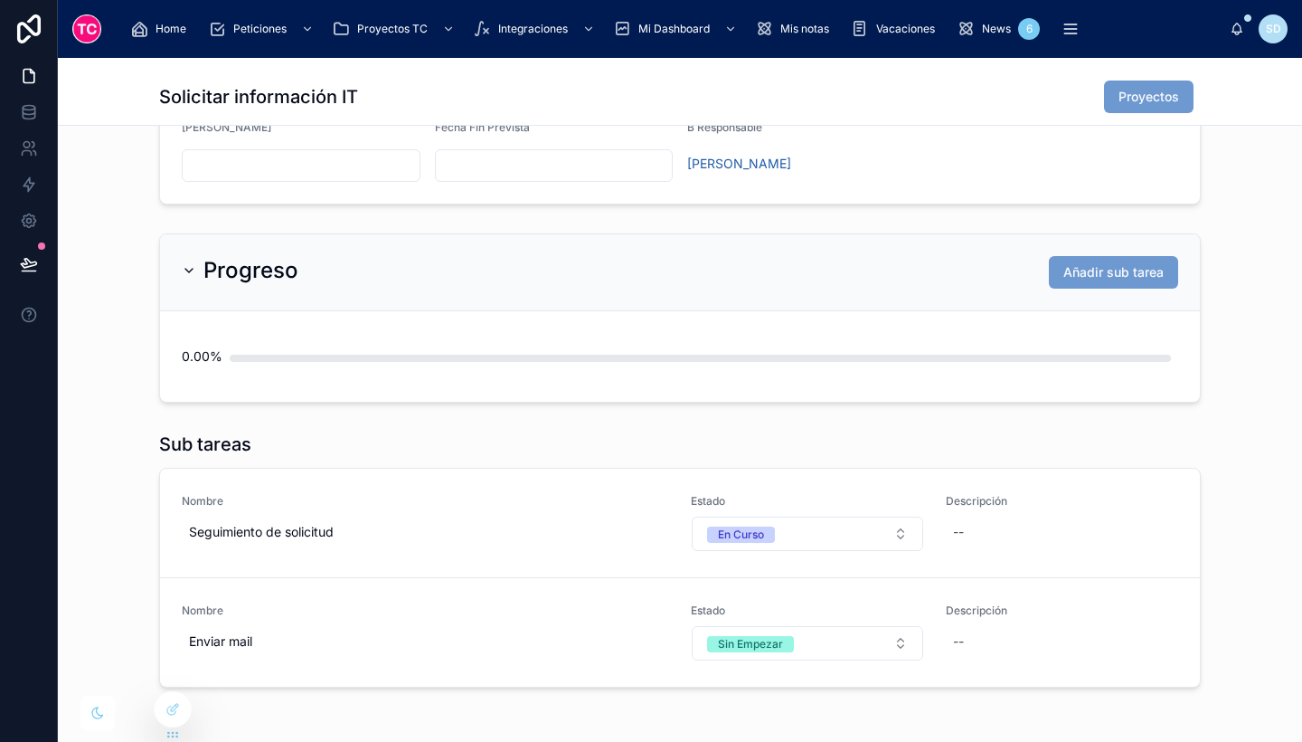
click at [798, 649] on button "Sin Empezar" at bounding box center [808, 643] width 232 height 34
click at [792, 656] on button "Sin Empezar" at bounding box center [808, 643] width 232 height 34
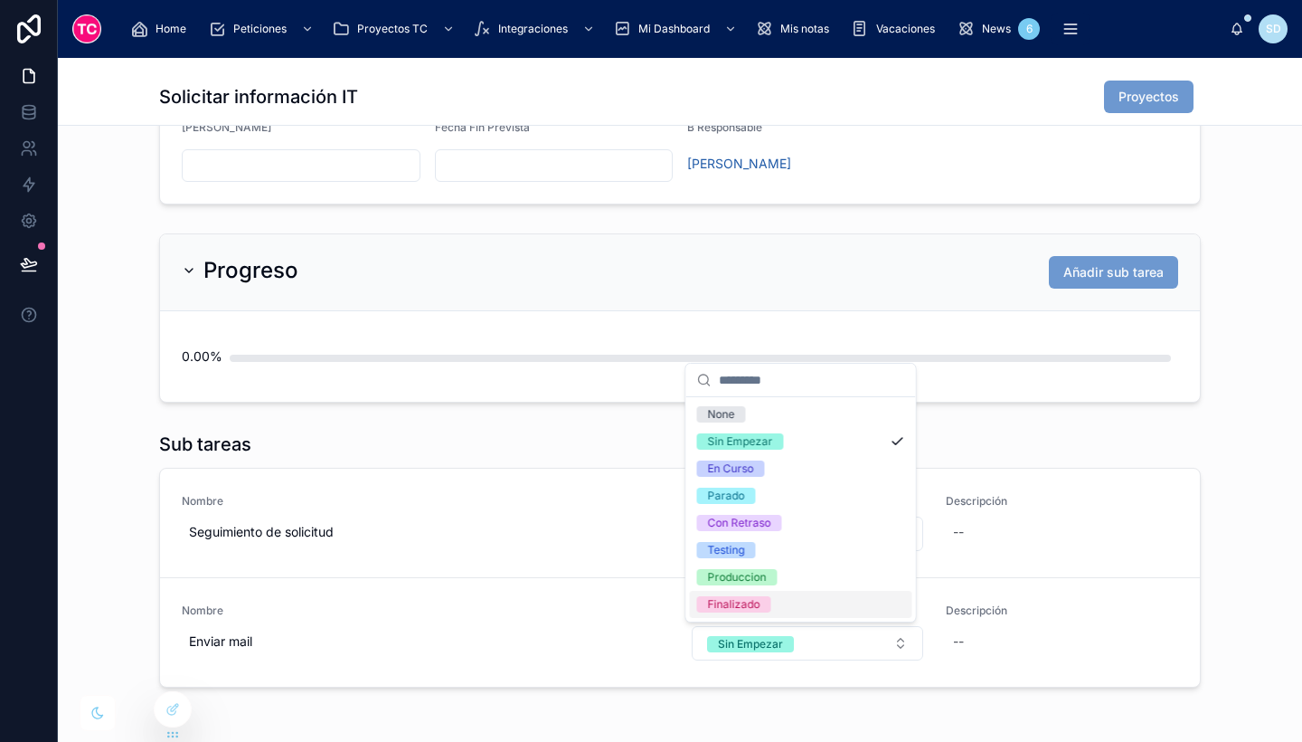
click at [775, 605] on div "Finalizado" at bounding box center [801, 604] width 223 height 27
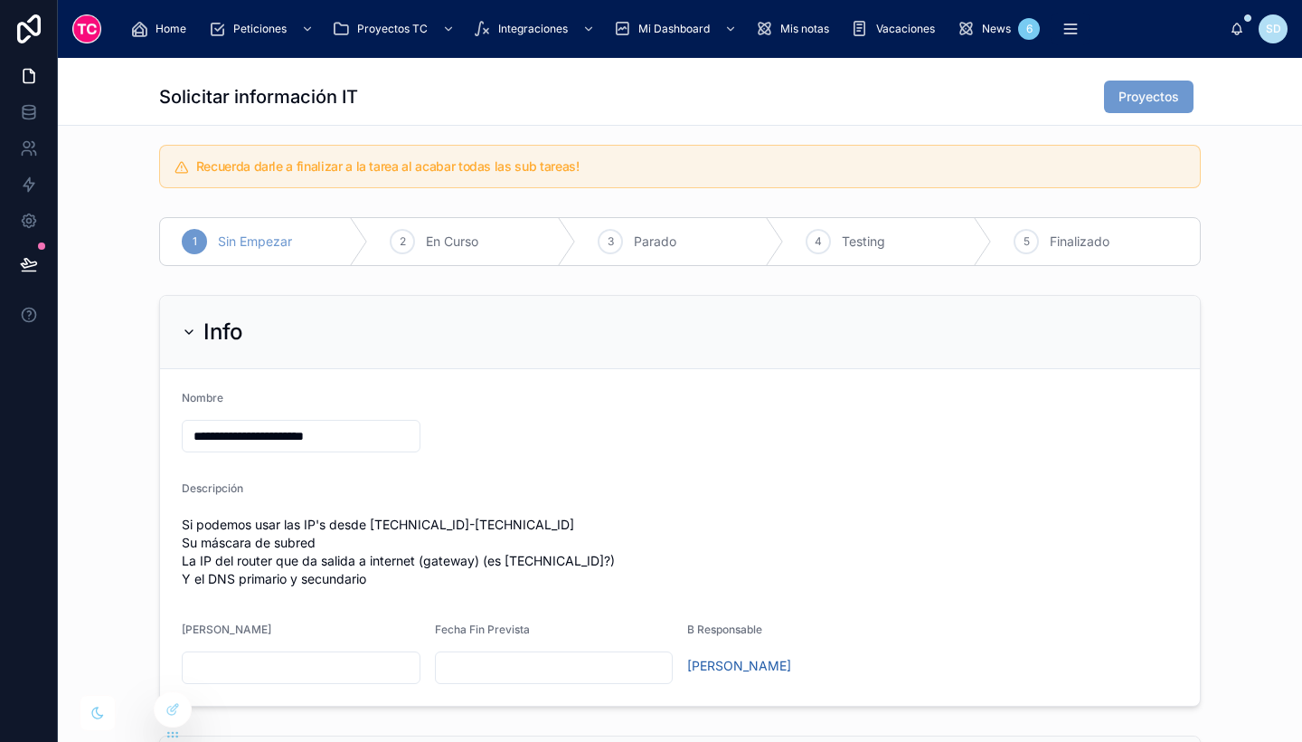
scroll to position [8, 0]
click at [454, 235] on span "En Curso" at bounding box center [452, 243] width 52 height 18
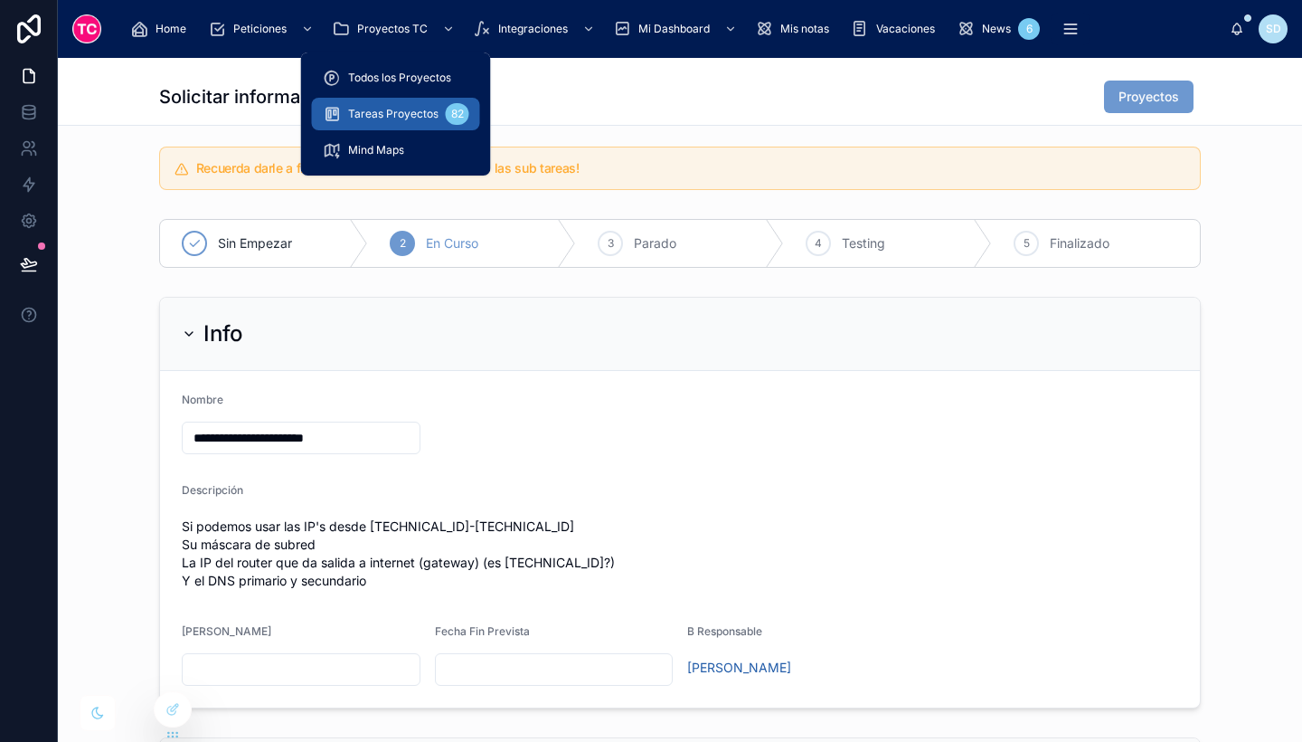
click at [384, 104] on div "Tareas Proyectos 82" at bounding box center [396, 113] width 147 height 29
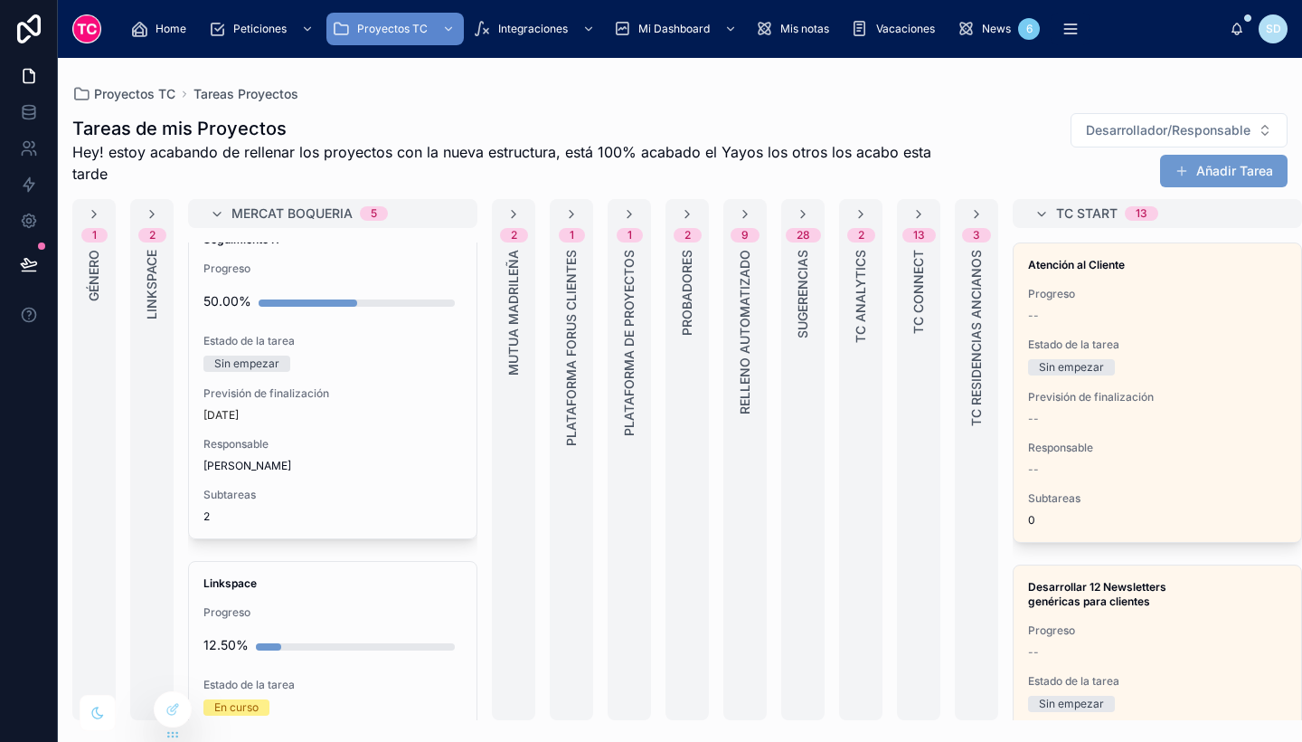
scroll to position [990, 0]
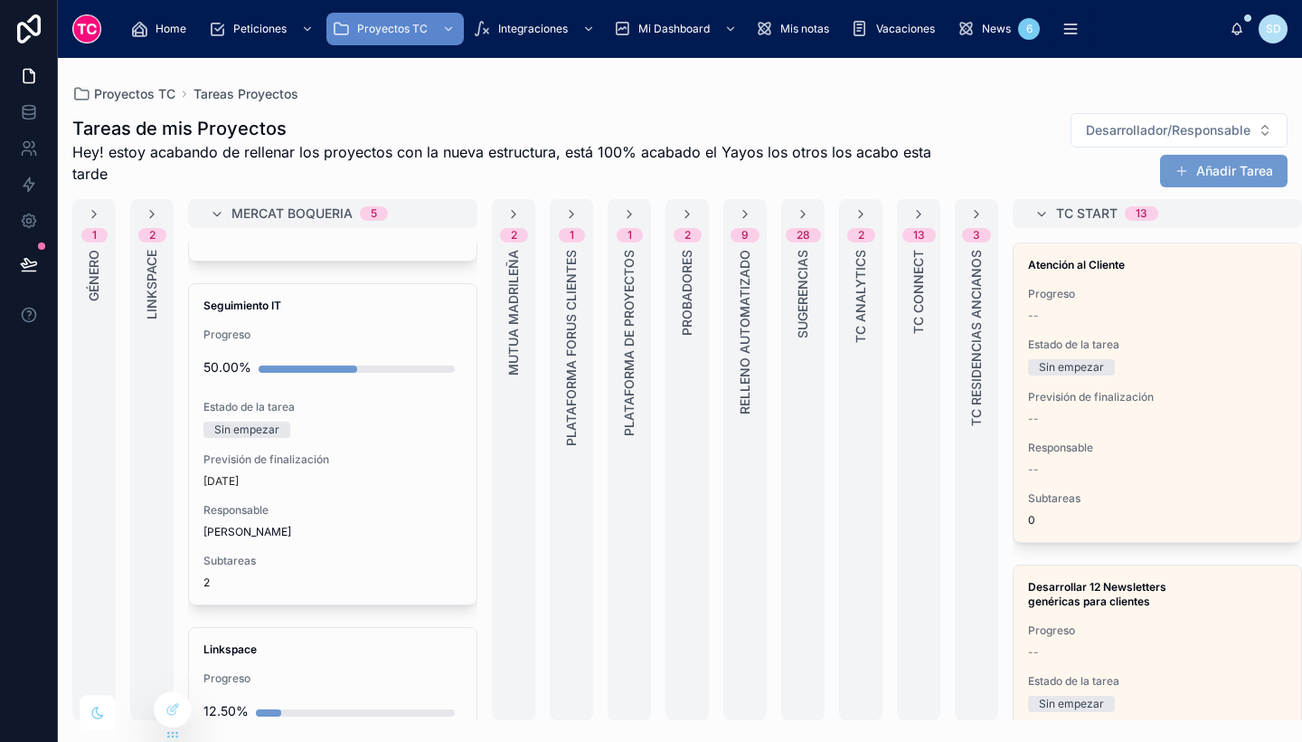
click at [356, 481] on div "[DATE]" at bounding box center [333, 481] width 259 height 14
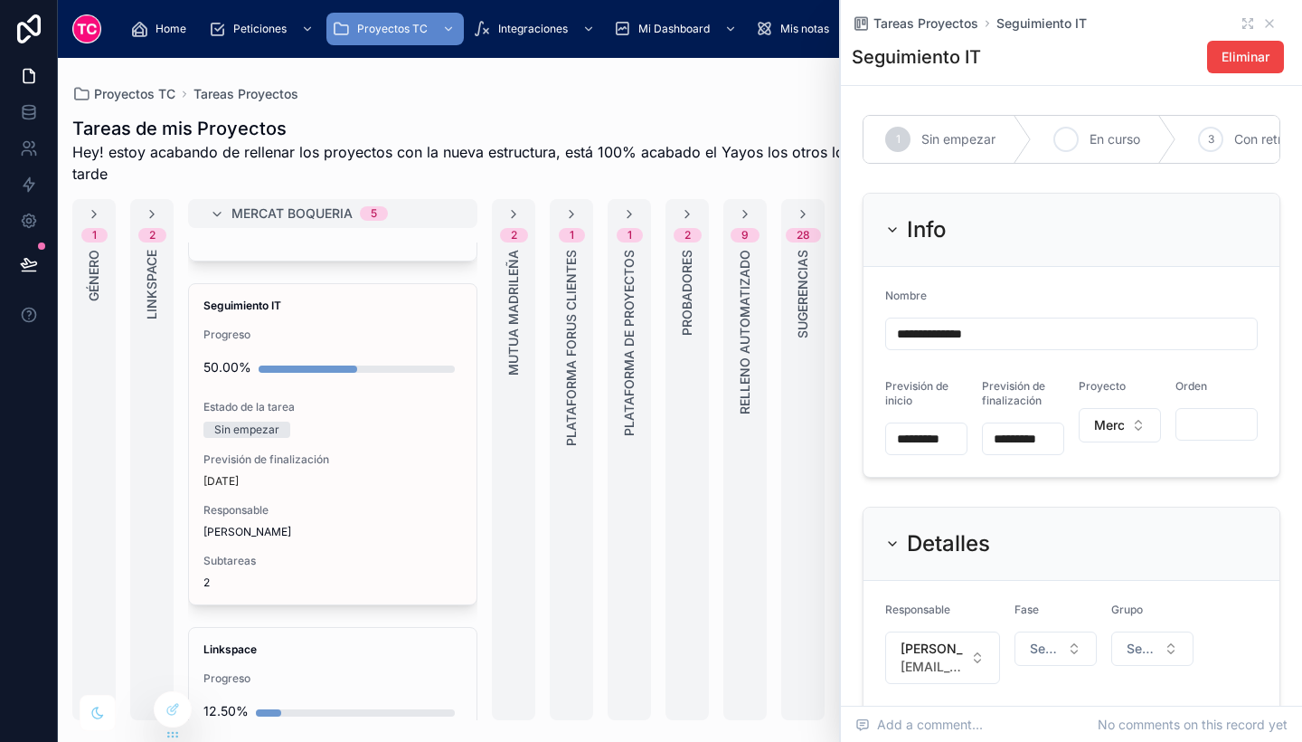
click at [1117, 142] on span "En curso" at bounding box center [1115, 139] width 51 height 18
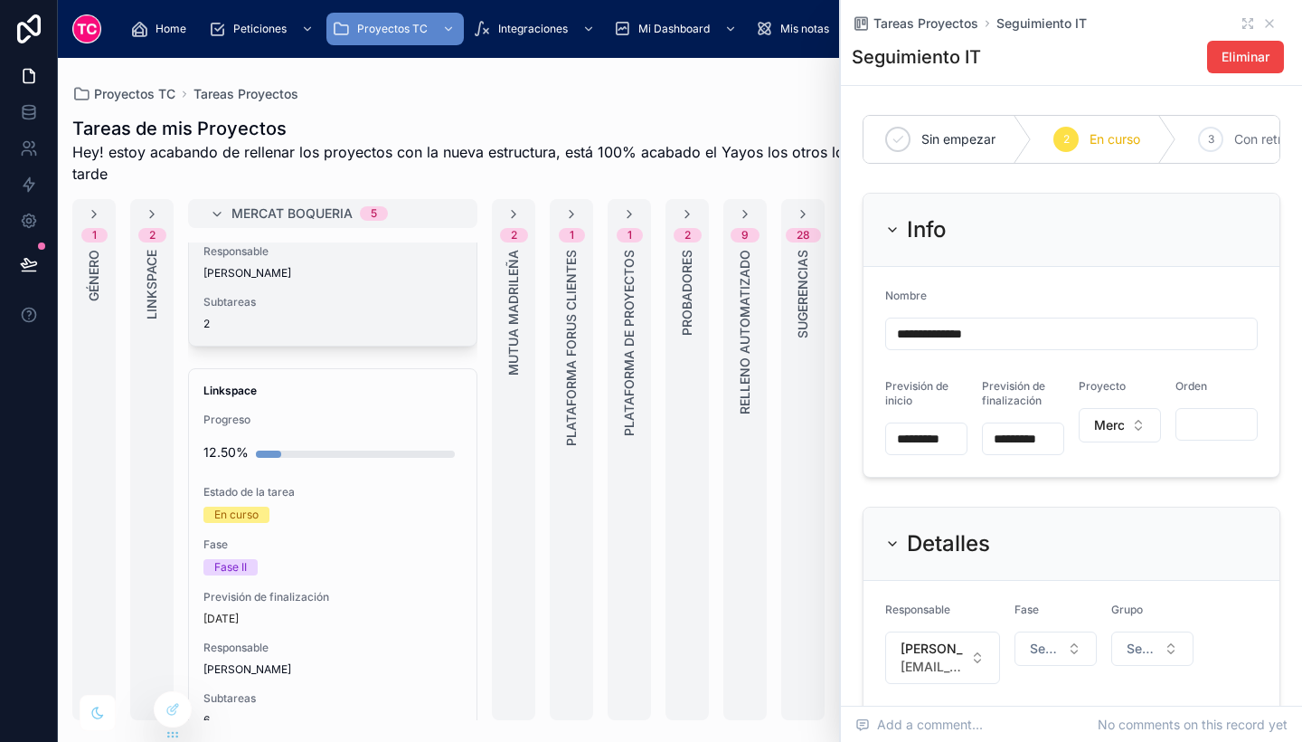
scroll to position [1300, 0]
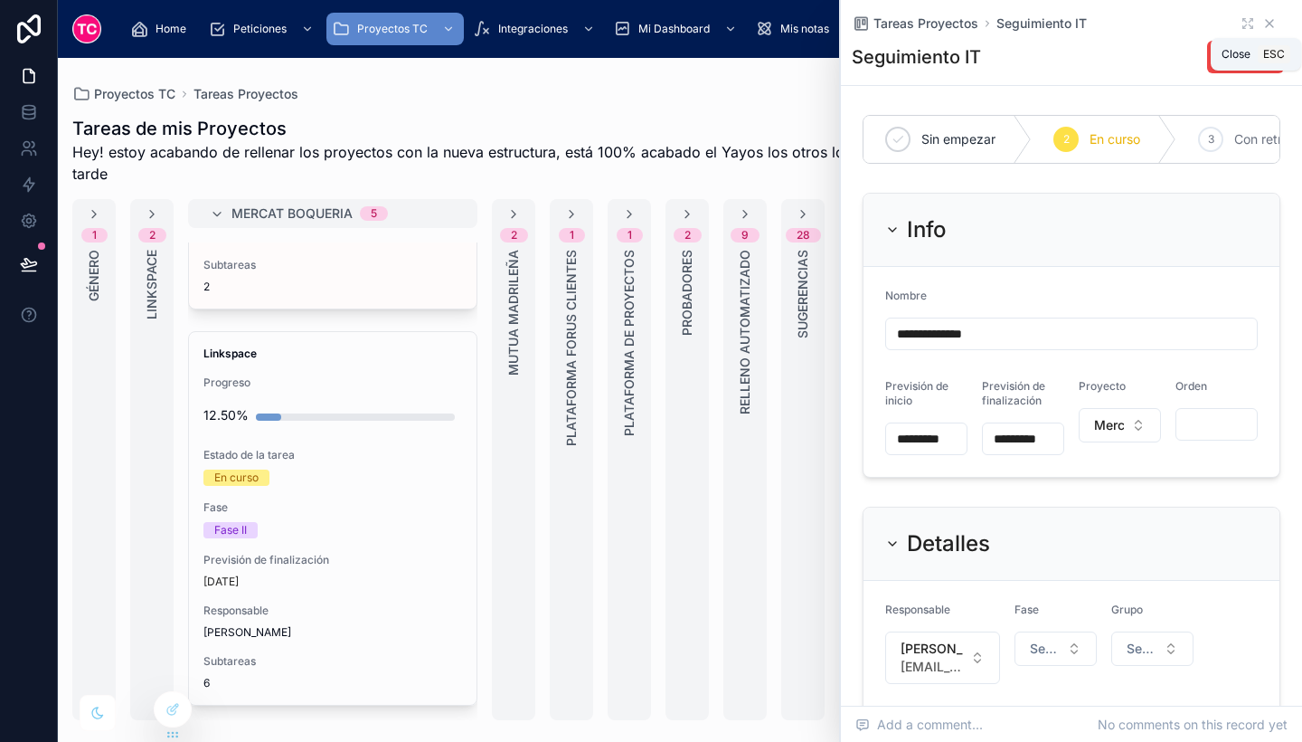
click at [1263, 27] on icon at bounding box center [1270, 23] width 14 height 14
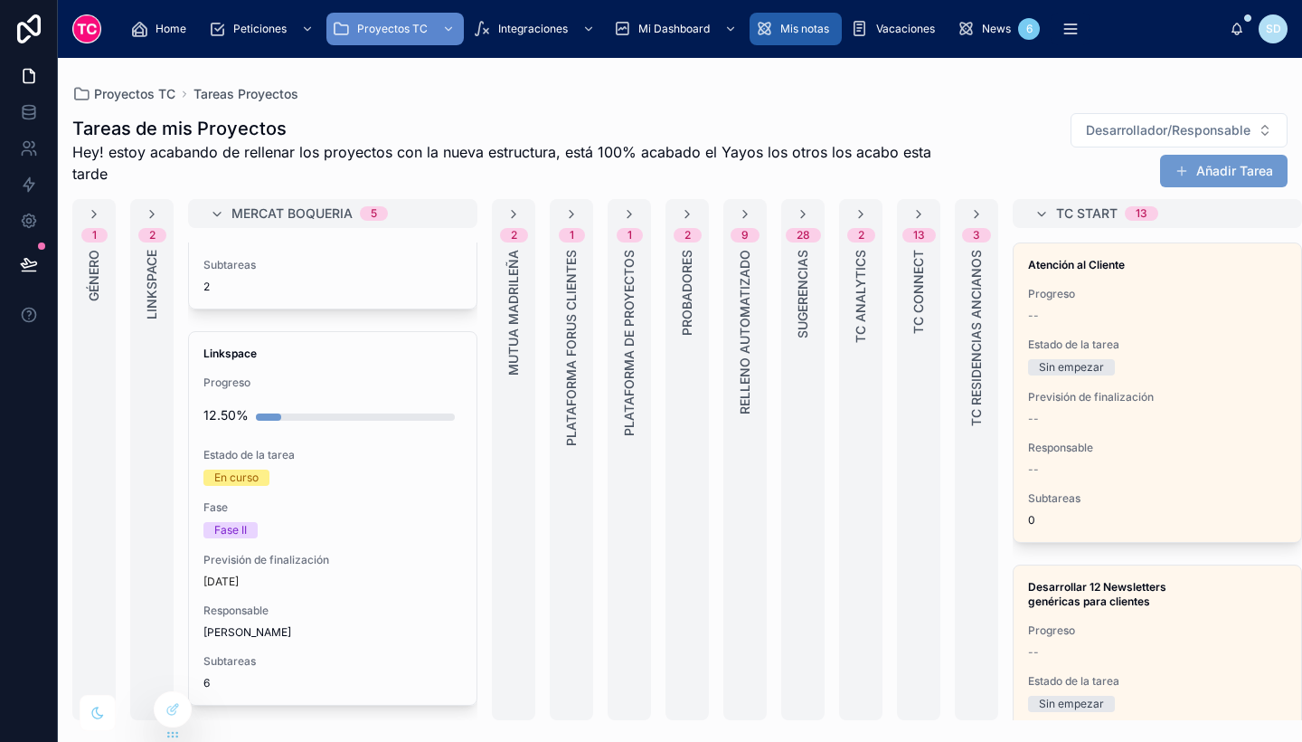
click at [819, 18] on div "Mis notas" at bounding box center [795, 28] width 81 height 29
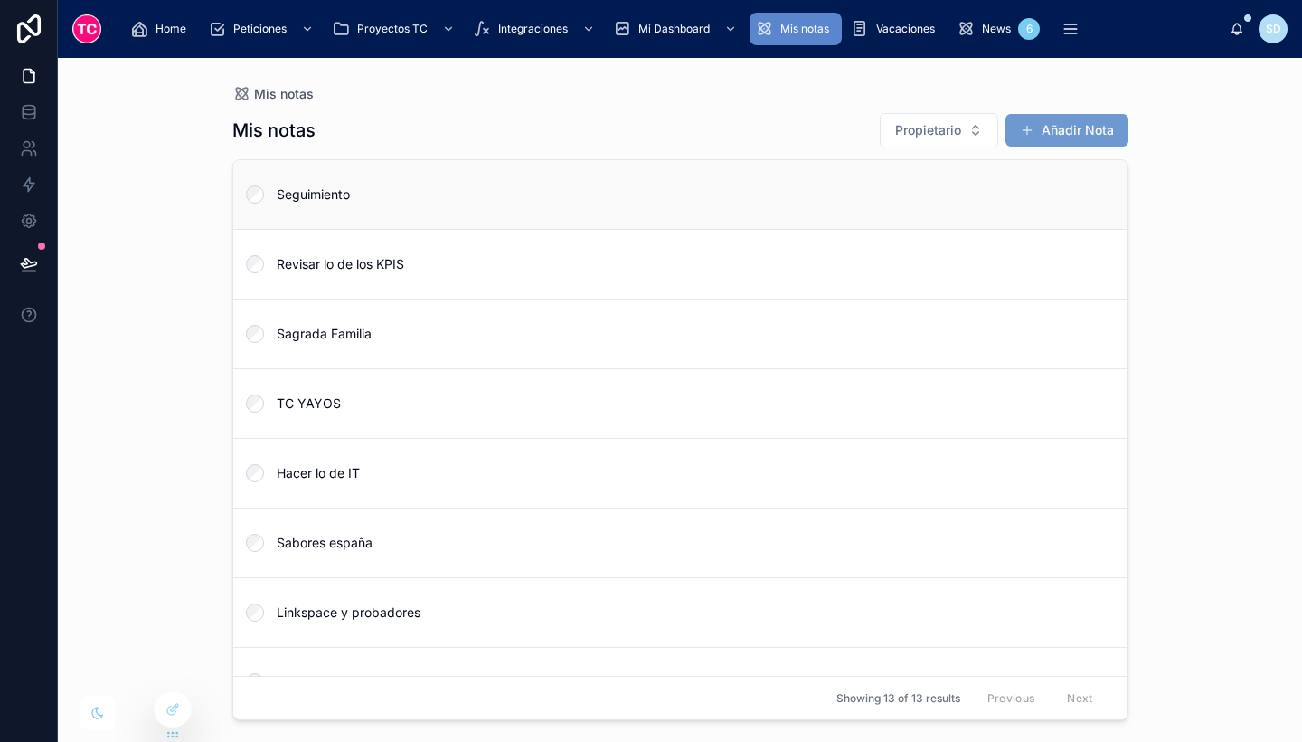
click at [374, 179] on link "Seguimiento" at bounding box center [680, 194] width 895 height 69
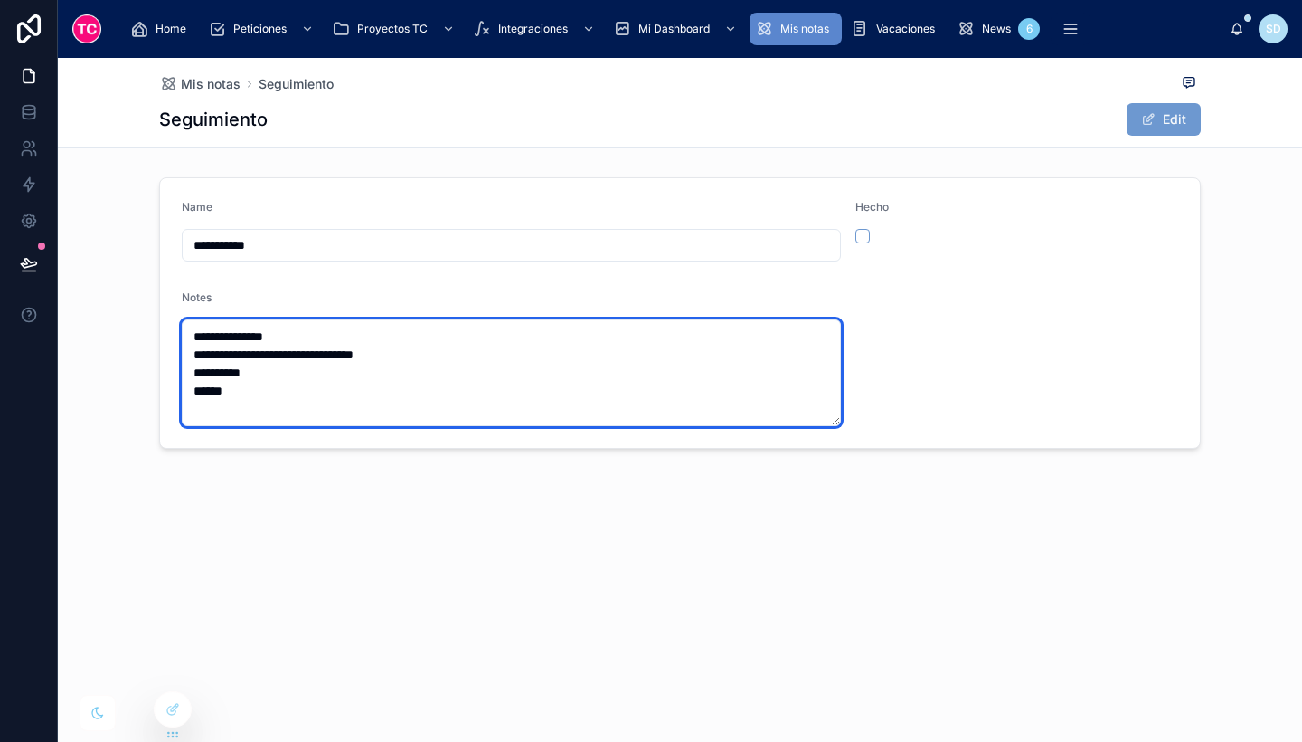
click at [315, 330] on textarea "**********" at bounding box center [511, 372] width 659 height 107
click at [415, 351] on textarea "**********" at bounding box center [511, 372] width 659 height 107
click at [295, 386] on textarea "**********" at bounding box center [511, 372] width 659 height 107
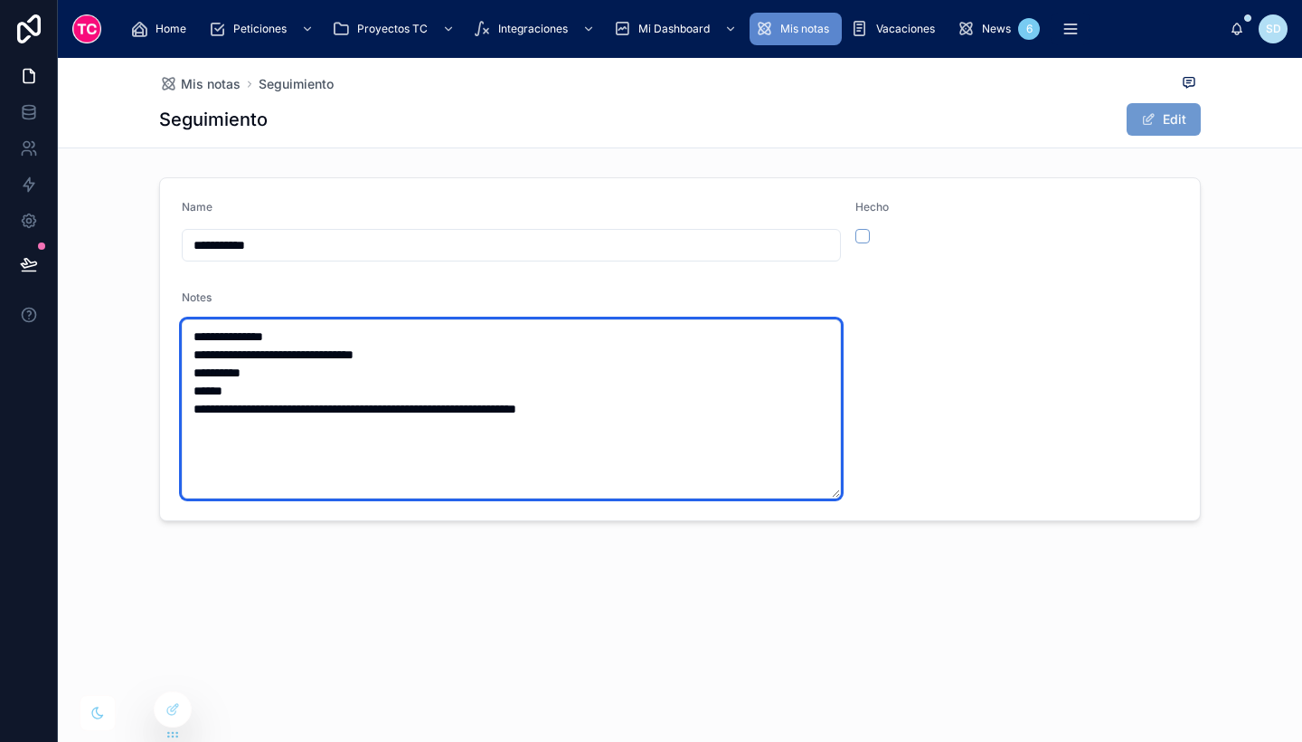
drag, startPoint x: 510, startPoint y: 412, endPoint x: 546, endPoint y: 412, distance: 36.2
click at [546, 412] on textarea "**********" at bounding box center [511, 408] width 659 height 179
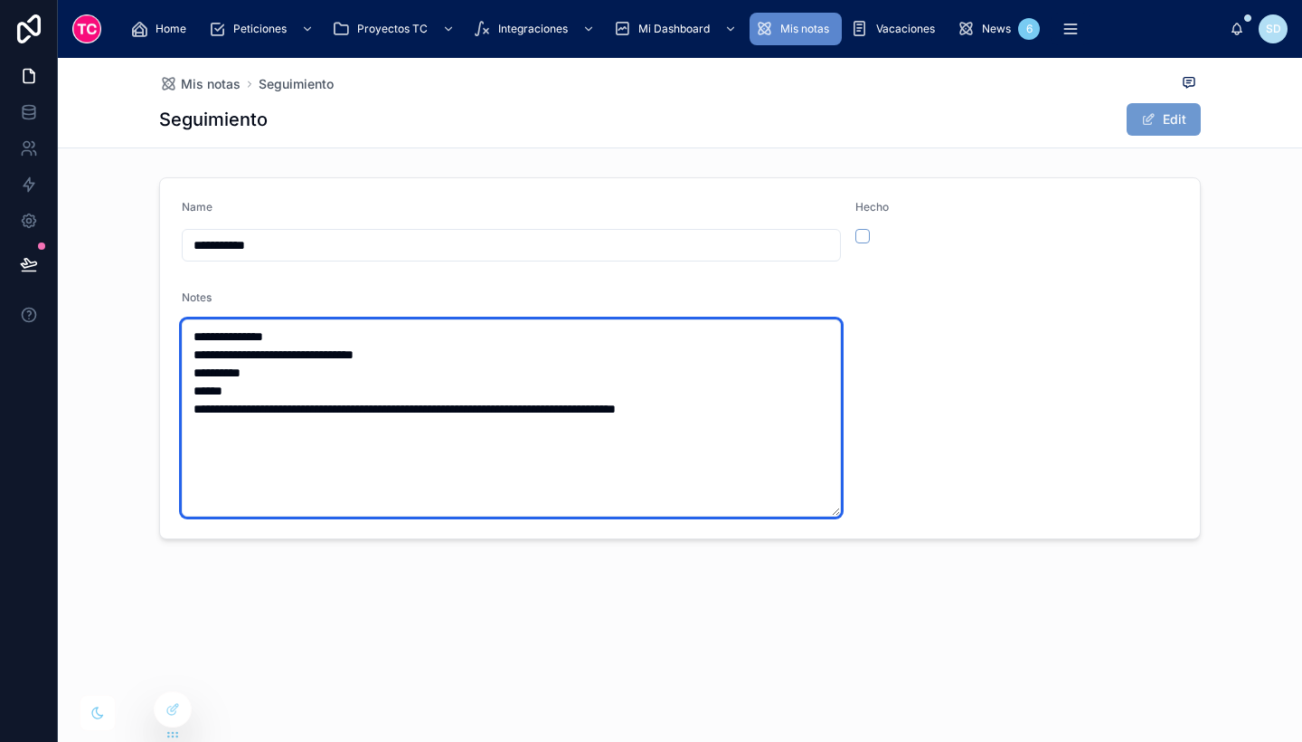
click at [631, 411] on textarea "**********" at bounding box center [511, 417] width 659 height 197
click at [753, 417] on textarea "**********" at bounding box center [511, 417] width 659 height 197
type textarea "**********"
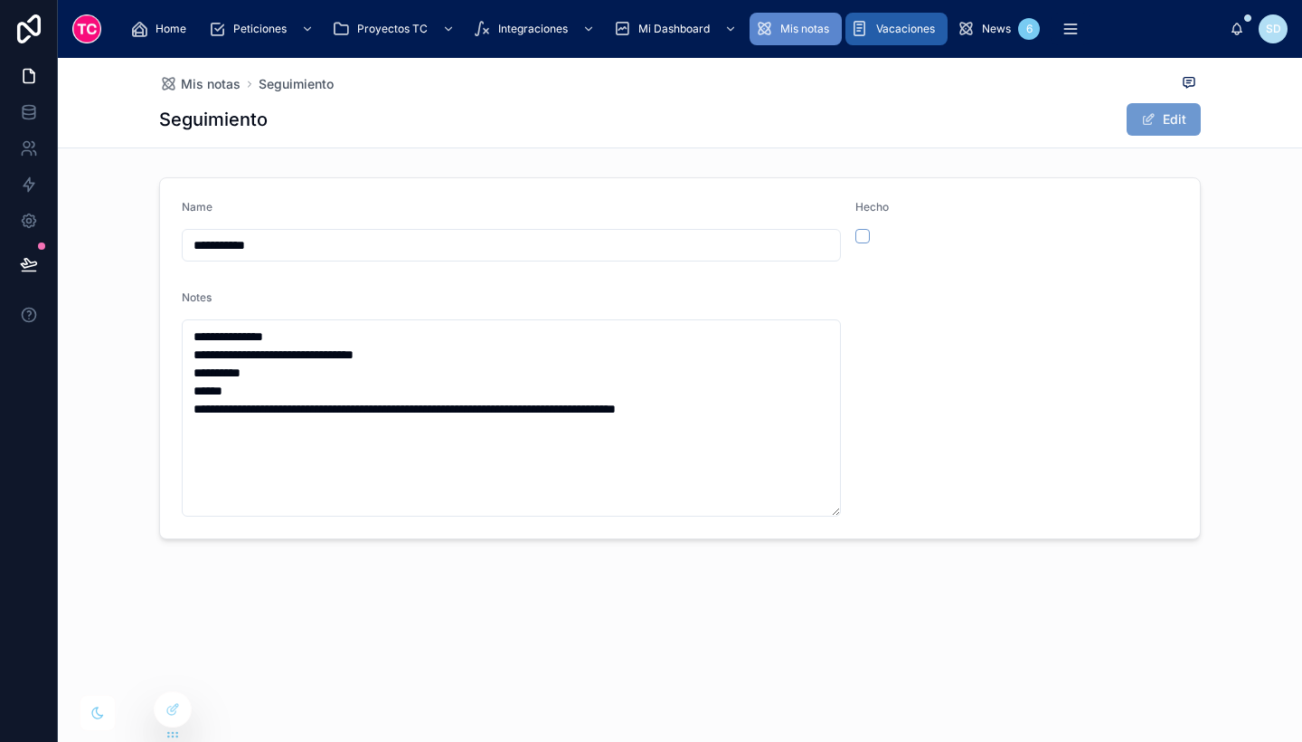
click at [894, 27] on span "Vacaciones" at bounding box center [905, 29] width 59 height 14
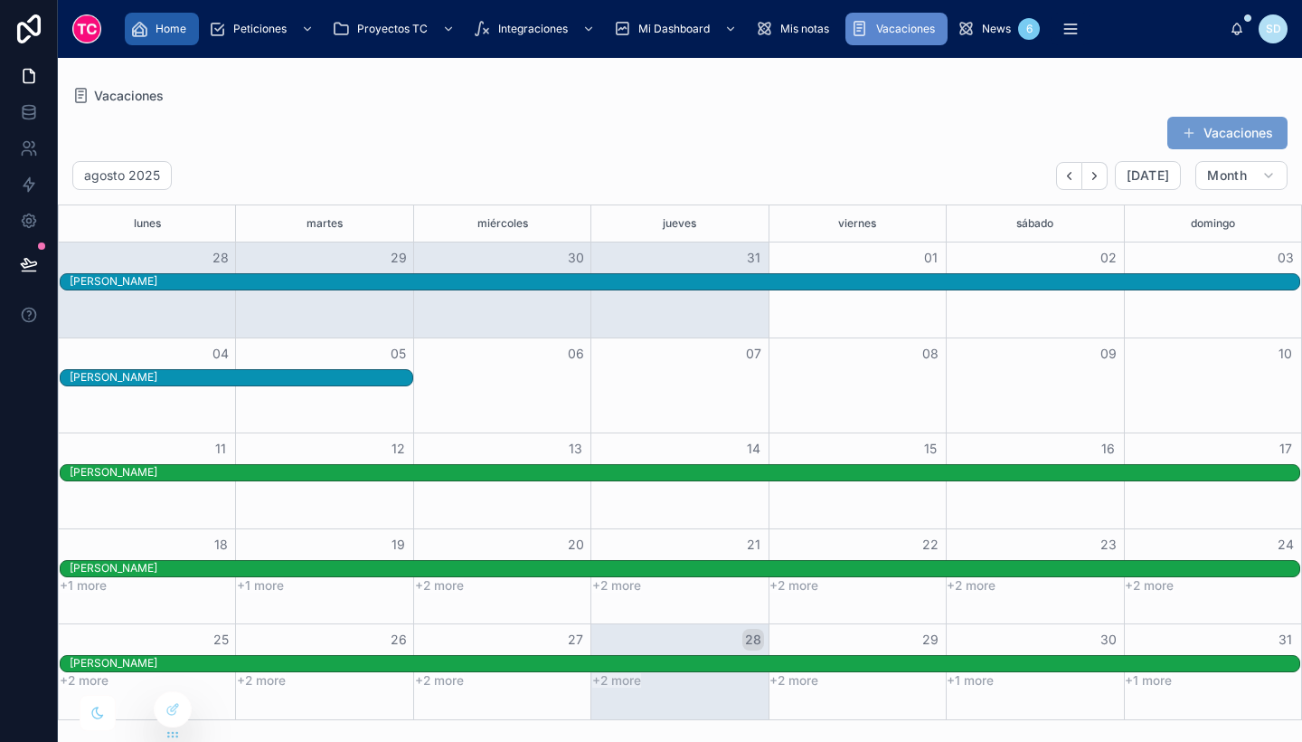
click at [155, 31] on div "Home" at bounding box center [161, 28] width 63 height 29
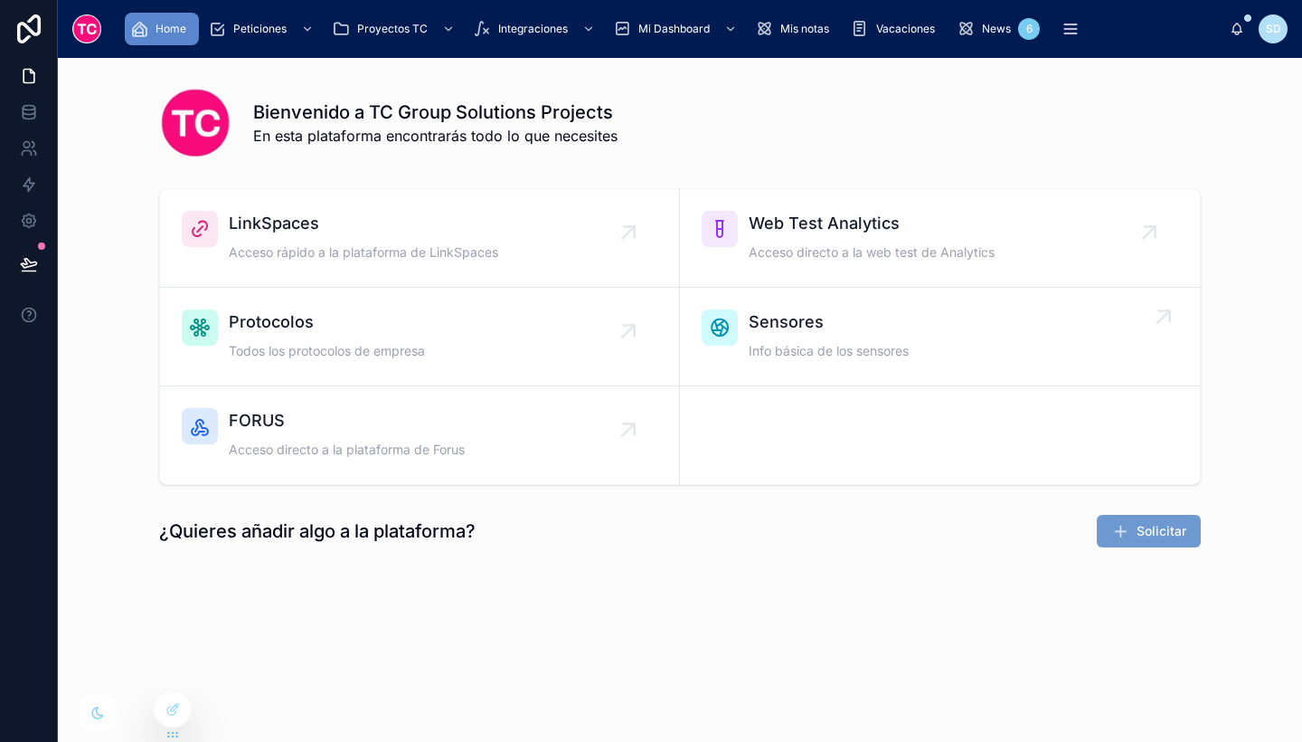
click at [855, 361] on div "Sensores Info básica de los sensores" at bounding box center [829, 336] width 160 height 54
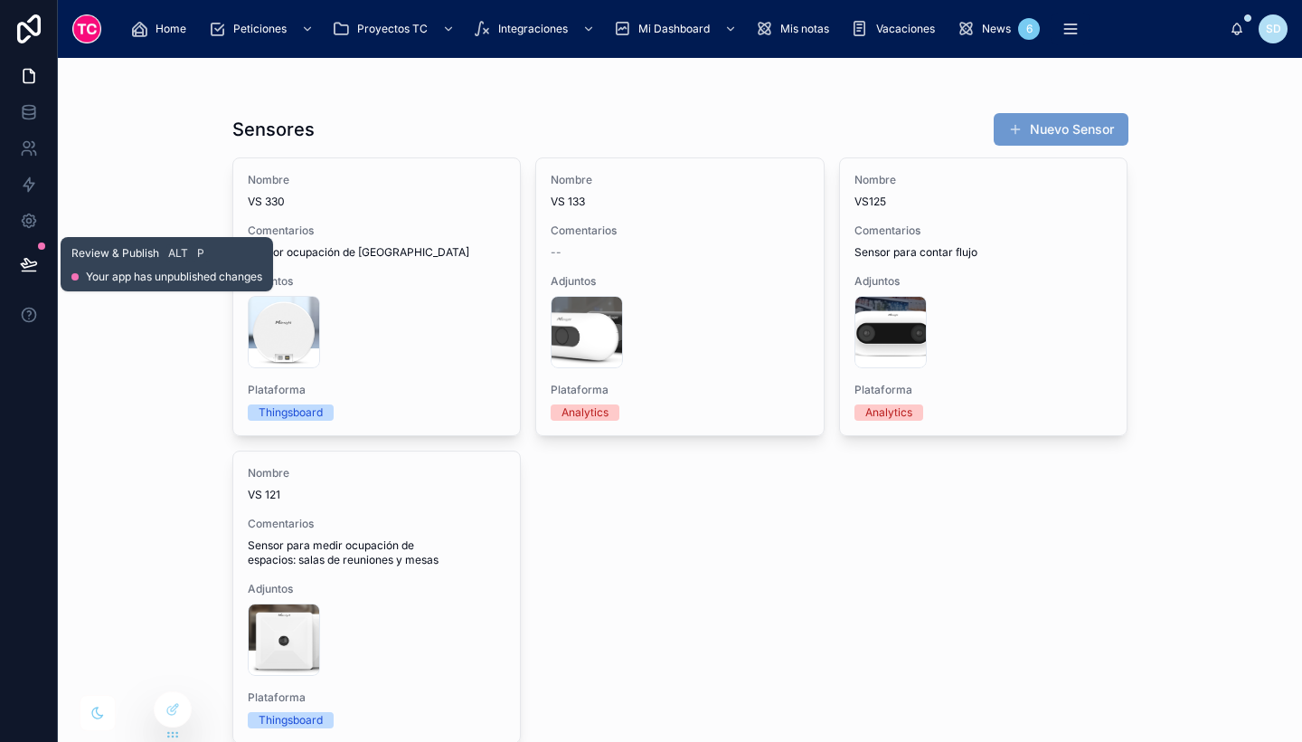
click at [21, 259] on icon at bounding box center [29, 264] width 18 height 18
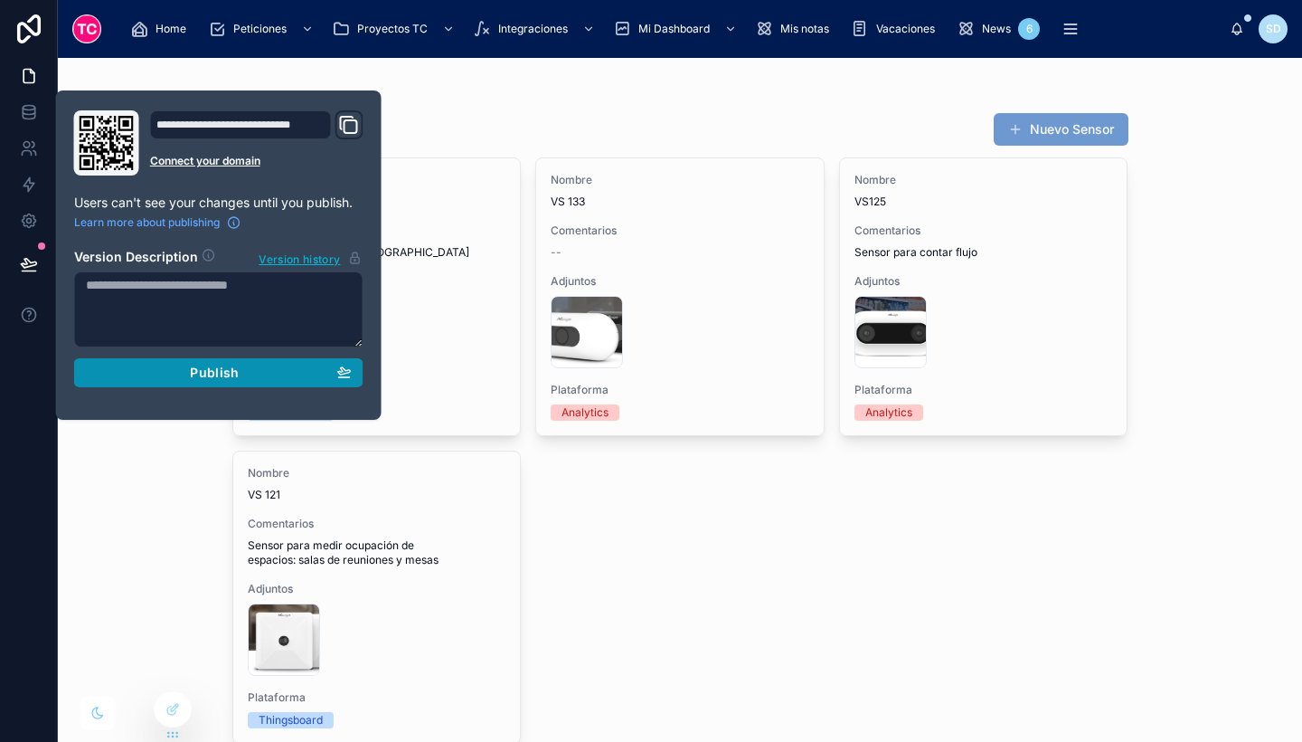
click at [217, 365] on span "Publish" at bounding box center [214, 373] width 49 height 16
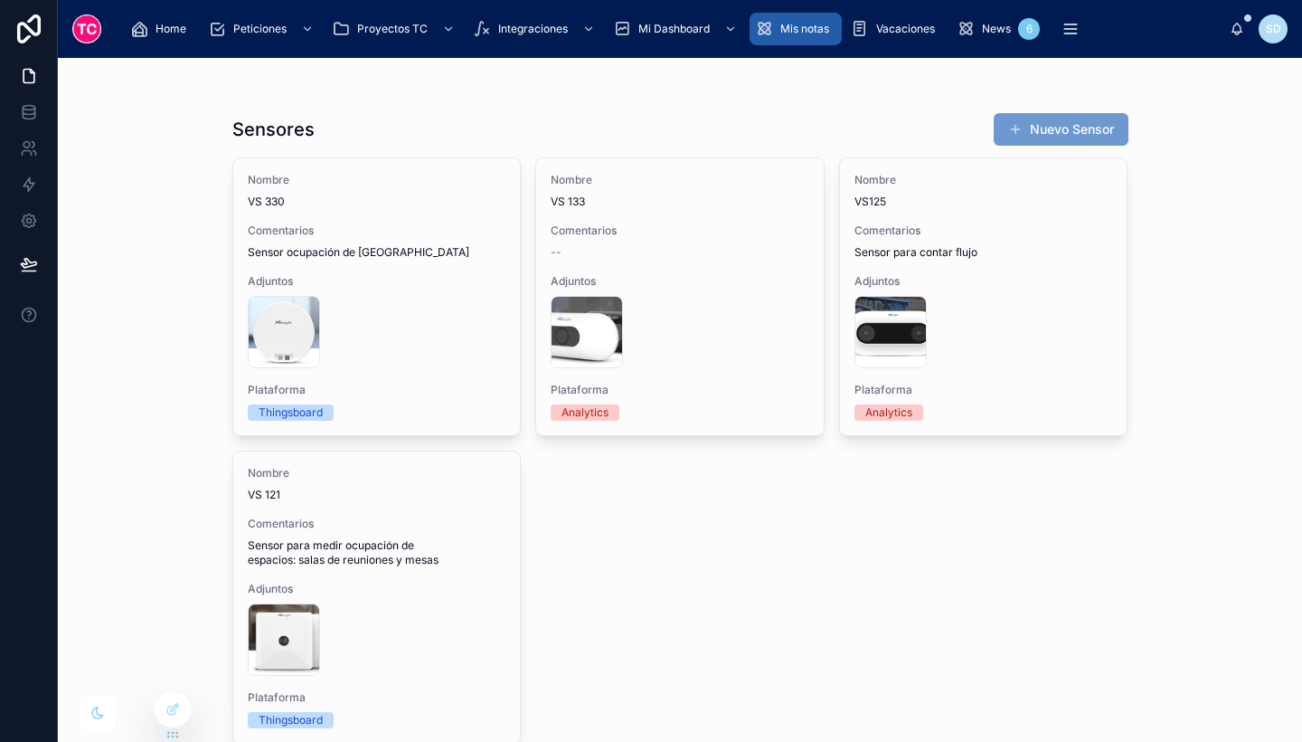
click at [806, 28] on span "Mis notas" at bounding box center [805, 29] width 49 height 14
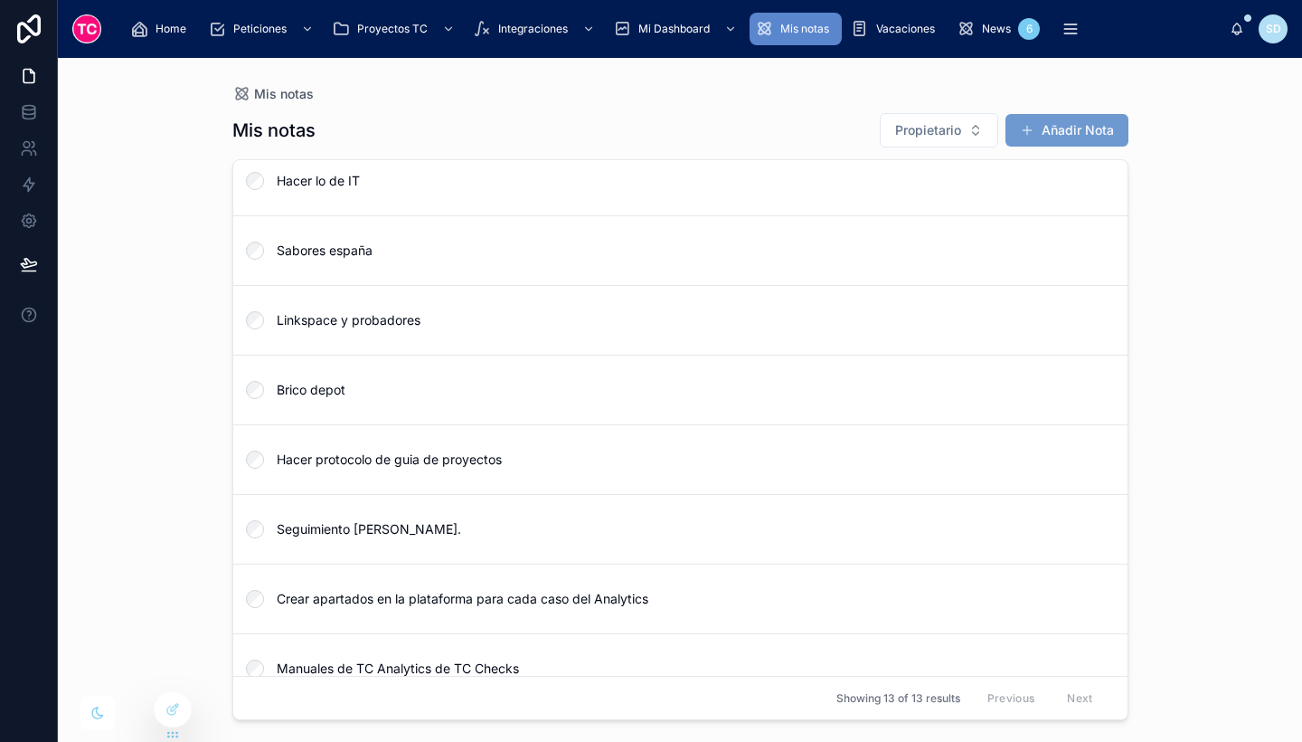
scroll to position [291, 0]
click at [427, 255] on span "Sabores españa" at bounding box center [691, 251] width 829 height 18
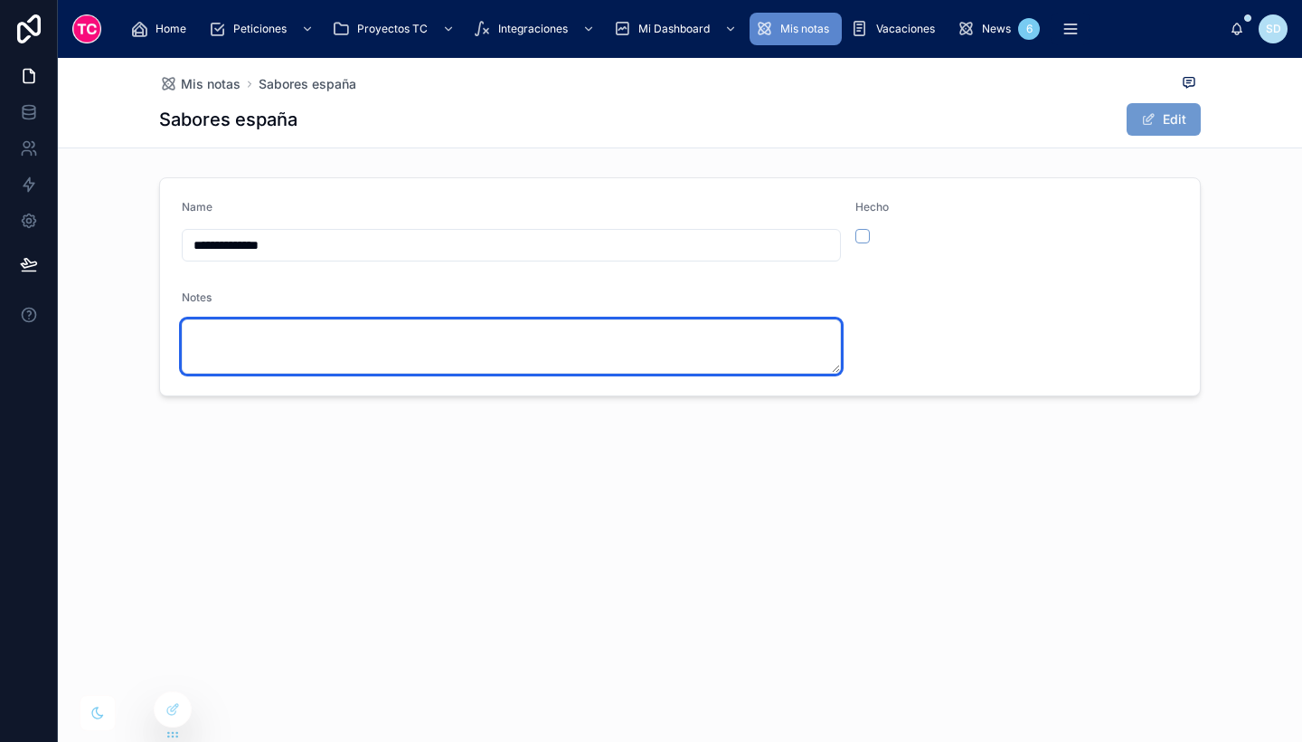
click at [443, 348] on textarea at bounding box center [511, 346] width 659 height 54
click at [792, 345] on textarea "**********" at bounding box center [511, 346] width 659 height 54
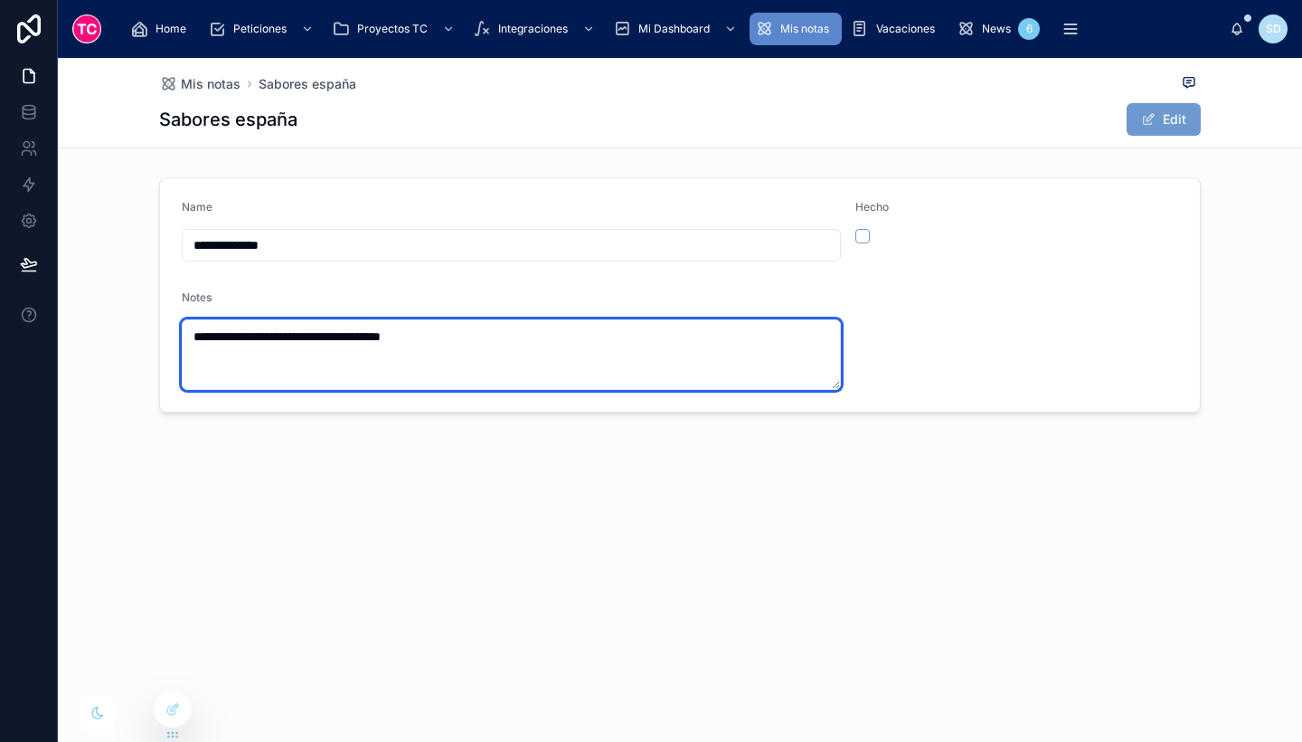
paste textarea "**********"
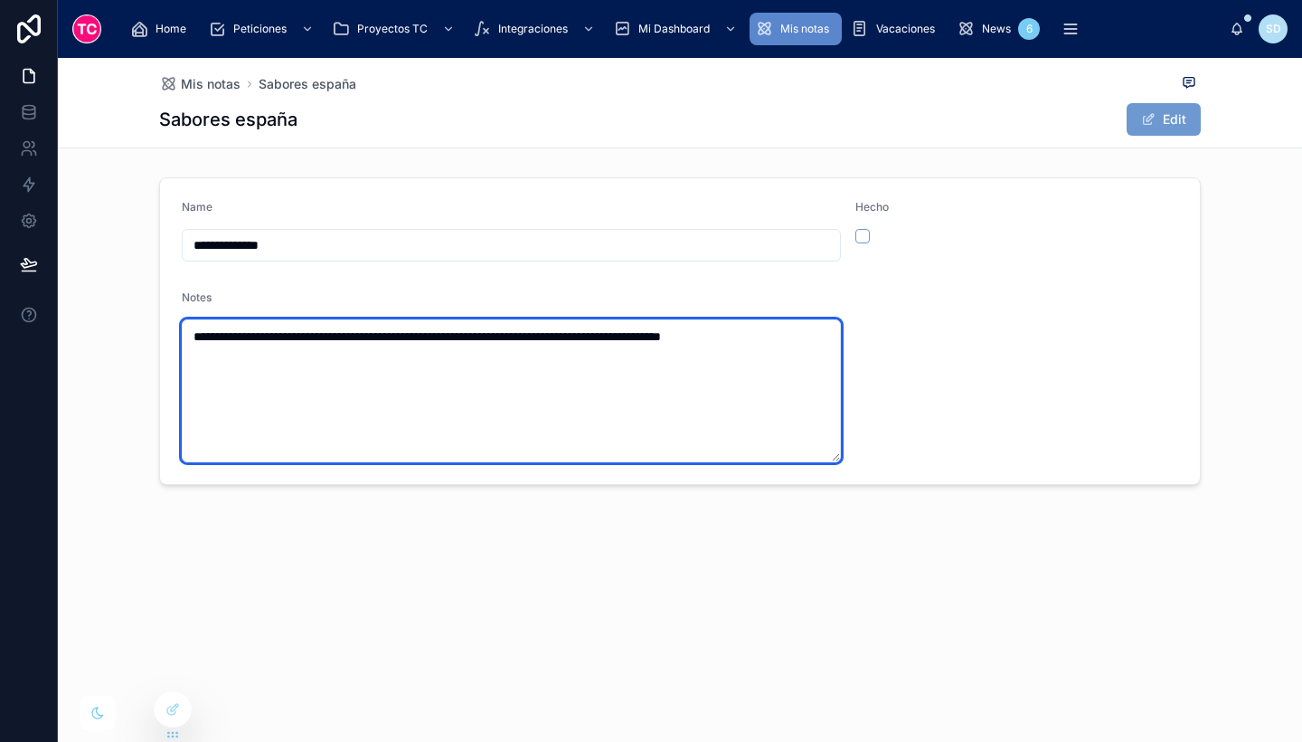
type textarea "**********"
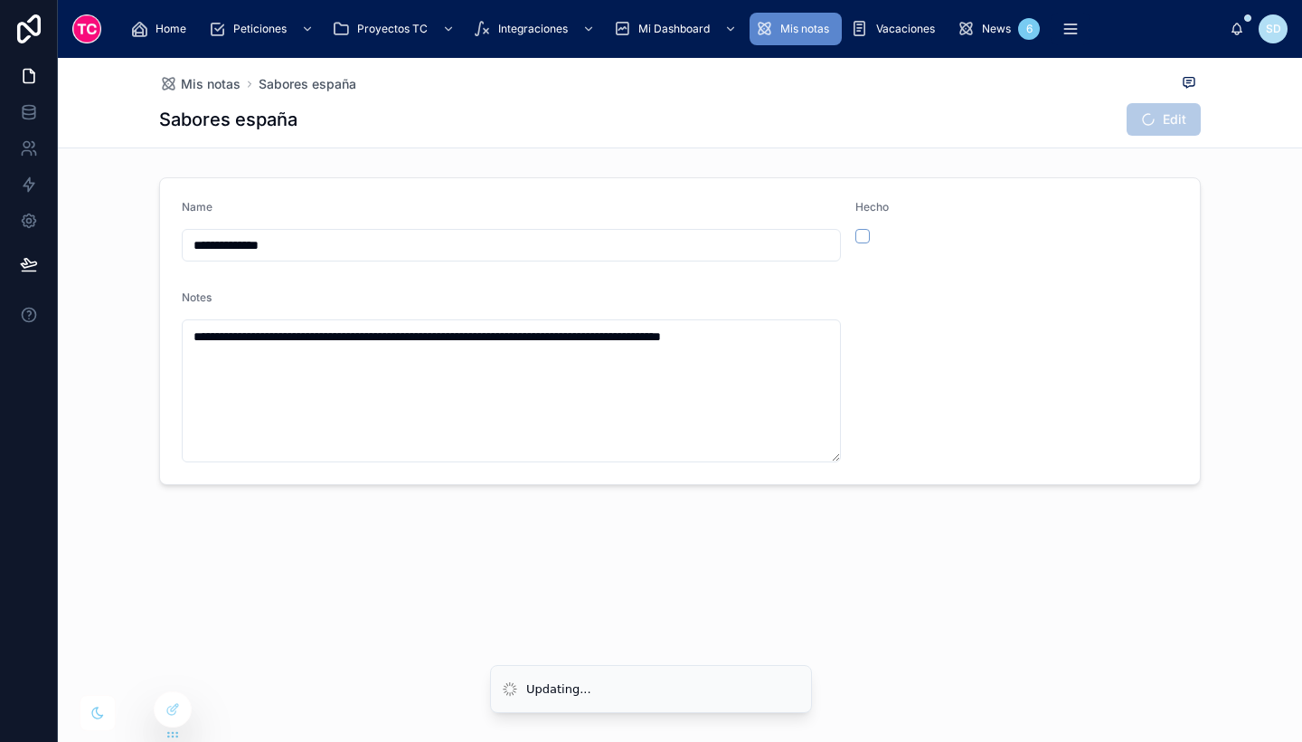
click at [804, 535] on div "**********" at bounding box center [680, 333] width 1245 height 550
click at [791, 33] on span "Mis notas" at bounding box center [805, 29] width 49 height 14
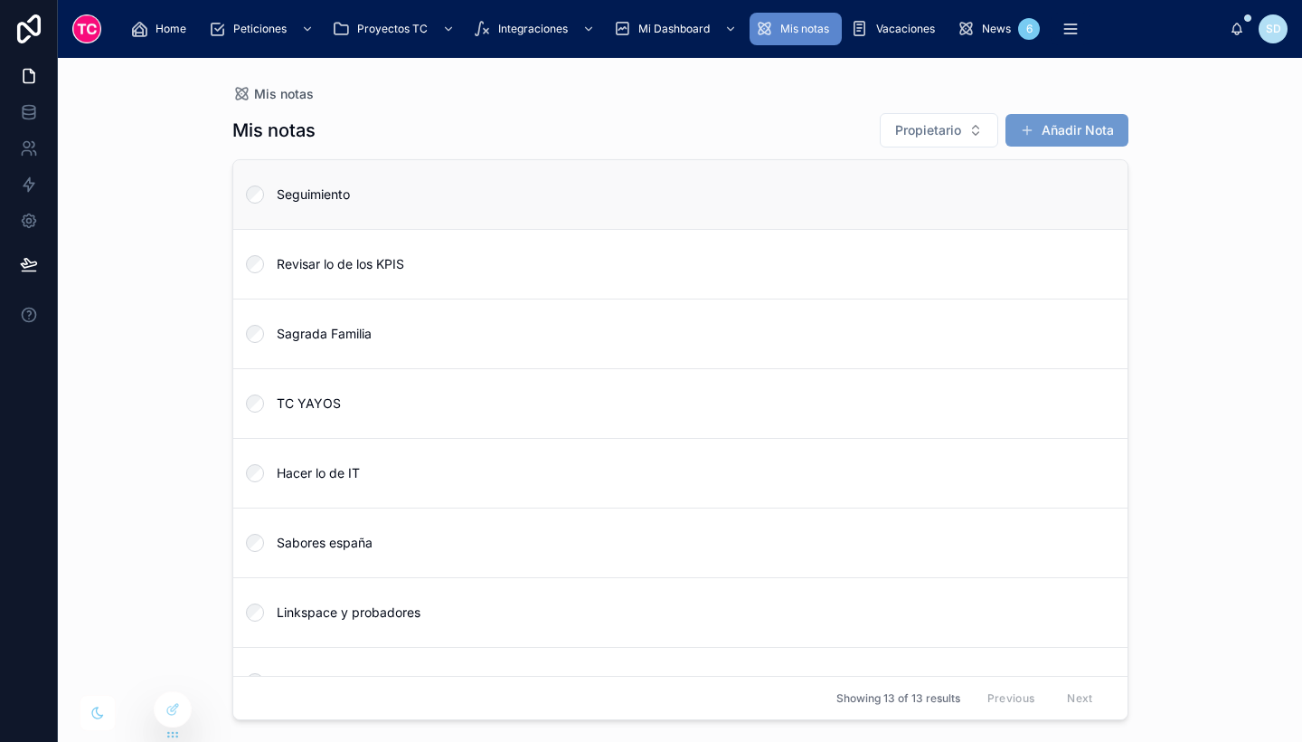
click at [465, 197] on span "Seguimiento" at bounding box center [691, 194] width 829 height 18
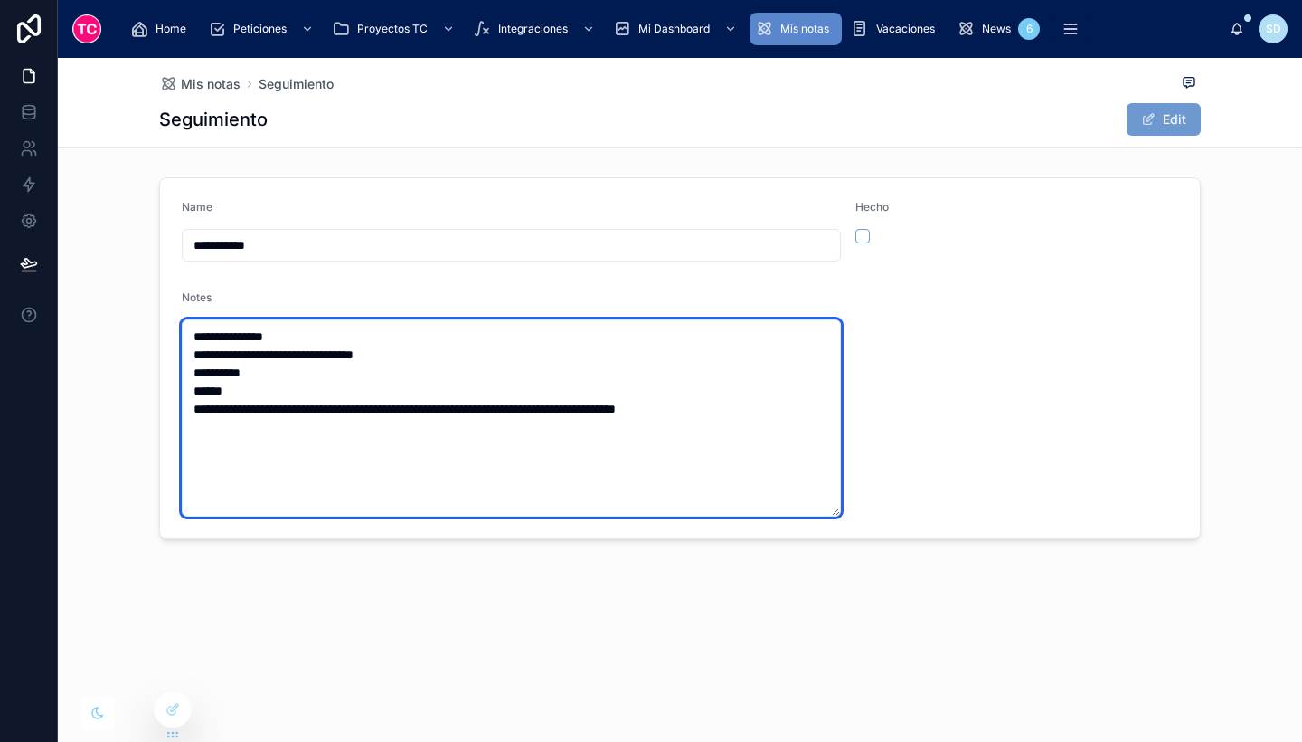
click at [781, 401] on textarea "**********" at bounding box center [511, 417] width 659 height 197
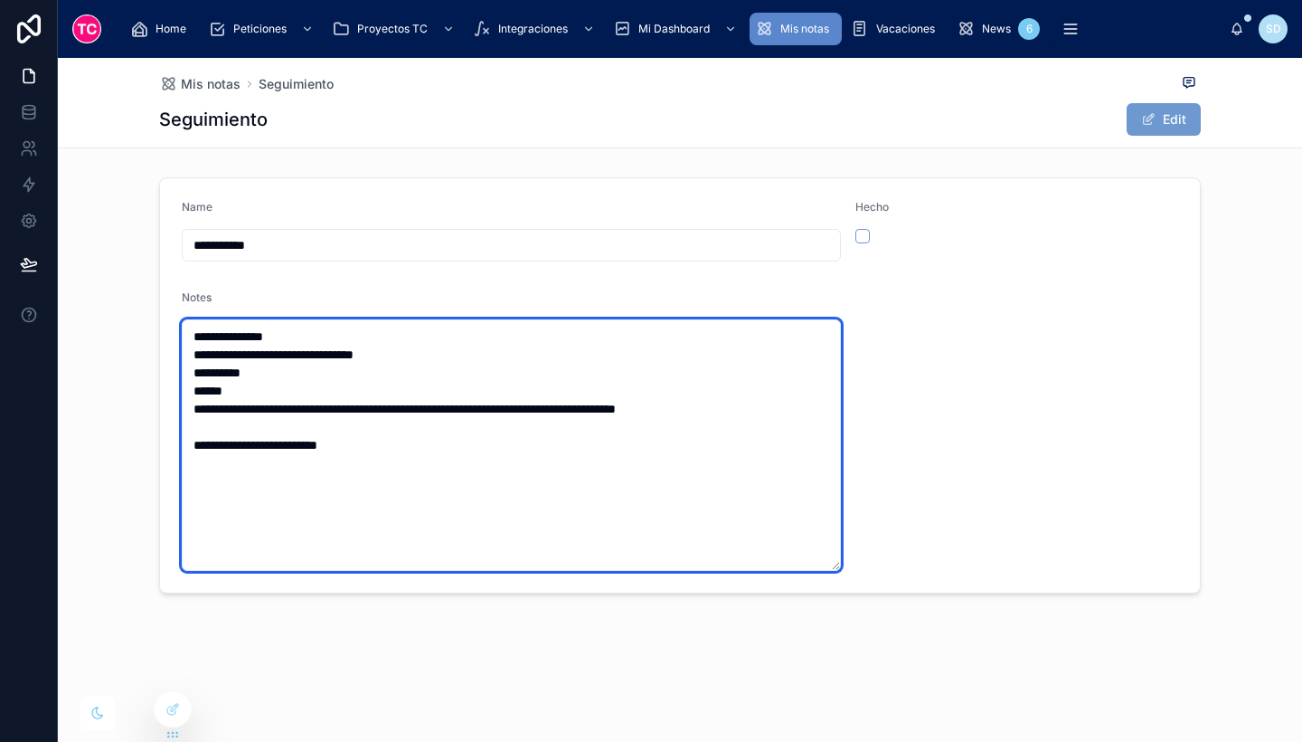
click at [305, 427] on textarea "**********" at bounding box center [511, 444] width 659 height 251
type textarea "**********"
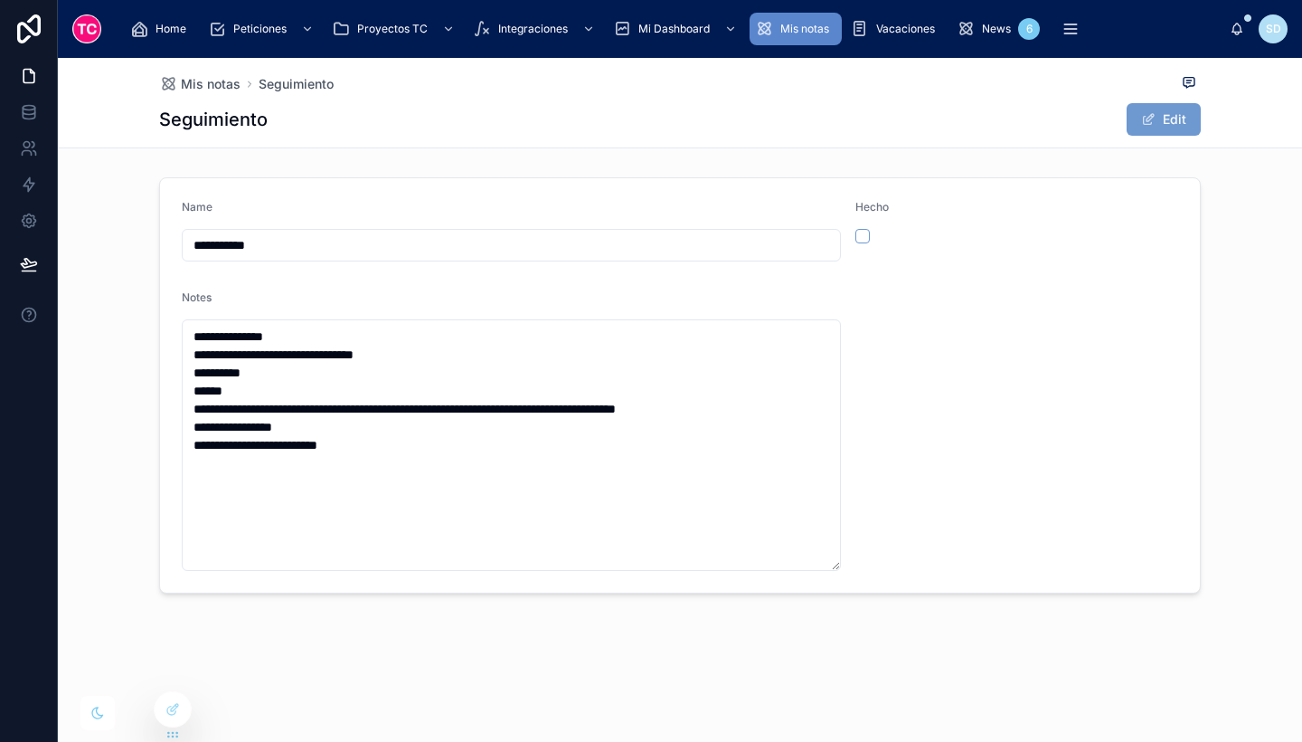
click at [835, 147] on div "Mis notas Seguimiento Seguimiento Edit" at bounding box center [680, 103] width 1245 height 90
